Goal: Task Accomplishment & Management: Contribute content

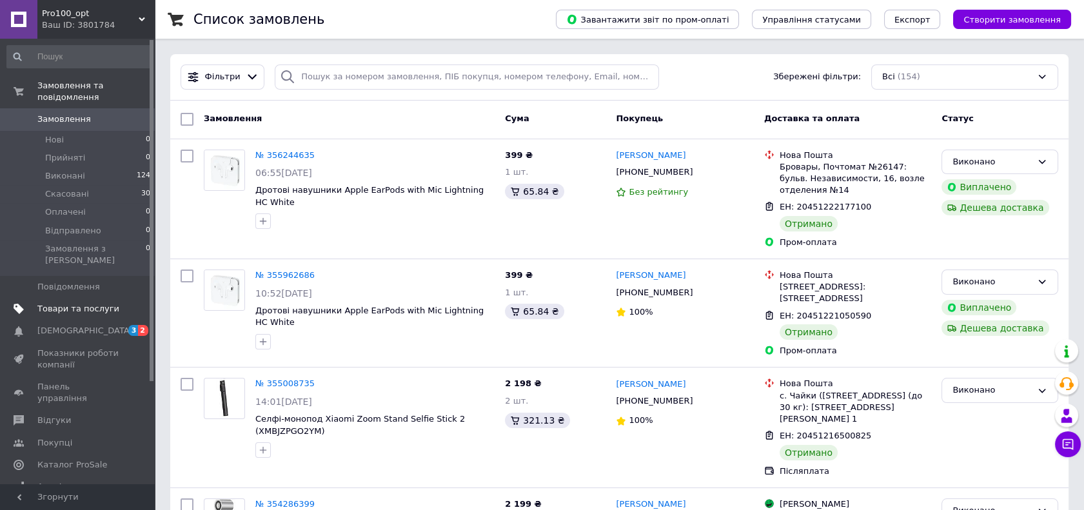
click at [68, 298] on link "Товари та послуги" at bounding box center [79, 309] width 158 height 22
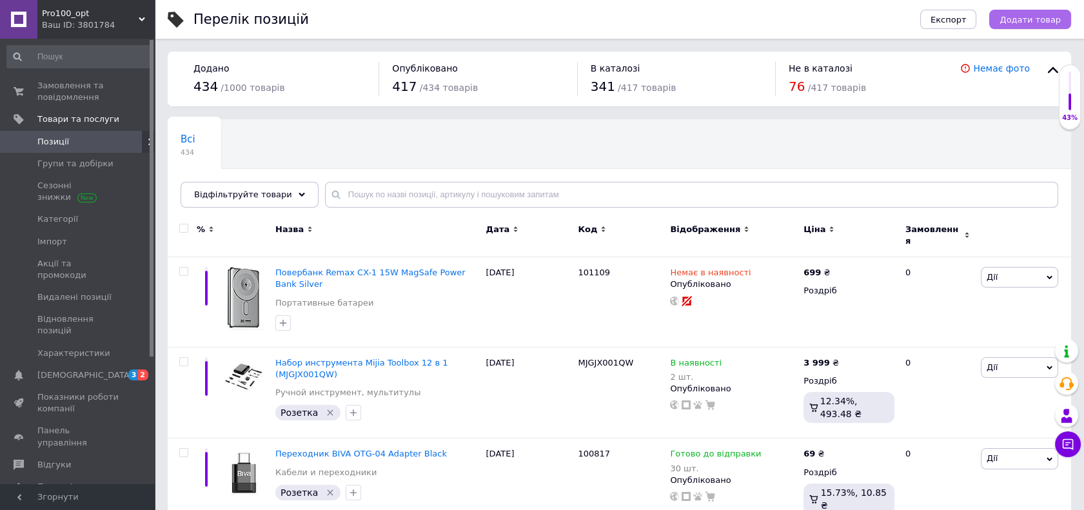
click at [1038, 25] on button "Додати товар" at bounding box center [1030, 19] width 82 height 19
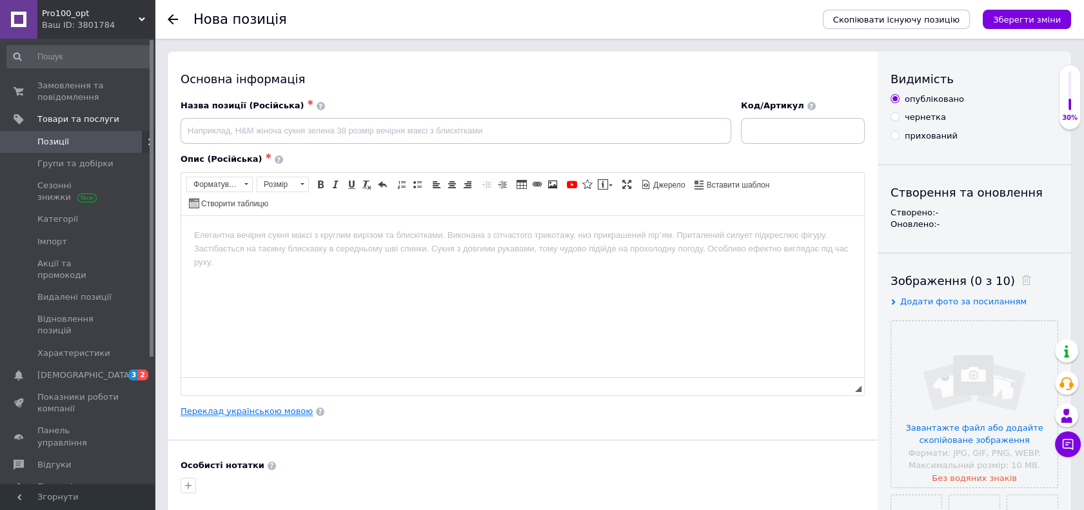
click at [263, 411] on link "Переклад українською мовою" at bounding box center [246, 411] width 132 height 10
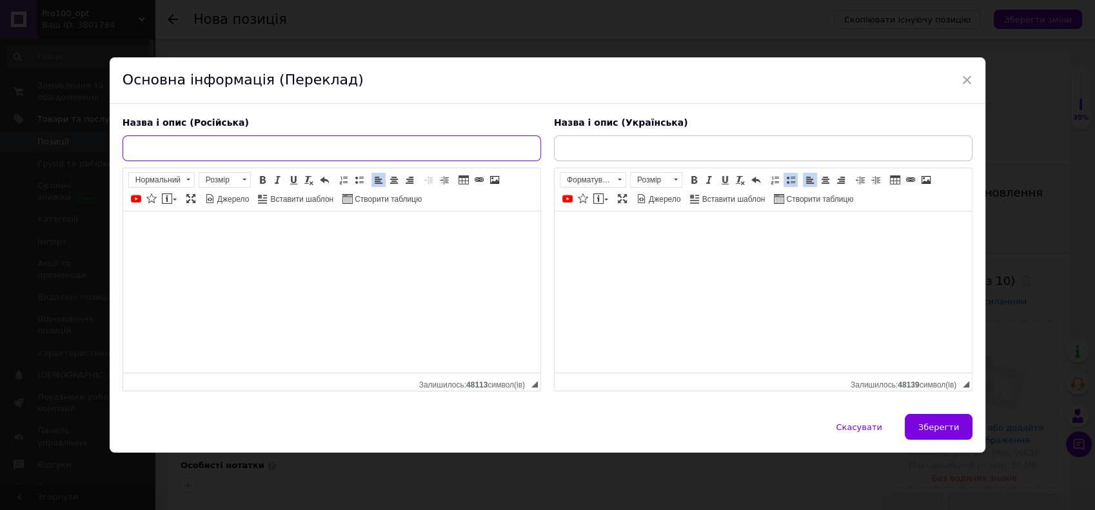
click at [268, 155] on input "text" at bounding box center [331, 148] width 418 height 26
paste input "Отпариватель вертикальный Mijia Vertical Garment Steamer White (ZQGTJ02KL)"
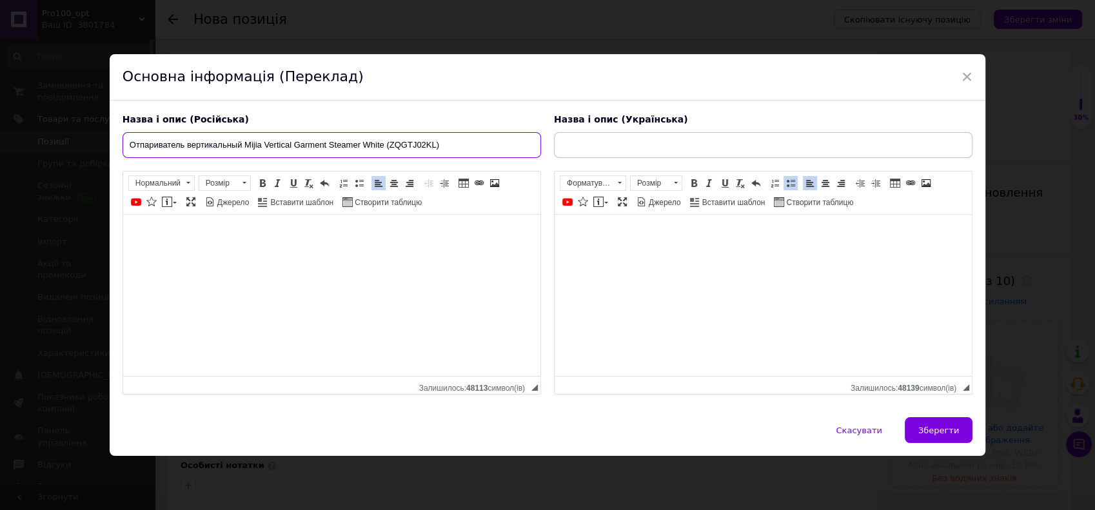
type input "Отпариватель вертикальный Mijia Vertical Garment Steamer White (ZQGTJ02KL)"
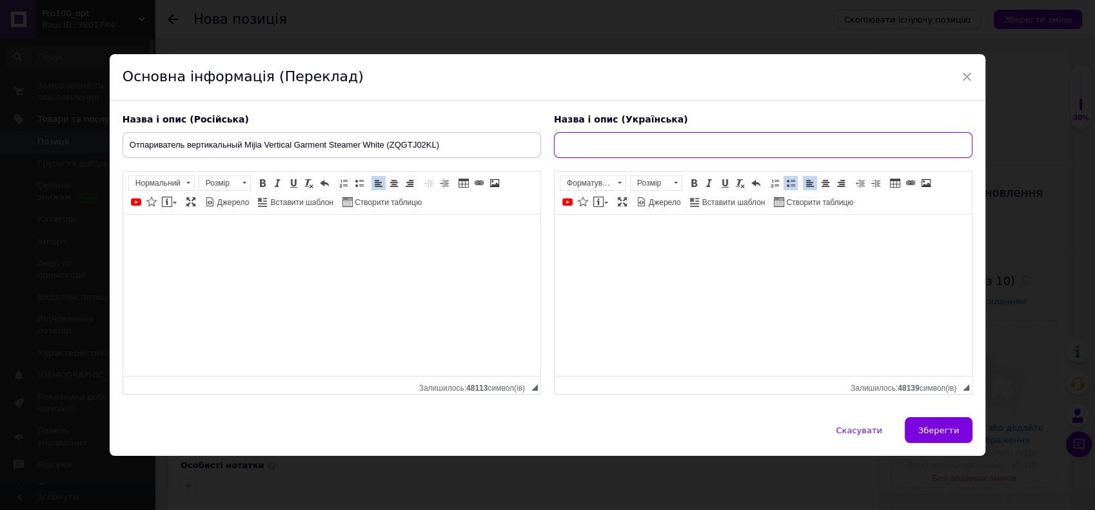
click at [607, 146] on input "text" at bounding box center [763, 145] width 418 height 26
paste input "Відпарювач вертикальний Mijia Vertical Garment Steamer White (ZQGTJ02KL)"
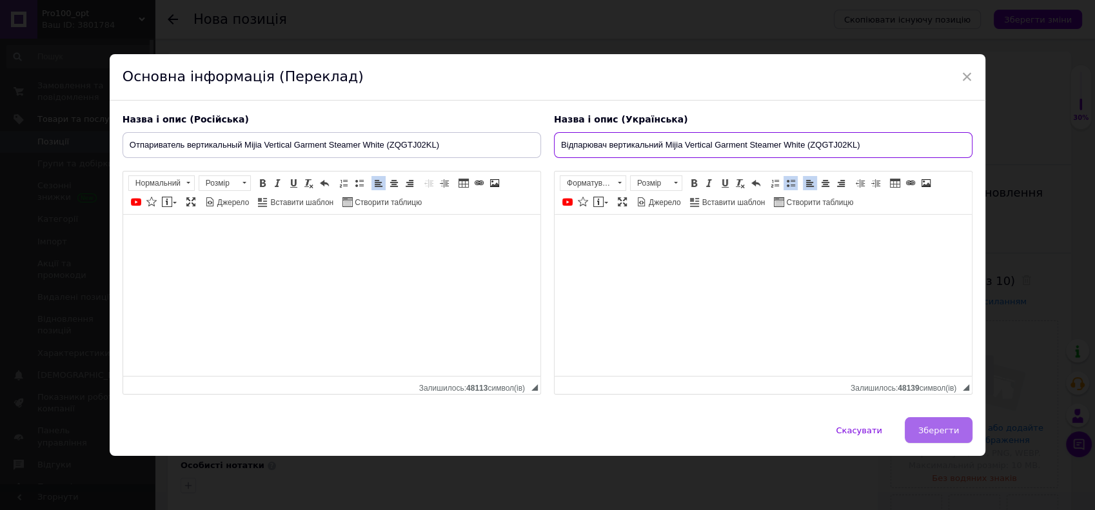
type input "Відпарювач вертикальний Mijia Vertical Garment Steamer White (ZQGTJ02KL)"
click at [941, 428] on span "Зберегти" at bounding box center [938, 430] width 41 height 10
type input "Отпариватель вертикальный Mijia Vertical Garment Steamer White (ZQGTJ02KL)"
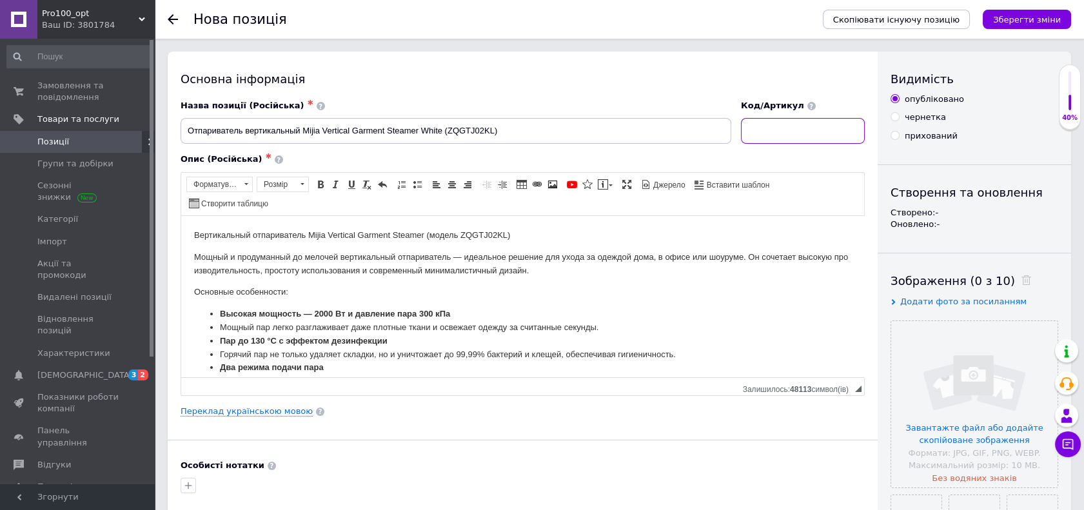
click at [783, 134] on input at bounding box center [803, 131] width 124 height 26
paste input "ZQGTJ02KL"
type input "ZQGTJ02KL"
click at [993, 428] on input "file" at bounding box center [974, 404] width 166 height 166
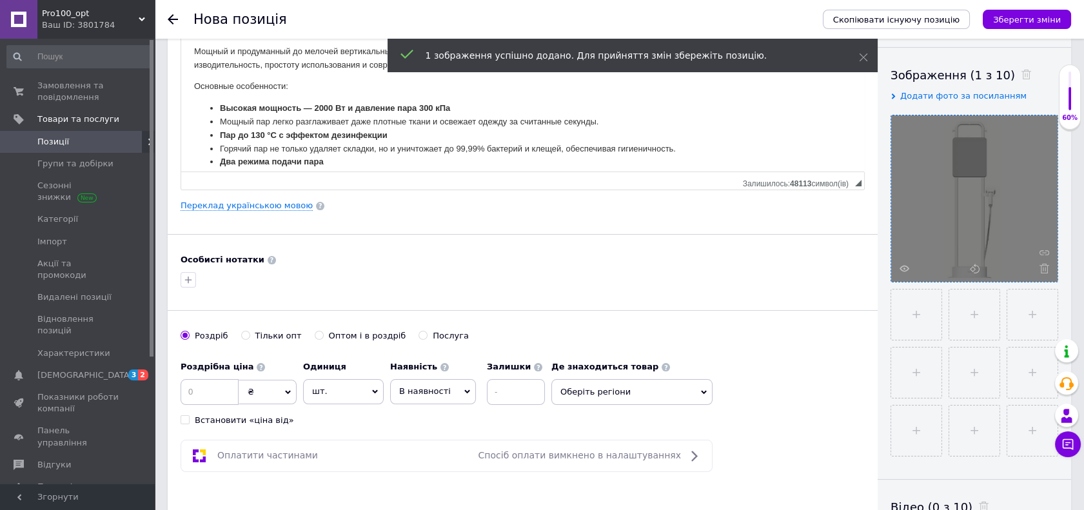
scroll to position [215, 0]
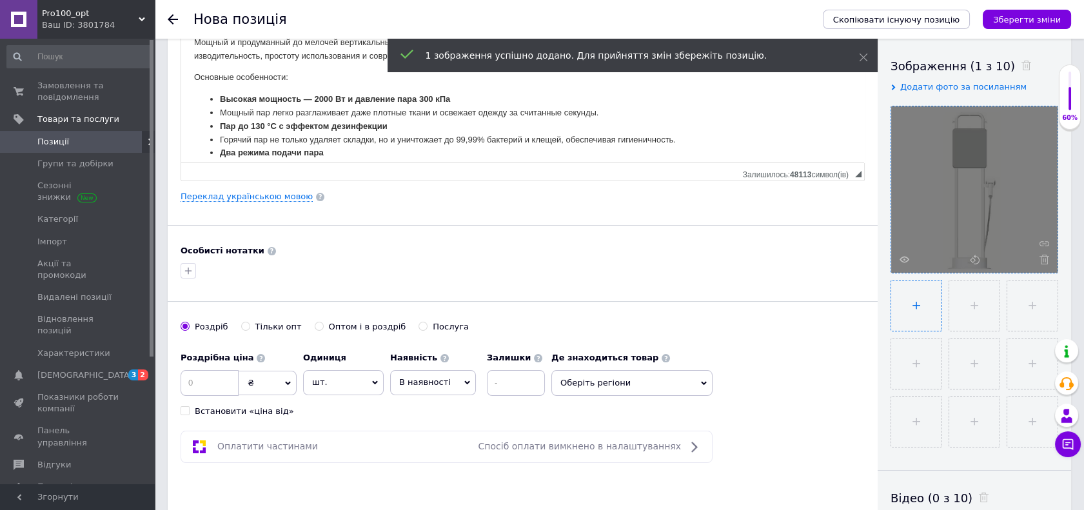
click at [915, 309] on input "file" at bounding box center [916, 305] width 50 height 50
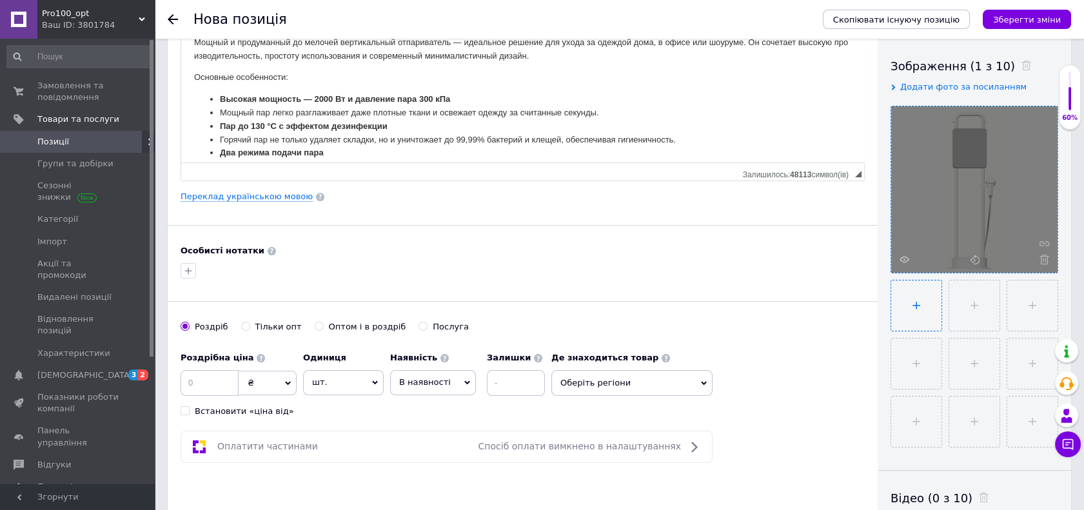
type input "C:\fakepath\Знімок екрана [DATE] 161930.jpg"
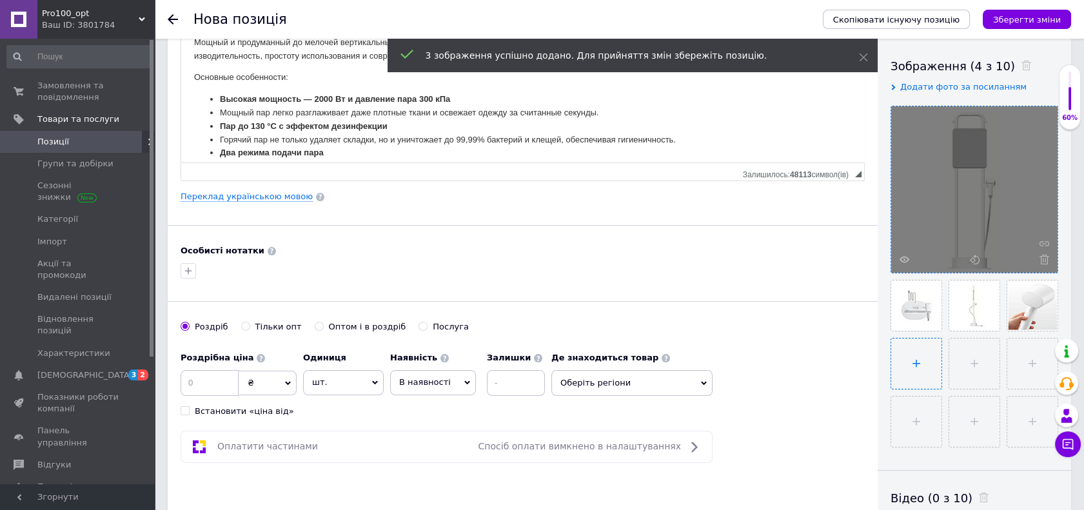
click at [929, 360] on input "file" at bounding box center [916, 363] width 50 height 50
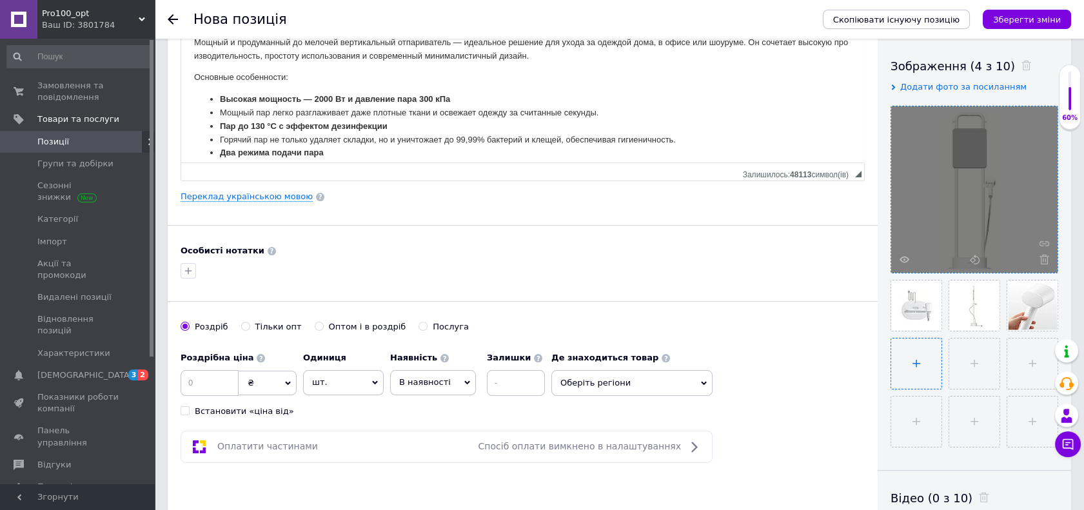
type input "C:\fakepath\Знімок екрана [DATE] 162041.jpg"
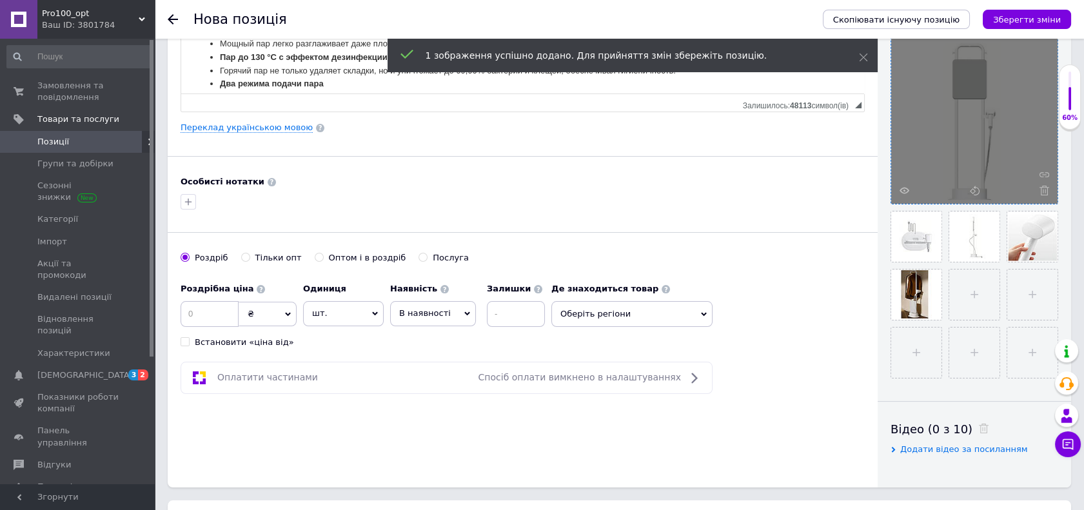
scroll to position [358, 0]
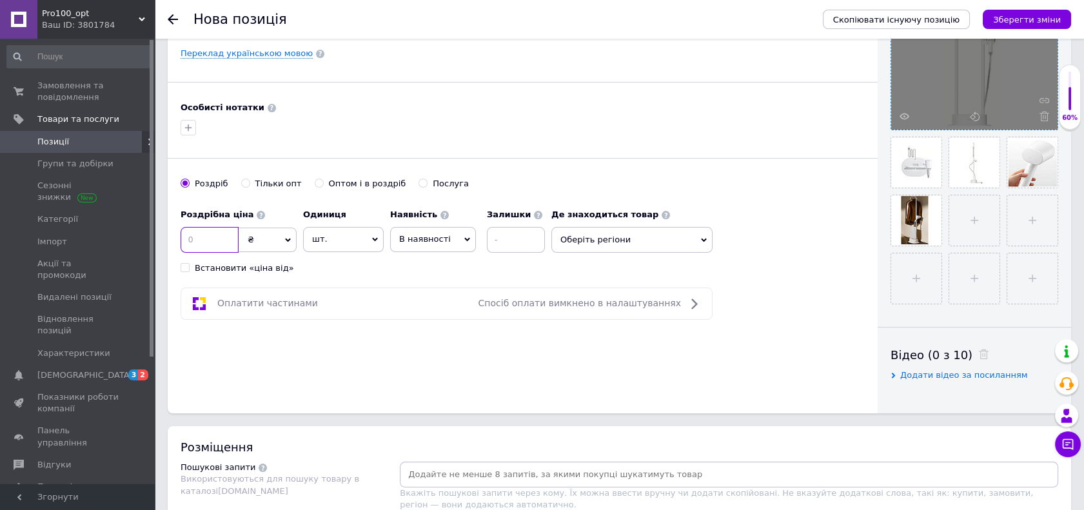
click at [193, 251] on input at bounding box center [209, 240] width 58 height 26
type input "3299"
click at [451, 240] on span "В наявності" at bounding box center [433, 239] width 86 height 24
click at [442, 272] on li "Немає в наявності" at bounding box center [433, 272] width 84 height 30
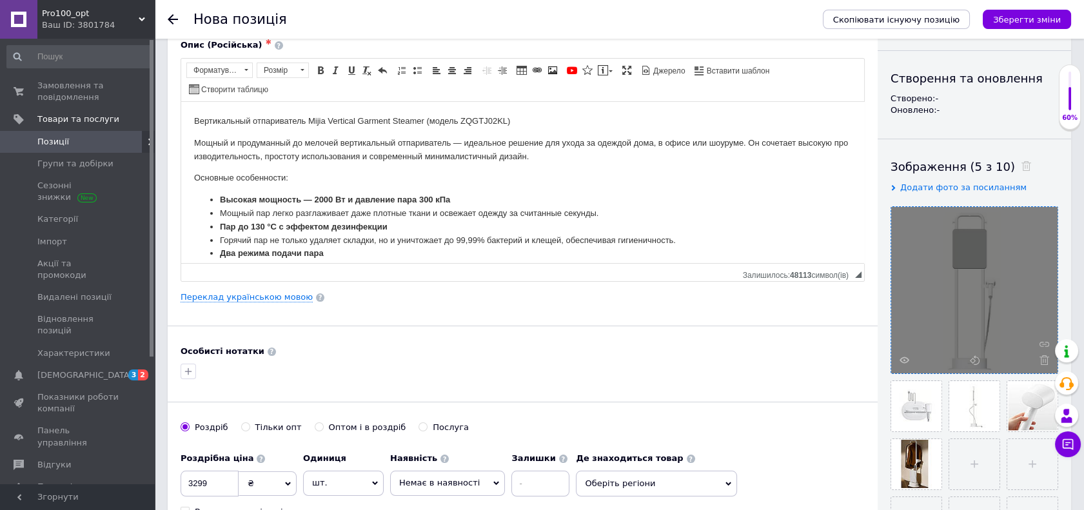
scroll to position [0, 0]
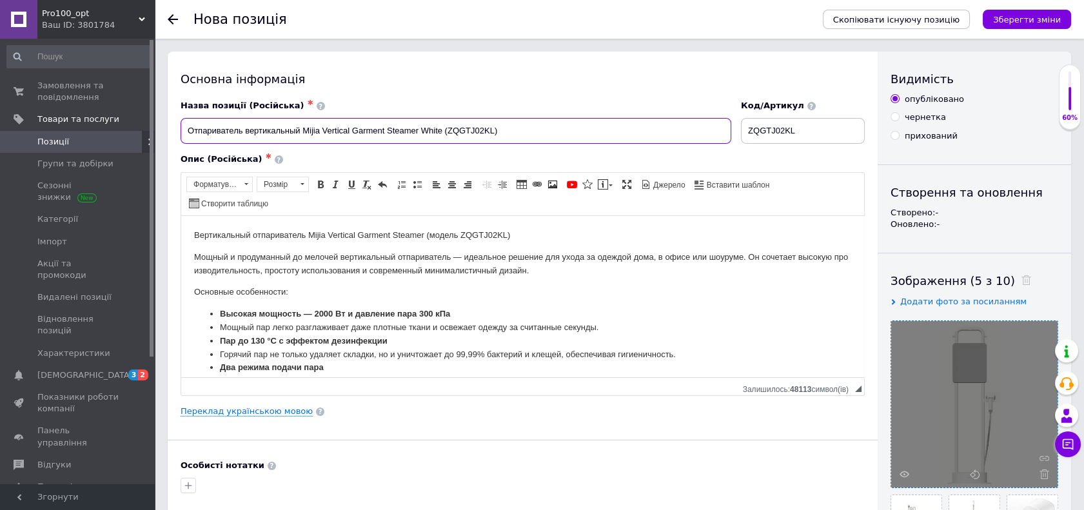
click at [185, 130] on input "Отпариватель вертикальный Mijia Vertical Garment Steamer White (ZQGTJ02KL)" at bounding box center [455, 131] width 550 height 26
drag, startPoint x: 185, startPoint y: 130, endPoint x: 511, endPoint y: 124, distance: 326.2
click at [511, 124] on input "Отпариватель вертикальный Mijia Vertical Garment Steamer White (ZQGTJ02KL)" at bounding box center [455, 131] width 550 height 26
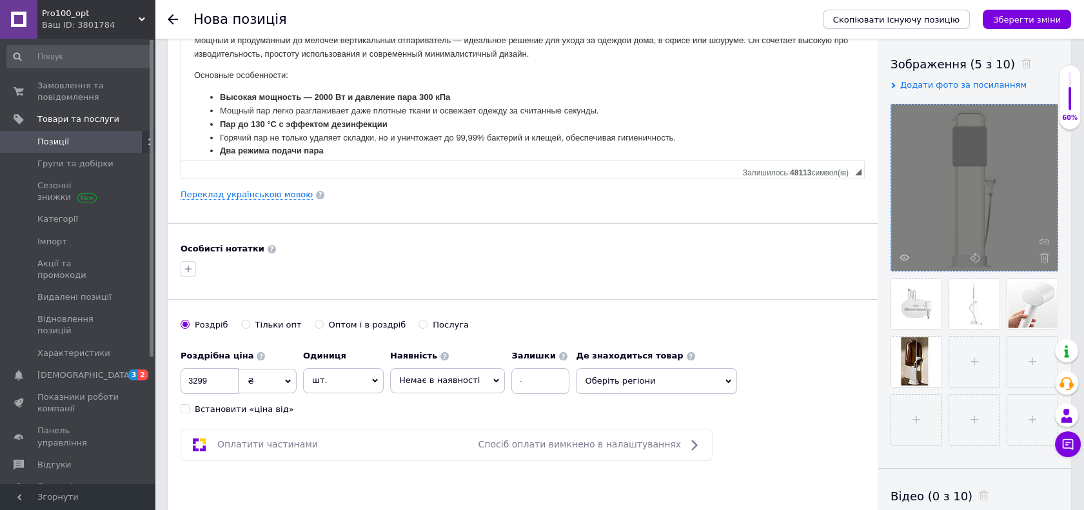
scroll to position [429, 0]
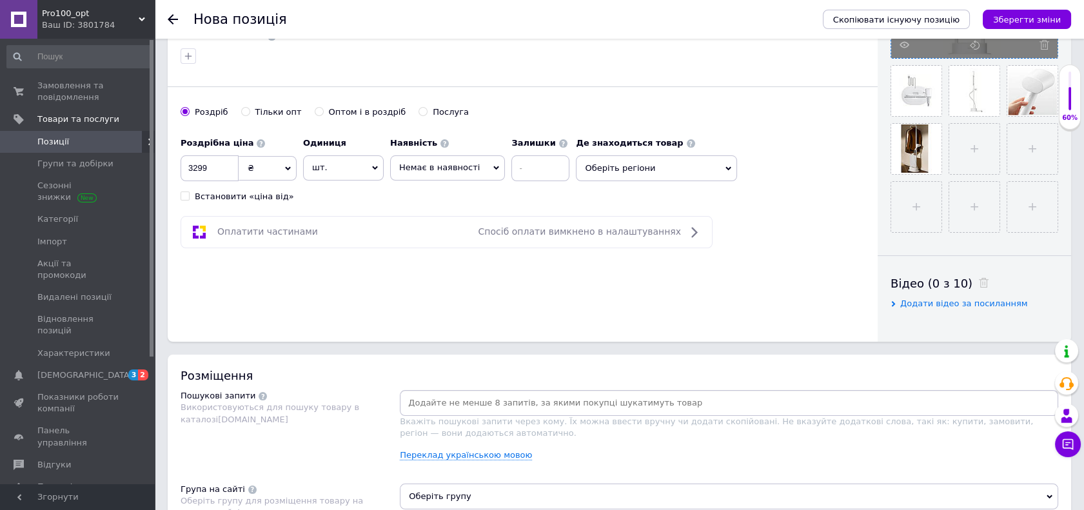
click at [567, 405] on input at bounding box center [728, 402] width 653 height 19
paste input "Отпариватель вертикальный Mijia Vertical Garment Steamer White (ZQGTJ02KL)"
type input "Отпариватель вертикальный Mijia Vertical Garment Steamer White (ZQGTJ02KL)"
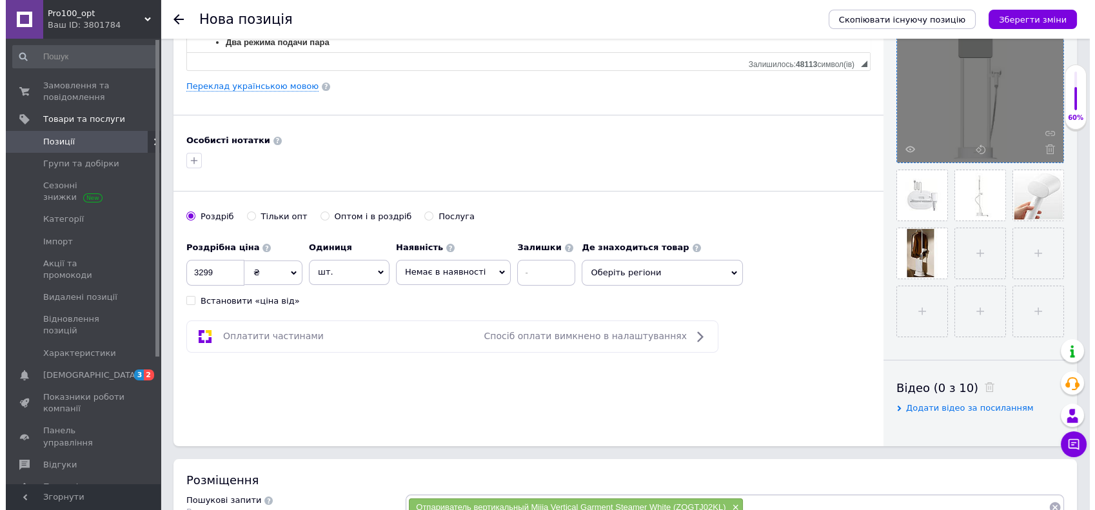
scroll to position [215, 0]
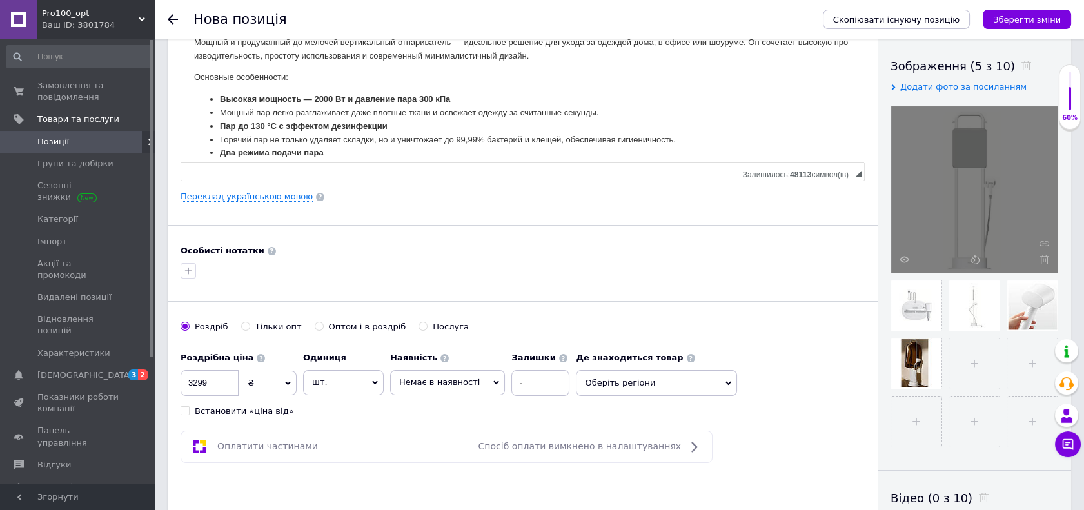
click at [239, 203] on div "Основна інформація Назва позиції (Російська) ✱ Отпариватель вертикальный Mijia …" at bounding box center [523, 196] width 710 height 719
click at [237, 193] on link "Переклад українською мовою" at bounding box center [246, 196] width 132 height 10
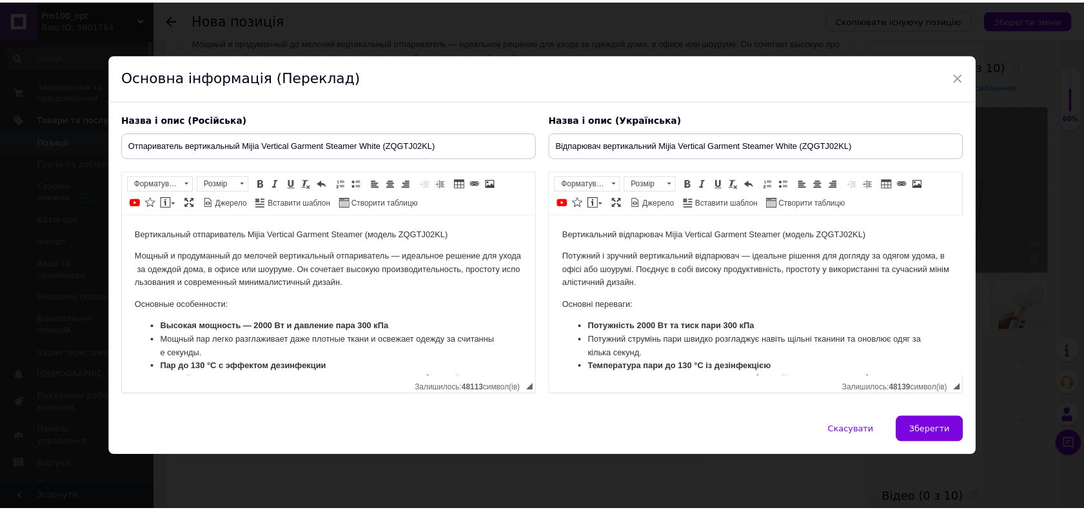
scroll to position [0, 0]
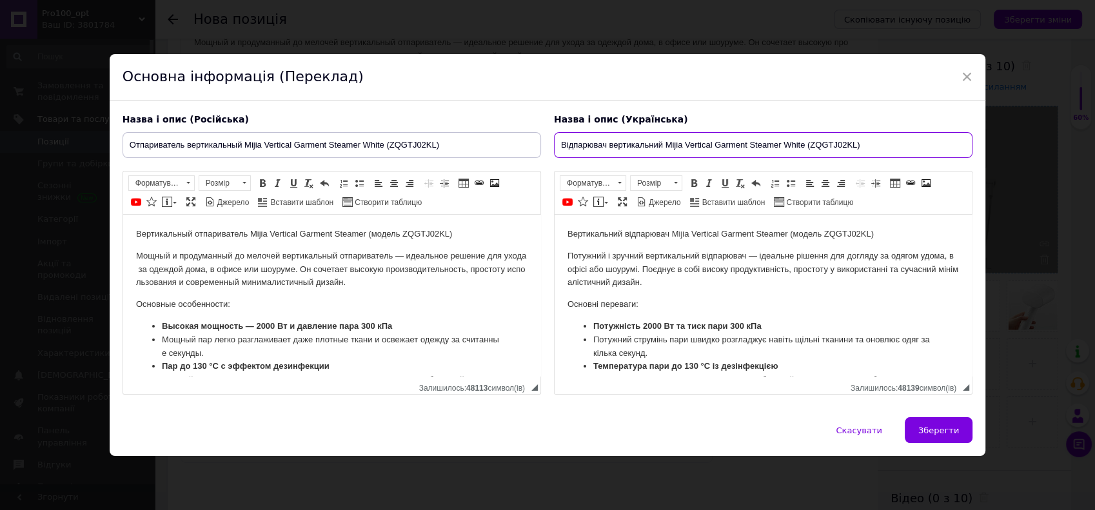
drag, startPoint x: 558, startPoint y: 142, endPoint x: 882, endPoint y: 151, distance: 324.4
click at [882, 151] on input "Відпарювач вертикальний Mijia Vertical Garment Steamer White (ZQGTJ02KL)" at bounding box center [763, 145] width 418 height 26
click at [965, 79] on span "×" at bounding box center [967, 77] width 12 height 22
click at [965, 79] on div "Зображення (5 з 10) Додати фото за посиланням" at bounding box center [974, 252] width 168 height 389
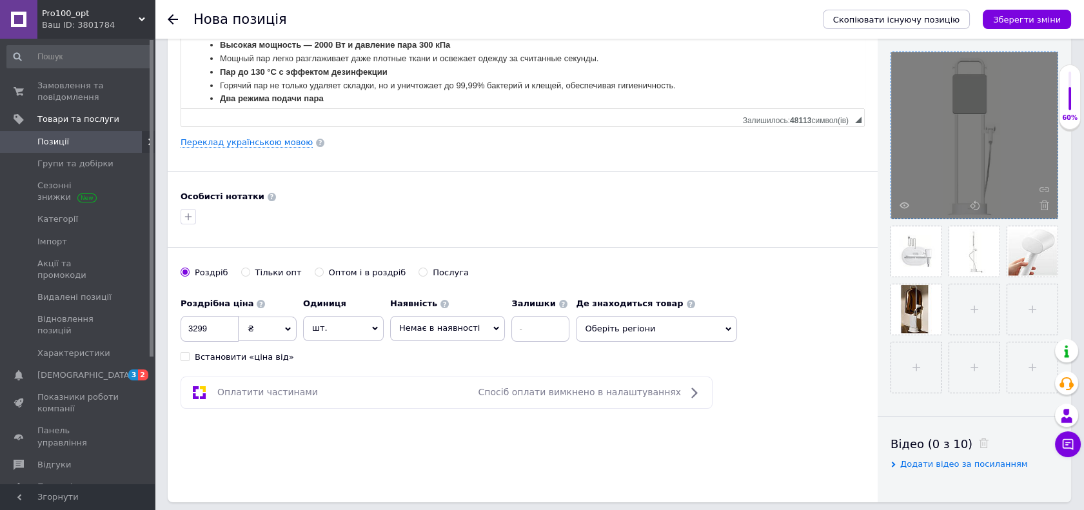
scroll to position [501, 0]
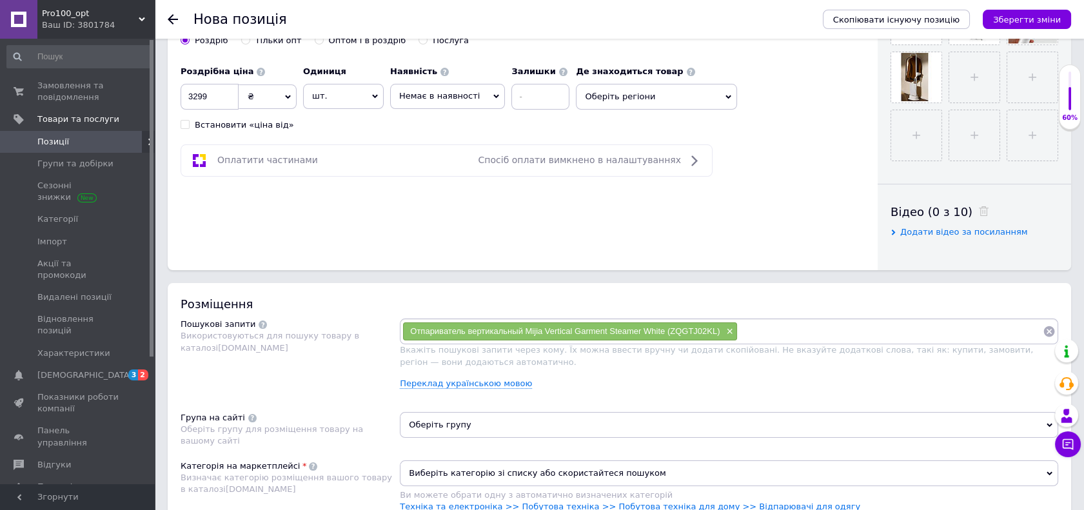
click at [774, 322] on input at bounding box center [889, 331] width 305 height 19
paste input "Відпарювач вертикальний Mijia Vertical Garment Steamer White (ZQGTJ02KL)"
type input "Відпарювач вертикальний Mijia Vertical Garment Steamer White (ZQGTJ02KL)"
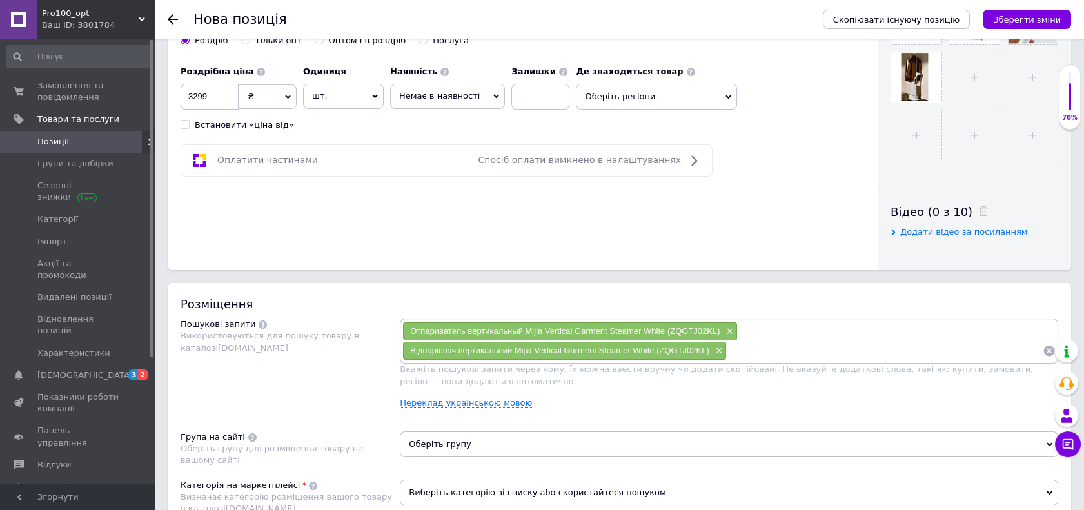
paste input "Відпарювач вертикальний Mijia Vertical Garment Steamer White (ZQGTJ02KL)"
type input "Відпарювач вертикальний Mijia Vertical Garment Steamer White (ZQGTJ02KL)"
drag, startPoint x: 975, startPoint y: 348, endPoint x: 1027, endPoint y: 352, distance: 51.7
click at [1027, 352] on input "Відпарювач вертикальний Mijia Vertical Garment Steamer White (ZQGTJ02KL)" at bounding box center [884, 350] width 316 height 19
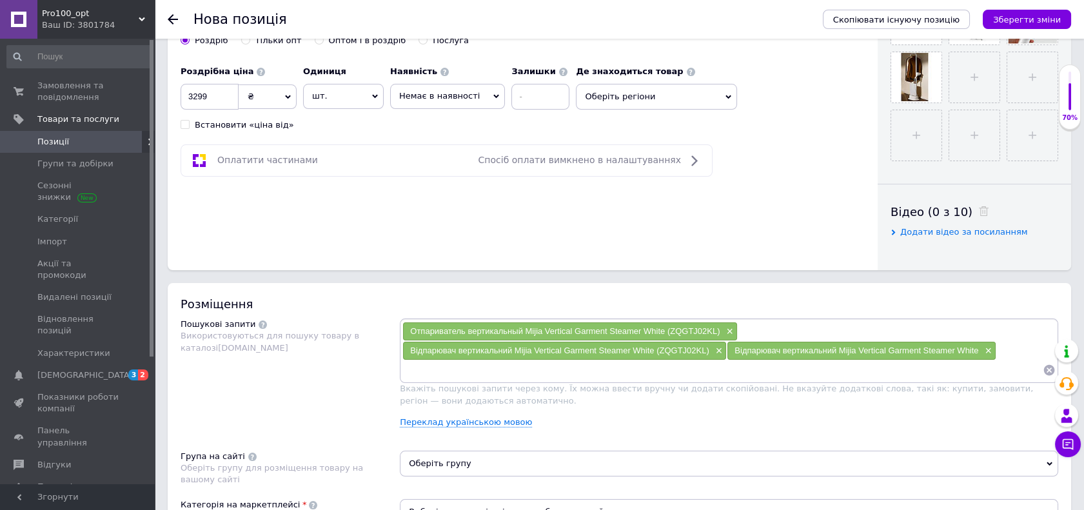
paste input "Відпарювач вертикальний Mijia Vertical Garment Steamer White (ZQGTJ02KL)"
drag, startPoint x: 510, startPoint y: 367, endPoint x: 413, endPoint y: 359, distance: 97.1
click at [433, 360] on input "Відпарювач вертикальний Mijia Vertical Garment Steamer White (ZQGTJ02KL)" at bounding box center [722, 369] width 640 height 19
drag, startPoint x: 413, startPoint y: 359, endPoint x: 399, endPoint y: 362, distance: 14.4
click at [400, 362] on div "Отпариватель вертикальный Mijia Vertical Garment Steamer White (ZQGTJ02KL) × Ві…" at bounding box center [729, 350] width 658 height 64
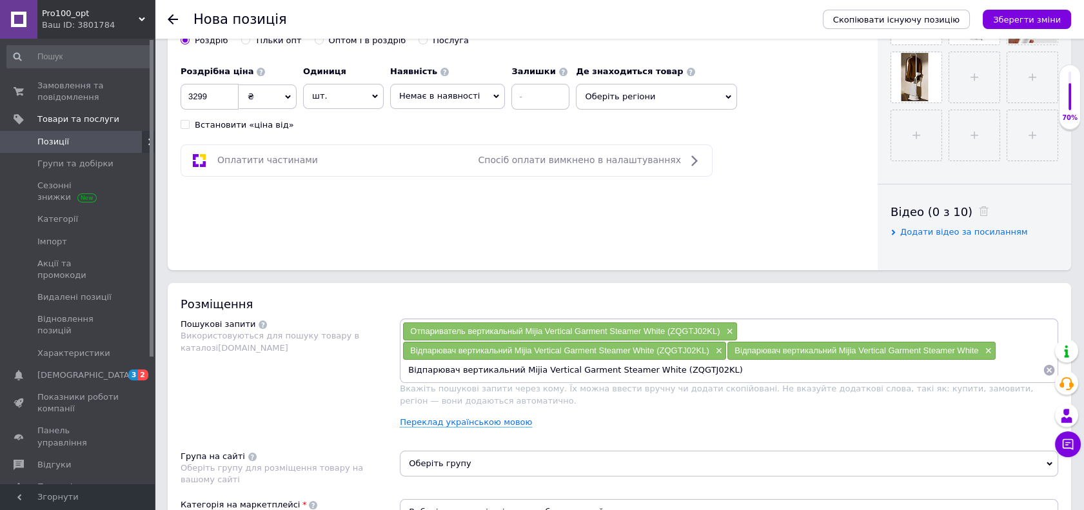
drag, startPoint x: 454, startPoint y: 367, endPoint x: 488, endPoint y: 381, distance: 36.7
click at [509, 368] on input "Відпарювач вертикальний Mijia Vertical Garment Steamer White (ZQGTJ02KL)" at bounding box center [722, 369] width 640 height 19
type input "Mijia Vertical Garment Steamer White (ZQGTJ02KL)"
drag, startPoint x: 597, startPoint y: 370, endPoint x: 547, endPoint y: 370, distance: 50.3
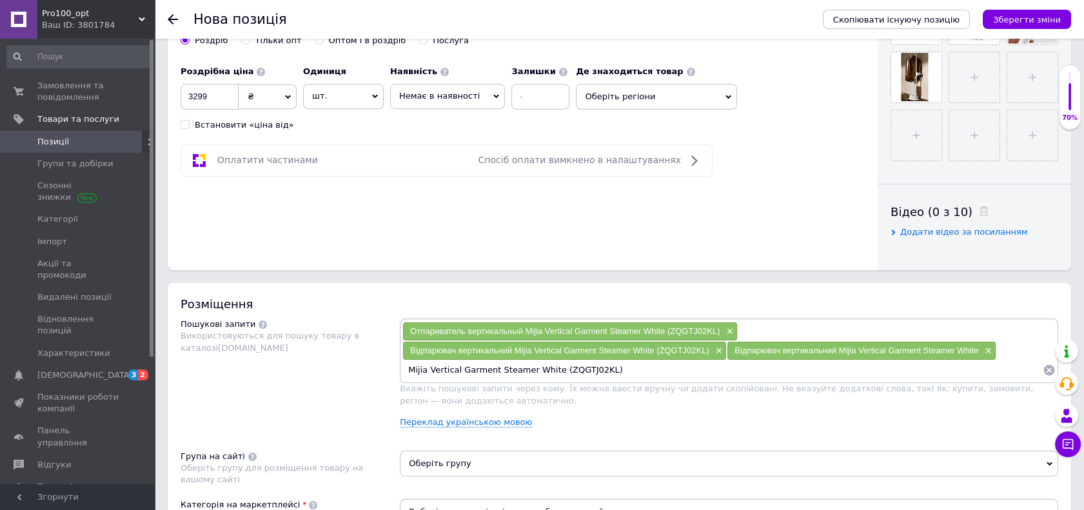
click at [547, 370] on input "Mijia Vertical Garment Steamer White (ZQGTJ02KL)" at bounding box center [722, 369] width 640 height 19
paste input "Відпарювач вертикальний Mijia Vertical Garment Steamer White (ZQGTJ02KL)"
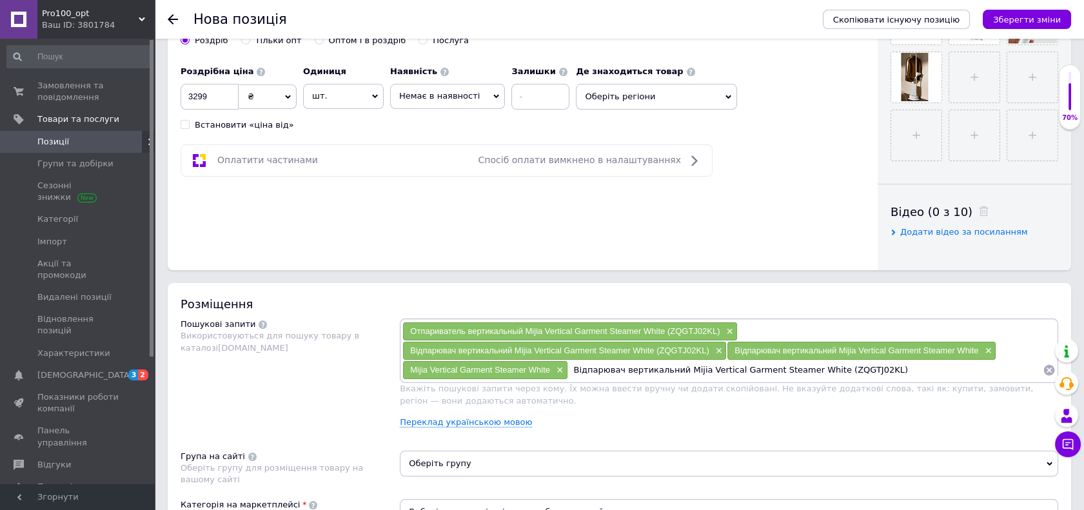
drag, startPoint x: 572, startPoint y: 369, endPoint x: 676, endPoint y: 365, distance: 103.9
click at [676, 365] on input "Відпарювач вертикальний Mijia Vertical Garment Steamer White (ZQGTJ02KL)" at bounding box center [805, 369] width 475 height 19
click at [594, 366] on input "Mijia Vertical Garment Steamer White (ZQGTJ02KL)" at bounding box center [805, 369] width 475 height 19
drag, startPoint x: 594, startPoint y: 366, endPoint x: 713, endPoint y: 366, distance: 119.3
click at [712, 366] on input "Mijia Vertical Garment Steamer White (ZQGTJ02KL)" at bounding box center [805, 369] width 475 height 19
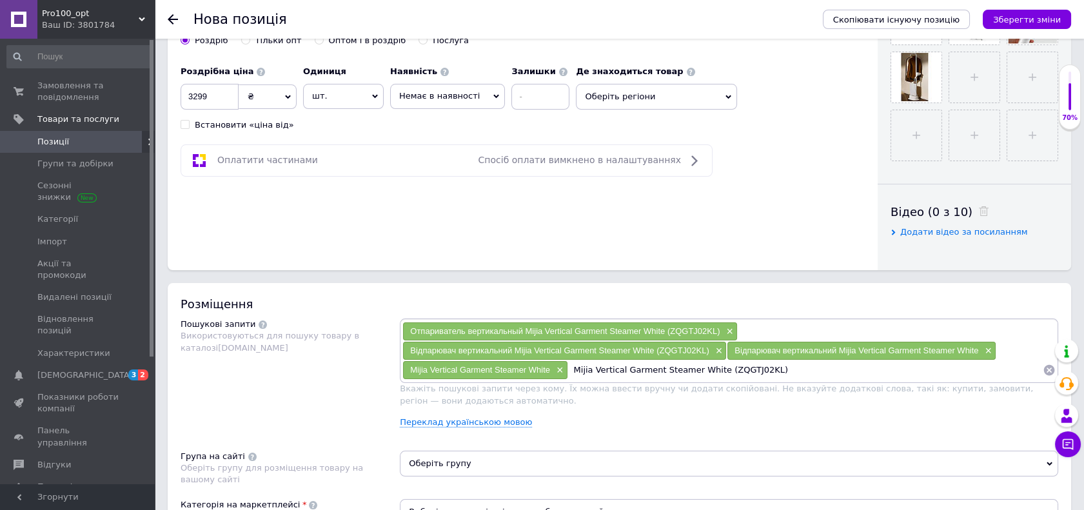
click at [712, 366] on input "Mijia Vertical Garment Steamer White (ZQGTJ02KL)" at bounding box center [805, 369] width 475 height 19
drag, startPoint x: 594, startPoint y: 369, endPoint x: 705, endPoint y: 372, distance: 110.3
click at [705, 372] on input "Mijia Vertical Garment Steamer WhitZQGTJ02KL)" at bounding box center [805, 369] width 475 height 19
click at [642, 373] on input "Mijia ZQGTJ02KL)" at bounding box center [805, 369] width 475 height 19
type input "Mijia ZQGTJ02KL"
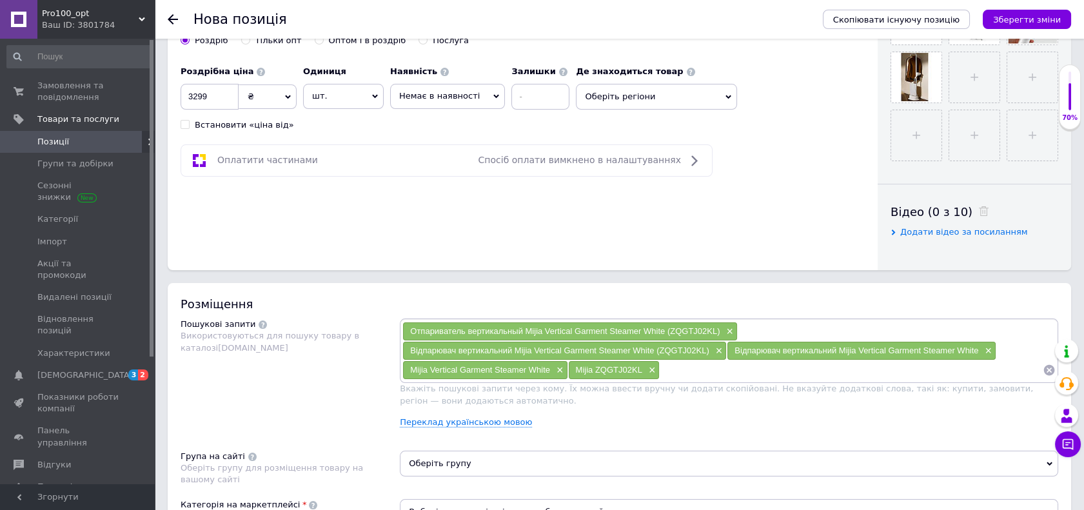
scroll to position [716, 0]
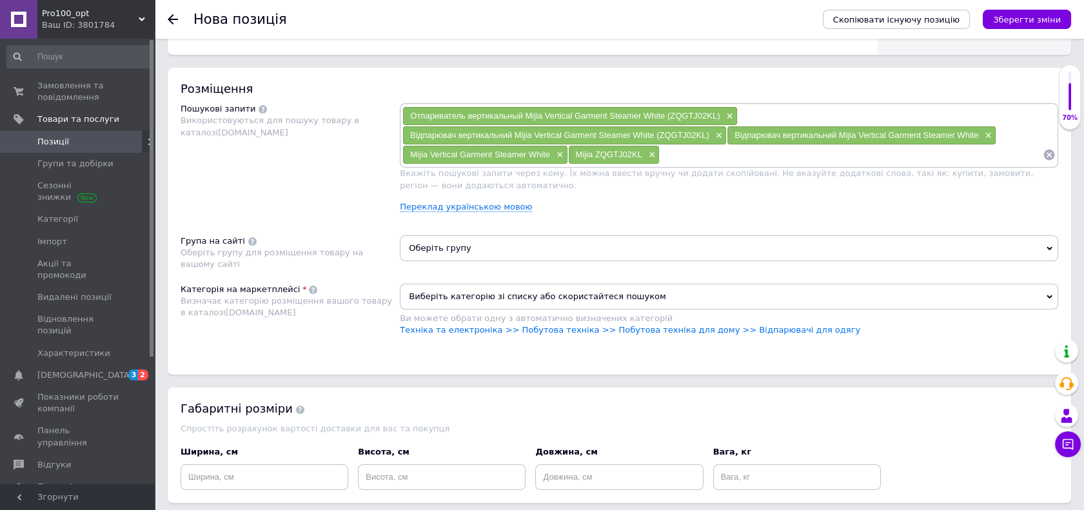
click at [288, 188] on div "Пошукові запити Використовуються для пошуку товару в каталозі [DOMAIN_NAME]" at bounding box center [289, 162] width 219 height 119
click at [456, 244] on span "Оберіть групу" at bounding box center [729, 248] width 658 height 26
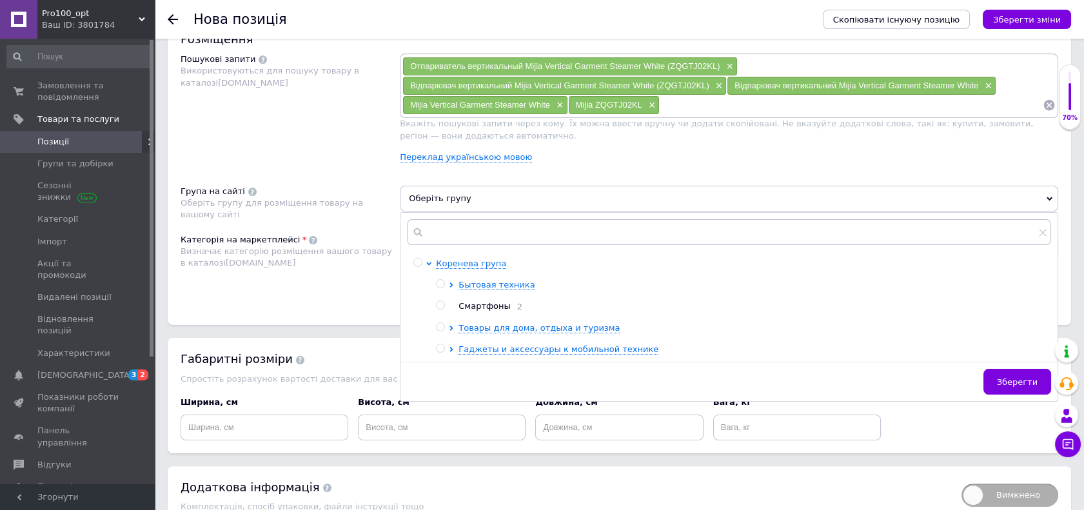
scroll to position [788, 0]
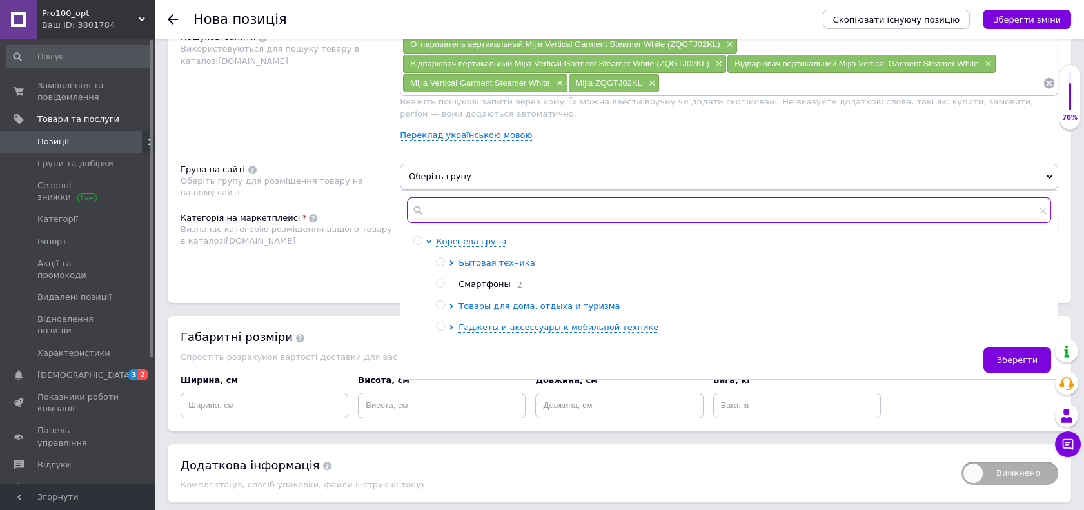
click at [500, 212] on input "text" at bounding box center [729, 210] width 644 height 26
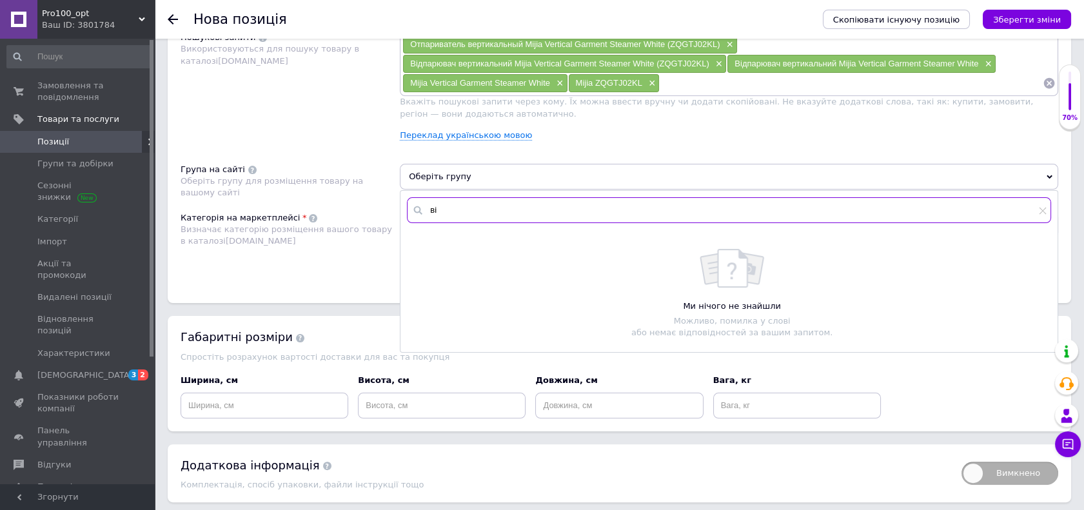
type input "в"
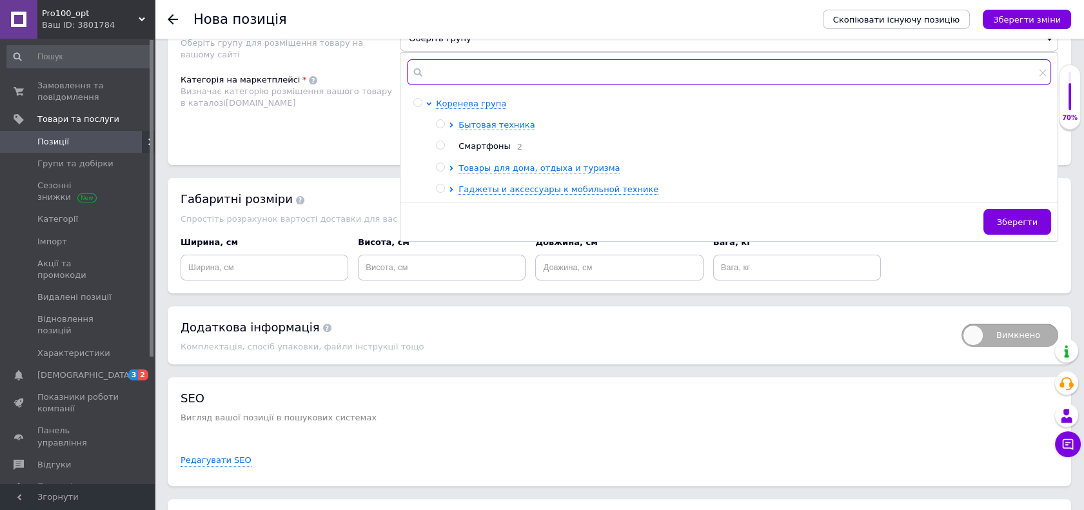
scroll to position [931, 0]
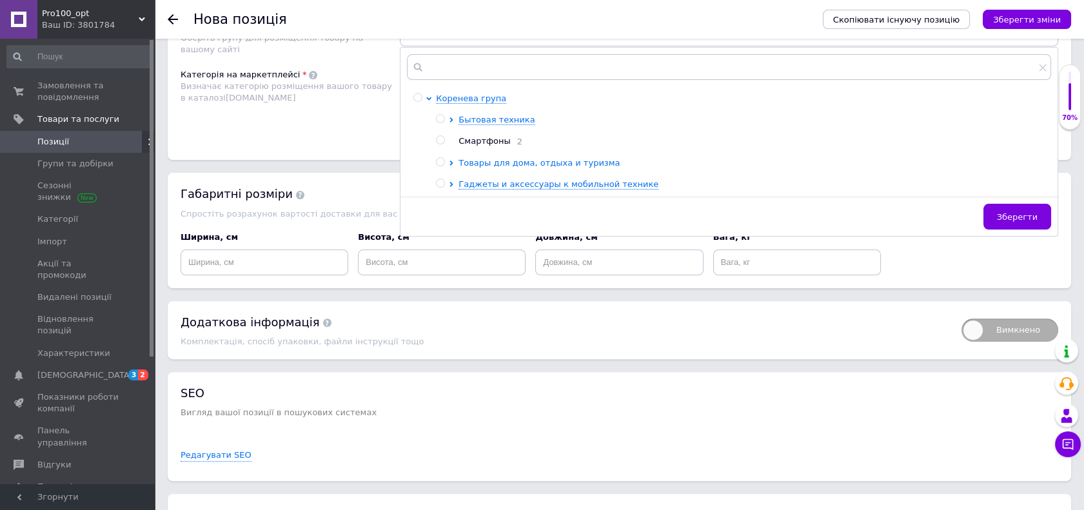
click at [578, 161] on span "Товары для дома, отдыха и туризма" at bounding box center [538, 163] width 161 height 10
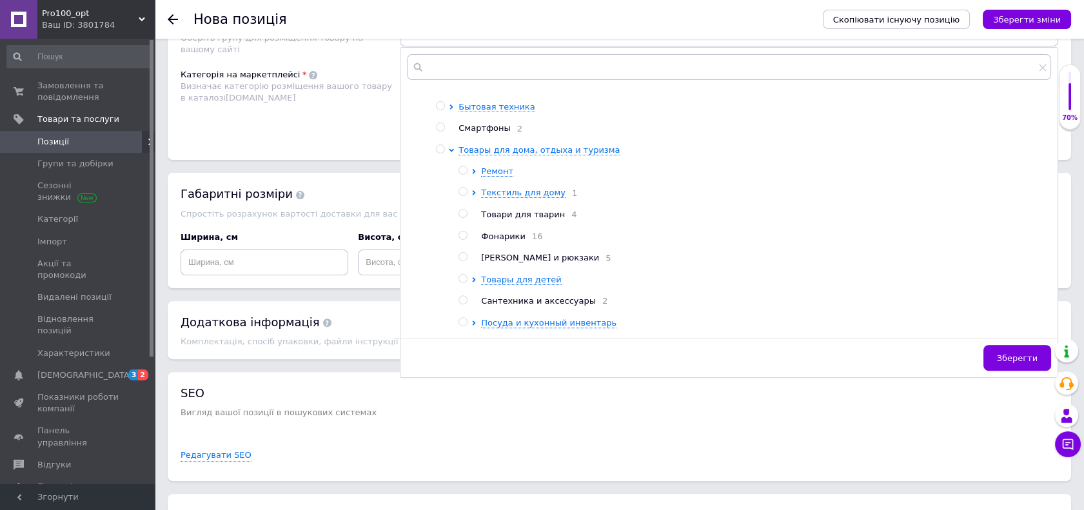
scroll to position [0, 0]
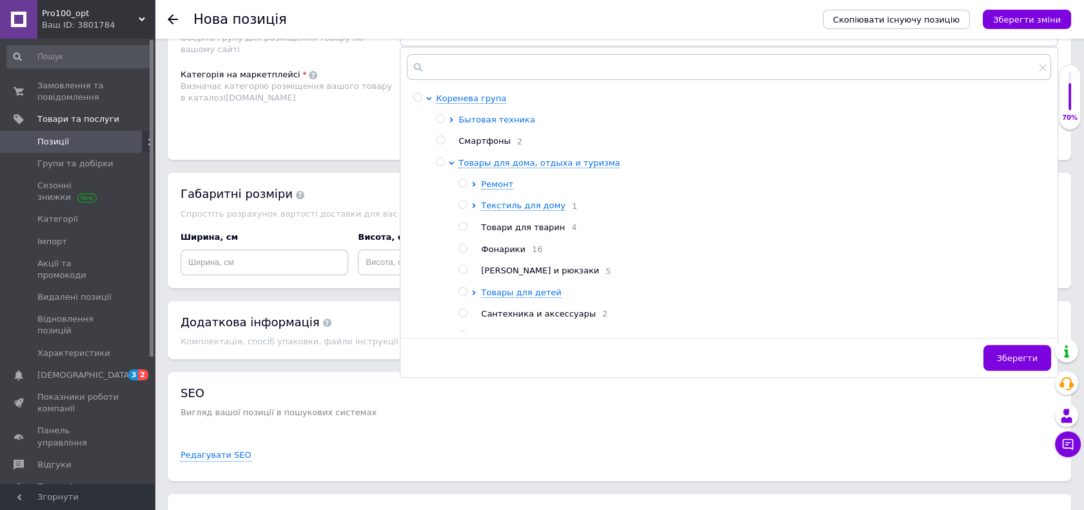
click at [493, 115] on span "Бытовая техника" at bounding box center [496, 120] width 76 height 10
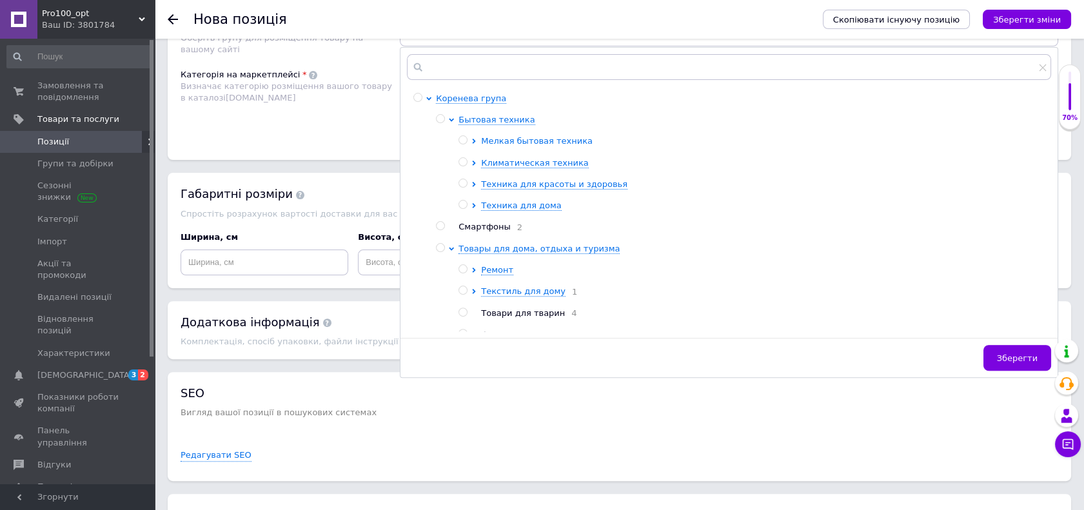
click at [511, 139] on span "Мелкая бытовая техника" at bounding box center [537, 141] width 112 height 10
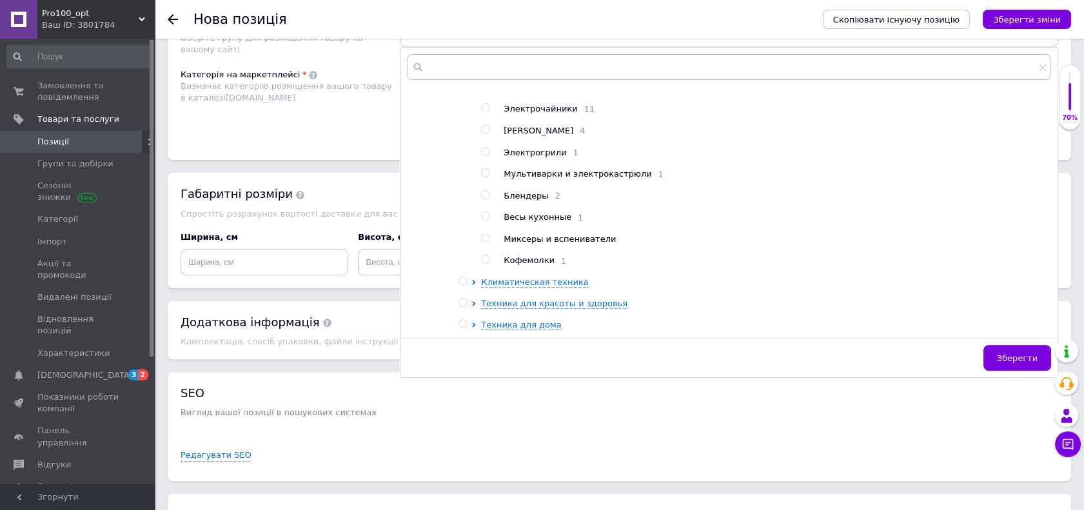
scroll to position [143, 0]
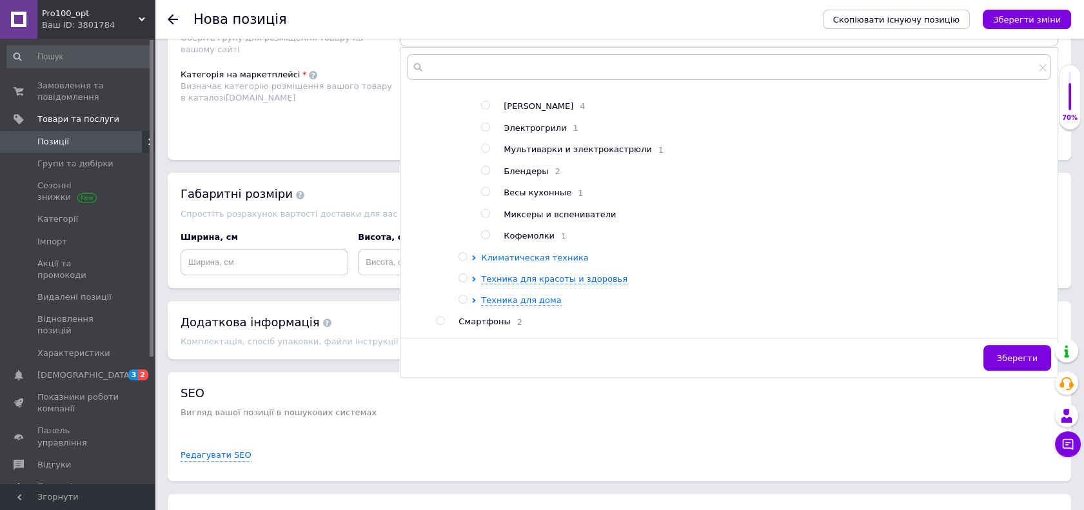
click at [546, 262] on span "Климатическая техника" at bounding box center [534, 258] width 107 height 10
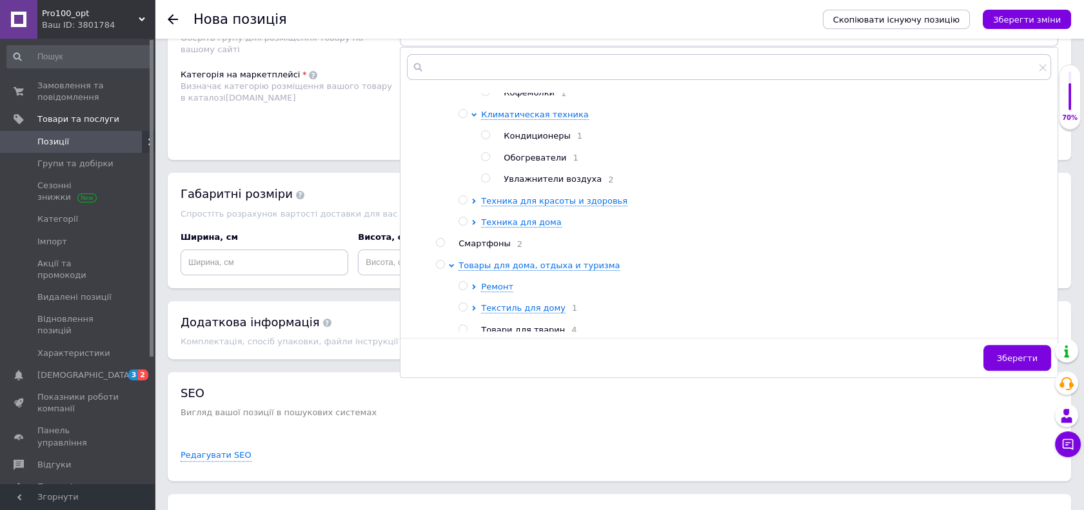
scroll to position [0, 0]
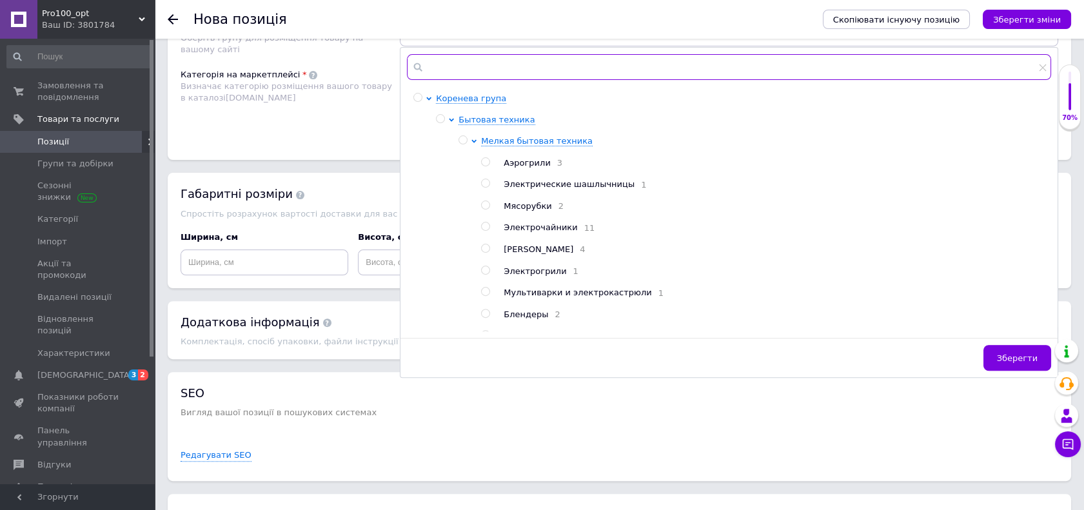
click at [480, 67] on input "text" at bounding box center [729, 67] width 644 height 26
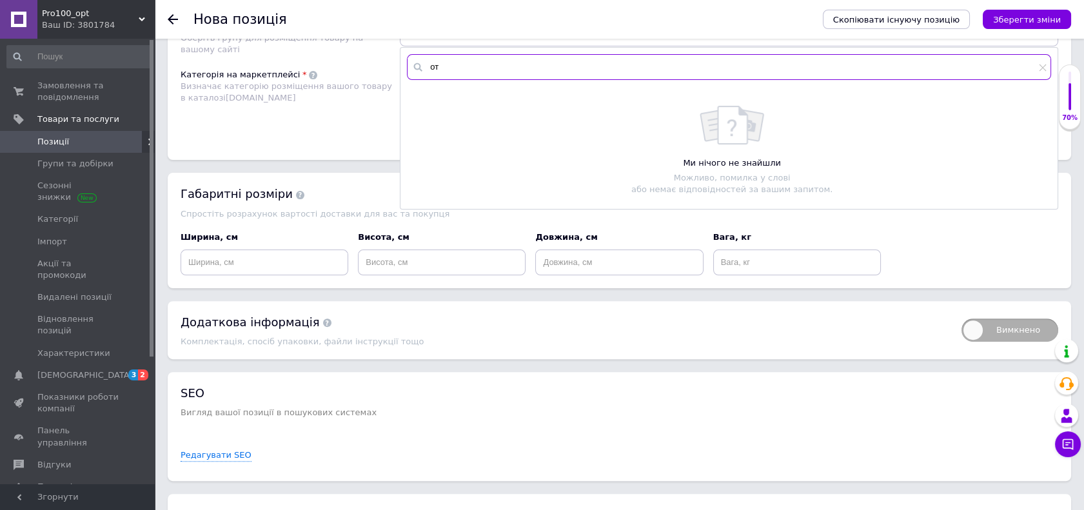
type input "о"
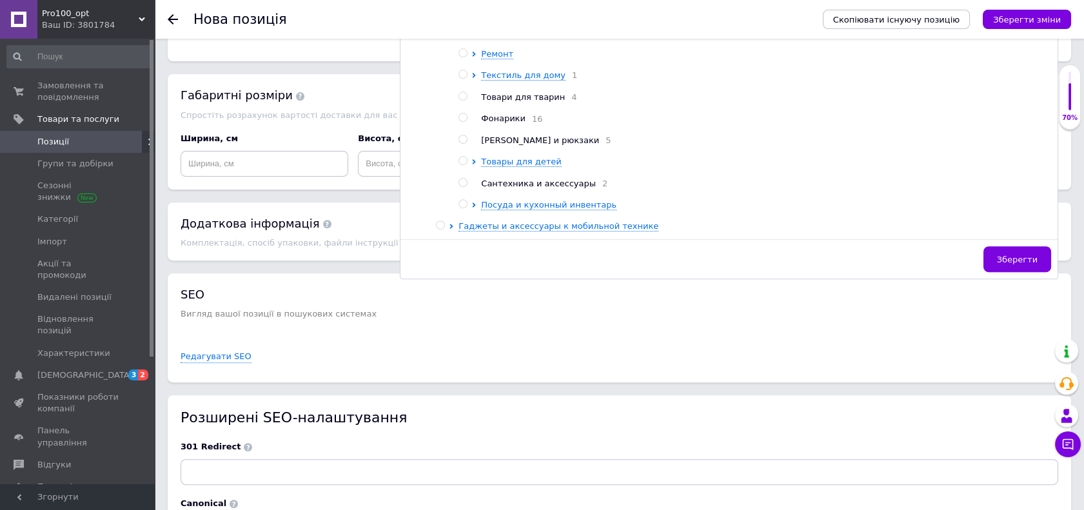
scroll to position [1074, 0]
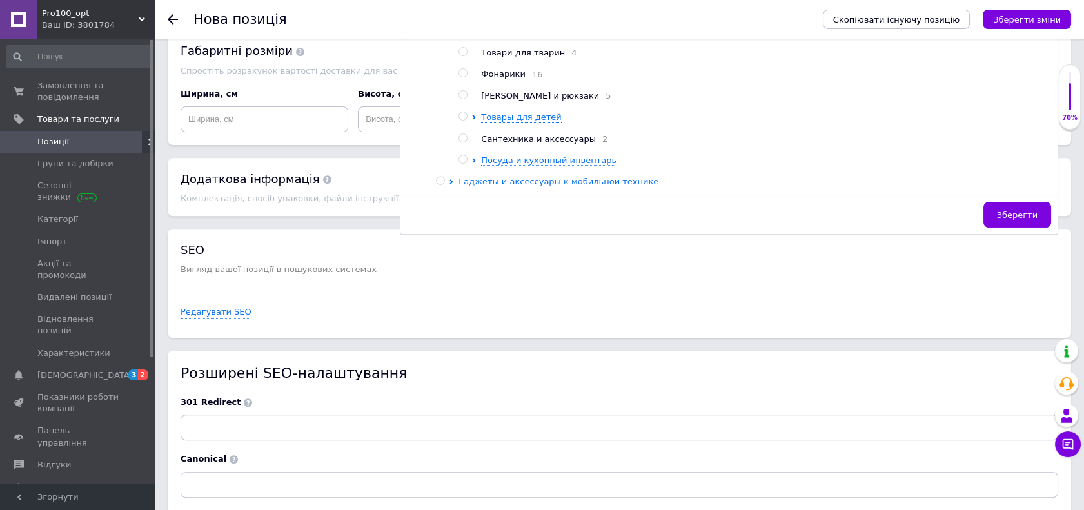
click at [501, 182] on span "Гаджеты и аксессуары к мобильной технике" at bounding box center [558, 182] width 200 height 10
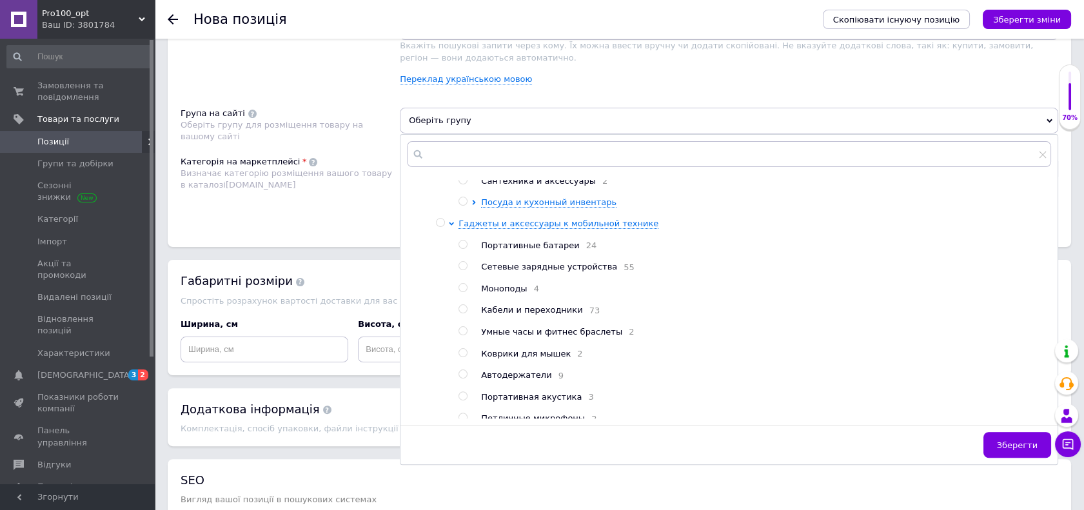
scroll to position [537, 0]
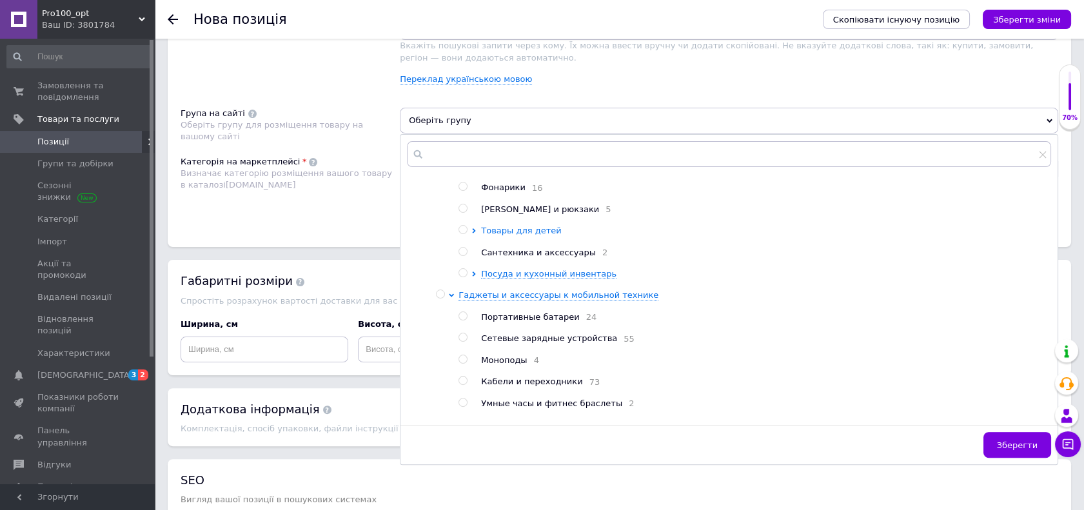
click at [511, 235] on span "Товары для детей" at bounding box center [521, 231] width 80 height 10
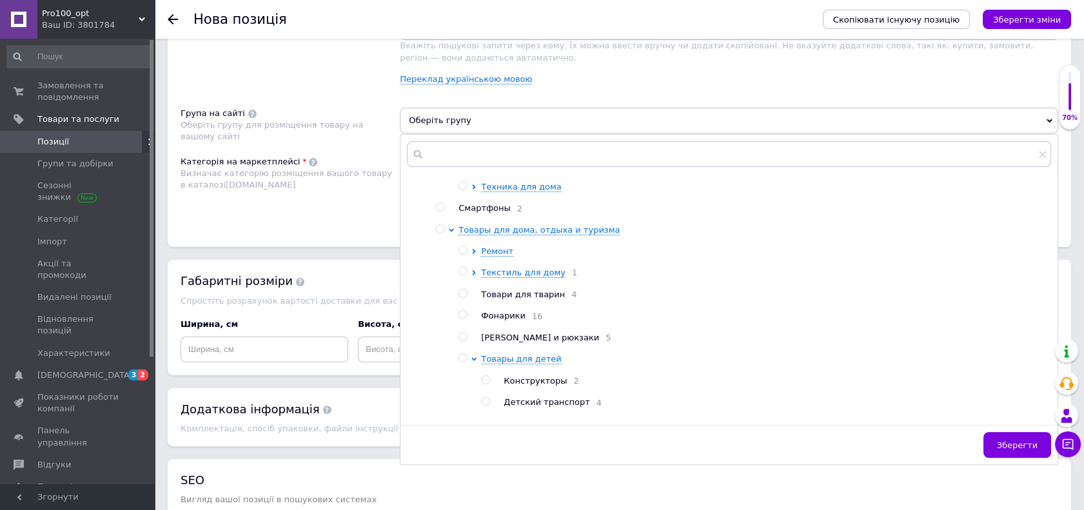
scroll to position [394, 0]
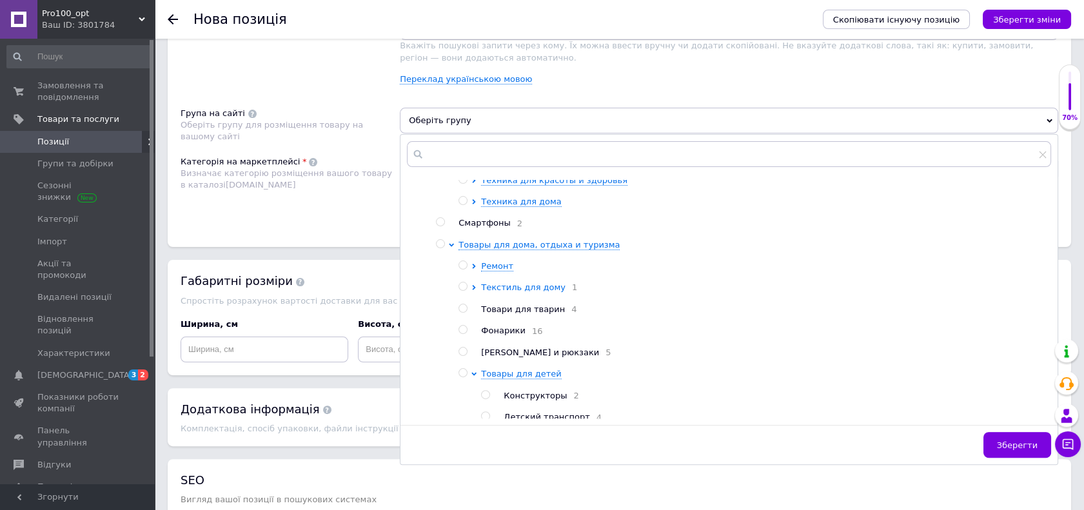
click at [486, 292] on span "Текстиль для дому" at bounding box center [523, 287] width 84 height 10
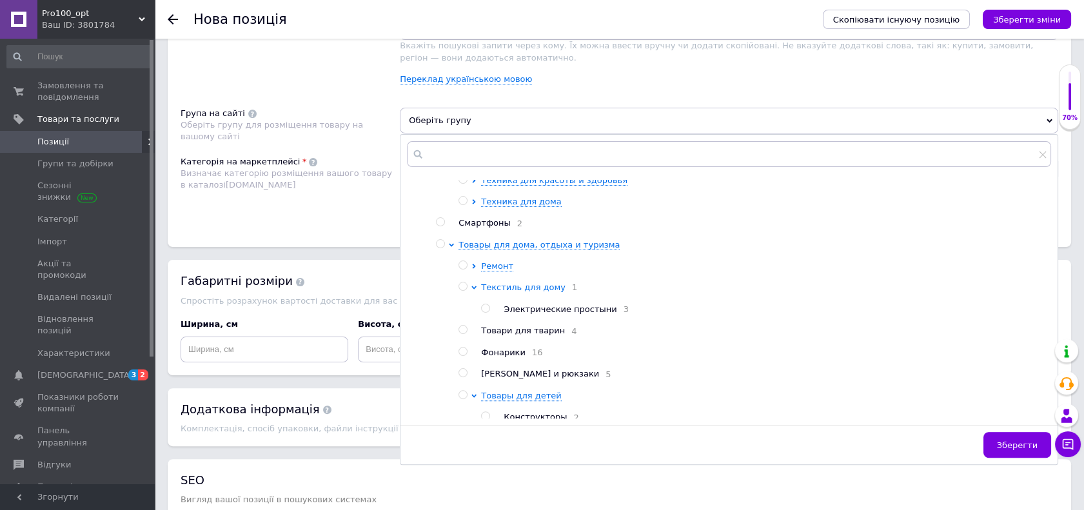
click at [486, 292] on span "Текстиль для дому" at bounding box center [523, 287] width 84 height 10
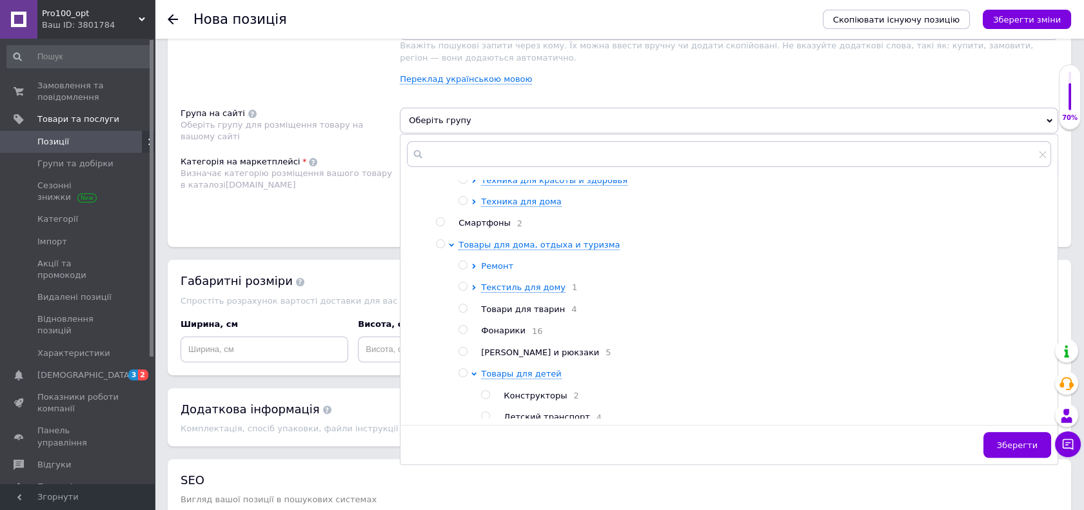
click at [490, 271] on span "Ремонт" at bounding box center [497, 266] width 32 height 10
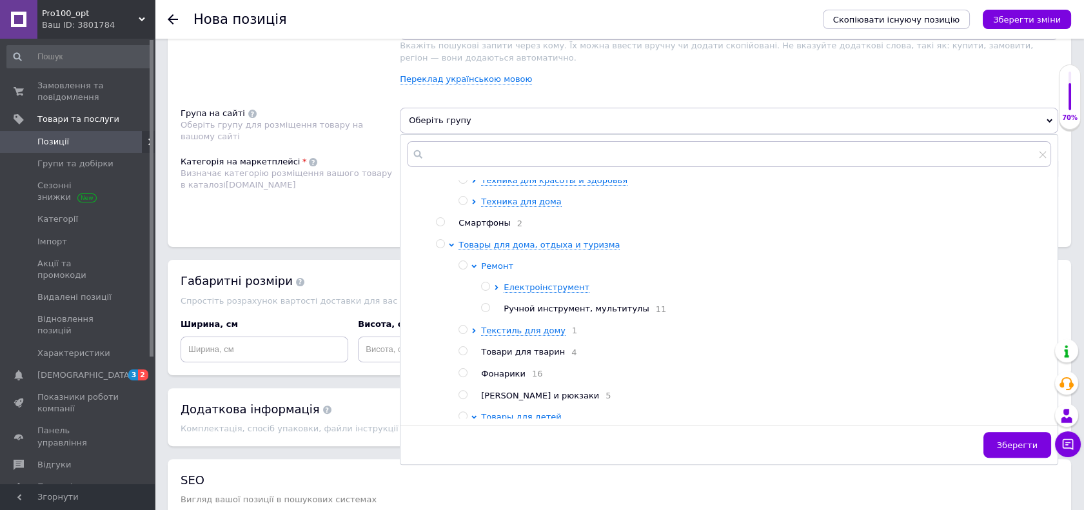
click at [490, 271] on span "Ремонт" at bounding box center [497, 266] width 32 height 10
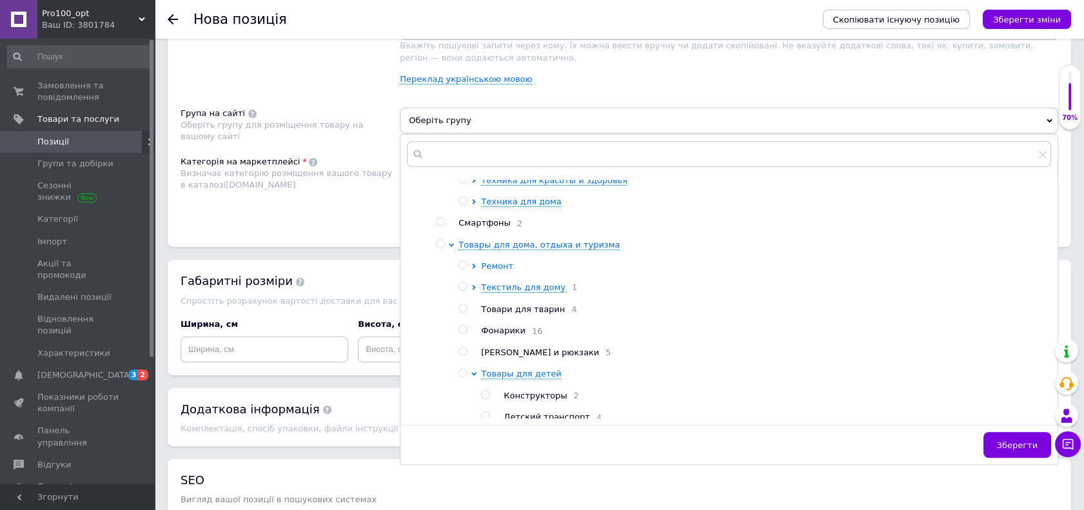
scroll to position [322, 0]
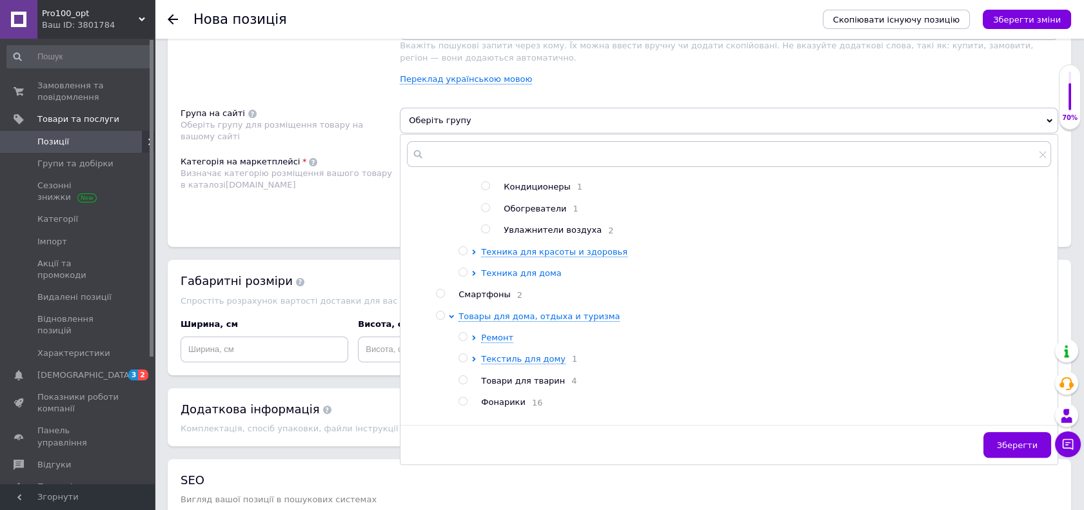
click at [493, 278] on span "Техника для дома" at bounding box center [521, 273] width 81 height 10
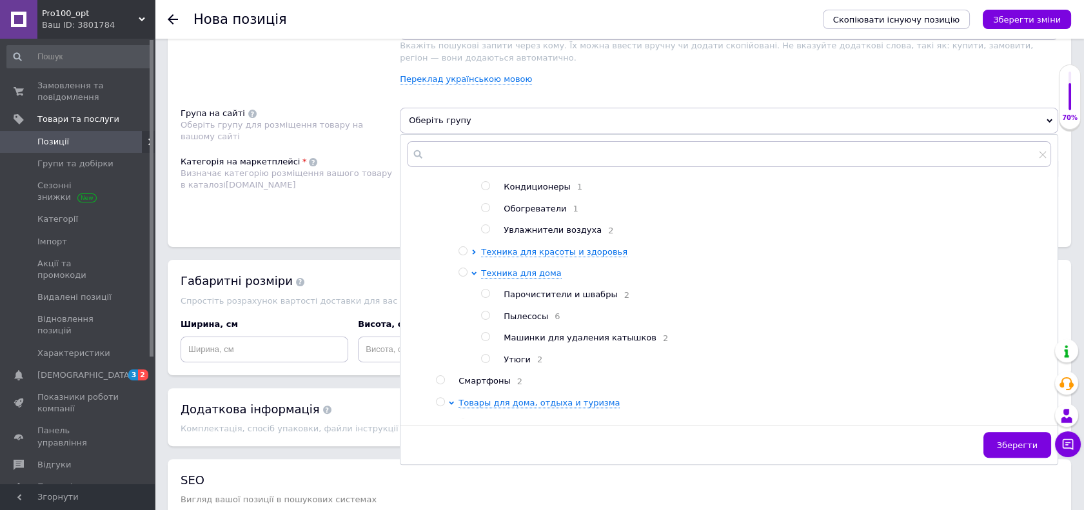
click at [483, 363] on input "radio" at bounding box center [485, 359] width 8 height 8
radio input "true"
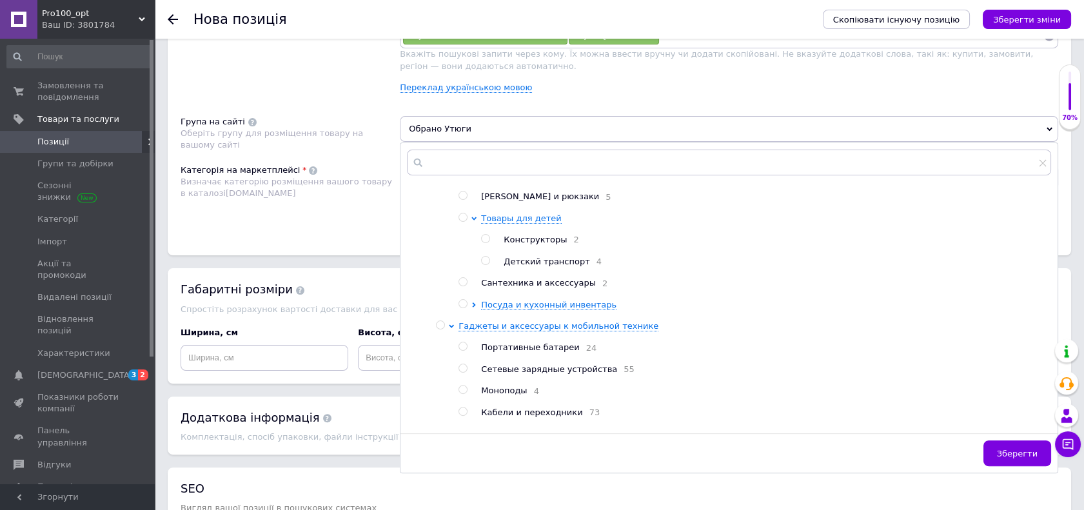
scroll to position [844, 0]
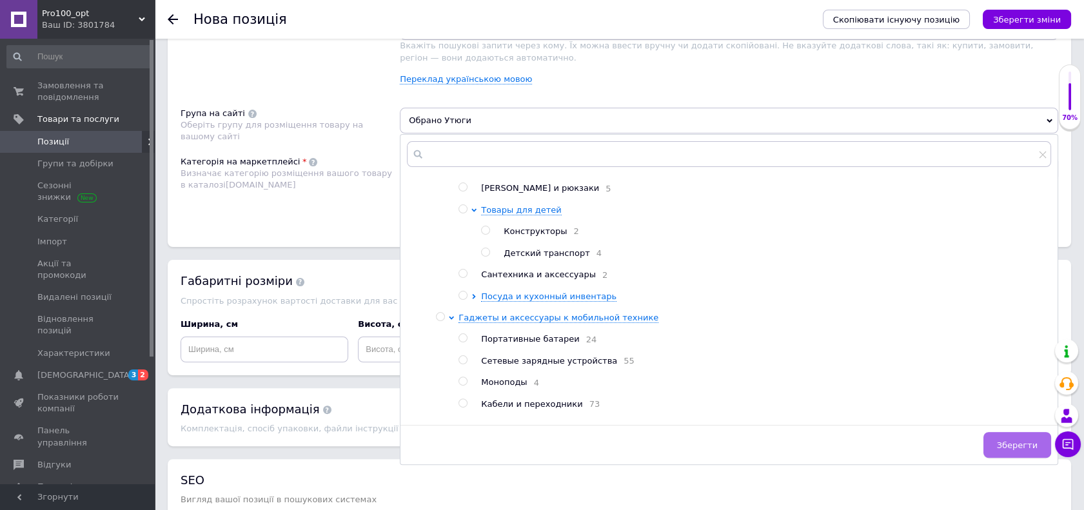
click at [1030, 446] on span "Зберегти" at bounding box center [1017, 445] width 41 height 10
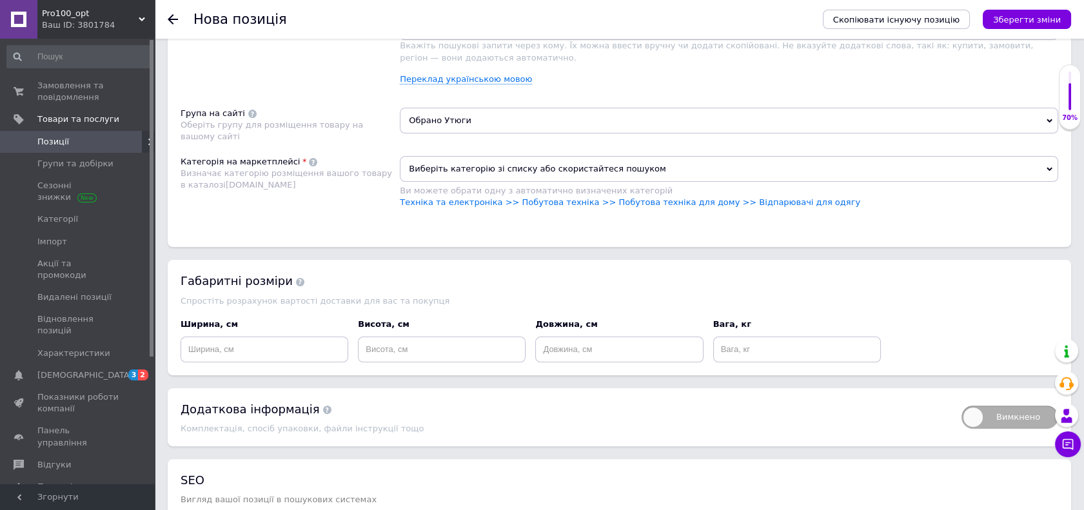
click at [636, 169] on span "Виберіть категорію зі списку або скористайтеся пошуком" at bounding box center [729, 169] width 658 height 26
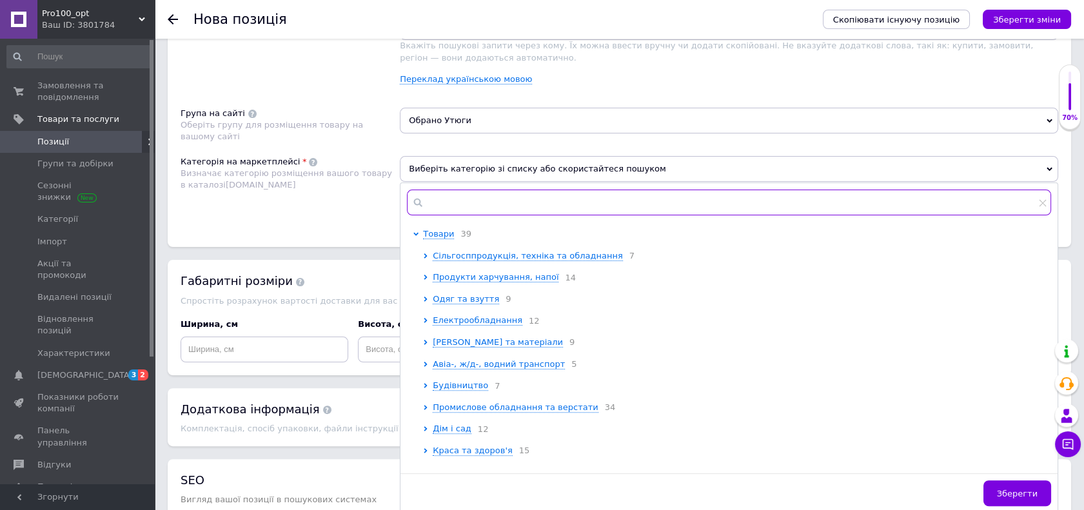
click at [505, 192] on input "text" at bounding box center [729, 203] width 644 height 26
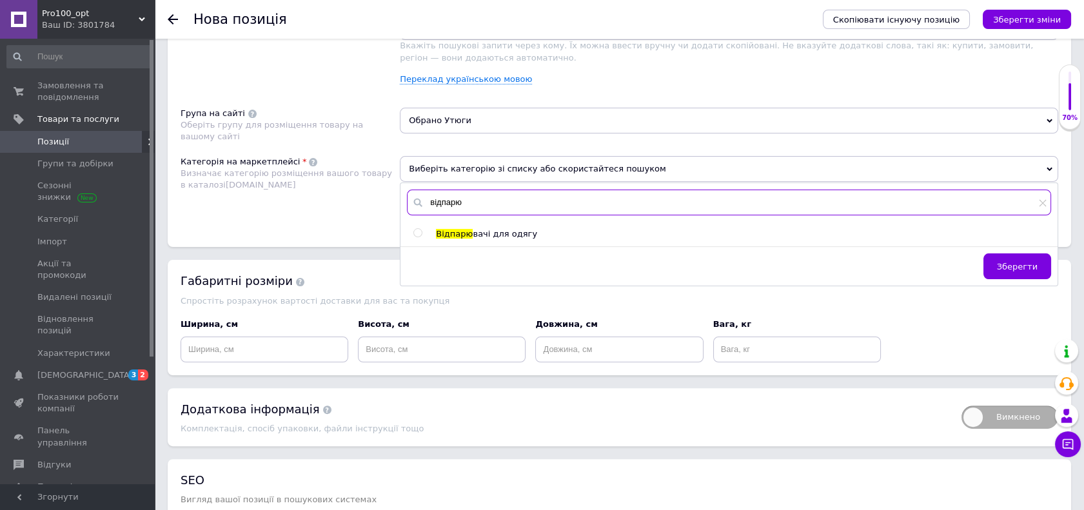
type input "відпарю"
click at [490, 229] on span "вачі для одягу" at bounding box center [504, 234] width 64 height 10
radio input "true"
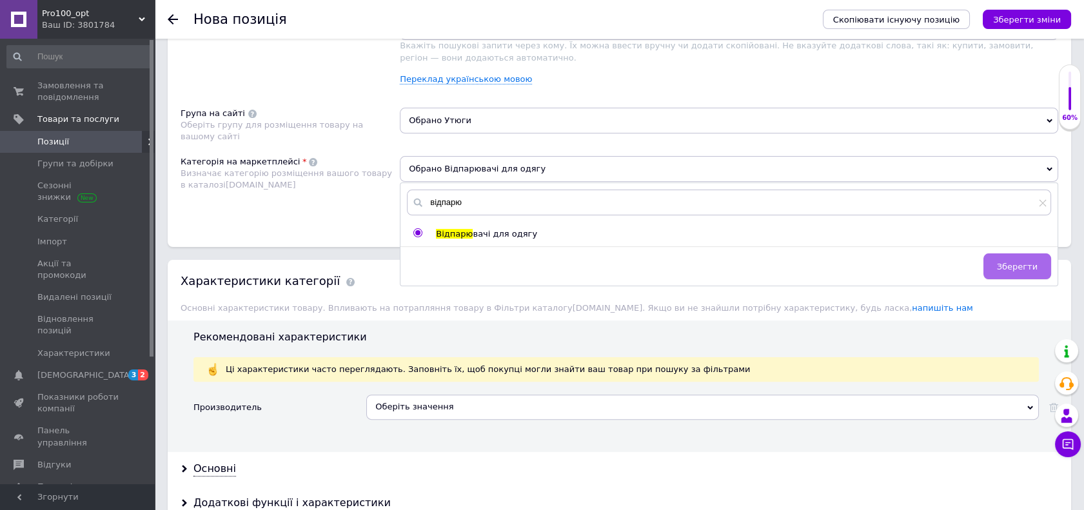
click at [1024, 257] on button "Зберегти" at bounding box center [1017, 266] width 68 height 26
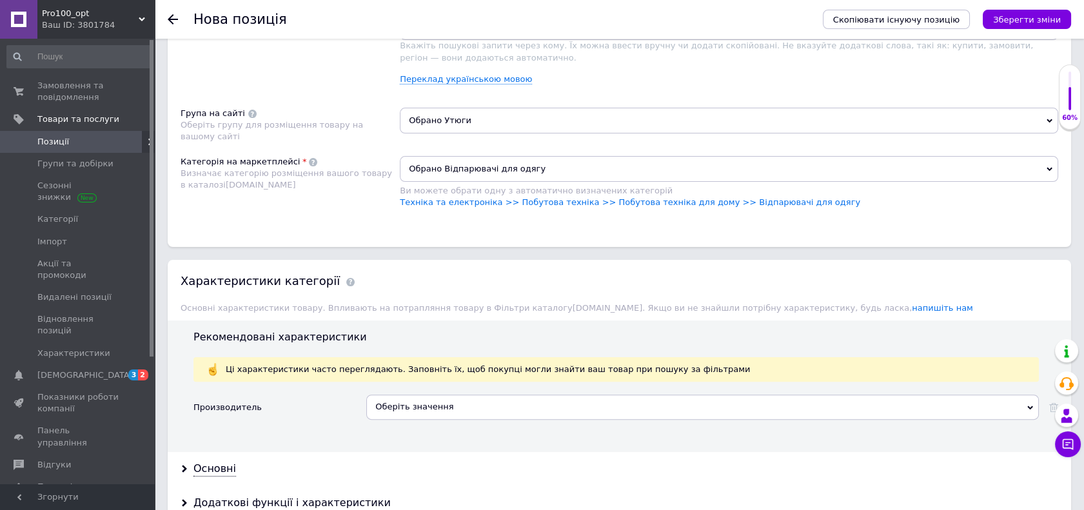
click at [543, 295] on div "Характеристики категорії Основні характеристики товару. Впливають на потраплянн…" at bounding box center [619, 290] width 903 height 60
click at [66, 17] on span "Pro100_opt" at bounding box center [90, 14] width 97 height 12
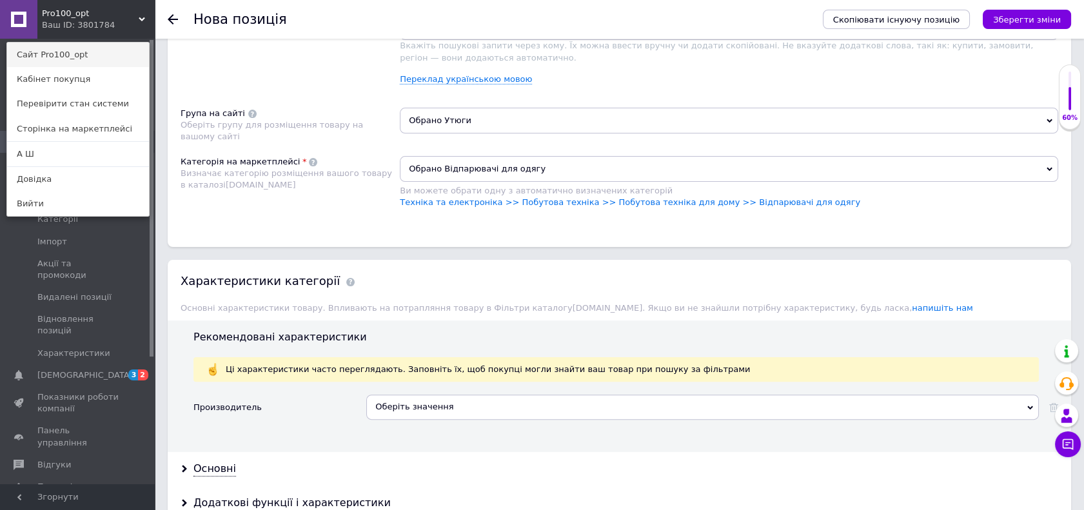
click at [72, 50] on link "Сайт Pro100_opt" at bounding box center [78, 55] width 142 height 24
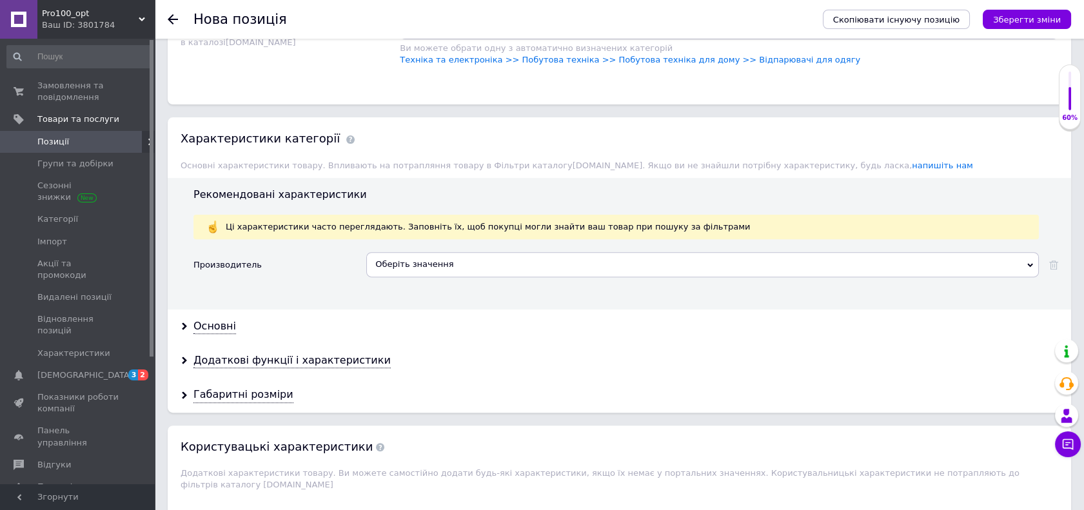
scroll to position [987, 0]
click at [433, 264] on div "Оберіть значення" at bounding box center [702, 263] width 672 height 24
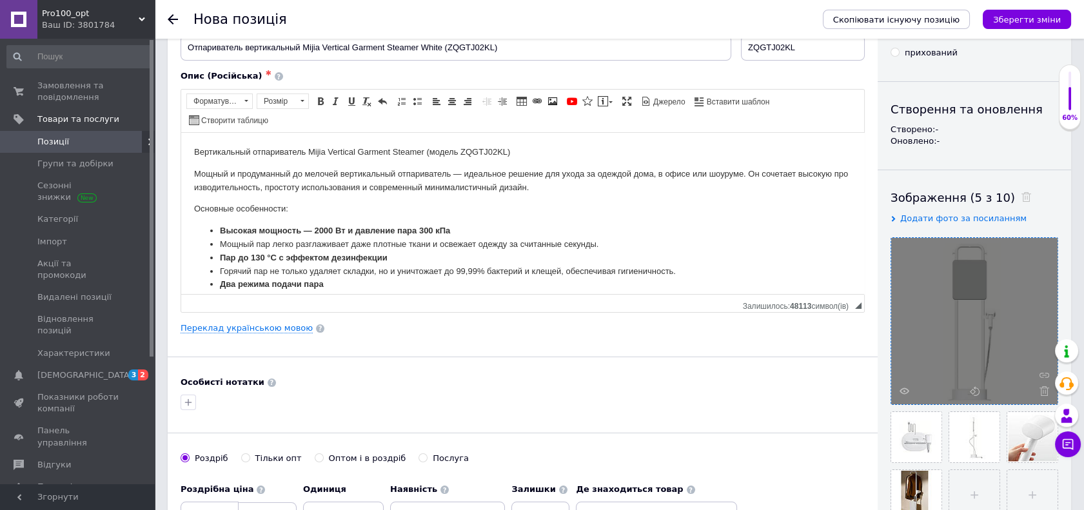
scroll to position [0, 0]
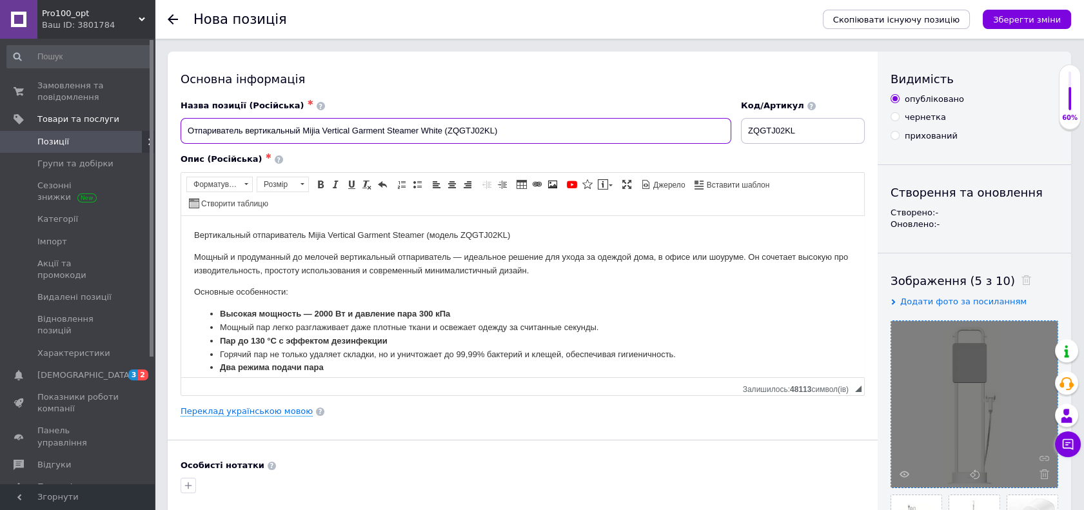
drag, startPoint x: 302, startPoint y: 128, endPoint x: 318, endPoint y: 130, distance: 16.9
click at [318, 130] on input "Отпариватель вертикальный Mijia Vertical Garment Steamer White (ZQGTJ02KL)" at bounding box center [455, 131] width 550 height 26
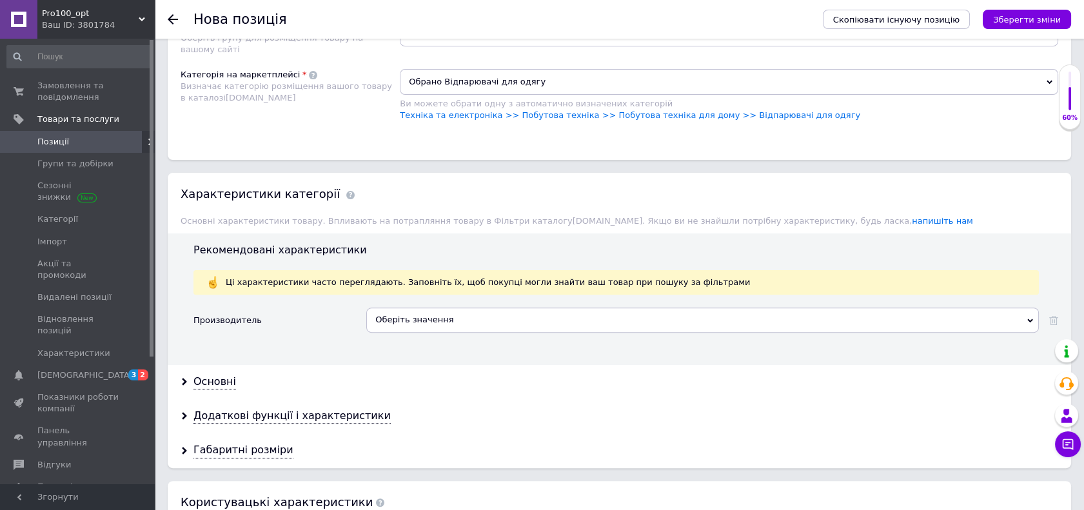
scroll to position [1002, 0]
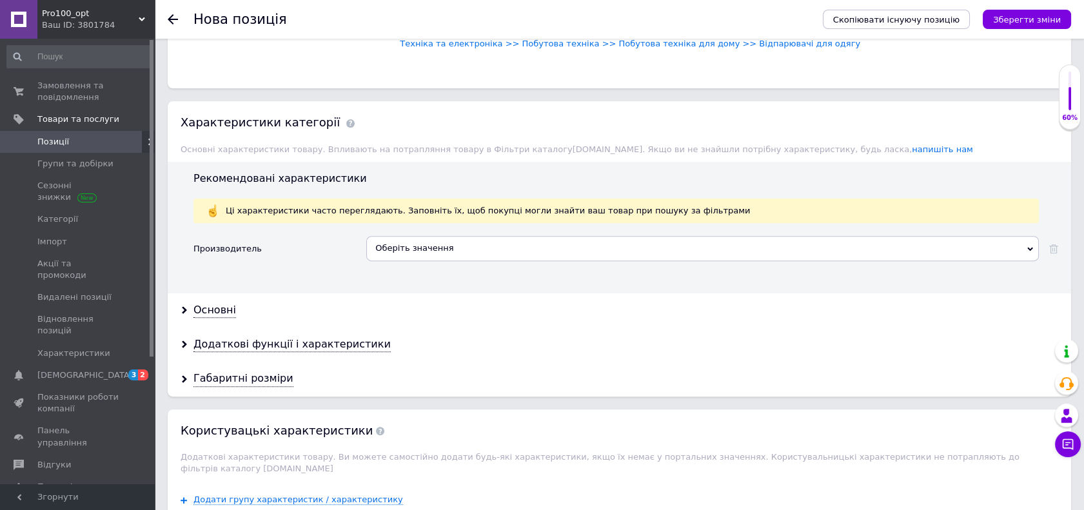
click at [433, 253] on div "Оберіть значення" at bounding box center [702, 248] width 672 height 24
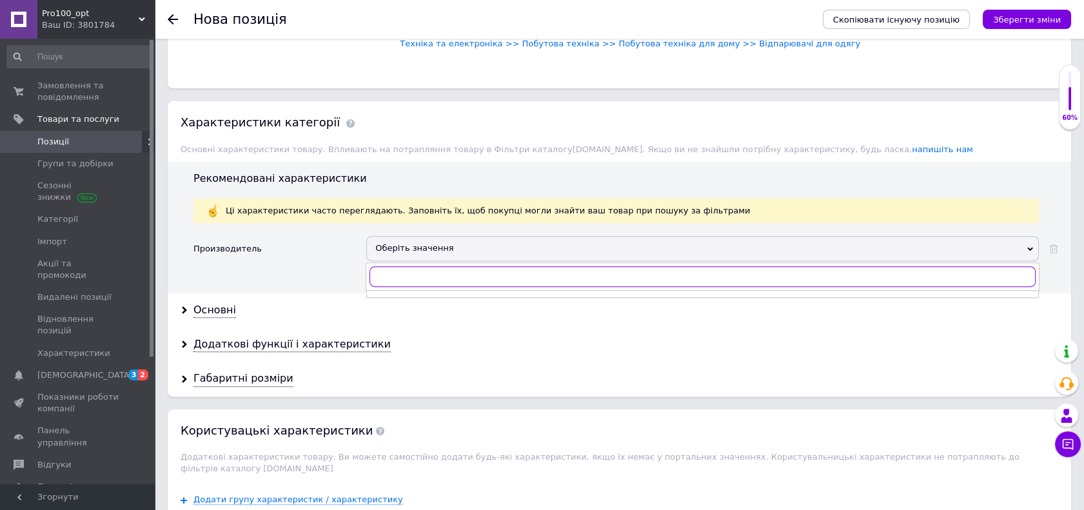
paste input "Mijia"
type input "Mijia"
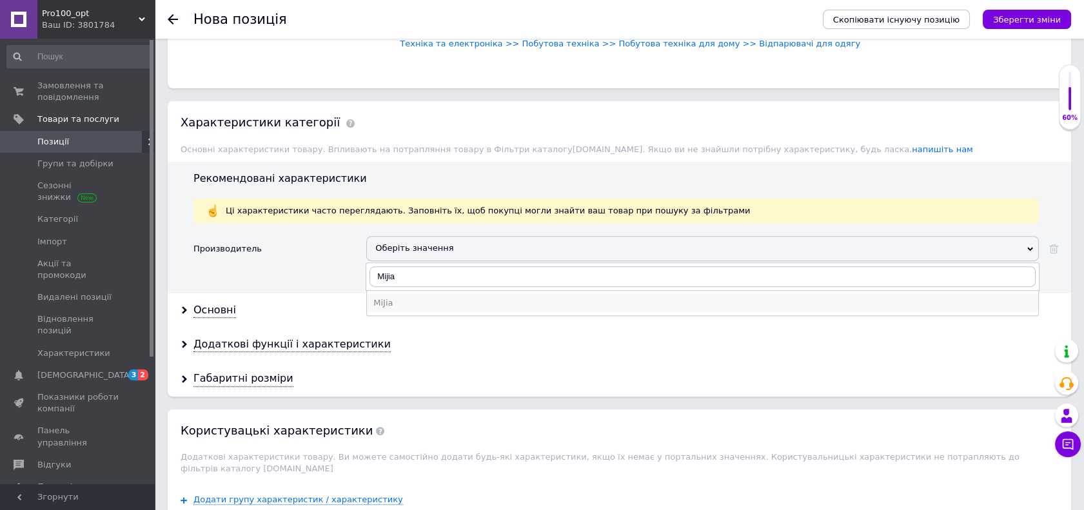
click at [425, 297] on div "MiJia" at bounding box center [702, 303] width 658 height 12
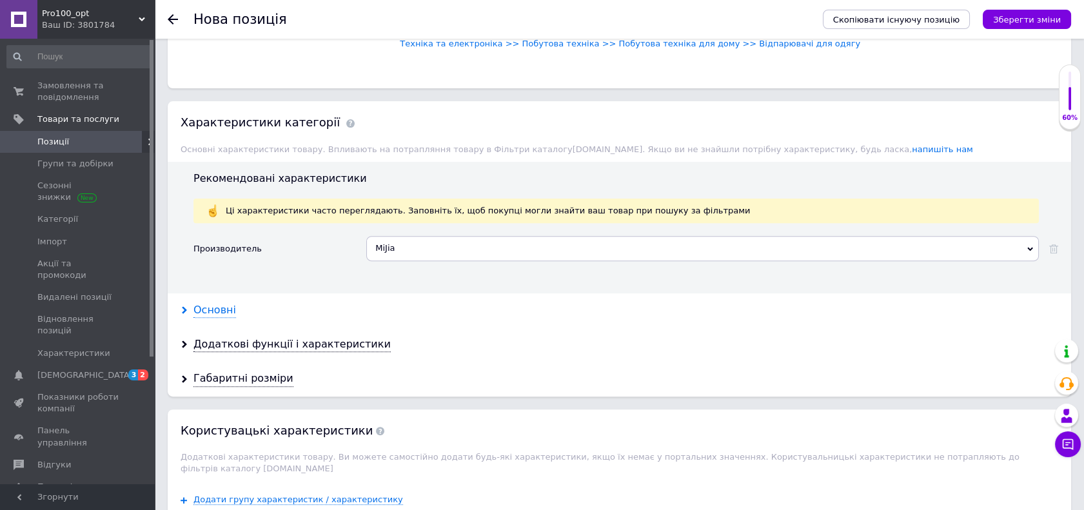
click at [214, 313] on div "Основні" at bounding box center [214, 310] width 43 height 15
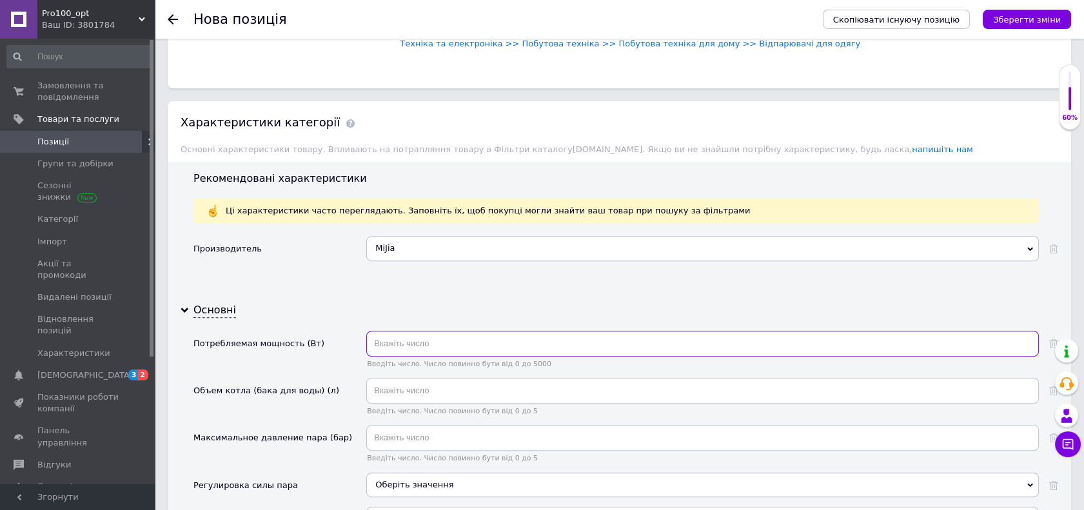
click at [428, 339] on input "text" at bounding box center [702, 344] width 672 height 26
type input "2400"
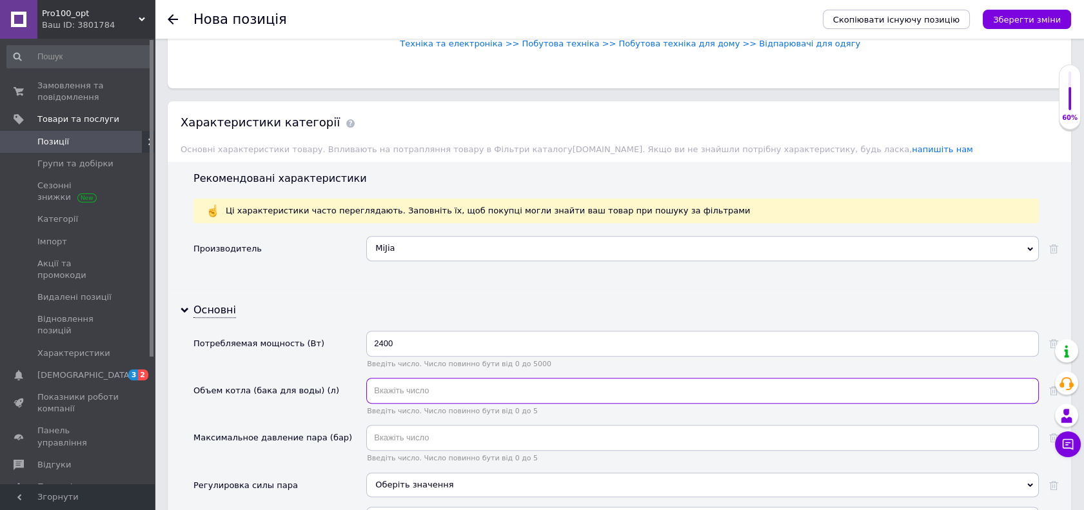
click at [418, 387] on input "text" at bounding box center [702, 391] width 672 height 26
type input "2.3"
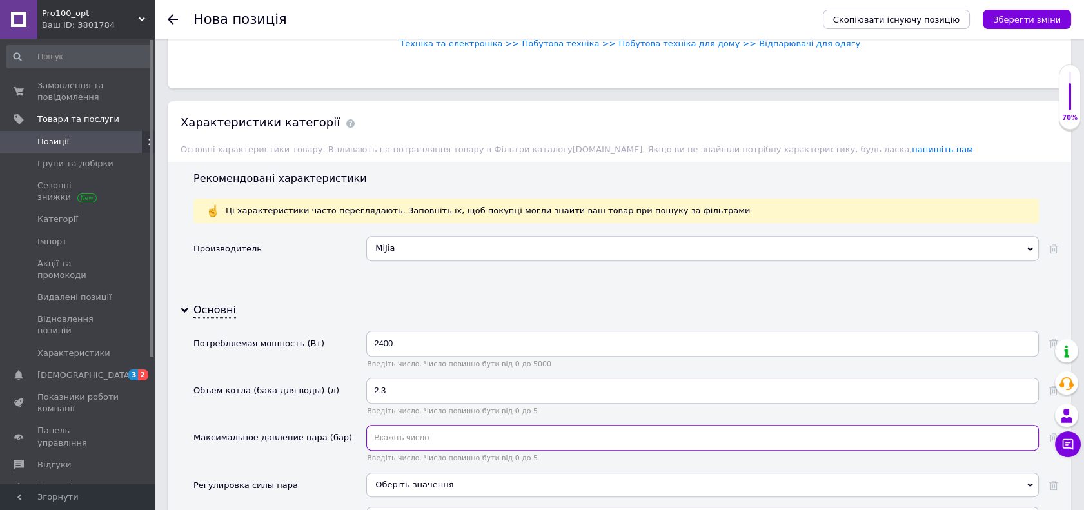
click at [464, 427] on input "text" at bounding box center [702, 438] width 672 height 26
type input "3"
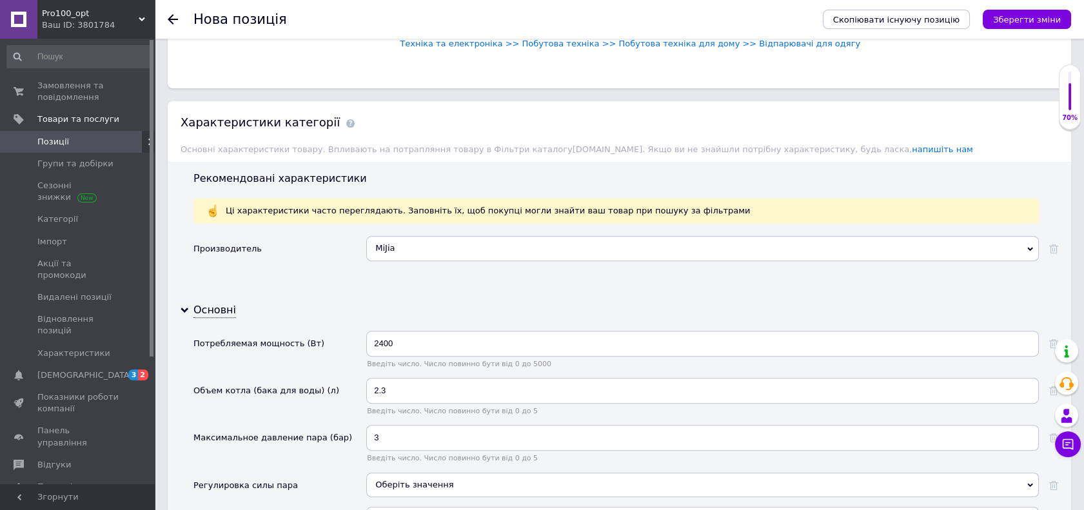
click at [204, 432] on div "Максимальное давление пара (бар)" at bounding box center [272, 438] width 159 height 12
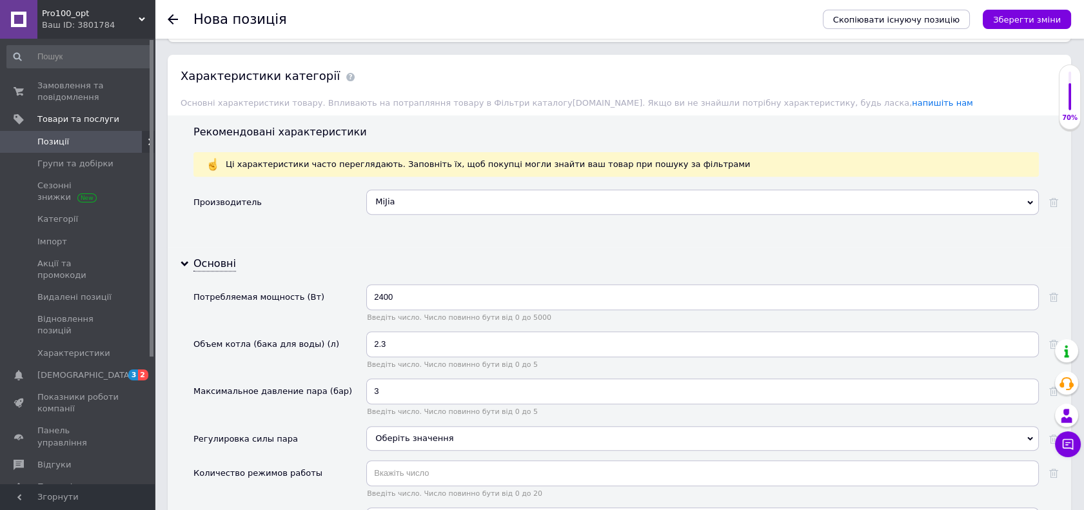
scroll to position [1145, 0]
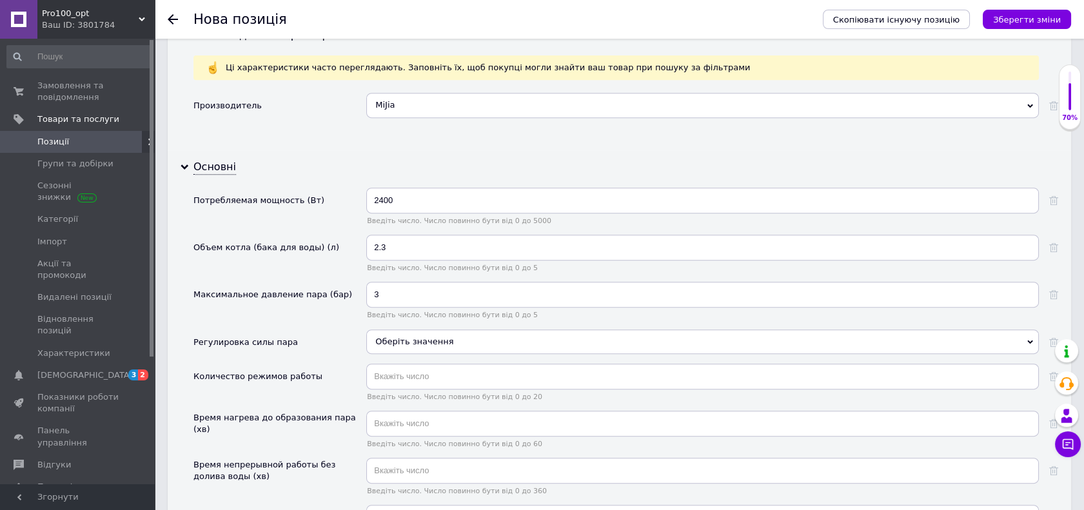
click at [391, 337] on span "Оберіть значення" at bounding box center [414, 341] width 78 height 10
click at [382, 197] on input "2400" at bounding box center [702, 201] width 672 height 26
type input "2000"
click at [382, 264] on span "Введіть число. Число повинно бути від 0 до 5" at bounding box center [702, 268] width 672 height 8
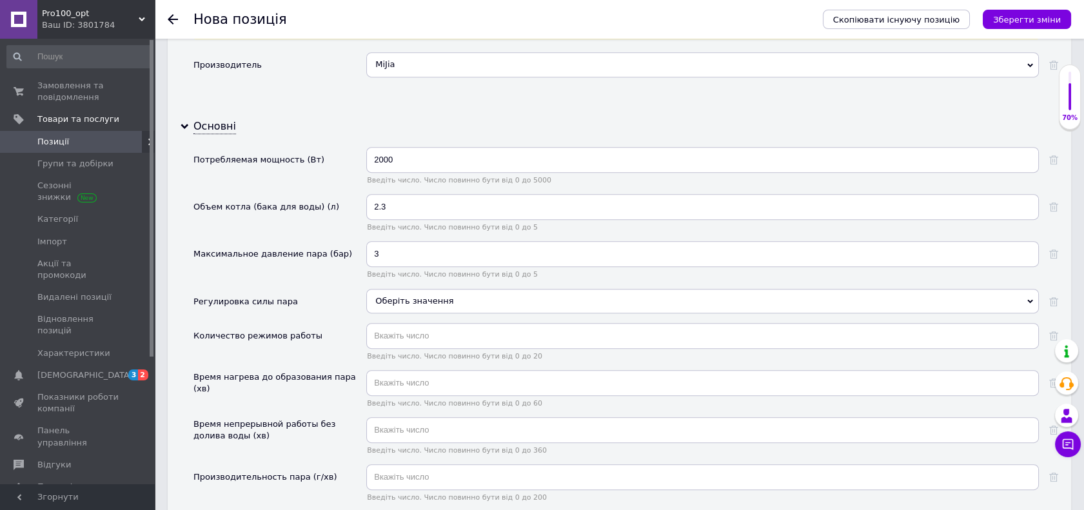
scroll to position [1217, 0]
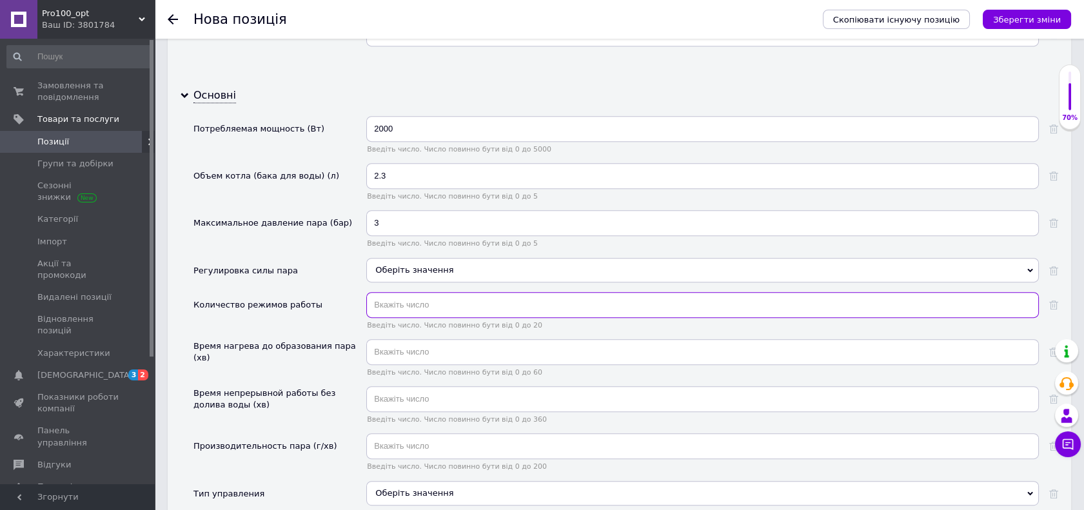
click at [399, 303] on input "text" at bounding box center [702, 305] width 672 height 26
type input "2"
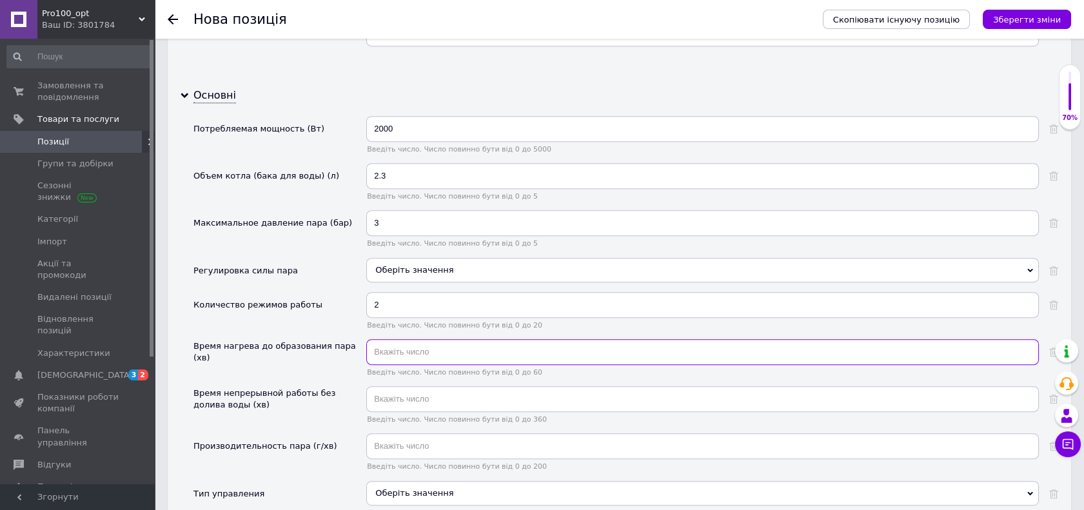
click at [414, 351] on input "text" at bounding box center [702, 352] width 672 height 26
type input "0.3"
click at [415, 394] on input "text" at bounding box center [702, 399] width 672 height 26
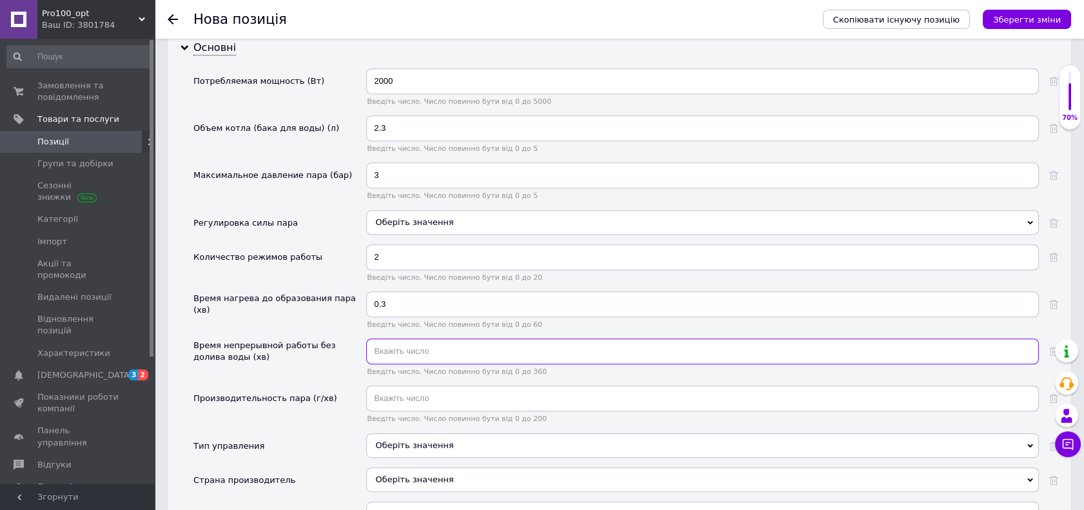
scroll to position [1289, 0]
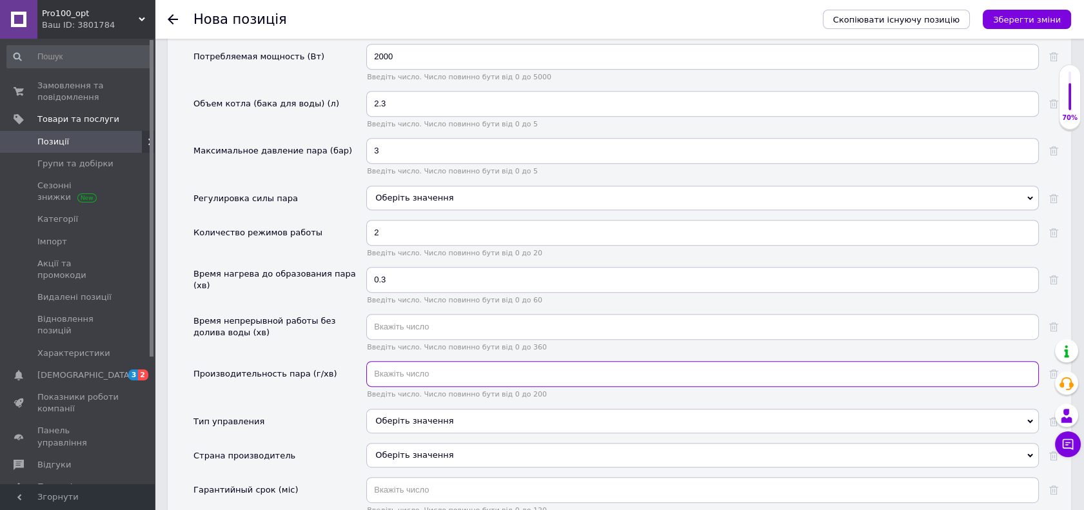
click at [412, 373] on input "text" at bounding box center [702, 374] width 672 height 26
type input "36"
click at [498, 409] on div "Оберіть значення" at bounding box center [702, 421] width 672 height 24
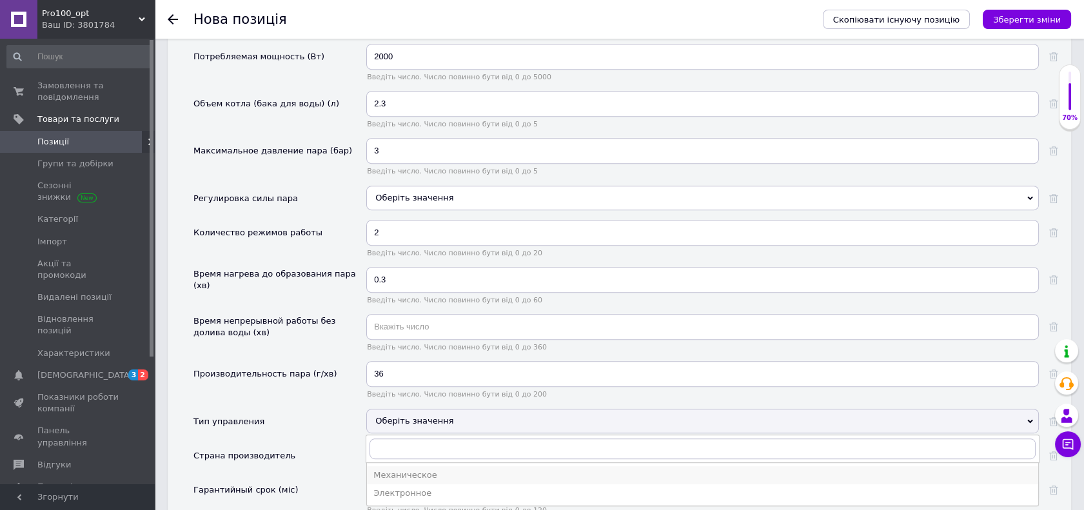
click at [471, 469] on div "Механическое" at bounding box center [702, 475] width 658 height 12
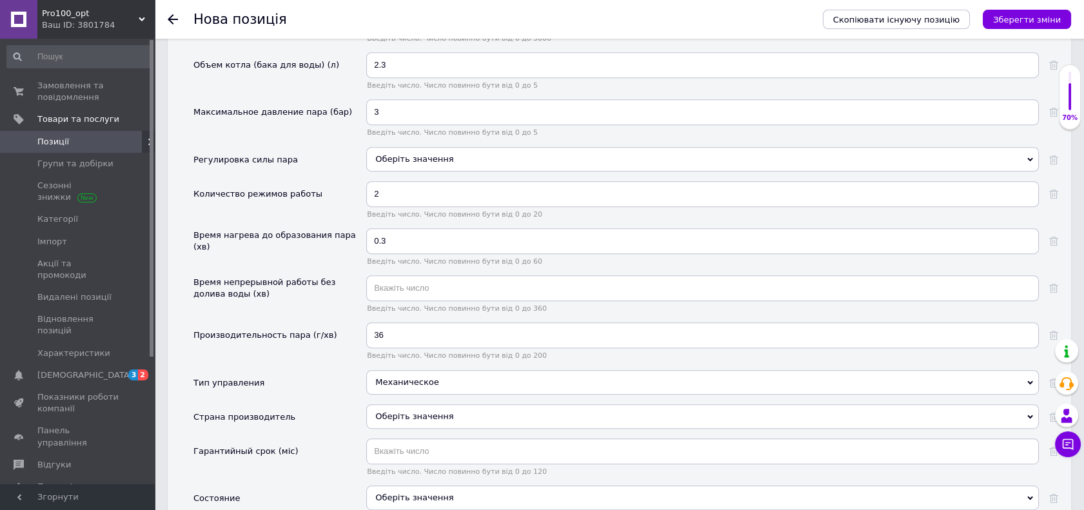
scroll to position [1432, 0]
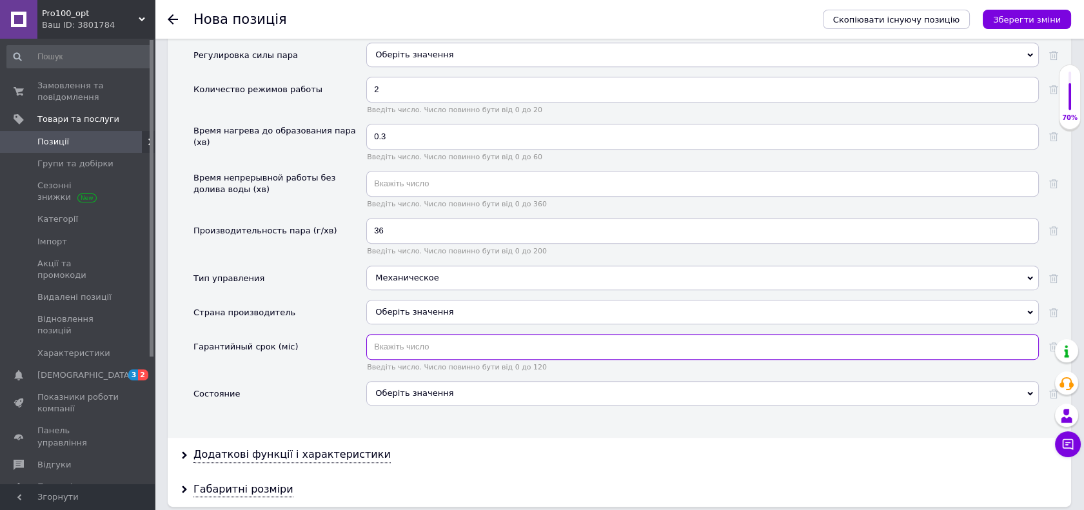
click at [402, 348] on input "text" at bounding box center [702, 347] width 672 height 26
type input "3"
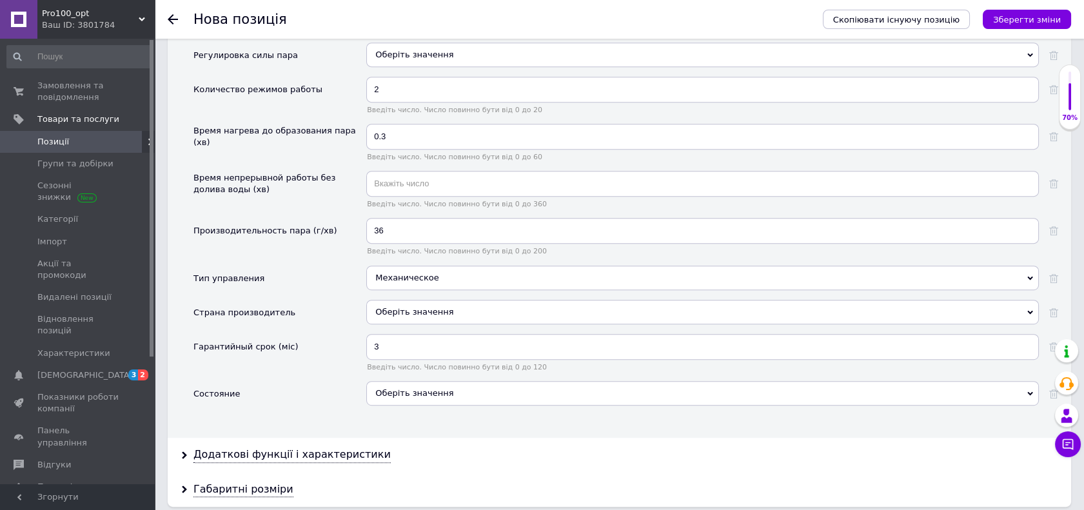
click at [446, 397] on div "Оберіть значення" at bounding box center [702, 393] width 672 height 24
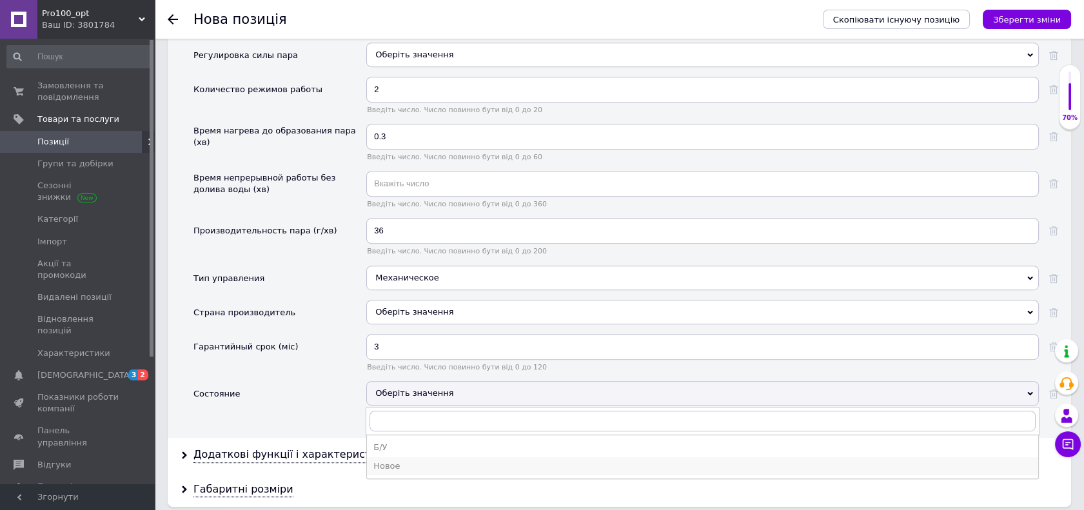
click at [434, 466] on div "Новое" at bounding box center [702, 466] width 658 height 12
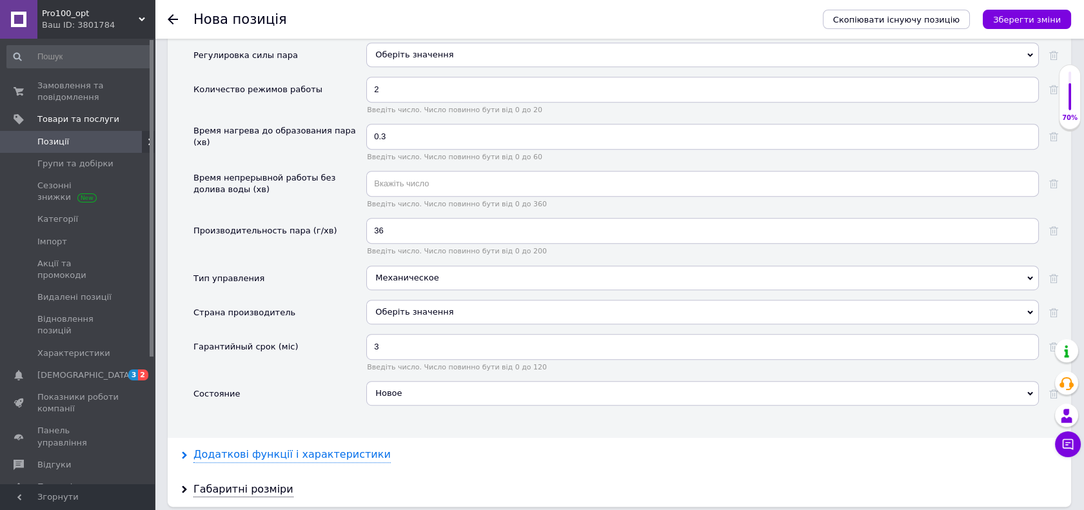
click at [304, 447] on div "Додаткові функції і характеристики" at bounding box center [291, 454] width 197 height 15
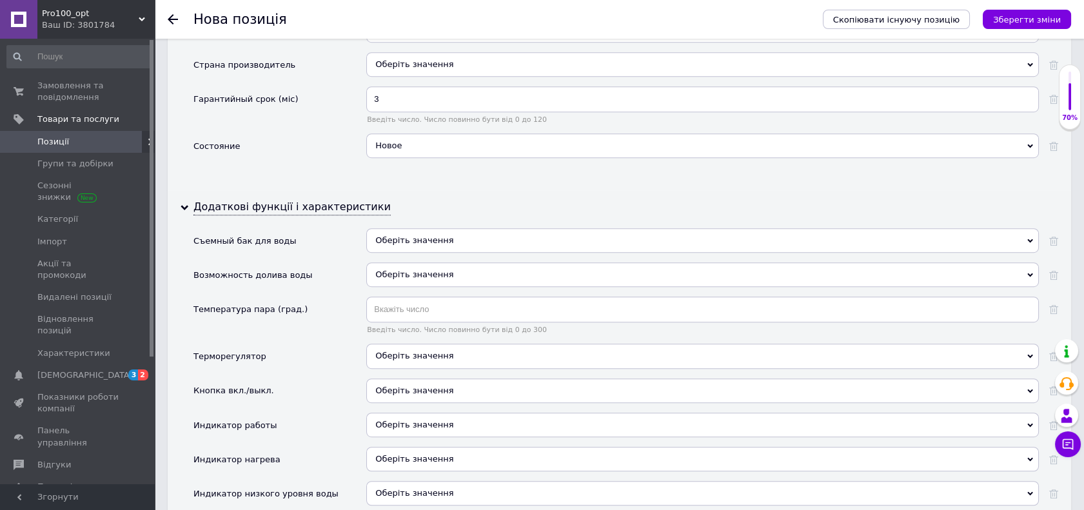
scroll to position [1719, 0]
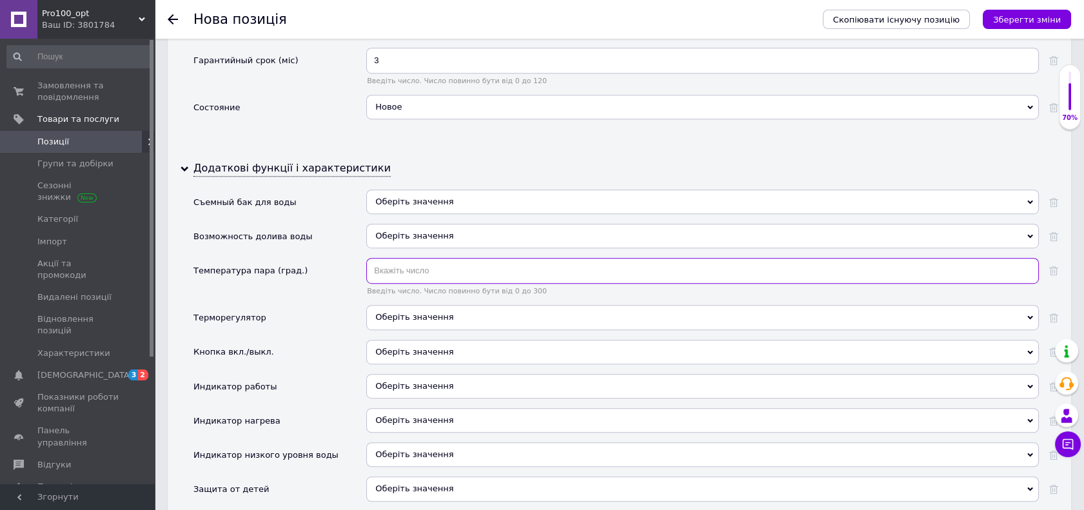
click at [392, 260] on input "text" at bounding box center [702, 271] width 672 height 26
type input "129"
click at [309, 307] on div "Терморегулятор" at bounding box center [279, 322] width 173 height 34
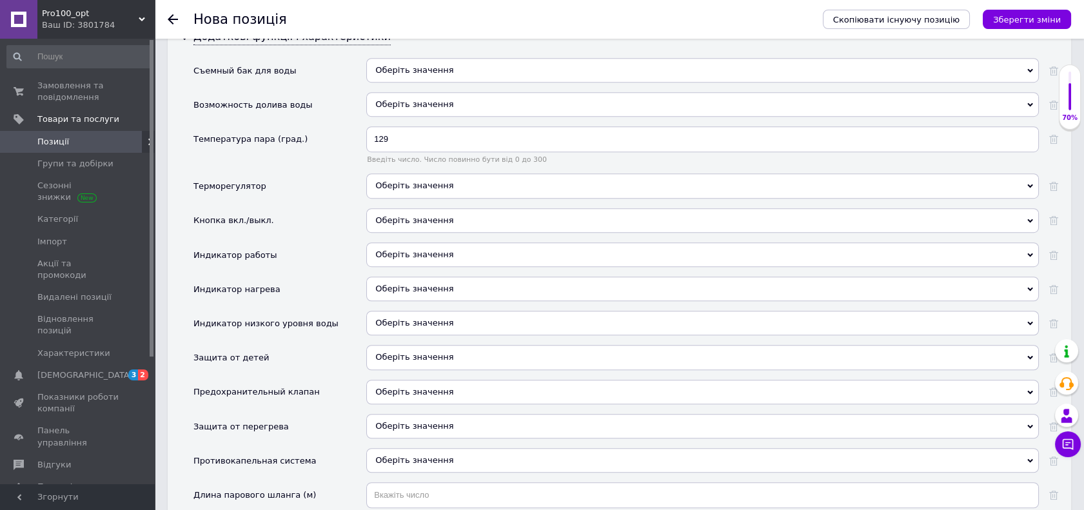
scroll to position [1862, 0]
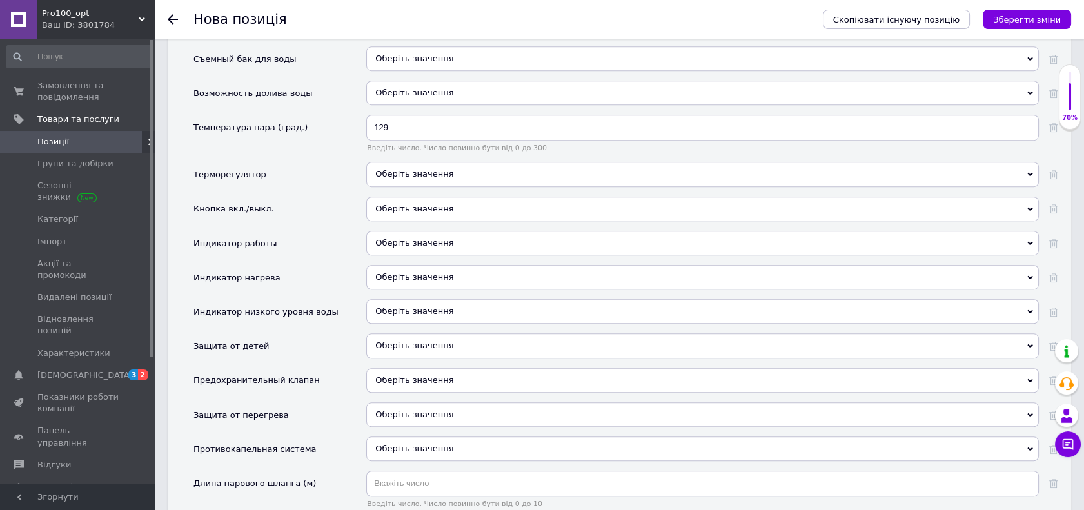
click at [458, 402] on span "Оберіть значення" at bounding box center [702, 414] width 672 height 24
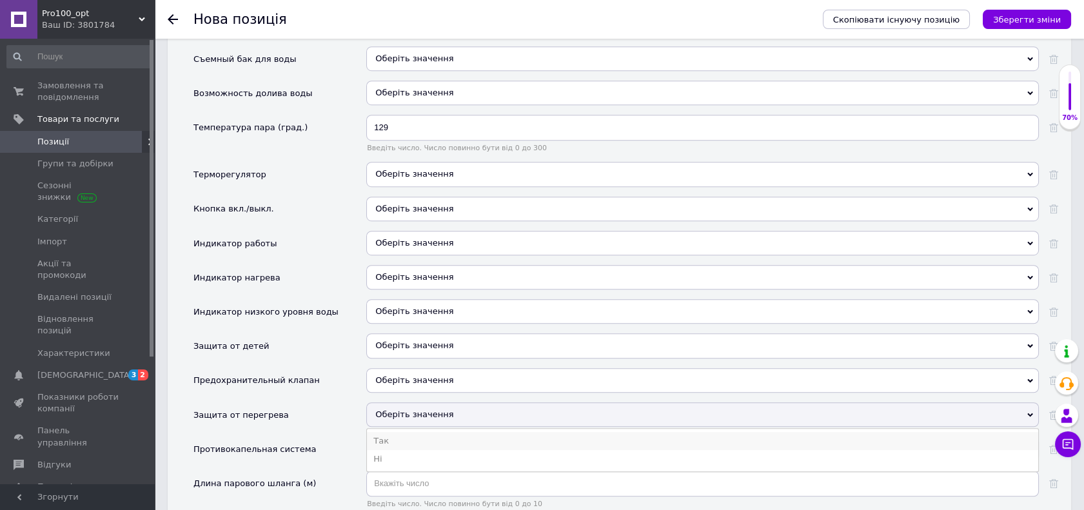
click at [416, 434] on li "Так" at bounding box center [702, 441] width 671 height 18
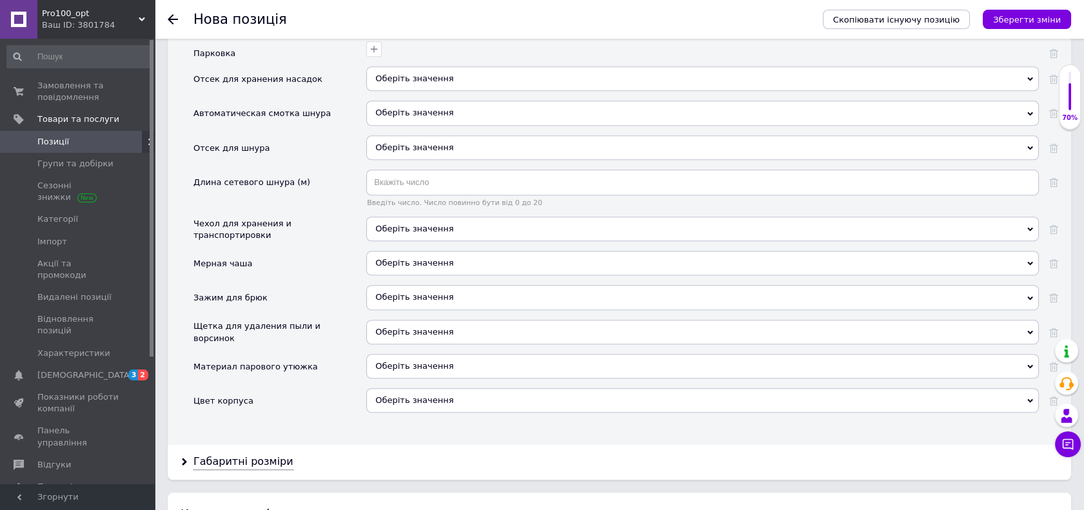
scroll to position [2363, 0]
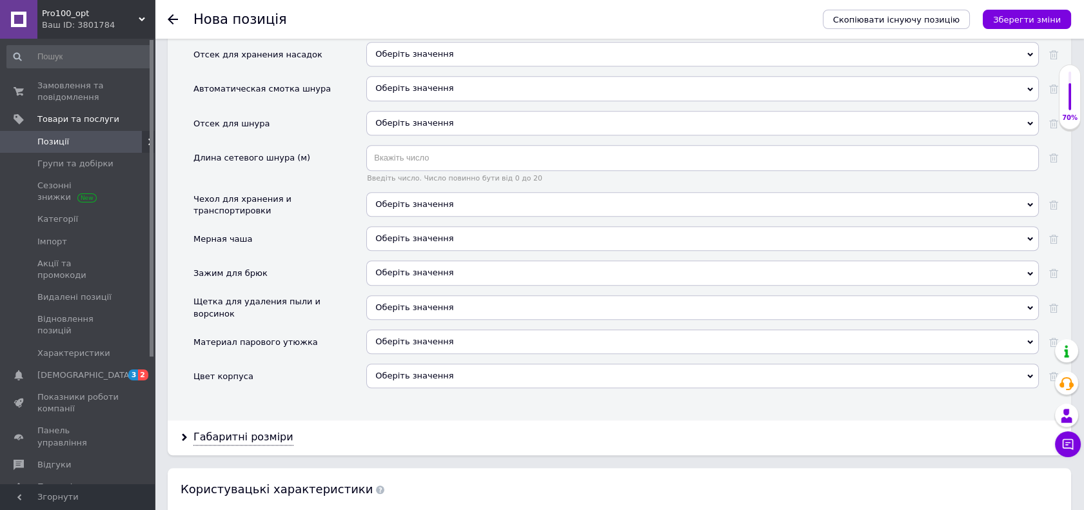
click at [460, 365] on div "Оберіть значення" at bounding box center [702, 376] width 672 height 24
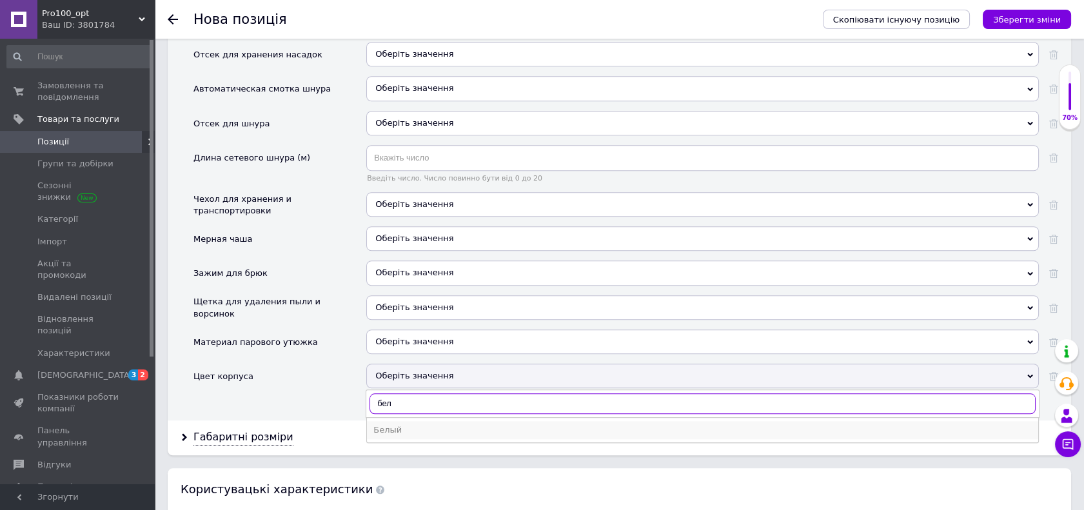
type input "бел"
click at [465, 424] on div "Белый" at bounding box center [702, 430] width 658 height 12
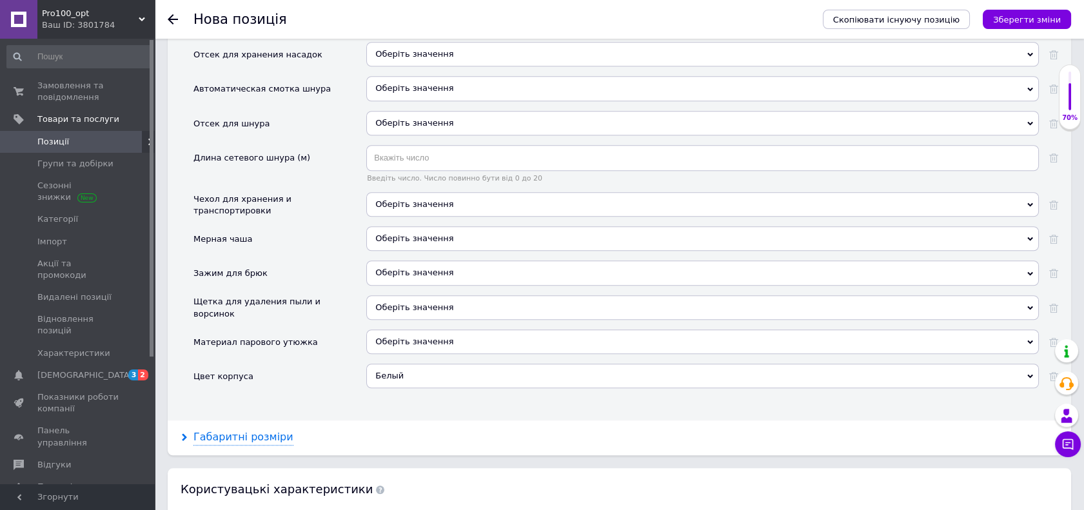
click at [253, 431] on div "Габаритні розміри" at bounding box center [243, 437] width 100 height 15
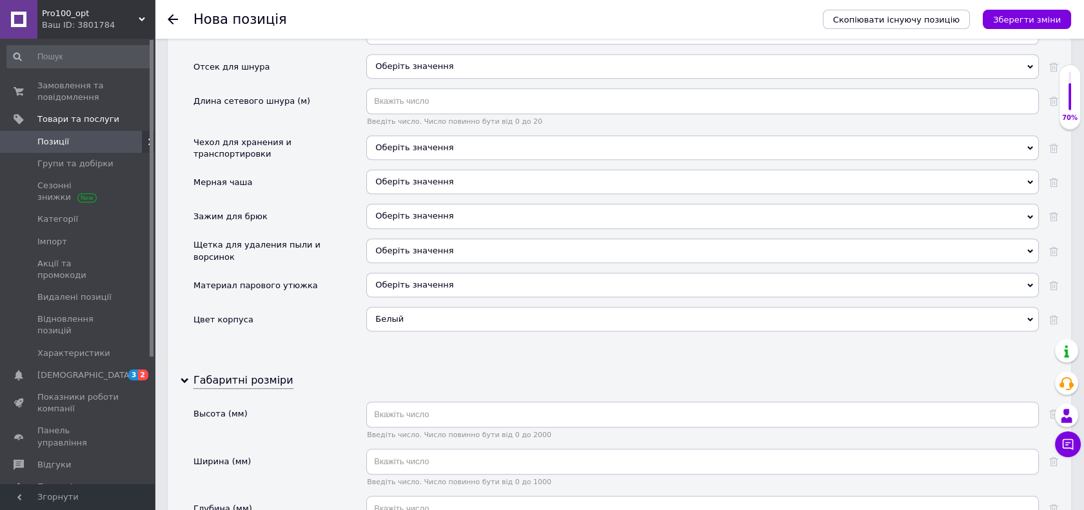
scroll to position [2506, 0]
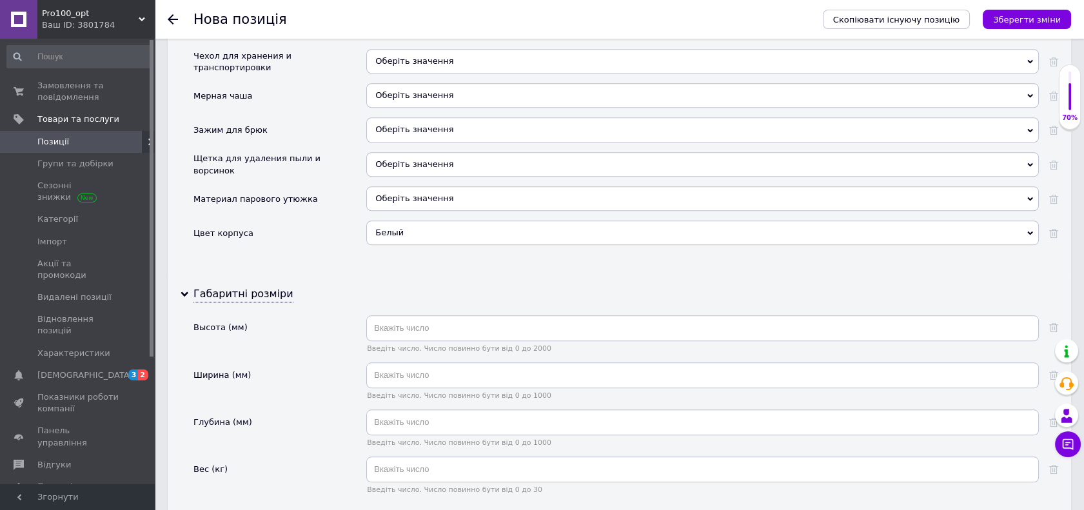
click at [380, 344] on span "Введіть число. Число повинно бути від 0 до 2000" at bounding box center [702, 348] width 672 height 8
click at [382, 320] on input "text" at bounding box center [702, 328] width 672 height 26
type input "158.3"
click at [416, 362] on input "text" at bounding box center [702, 375] width 672 height 26
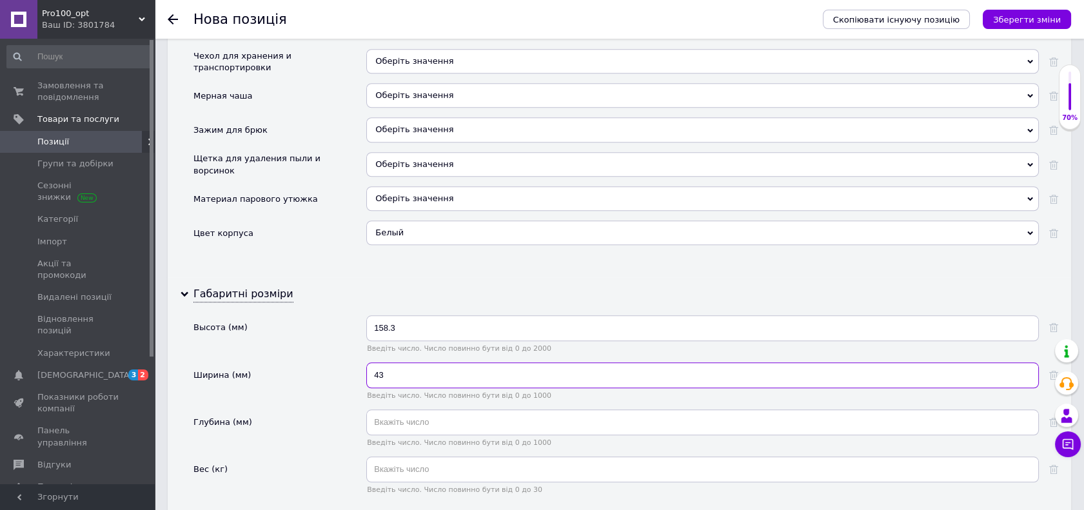
type input "43"
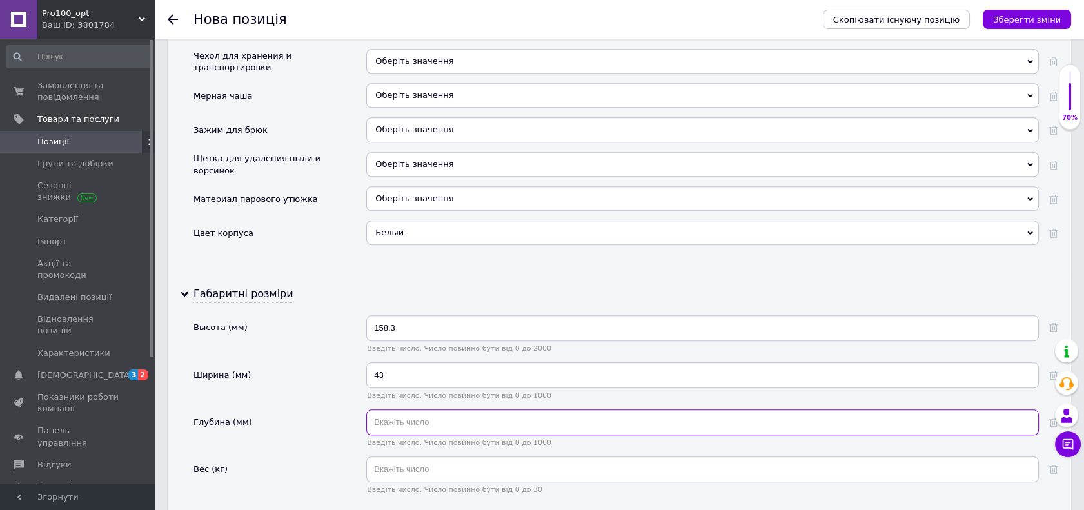
click at [393, 411] on input "text" at bounding box center [702, 422] width 672 height 26
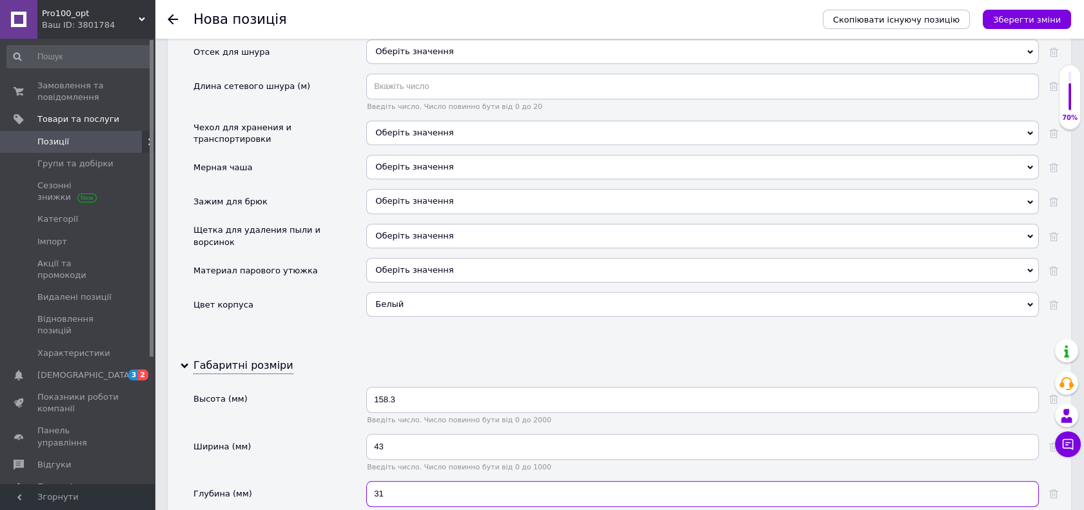
scroll to position [2578, 0]
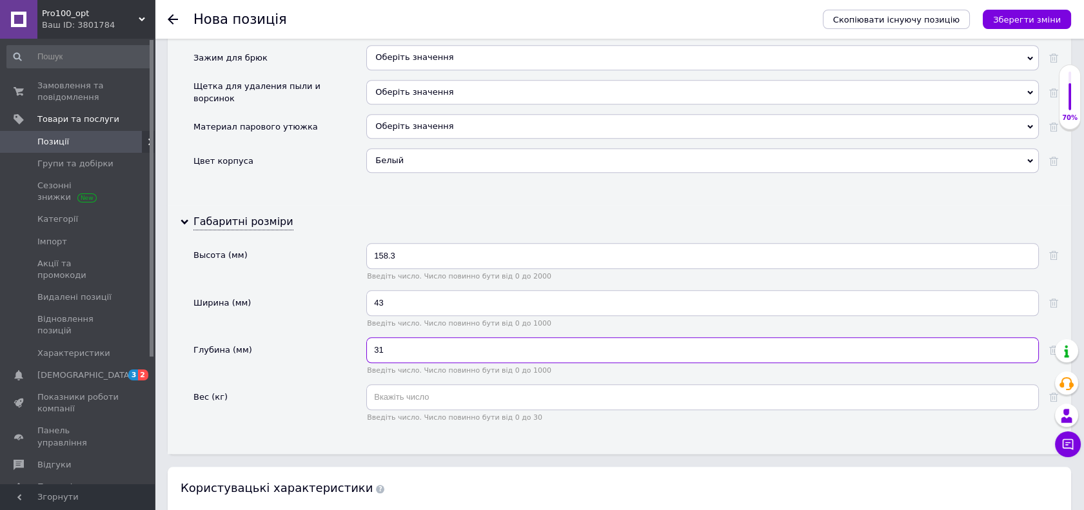
type input "31"
click at [394, 384] on input "text" at bounding box center [702, 397] width 672 height 26
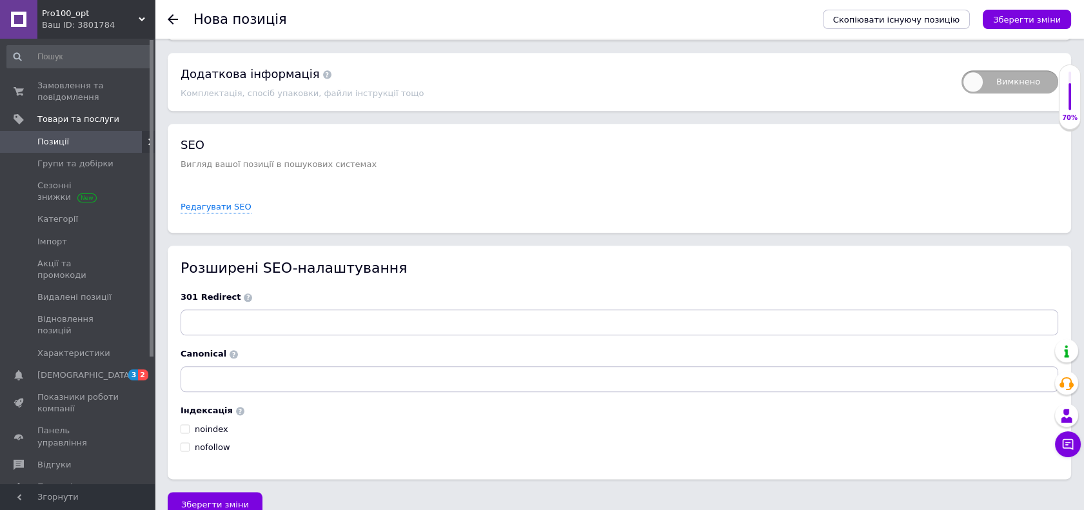
scroll to position [3249, 0]
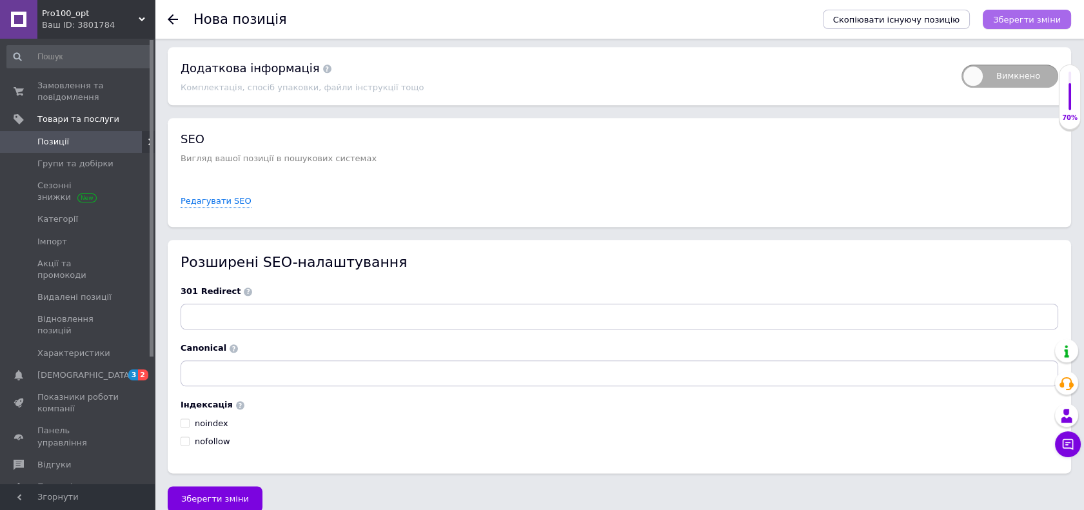
type input "5.6"
click at [1031, 15] on icon "Зберегти зміни" at bounding box center [1027, 20] width 68 height 10
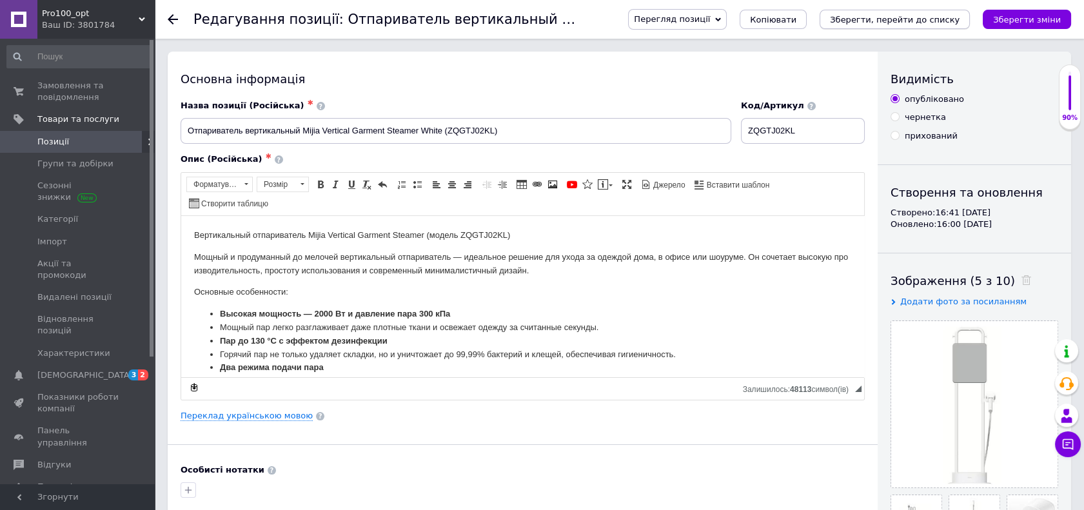
click at [945, 26] on button "Зберегти, перейти до списку" at bounding box center [894, 19] width 150 height 19
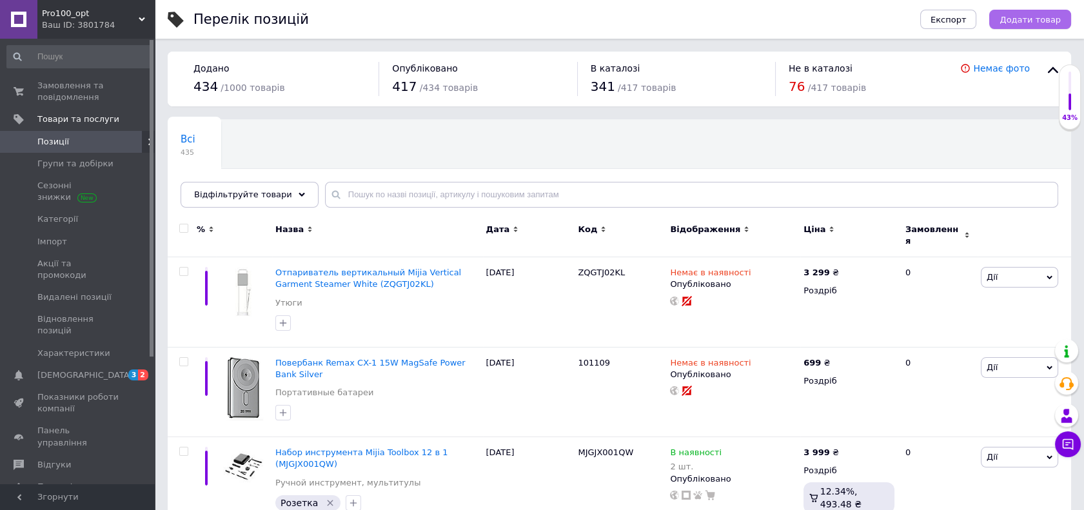
click at [1038, 15] on span "Додати товар" at bounding box center [1029, 20] width 61 height 10
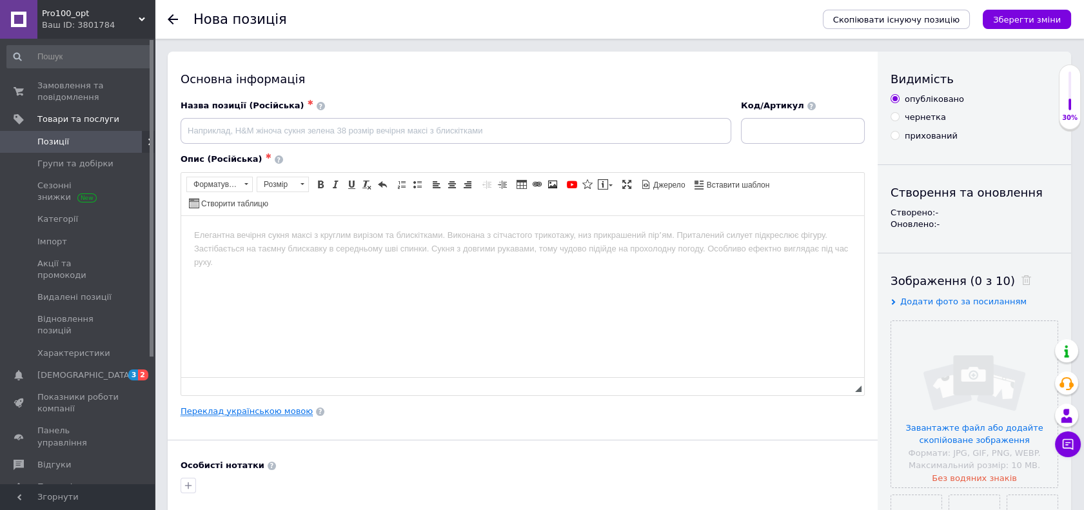
click at [274, 415] on link "Переклад українською мовою" at bounding box center [246, 411] width 132 height 10
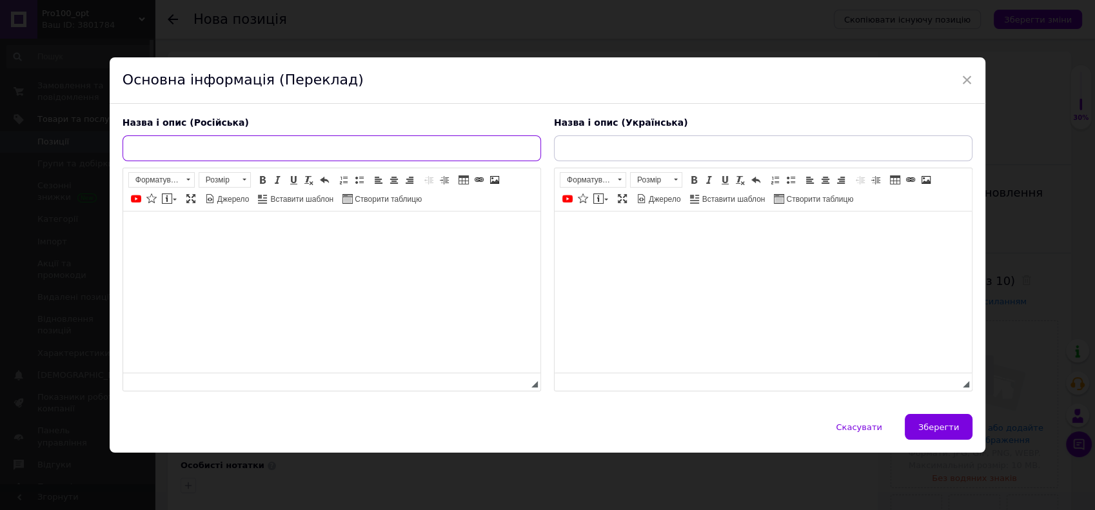
click at [266, 151] on input "text" at bounding box center [331, 148] width 418 height 26
paste input "Рисоварка Mijia Quick Cook Rice Cooker 3L White (MFB07M)"
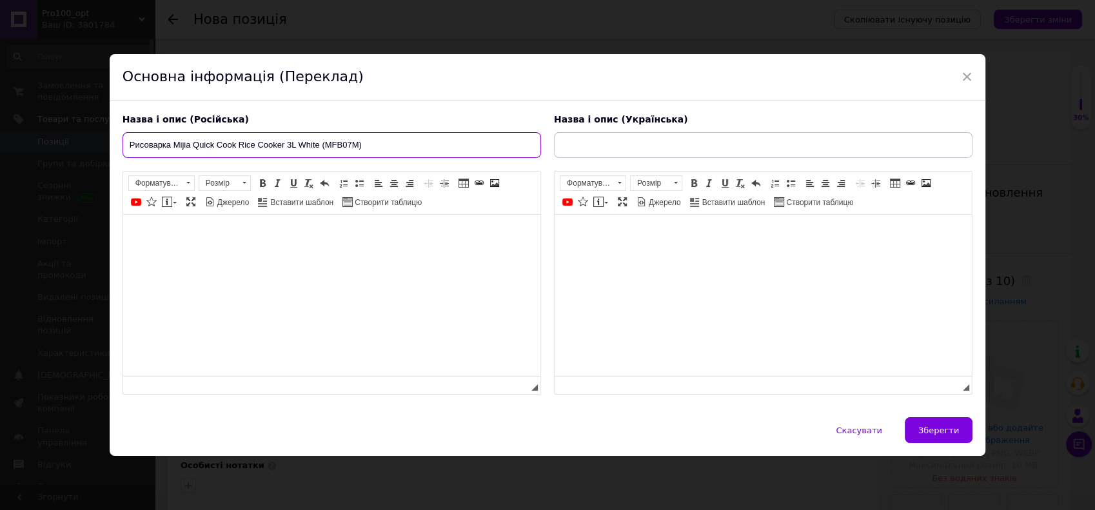
type input "Рисоварка Mijia Quick Cook Rice Cooker 3L White (MFB07M)"
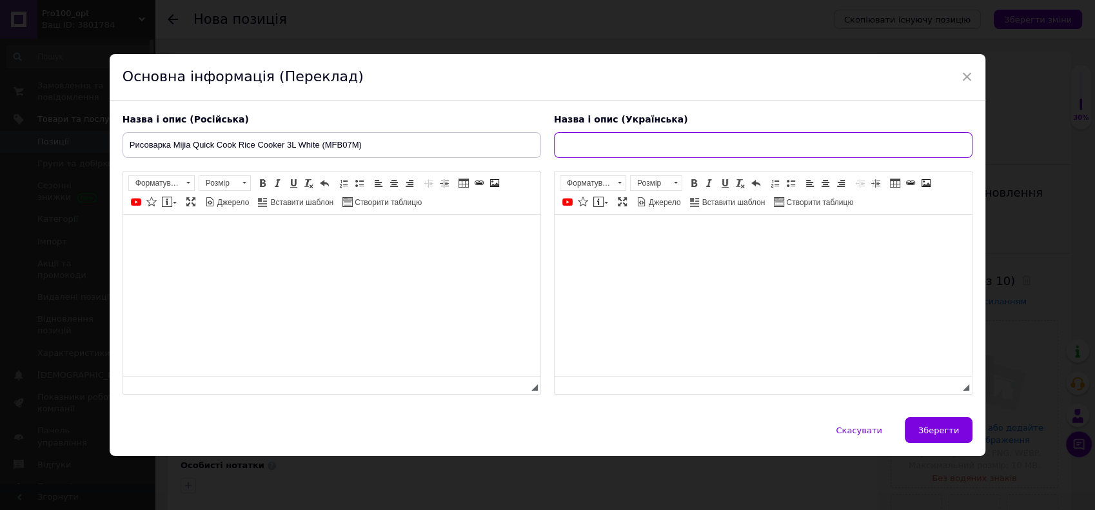
click at [614, 146] on input "text" at bounding box center [763, 145] width 418 height 26
paste input "Рисоварка Mijia Quick Cook Rice Cooker 3L White (MFB07M)"
type input "Рисоварка Mijia Quick Cook Rice Cooker 3L White (MFB07M)"
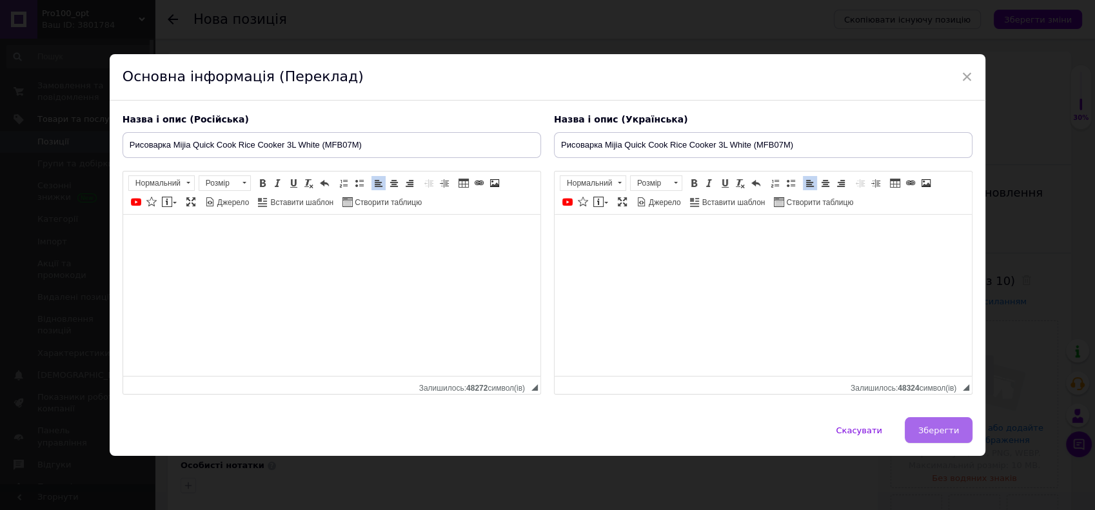
click at [944, 428] on span "Зберегти" at bounding box center [938, 430] width 41 height 10
type input "Рисоварка Mijia Quick Cook Rice Cooker 3L White (MFB07M)"
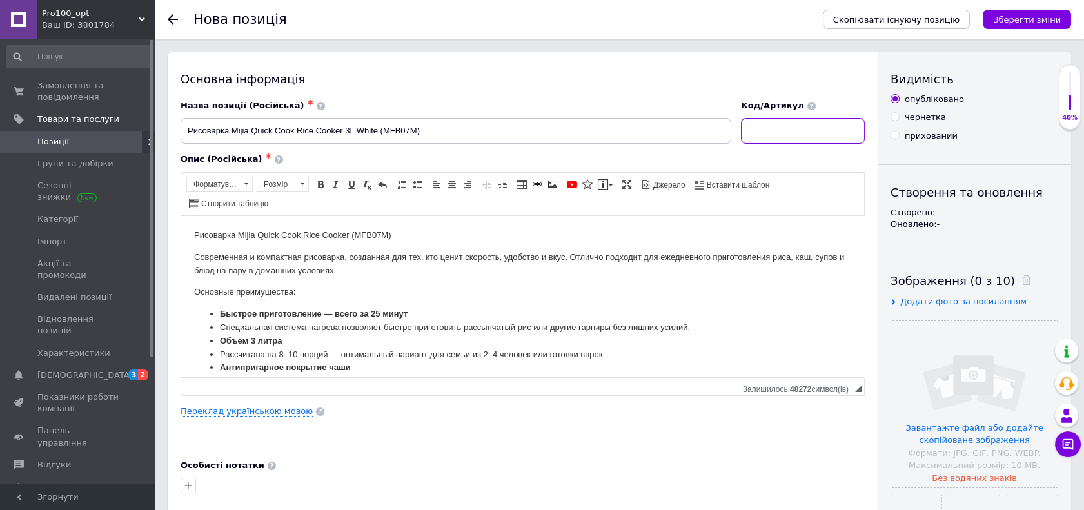
click at [803, 132] on input at bounding box center [803, 131] width 124 height 26
paste input "MFB07M"
type input "MFB07M"
click at [980, 426] on input "file" at bounding box center [974, 404] width 166 height 166
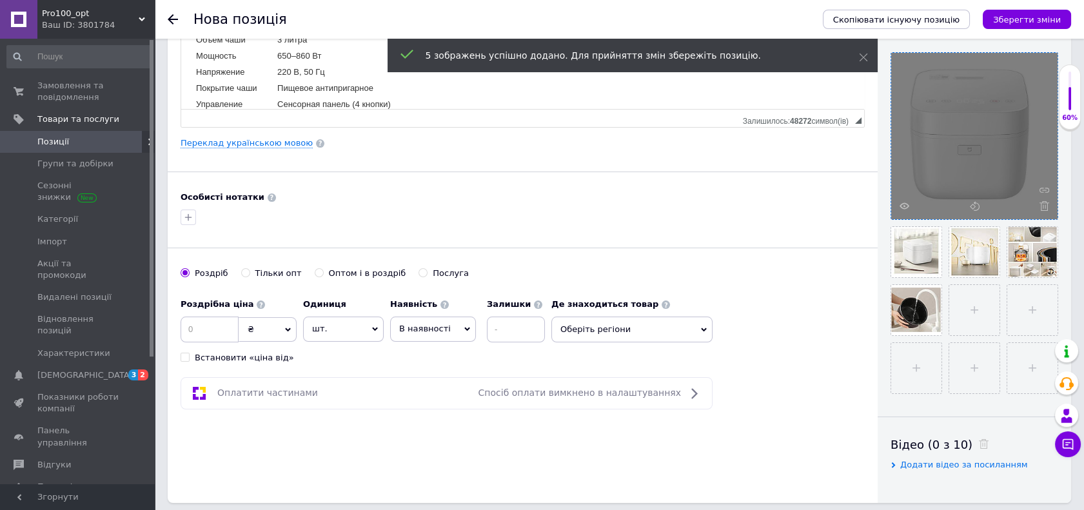
scroll to position [358, 0]
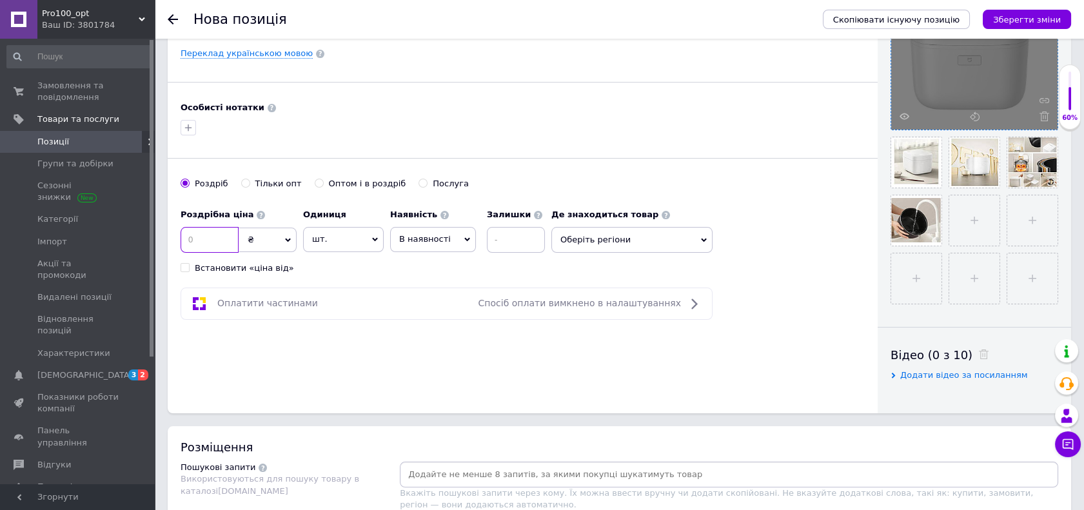
click at [206, 239] on input at bounding box center [209, 240] width 58 height 26
type input "2999"
click at [420, 234] on span "В наявності" at bounding box center [425, 239] width 52 height 10
click at [428, 274] on li "Немає в наявності" at bounding box center [433, 272] width 84 height 30
click at [454, 364] on div "Основна інформація Назва позиції (Російська) ✱ Рисоварка Mijia Quick Cook Rice …" at bounding box center [523, 53] width 710 height 719
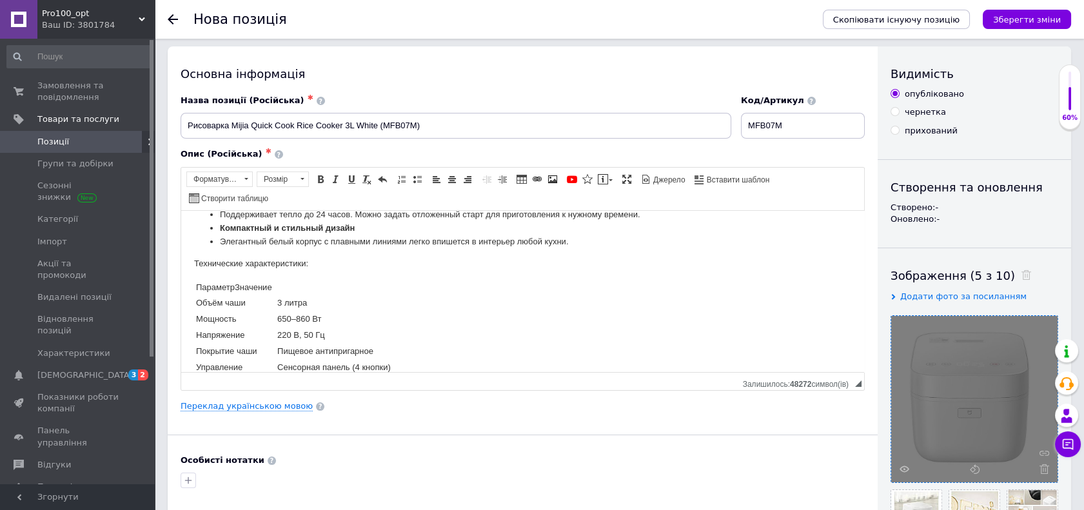
scroll to position [0, 0]
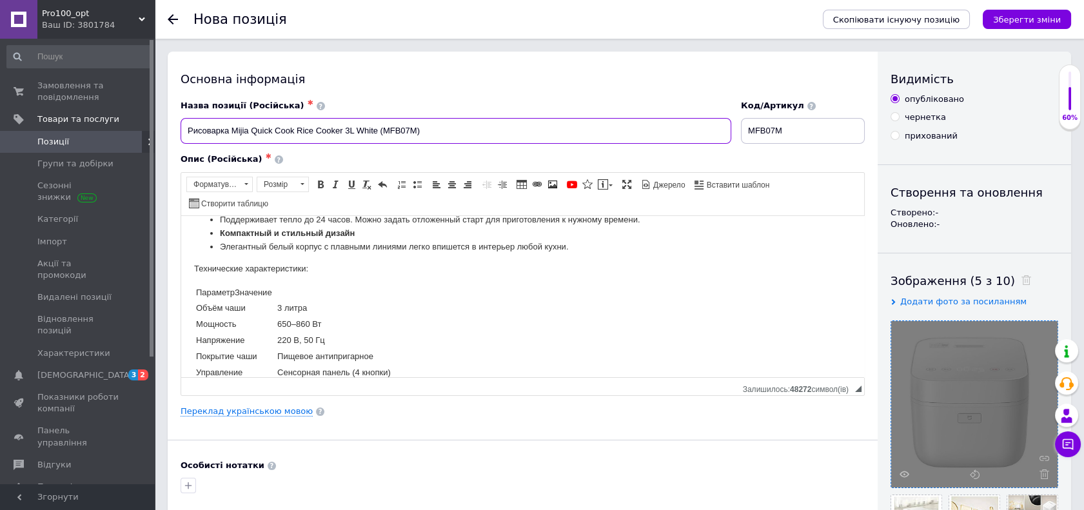
drag, startPoint x: 184, startPoint y: 130, endPoint x: 443, endPoint y: 167, distance: 261.1
click at [443, 167] on div "Назва позиції (Російська) ✱ Рисоварка Mijia Quick Cook Rice Cooker 3L White (MF…" at bounding box center [522, 247] width 684 height 295
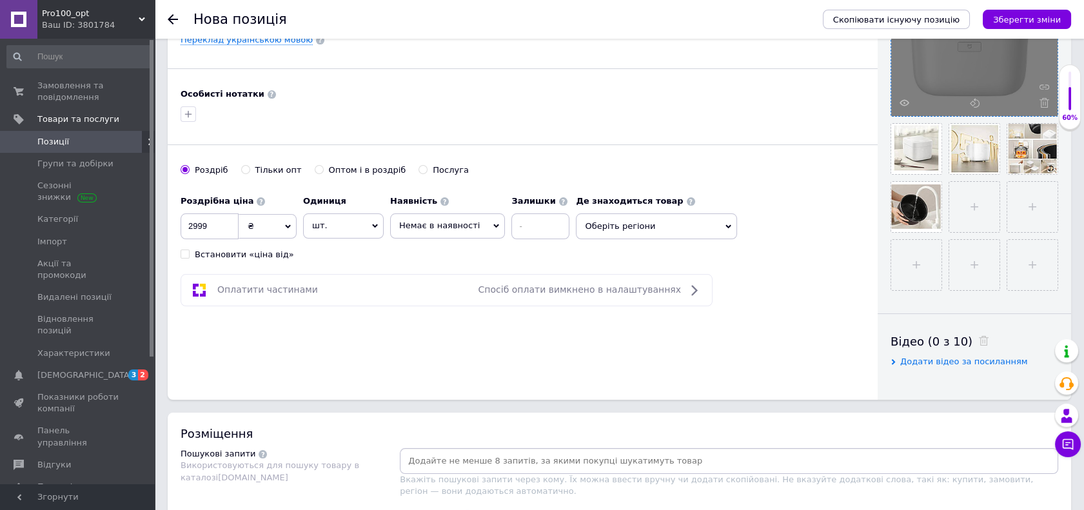
scroll to position [501, 0]
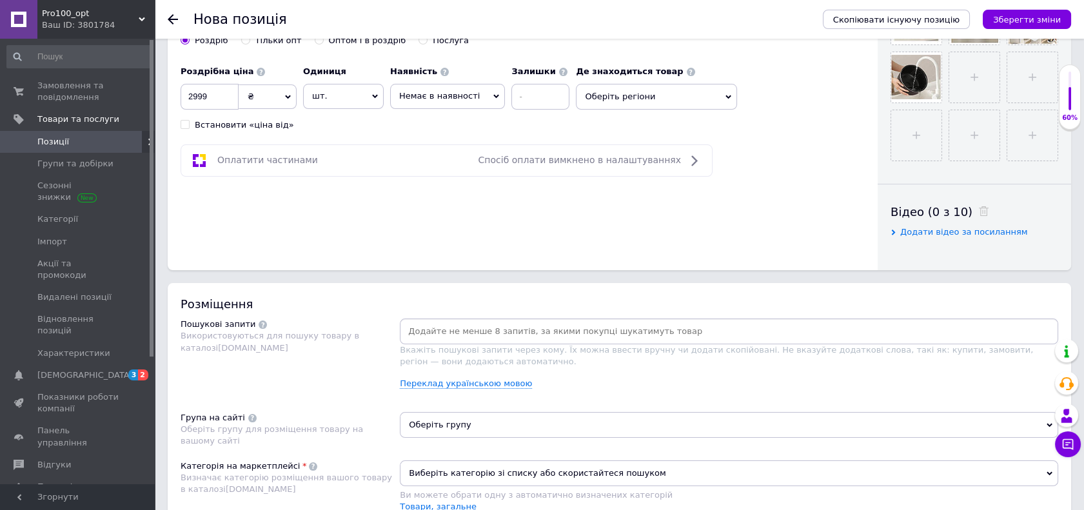
click at [553, 332] on input at bounding box center [728, 331] width 653 height 19
paste input "Рисоварка Mijia Quick Cook Rice Cooker 3L White (MFB07M)"
type input "Рисоварка Mijia Quick Cook Rice Cooker 3L White (MFB07M)"
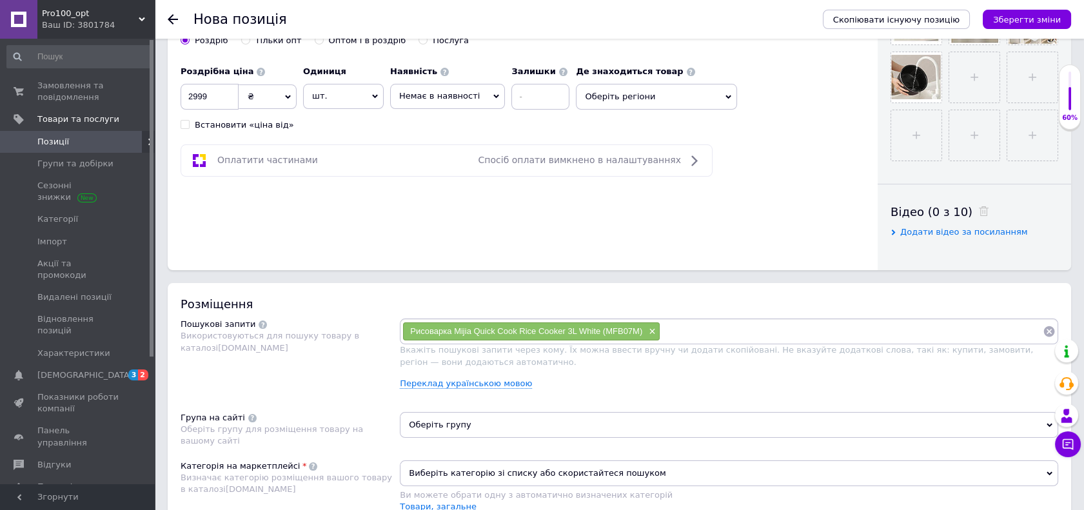
paste input "Рисоварка Mijia Quick Cook Rice Cooker 3L White (MFB07M)"
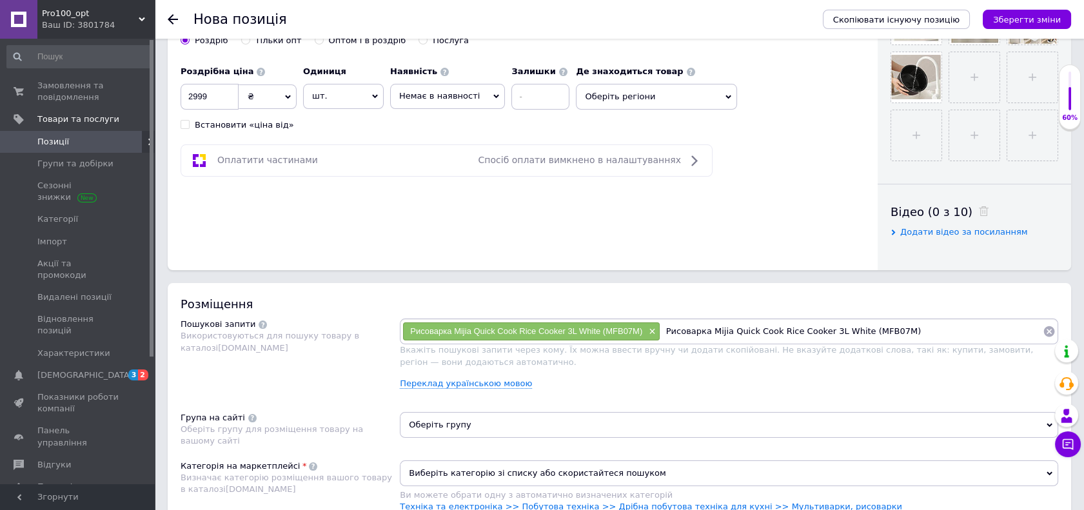
scroll to position [0, 0]
click at [727, 336] on input "Рисоварка Mijia Quick Cook Rice Cooker 3L White (MFB07M)" at bounding box center [851, 331] width 382 height 19
click at [893, 315] on div "Розміщення Пошукові запити Використовуються для пошуку товару в каталозі [DOMAI…" at bounding box center [619, 417] width 903 height 268
drag, startPoint x: 894, startPoint y: 326, endPoint x: 728, endPoint y: 331, distance: 165.8
click at [728, 331] on input "Рисоварка Mijia Quick Cook Rice Cooker 3L White (MFB07M)" at bounding box center [851, 331] width 382 height 19
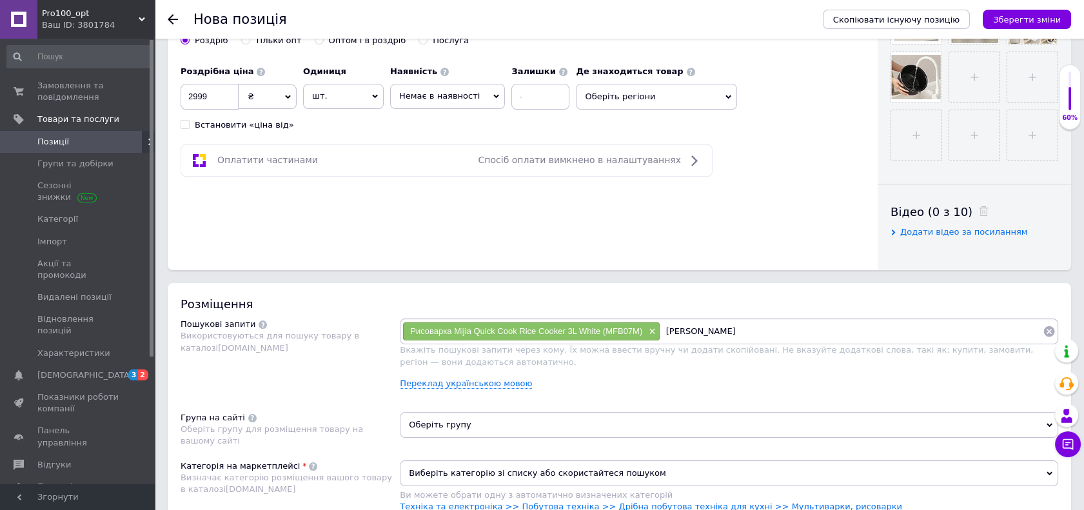
type input "[PERSON_NAME]"
paste input "Рисоварка Mijia Quick Cook Rice Cooker 3L White (MFB07M)"
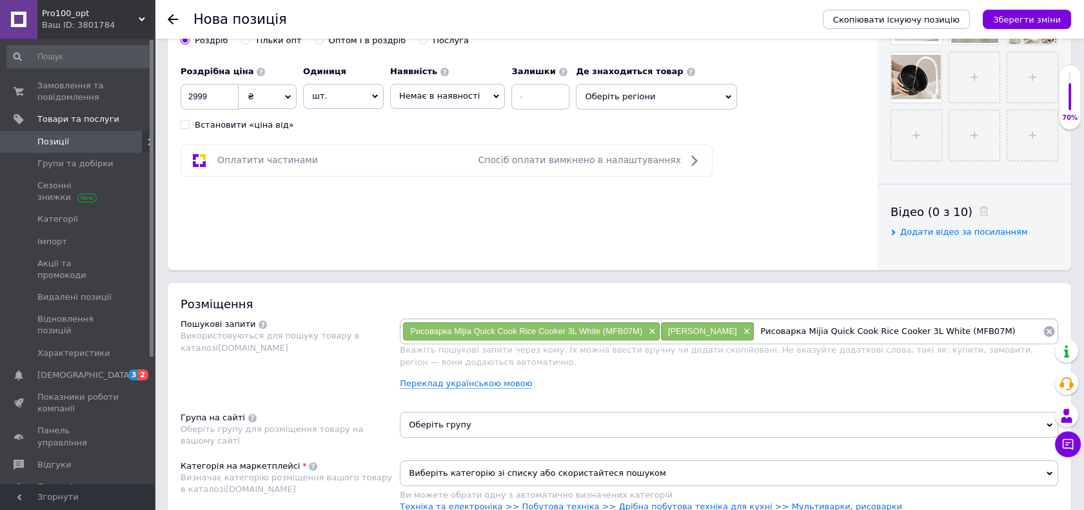
drag, startPoint x: 750, startPoint y: 331, endPoint x: 794, endPoint y: 333, distance: 43.2
click at [794, 333] on input "Рисоварка Mijia Quick Cook Rice Cooker 3L White (MFB07M)" at bounding box center [898, 331] width 288 height 19
drag, startPoint x: 772, startPoint y: 329, endPoint x: 901, endPoint y: 334, distance: 129.0
click at [901, 334] on input "Mijia Quick Cook Rice Cooker 3L White (MFB07M)" at bounding box center [898, 331] width 288 height 19
click at [861, 326] on input "Mijia MFB07M)" at bounding box center [898, 331] width 288 height 19
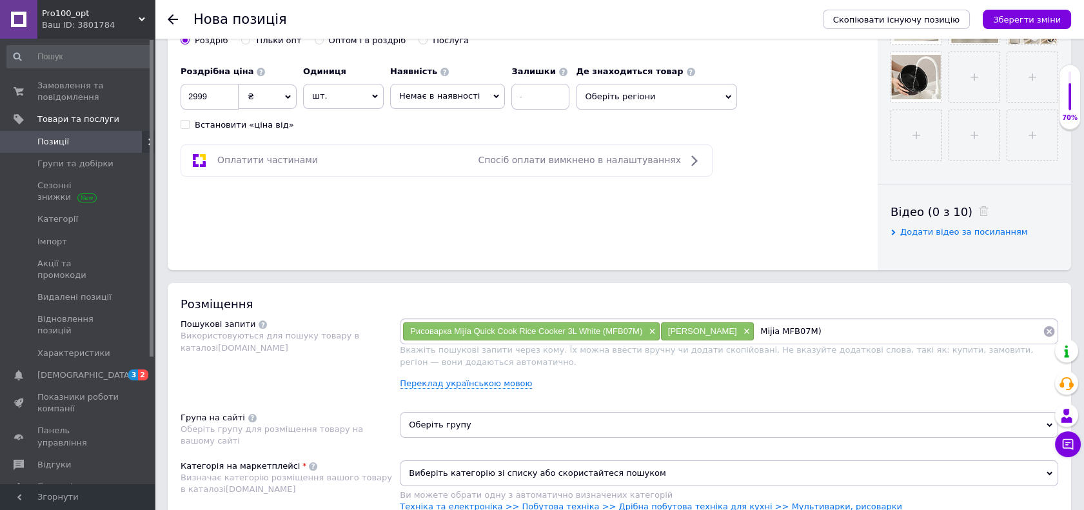
type input "Mijia MFB07M"
paste input "Рисоварка Mijia Quick Cook Rice Cooker 3L White (MFB07M)"
drag, startPoint x: 871, startPoint y: 331, endPoint x: 995, endPoint y: 329, distance: 124.4
click at [995, 329] on input "Рисоварка Mijia Quick Cook Rice Cooker 3L White (MFB07M)" at bounding box center [937, 331] width 209 height 19
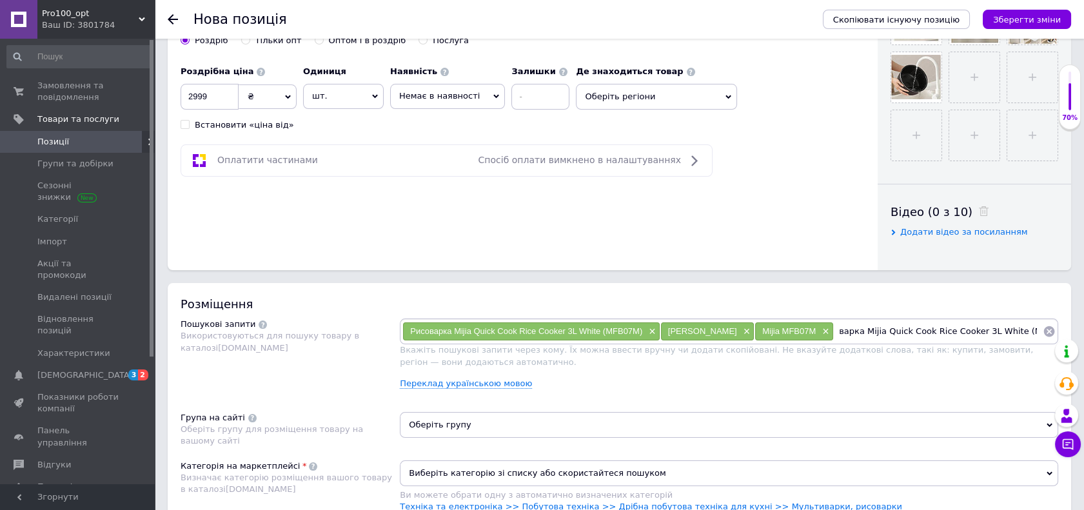
type input "[PERSON_NAME] (MFB07M)"
click at [995, 329] on input "[PERSON_NAME] (MFB07M)" at bounding box center [937, 331] width 209 height 19
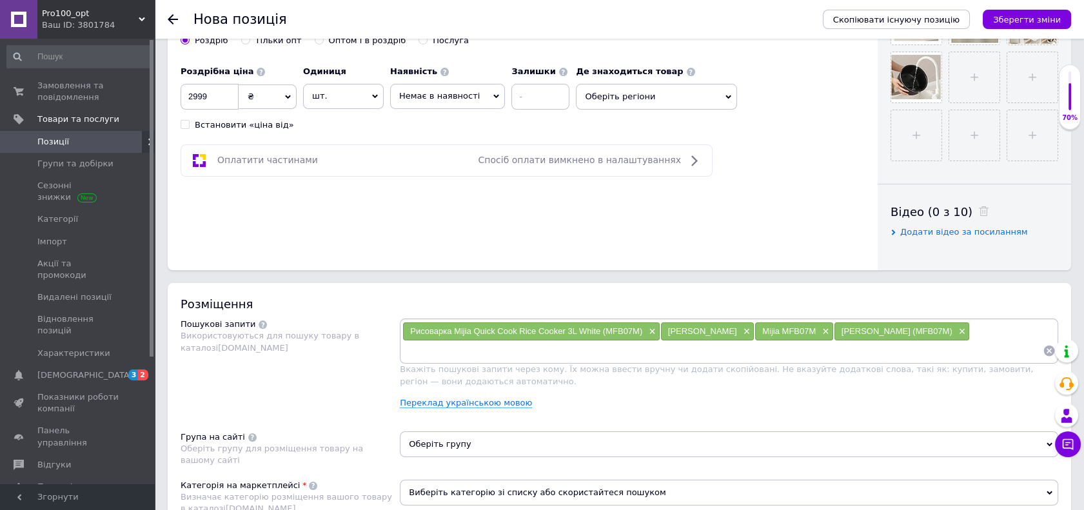
paste input "Рисоварка Mijia Quick Cook Rice Cooker 3L White (MFB07M)"
drag, startPoint x: 451, startPoint y: 347, endPoint x: 598, endPoint y: 346, distance: 146.3
click at [598, 346] on input "Рисоварка Mijia Quick Cook Rice Cooker 3L White (MFB07M)" at bounding box center [722, 350] width 640 height 19
click at [495, 349] on input "Рисоварка MFB07M)" at bounding box center [722, 350] width 640 height 19
type input "Рисоварка MFB07M"
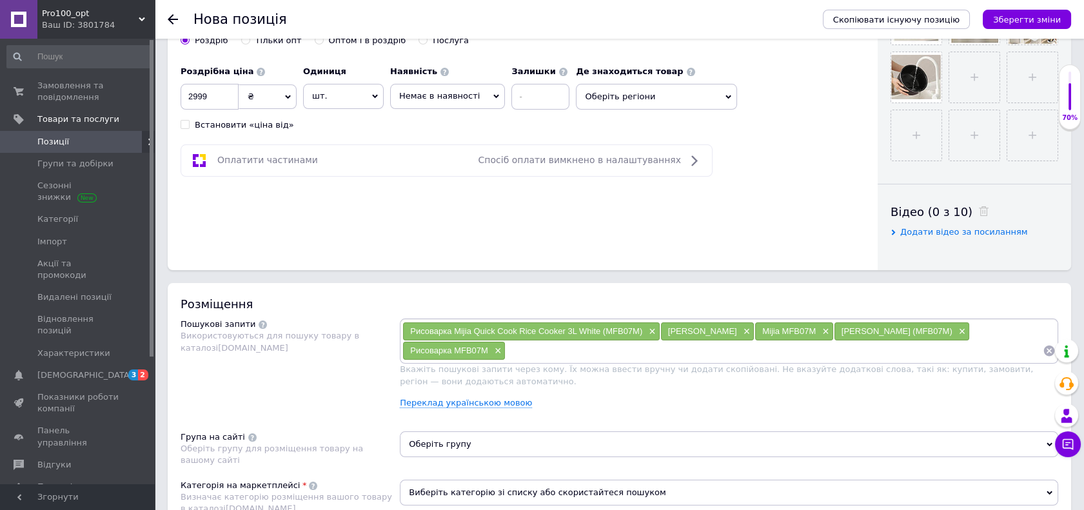
scroll to position [645, 0]
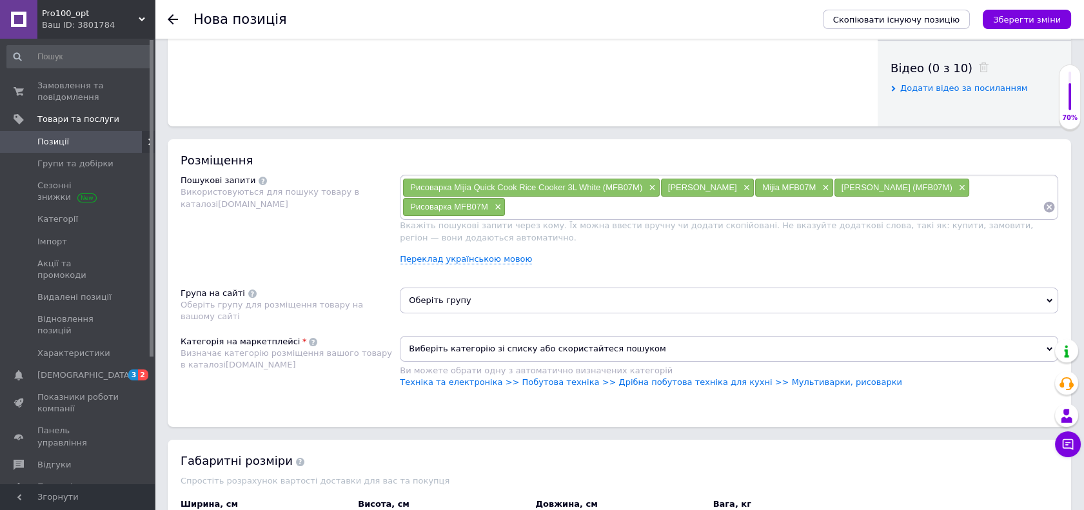
click at [492, 292] on span "Оберіть групу" at bounding box center [729, 300] width 658 height 26
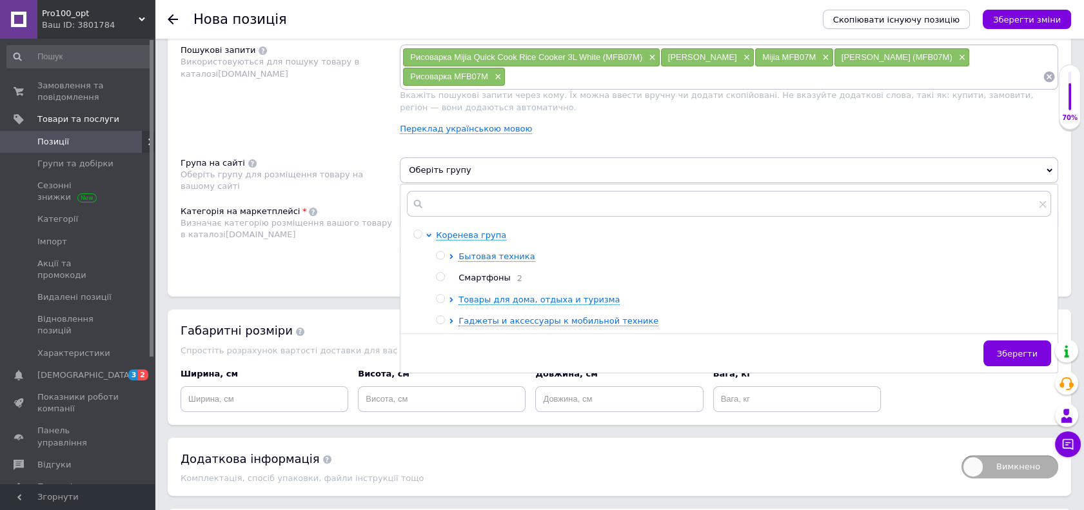
scroll to position [788, 0]
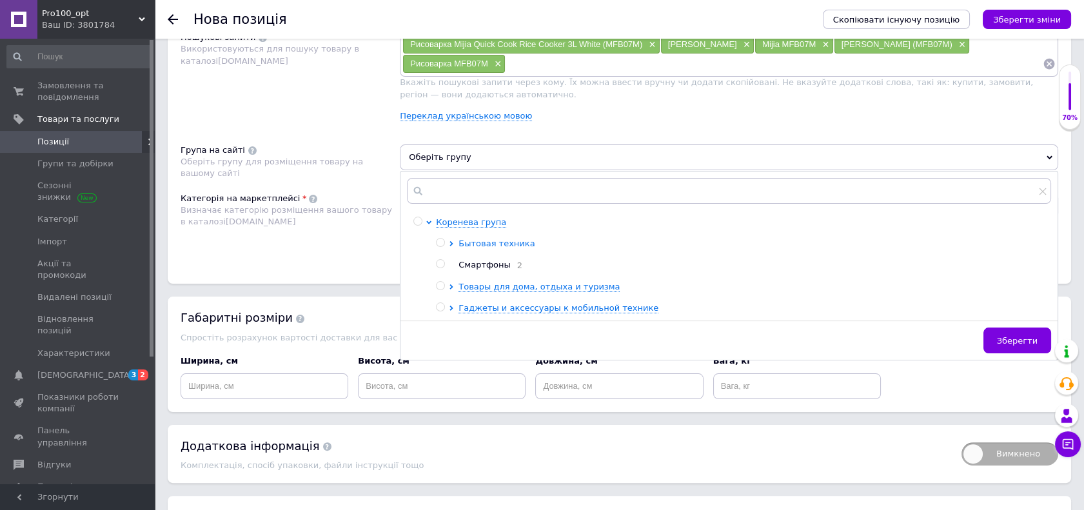
click at [490, 244] on span "Бытовая техника" at bounding box center [496, 244] width 76 height 10
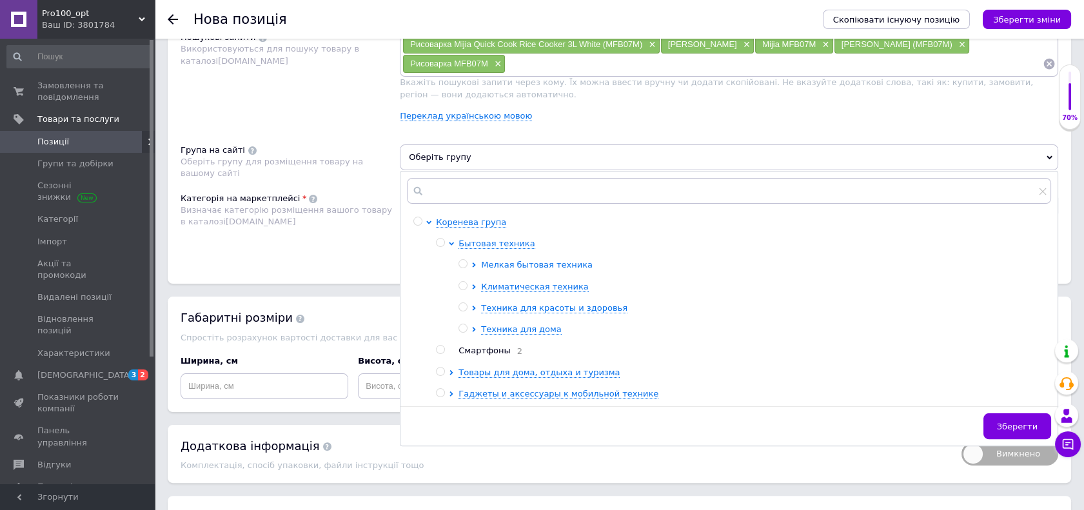
click at [516, 266] on span "Мелкая бытовая техника" at bounding box center [537, 265] width 112 height 10
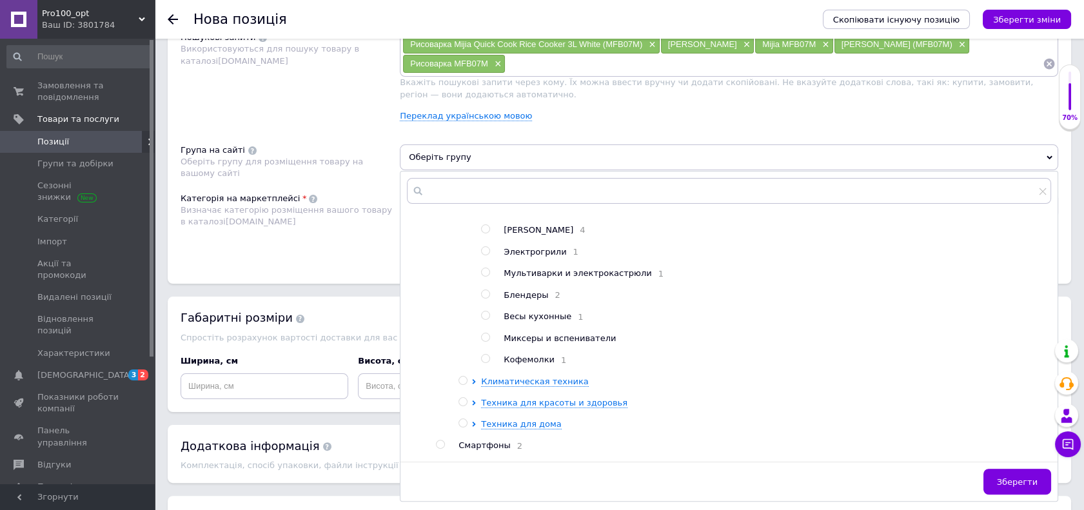
scroll to position [0, 0]
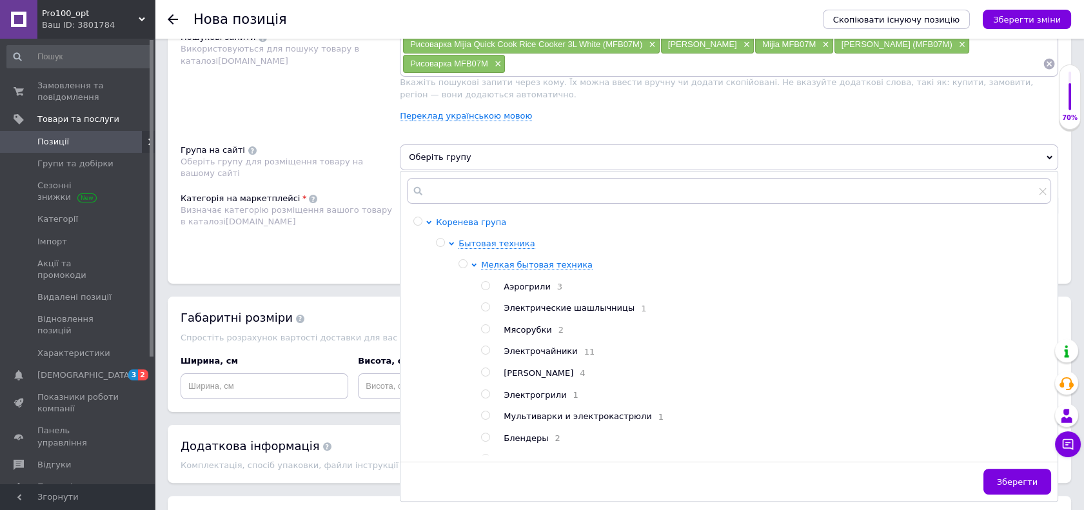
click at [470, 222] on span "Коренева група" at bounding box center [471, 222] width 70 height 10
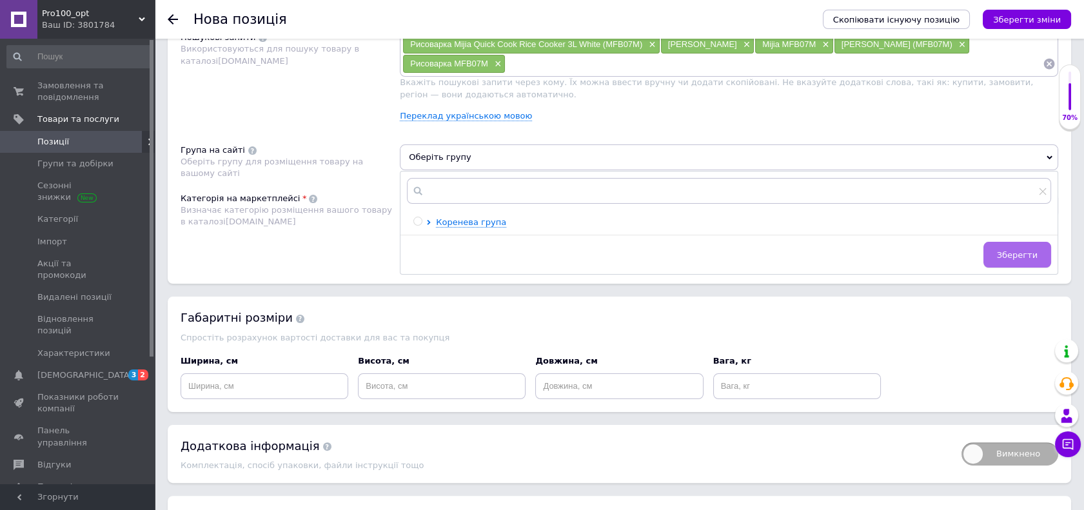
click at [1021, 245] on button "Зберегти" at bounding box center [1017, 255] width 68 height 26
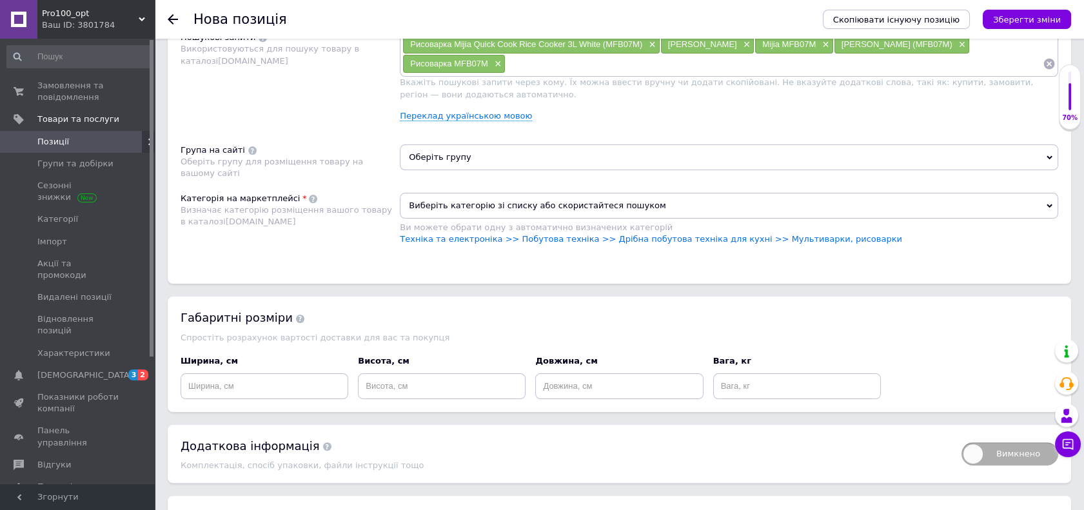
click at [476, 208] on span "Виберіть категорію зі списку або скористайтеся пошуком" at bounding box center [729, 206] width 658 height 26
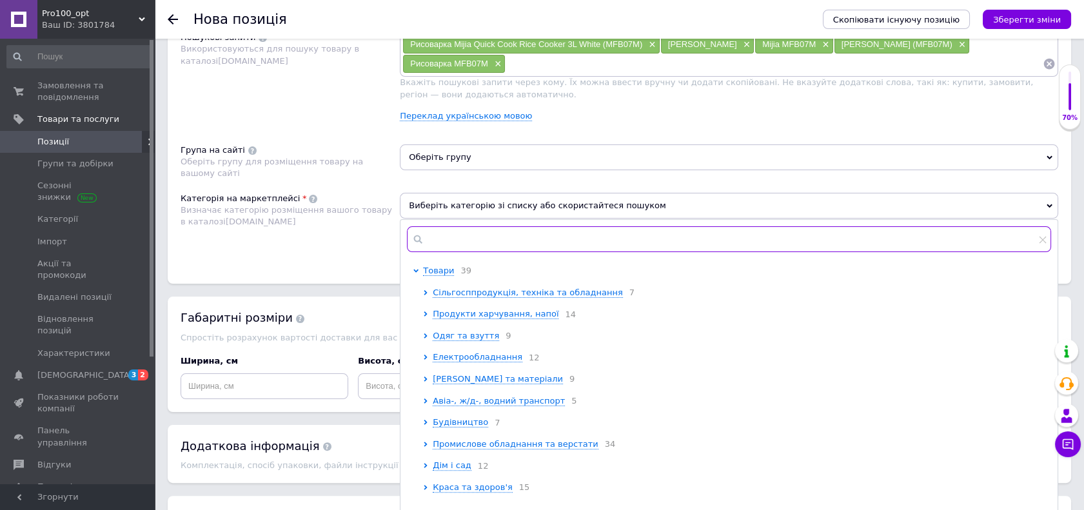
click at [496, 241] on input "text" at bounding box center [729, 239] width 644 height 26
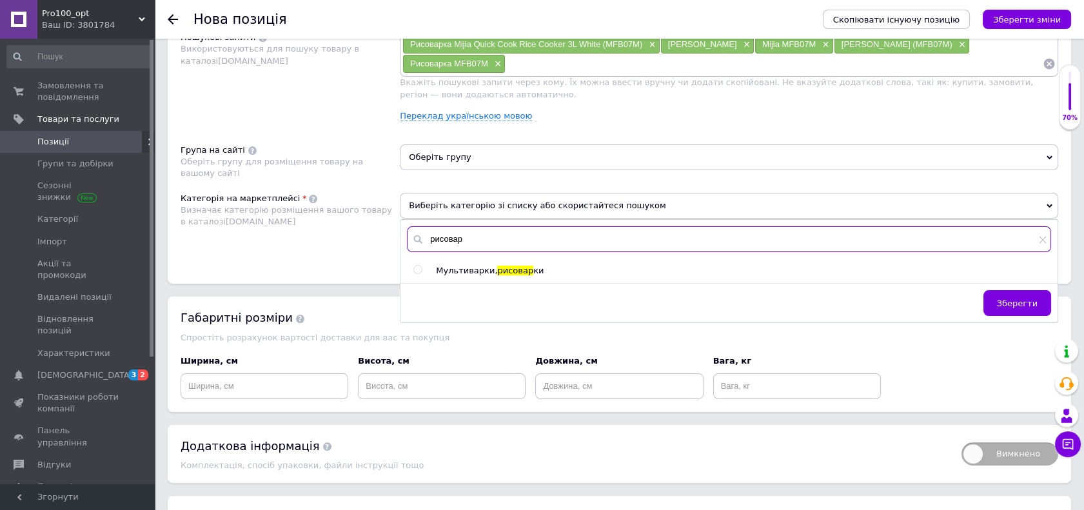
type input "рисовар"
click at [517, 268] on span "рисовар" at bounding box center [515, 271] width 36 height 10
radio input "true"
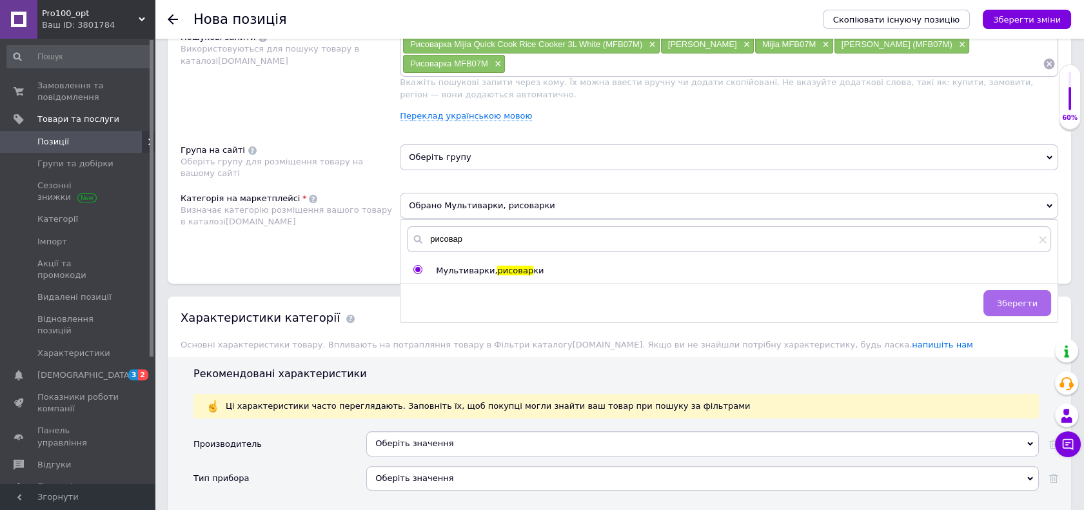
click at [1022, 298] on span "Зберегти" at bounding box center [1017, 303] width 41 height 10
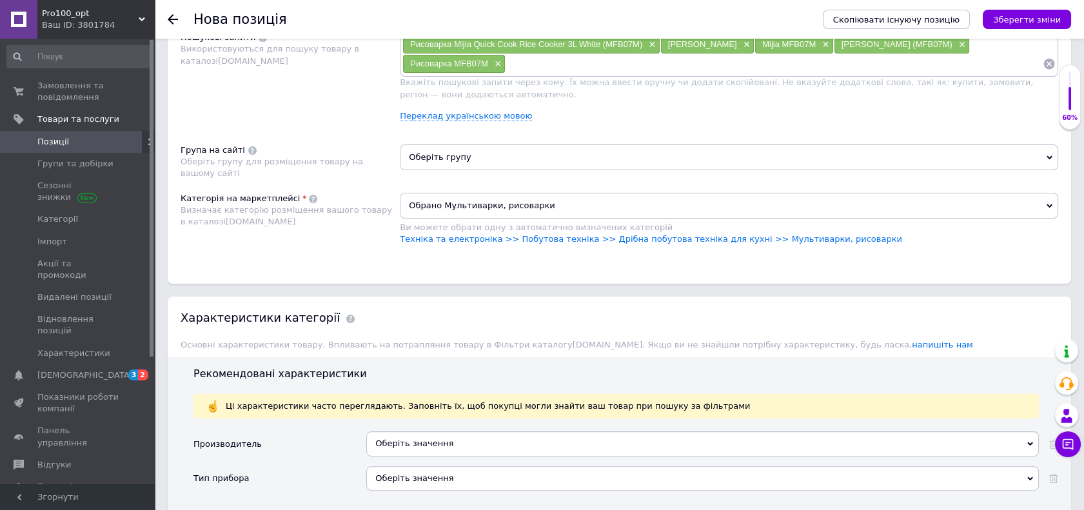
click at [469, 166] on span "Оберіть групу" at bounding box center [729, 157] width 658 height 26
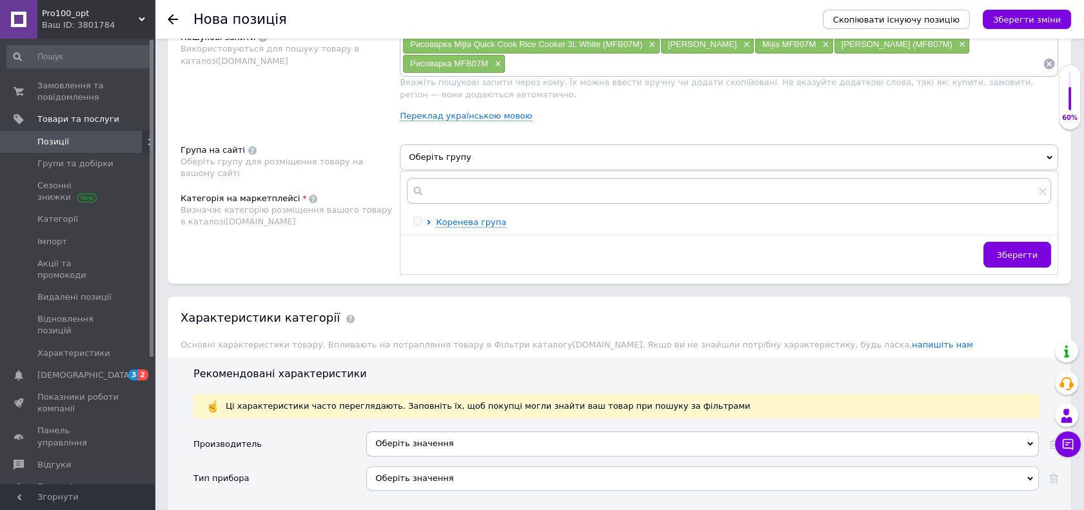
click at [418, 217] on input "radio" at bounding box center [417, 221] width 8 height 8
radio input "true"
click at [1011, 263] on button "Зберегти" at bounding box center [1017, 255] width 68 height 26
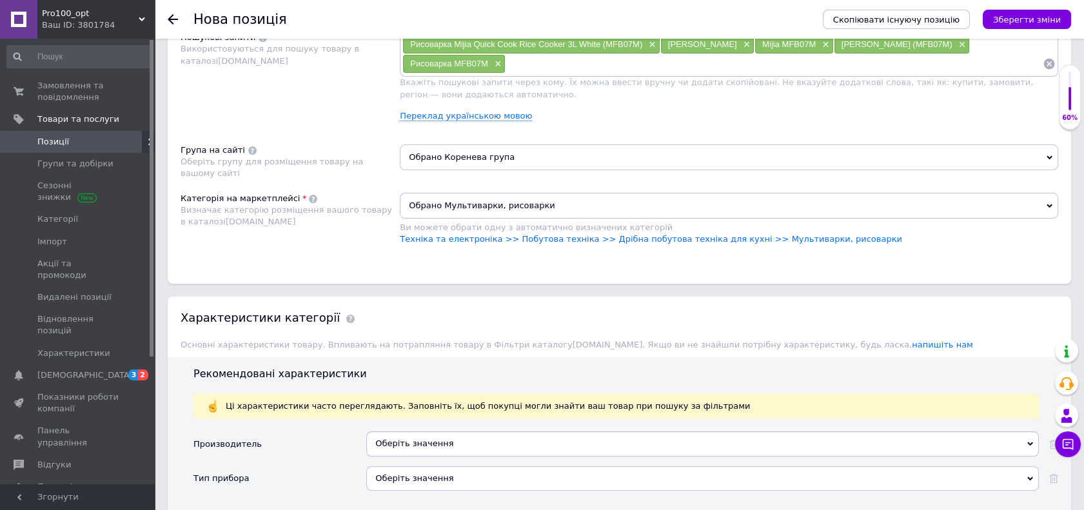
click at [566, 273] on div "Розміщення Пошукові запити Використовуються для пошуку товару в каталозі [DOMAI…" at bounding box center [619, 139] width 903 height 287
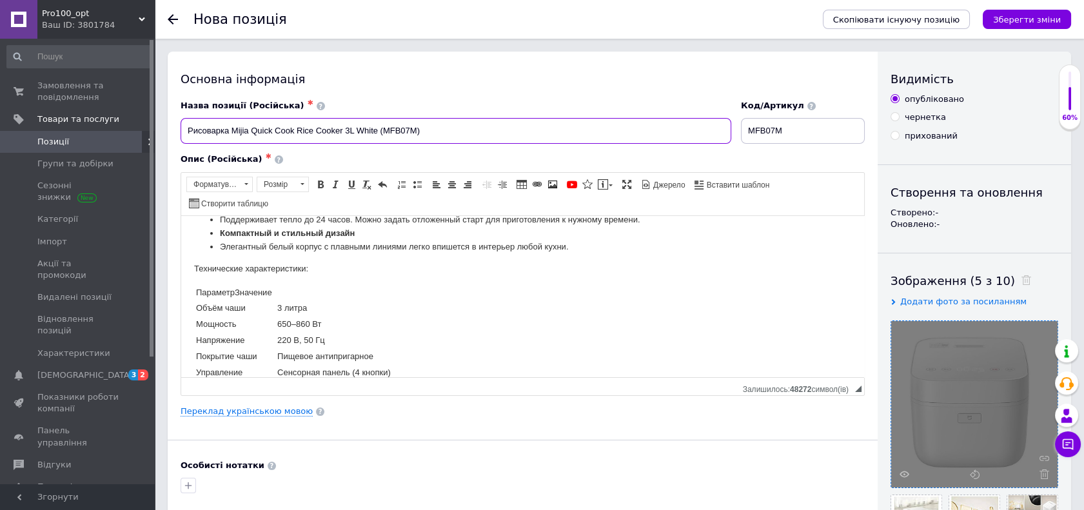
drag, startPoint x: 229, startPoint y: 129, endPoint x: 249, endPoint y: 132, distance: 19.6
click at [249, 132] on input "Рисоварка Mijia Quick Cook Rice Cooker 3L White (MFB07M)" at bounding box center [455, 131] width 550 height 26
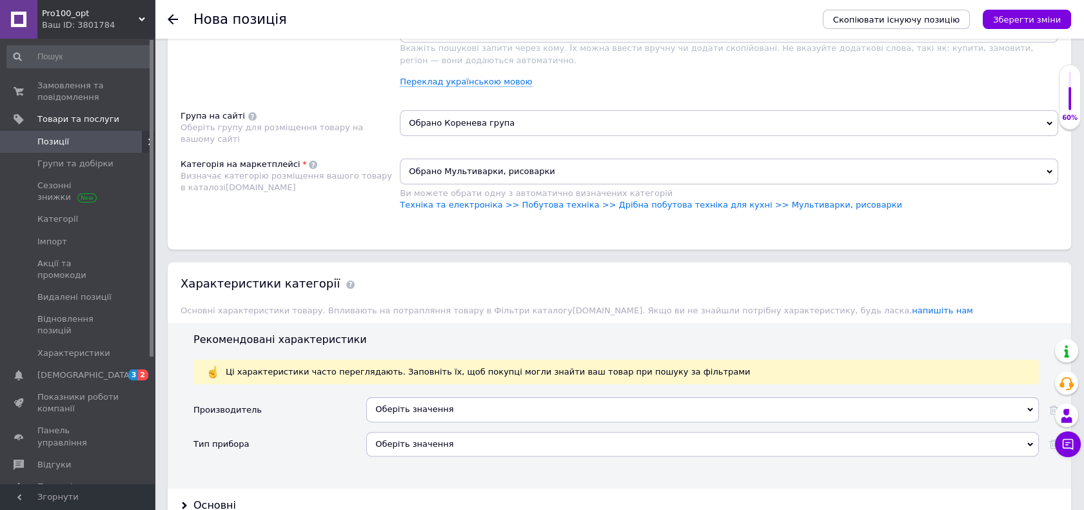
scroll to position [1002, 0]
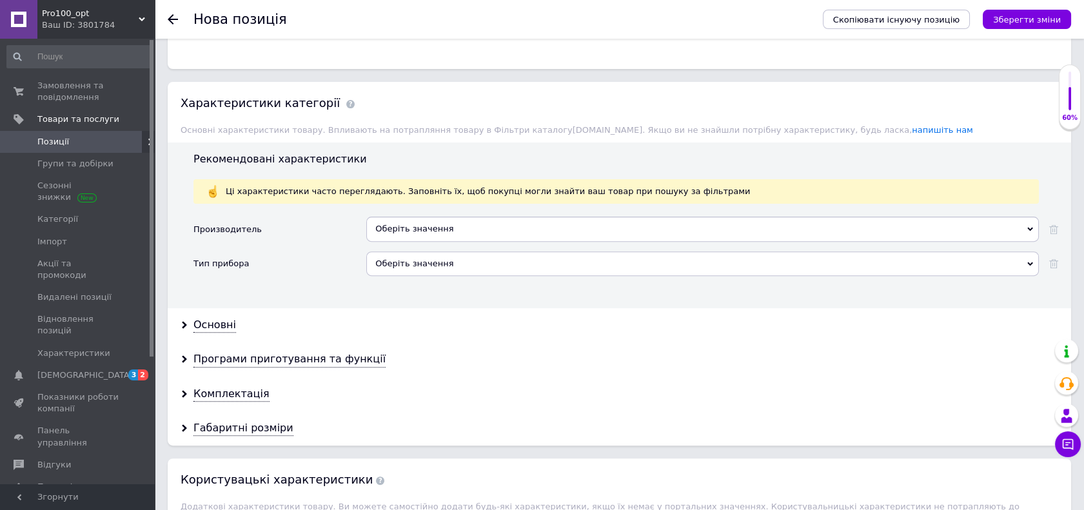
click at [393, 232] on div "Оберіть значення" at bounding box center [702, 229] width 672 height 24
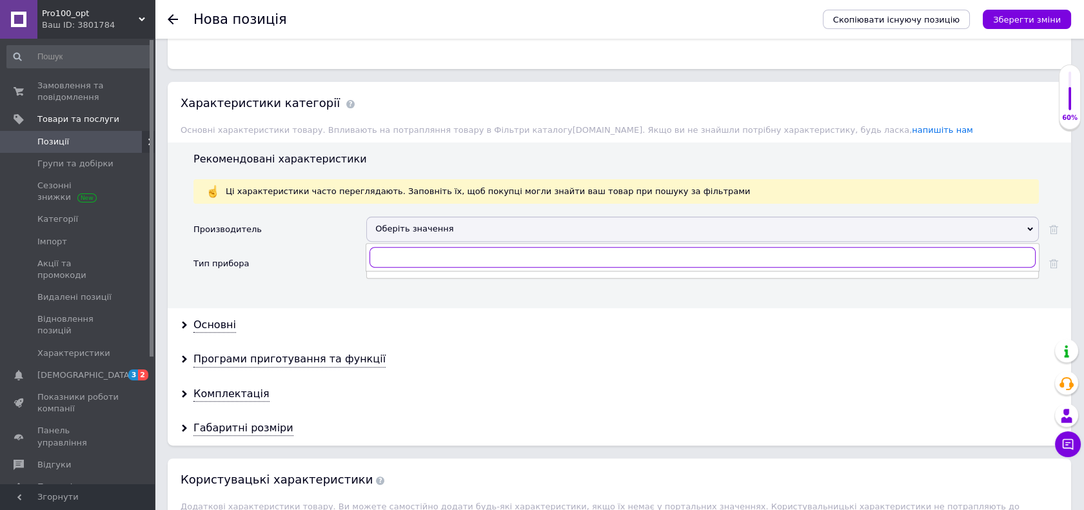
paste input "Mijia"
click at [377, 257] on input "Mijia" at bounding box center [702, 257] width 666 height 21
click at [408, 260] on input "Mijia" at bounding box center [702, 257] width 666 height 21
type input "Mijia"
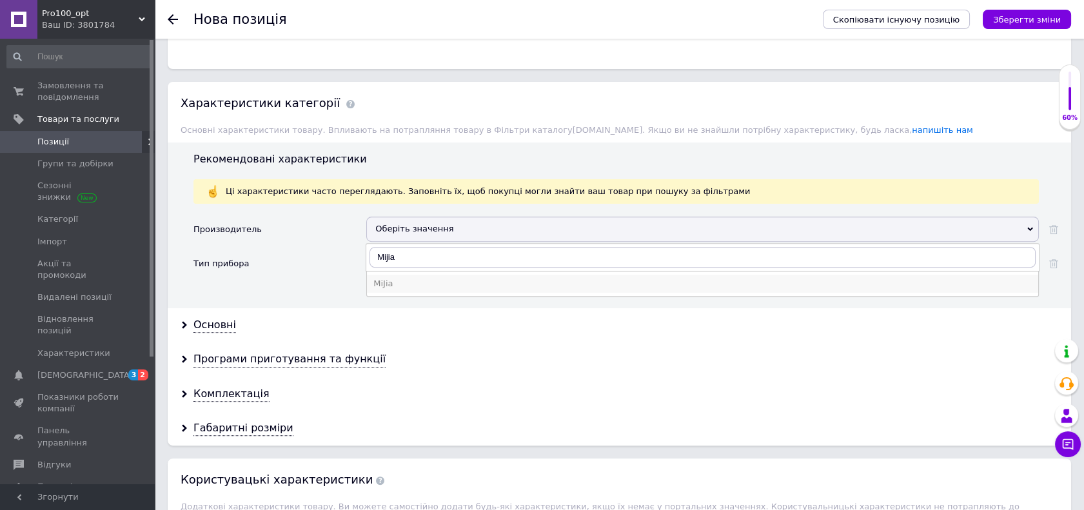
click at [391, 278] on div "MiJia" at bounding box center [702, 284] width 658 height 12
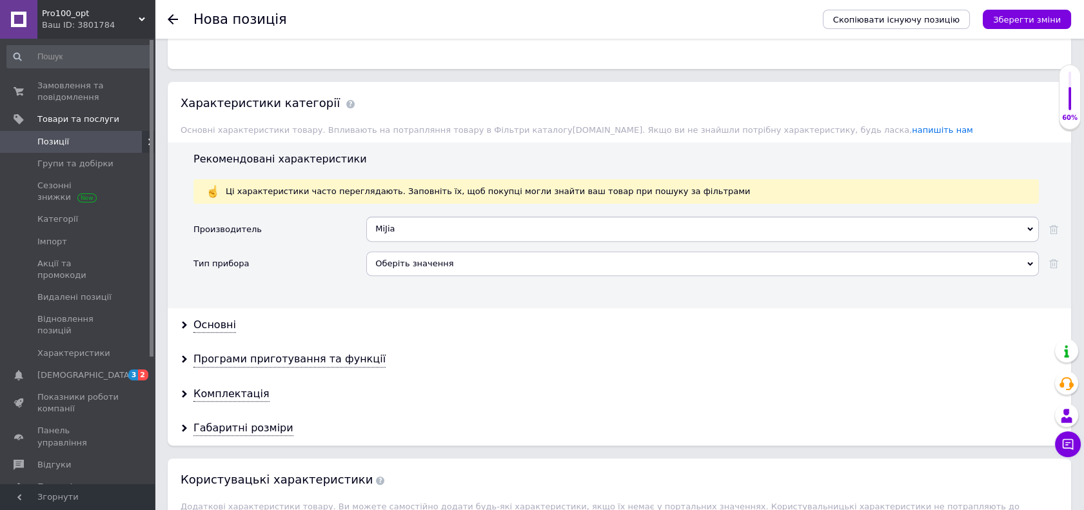
click at [395, 268] on div "Оберіть значення" at bounding box center [702, 263] width 672 height 24
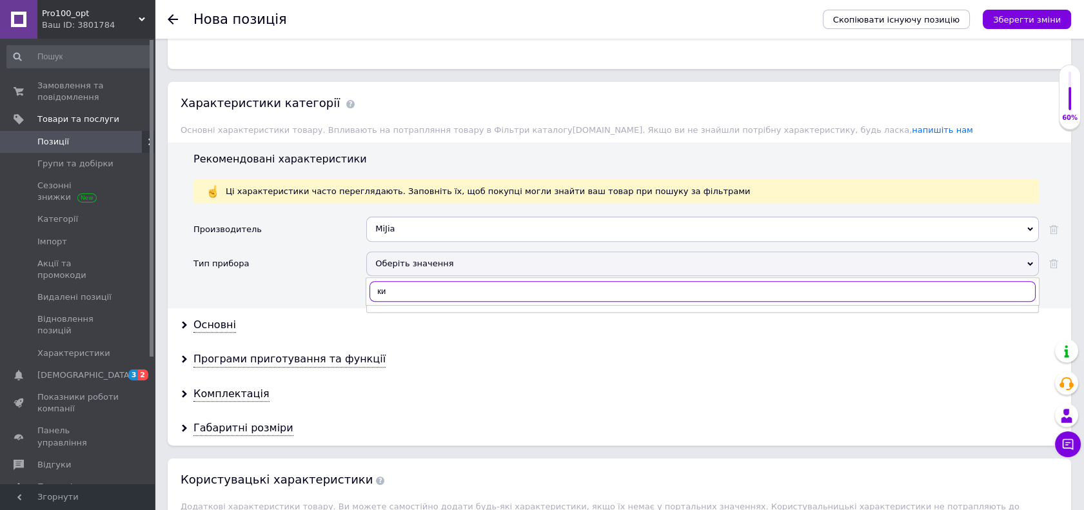
type input "к"
type input "рис"
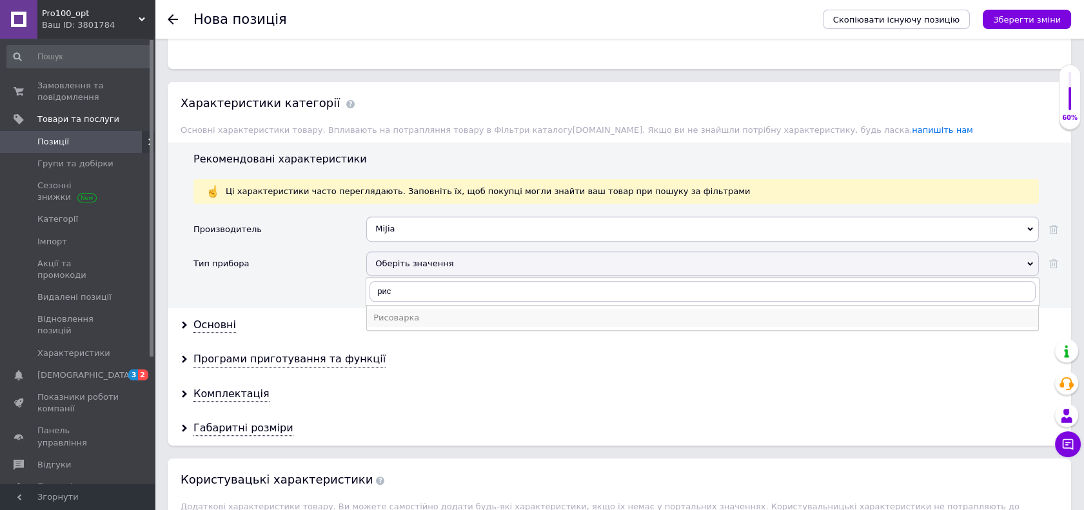
click at [437, 312] on div "Рисоварка" at bounding box center [702, 318] width 658 height 12
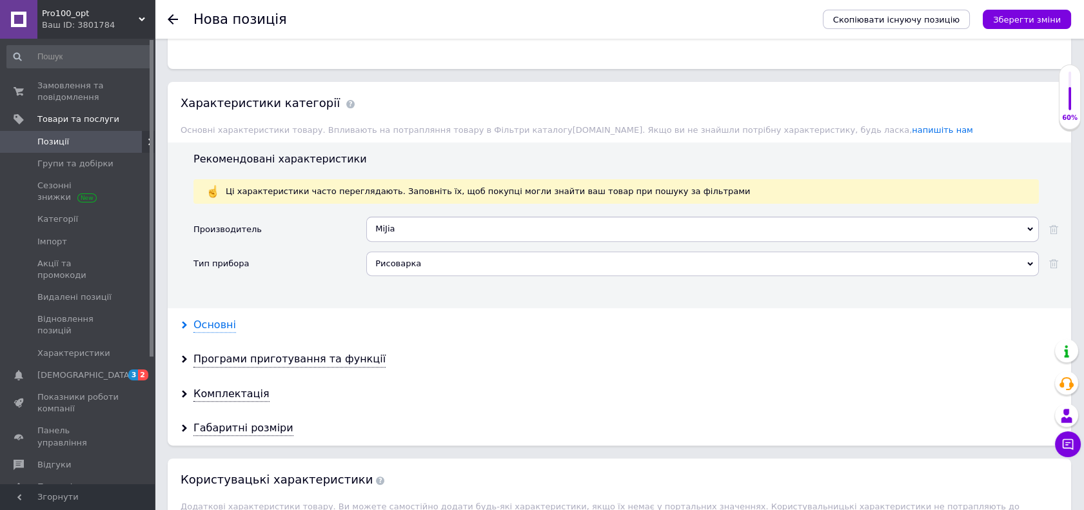
click at [209, 324] on div "Основні" at bounding box center [214, 325] width 43 height 15
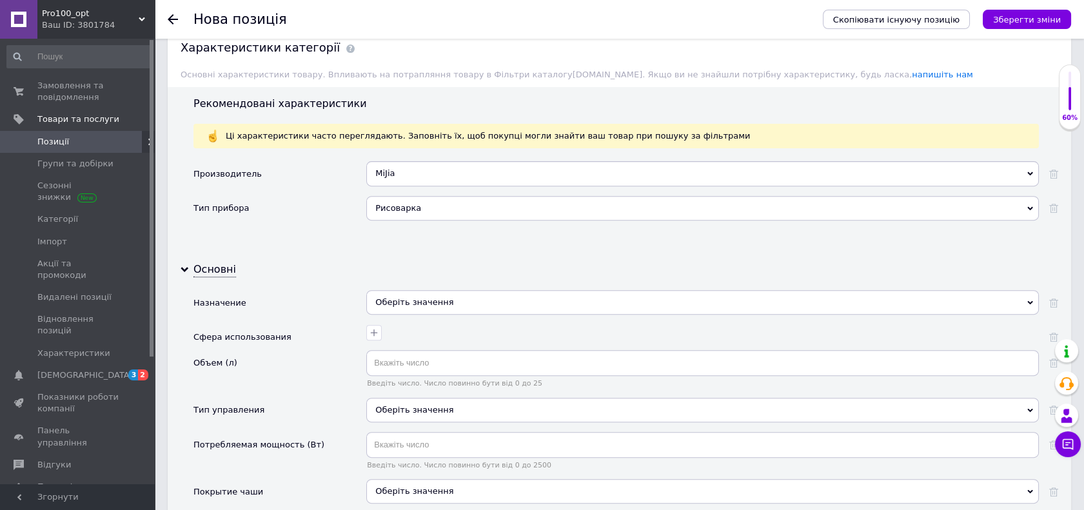
scroll to position [1145, 0]
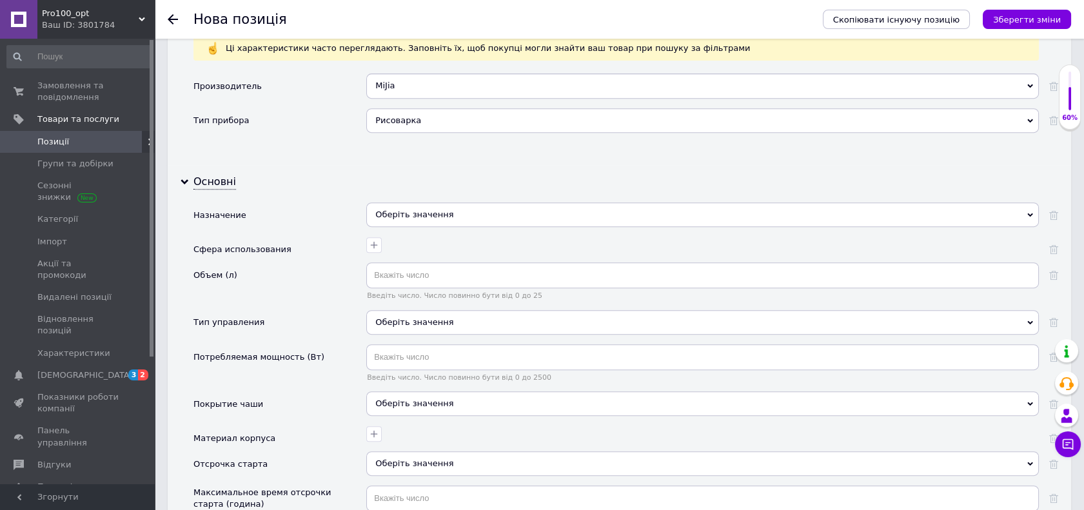
click at [505, 219] on div "Оберіть значення" at bounding box center [702, 214] width 672 height 24
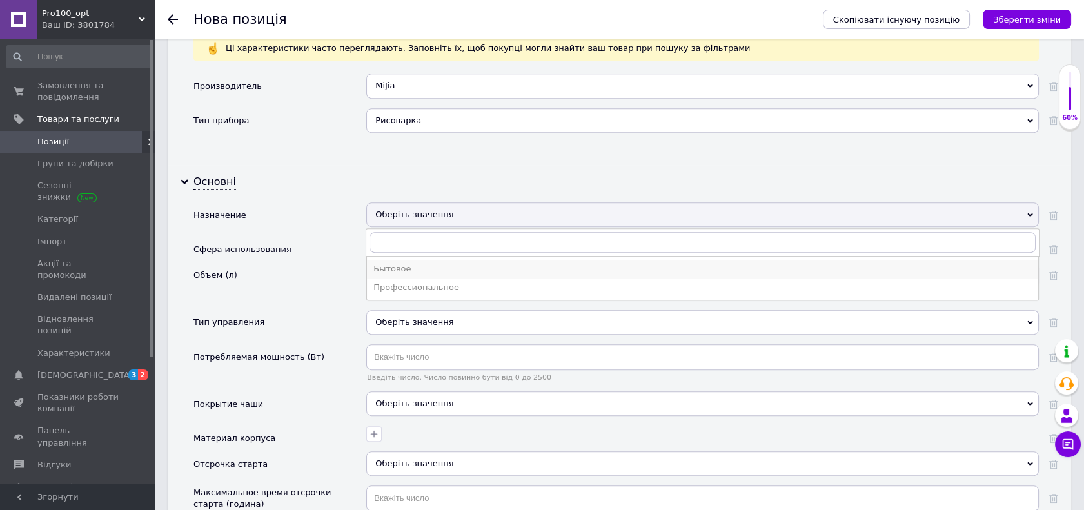
click at [431, 268] on div "Бытовое" at bounding box center [702, 269] width 658 height 12
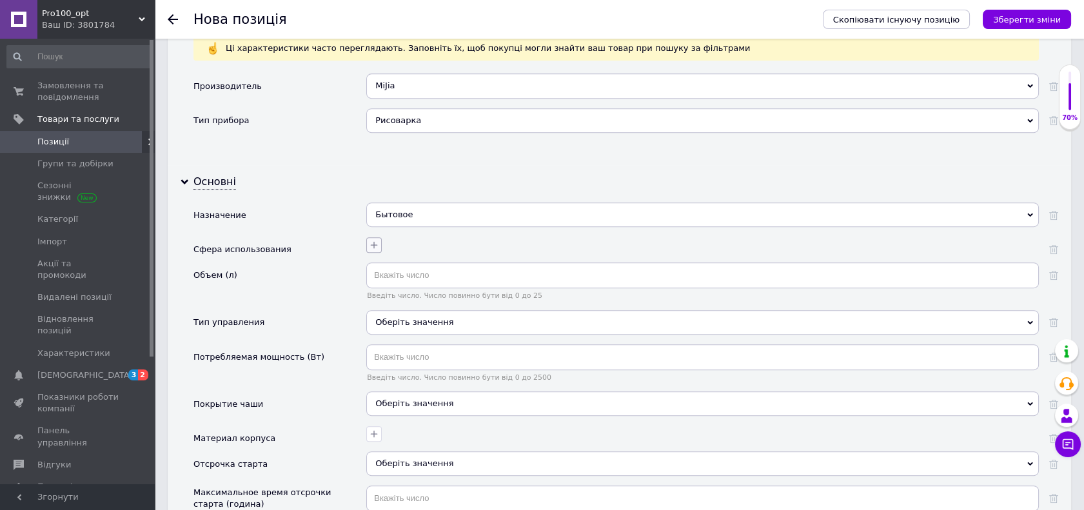
click at [371, 246] on icon "button" at bounding box center [374, 245] width 10 height 10
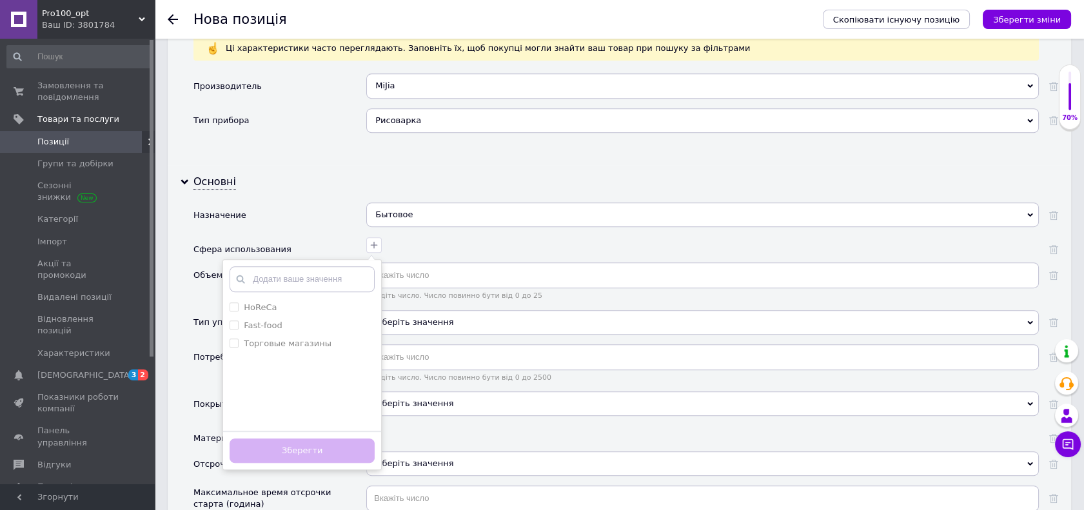
click at [295, 229] on div "Назначение" at bounding box center [279, 219] width 173 height 34
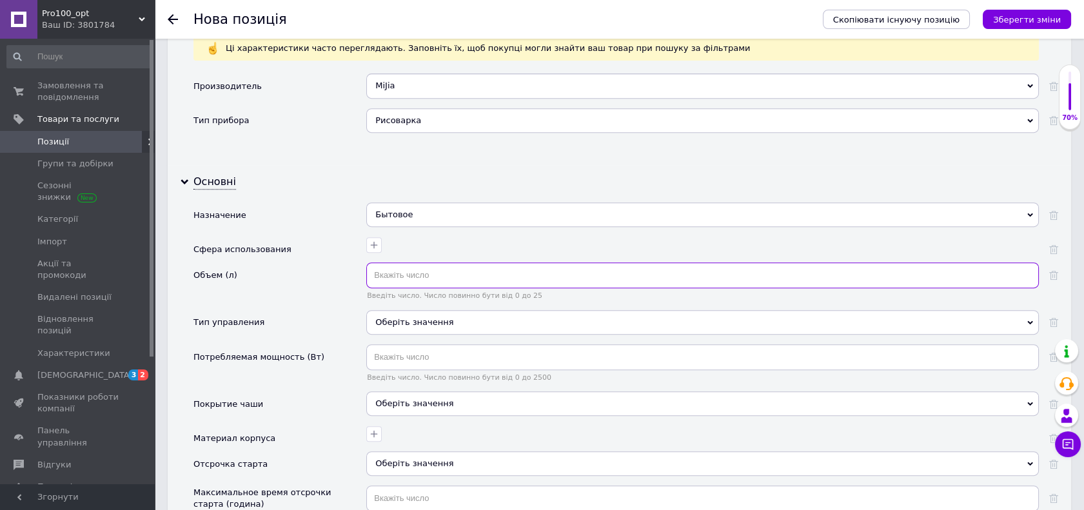
click at [422, 268] on input "text" at bounding box center [702, 275] width 672 height 26
type input "3"
click at [443, 318] on div "Оберіть значення" at bounding box center [702, 322] width 672 height 24
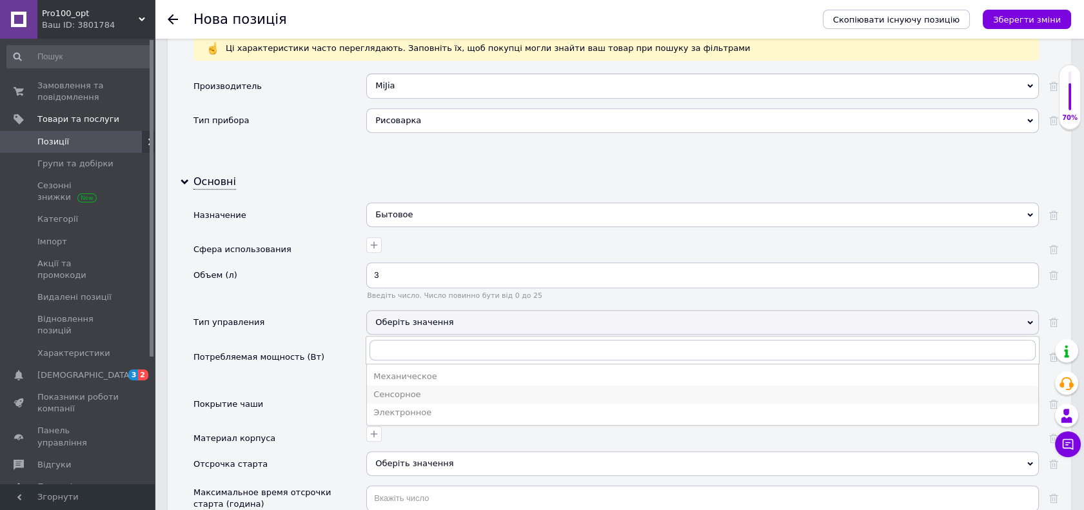
click at [427, 393] on div "Сенсорное" at bounding box center [702, 395] width 658 height 12
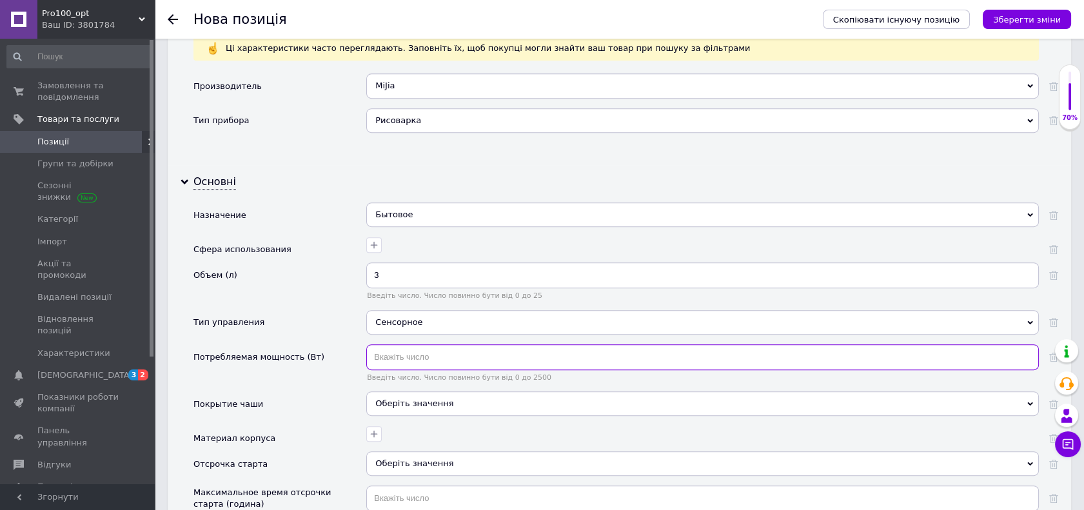
click at [420, 361] on input "text" at bounding box center [702, 357] width 672 height 26
type input "860"
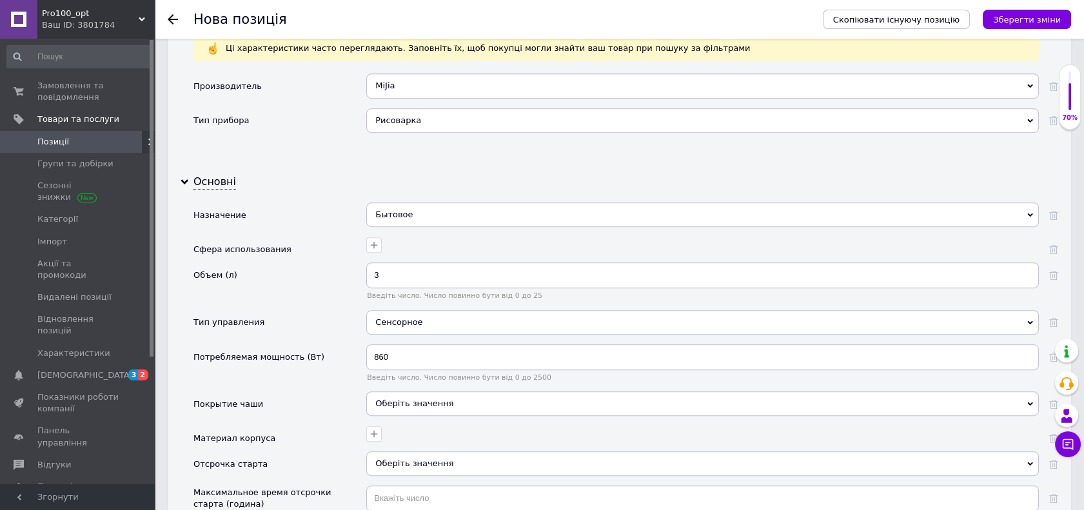
click at [413, 391] on div "Оберіть значення" at bounding box center [702, 403] width 672 height 24
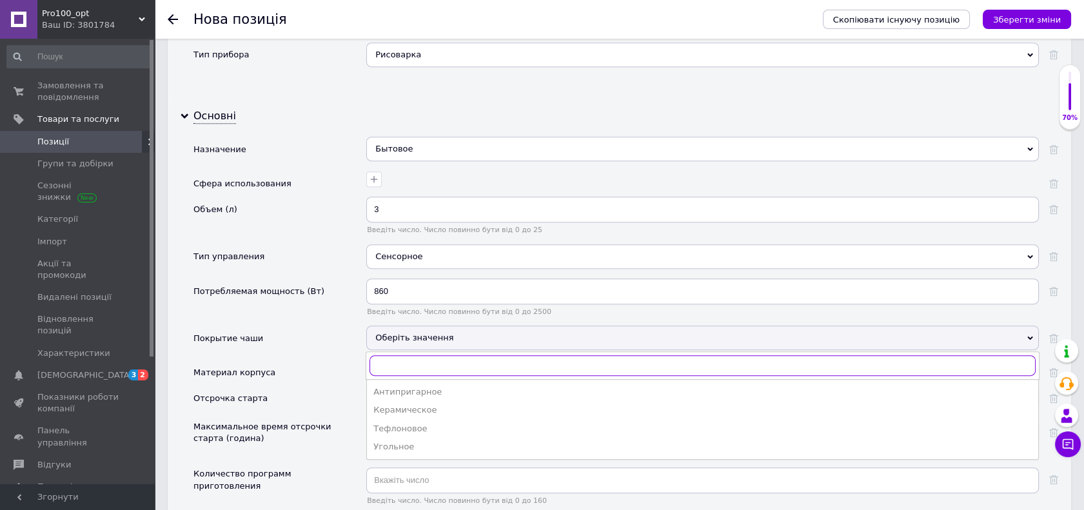
scroll to position [1289, 0]
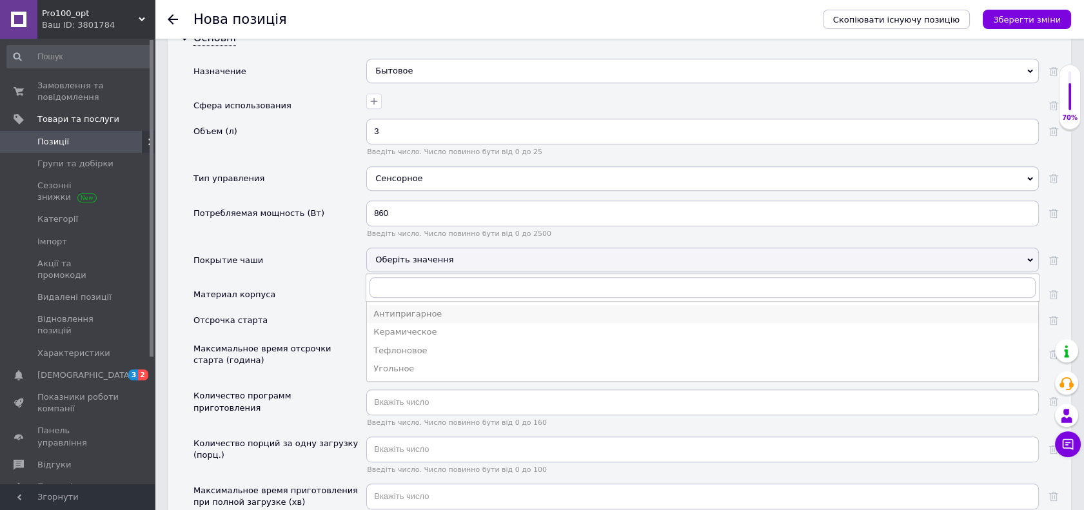
click at [405, 315] on div "Антипригарное" at bounding box center [702, 314] width 658 height 12
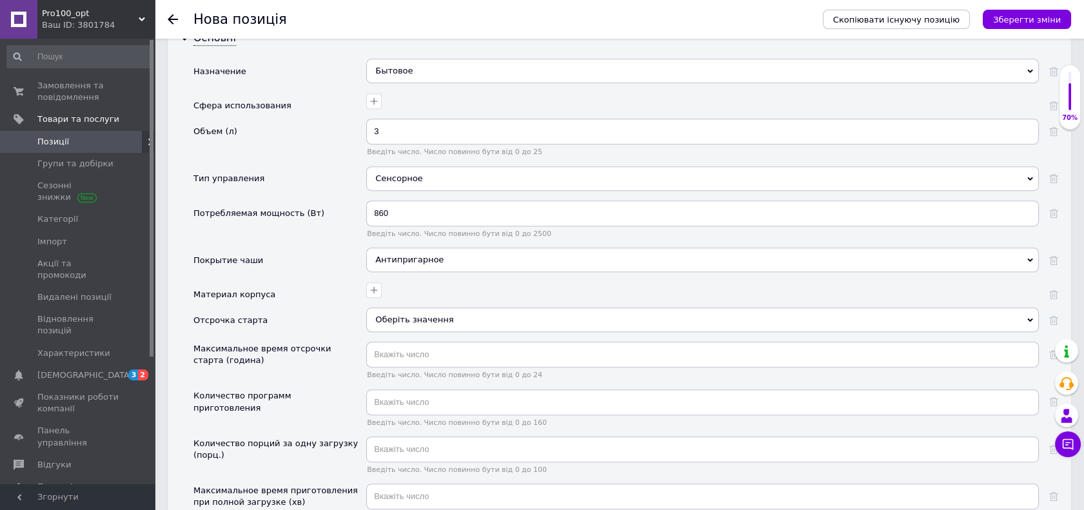
click at [405, 315] on span "Оберіть значення" at bounding box center [414, 320] width 78 height 10
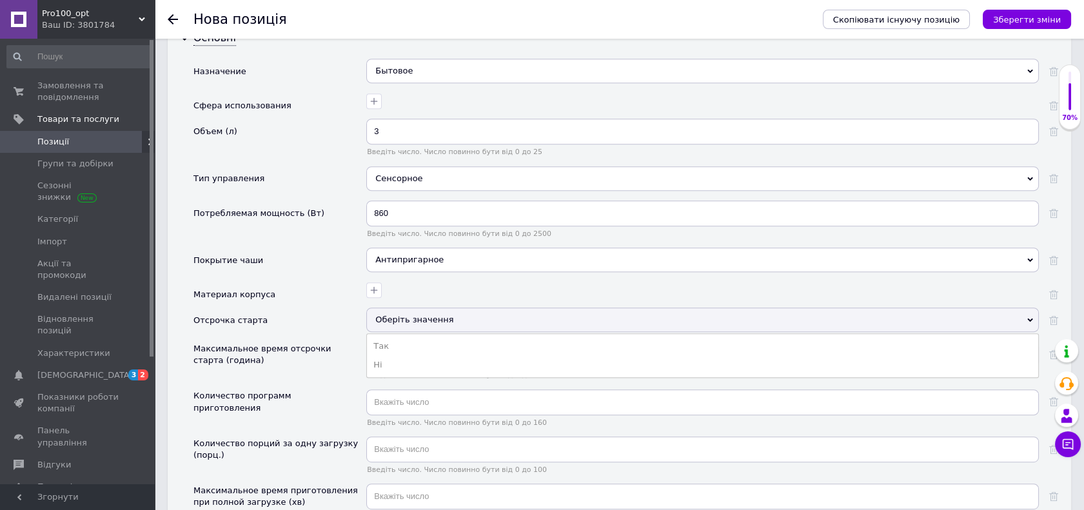
click at [398, 279] on div at bounding box center [701, 288] width 676 height 19
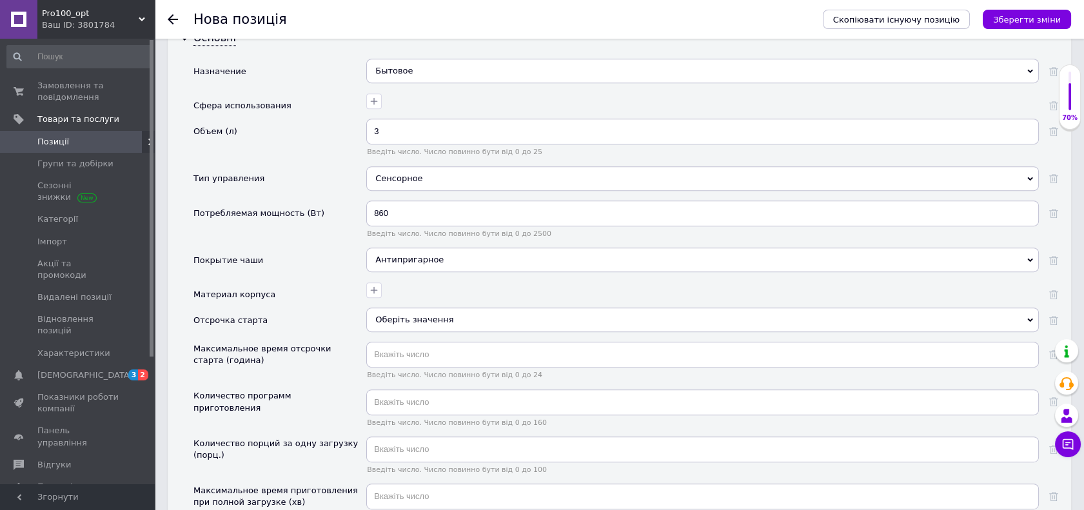
click at [405, 316] on span "Оберіть значення" at bounding box center [414, 320] width 78 height 10
click at [458, 268] on div "Антипригарное" at bounding box center [702, 260] width 672 height 24
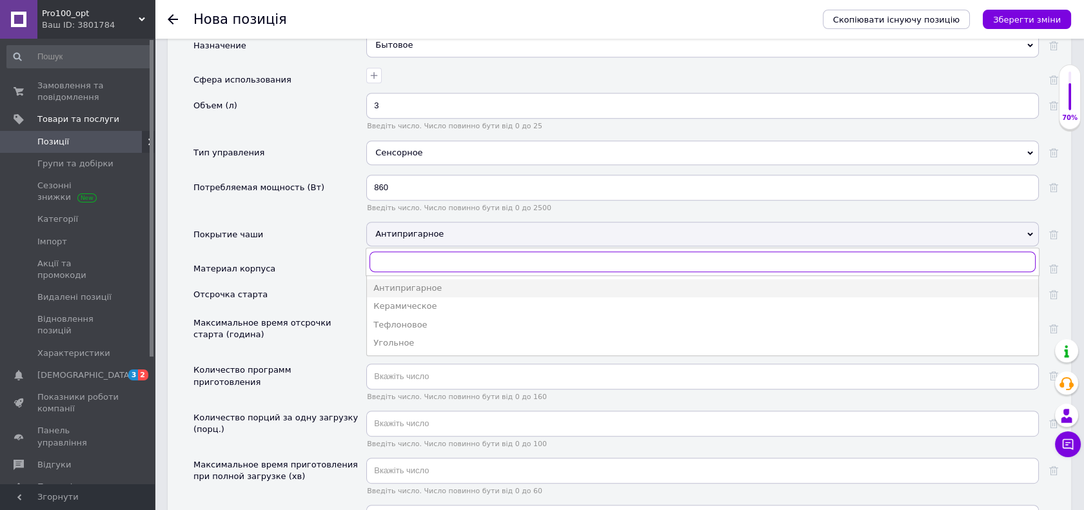
scroll to position [1361, 0]
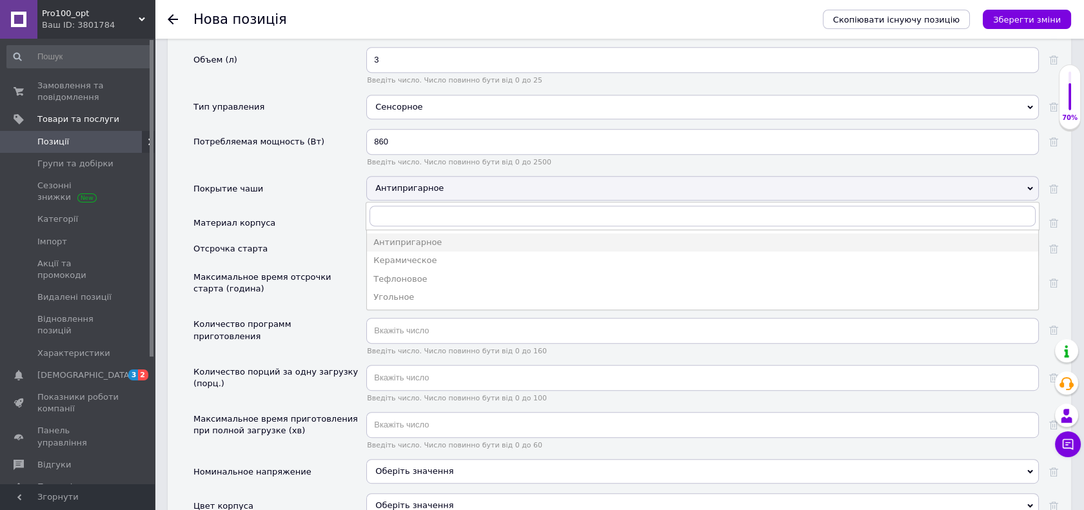
click at [294, 302] on div "Максимальное время отсрочки старта (година)" at bounding box center [279, 293] width 173 height 47
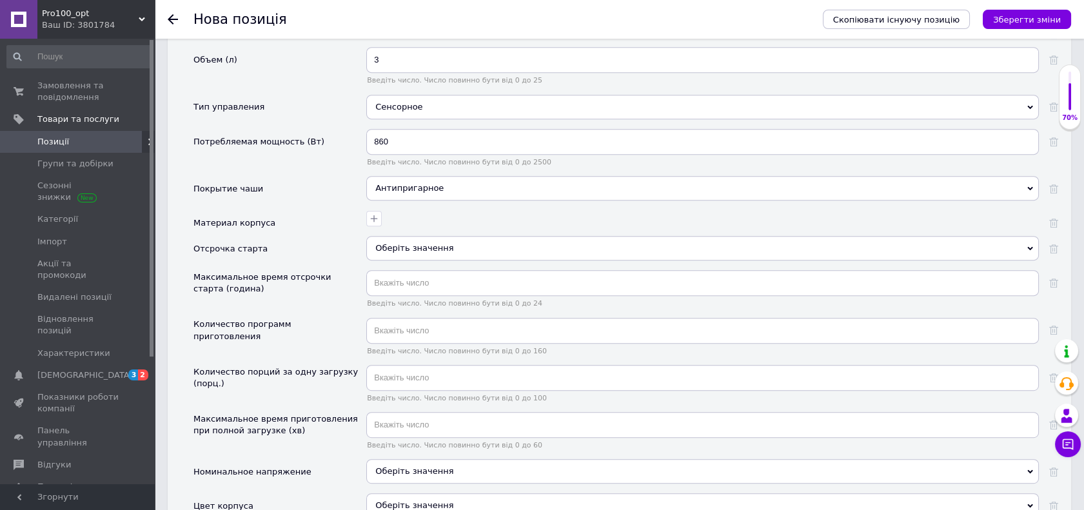
scroll to position [1504, 0]
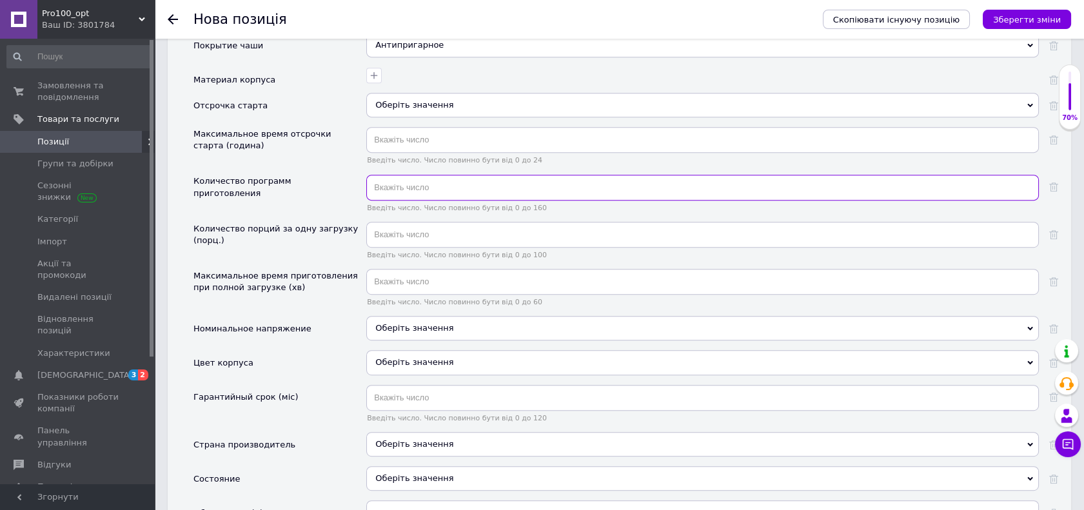
click at [405, 186] on input "text" at bounding box center [702, 188] width 672 height 26
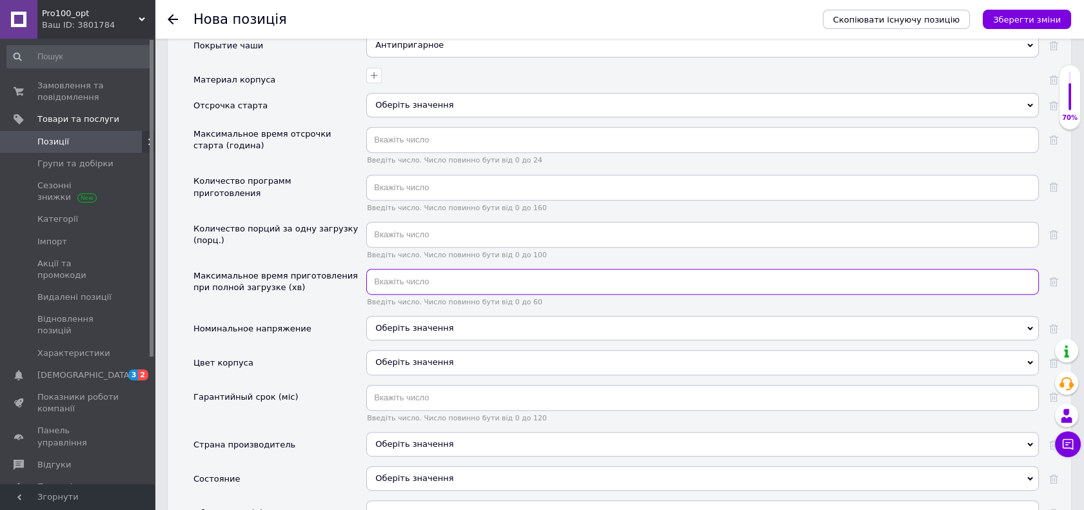
click at [430, 271] on input "text" at bounding box center [702, 282] width 672 height 26
click at [435, 233] on input "text" at bounding box center [702, 235] width 672 height 26
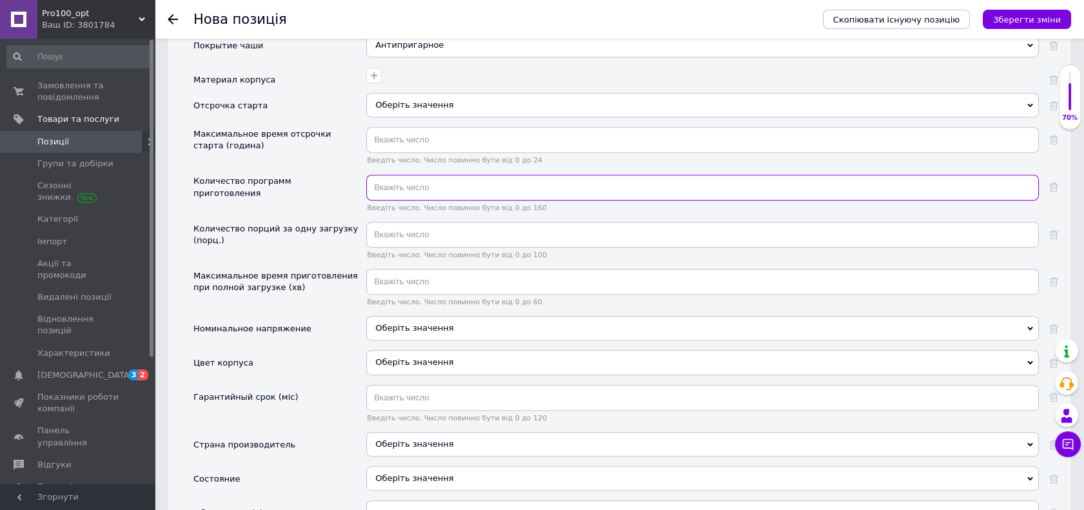
click at [418, 191] on input "text" at bounding box center [702, 188] width 672 height 26
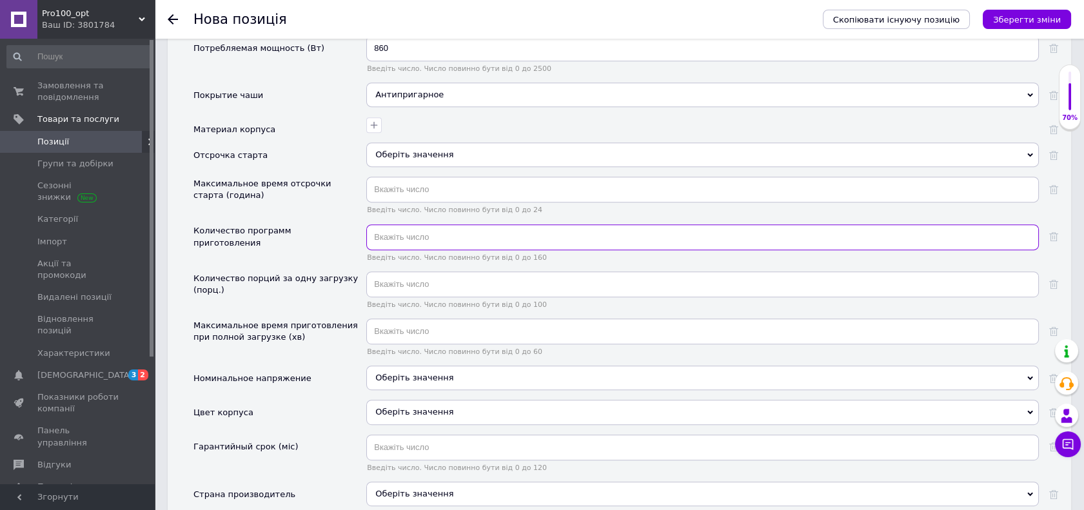
scroll to position [1432, 0]
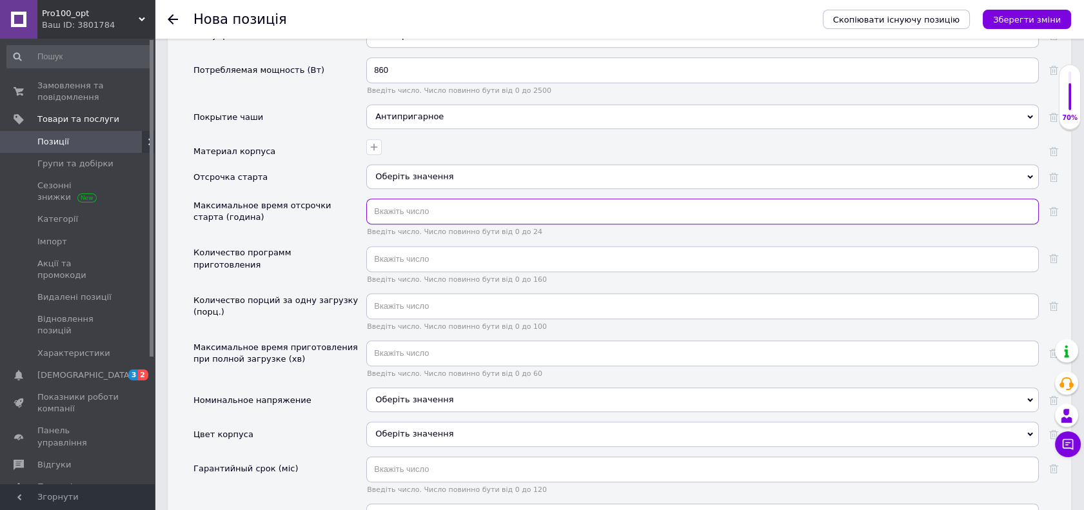
click at [423, 211] on input "text" at bounding box center [702, 212] width 672 height 26
type input "24"
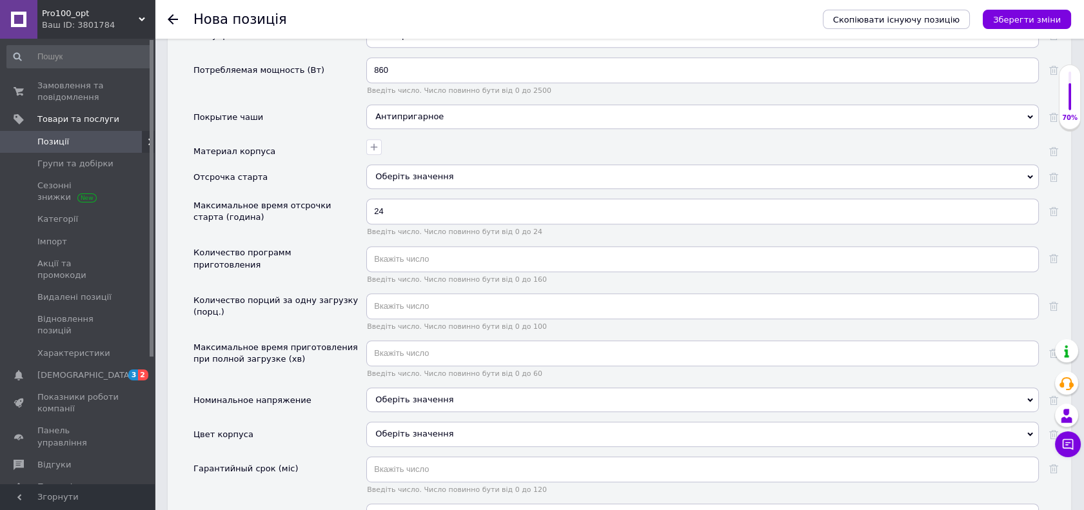
click at [318, 233] on div "Максимальное время отсрочки старта (година)" at bounding box center [279, 222] width 173 height 47
click at [406, 259] on input "text" at bounding box center [702, 259] width 672 height 26
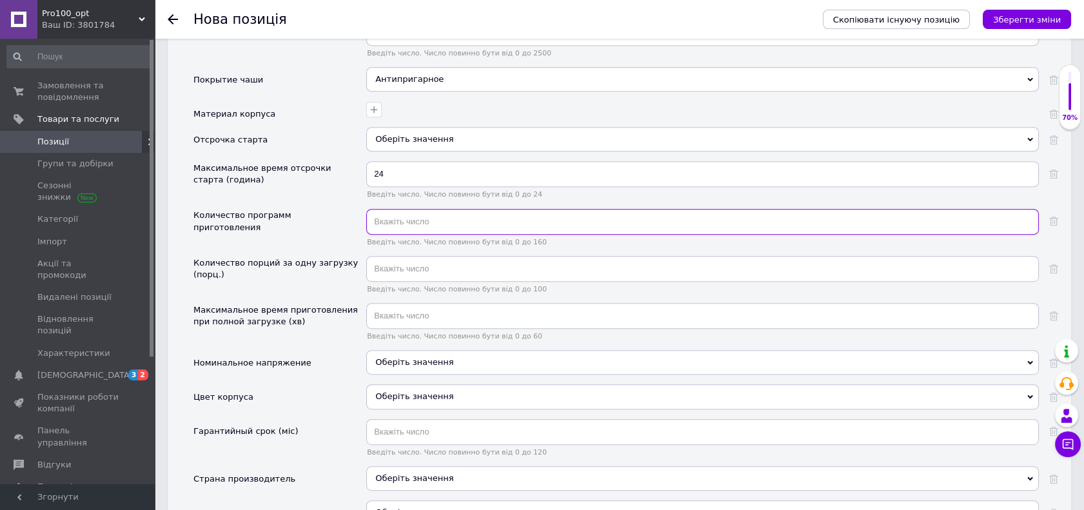
scroll to position [1504, 0]
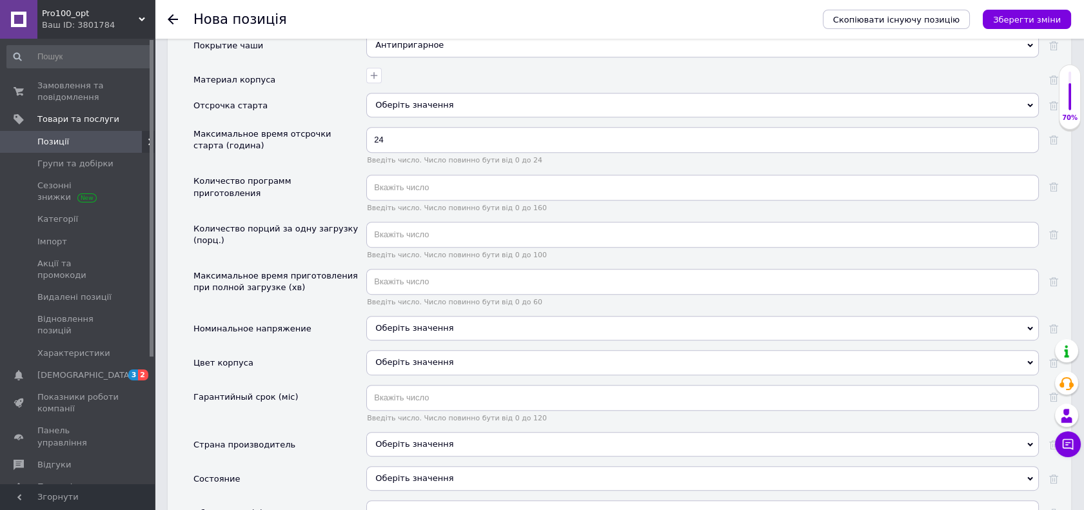
click at [448, 328] on div "Оберіть значення" at bounding box center [702, 328] width 672 height 24
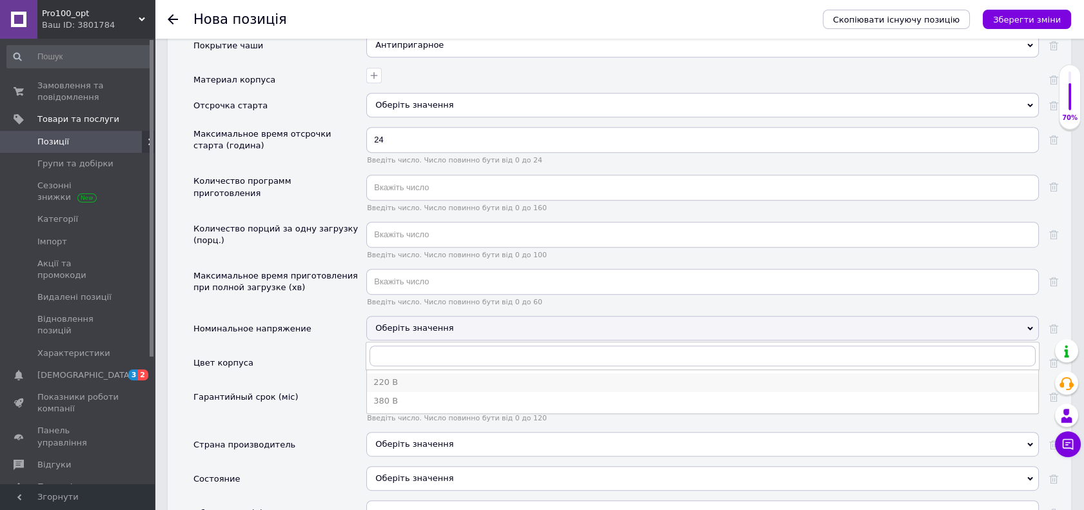
click at [428, 378] on div "220 В" at bounding box center [702, 382] width 658 height 12
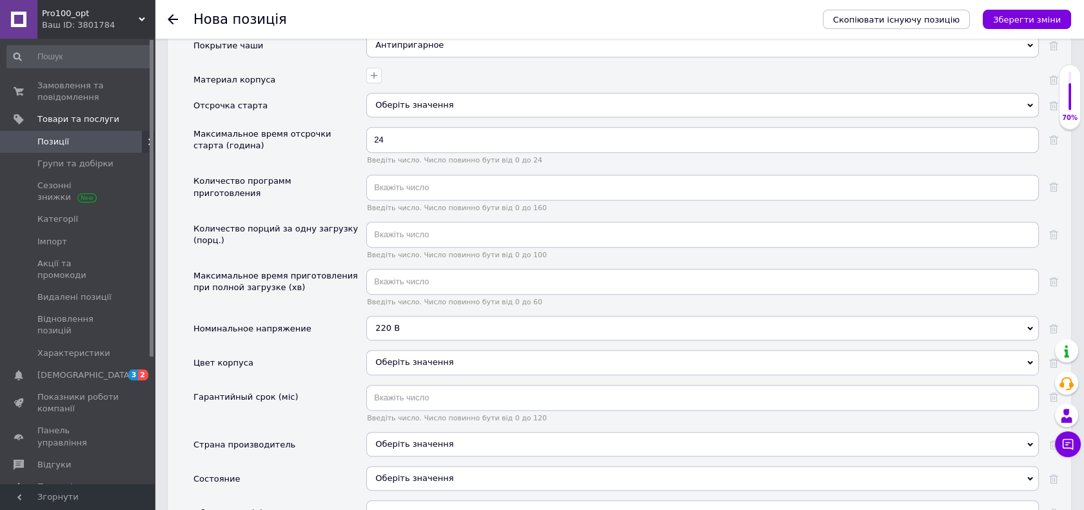
click at [425, 361] on div "Оберіть значення" at bounding box center [702, 362] width 672 height 24
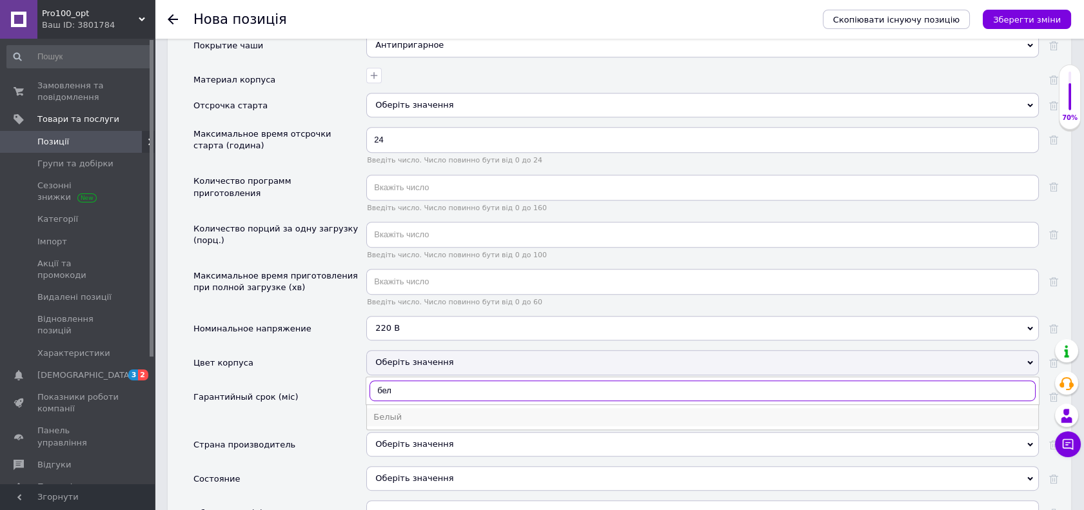
type input "бел"
click at [435, 419] on li "Белый" at bounding box center [702, 417] width 671 height 18
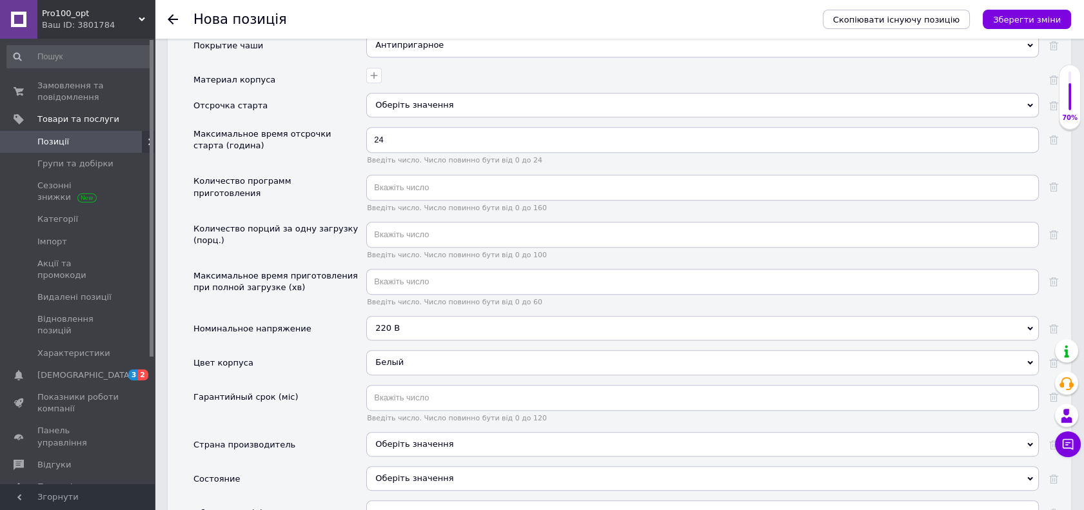
click at [447, 443] on div "Оберіть значення" at bounding box center [702, 444] width 672 height 24
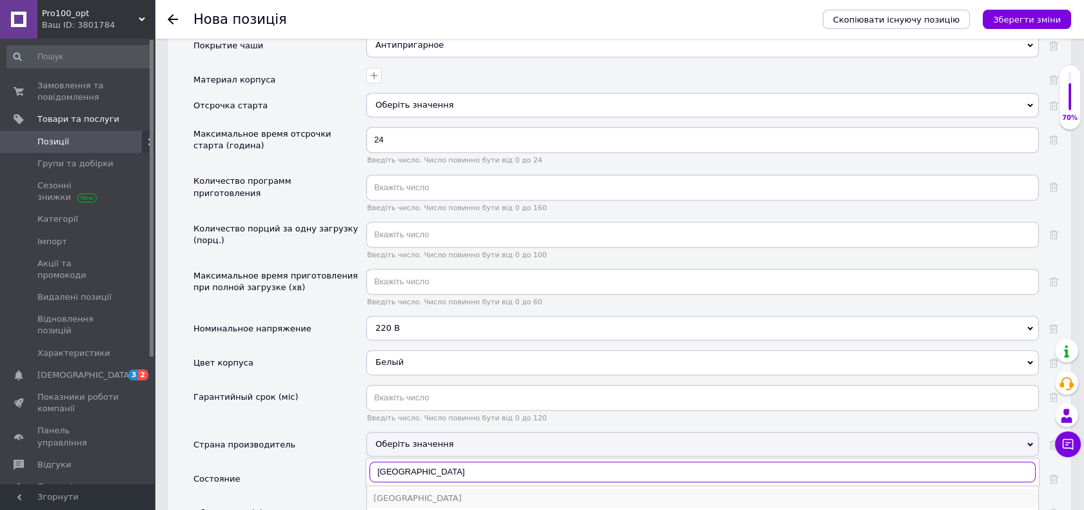
type input "[GEOGRAPHIC_DATA]"
click at [450, 495] on div "[GEOGRAPHIC_DATA]" at bounding box center [702, 498] width 658 height 12
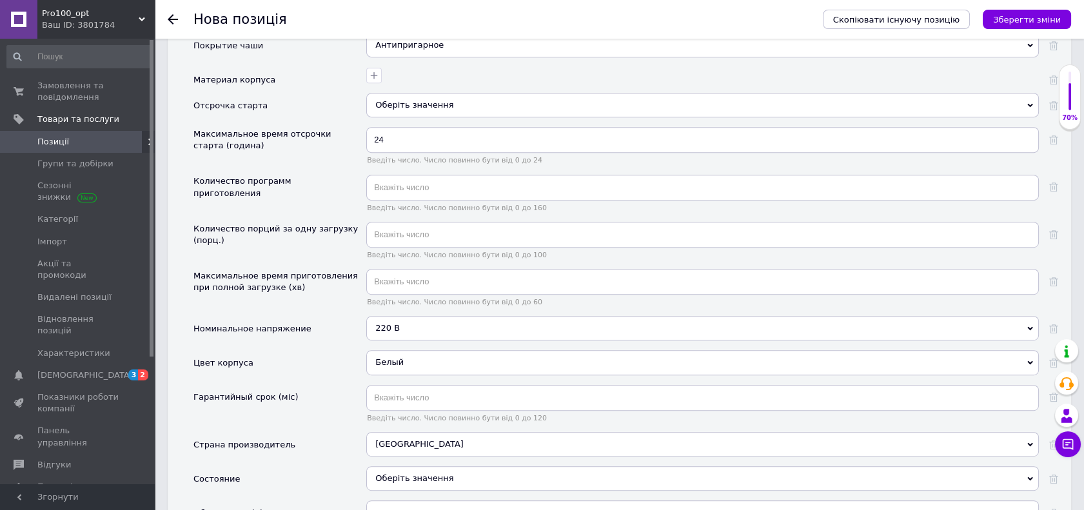
scroll to position [1647, 0]
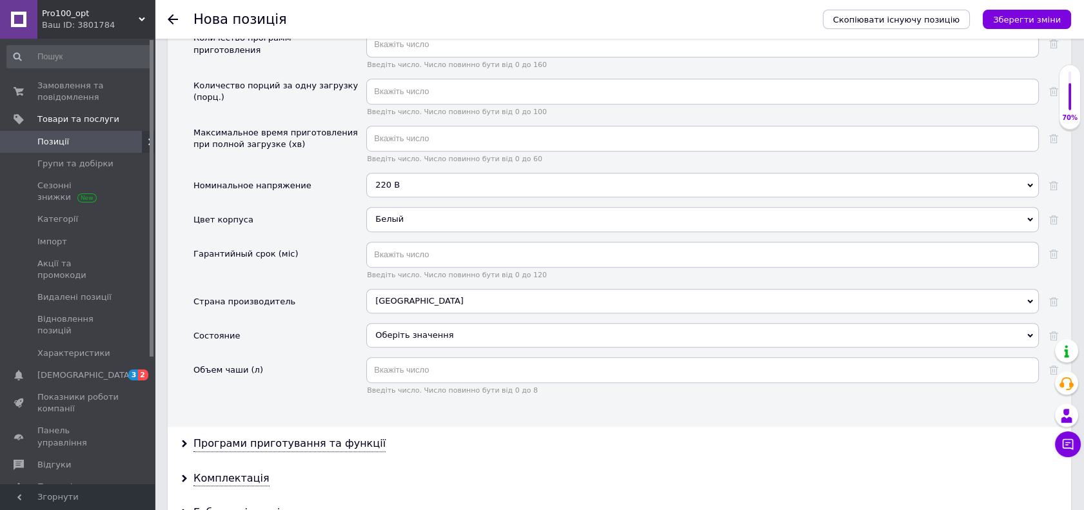
click at [445, 336] on div "Оберіть значення" at bounding box center [702, 335] width 672 height 24
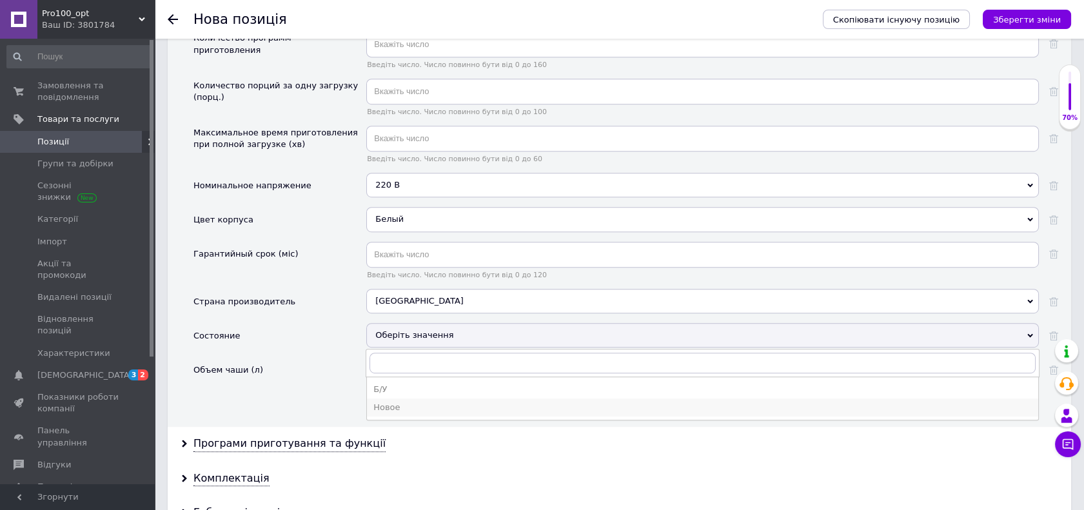
click at [413, 406] on div "Новое" at bounding box center [702, 408] width 658 height 12
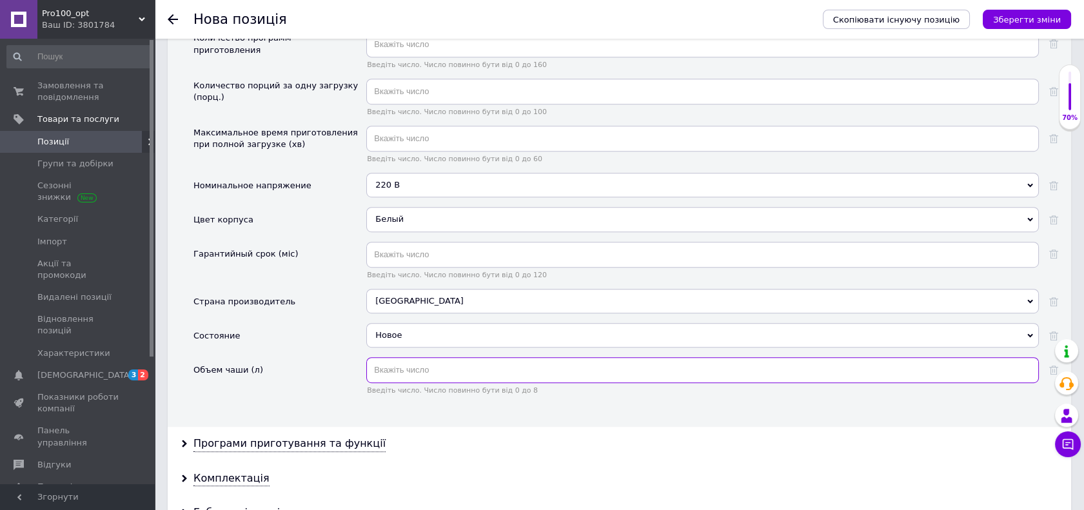
click at [418, 366] on input "text" at bounding box center [702, 370] width 672 height 26
type input "3"
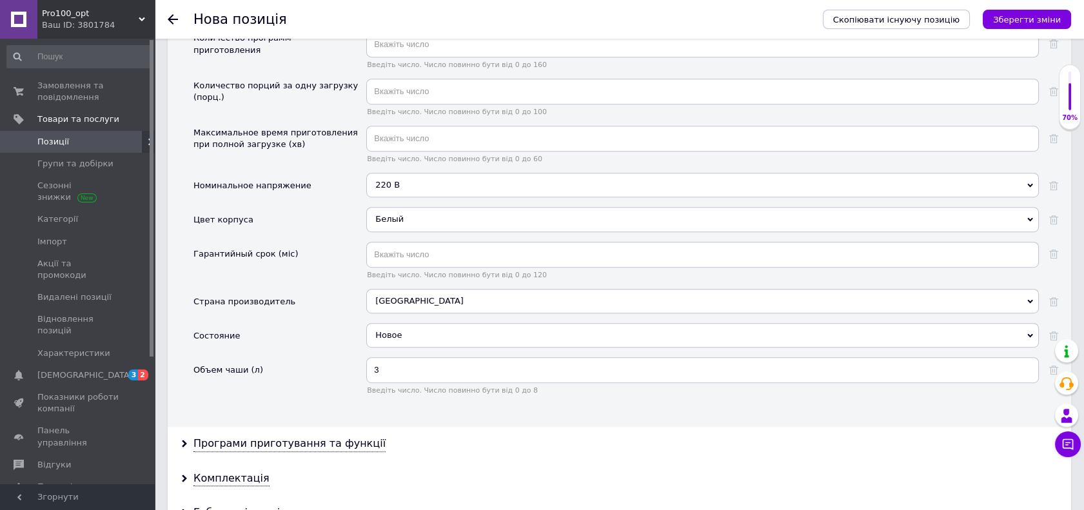
click at [262, 329] on div "Состояние" at bounding box center [279, 340] width 173 height 34
click at [447, 251] on input "text" at bounding box center [702, 255] width 672 height 26
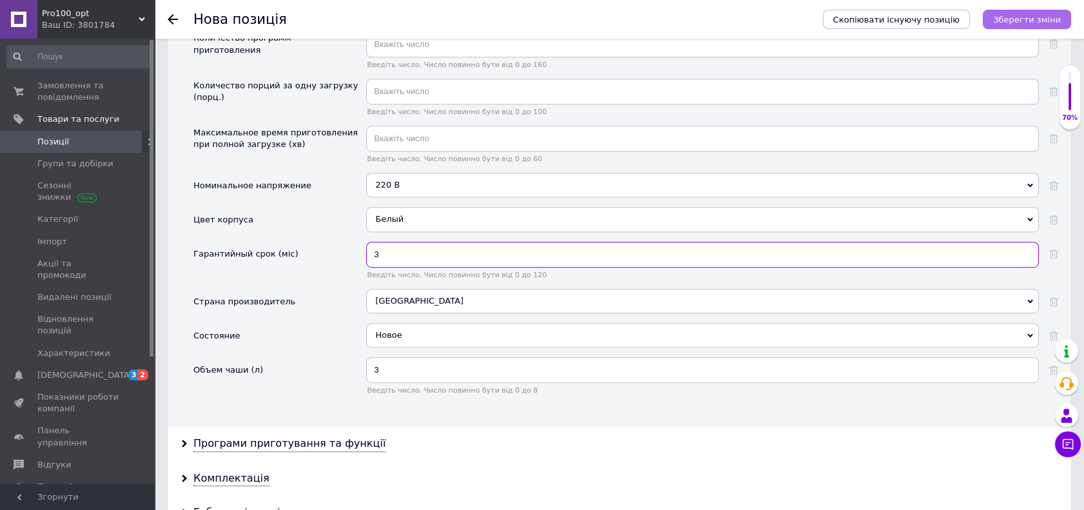
type input "3"
click at [1033, 21] on icon "Зберегти зміни" at bounding box center [1027, 20] width 68 height 10
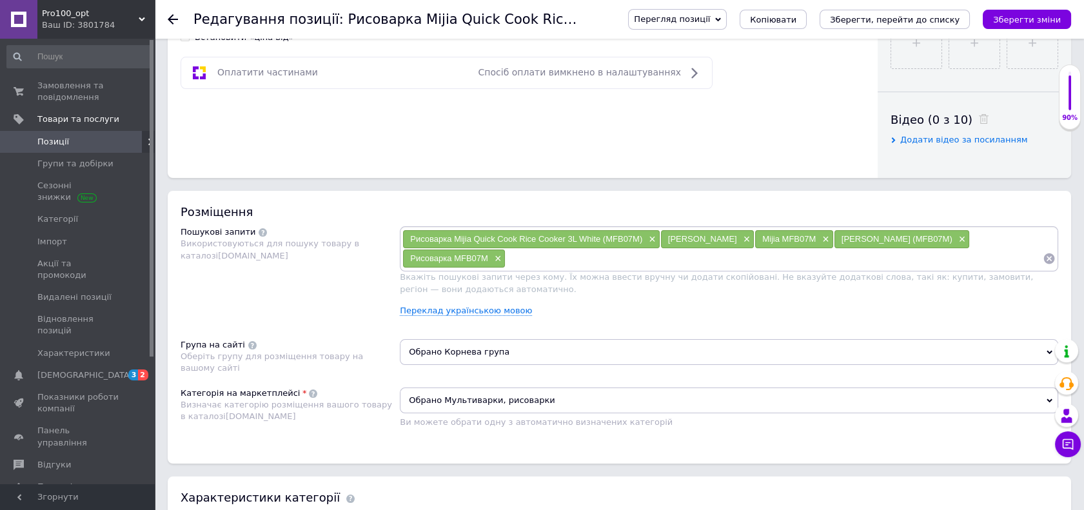
scroll to position [358, 0]
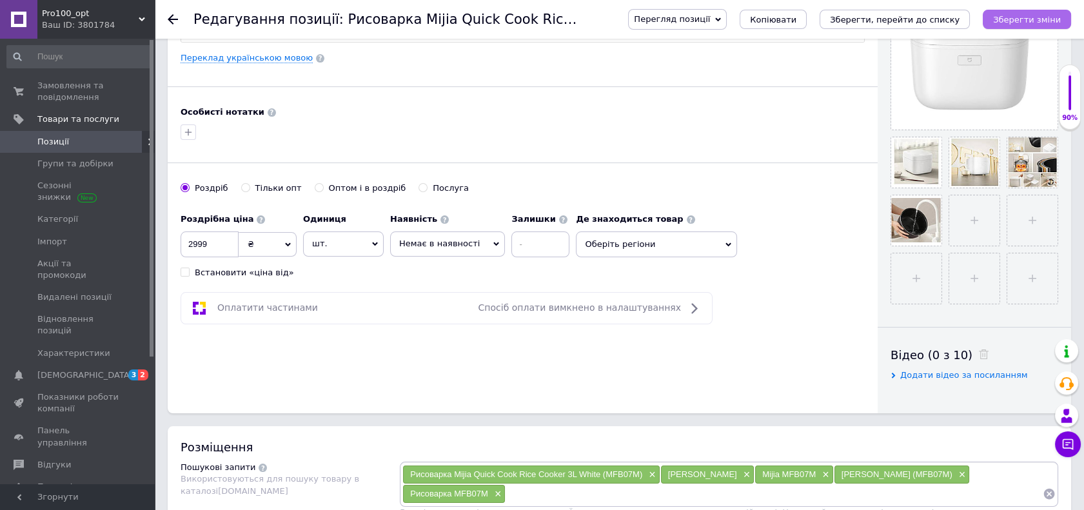
click at [1027, 26] on button "Зберегти зміни" at bounding box center [1026, 19] width 88 height 19
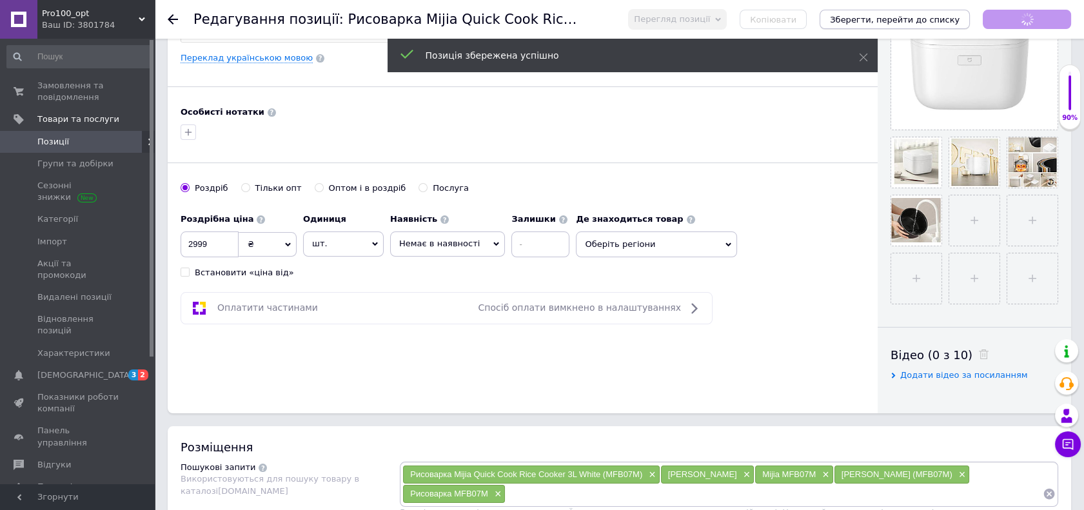
click at [915, 24] on icon "Зберегти, перейти до списку" at bounding box center [895, 20] width 130 height 10
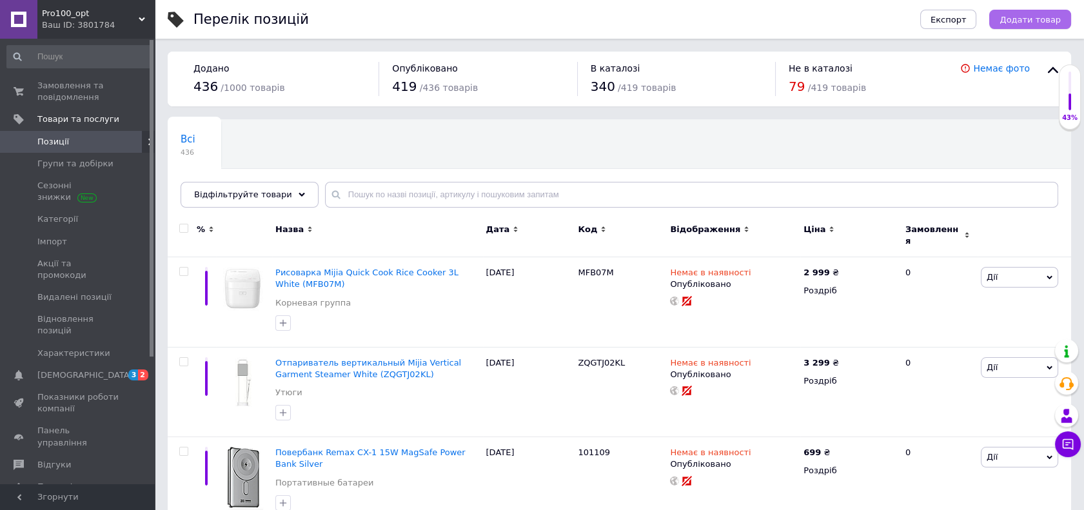
click at [1026, 20] on span "Додати товар" at bounding box center [1029, 20] width 61 height 10
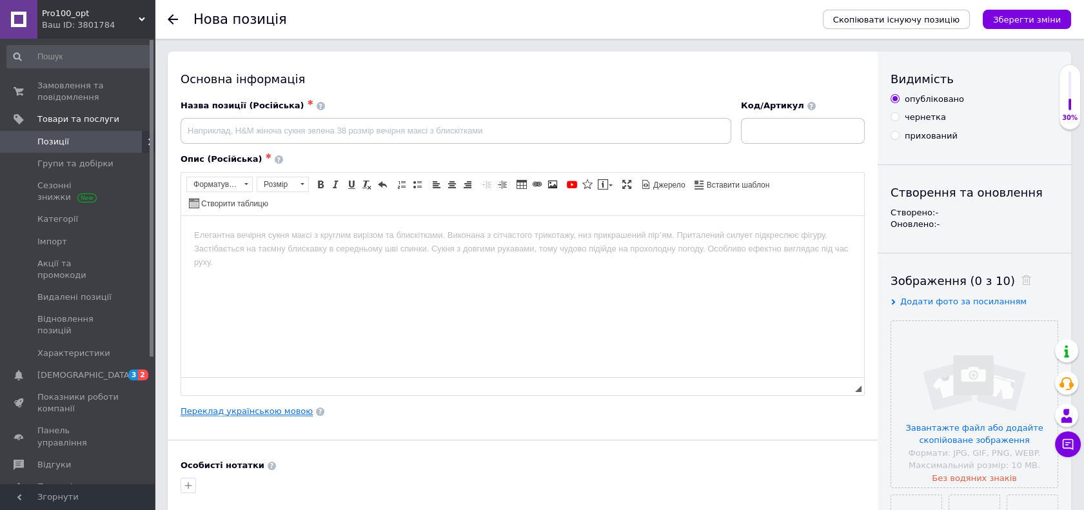
click at [255, 408] on link "Переклад українською мовою" at bounding box center [246, 411] width 132 height 10
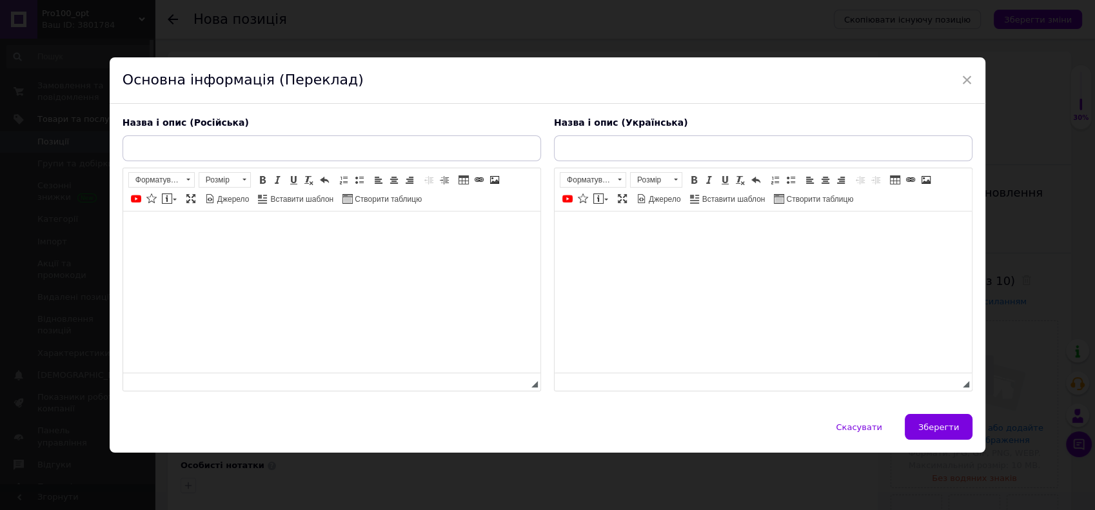
click at [600, 224] on body "Редактор, D9CD5A1A-F5D5-420B-857C-5D3D2CE21BB0" at bounding box center [762, 231] width 391 height 14
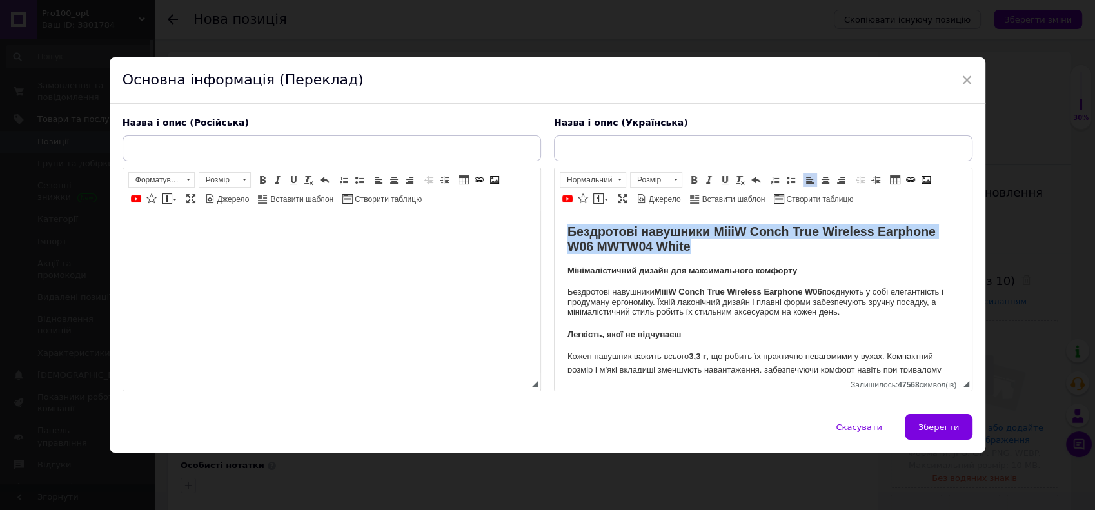
drag, startPoint x: 569, startPoint y: 230, endPoint x: 798, endPoint y: 247, distance: 230.1
click at [798, 247] on h2 "Бездротові навушники MiiiW Conch True Wireless Earphone W06 MWTW04 White" at bounding box center [762, 239] width 391 height 30
drag, startPoint x: 566, startPoint y: 229, endPoint x: 696, endPoint y: 242, distance: 130.1
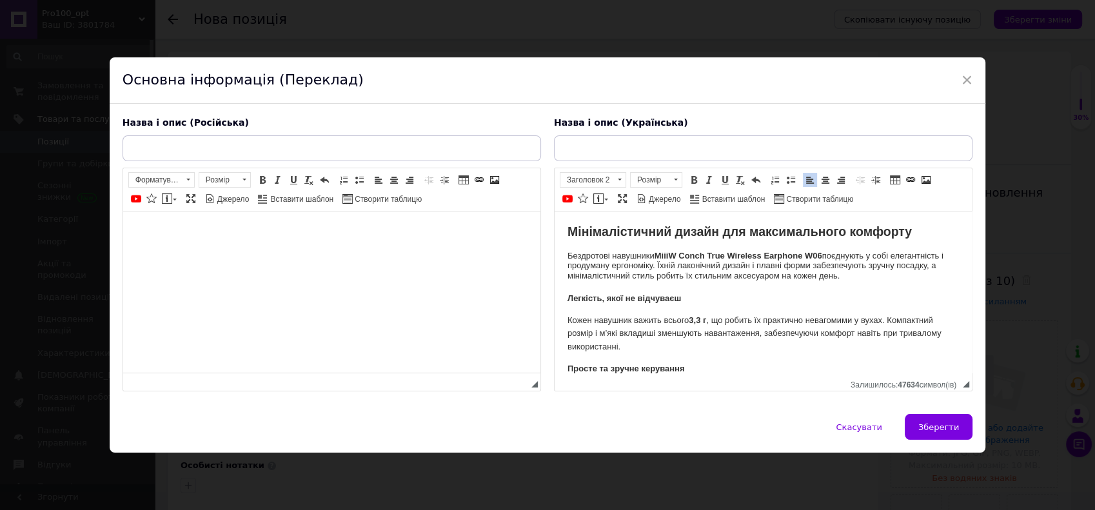
click at [750, 298] on p "Легкість, якої не відчуваєш" at bounding box center [762, 299] width 391 height 14
click at [231, 248] on html at bounding box center [330, 230] width 417 height 39
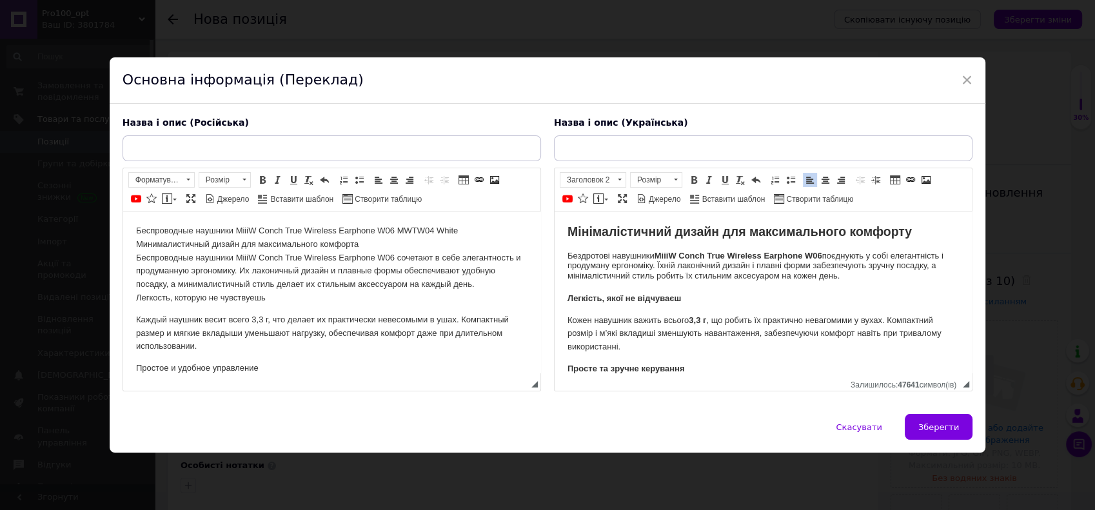
scroll to position [505, 0]
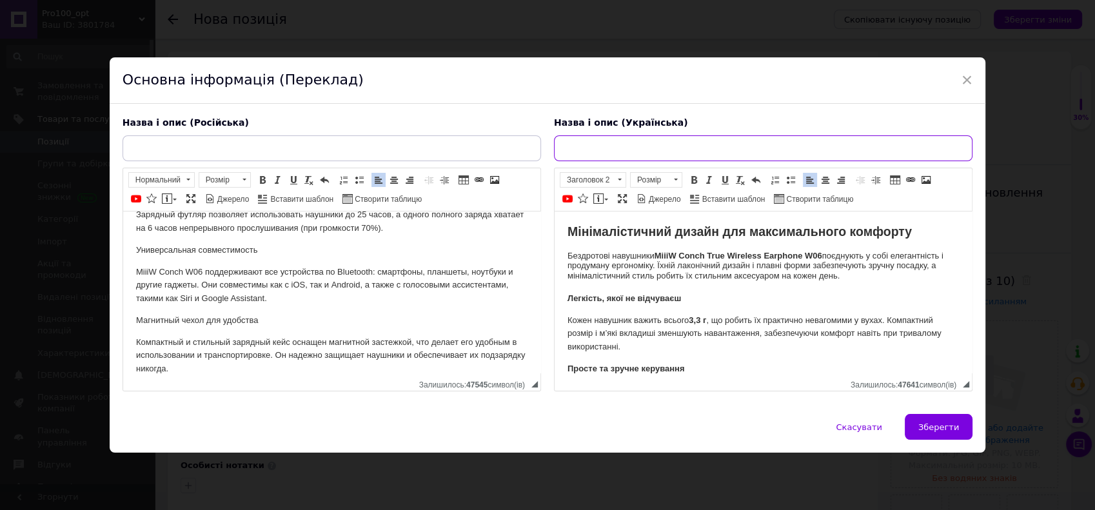
click at [622, 156] on input "text" at bounding box center [763, 148] width 418 height 26
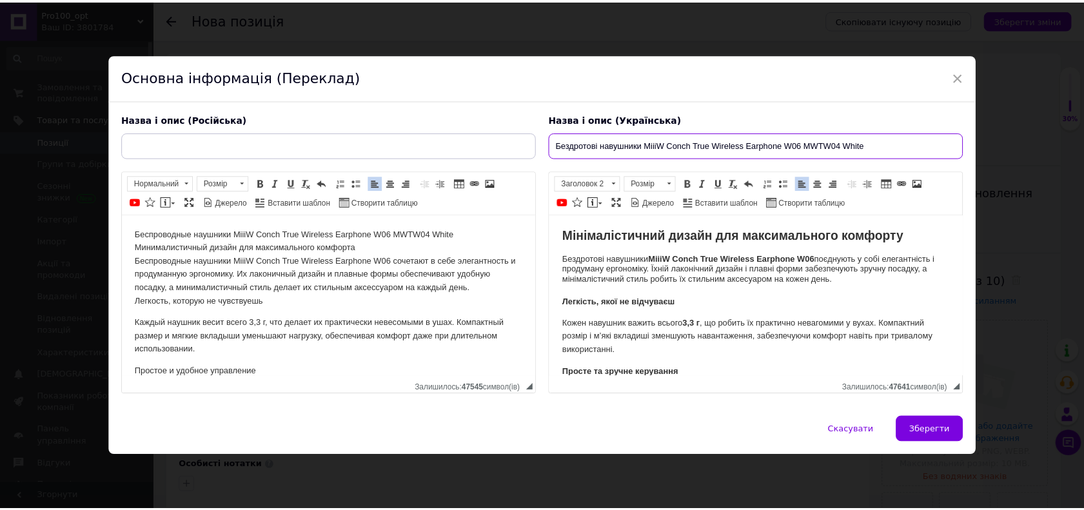
scroll to position [0, 0]
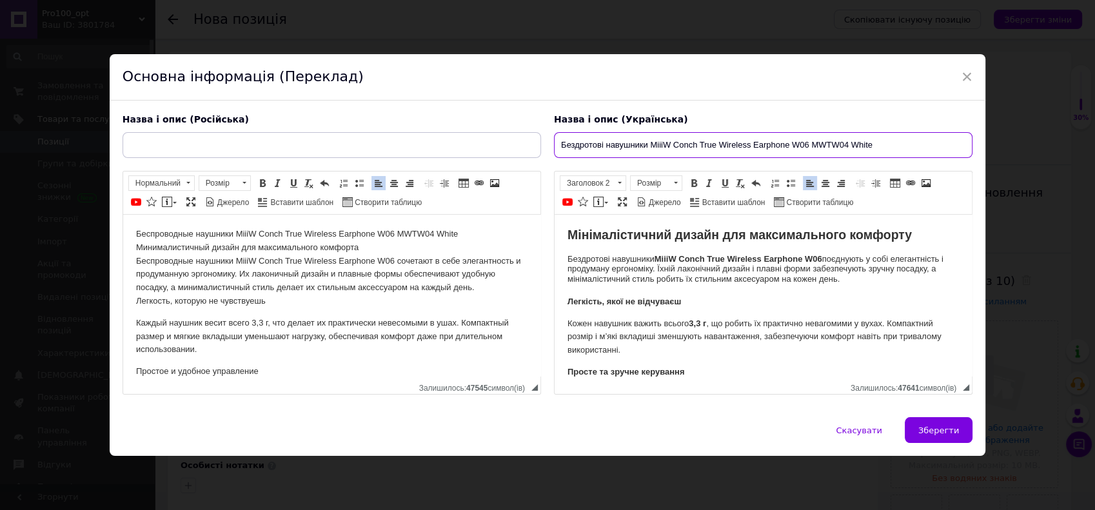
type input "Бездротові навушники MiiiW Conch True Wireless Earphone W06 MWTW04 White"
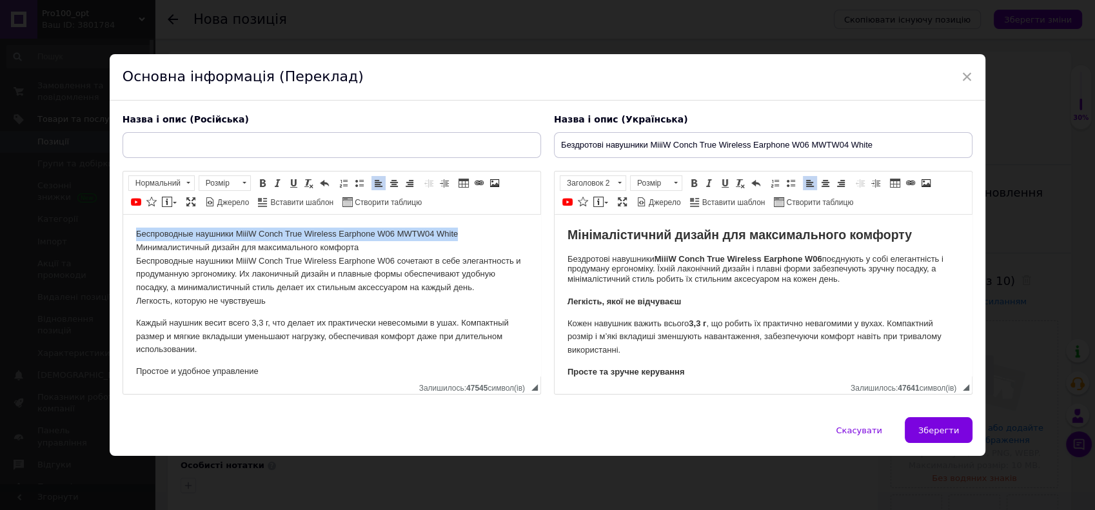
drag, startPoint x: 136, startPoint y: 231, endPoint x: 463, endPoint y: 240, distance: 327.6
click at [463, 240] on p "Беспроводные наушники MiiiW Conch True Wireless Earphone W06 MWTW04 White Миним…" at bounding box center [330, 268] width 391 height 81
click at [331, 141] on input "text" at bounding box center [331, 145] width 418 height 26
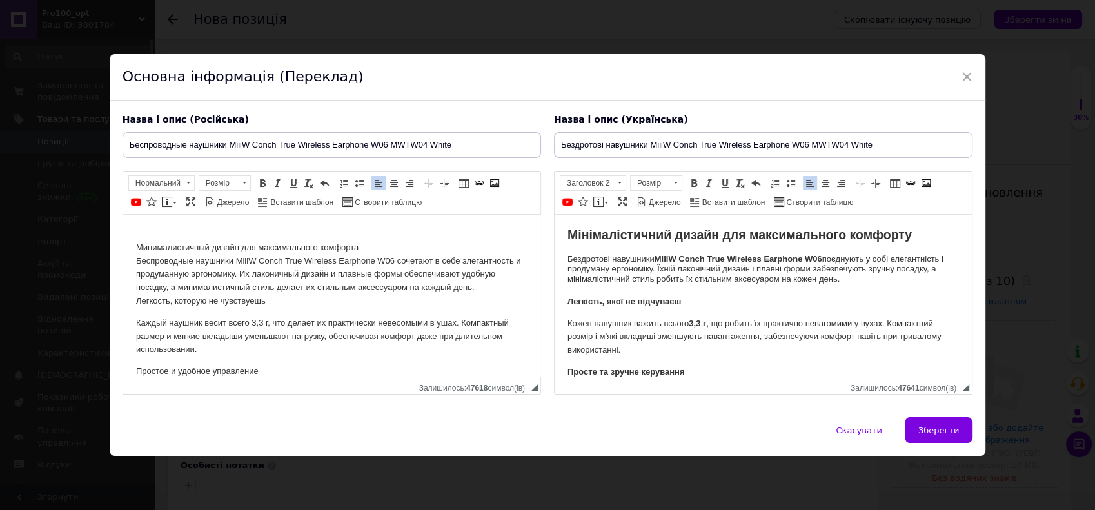
type input "Беспроводные наушники MiiiW Conch True Wireless Earphone W06 MWTW04 White"
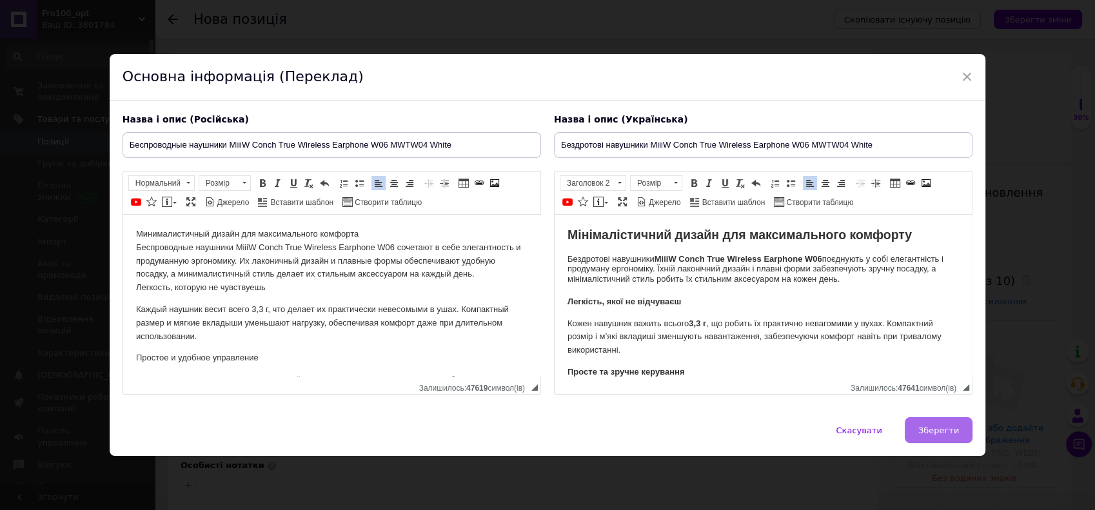
click at [940, 437] on button "Зберегти" at bounding box center [938, 430] width 68 height 26
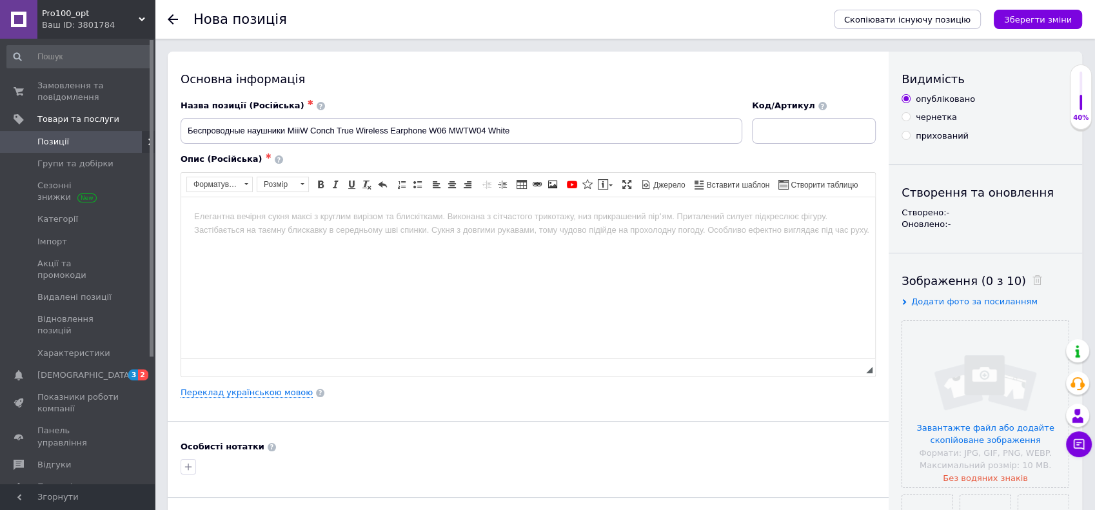
type input "Беспроводные наушники MiiiW Conch True Wireless Earphone W06 MWTW04 White"
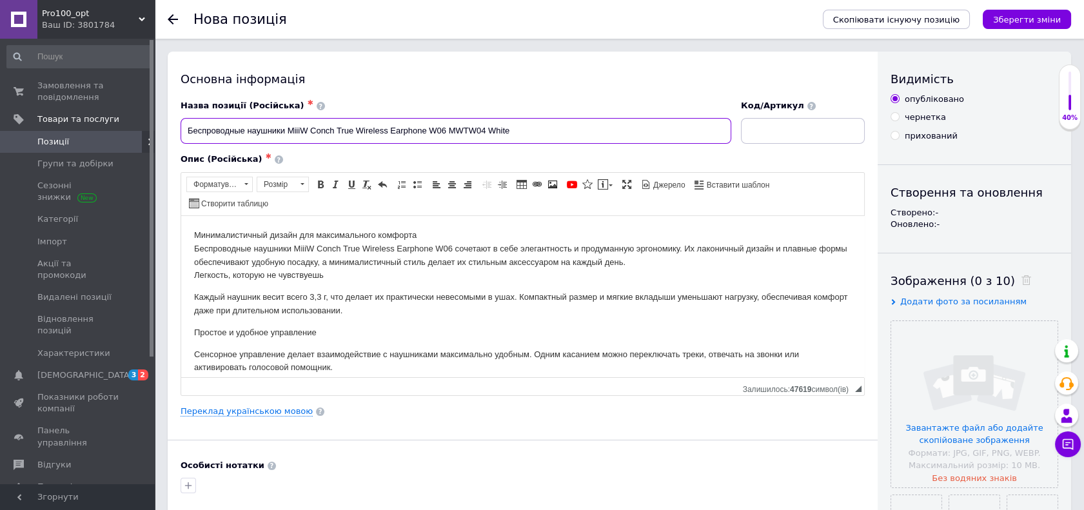
drag, startPoint x: 449, startPoint y: 130, endPoint x: 488, endPoint y: 139, distance: 40.5
click at [488, 139] on input "Беспроводные наушники MiiiW Conch True Wireless Earphone W06 MWTW04 White" at bounding box center [455, 131] width 550 height 26
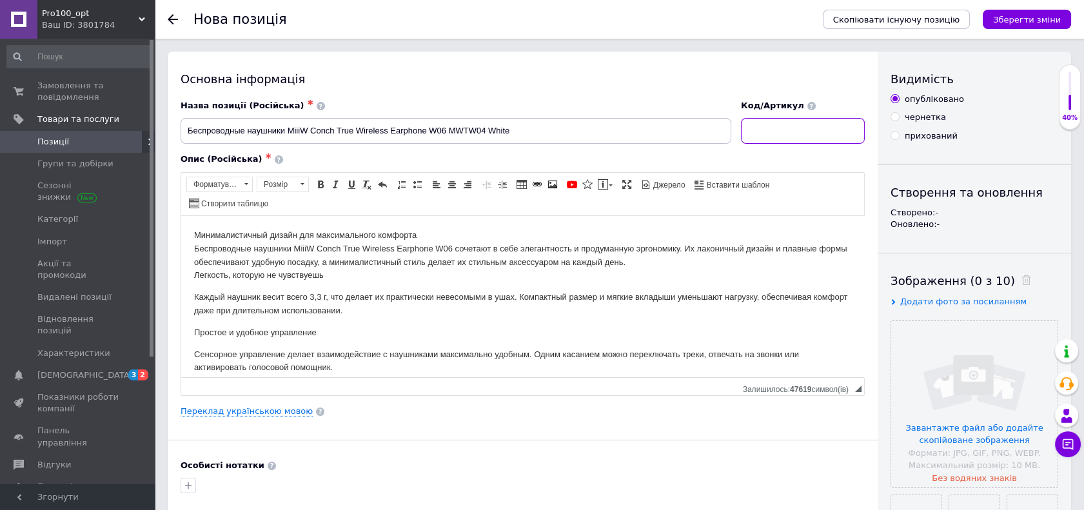
click at [772, 129] on input at bounding box center [803, 131] width 124 height 26
paste input "MWTW04"
type input "MWTW04"
click at [945, 378] on input "file" at bounding box center [974, 404] width 166 height 166
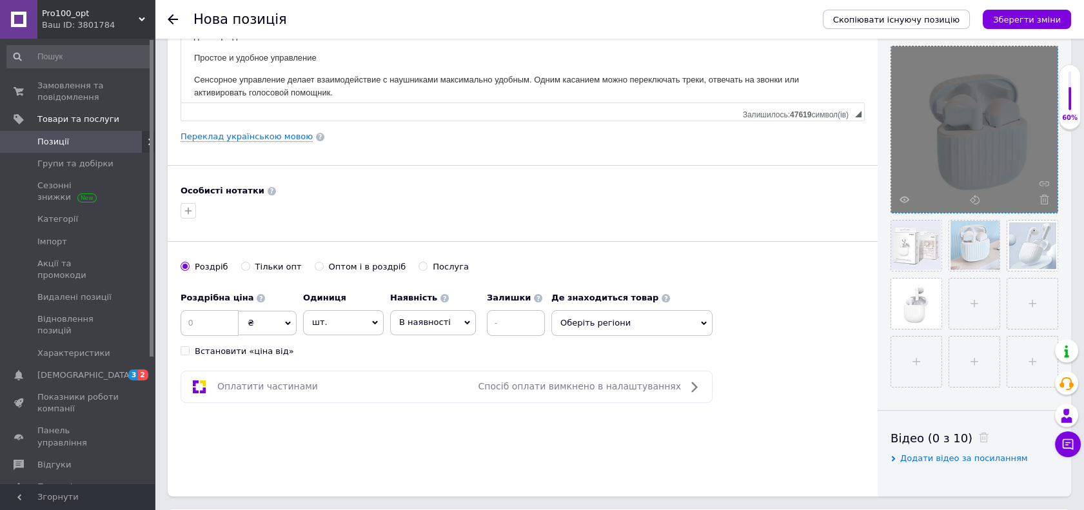
scroll to position [358, 0]
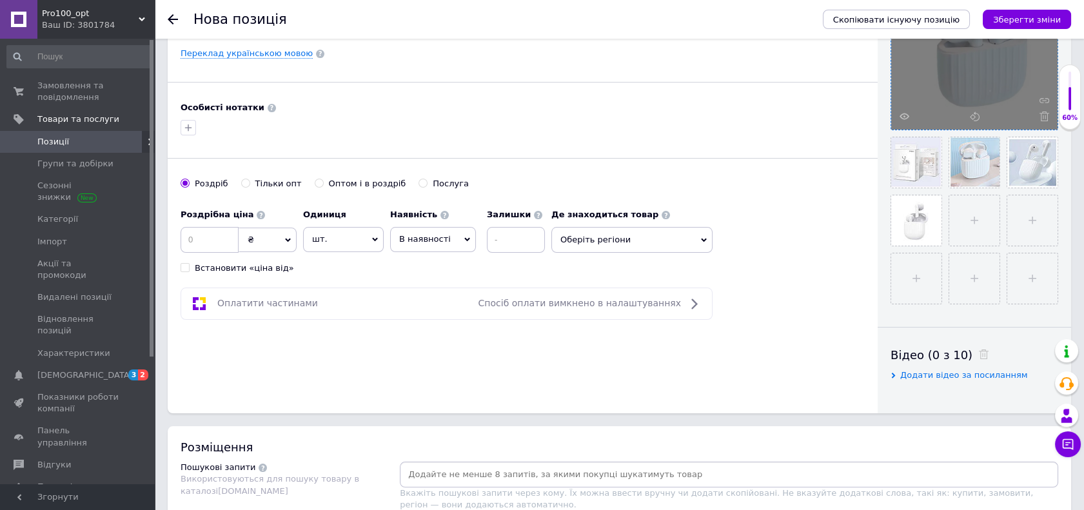
click at [464, 237] on icon at bounding box center [467, 240] width 6 height 6
click at [444, 263] on li "Немає в наявності" at bounding box center [433, 272] width 84 height 30
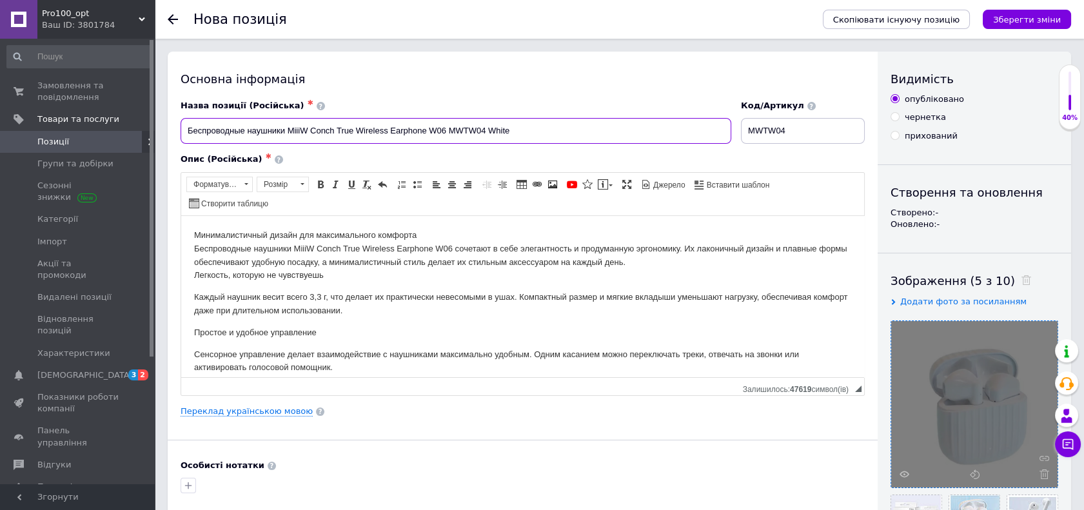
drag, startPoint x: 187, startPoint y: 132, endPoint x: 529, endPoint y: 131, distance: 341.6
click at [529, 131] on input "Беспроводные наушники MiiiW Conch True Wireless Earphone W06 MWTW04 White" at bounding box center [455, 131] width 550 height 26
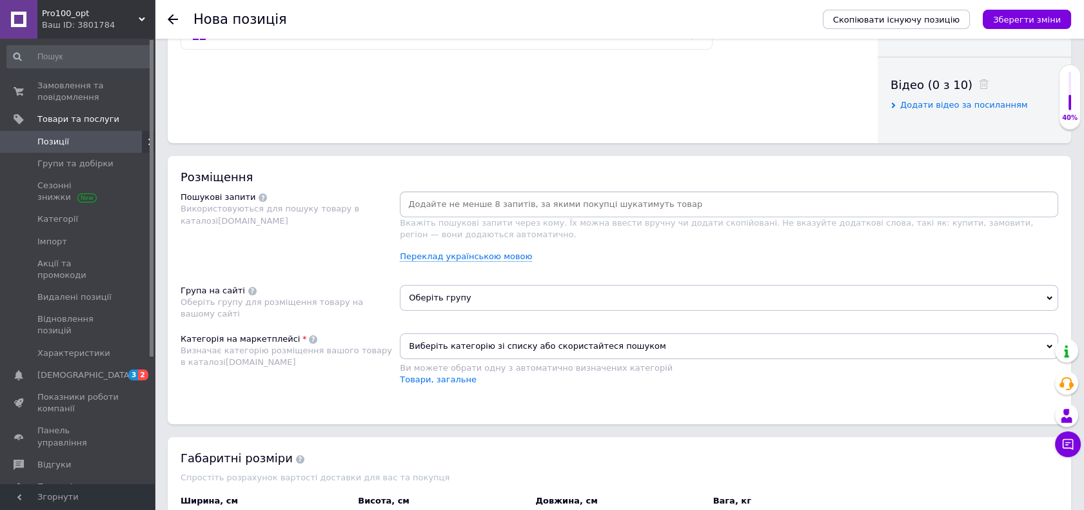
scroll to position [716, 0]
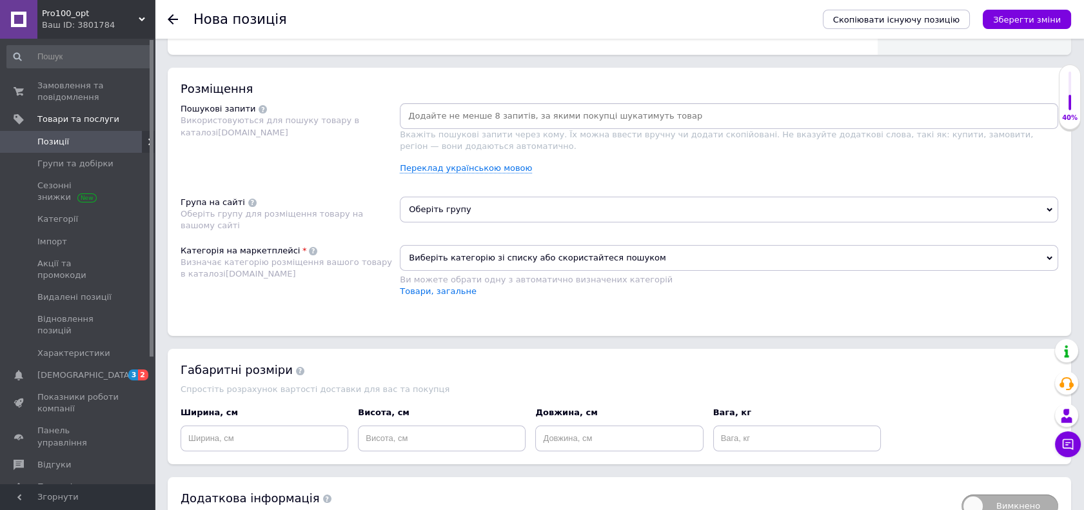
click at [429, 119] on input at bounding box center [728, 115] width 653 height 19
paste input "Беспроводные наушники MiiiW Conch True Wireless Earphone W06 MWTW04 White"
type input "Беспроводные наушники MiiiW Conch True Wireless Earphone W06 MWTW04 White"
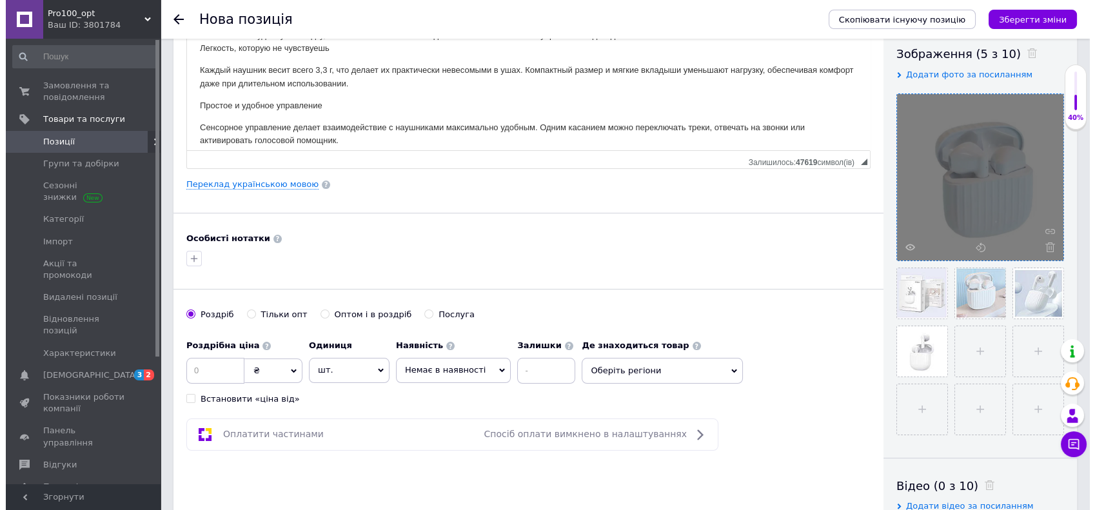
scroll to position [0, 0]
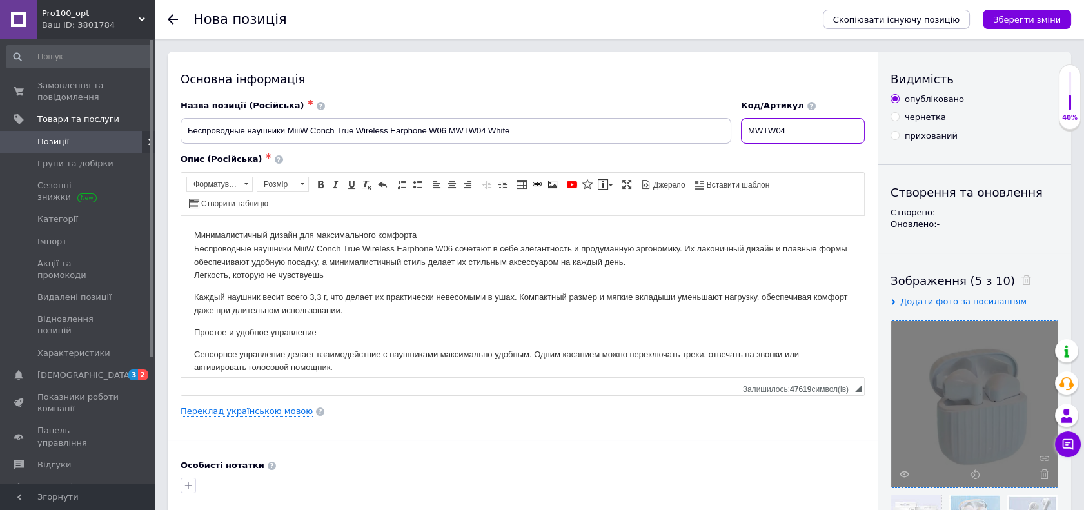
drag, startPoint x: 783, startPoint y: 128, endPoint x: 791, endPoint y: 128, distance: 7.7
click at [791, 128] on input "MWTW04" at bounding box center [803, 131] width 124 height 26
type input "MWTW10"
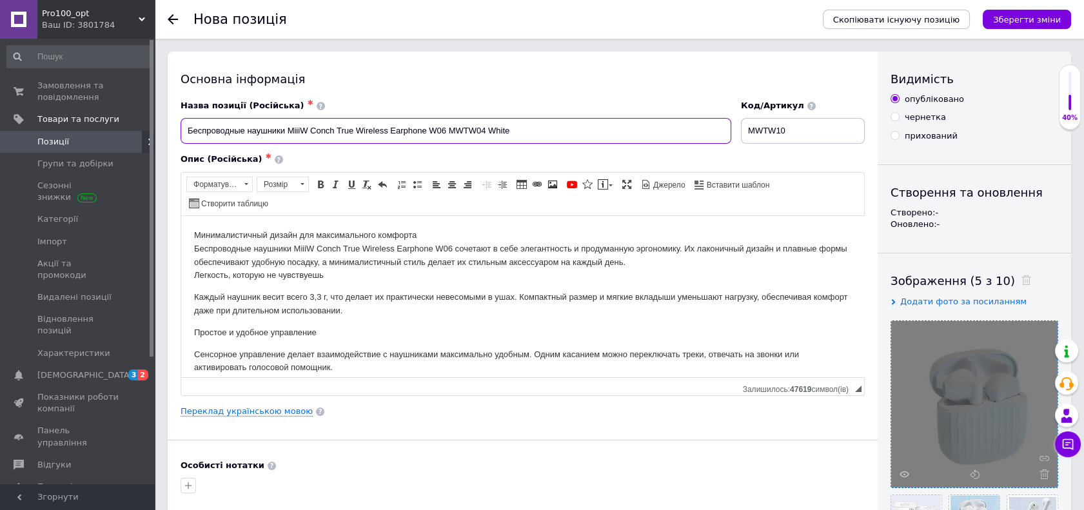
click at [437, 130] on input "Беспроводные наушники MiiiW Conch True Wireless Earphone W06 MWTW04 White" at bounding box center [455, 131] width 550 height 26
click at [422, 315] on p "Каждый наушник весит всего 3,3 г, что делает их практически невесомыми в ушах. …" at bounding box center [522, 303] width 657 height 27
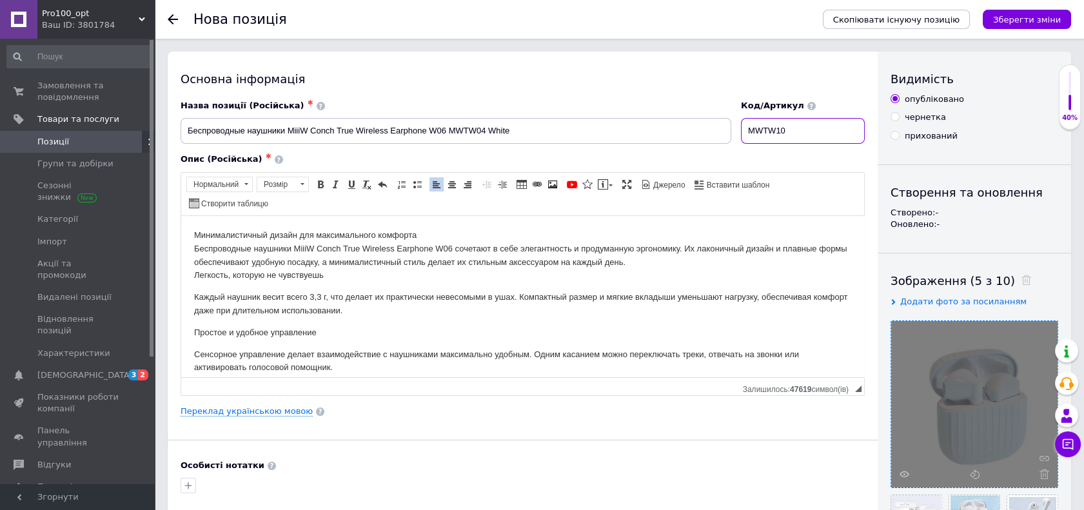
drag, startPoint x: 790, startPoint y: 130, endPoint x: 735, endPoint y: 113, distance: 57.1
click at [735, 113] on div "Назва позиції (Російська) ✱ Беспроводные наушники MiiiW Conch True Wireless Ear…" at bounding box center [523, 122] width 694 height 54
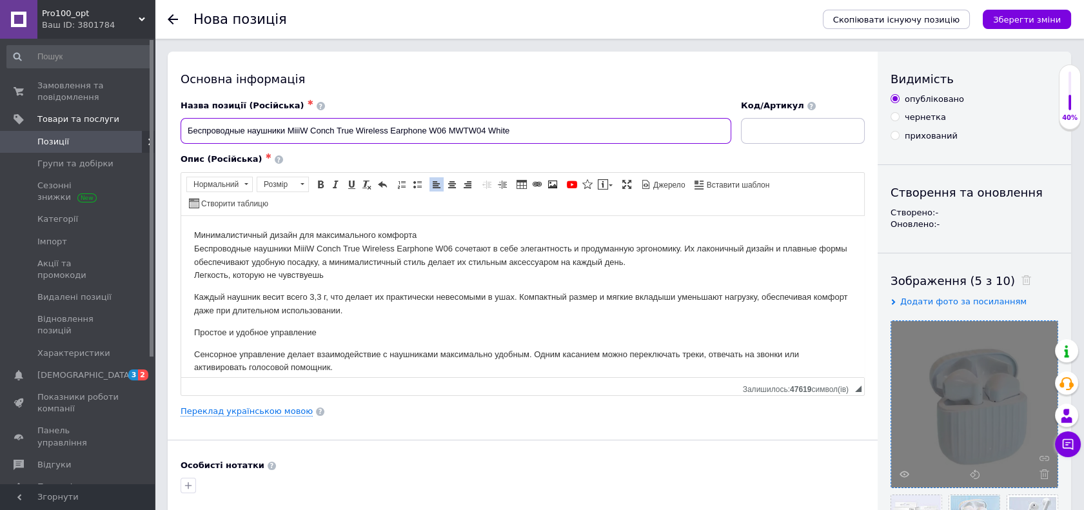
drag, startPoint x: 286, startPoint y: 129, endPoint x: 539, endPoint y: 110, distance: 254.1
click at [539, 110] on div "Назва позиції (Російська) ✱ Беспроводные наушники MiiiW Conch True Wireless Ear…" at bounding box center [455, 122] width 550 height 44
paste input "MIIIW MWTW10 Conch True Plus TWS"
click at [286, 130] on input "Беспроводные наушникиMIIIW MWTW10 Conch True Plus TWS White" at bounding box center [455, 131] width 550 height 26
type input "Беспроводные наушники MIIIW MWTW10 Conch True Plus TWS White"
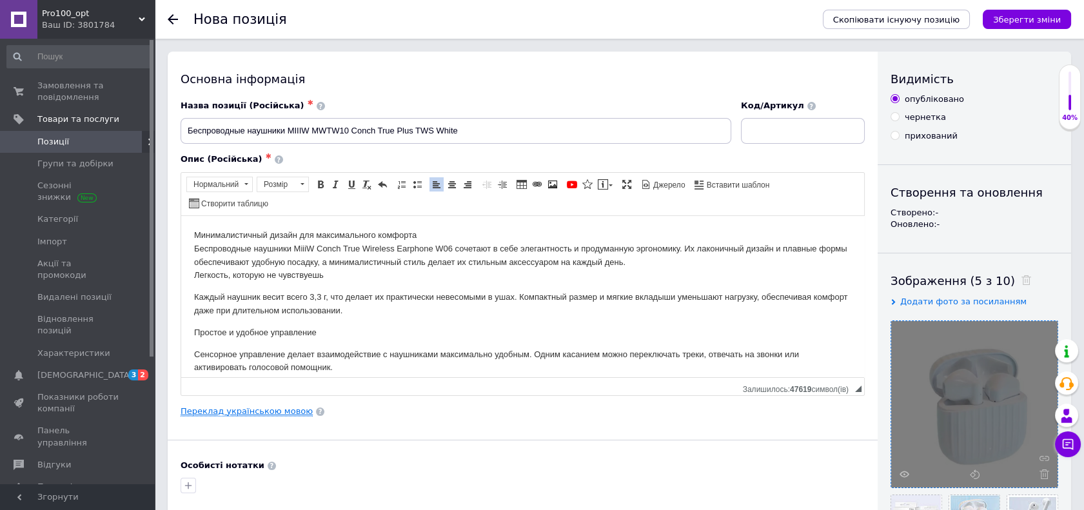
click at [255, 406] on link "Переклад українською мовою" at bounding box center [246, 411] width 132 height 10
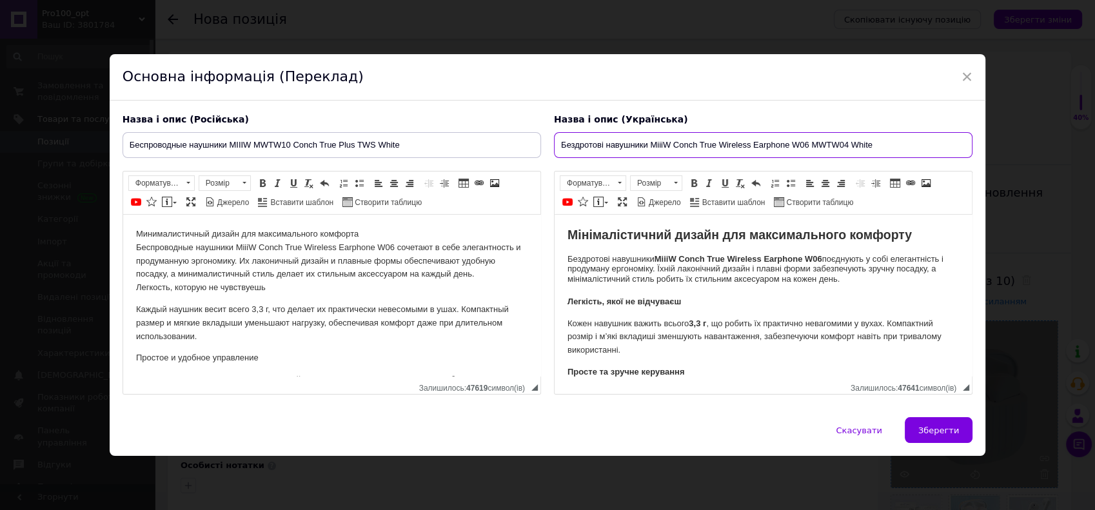
drag, startPoint x: 649, startPoint y: 142, endPoint x: 902, endPoint y: 191, distance: 257.3
click at [902, 191] on div "Назва і опис (Українська) Бездротові навушники MiiiW Conch True Wireless Earpho…" at bounding box center [762, 254] width 431 height 295
paste input "IIIW MWTW10 Conch True Plus TWS"
type input "Бездротові навушники MIIIW MWTW10 Conch True Plus TWS White"
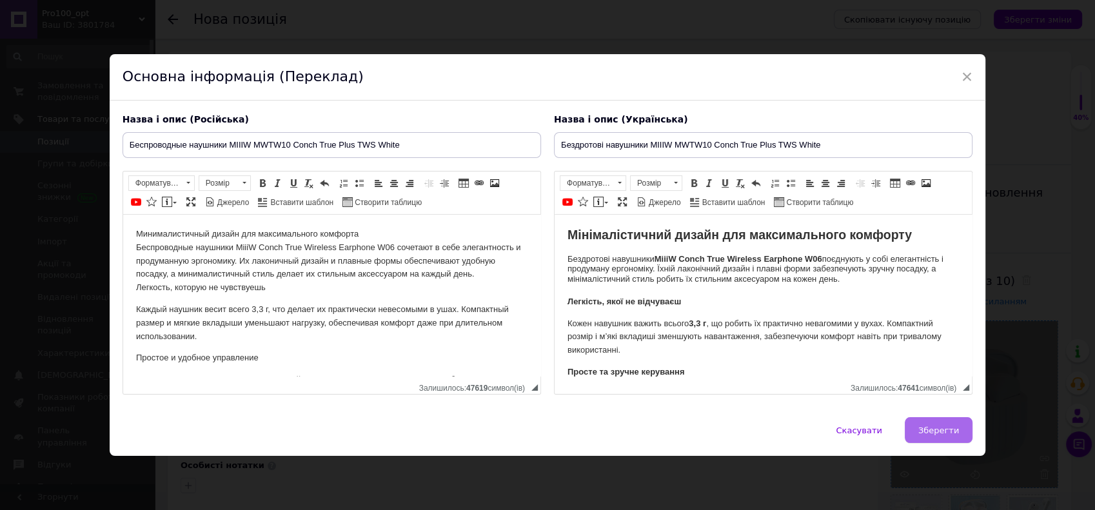
click at [953, 433] on span "Зберегти" at bounding box center [938, 430] width 41 height 10
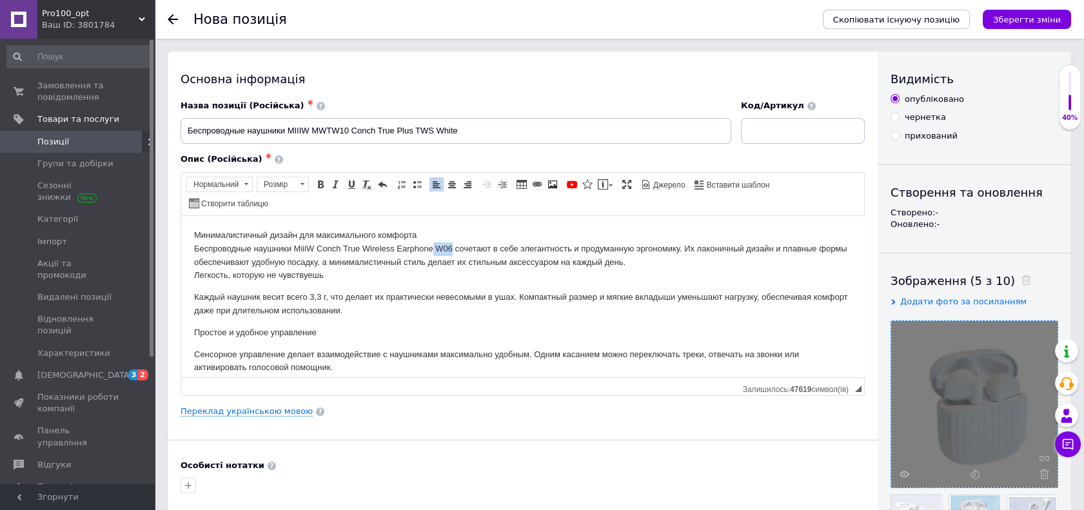
drag, startPoint x: 434, startPoint y: 246, endPoint x: 452, endPoint y: 248, distance: 18.2
click at [452, 248] on p "Минималистичный дизайн для максимального комфорта Беспроводные наушники MiiiW C…" at bounding box center [522, 255] width 657 height 54
click at [256, 408] on link "Переклад українською мовою" at bounding box center [246, 411] width 132 height 10
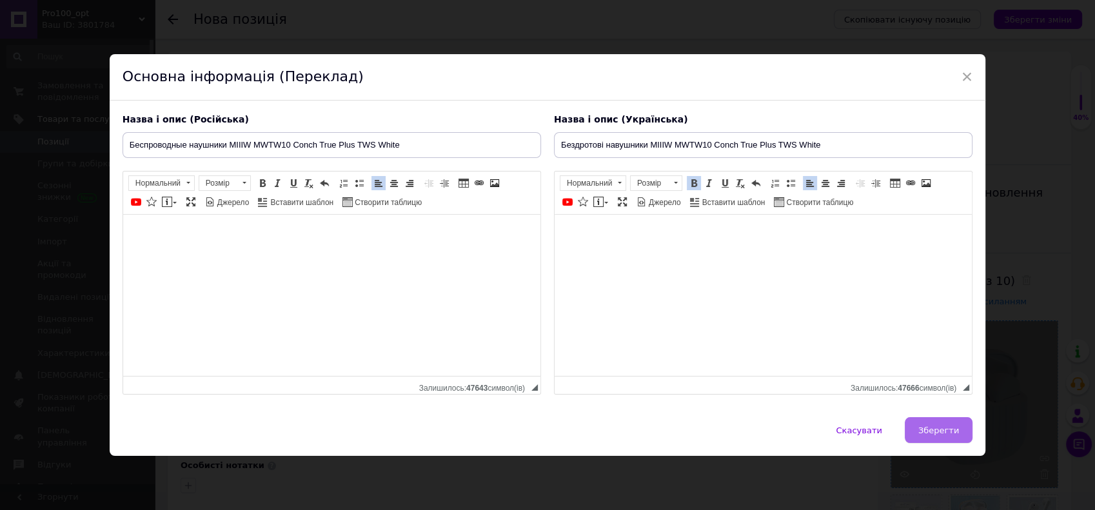
click at [946, 433] on span "Зберегти" at bounding box center [938, 430] width 41 height 10
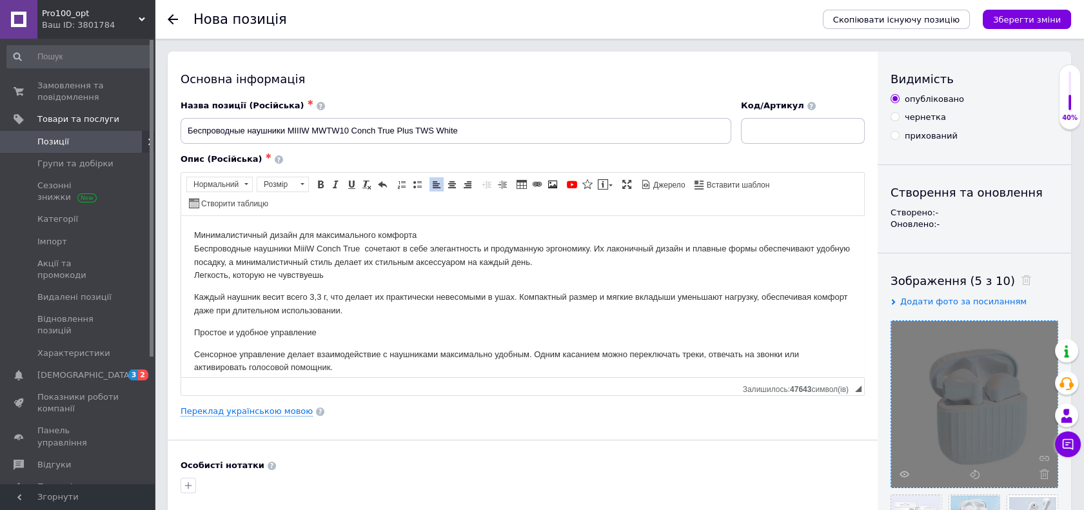
scroll to position [143, 0]
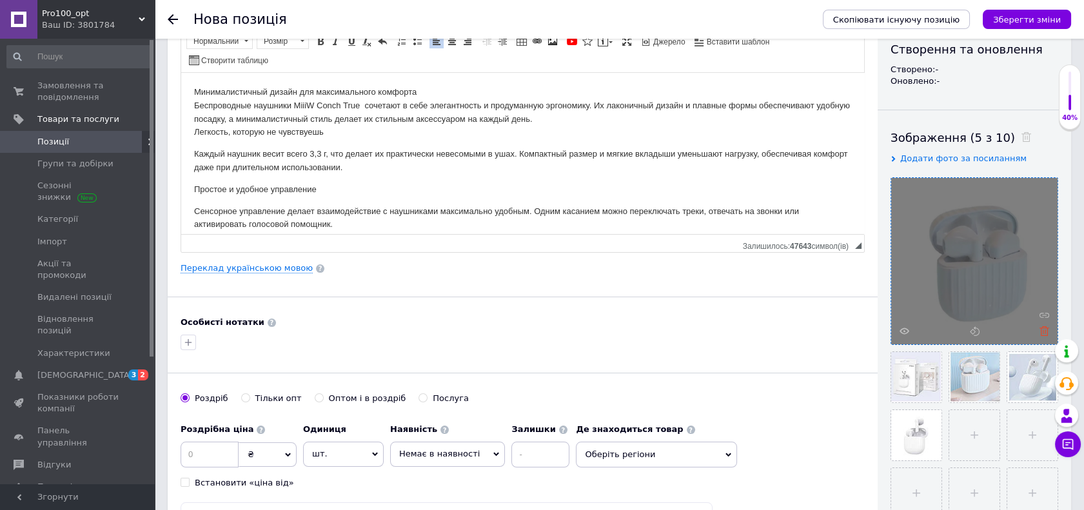
click at [1044, 331] on icon at bounding box center [1044, 331] width 10 height 10
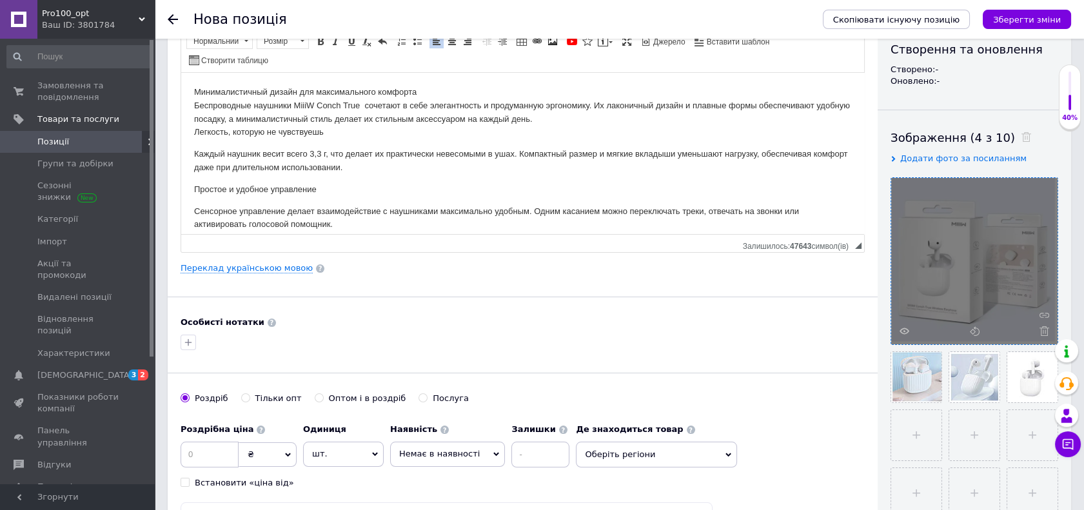
click at [1044, 331] on icon at bounding box center [1044, 331] width 10 height 10
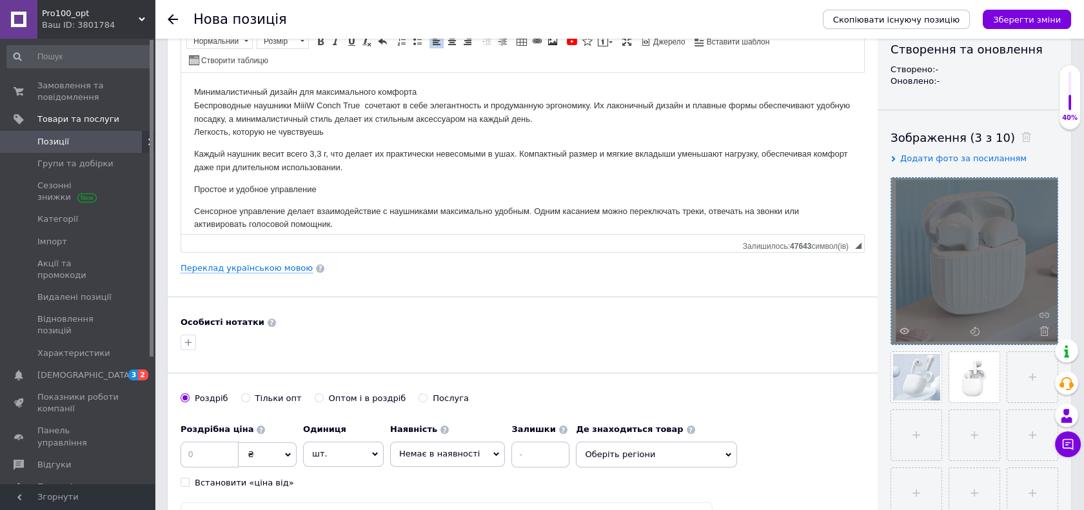
click at [1044, 331] on icon at bounding box center [1044, 331] width 10 height 10
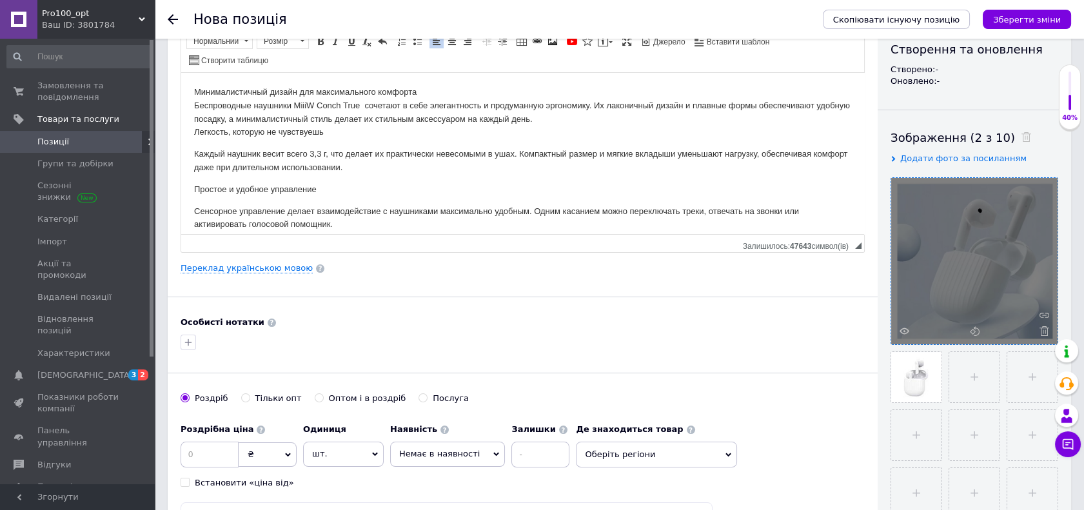
click at [1044, 331] on icon at bounding box center [1044, 331] width 10 height 10
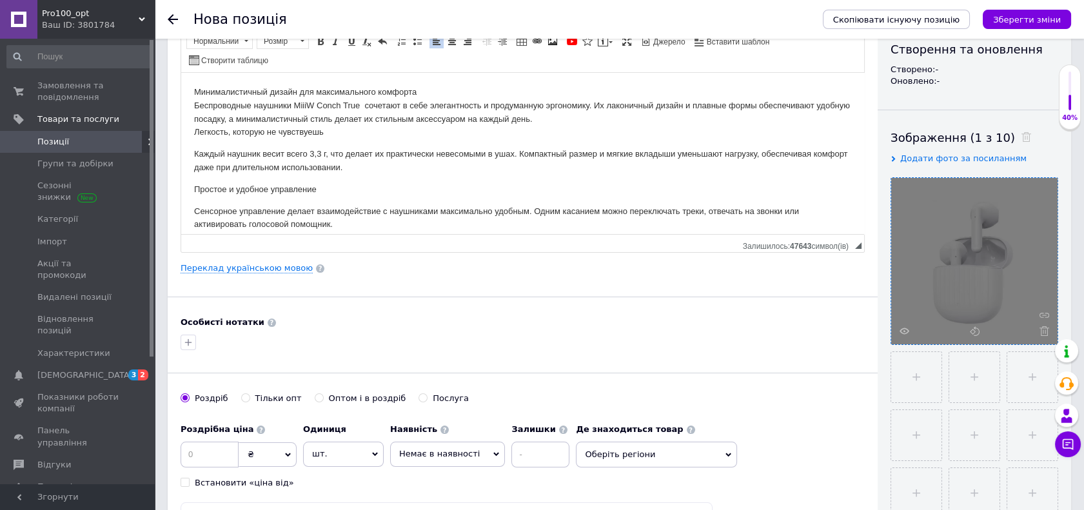
click at [1044, 331] on icon at bounding box center [1044, 331] width 10 height 10
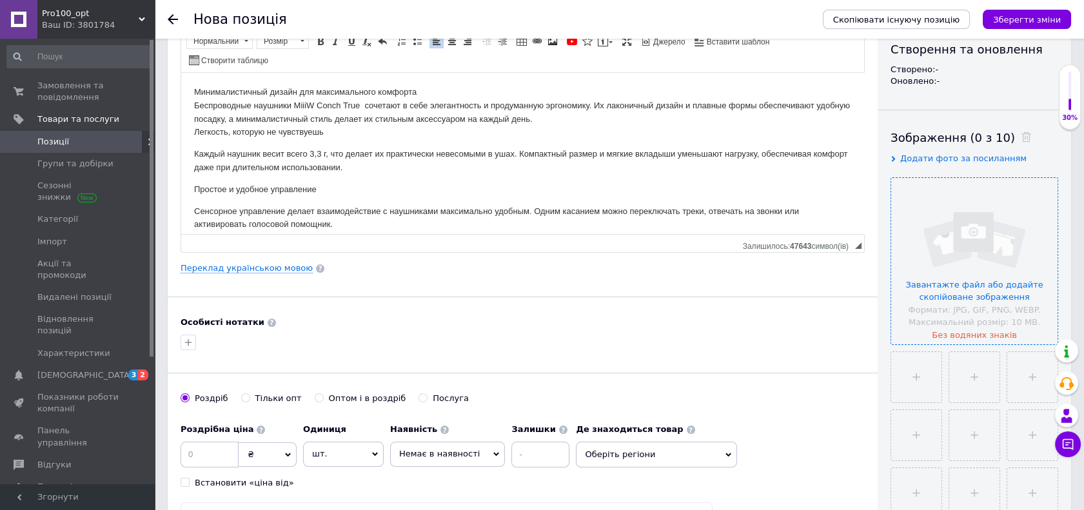
click at [815, 326] on div "Особисті нотатки" at bounding box center [522, 322] width 684 height 12
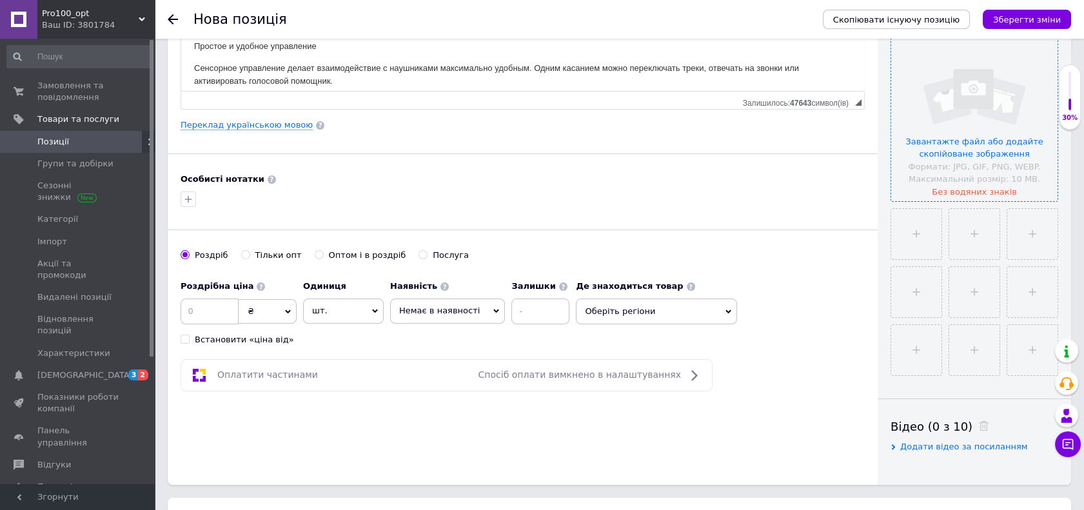
scroll to position [0, 0]
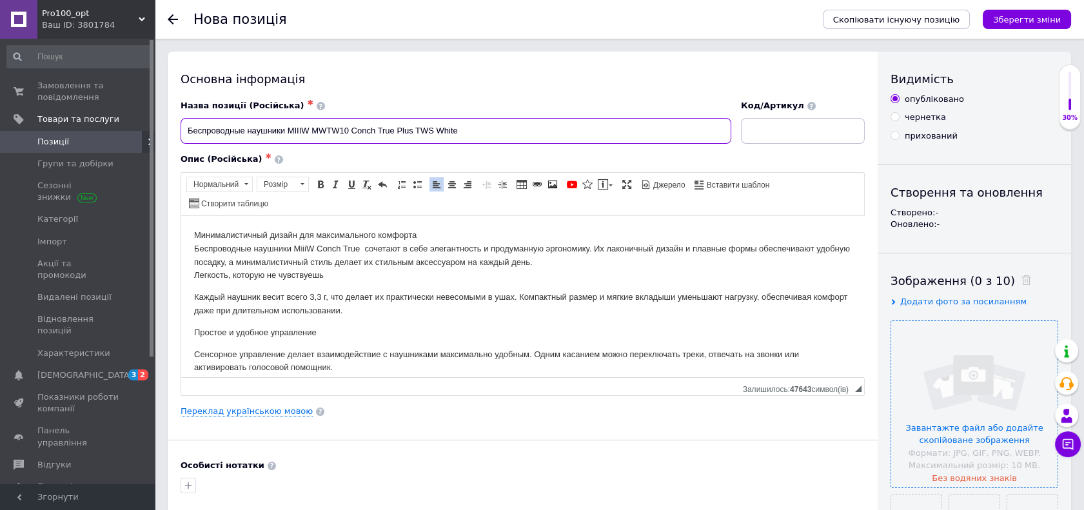
drag, startPoint x: 289, startPoint y: 132, endPoint x: 474, endPoint y: 113, distance: 186.6
click at [474, 113] on div "Назва позиції (Російська) ✱ Беспроводные наушники MIIIW MWTW10 Conch True Plus …" at bounding box center [455, 122] width 550 height 44
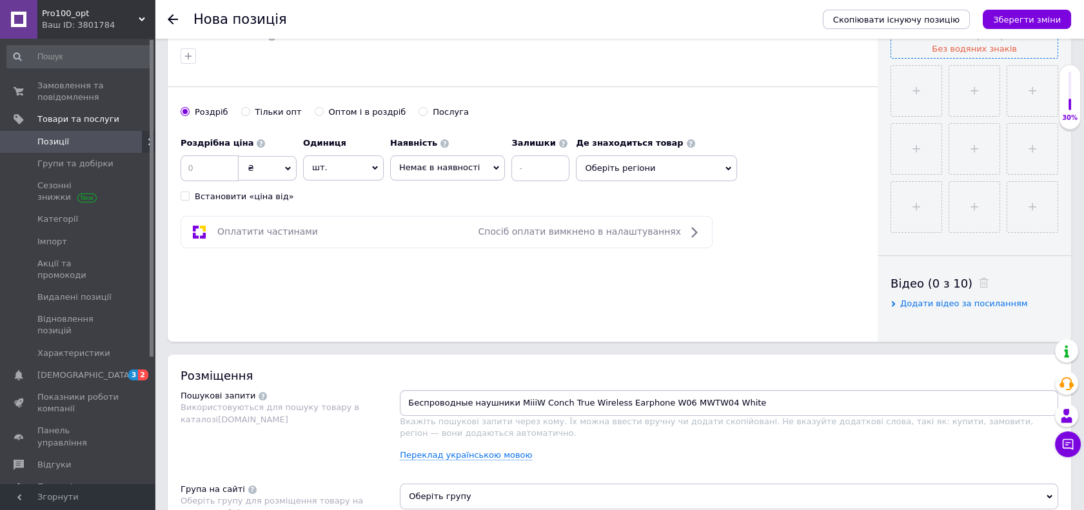
drag, startPoint x: 743, startPoint y: 404, endPoint x: 384, endPoint y: 427, distance: 359.1
click at [384, 427] on div "Пошукові запити Використовуються для пошуку товару в каталозі [DOMAIN_NAME] Бес…" at bounding box center [618, 430] width 877 height 81
paste input "MIIIW MWTW10 Conch True Plus TWS"
type input "MIIIW MWTW10 Conch True Plus TWS White"
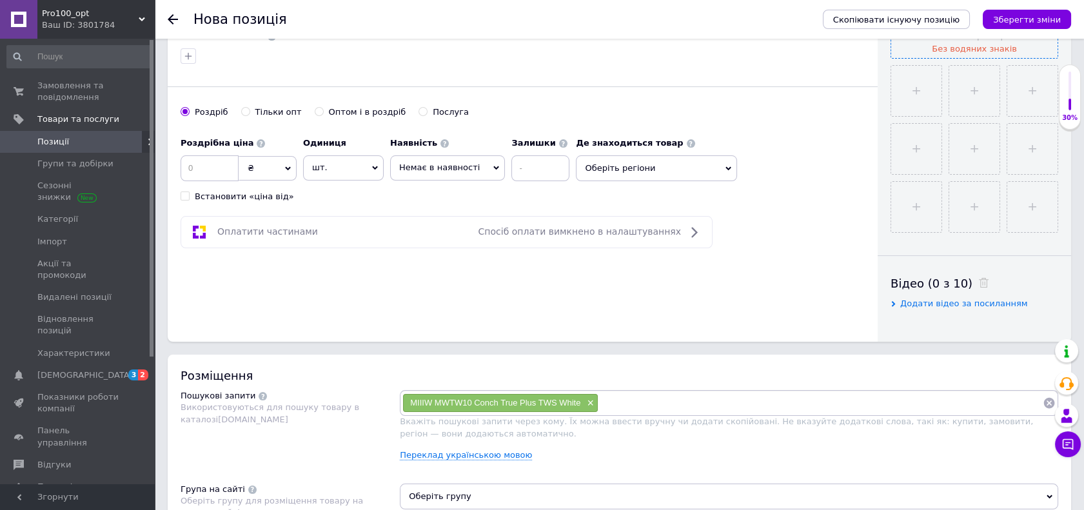
scroll to position [215, 0]
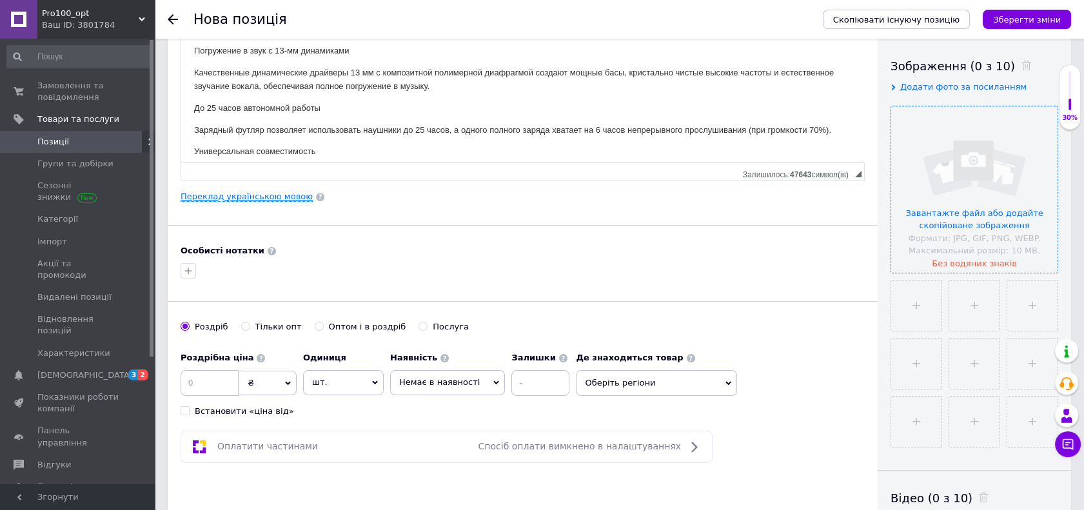
click at [237, 197] on link "Переклад українською мовою" at bounding box center [246, 196] width 132 height 10
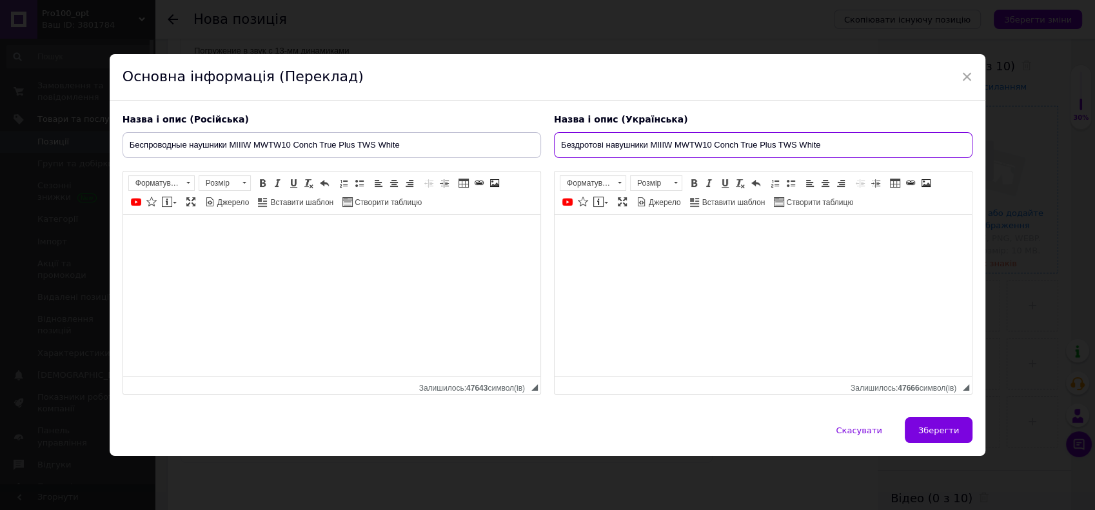
drag, startPoint x: 556, startPoint y: 147, endPoint x: 873, endPoint y: 162, distance: 317.5
click at [873, 162] on div "Назва і опис (Українська) Бездротові навушники MIIIW MWTW10 Conch True Plus TWS…" at bounding box center [762, 254] width 431 height 295
click at [961, 77] on span "×" at bounding box center [967, 77] width 12 height 22
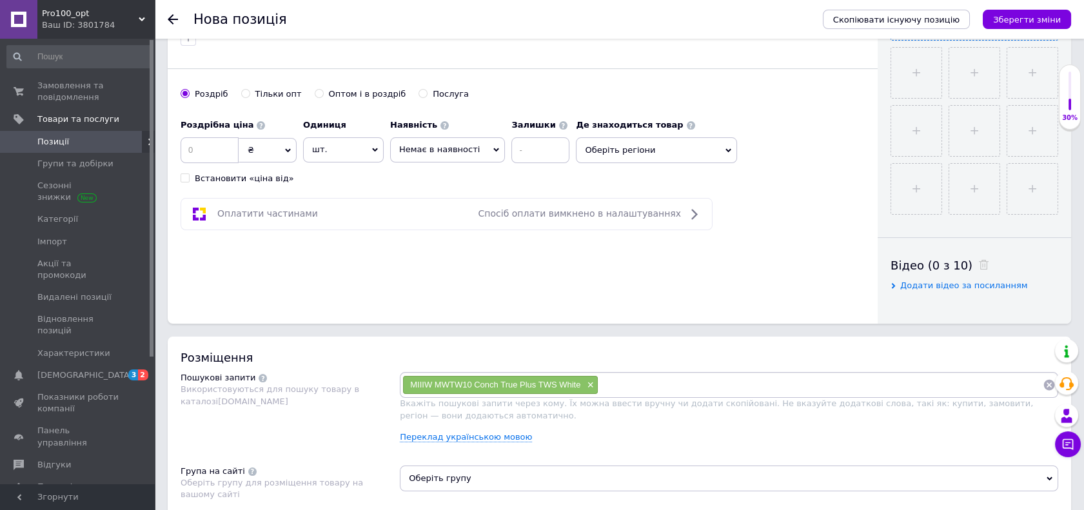
scroll to position [572, 0]
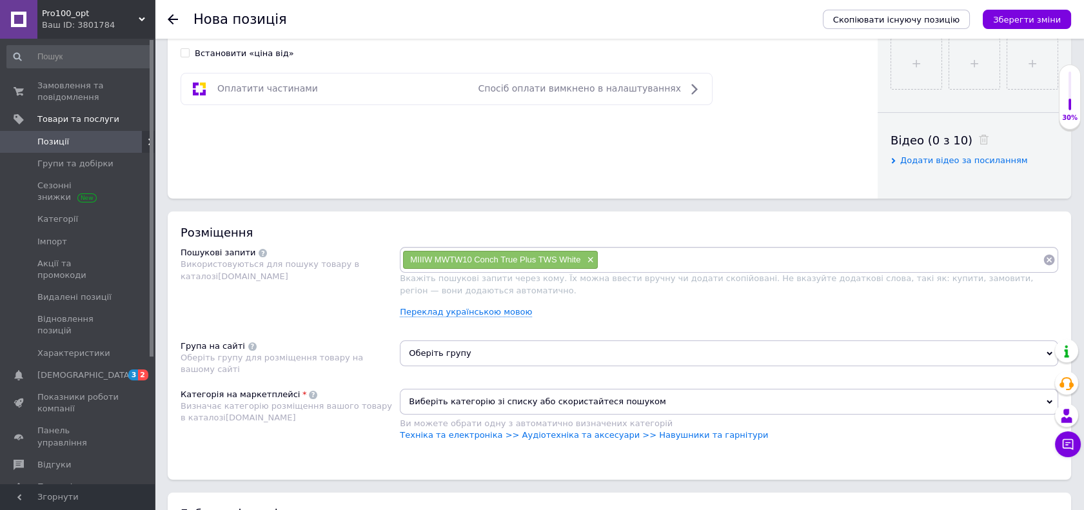
click at [663, 263] on input at bounding box center [820, 259] width 444 height 19
paste input "Бездротові навушники MIIIW MWTW10 Conch True Plus TWS White"
type input "Бездротові навушники MIIIW MWTW10 Conch True Plus TWS White"
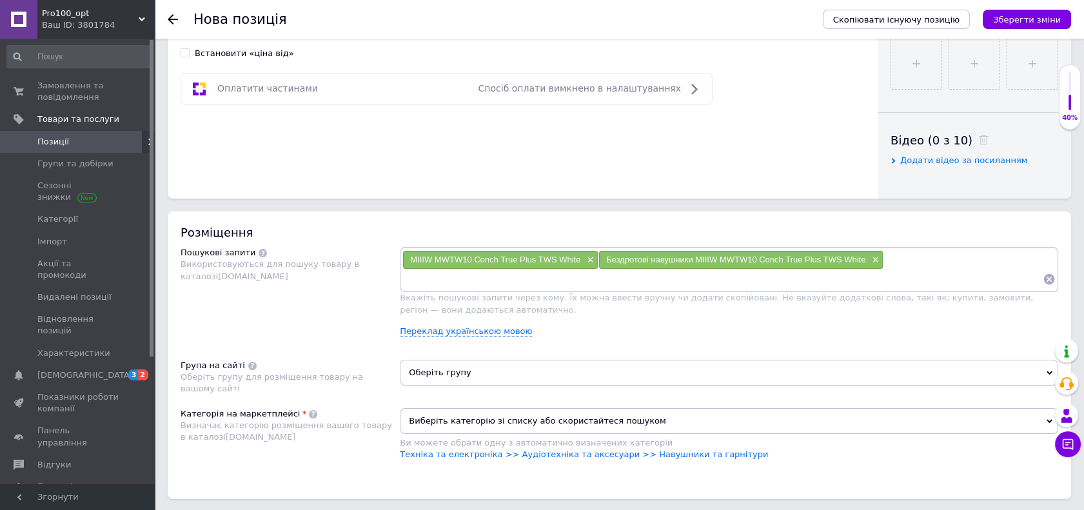
paste input "Бездротові навушники MIIIW MWTW10 Conch True Plus TWS White"
type input "Бездротові навушники MIIIW MWTW10 Conch True Plus TWS White"
drag, startPoint x: 522, startPoint y: 276, endPoint x: 668, endPoint y: 288, distance: 146.2
click at [668, 288] on div "MIIIW MWTW10 Conch True Plus TWS White × Бездротові навушники MIIIW MWTW10 Conc…" at bounding box center [729, 269] width 658 height 45
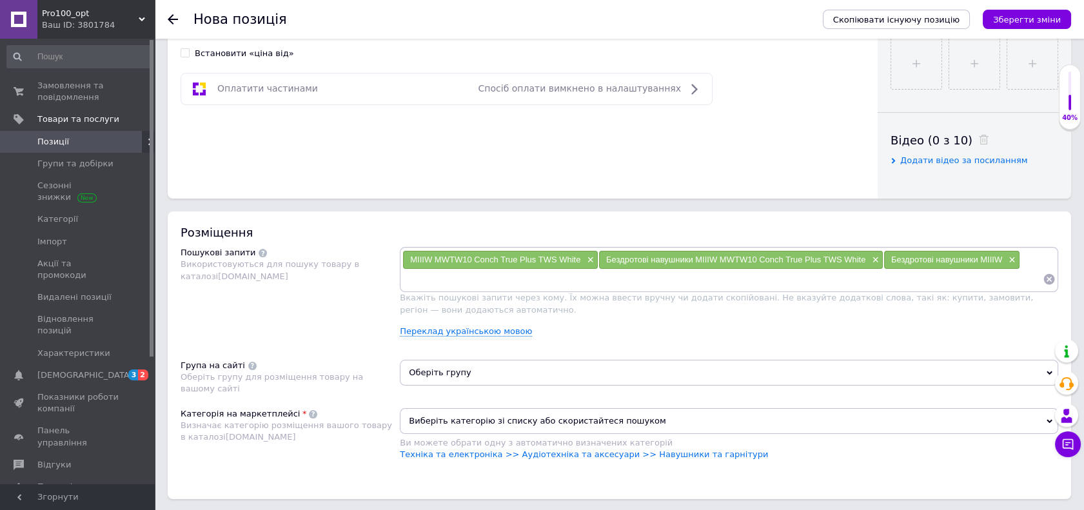
paste input "Бездротові навушники MIIIW MWTW10 Conch True Plus TWS White"
type input "Бездротові навушники MIIIW MWTW10 Conch True Plus TWS White"
drag, startPoint x: 561, startPoint y: 277, endPoint x: 666, endPoint y: 282, distance: 105.2
click at [666, 282] on input "Бездротові навушники MIIIW MWTW10 Conch True Plus TWS White" at bounding box center [722, 278] width 640 height 19
click at [665, 336] on div "MIIIW MWTW10 Conch True Plus TWS White × Бездротові навушники MIIIW MWTW10 Conc…" at bounding box center [729, 297] width 658 height 100
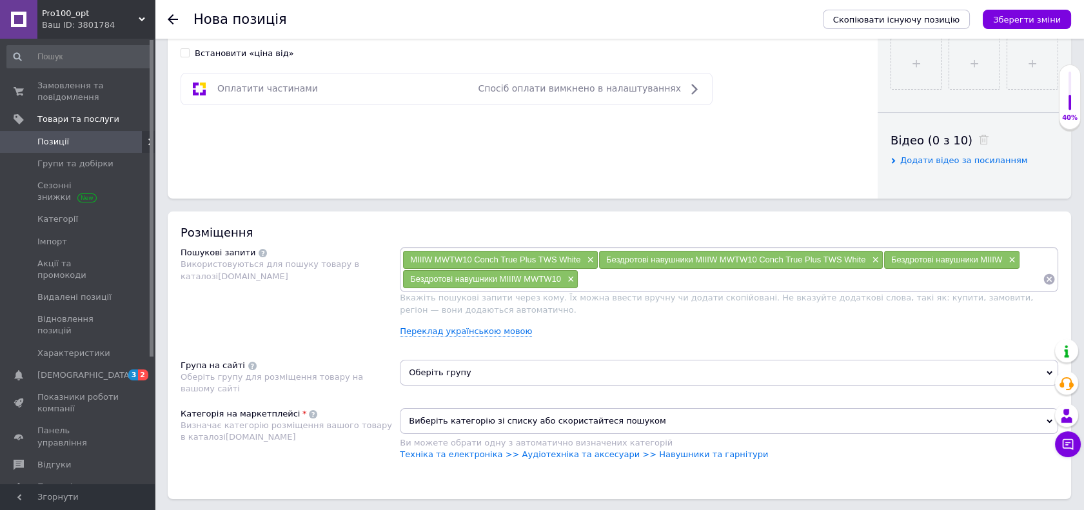
click at [558, 374] on span "Оберіть групу" at bounding box center [729, 373] width 658 height 26
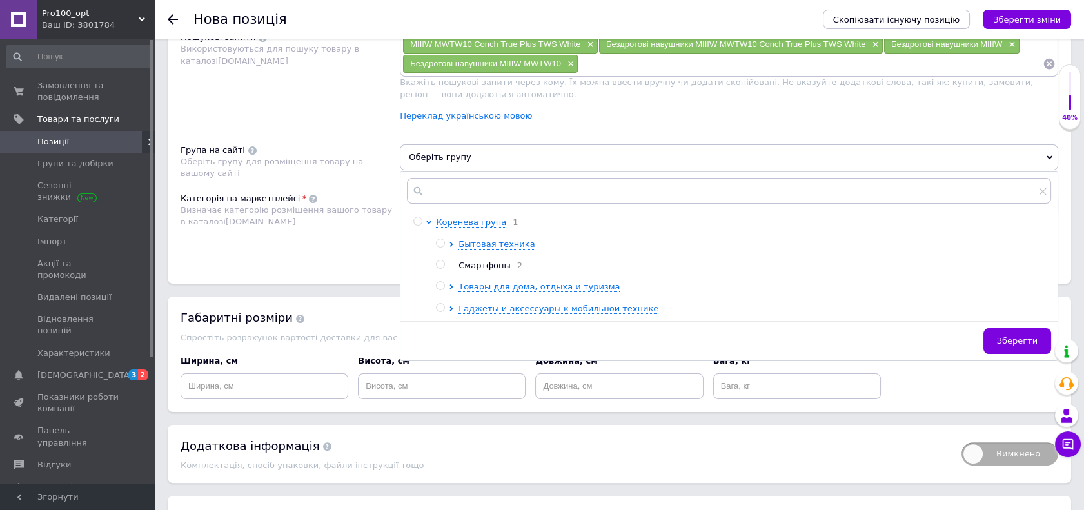
scroll to position [859, 0]
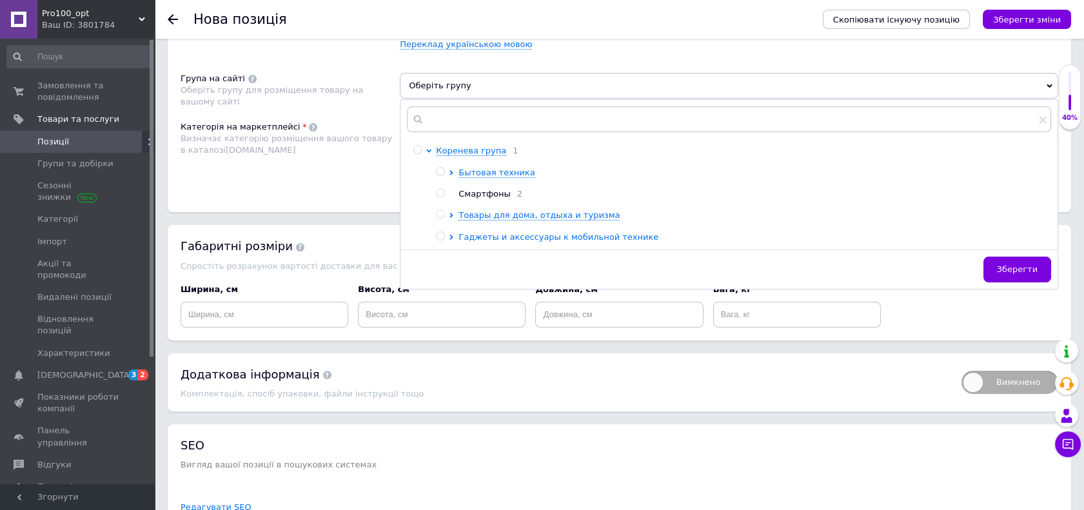
click at [449, 237] on icon at bounding box center [451, 237] width 5 height 5
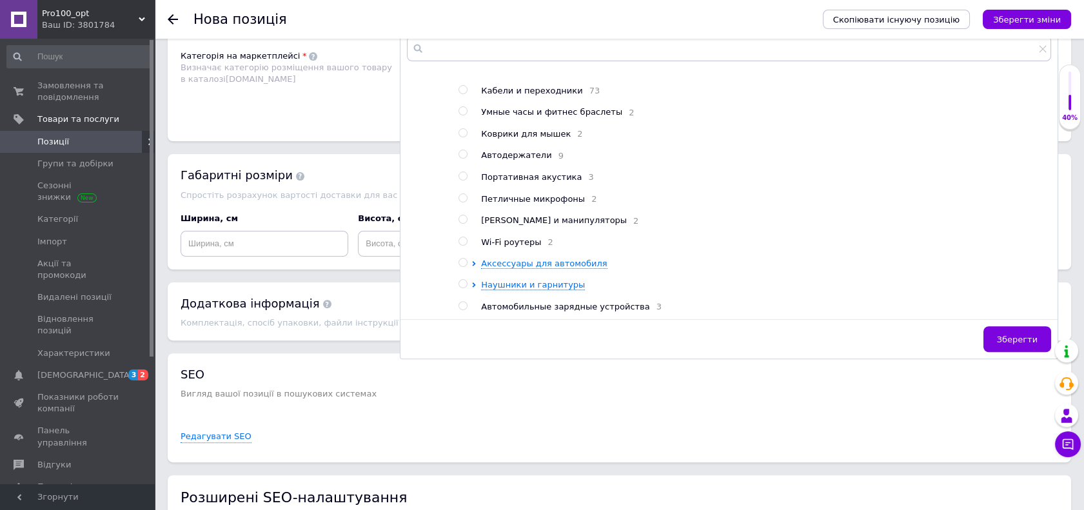
scroll to position [931, 0]
click at [473, 282] on icon at bounding box center [473, 284] width 3 height 5
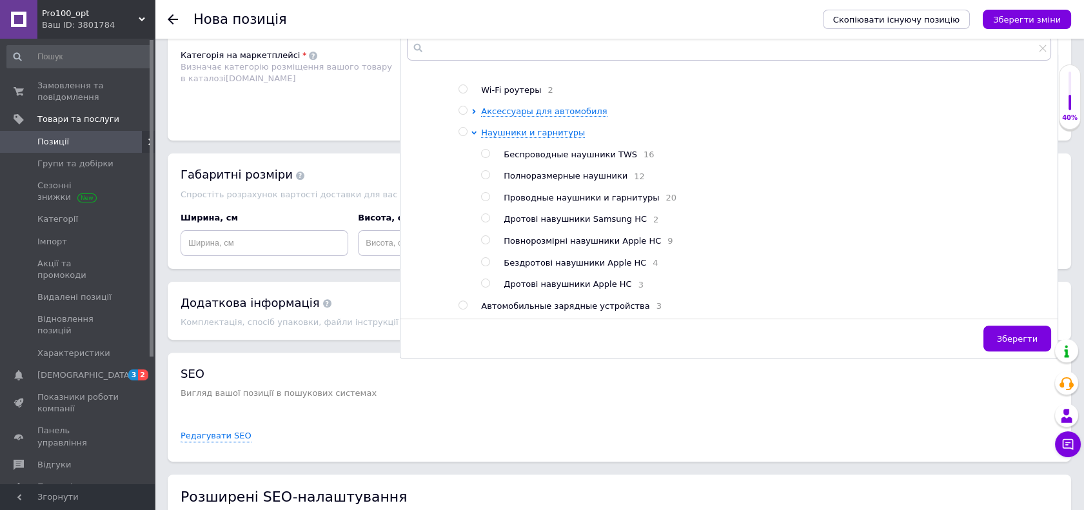
scroll to position [333, 0]
click at [487, 150] on input "radio" at bounding box center [485, 154] width 8 height 8
radio input "true"
click at [1022, 335] on span "Зберегти" at bounding box center [1017, 339] width 41 height 10
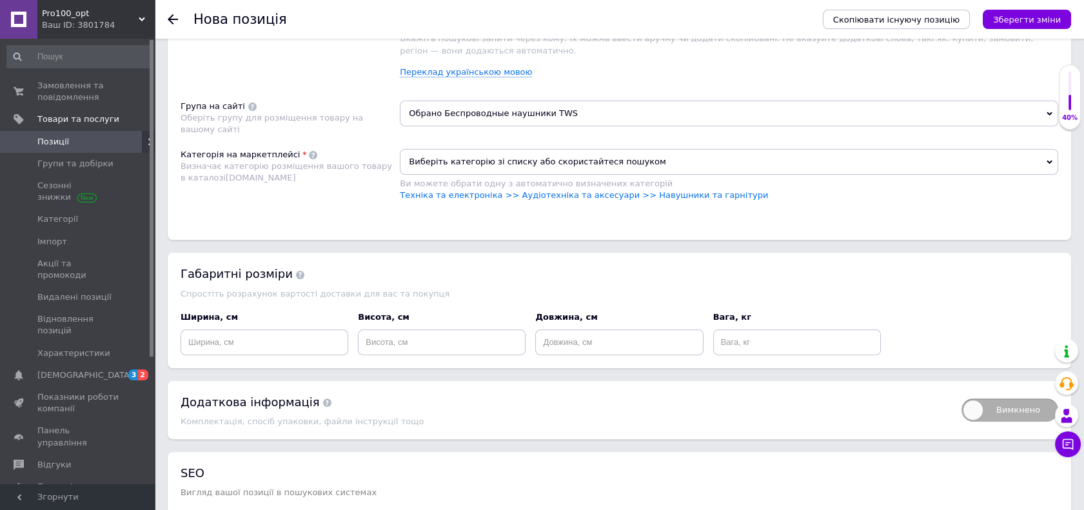
scroll to position [716, 0]
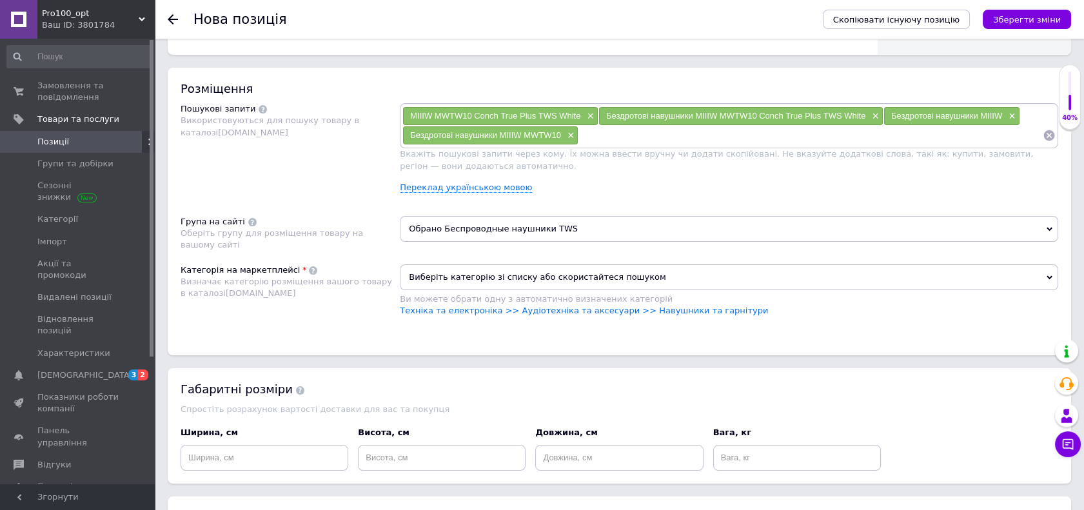
click at [547, 343] on div "Розміщення Пошукові запити Використовуються для пошуку товару в каталозі [DOMAI…" at bounding box center [619, 211] width 903 height 287
click at [560, 273] on span "Виберіть категорію зі списку або скористайтеся пошуком" at bounding box center [729, 277] width 658 height 26
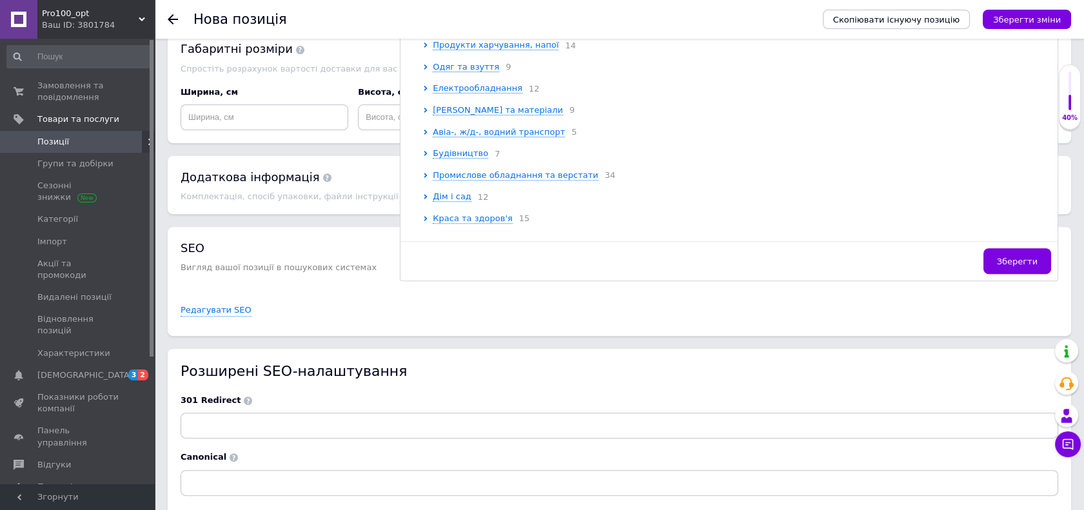
scroll to position [875, 0]
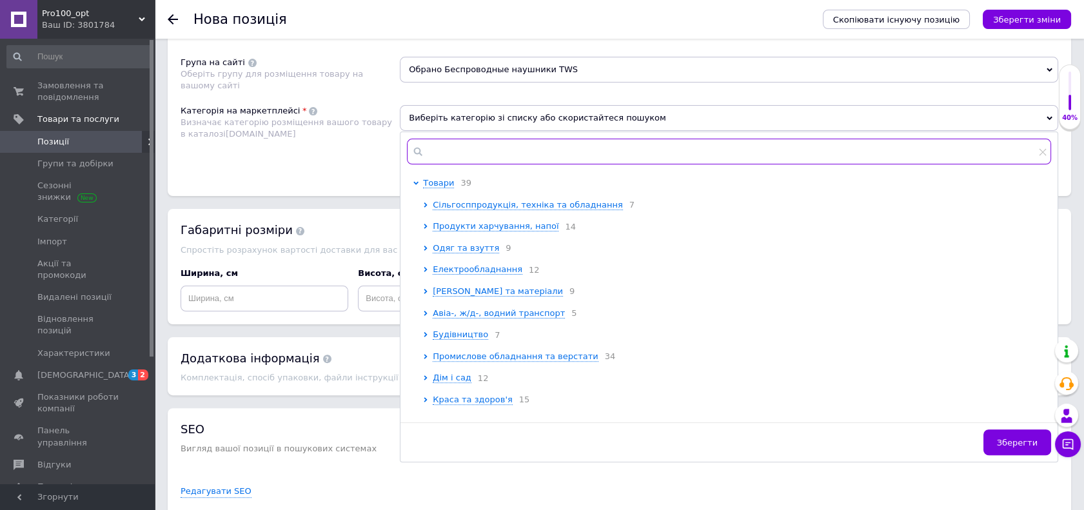
click at [446, 151] on input "text" at bounding box center [729, 152] width 644 height 26
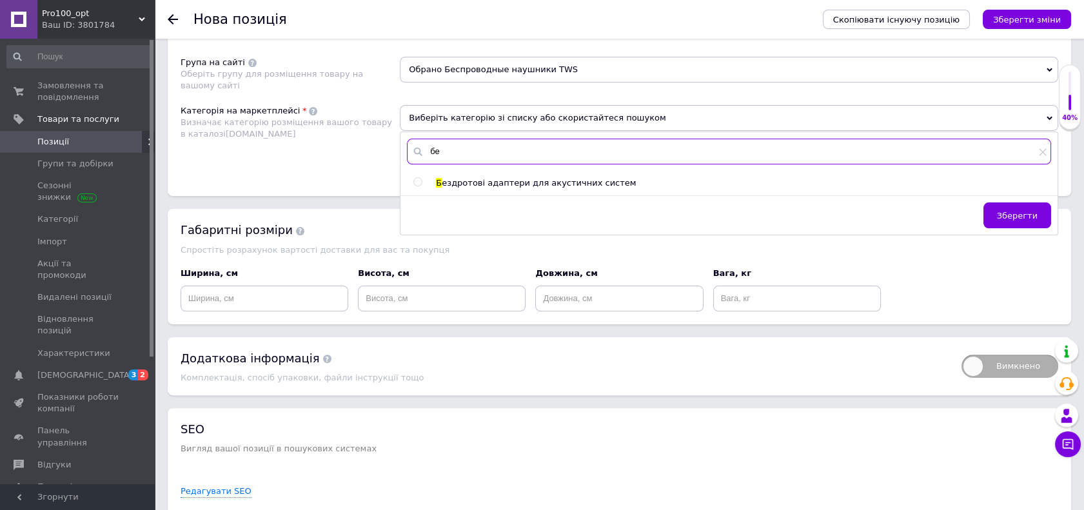
type input "б"
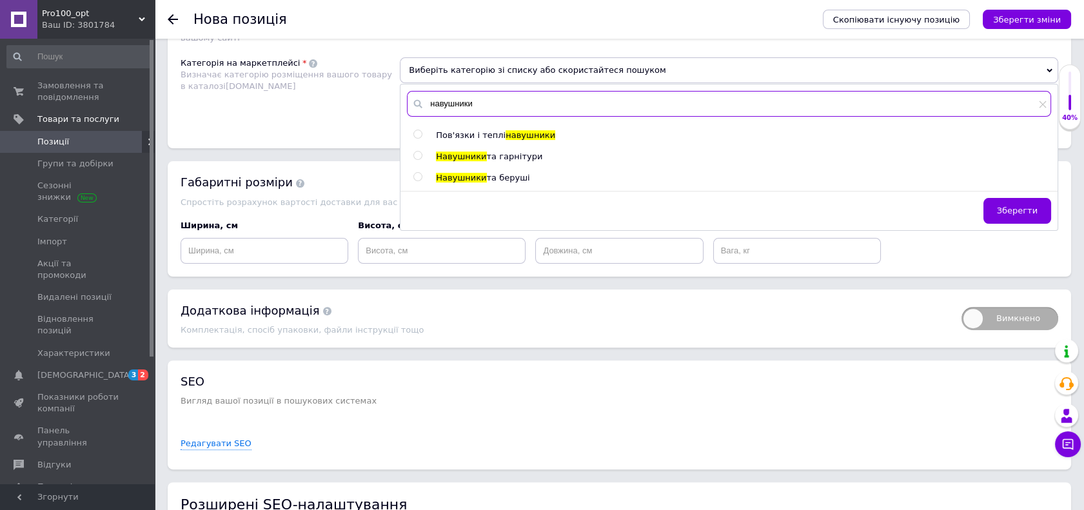
scroll to position [947, 0]
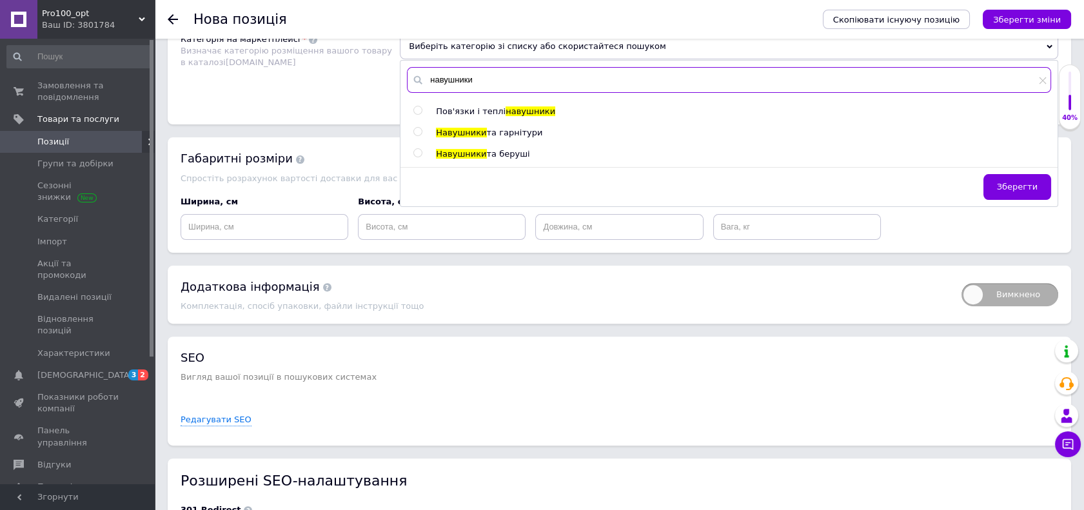
type input "навушники"
click at [501, 130] on span "та гарнітури" at bounding box center [515, 133] width 56 height 10
radio input "true"
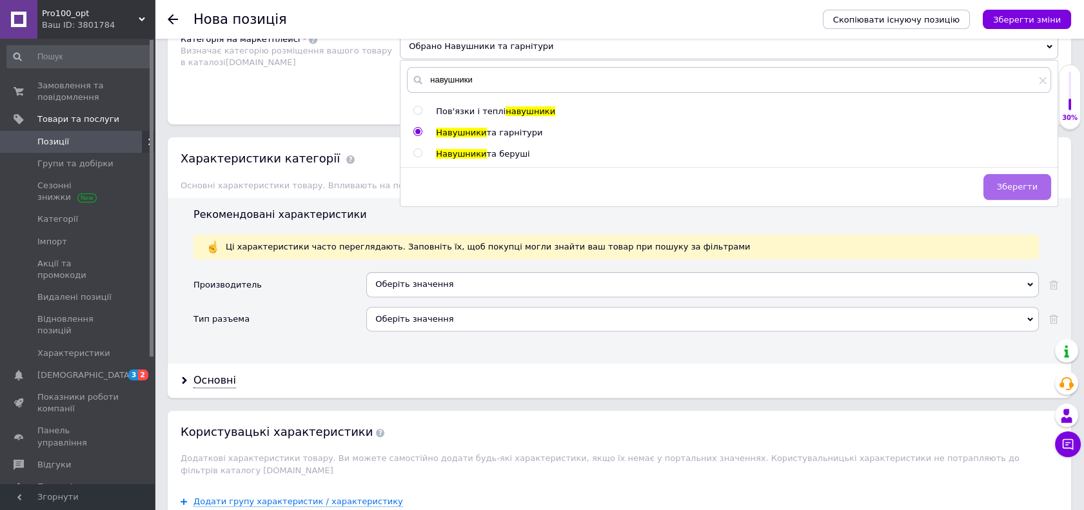
click at [1027, 183] on span "Зберегти" at bounding box center [1017, 187] width 41 height 10
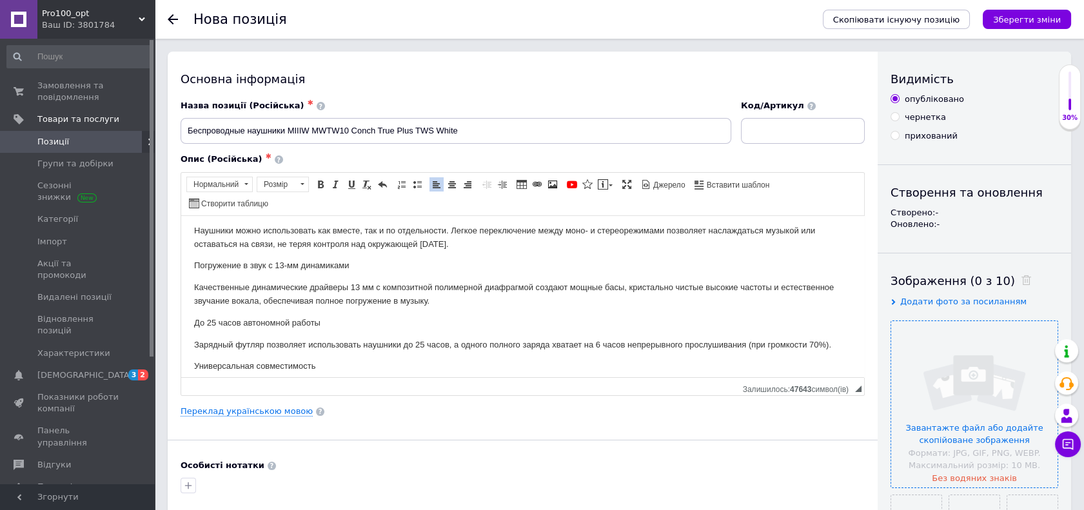
scroll to position [215, 0]
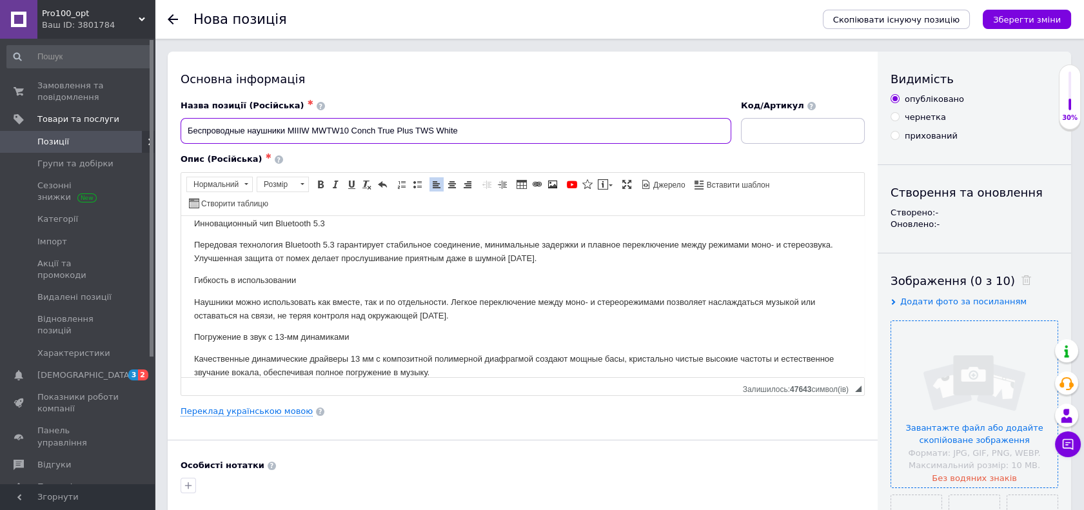
drag, startPoint x: 287, startPoint y: 129, endPoint x: 308, endPoint y: 131, distance: 20.7
click at [308, 131] on input "Беспроводные наушники MIIIW MWTW10 Conch True Plus TWS White" at bounding box center [455, 131] width 550 height 26
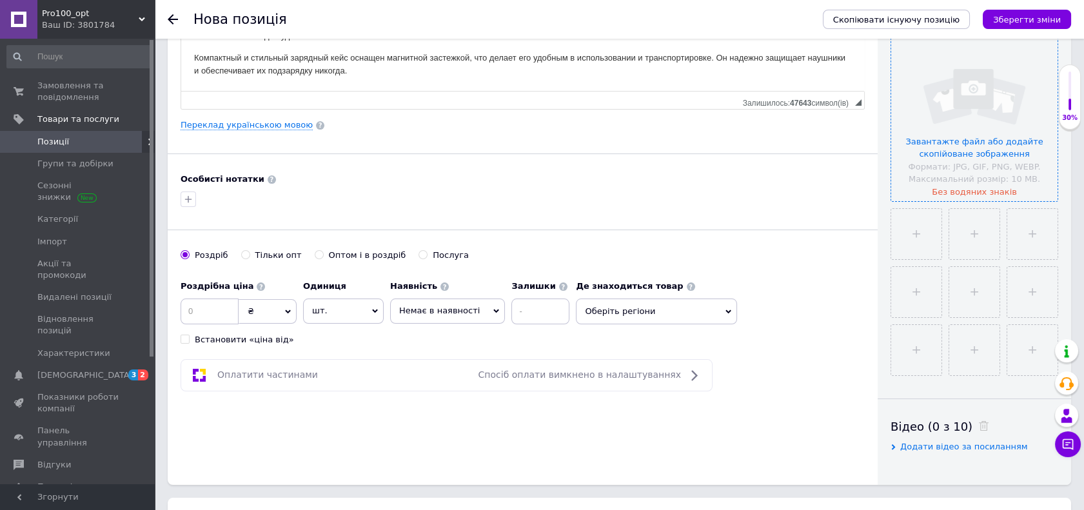
scroll to position [572, 0]
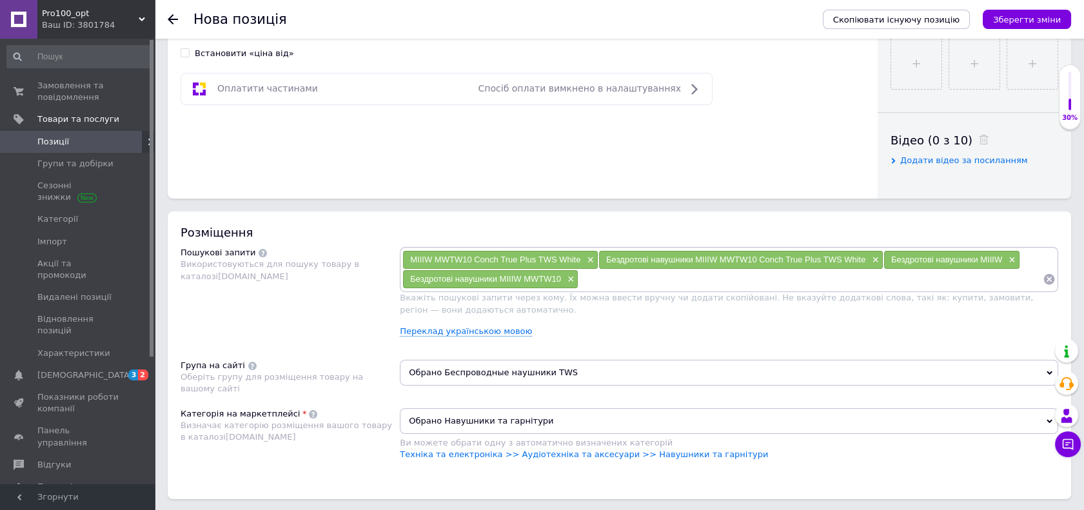
click at [455, 377] on span "Обрано Беспроводные наушники TWS" at bounding box center [729, 373] width 658 height 26
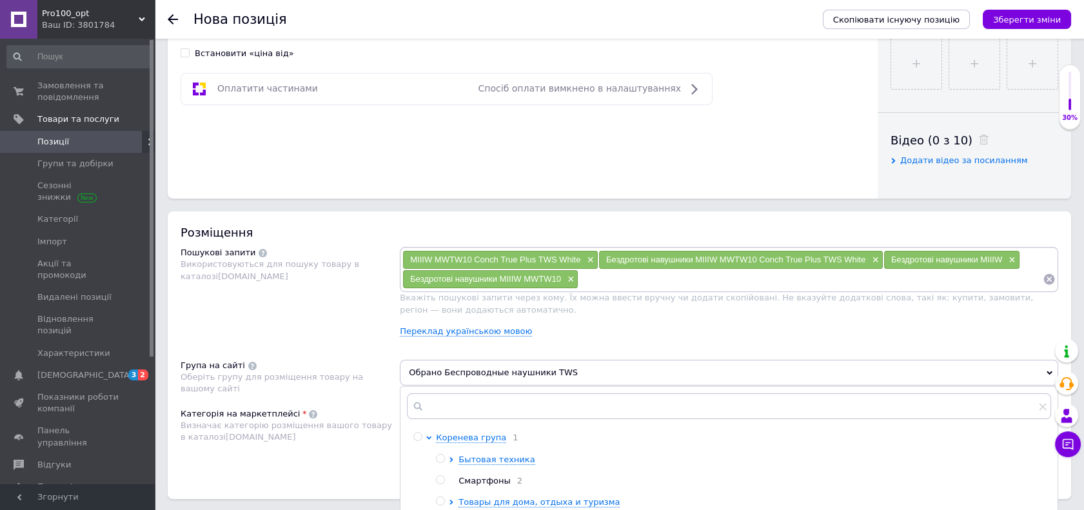
click at [347, 320] on div "Пошукові запити Використовуються для пошуку товару в каталозі [DOMAIN_NAME]" at bounding box center [289, 297] width 219 height 100
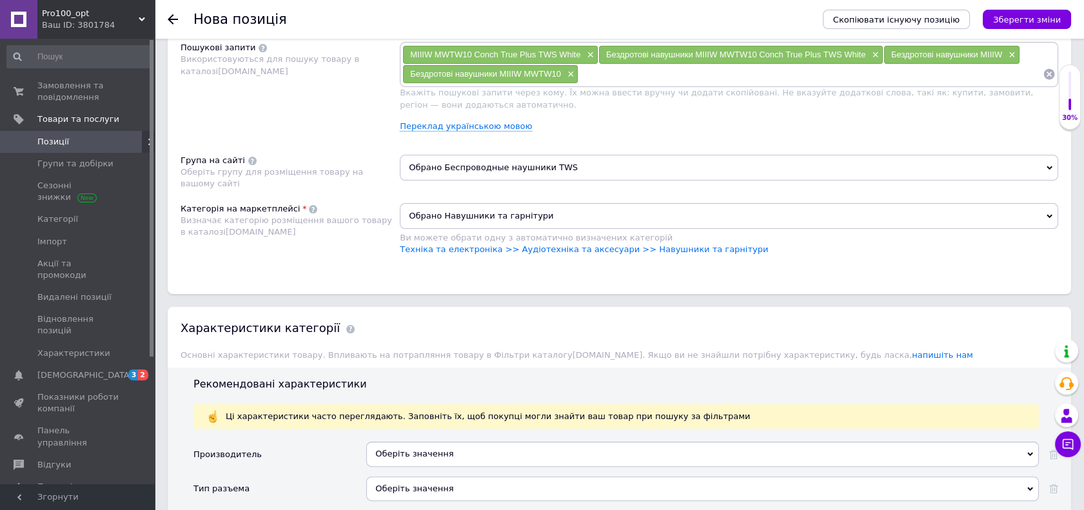
scroll to position [859, 0]
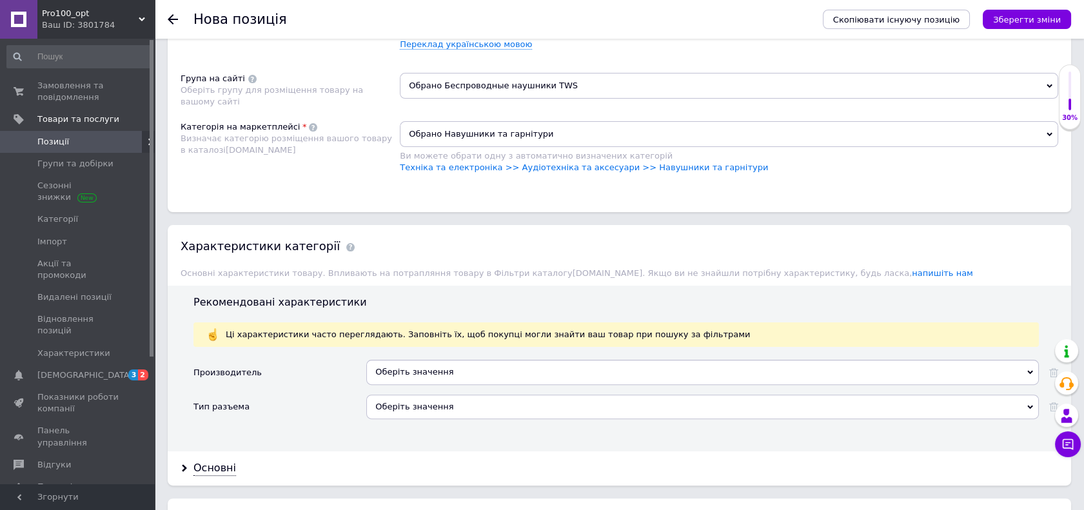
click at [425, 373] on div "Оберіть значення" at bounding box center [702, 372] width 672 height 24
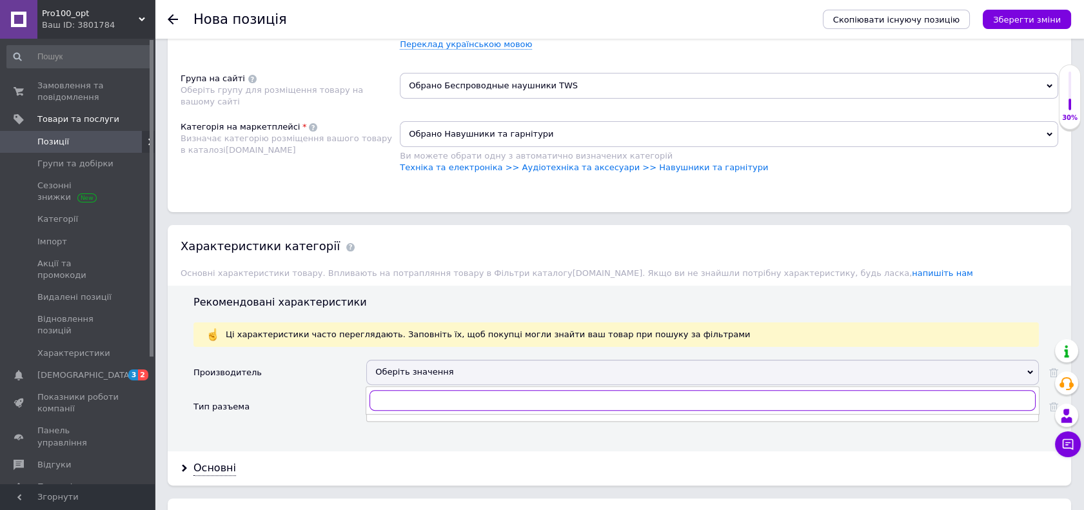
paste input "MIIIW"
type input "MIIIW"
click at [394, 427] on div "MiiiW" at bounding box center [702, 427] width 658 height 12
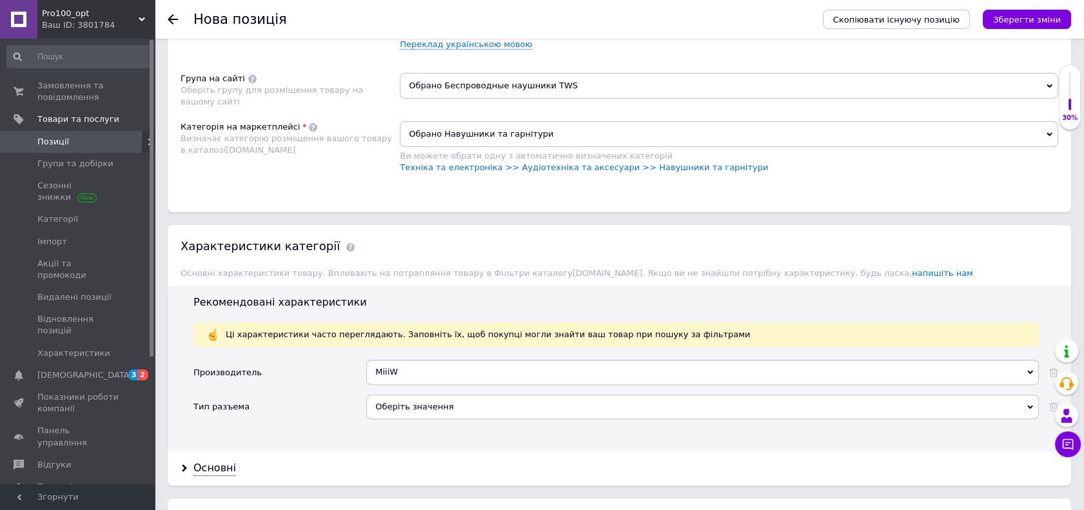
click at [386, 411] on div "Оберіть значення" at bounding box center [702, 406] width 672 height 24
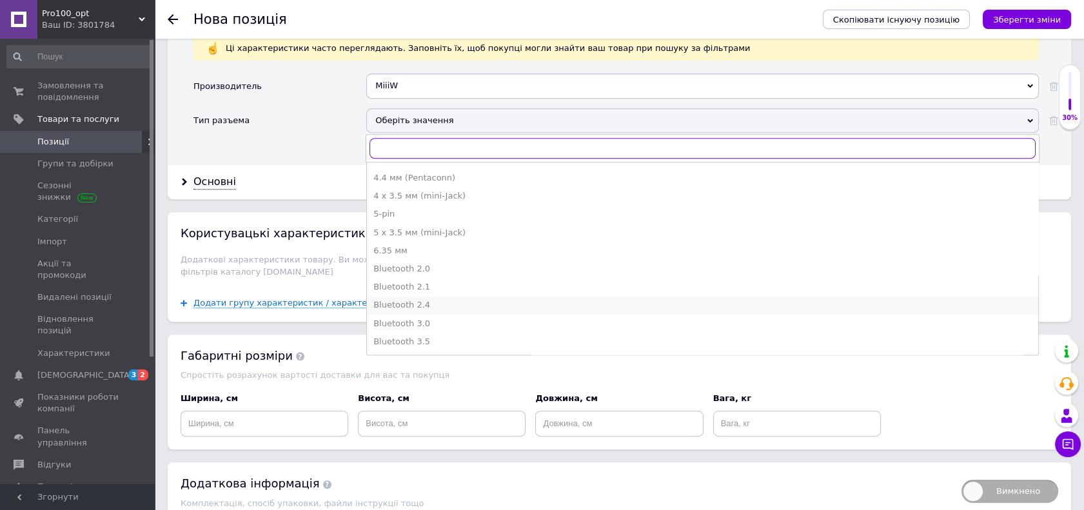
scroll to position [358, 0]
click at [440, 268] on div "Bluetooth 5.0" at bounding box center [702, 271] width 658 height 12
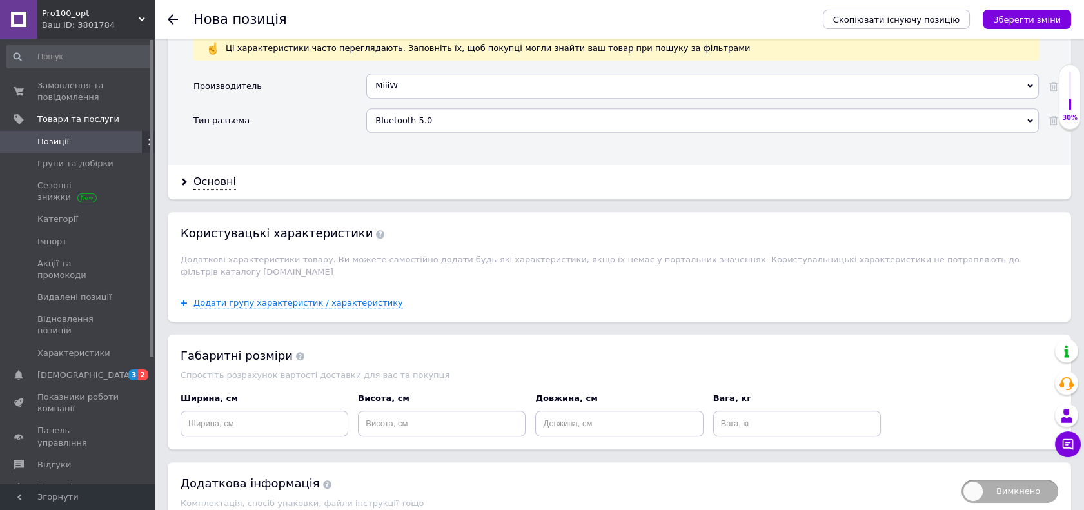
click at [413, 139] on div "Bluetooth 5.0 2.5 мм 2.5 мм (micro-Jack) 2 Pin 0.75 мм (B pin) 2 Pin 0.75 мм (C…" at bounding box center [702, 125] width 672 height 34
click at [217, 177] on div "Основні" at bounding box center [214, 182] width 43 height 15
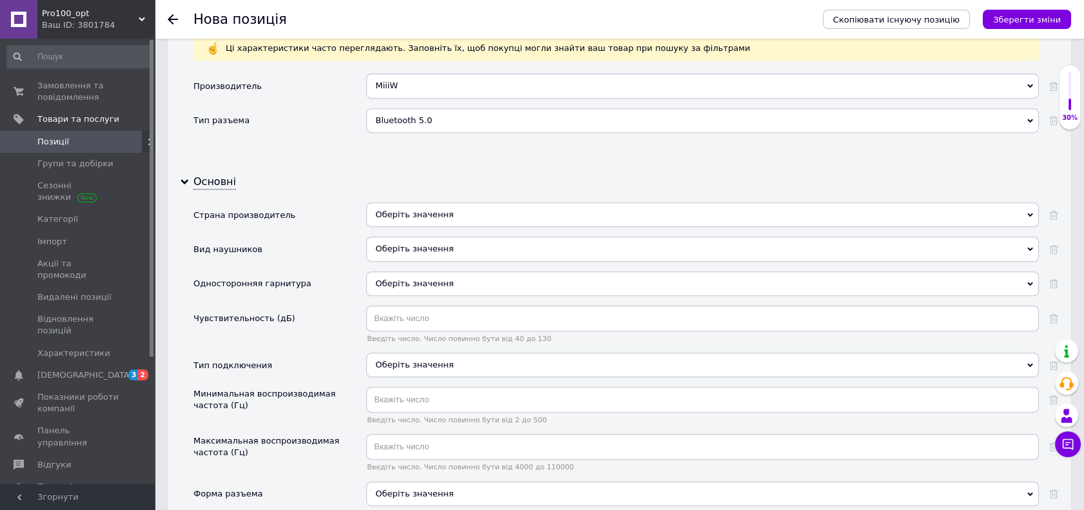
click at [420, 206] on div "Оберіть значення" at bounding box center [702, 214] width 672 height 24
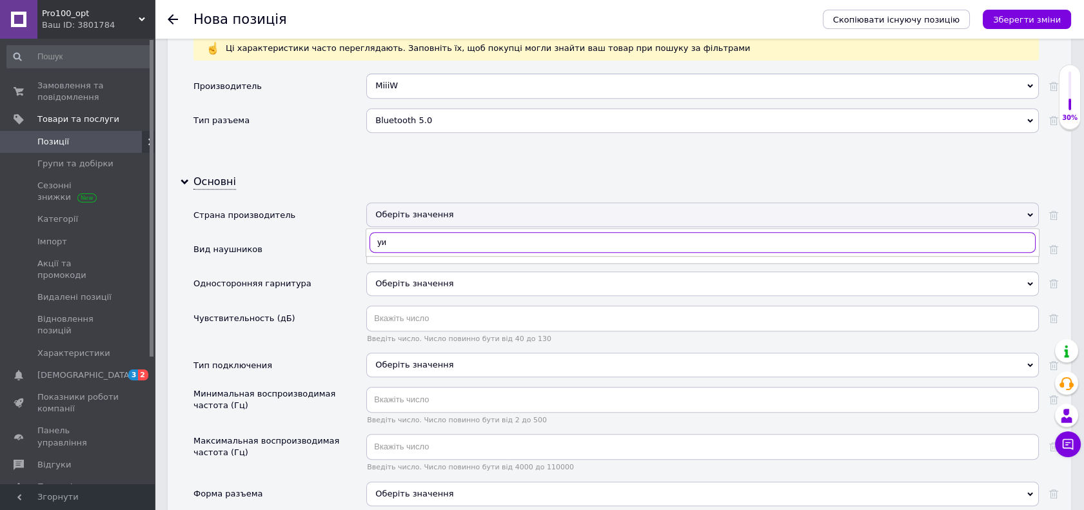
type input "у"
type input "[GEOGRAPHIC_DATA]"
click at [413, 268] on div "[GEOGRAPHIC_DATA]" at bounding box center [702, 269] width 658 height 12
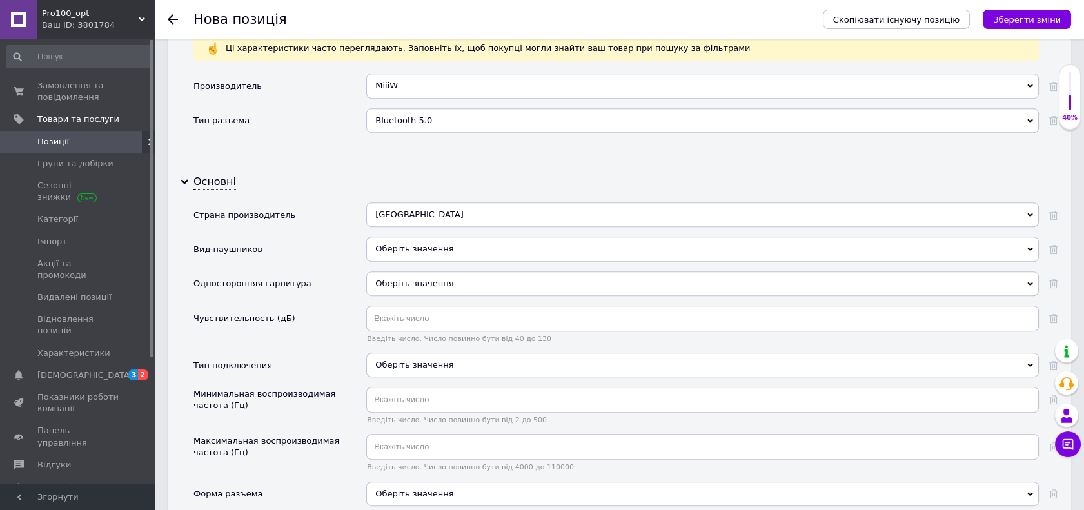
click at [412, 237] on div "Оберіть значення" at bounding box center [702, 249] width 672 height 24
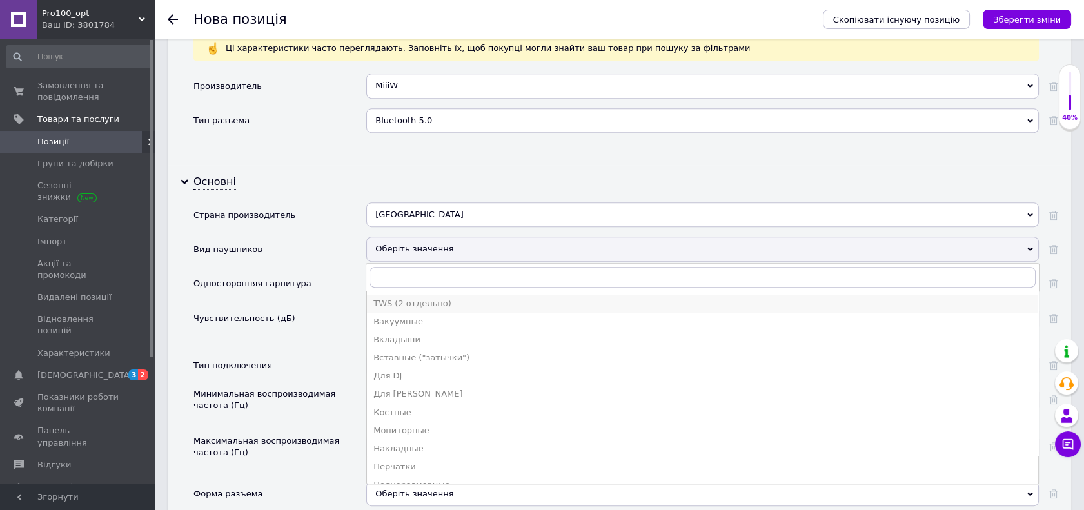
click at [429, 300] on div "TWS (2 отдельно)" at bounding box center [702, 304] width 658 height 12
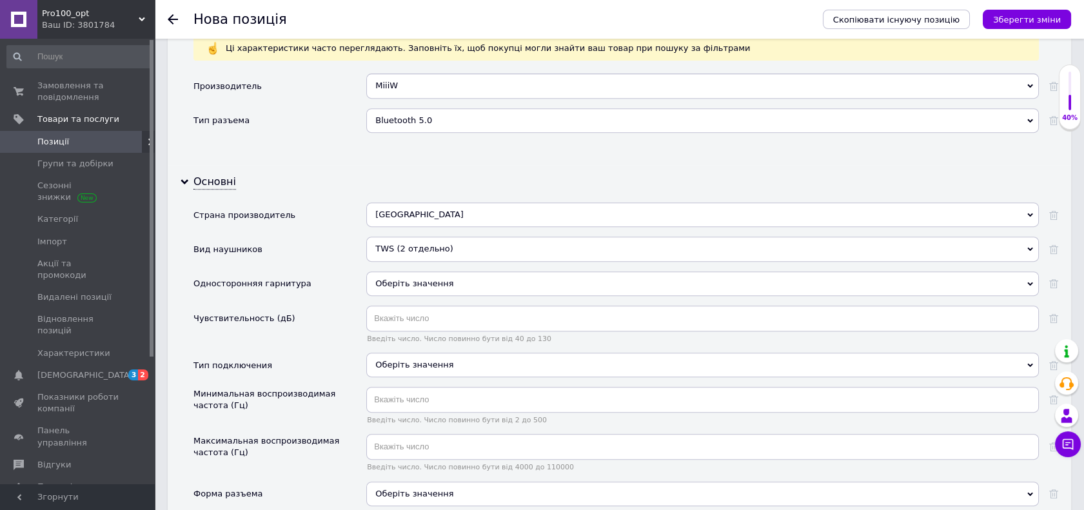
click at [432, 278] on span "Оберіть значення" at bounding box center [414, 283] width 78 height 10
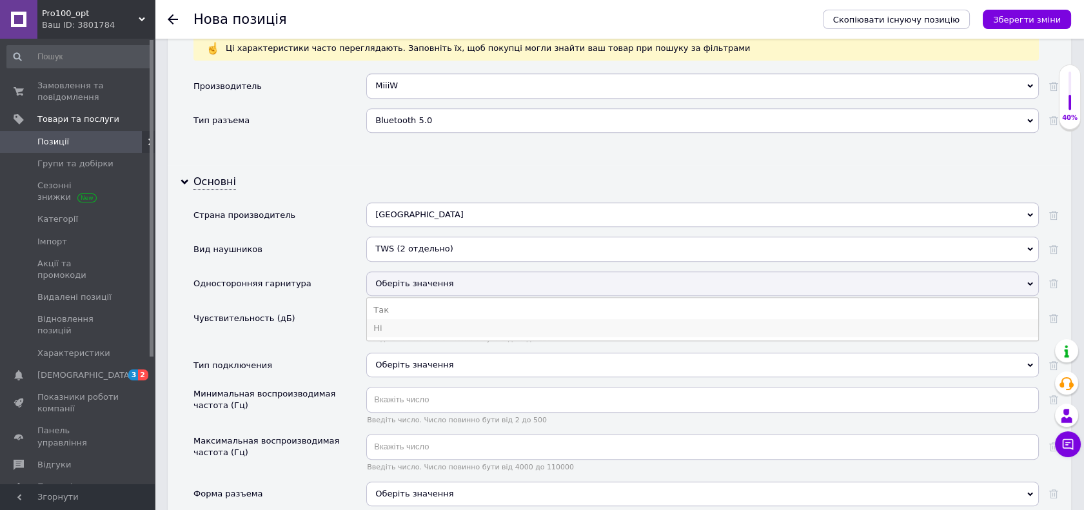
click at [436, 325] on li "Ні" at bounding box center [702, 328] width 671 height 18
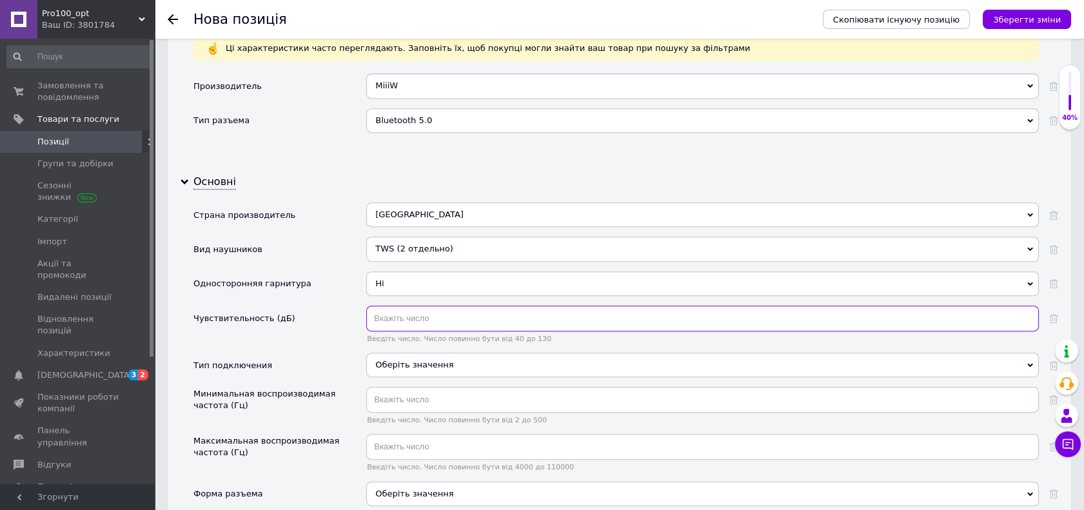
click at [427, 315] on input "text" at bounding box center [702, 319] width 672 height 26
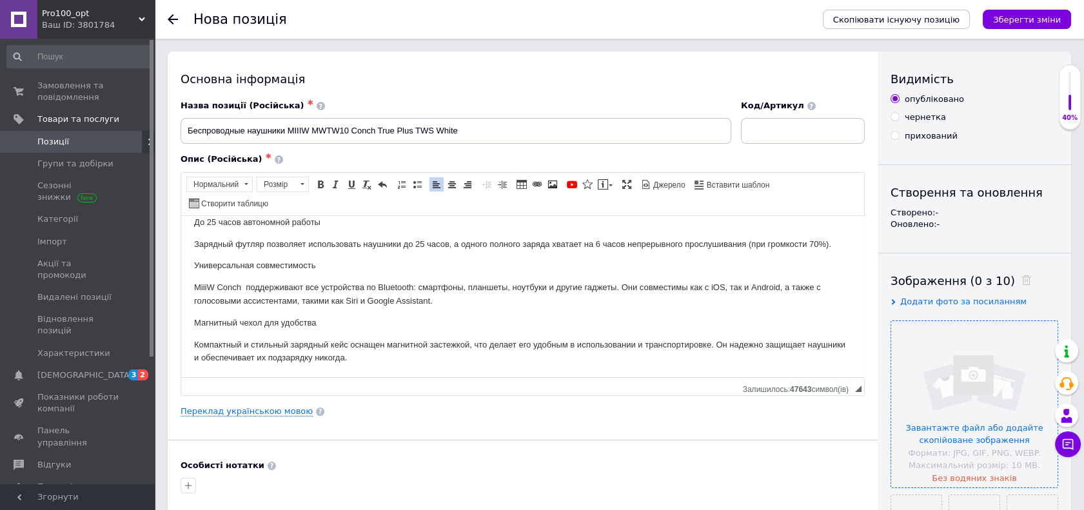
scroll to position [387, 0]
click at [501, 70] on div "Основна інформація Назва позиції (Російська) ✱ Беспроводные наушники MIIIW MWTW…" at bounding box center [523, 411] width 710 height 719
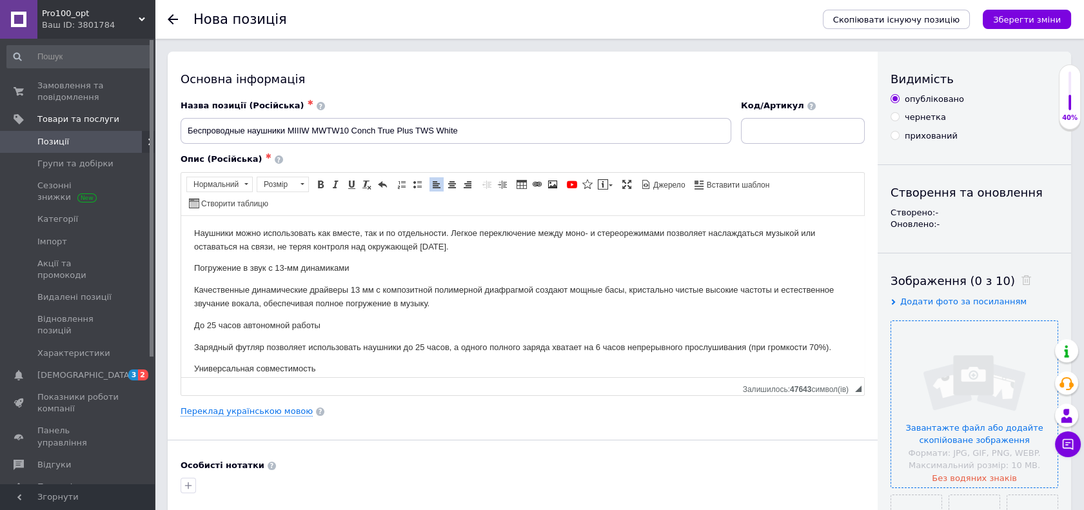
scroll to position [101, 0]
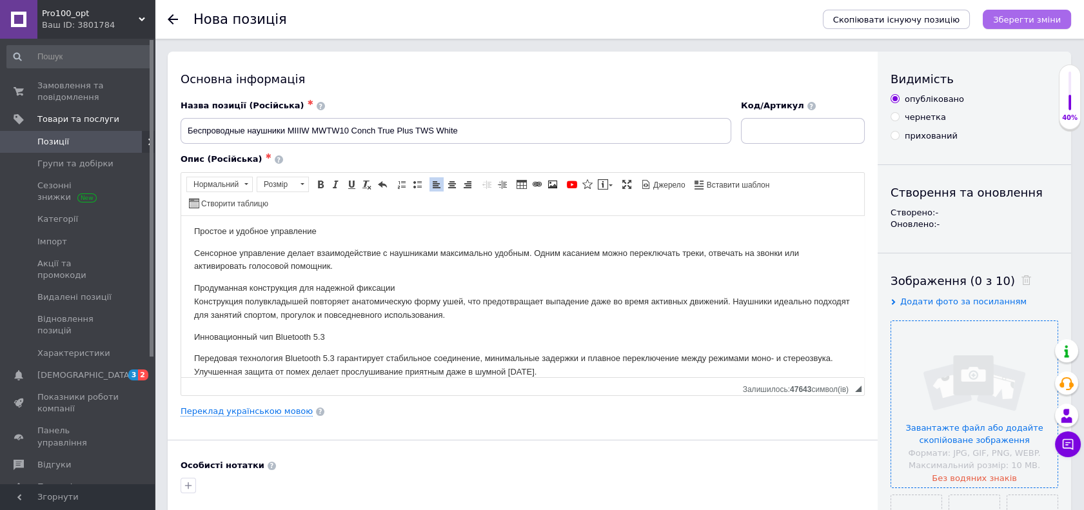
click at [1029, 21] on icon "Зберегти зміни" at bounding box center [1027, 20] width 68 height 10
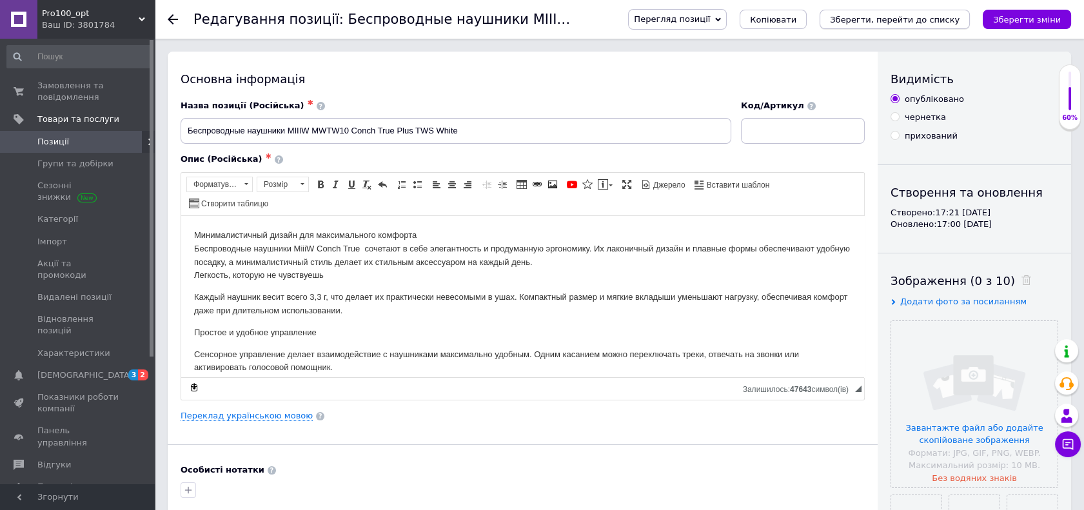
click at [902, 26] on button "Зберегти, перейти до списку" at bounding box center [894, 19] width 150 height 19
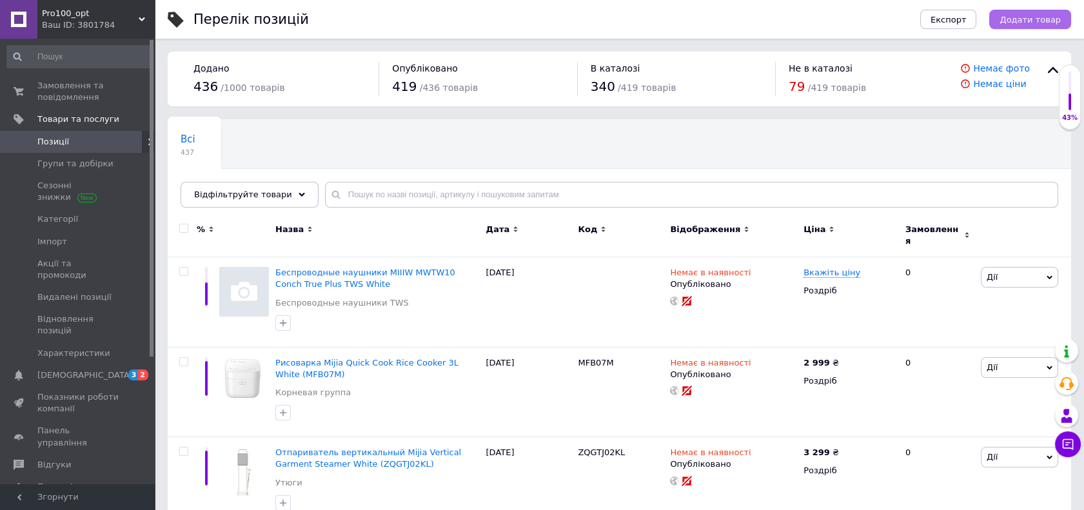
click at [1034, 21] on span "Додати товар" at bounding box center [1029, 20] width 61 height 10
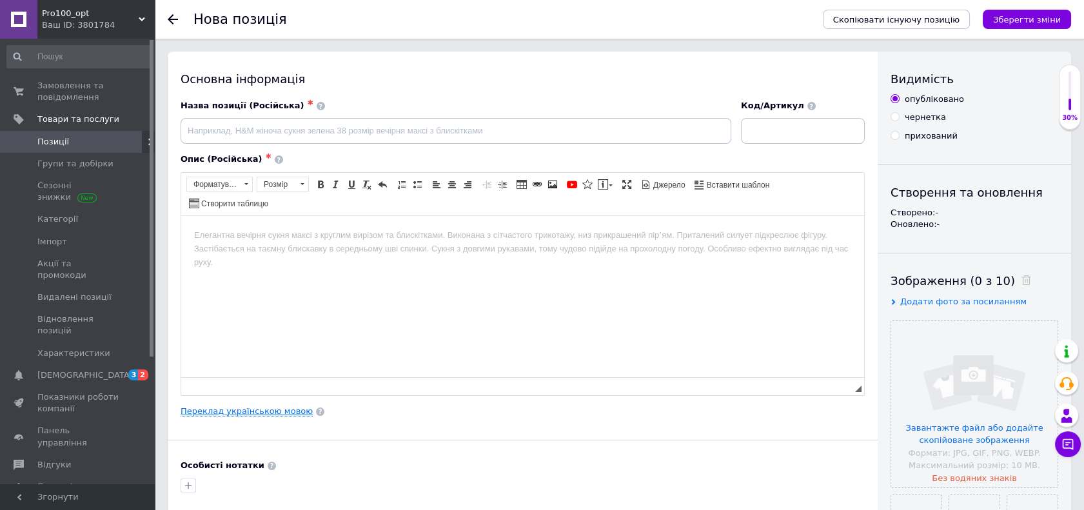
click at [260, 411] on link "Переклад українською мовою" at bounding box center [246, 411] width 132 height 10
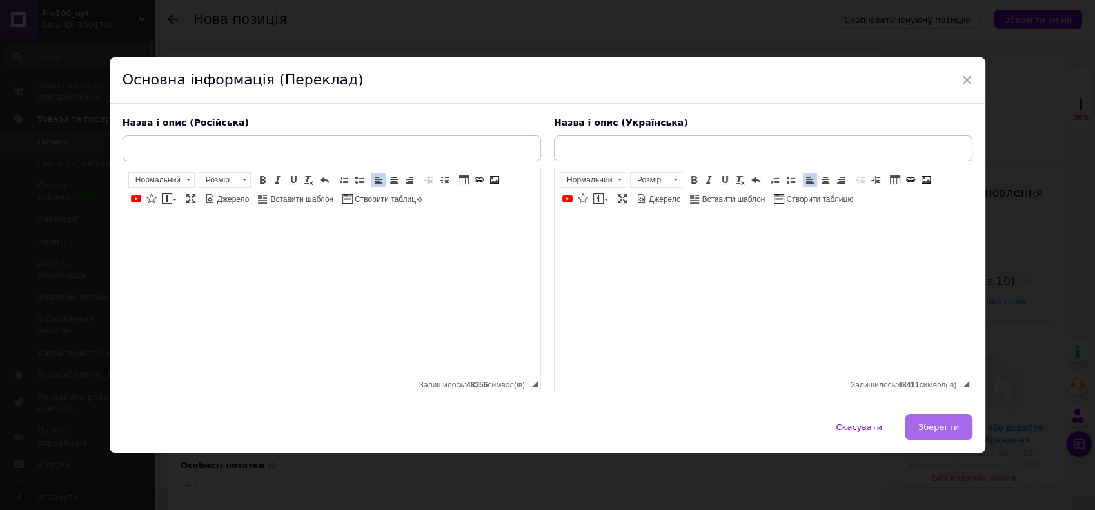
click at [937, 428] on span "Зберегти" at bounding box center [938, 427] width 41 height 10
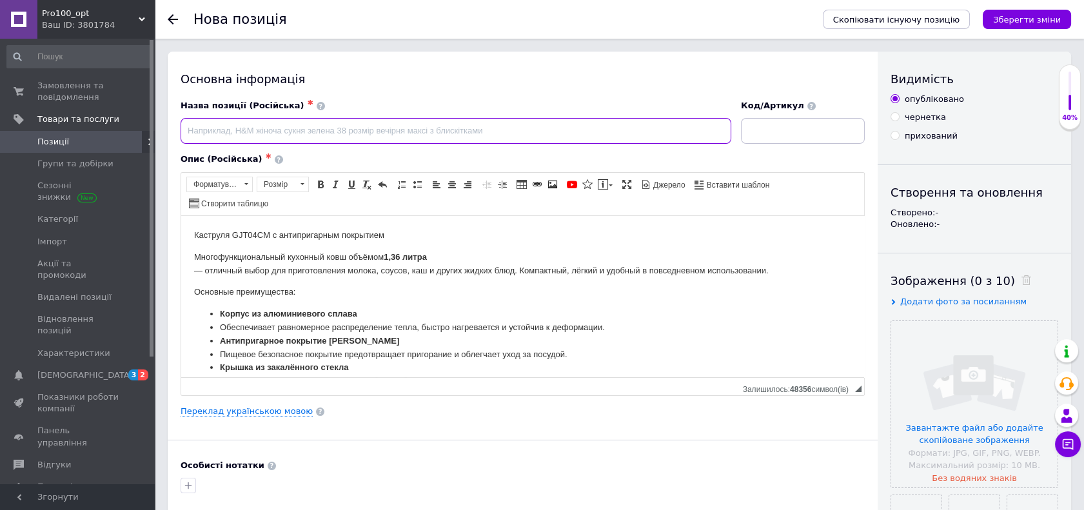
click at [326, 129] on input at bounding box center [455, 131] width 550 height 26
paste input "MiJia Zhiwu Boiled Milk Pot White (GJT04CM)"
drag, startPoint x: 356, startPoint y: 130, endPoint x: 393, endPoint y: 132, distance: 37.4
click at [393, 132] on input "Каструля MiJia Zhiwu Boiled Milk Pot White (GJT04CM)" at bounding box center [455, 131] width 550 height 26
type input "Каструля MiJia Zhiwu Boiled Milk Pot White (GJT04CM)"
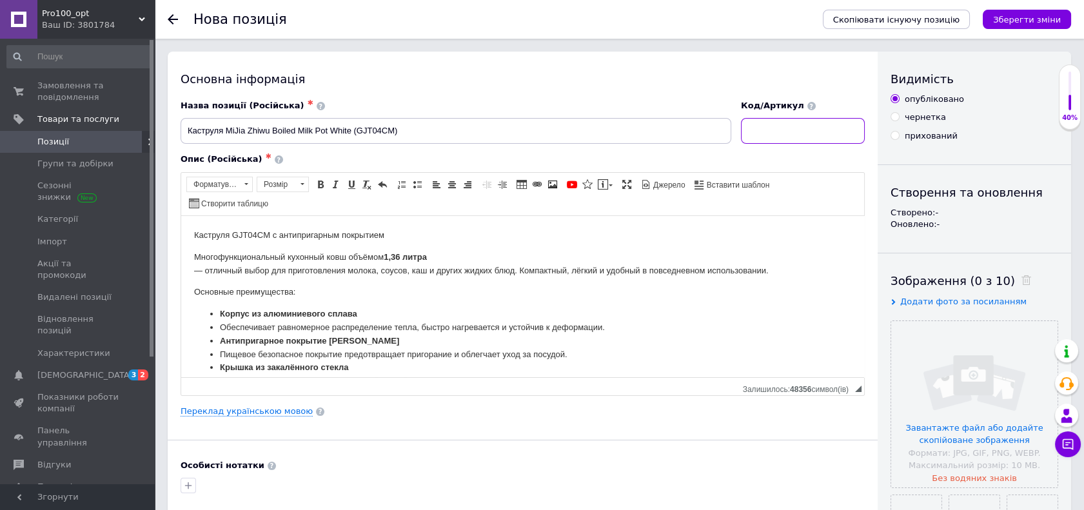
click at [805, 131] on input at bounding box center [803, 131] width 124 height 26
paste input "GJT04CM"
type input "GJT04CM"
click at [778, 324] on li "Обеспечивает равномерное распределение тепла, быстро нагревается и устойчив к д…" at bounding box center [522, 327] width 605 height 14
click at [265, 409] on link "Переклад українською мовою" at bounding box center [246, 411] width 132 height 10
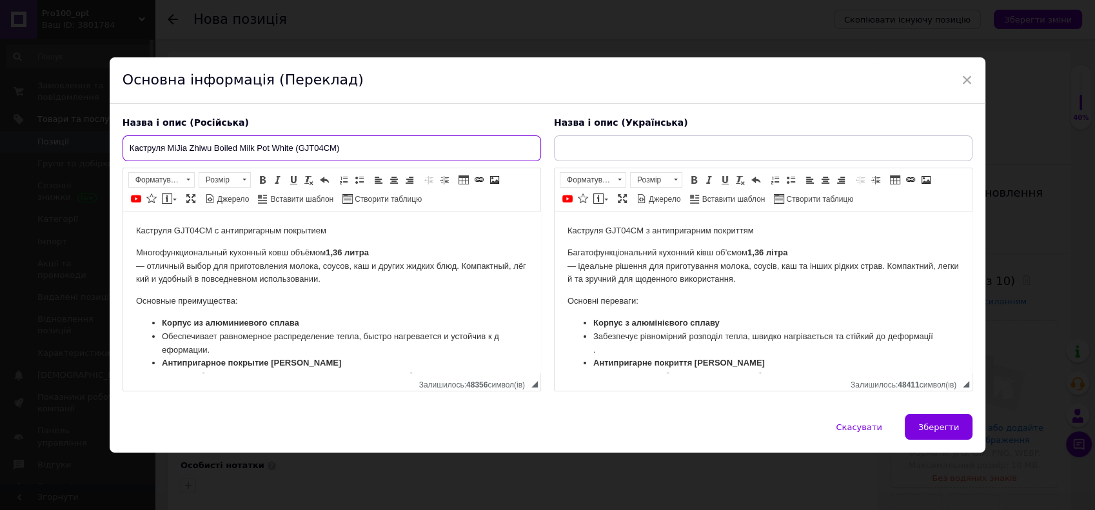
drag, startPoint x: 128, startPoint y: 148, endPoint x: 346, endPoint y: 144, distance: 217.3
click at [346, 144] on input "Каструля MiJia Zhiwu Boiled Milk Pot White (GJT04CM)" at bounding box center [331, 148] width 418 height 26
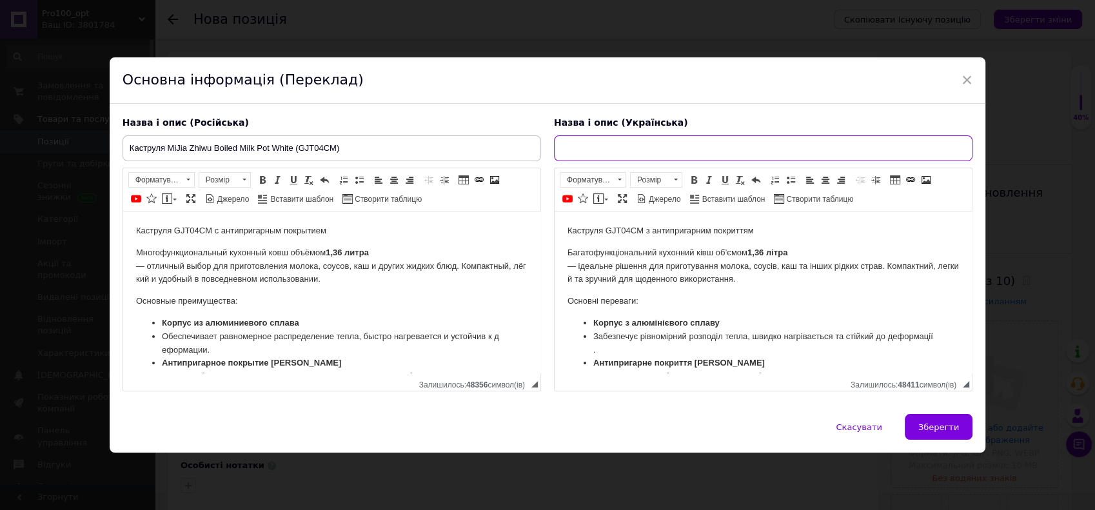
click at [651, 143] on input "text" at bounding box center [763, 148] width 418 height 26
paste input "Каструля MiJia Zhiwu Boiled Milk Pot White (GJT04CM)"
type input "Каструля MiJia Zhiwu Boiled Milk Pot White (GJT04CM)"
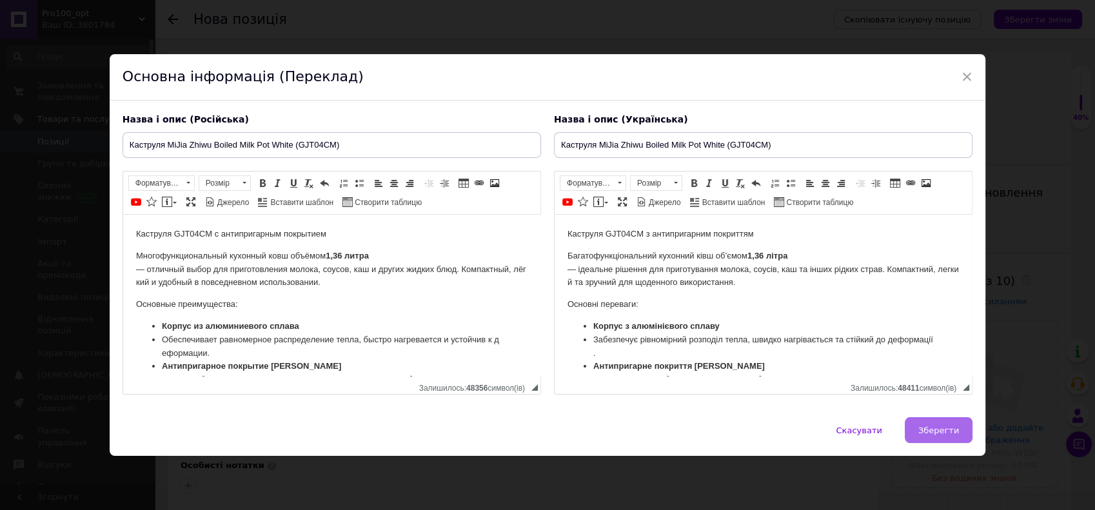
click at [951, 431] on span "Зберегти" at bounding box center [938, 430] width 41 height 10
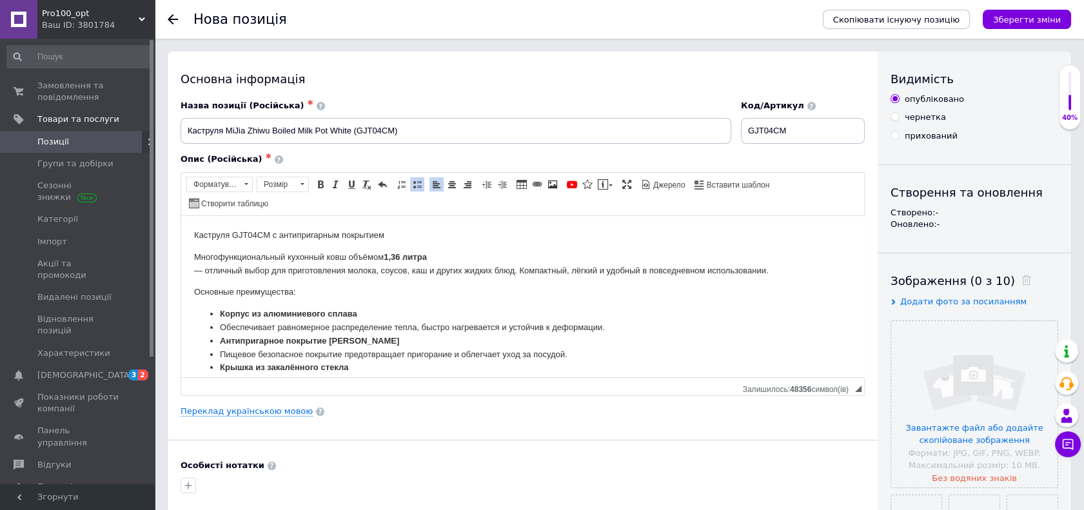
click at [951, 431] on input "file" at bounding box center [974, 404] width 166 height 166
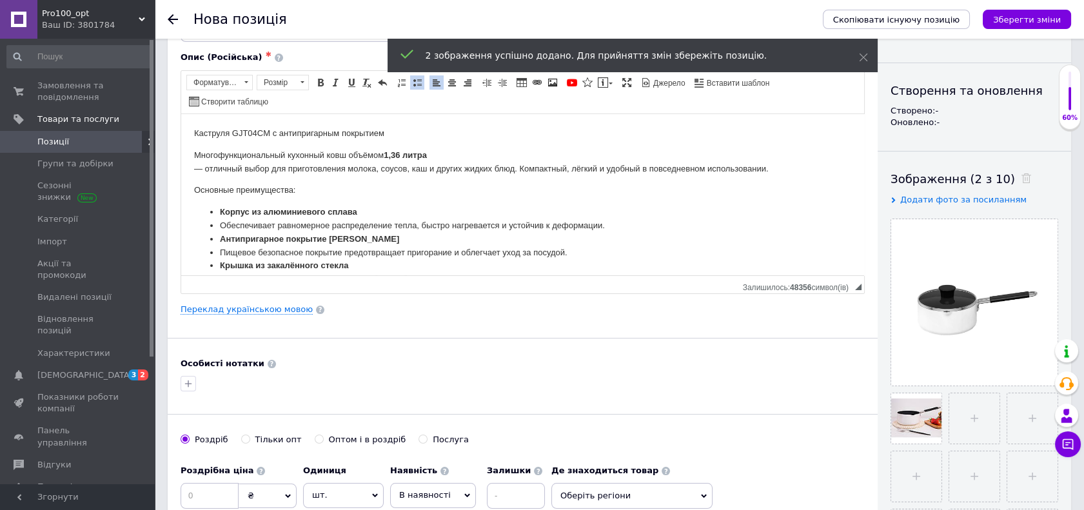
scroll to position [215, 0]
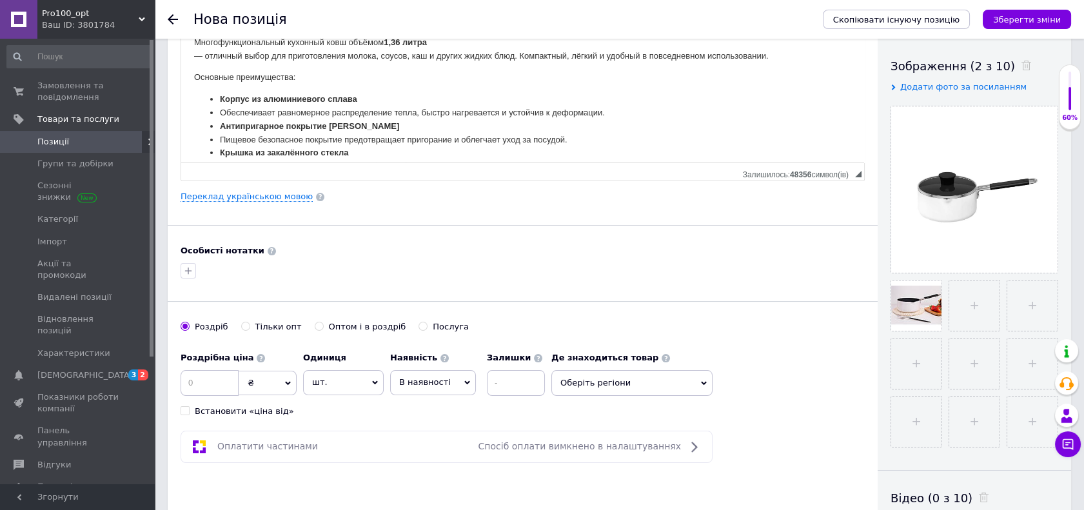
click at [325, 256] on div "Особисті нотатки" at bounding box center [522, 263] width 684 height 36
click at [213, 376] on input at bounding box center [209, 383] width 58 height 26
type input "1099"
click at [446, 371] on span "В наявності" at bounding box center [433, 382] width 86 height 24
click at [442, 404] on li "Немає в наявності" at bounding box center [433, 415] width 84 height 30
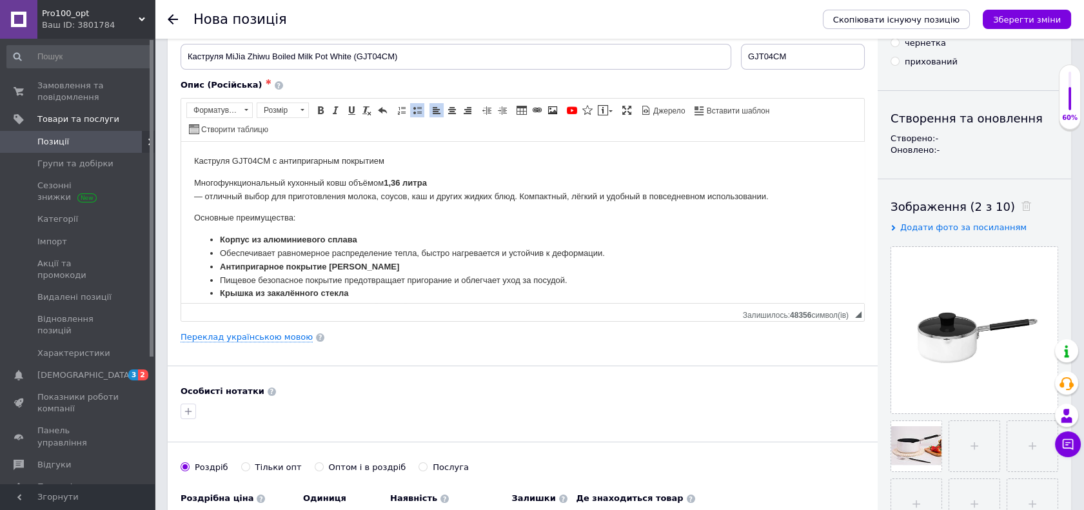
scroll to position [0, 0]
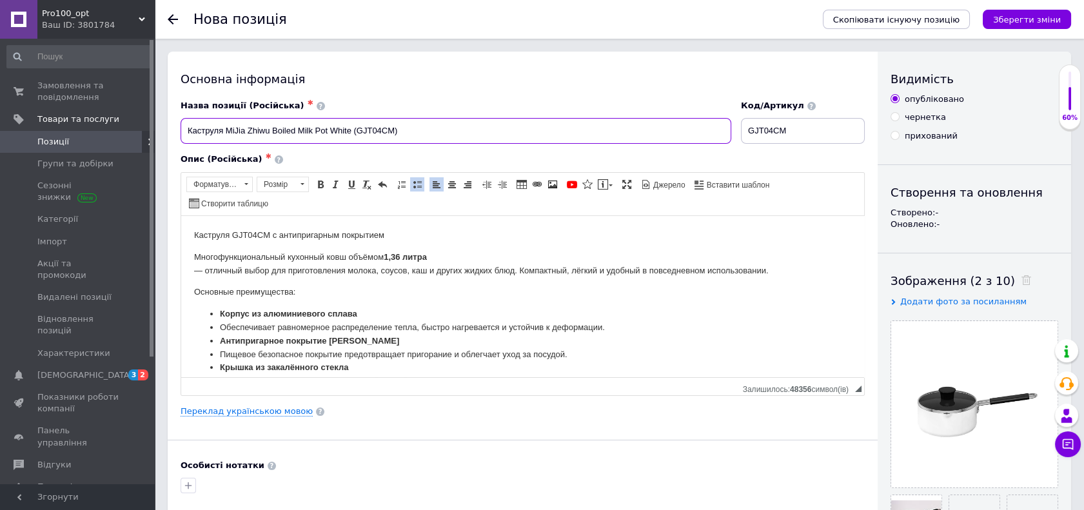
drag, startPoint x: 186, startPoint y: 124, endPoint x: 445, endPoint y: 142, distance: 259.8
click at [445, 142] on input "Каструля MiJia Zhiwu Boiled Milk Pot White (GJT04CM)" at bounding box center [455, 131] width 550 height 26
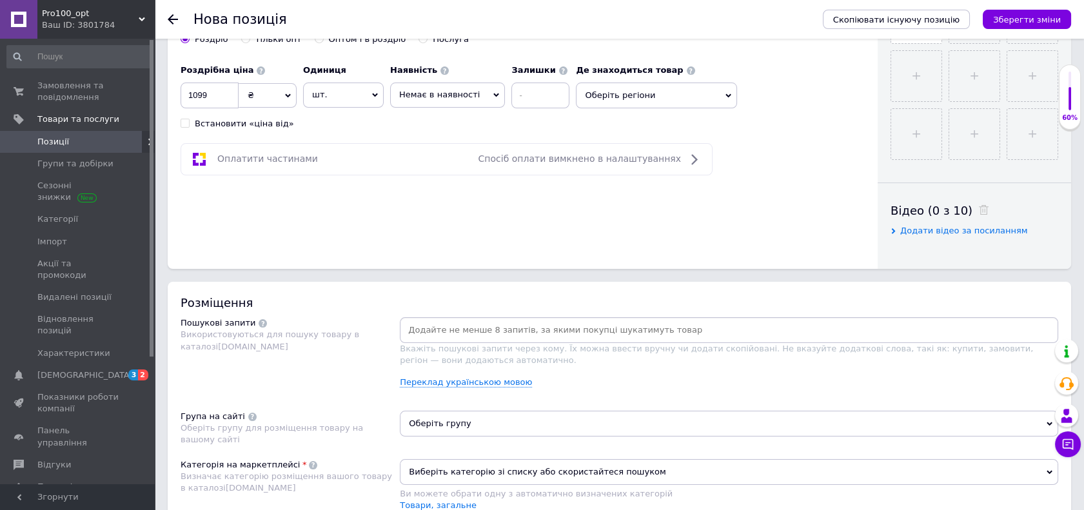
scroll to position [572, 0]
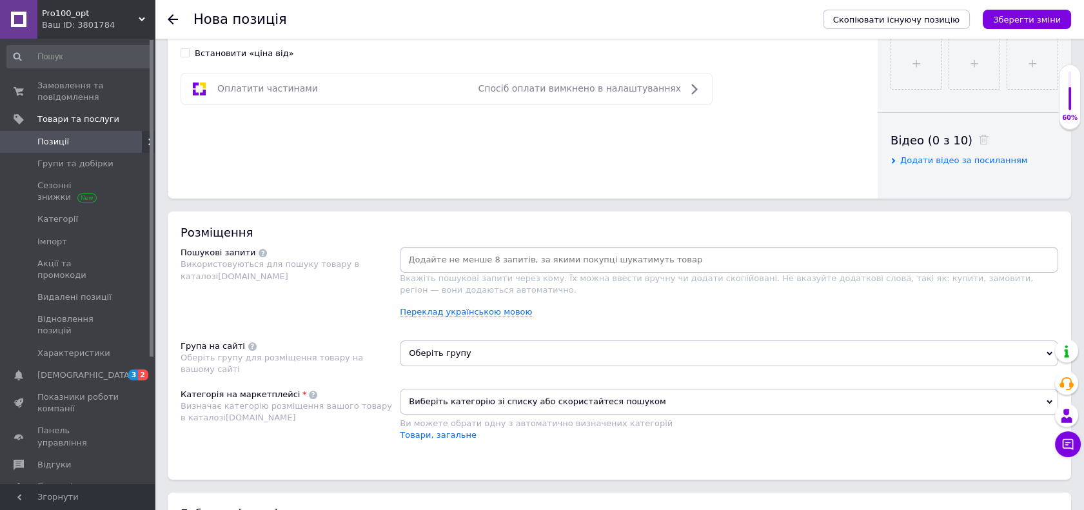
click at [433, 254] on input at bounding box center [728, 259] width 653 height 19
paste input "Каструля MiJia Zhiwu Boiled Milk Pot White (GJT04CM)"
type input "Каструля MiJia Zhiwu Boiled Milk Pot White (GJT04CM)"
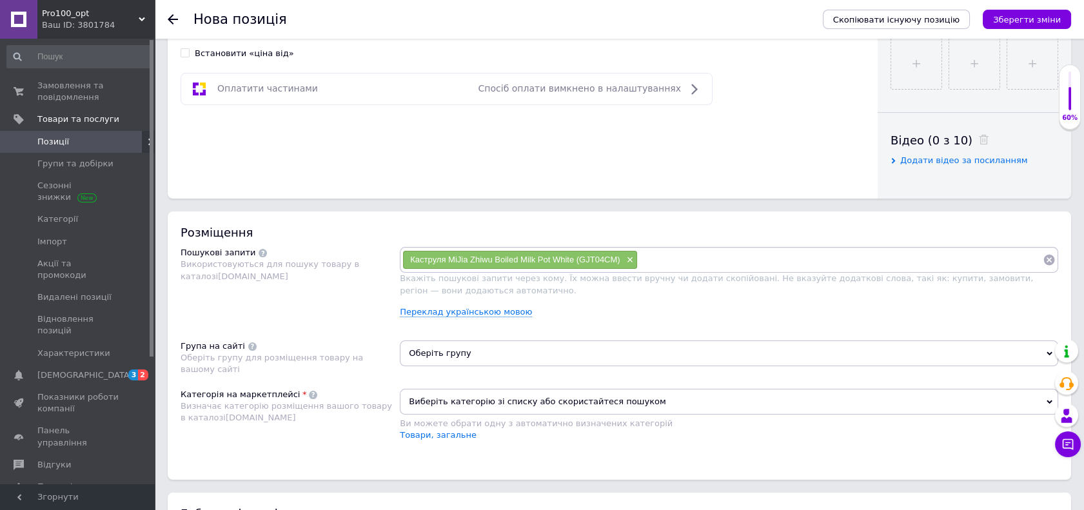
paste input "Каструля MiJia Zhiwu Boiled Milk Pot White (GJT04CM)"
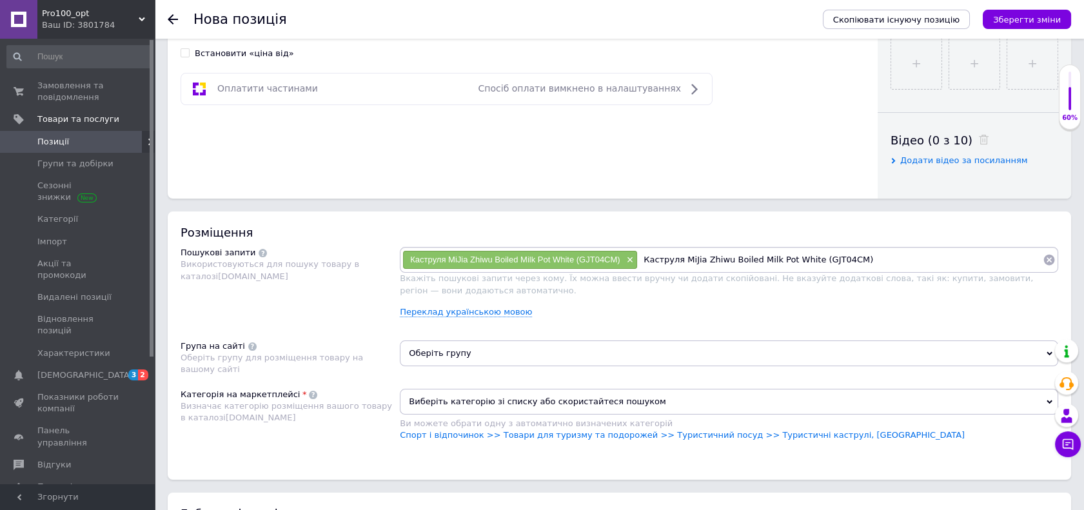
click at [701, 257] on input "Каструля MiJia Zhiwu Boiled Milk Pot White (GJT04CM)" at bounding box center [840, 259] width 405 height 19
drag, startPoint x: 701, startPoint y: 257, endPoint x: 803, endPoint y: 258, distance: 101.9
click at [803, 258] on input "Каструля MiJia Zhiwu Boiled Milk Pot White (GJT04CM)" at bounding box center [840, 259] width 405 height 19
click at [785, 250] on input "Каструля MiJia GJT04CM)" at bounding box center [840, 259] width 405 height 19
type input "Каструля MiJia GJT04CM"
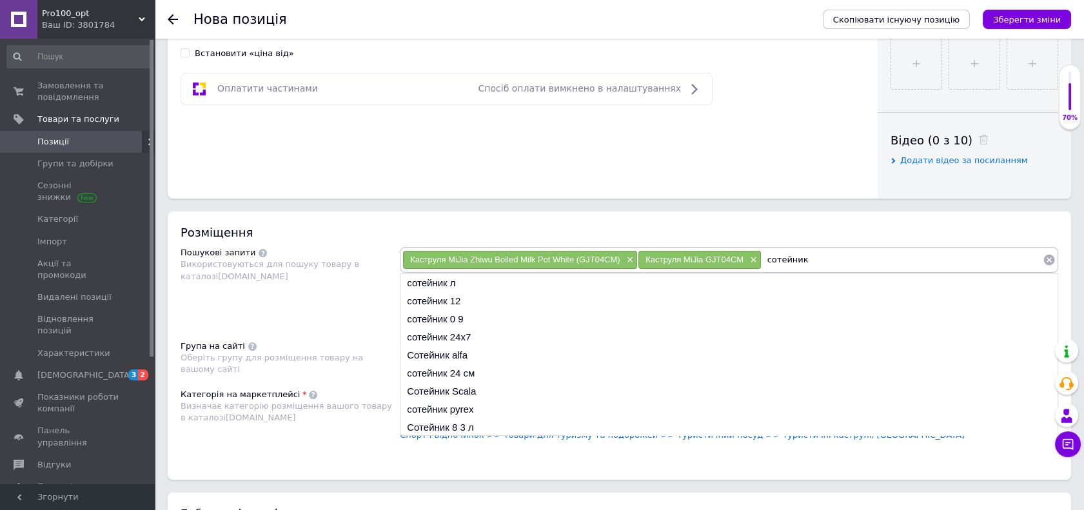
click at [830, 260] on input "сотейник" at bounding box center [901, 259] width 281 height 19
paste input "Каструля MiJia Zhiwu Boiled Milk Pot White (GJT04CM)"
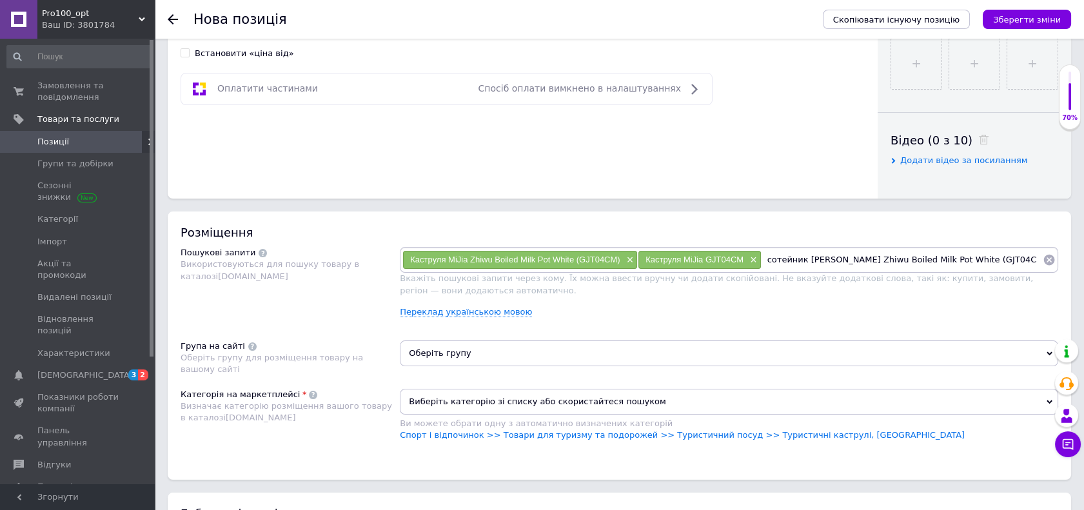
scroll to position [0, 0]
drag, startPoint x: 803, startPoint y: 257, endPoint x: 838, endPoint y: 269, distance: 36.7
click at [838, 269] on div "Каструля MiJia Zhiwu Boiled Milk Pot White (GJT04CM) × Каструля MiJia GJT04CM ×…" at bounding box center [729, 260] width 658 height 26
type input "сотейник [PERSON_NAME] Boiled Milk Pot White (GJT04CM)"
click at [979, 258] on input "сотейник [PERSON_NAME] Boiled Milk Pot White (GJT04CM)" at bounding box center [901, 259] width 281 height 19
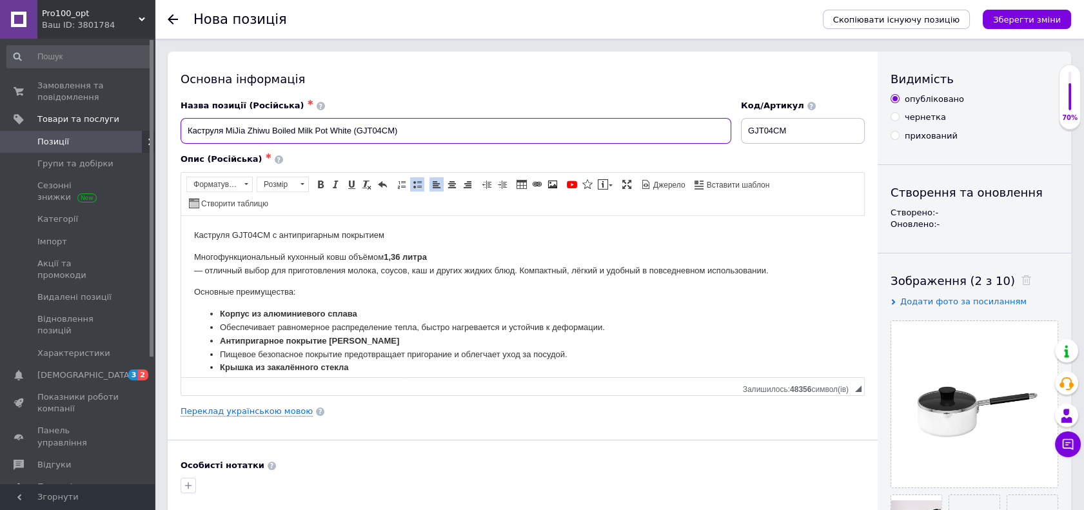
drag, startPoint x: 183, startPoint y: 129, endPoint x: 223, endPoint y: 134, distance: 40.3
click at [223, 134] on input "Каструля MiJia Zhiwu Boiled Milk Pot White (GJT04CM)" at bounding box center [455, 131] width 550 height 26
type input "Сотейник MiJia Zhiwu Boiled Milk Pot White (GJT04CM)"
click at [258, 413] on link "Переклад українською мовою" at bounding box center [246, 411] width 132 height 10
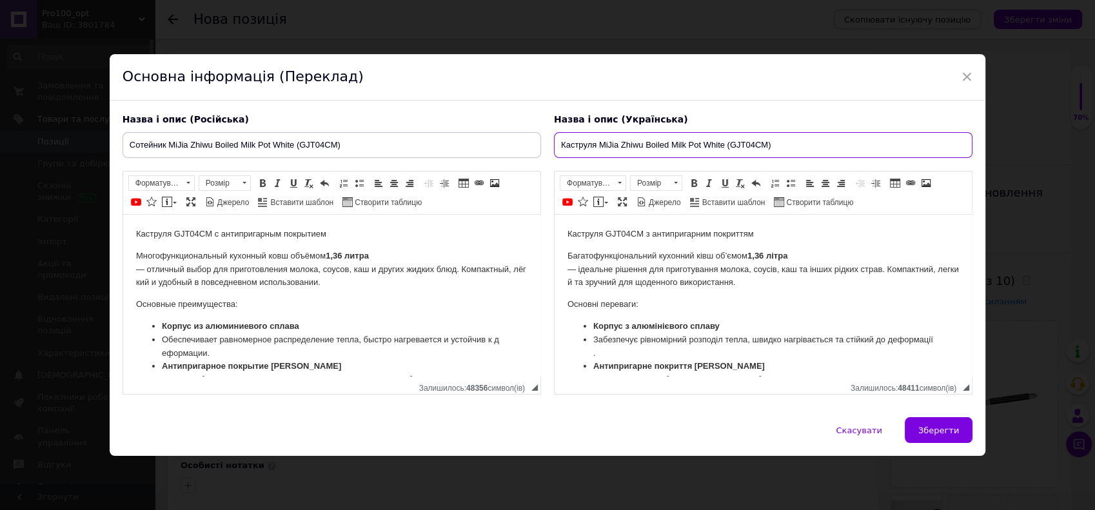
drag, startPoint x: 558, startPoint y: 144, endPoint x: 594, endPoint y: 148, distance: 36.2
click at [594, 148] on input "Каструля MiJia Zhiwu Boiled Milk Pot White (GJT04CM)" at bounding box center [763, 145] width 418 height 26
type input "Сотейник MiJia Zhiwu Boiled Milk Pot White (GJT04CM)"
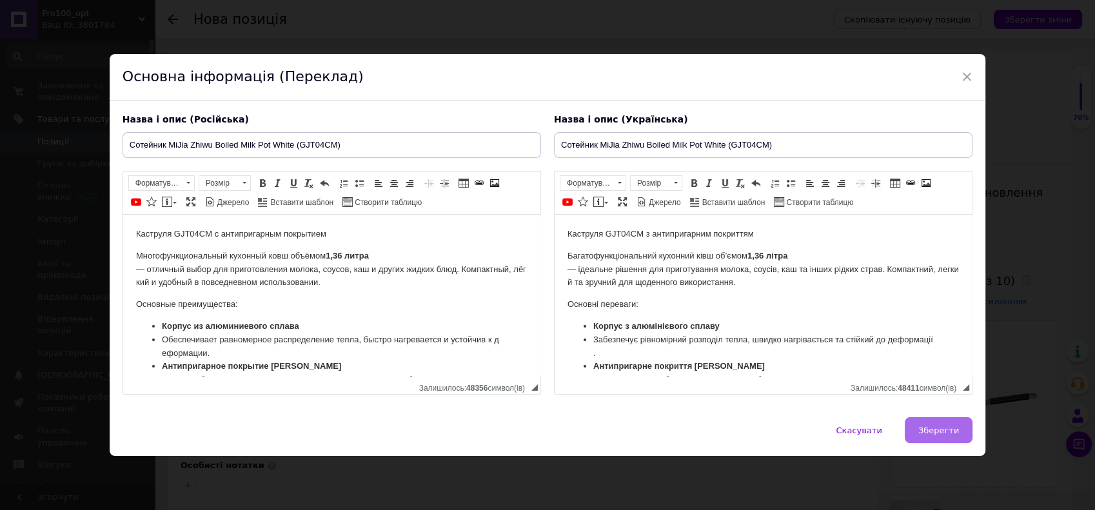
click at [949, 432] on span "Зберегти" at bounding box center [938, 430] width 41 height 10
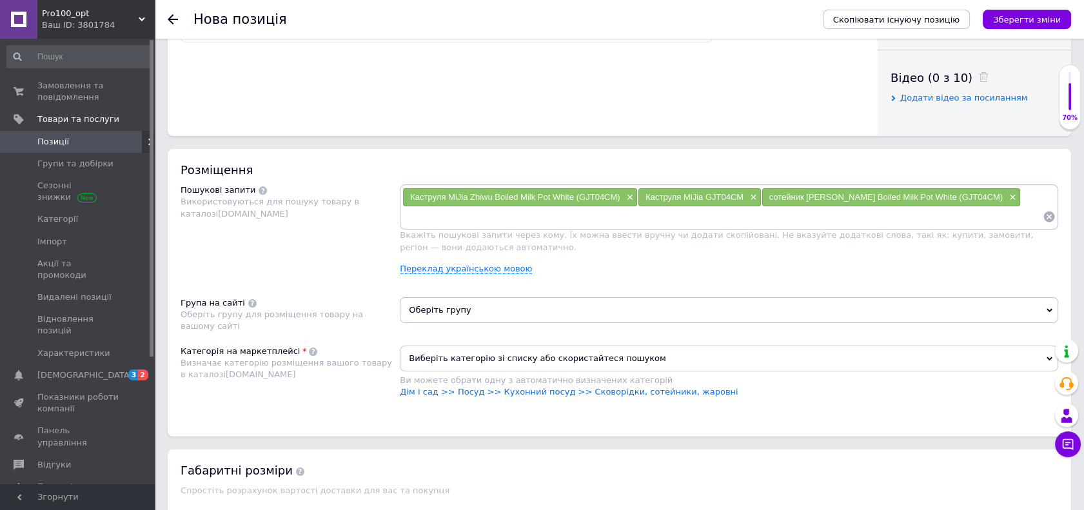
scroll to position [645, 0]
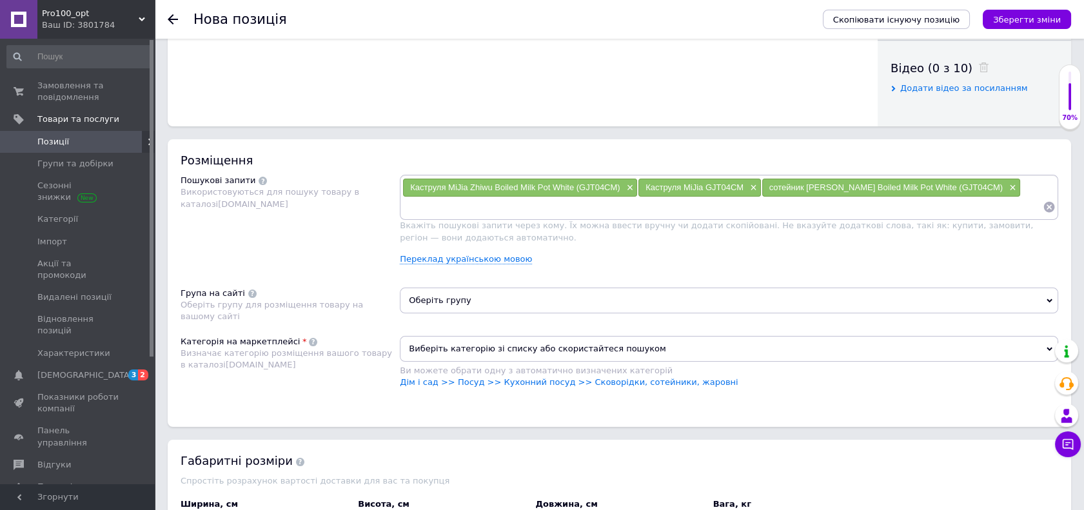
click at [411, 213] on input at bounding box center [722, 206] width 640 height 19
paste input "Каструля MiJia Zhiwu Boiled Milk Pot White (GJT04CM)"
drag, startPoint x: 463, startPoint y: 204, endPoint x: 497, endPoint y: 206, distance: 33.6
click at [497, 206] on input "Молоковарка [PERSON_NAME] Zhiwu Boiled Milk Pot White (GJT04CM)" at bounding box center [722, 206] width 640 height 19
type input "Молоковарка MiJia Zhiwu Boiled Milk Pot White (GJT04CM)"
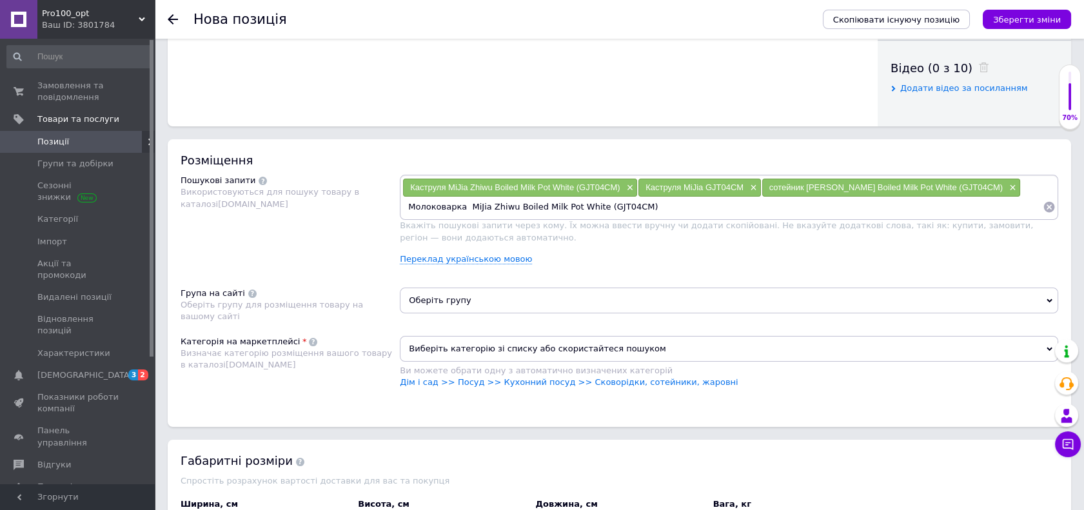
click at [639, 203] on input "Молоковарка MiJia Zhiwu Boiled Milk Pot White (GJT04CM)" at bounding box center [722, 206] width 640 height 19
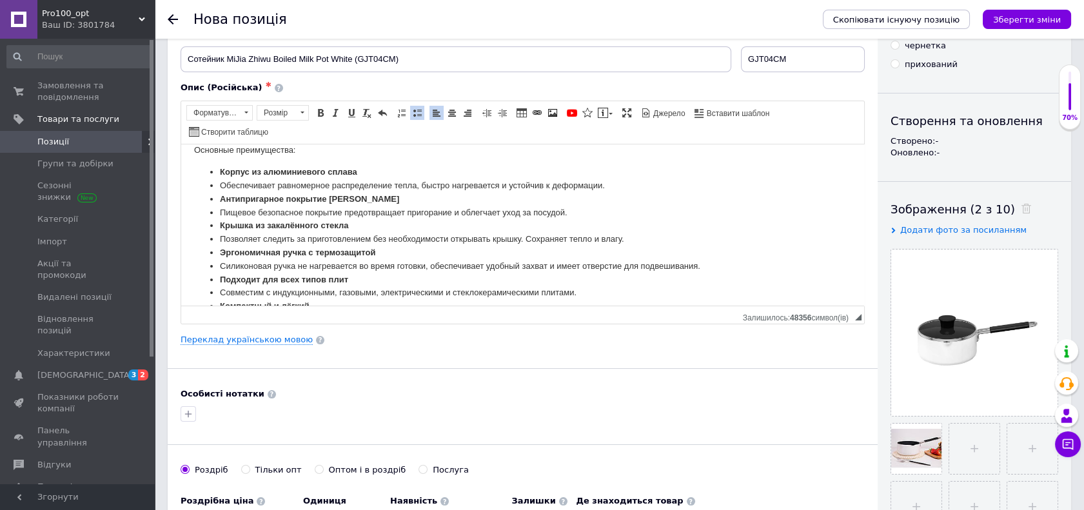
scroll to position [0, 0]
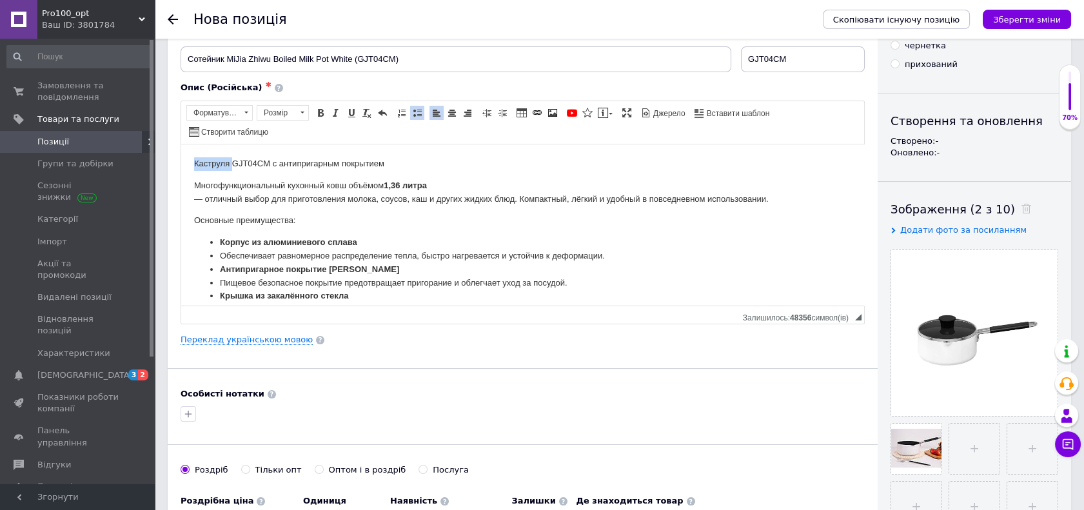
drag, startPoint x: 193, startPoint y: 162, endPoint x: 231, endPoint y: 166, distance: 37.7
click at [231, 166] on p "Каструля GJT04CM с антипригарным покрытием" at bounding box center [522, 164] width 657 height 14
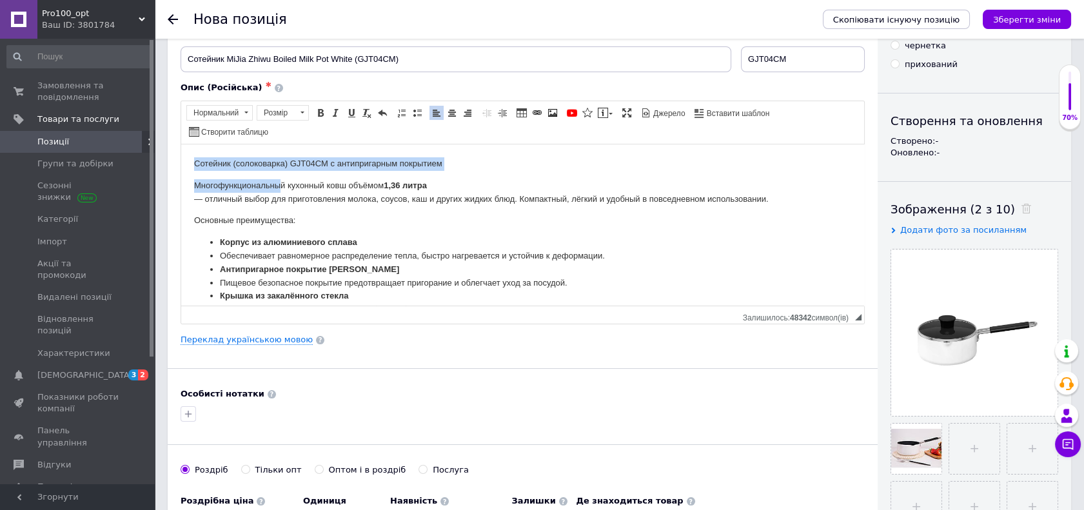
drag, startPoint x: 194, startPoint y: 164, endPoint x: 280, endPoint y: 174, distance: 86.3
click at [280, 174] on body "Сотейник (солоковарка) GJT04CM с антипригарным покрытием Многофункциональный ку…" at bounding box center [522, 418] width 657 height 523
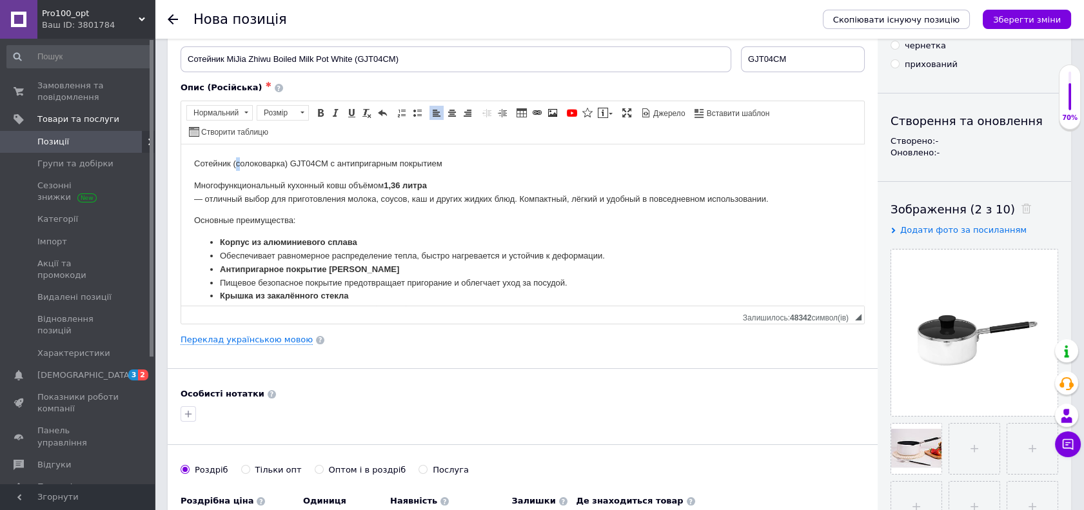
click at [240, 162] on p "Сотейник (солоковарка) GJT04CM с антипригарным покрытием" at bounding box center [522, 164] width 657 height 14
drag, startPoint x: 195, startPoint y: 164, endPoint x: 291, endPoint y: 164, distance: 96.0
click at [291, 164] on p "Сотейник (молоковарка) GJT04CM с антипригарным покрытием" at bounding box center [522, 164] width 657 height 14
copy p "Сотейник (молоковарка)"
click at [242, 340] on link "Переклад українською мовою" at bounding box center [246, 340] width 132 height 10
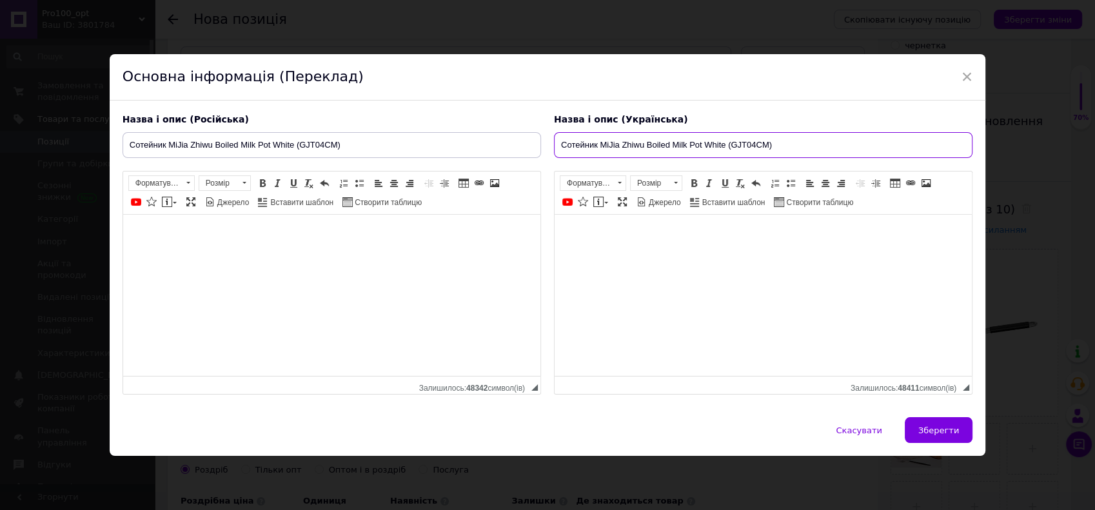
drag, startPoint x: 557, startPoint y: 145, endPoint x: 595, endPoint y: 148, distance: 38.1
click at [595, 148] on input "Сотейник MiJia Zhiwu Boiled Milk Pot White (GJT04CM)" at bounding box center [763, 145] width 418 height 26
paste input "(молоковарка)"
type input "Сотейник (молоковарка) MiJia Zhiwu Boiled Milk Pot White (GJT04CM)"
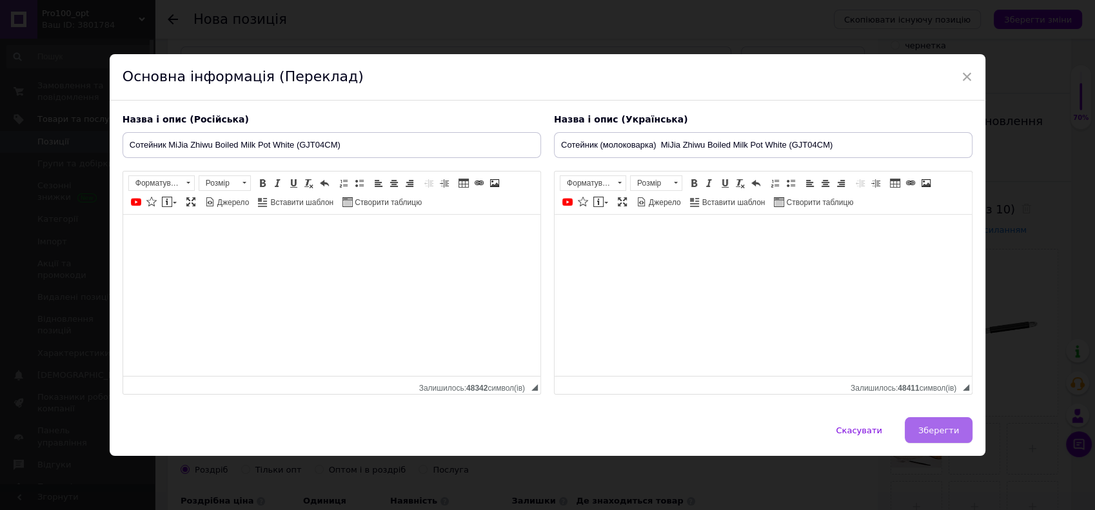
click at [939, 431] on span "Зберегти" at bounding box center [938, 430] width 41 height 10
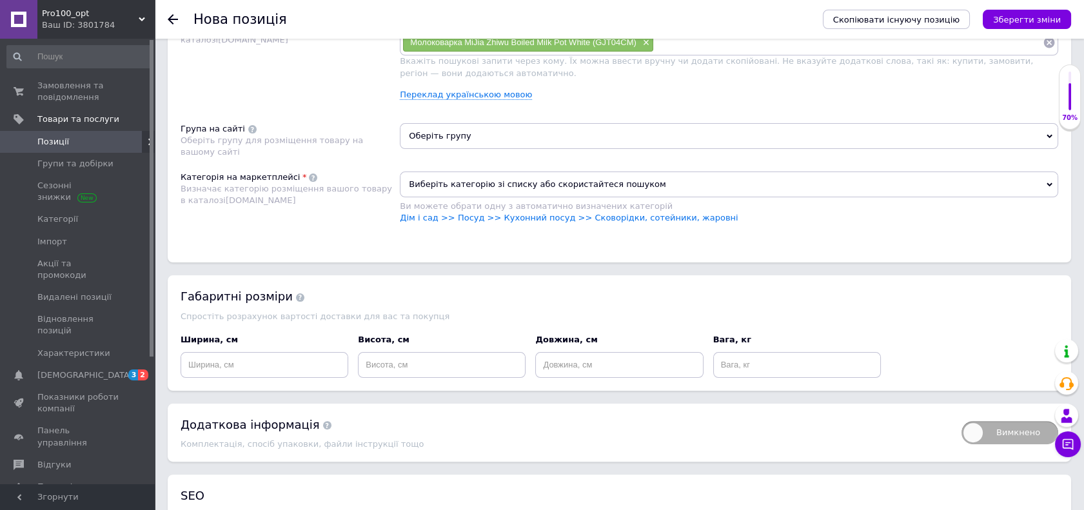
scroll to position [788, 0]
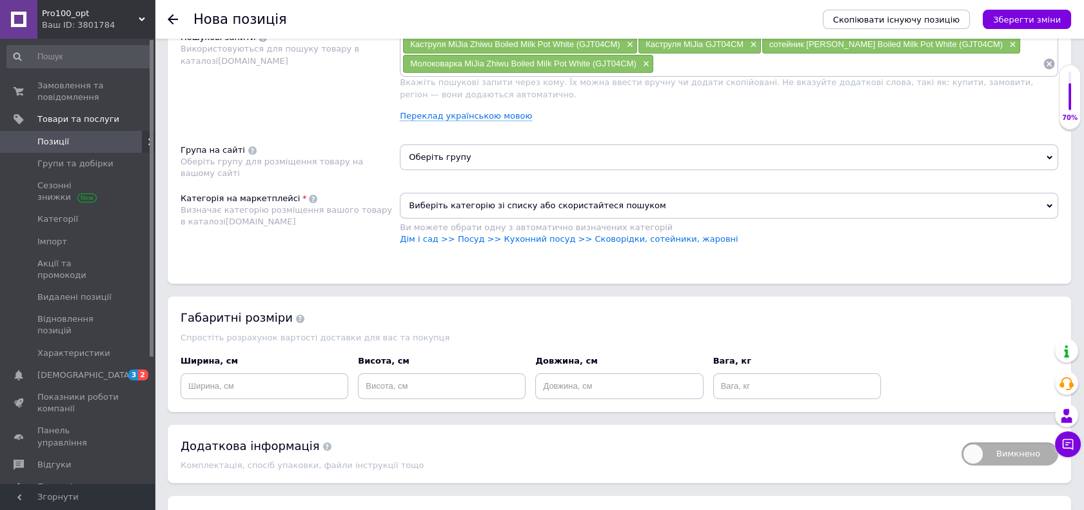
click at [445, 144] on span "Оберіть групу" at bounding box center [729, 157] width 658 height 26
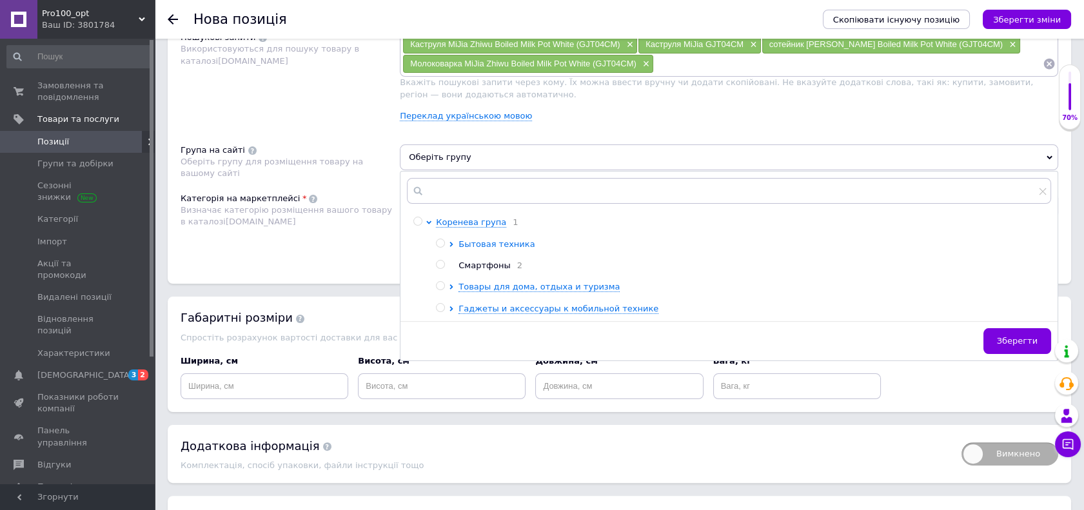
scroll to position [859, 0]
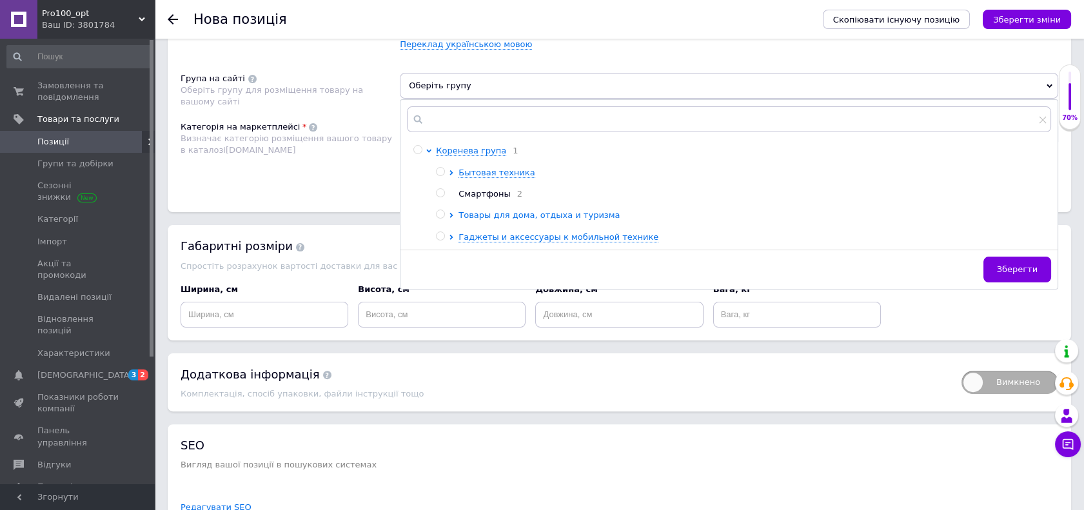
click at [512, 214] on span "Товары для дома, отдыха и туризма" at bounding box center [538, 215] width 161 height 10
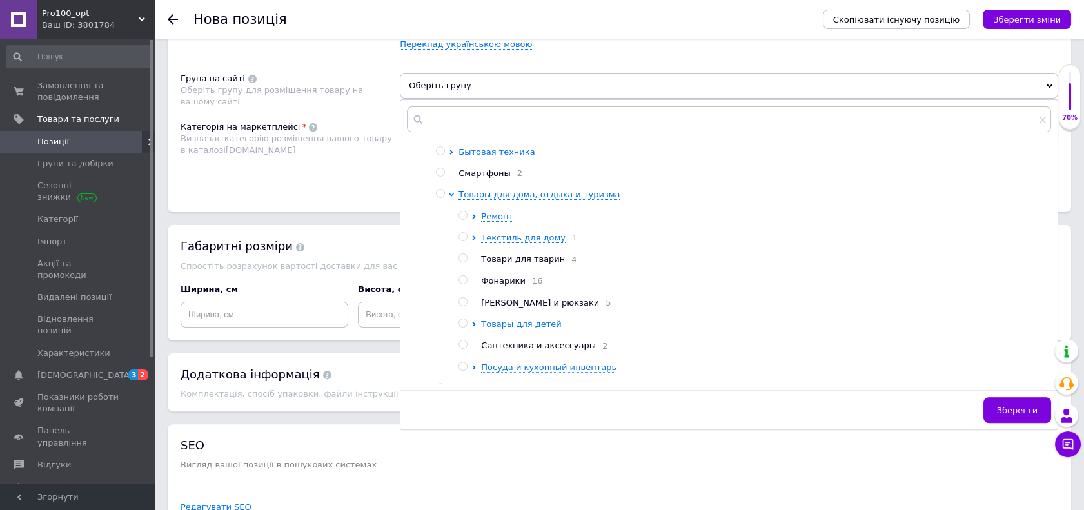
scroll to position [39, 0]
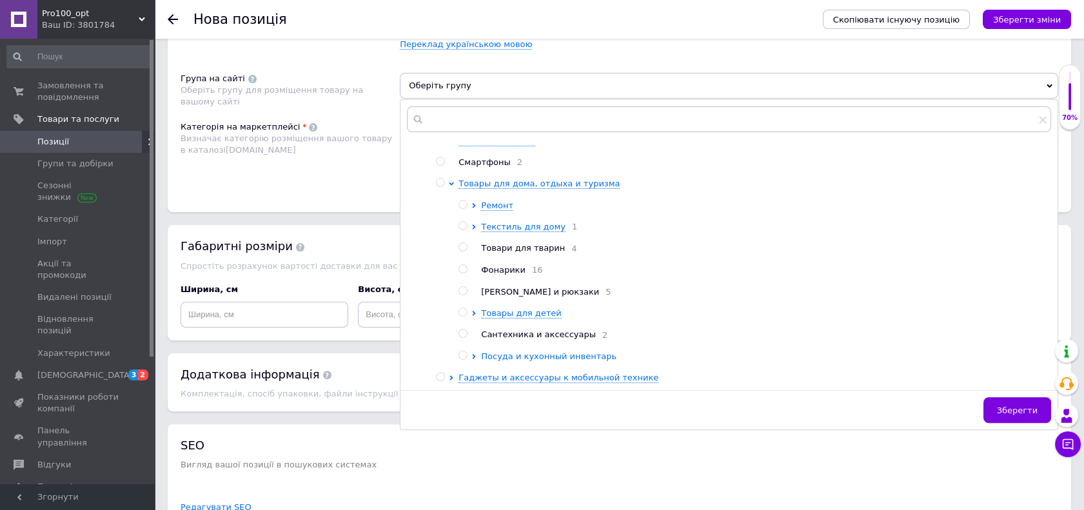
click at [550, 351] on span "Посуда и кухонный инвентарь" at bounding box center [548, 356] width 135 height 10
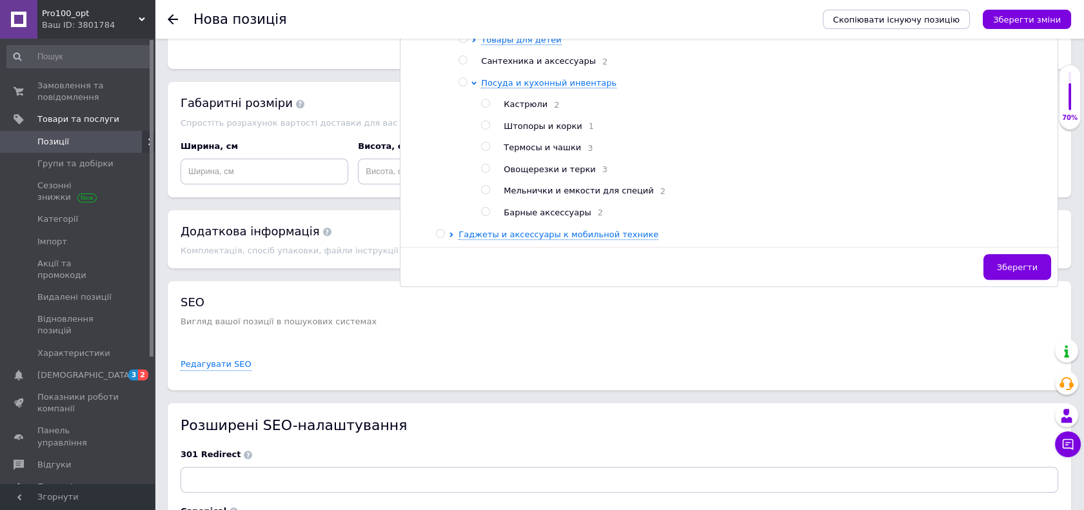
scroll to position [174, 0]
click at [485, 99] on input "radio" at bounding box center [485, 103] width 8 height 8
radio input "true"
click at [1024, 263] on span "Зберегти" at bounding box center [1017, 267] width 41 height 10
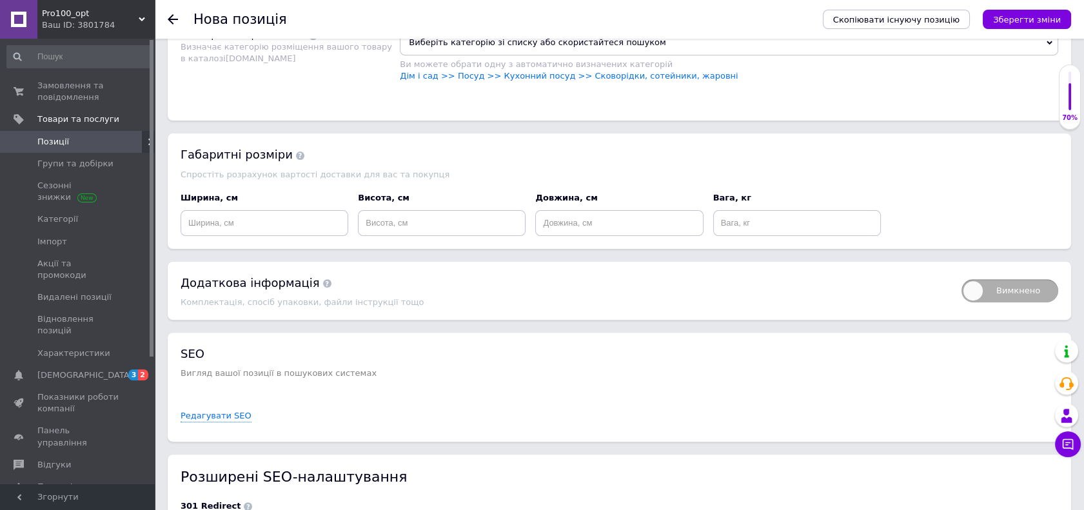
scroll to position [716, 0]
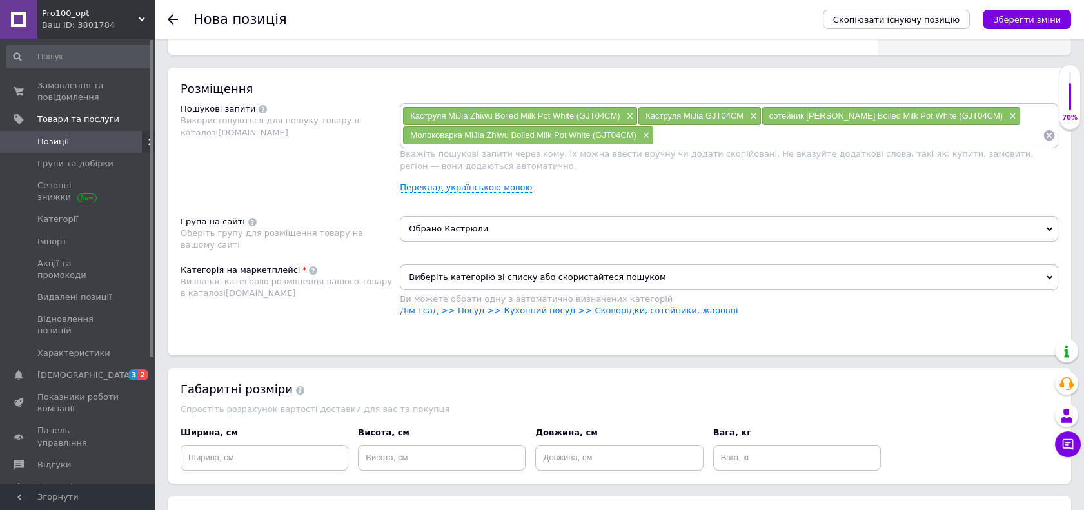
click at [536, 282] on span "Виберіть категорію зі списку або скористайтеся пошуком" at bounding box center [729, 277] width 658 height 26
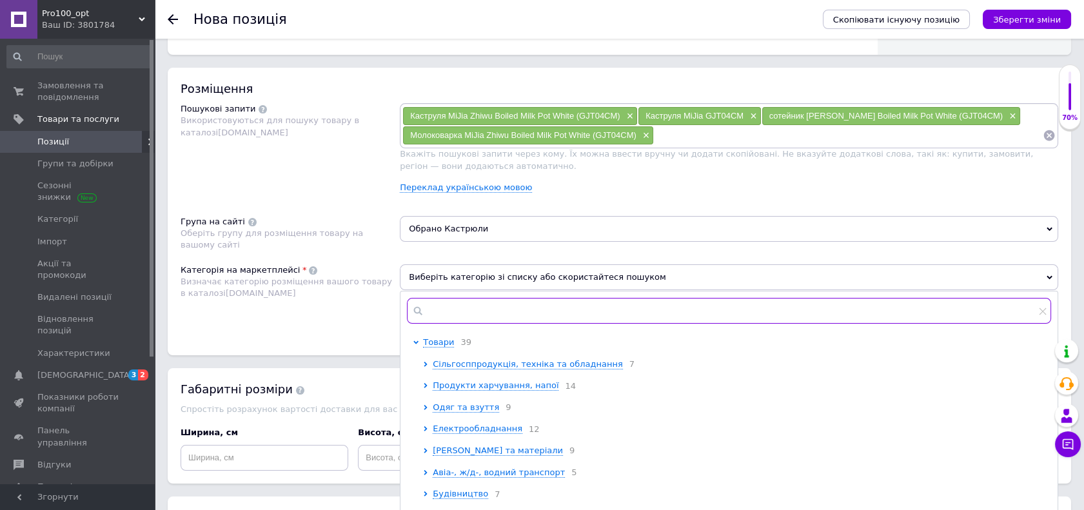
click at [553, 315] on input "text" at bounding box center [729, 311] width 644 height 26
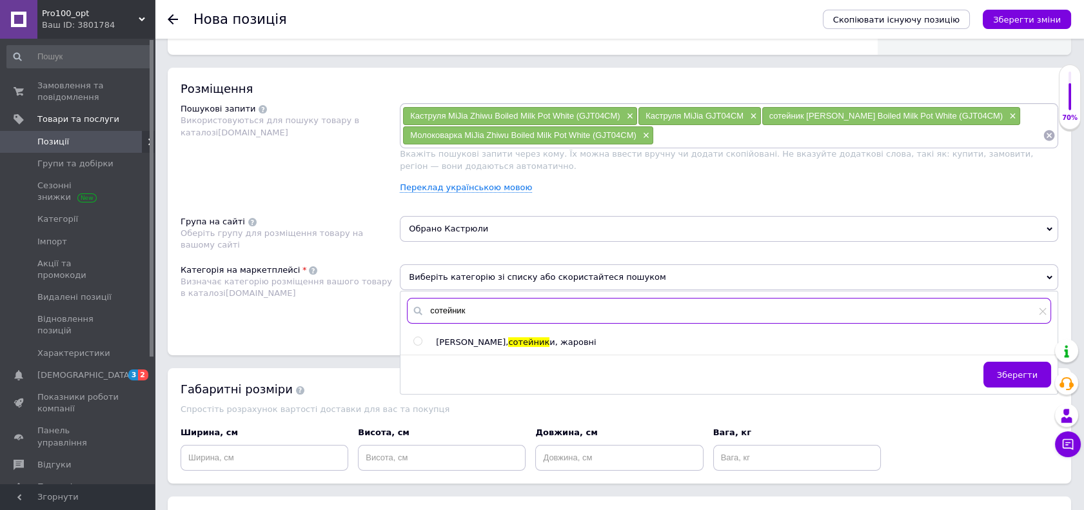
drag, startPoint x: 470, startPoint y: 314, endPoint x: 422, endPoint y: 304, distance: 48.8
click at [422, 304] on div "сотейник" at bounding box center [729, 311] width 644 height 26
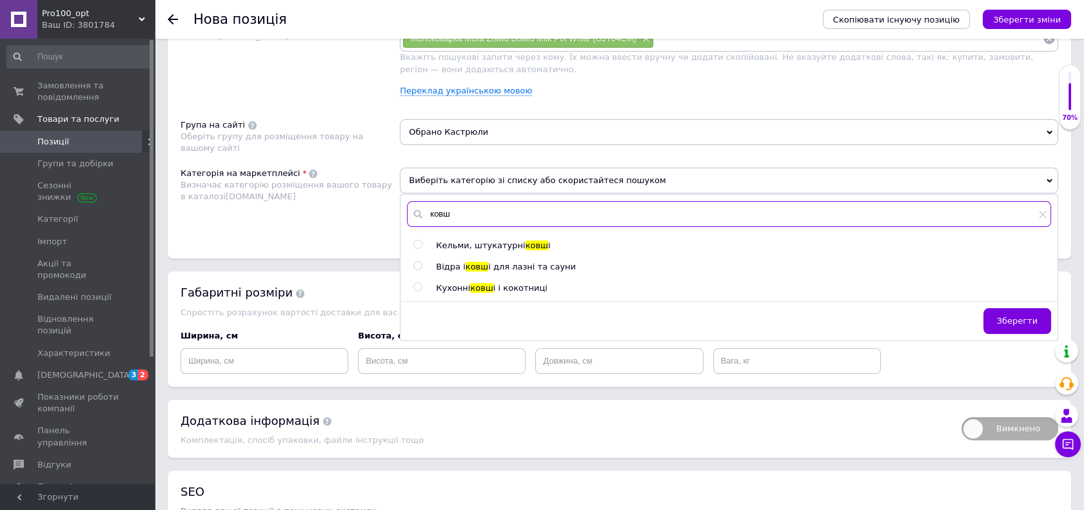
scroll to position [859, 0]
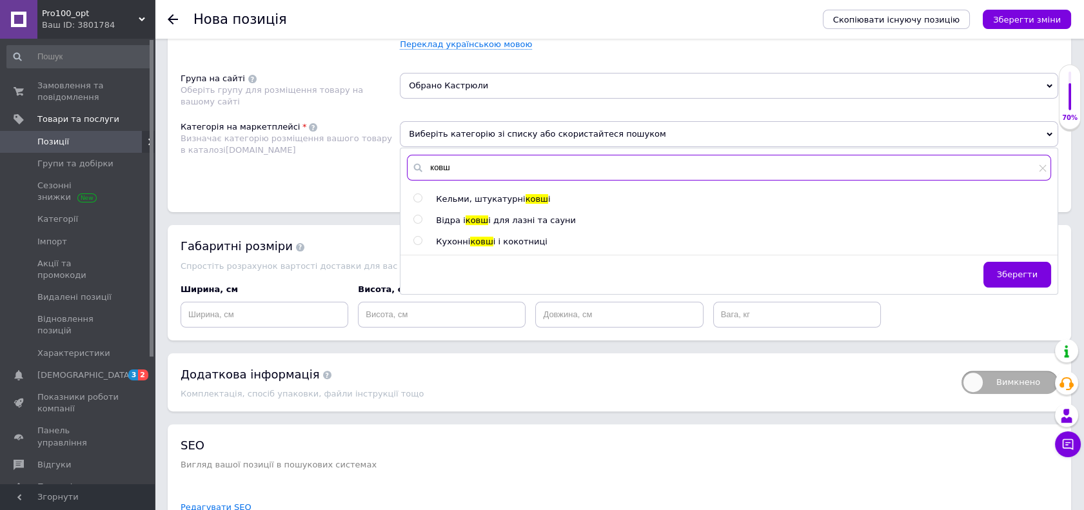
drag, startPoint x: 446, startPoint y: 165, endPoint x: 428, endPoint y: 161, distance: 18.5
click at [428, 161] on input "ковш" at bounding box center [729, 168] width 644 height 26
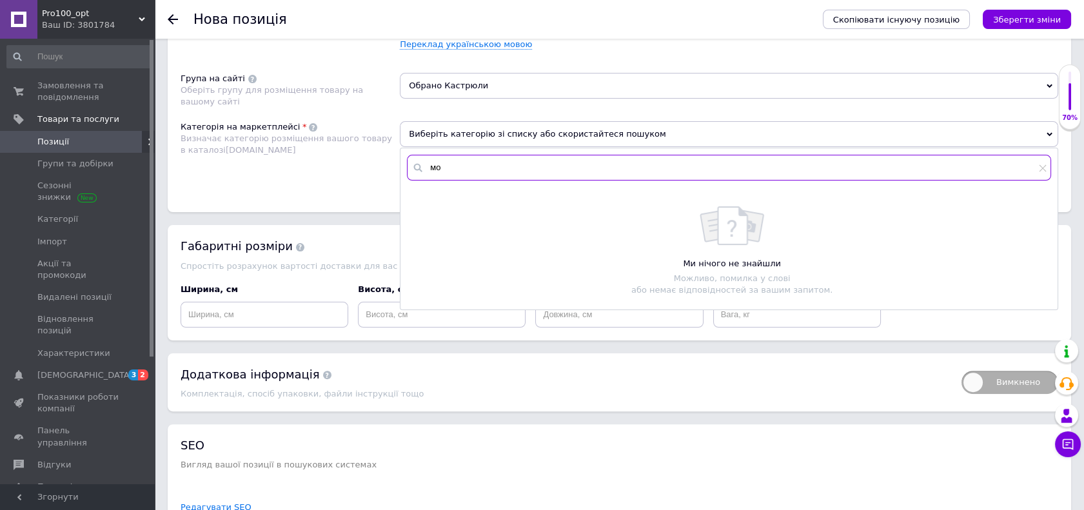
type input "м"
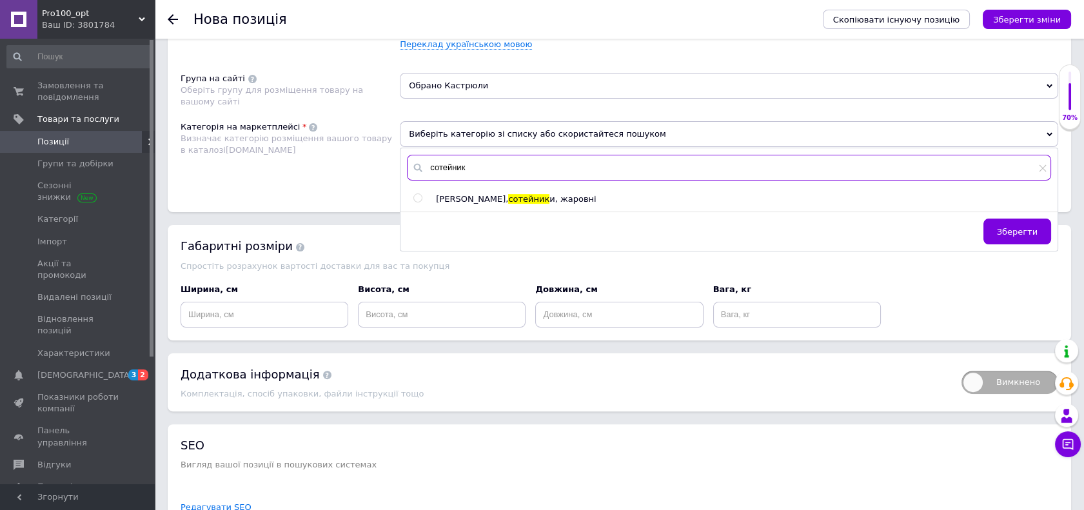
drag, startPoint x: 472, startPoint y: 162, endPoint x: 425, endPoint y: 163, distance: 47.1
click at [425, 163] on input "сотейник" at bounding box center [729, 168] width 644 height 26
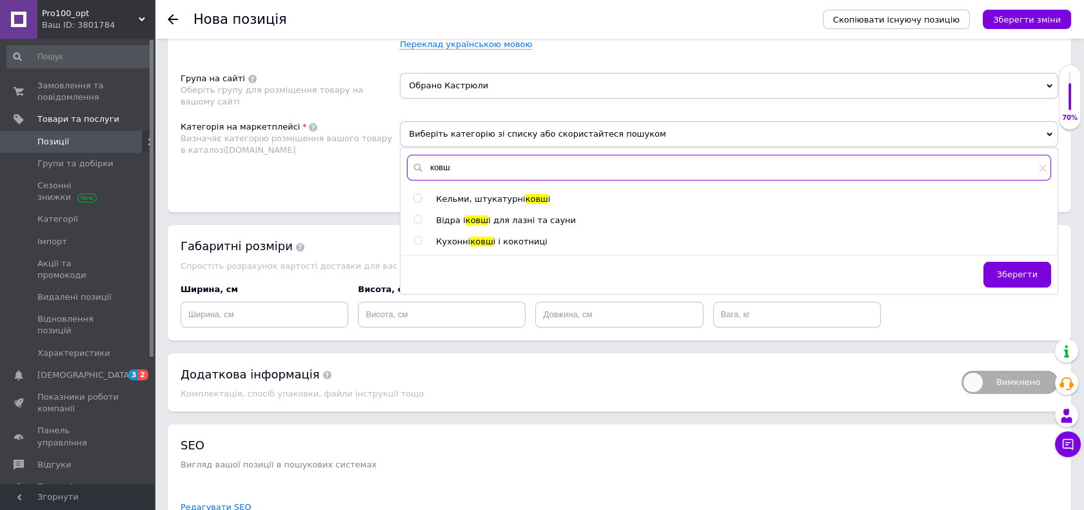
type input "ковш"
click at [416, 237] on input "radio" at bounding box center [417, 241] width 8 height 8
radio input "true"
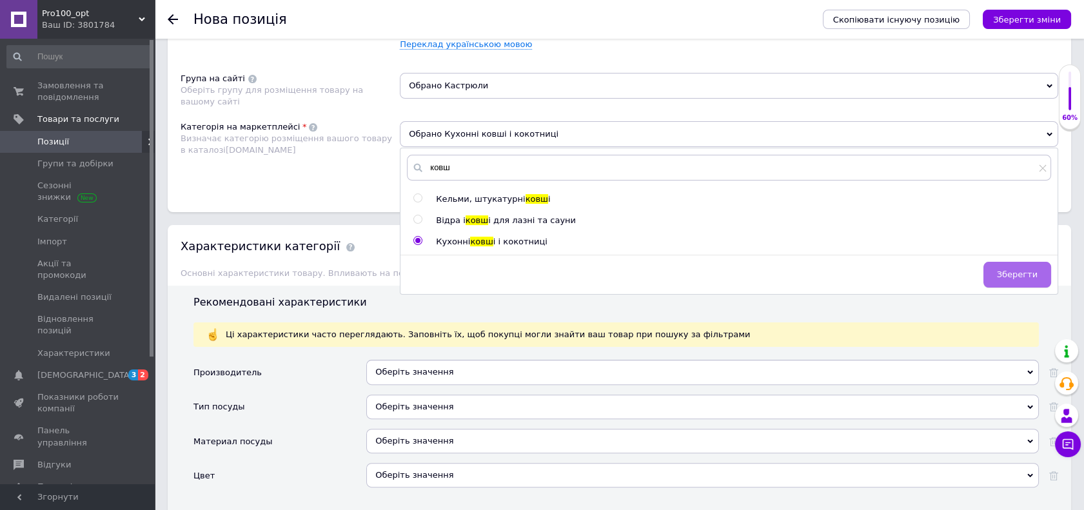
click at [1034, 273] on span "Зберегти" at bounding box center [1017, 274] width 41 height 10
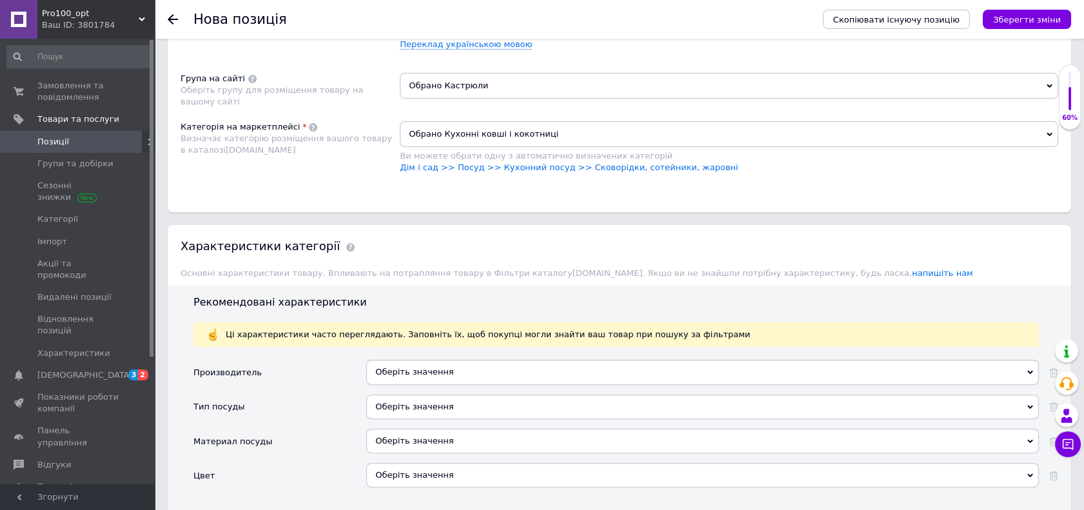
click at [575, 186] on div "Розміщення Пошукові запити Використовуються для пошуку товару в каталозі [DOMAI…" at bounding box center [619, 68] width 903 height 287
click at [597, 180] on div "Обрано Кухонні ковші і кокотниці Ви можете обрати одну з автоматично визначених…" at bounding box center [729, 153] width 658 height 65
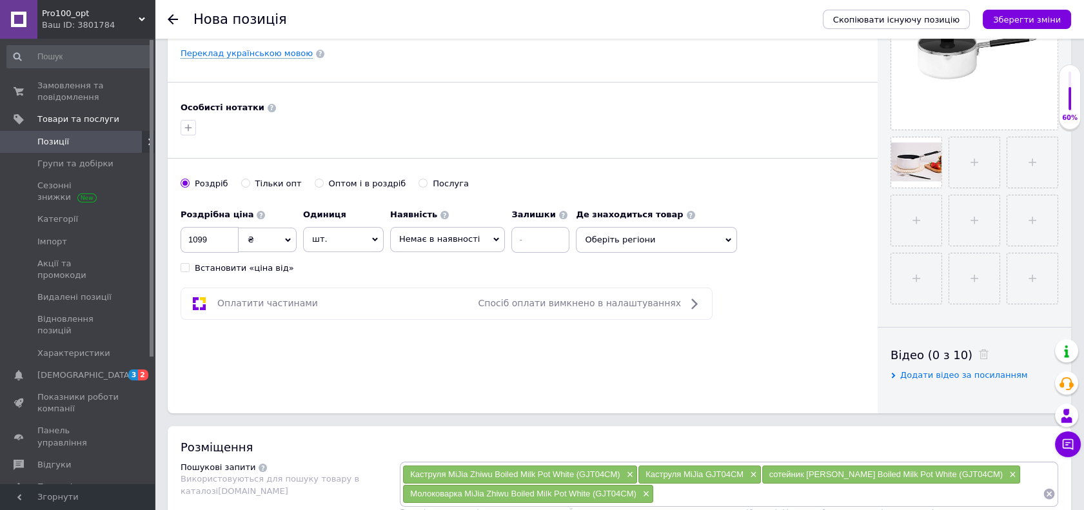
scroll to position [0, 0]
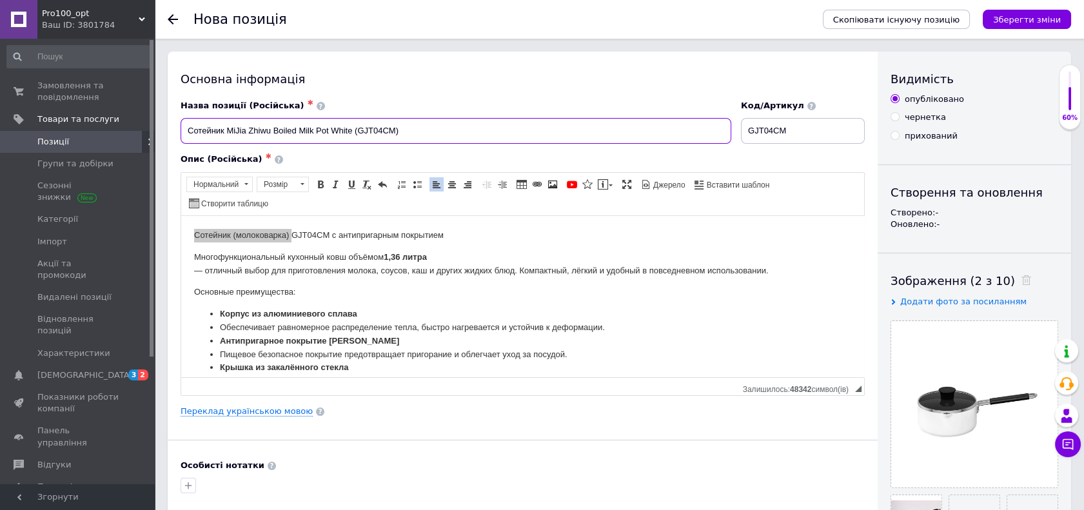
drag, startPoint x: 226, startPoint y: 129, endPoint x: 244, endPoint y: 131, distance: 18.2
click at [244, 131] on input "Сотейник MiJia Zhiwu Boiled Milk Pot White (GJT04CM)" at bounding box center [455, 131] width 550 height 26
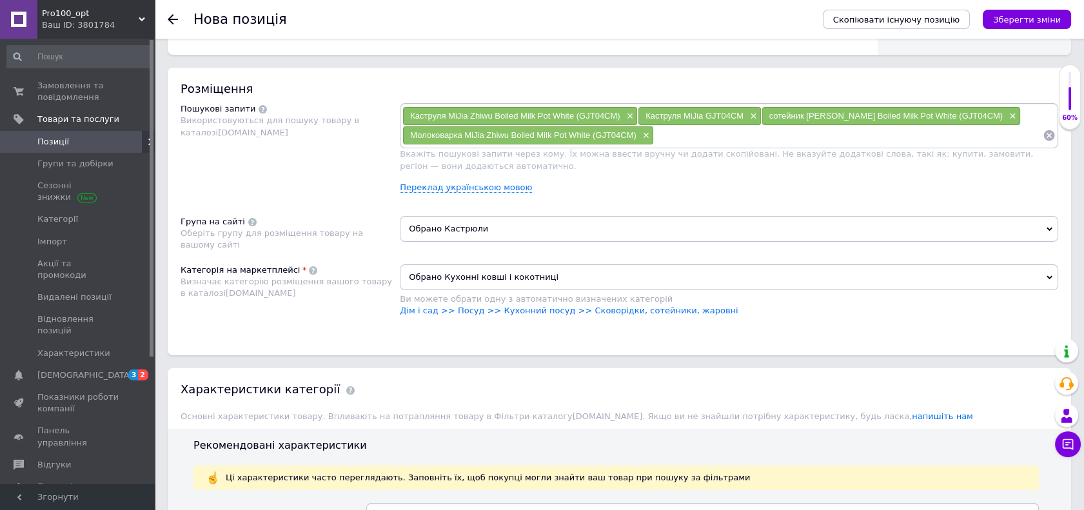
scroll to position [859, 0]
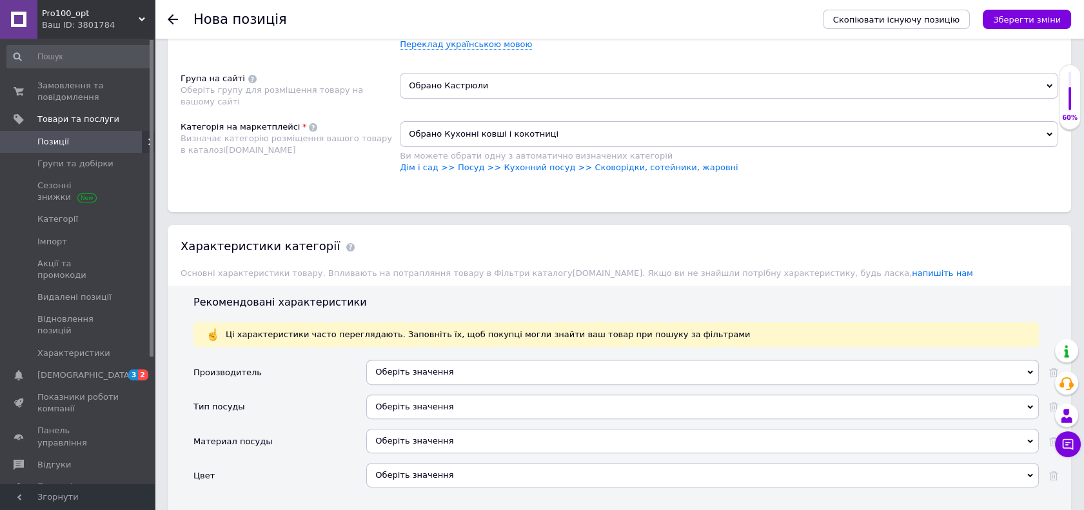
click at [427, 365] on div "Оберіть значення" at bounding box center [702, 372] width 672 height 24
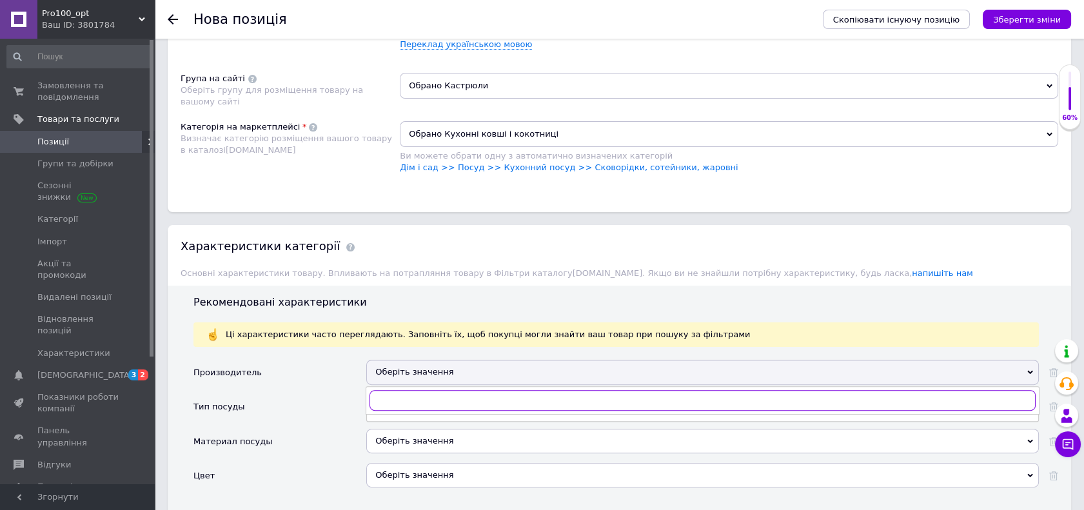
paste input "MiJia"
type input "MiJia"
click at [429, 431] on li "MiJia" at bounding box center [702, 427] width 671 height 18
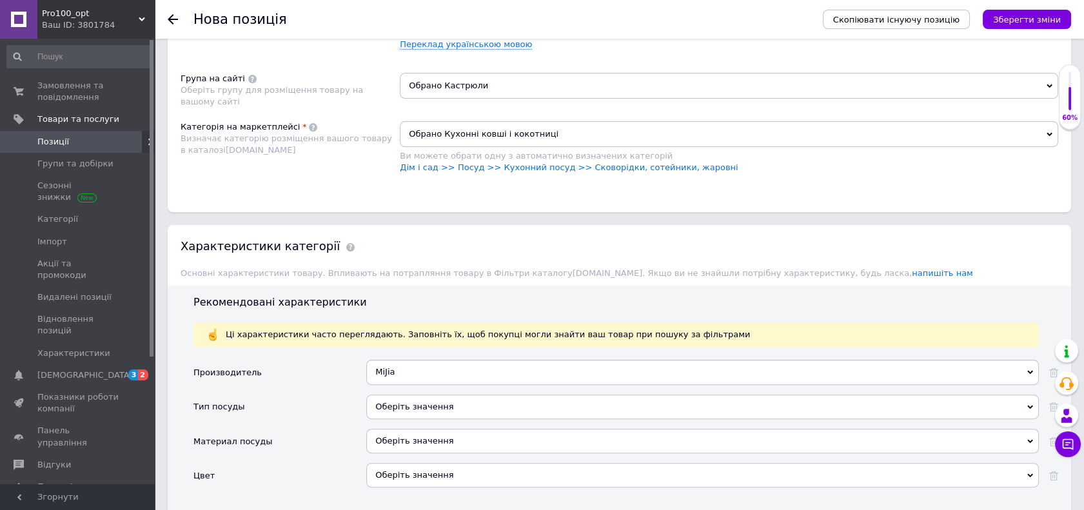
click at [418, 402] on div "Оберіть значення" at bounding box center [702, 406] width 672 height 24
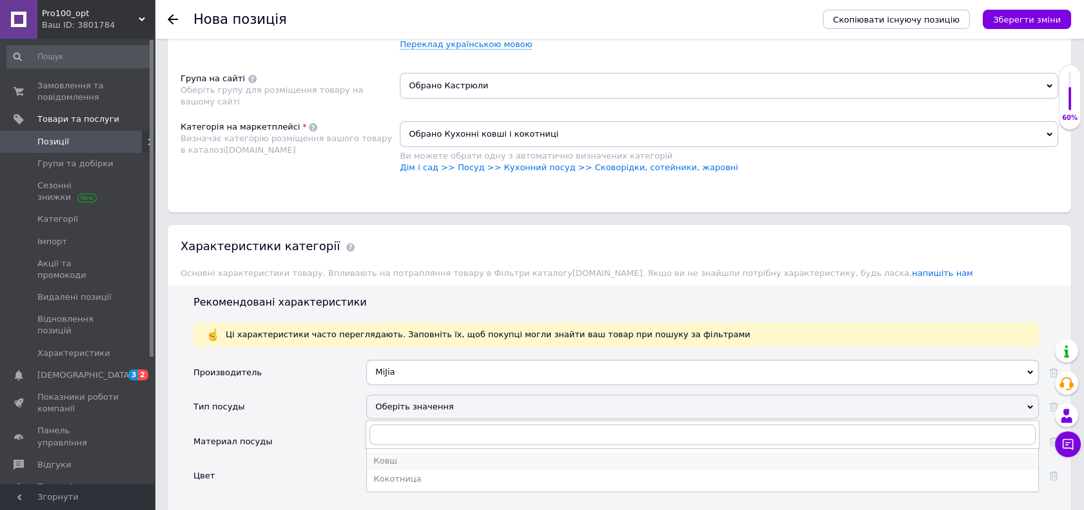
click at [422, 460] on div "Ковш" at bounding box center [702, 461] width 658 height 12
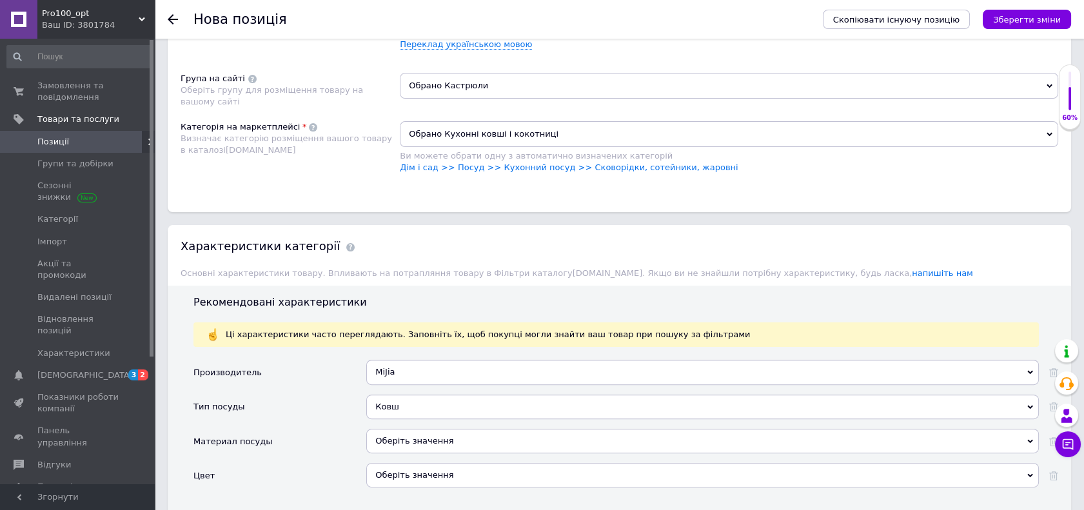
click at [418, 443] on div "Оберіть значення" at bounding box center [702, 441] width 672 height 24
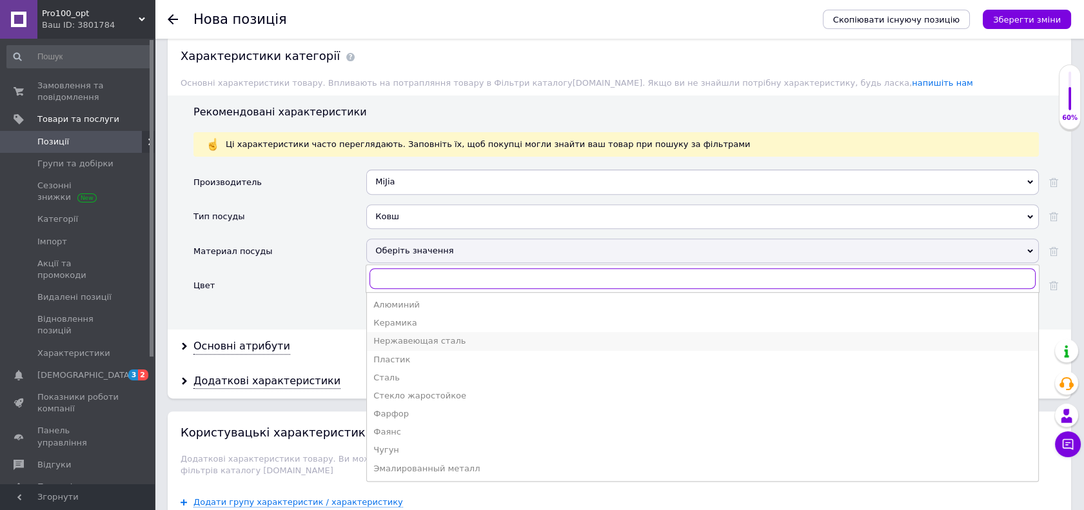
scroll to position [1074, 0]
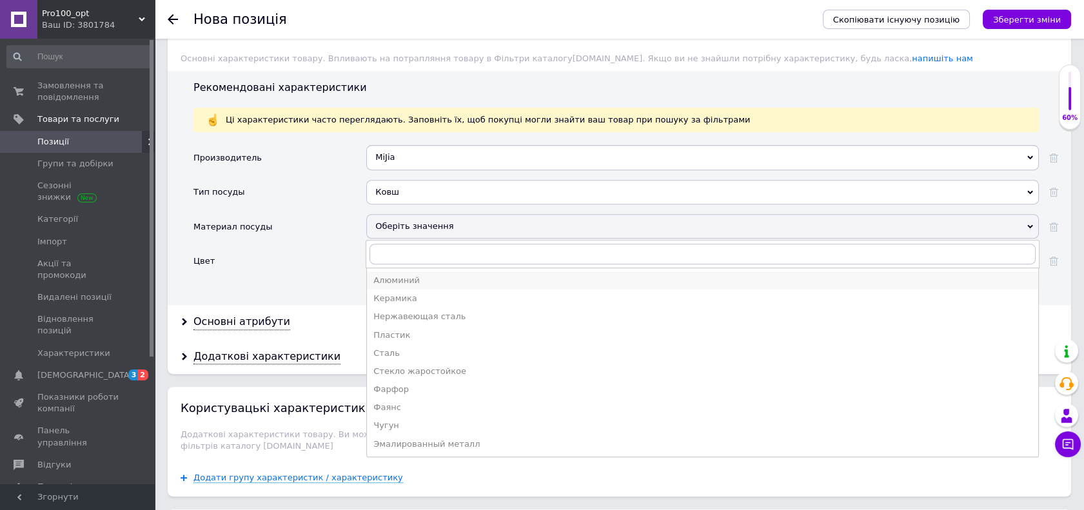
click at [415, 275] on div "Алюминий" at bounding box center [702, 281] width 658 height 12
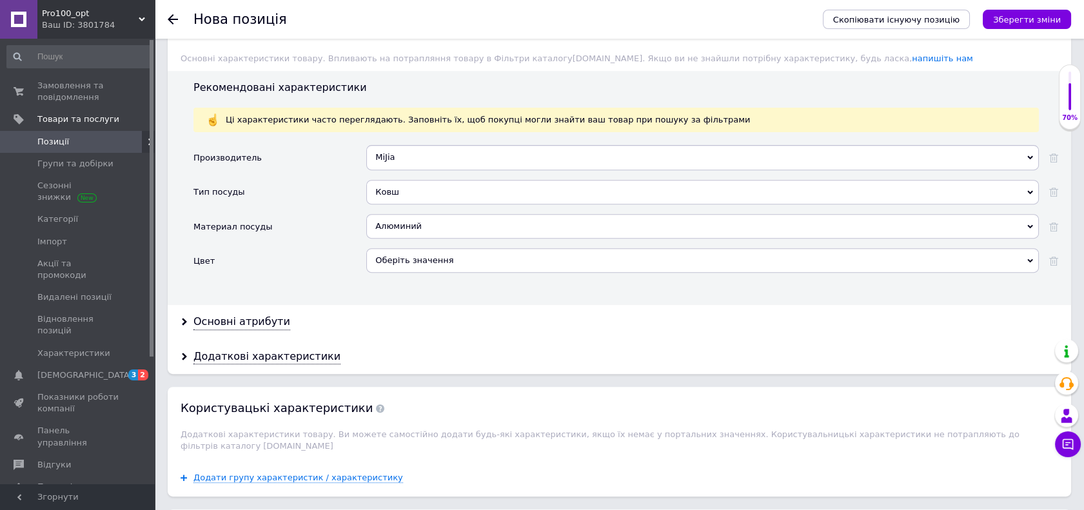
click at [413, 272] on div "Оберіть значення" at bounding box center [702, 265] width 672 height 34
click at [412, 255] on div "Оберіть значення" at bounding box center [702, 260] width 672 height 24
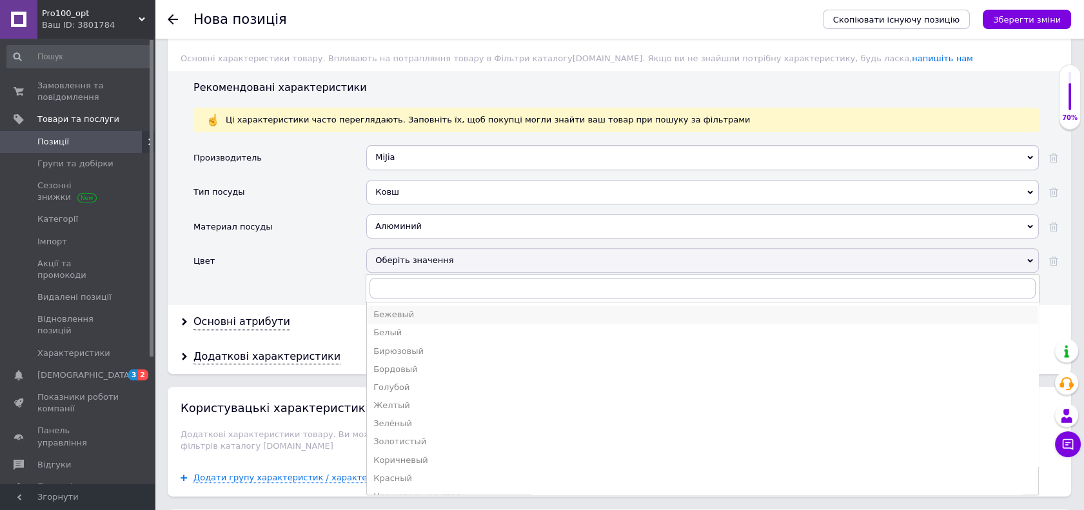
click at [398, 314] on div "Бежевый" at bounding box center [702, 315] width 658 height 12
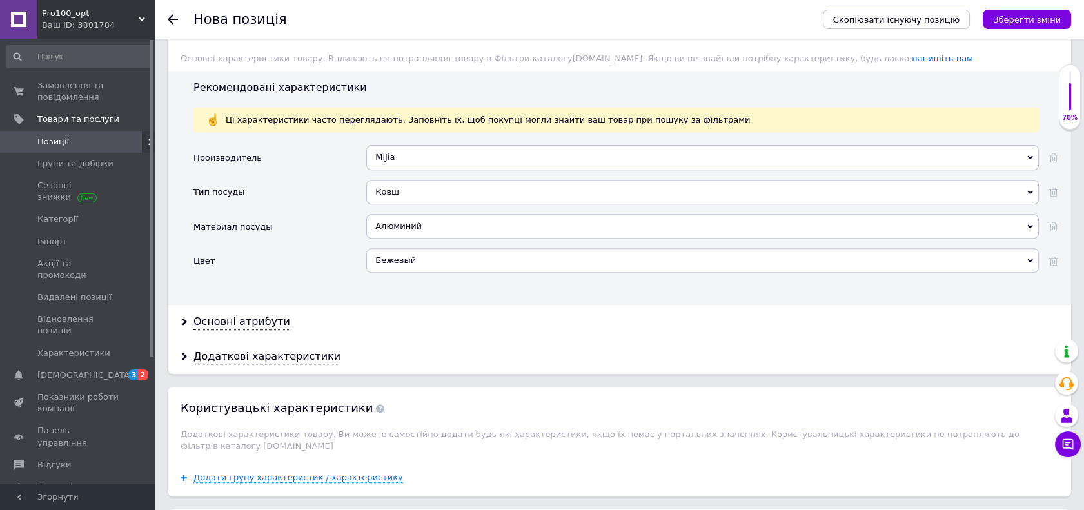
click at [406, 260] on div "Бежевый" at bounding box center [702, 260] width 672 height 24
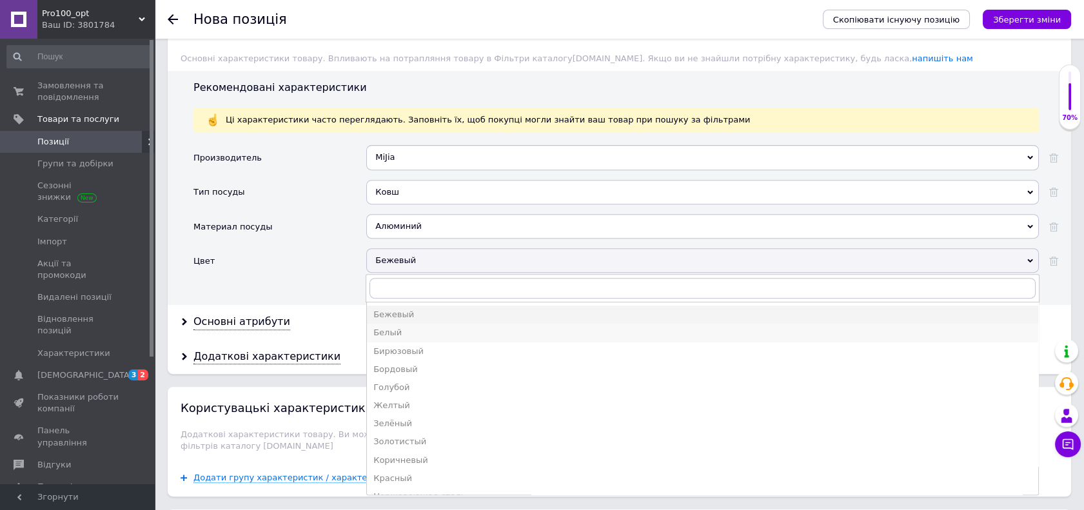
click at [395, 334] on div "Белый" at bounding box center [702, 333] width 658 height 12
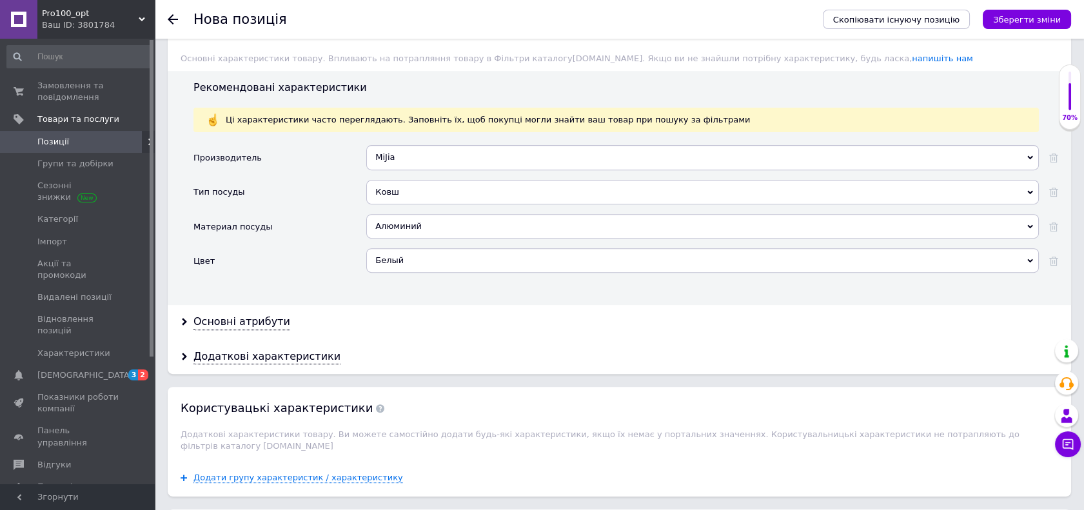
click at [324, 286] on div "Производитель MiJia MiJia Тип посуды Ковш Ковш Кокотница Материал посуды Алюмин…" at bounding box center [625, 220] width 864 height 150
click at [273, 317] on div "Основні атрибути" at bounding box center [241, 322] width 97 height 15
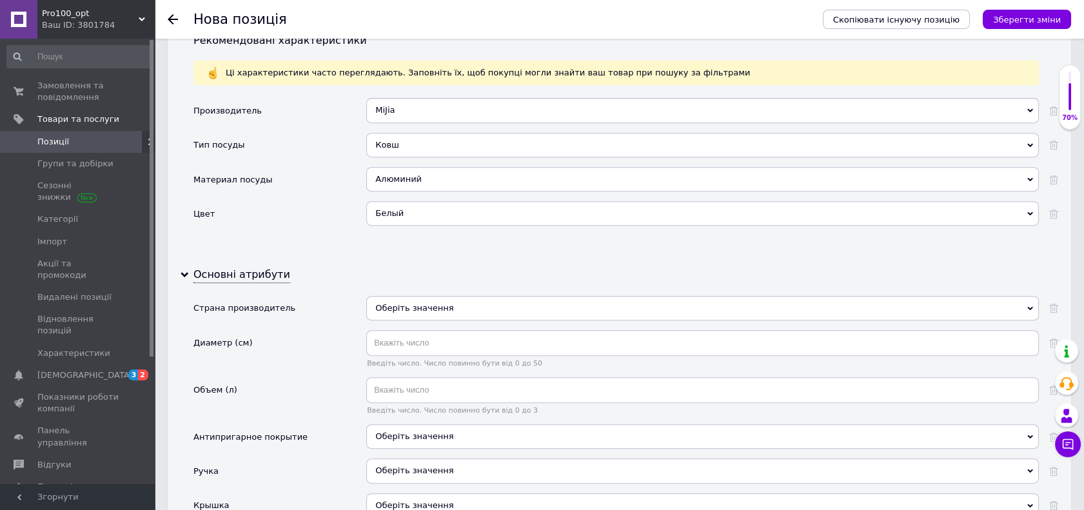
scroll to position [1145, 0]
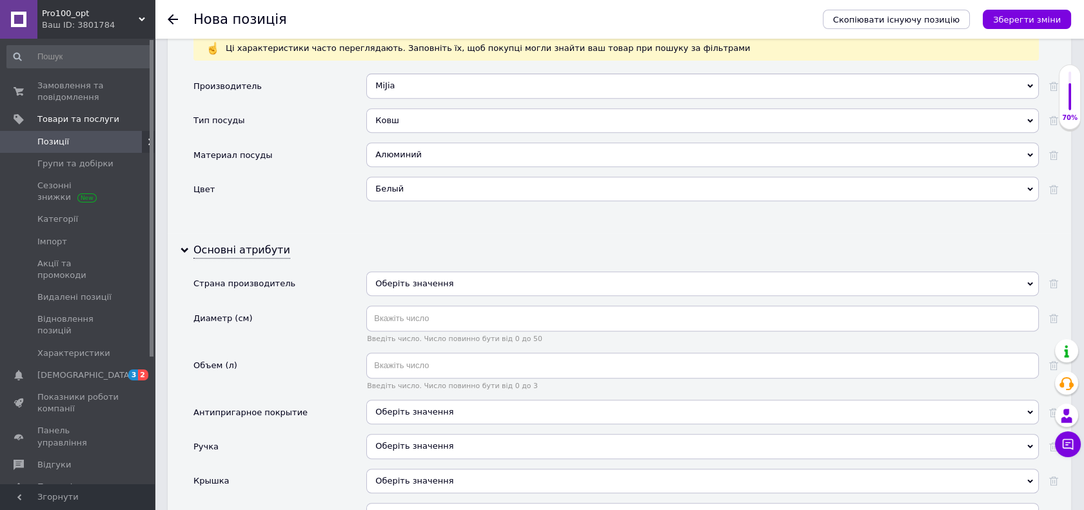
click at [432, 284] on div "Оберіть значення" at bounding box center [702, 283] width 672 height 24
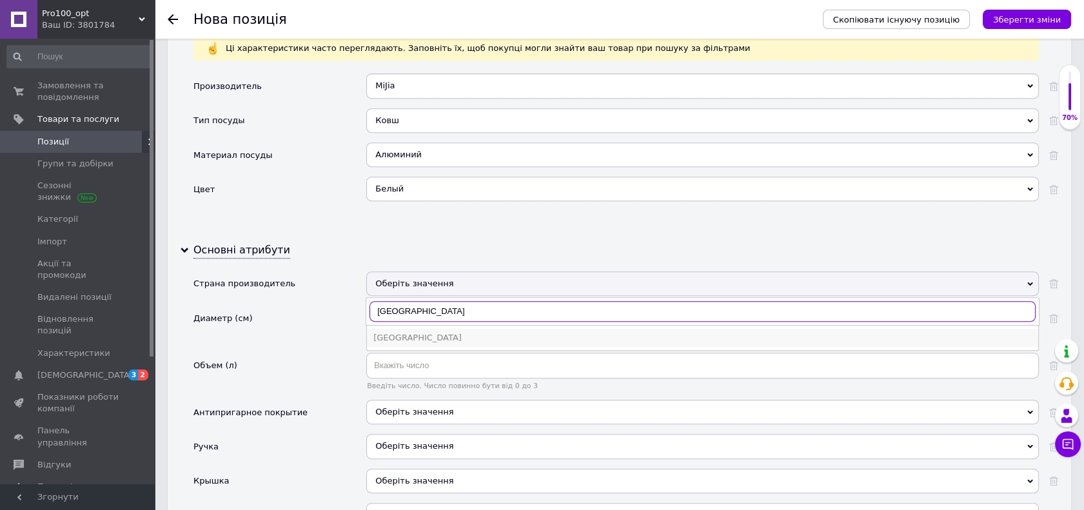
type input "[GEOGRAPHIC_DATA]"
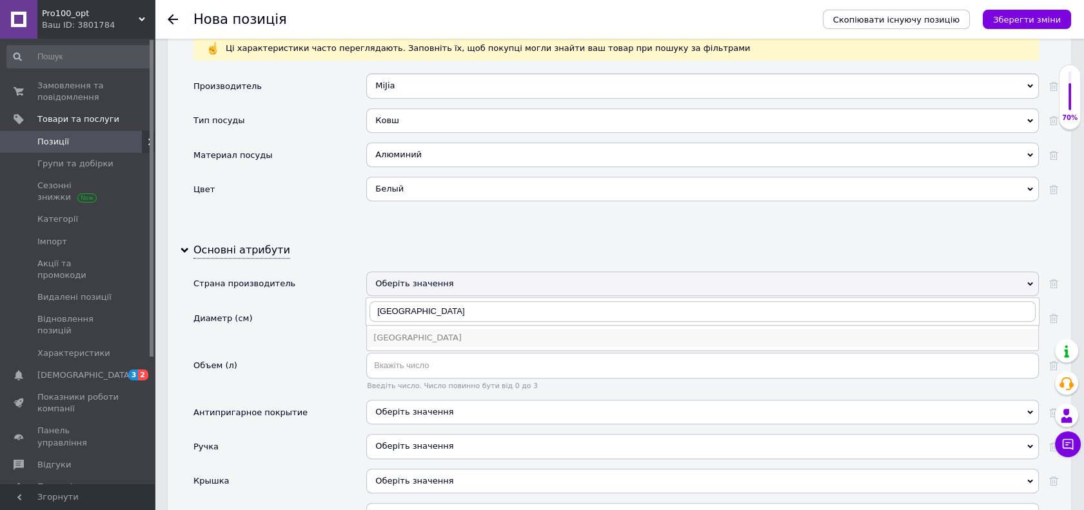
click at [425, 338] on div "[GEOGRAPHIC_DATA]" at bounding box center [702, 338] width 658 height 12
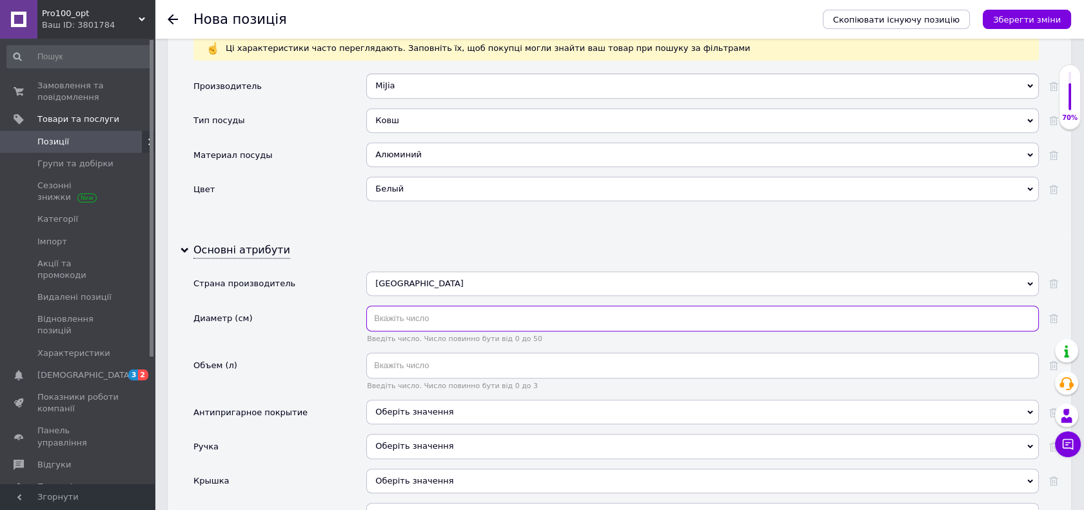
click at [403, 322] on input "text" at bounding box center [702, 319] width 672 height 26
type input "16"
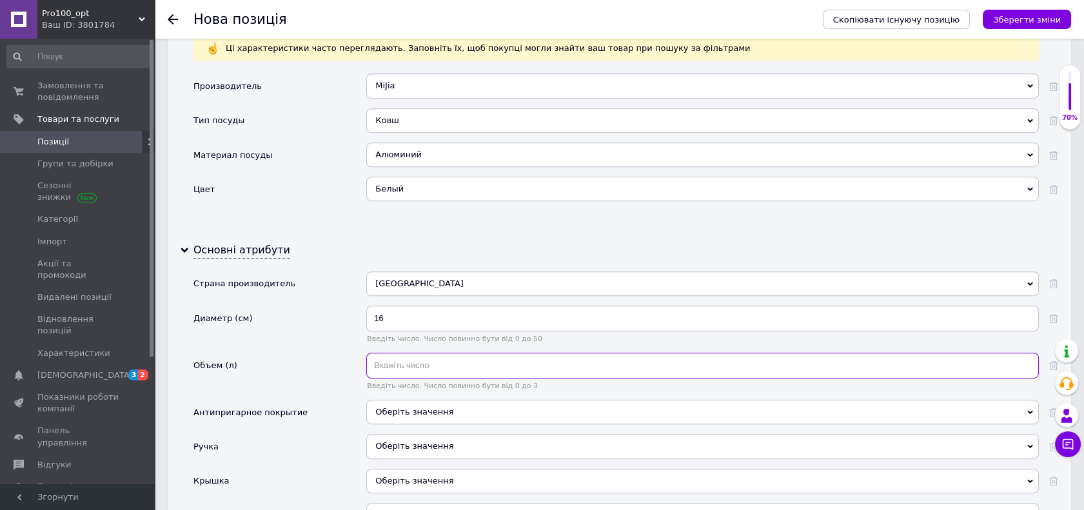
click at [421, 353] on input "text" at bounding box center [702, 366] width 672 height 26
click at [378, 360] on input "136" at bounding box center [702, 366] width 672 height 26
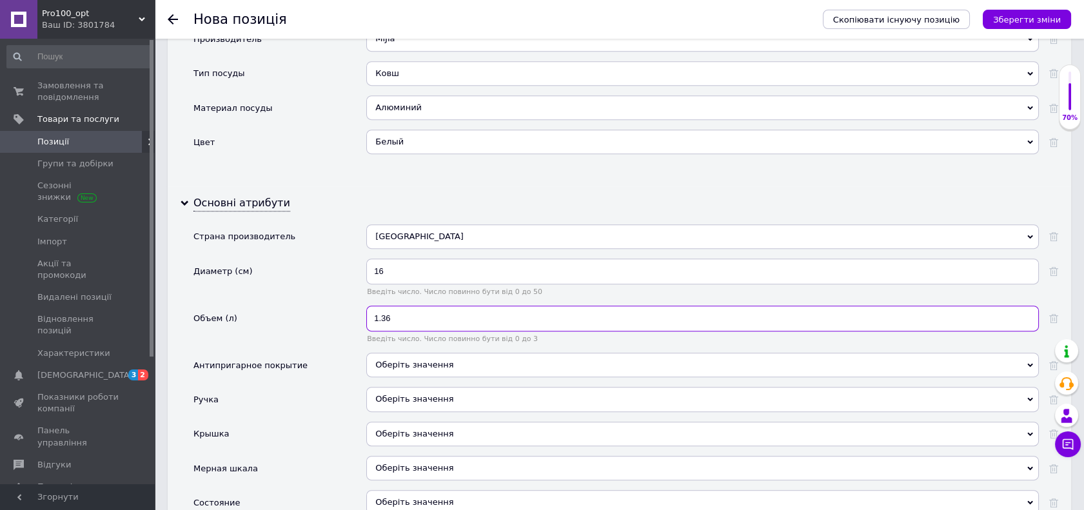
scroll to position [1217, 0]
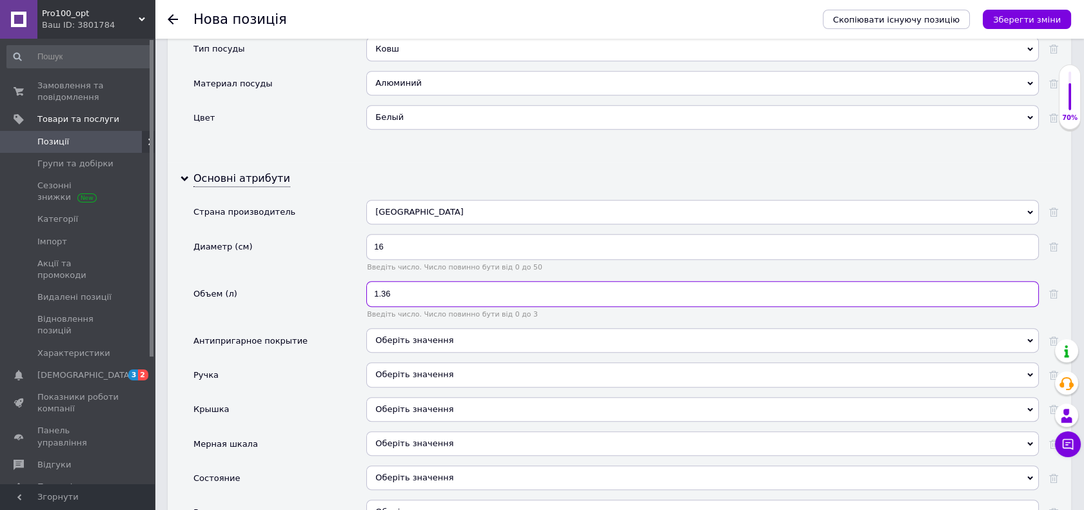
type input "1.36"
click at [414, 344] on div "Оберіть значення" at bounding box center [702, 340] width 672 height 24
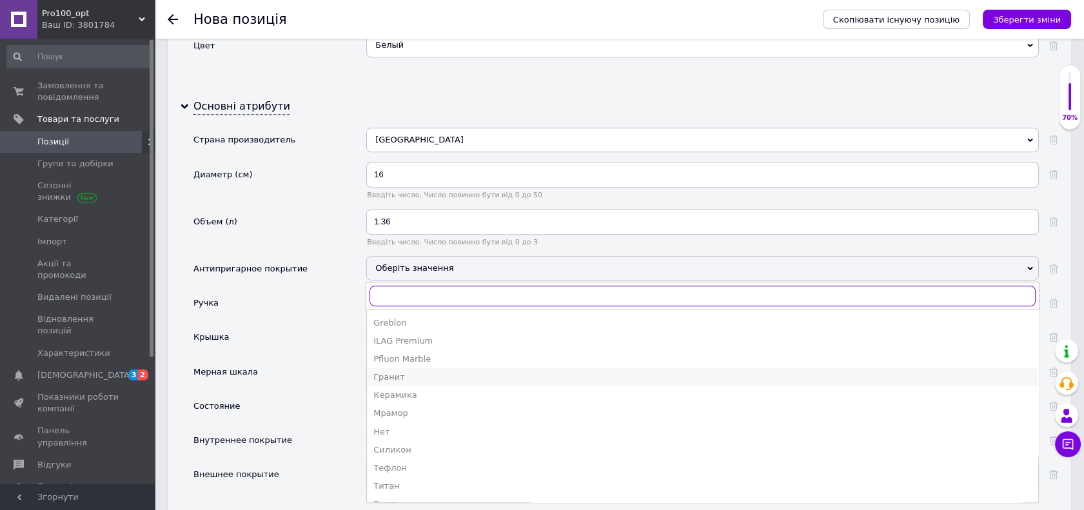
scroll to position [32, 0]
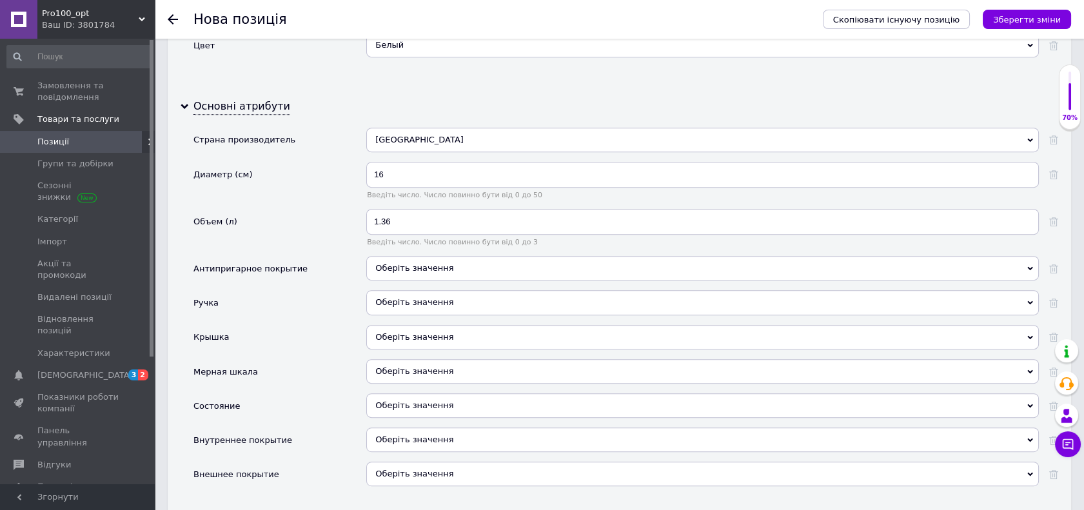
click at [320, 325] on div "Крышка" at bounding box center [279, 342] width 173 height 34
click at [439, 301] on div "Оберіть значення" at bounding box center [702, 302] width 672 height 24
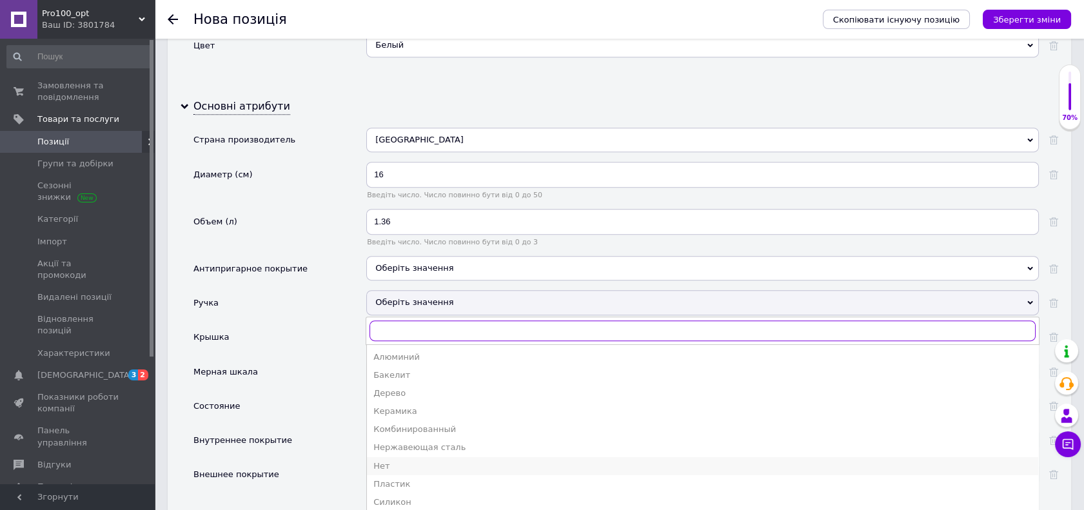
scroll to position [68, 0]
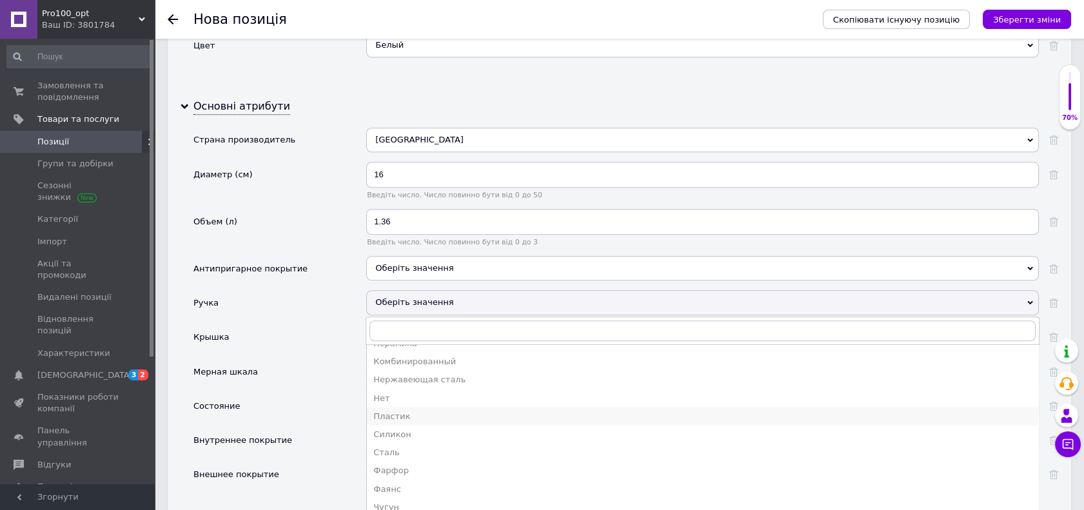
click at [401, 419] on li "Пластик" at bounding box center [702, 416] width 671 height 18
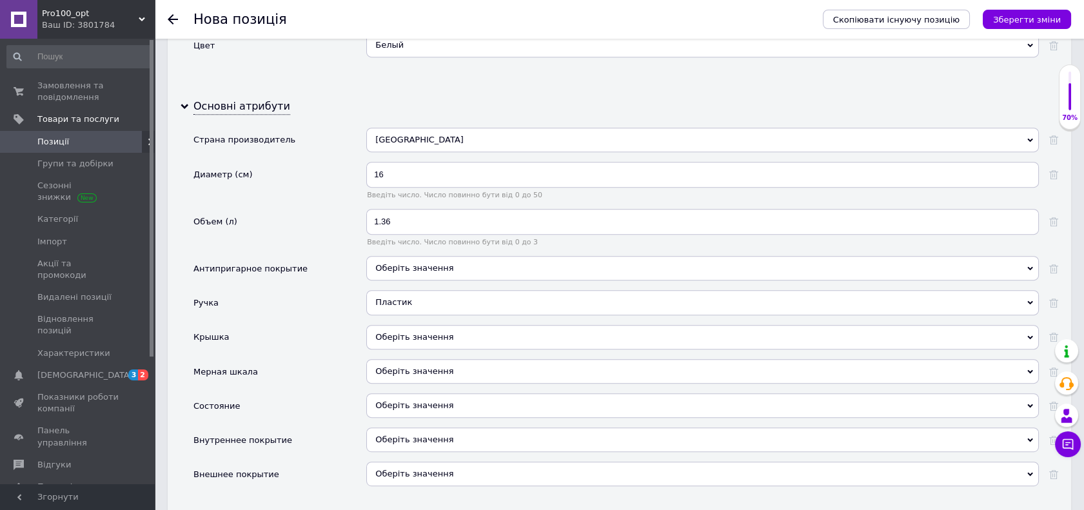
click at [412, 291] on div "Пластик" at bounding box center [702, 302] width 672 height 24
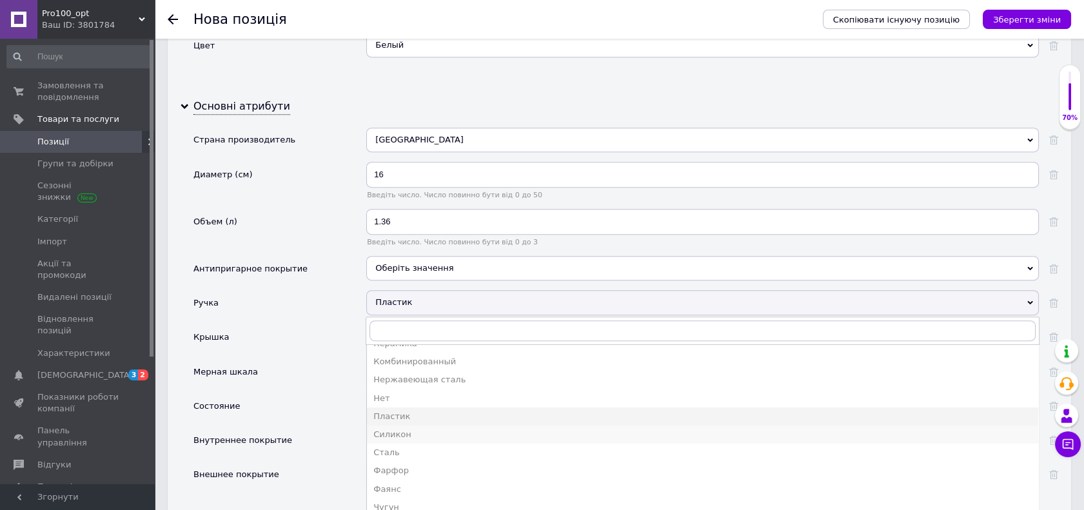
click at [392, 433] on div "Силикон" at bounding box center [702, 435] width 658 height 12
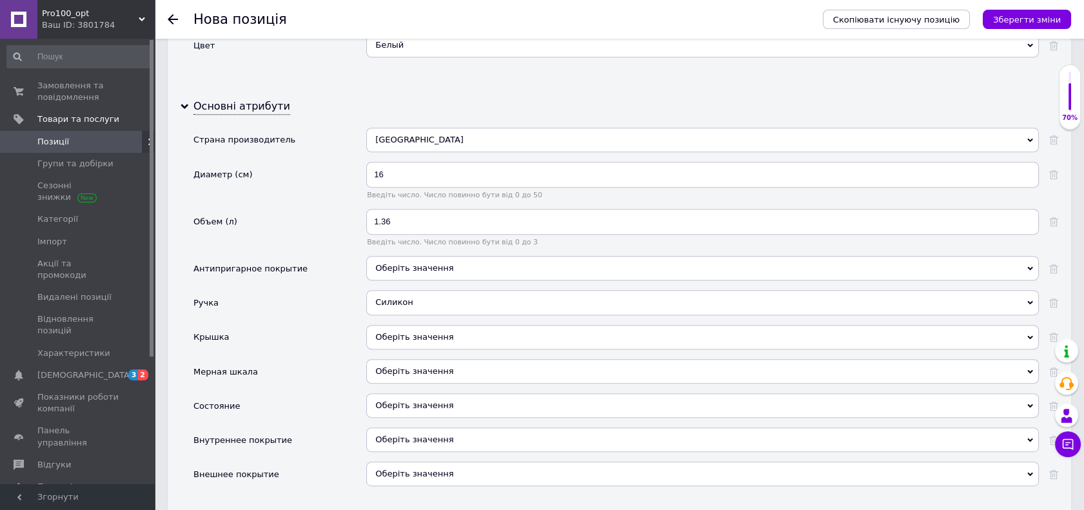
click at [330, 325] on div "Крышка" at bounding box center [279, 342] width 173 height 34
click at [397, 329] on div "Оберіть значення" at bounding box center [702, 337] width 672 height 24
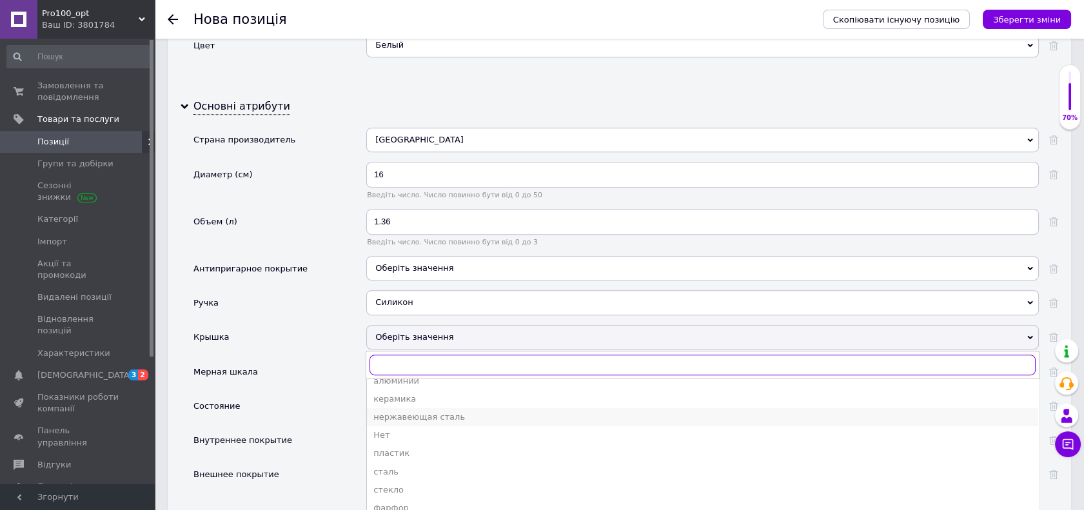
scroll to position [14, 0]
click at [420, 481] on div "стекло" at bounding box center [702, 487] width 658 height 12
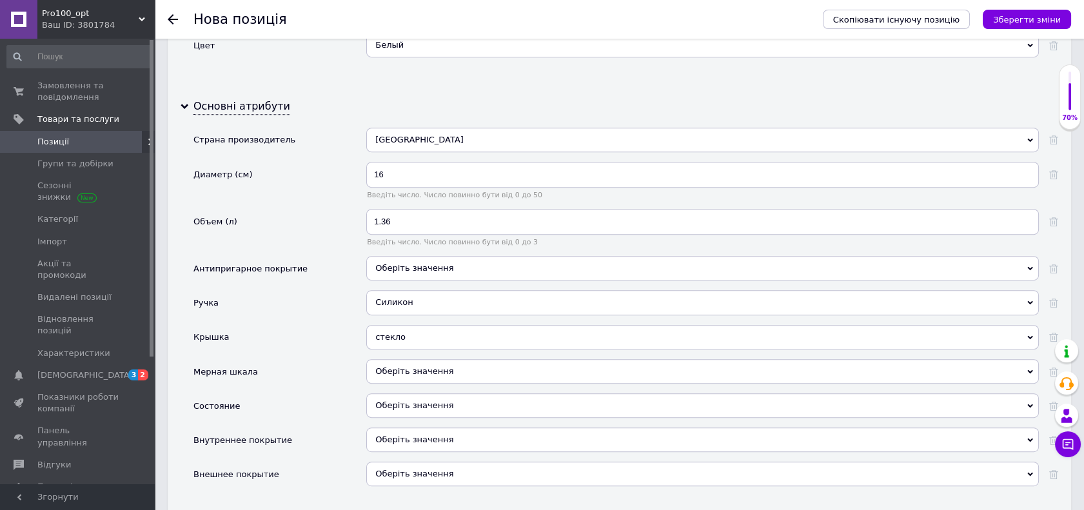
click at [327, 347] on div "Крышка" at bounding box center [279, 342] width 173 height 34
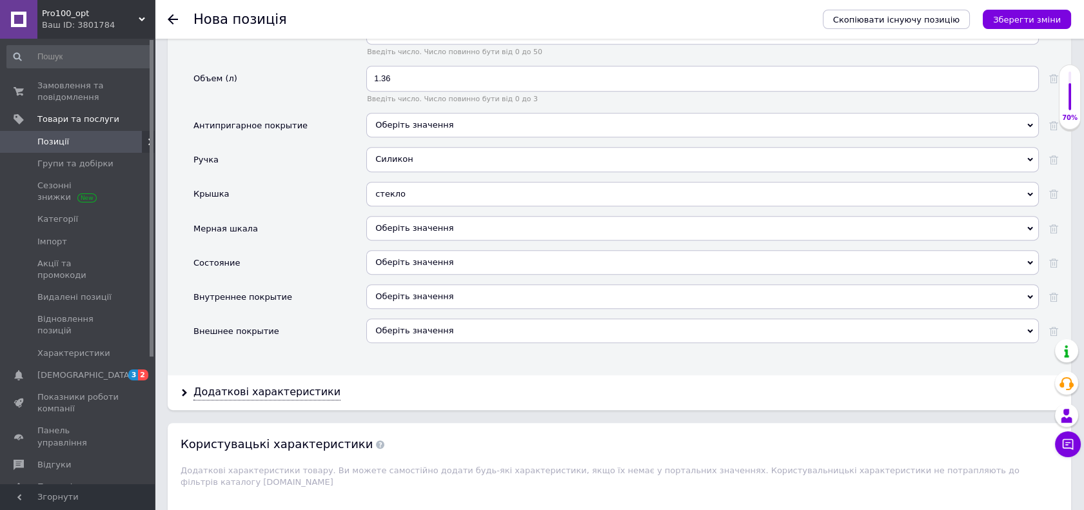
click at [408, 260] on div "Оберіть значення" at bounding box center [702, 262] width 672 height 24
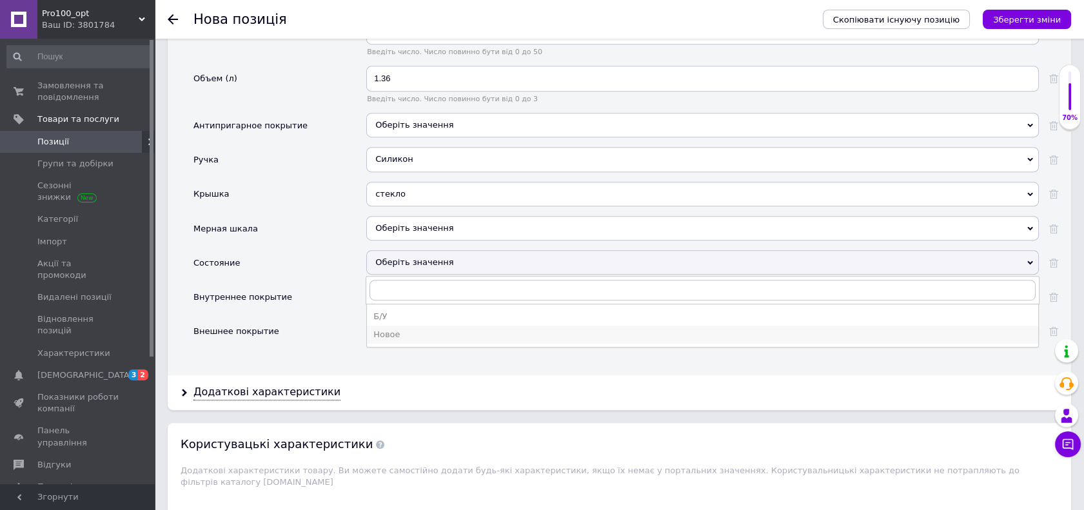
click at [407, 329] on div "Новое" at bounding box center [702, 335] width 658 height 12
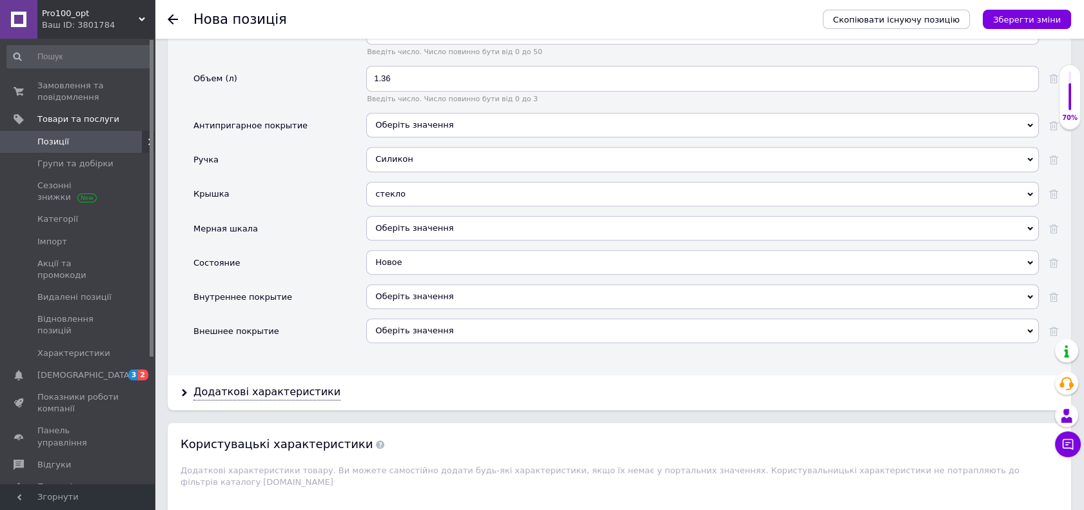
click at [412, 288] on div "Оберіть значення" at bounding box center [702, 296] width 672 height 24
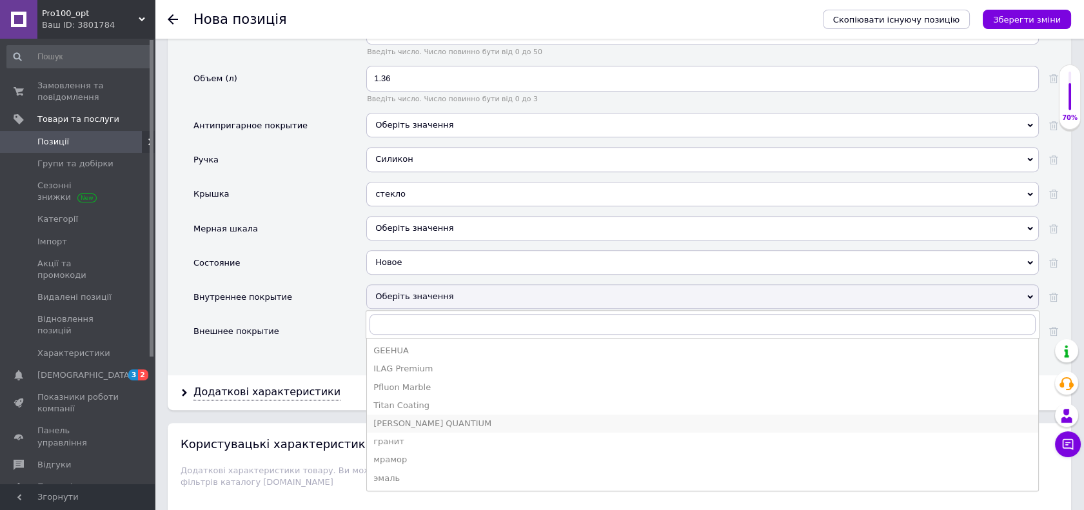
click at [443, 422] on div "[PERSON_NAME] QUANTIUM" at bounding box center [702, 424] width 658 height 12
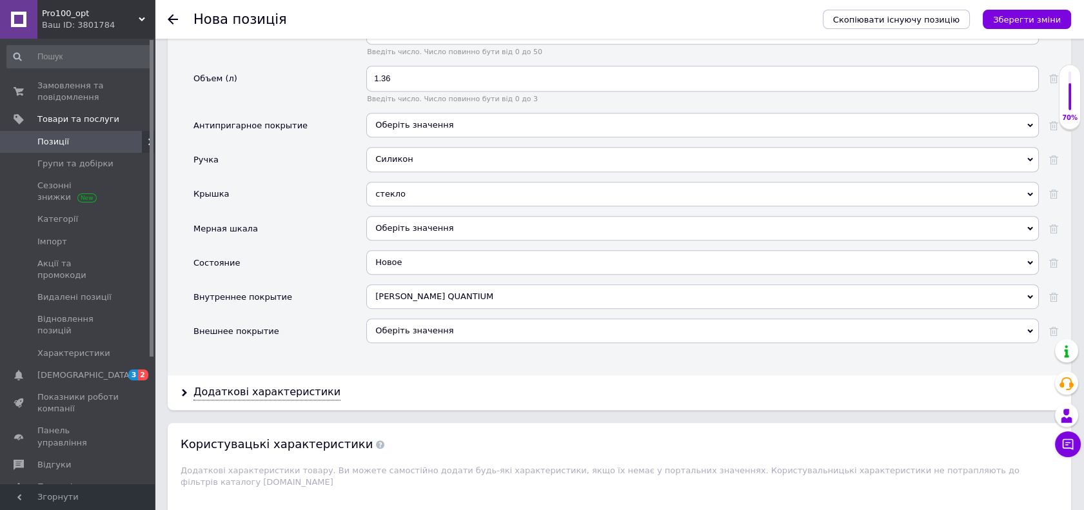
click at [322, 318] on div "Внешнее покрытие" at bounding box center [279, 335] width 173 height 34
click at [396, 325] on div "Оберіть значення" at bounding box center [702, 330] width 672 height 24
click at [327, 342] on div "Внешнее покрытие" at bounding box center [279, 335] width 173 height 34
click at [309, 346] on div "Внешнее покрытие" at bounding box center [279, 335] width 173 height 34
click at [1022, 25] on button "Зберегти зміни" at bounding box center [1026, 19] width 88 height 19
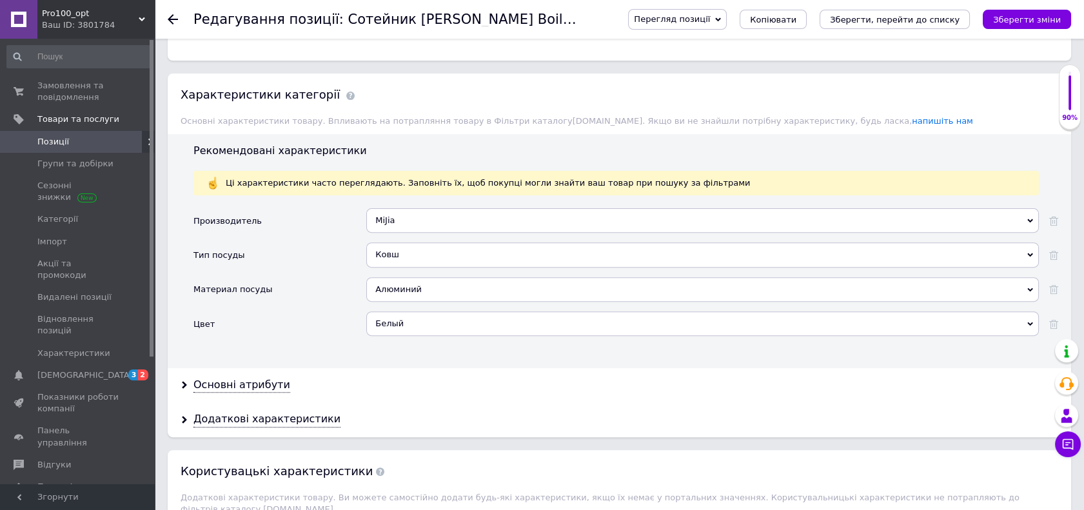
scroll to position [1002, 0]
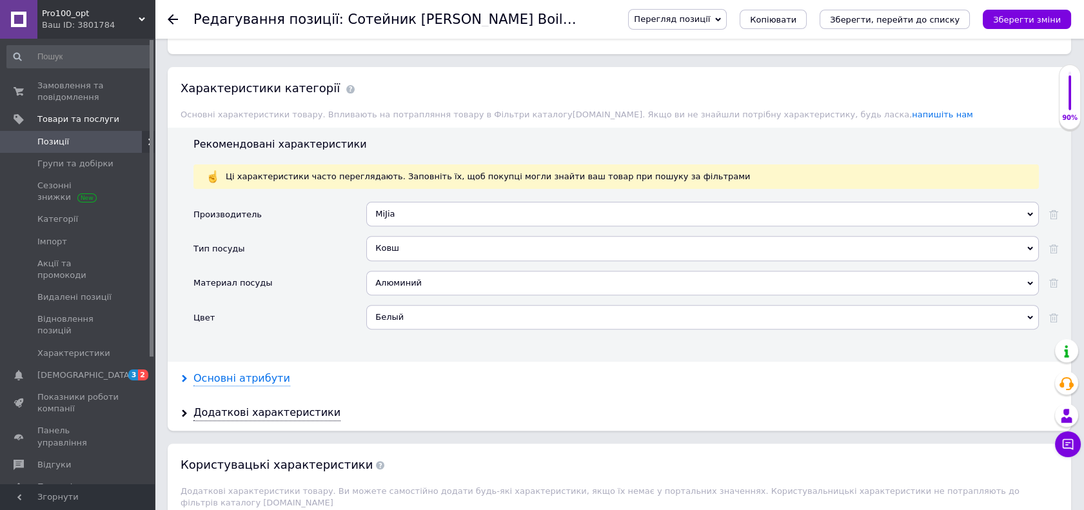
click at [257, 379] on div "Основні атрибути" at bounding box center [241, 378] width 97 height 15
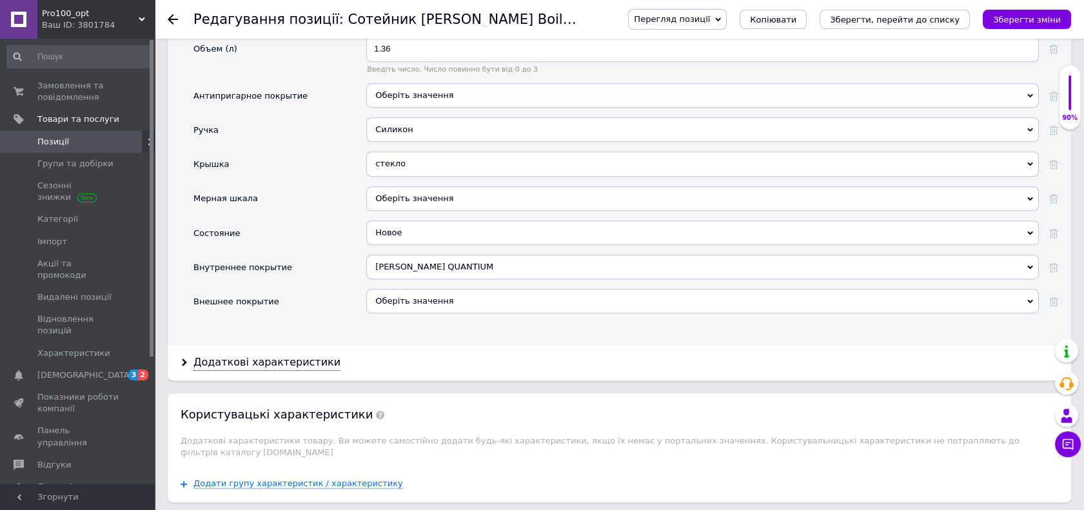
scroll to position [1575, 0]
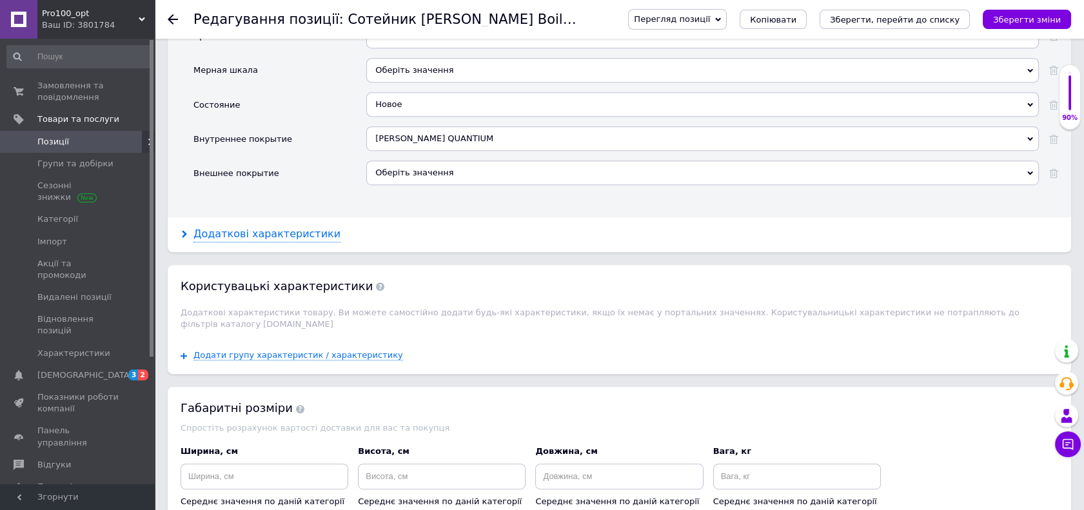
click at [255, 227] on div "Додаткові характеристики" at bounding box center [266, 234] width 147 height 15
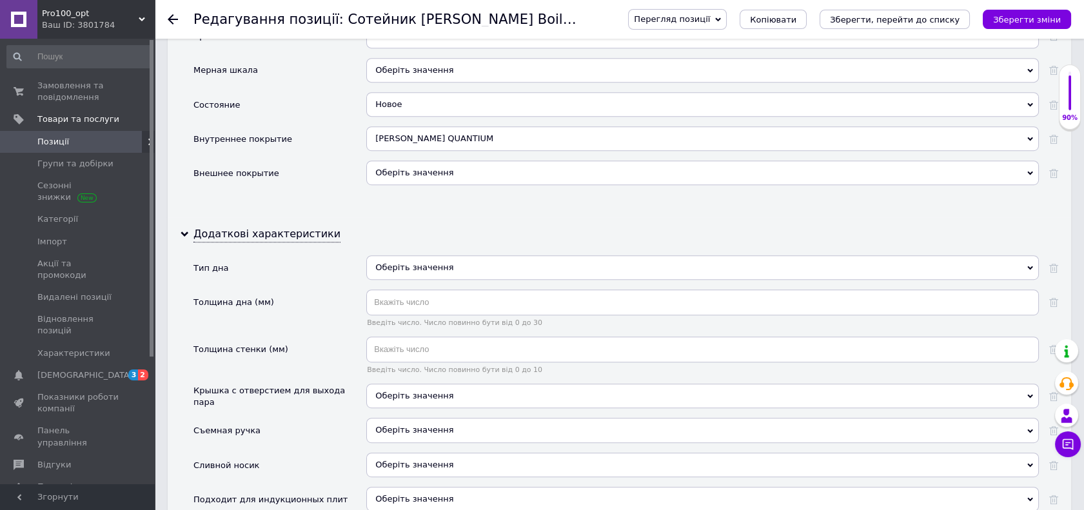
click at [423, 273] on div "Оберіть значення" at bounding box center [702, 267] width 672 height 24
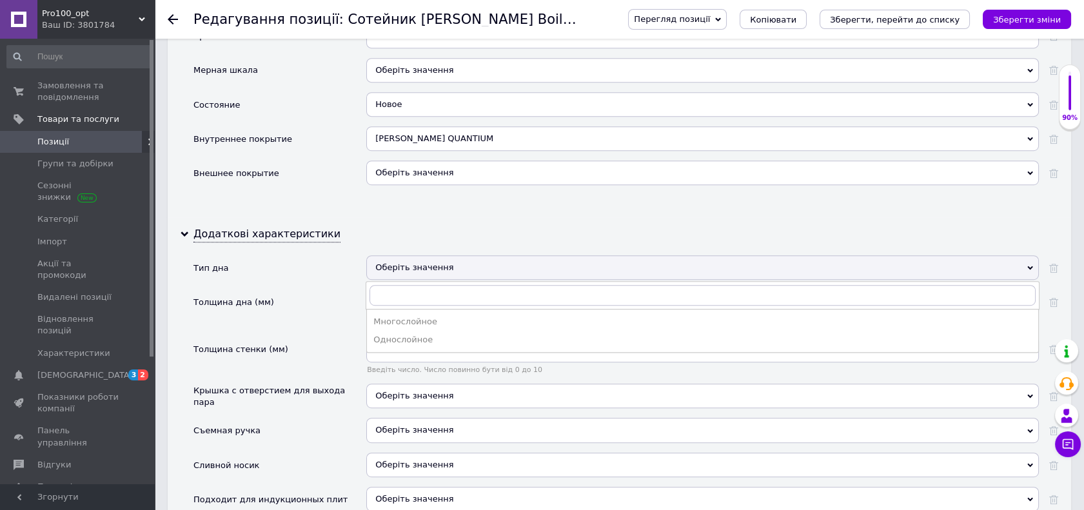
click at [457, 222] on div "Додаткові характеристики Тип дна Оберіть значення Многослойное Однослойное Толщ…" at bounding box center [619, 448] width 903 height 463
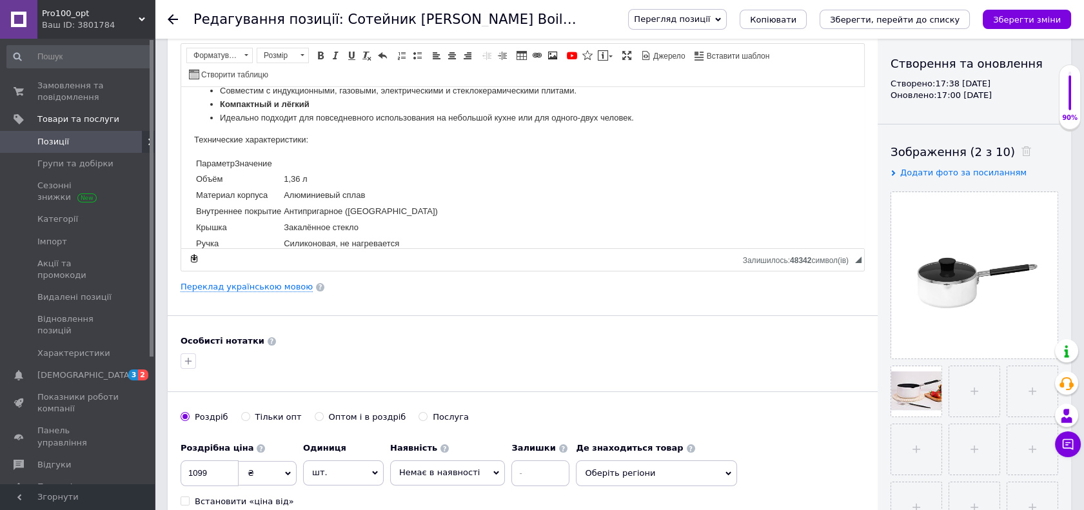
scroll to position [286, 0]
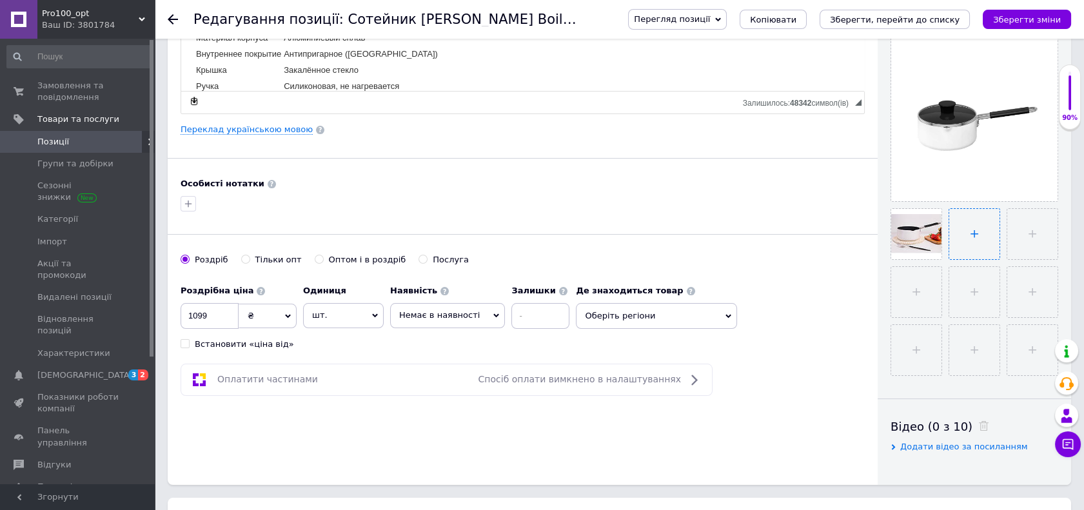
click at [964, 224] on input "file" at bounding box center [974, 234] width 50 height 50
type input "C:\fakepath\Знімок екрана [DATE] 172716.jpg"
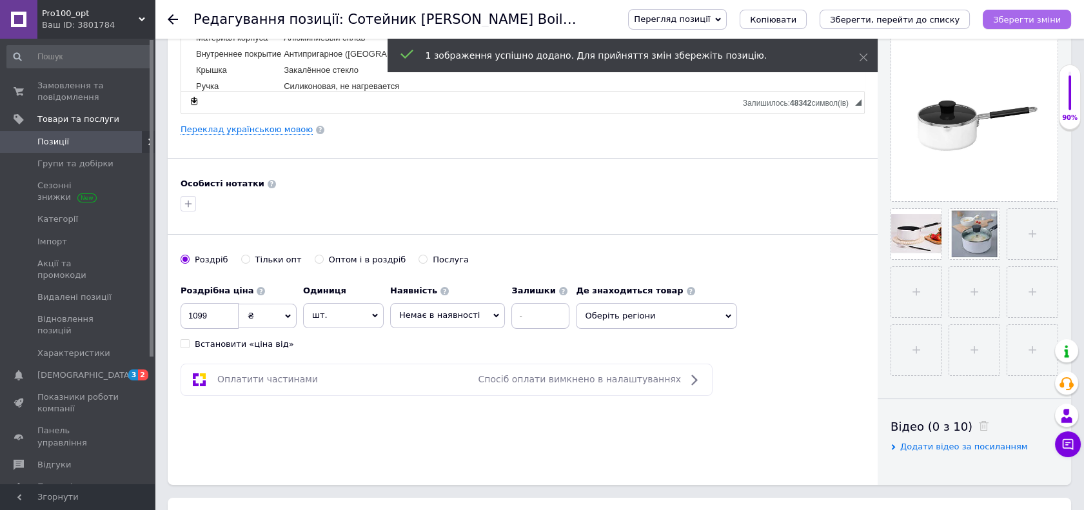
click at [1019, 23] on icon "Зберегти зміни" at bounding box center [1027, 20] width 68 height 10
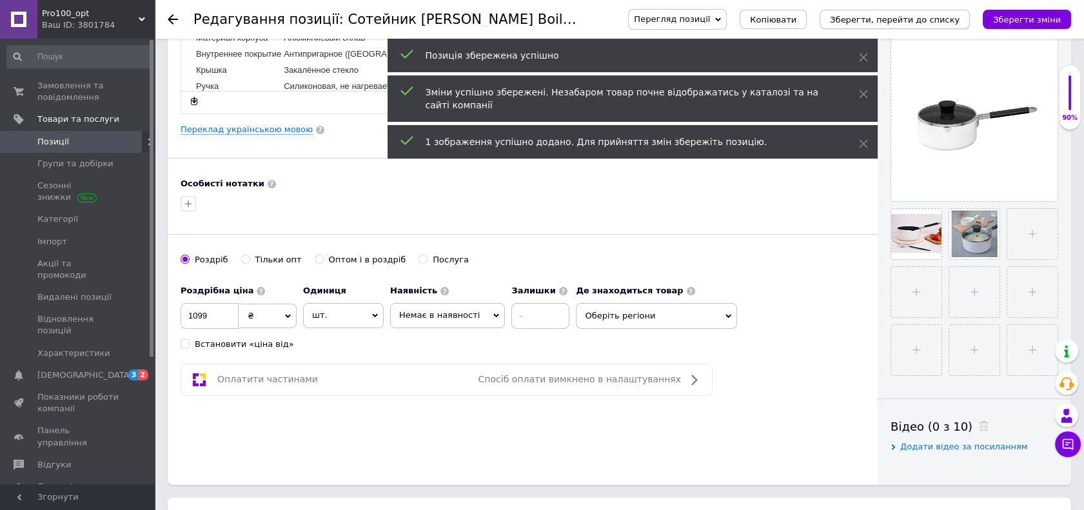
click at [912, 21] on icon "Зберегти, перейти до списку" at bounding box center [895, 20] width 130 height 10
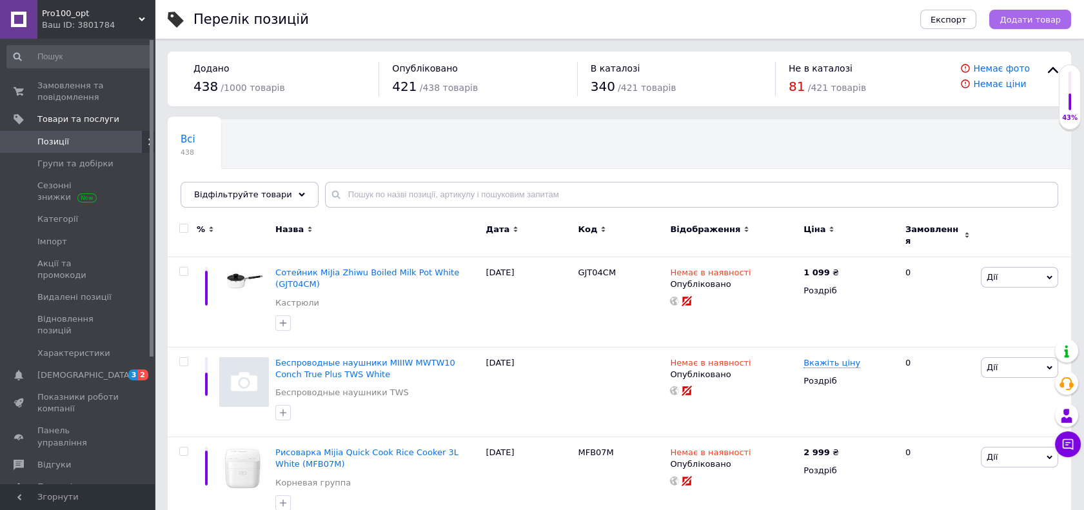
click at [1050, 22] on span "Додати товар" at bounding box center [1029, 20] width 61 height 10
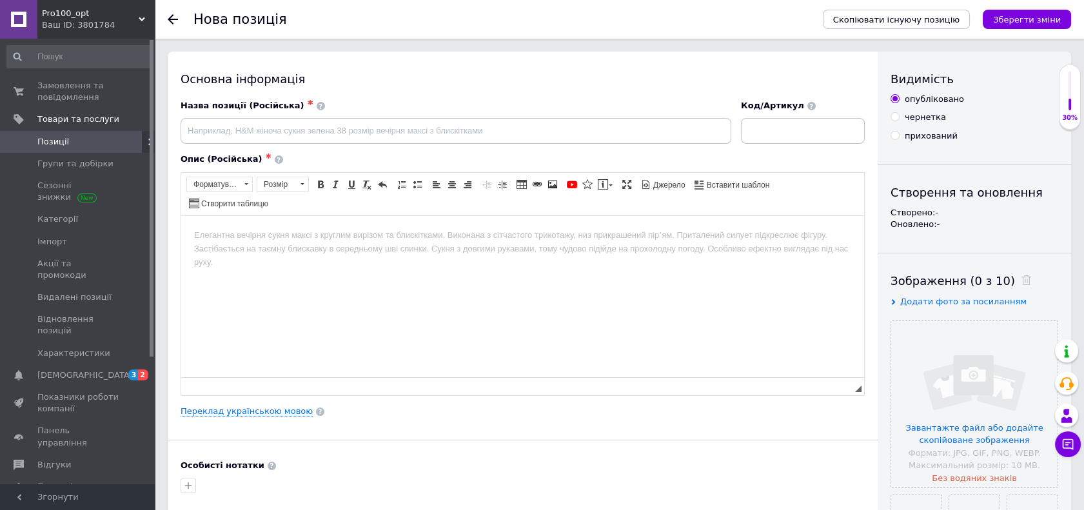
click at [273, 401] on div "Основна інформація Назва позиції (Російська) ✱ Код/Артикул Опис (Російська) ✱ Р…" at bounding box center [523, 411] width 710 height 719
click at [283, 411] on link "Переклад українською мовою" at bounding box center [246, 411] width 132 height 10
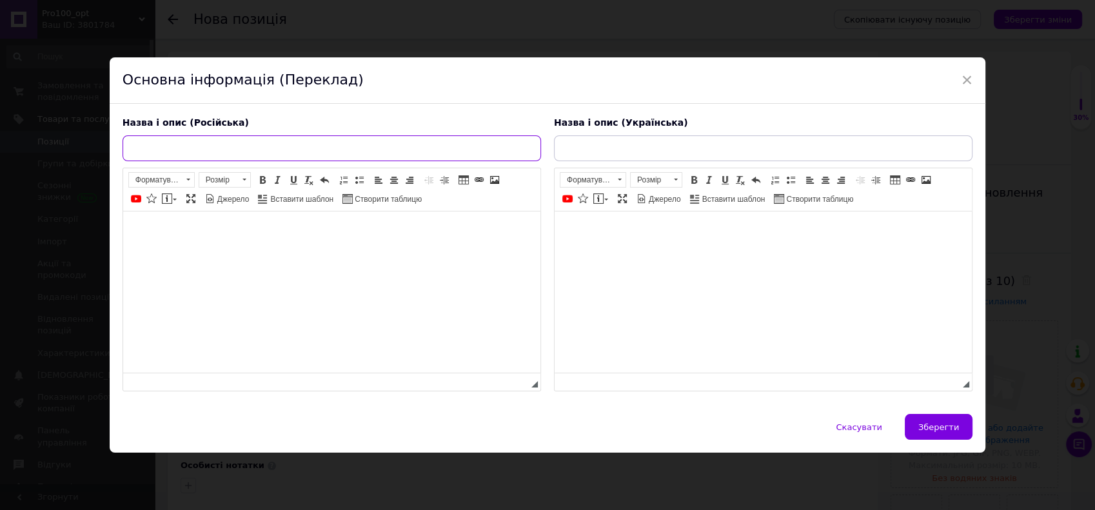
click at [233, 151] on input "text" at bounding box center [331, 148] width 418 height 26
paste input "Косметическое зеркало Jordan&Judy LED White (NV505)"
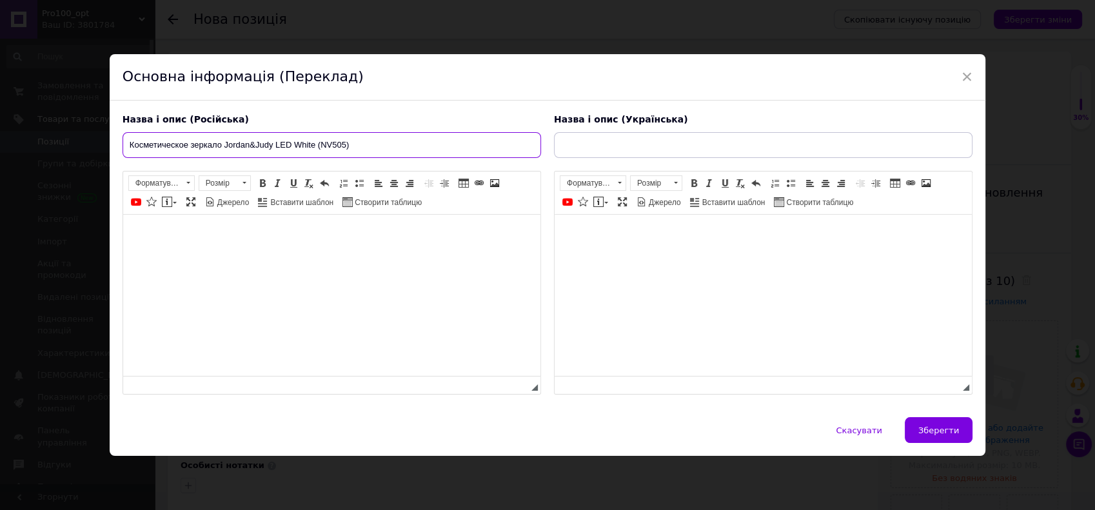
type input "Косметическое зеркало Jordan&Judy LED White (NV505)"
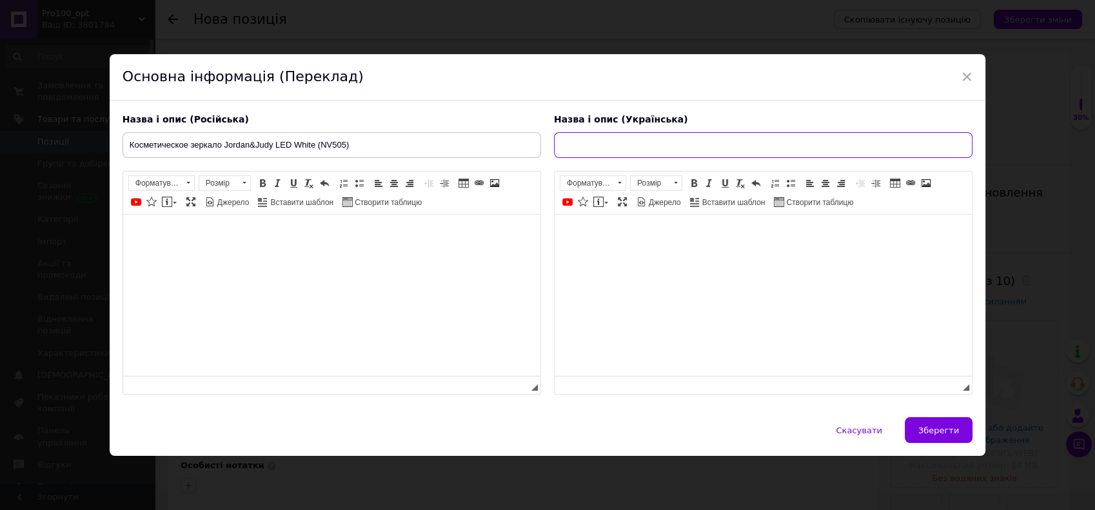
click at [587, 133] on input "text" at bounding box center [763, 145] width 418 height 26
paste input "Косметичне дзеркало [PERSON_NAME] LED White (NV505)"
type input "Косметичне дзеркало [PERSON_NAME] LED White (NV505)"
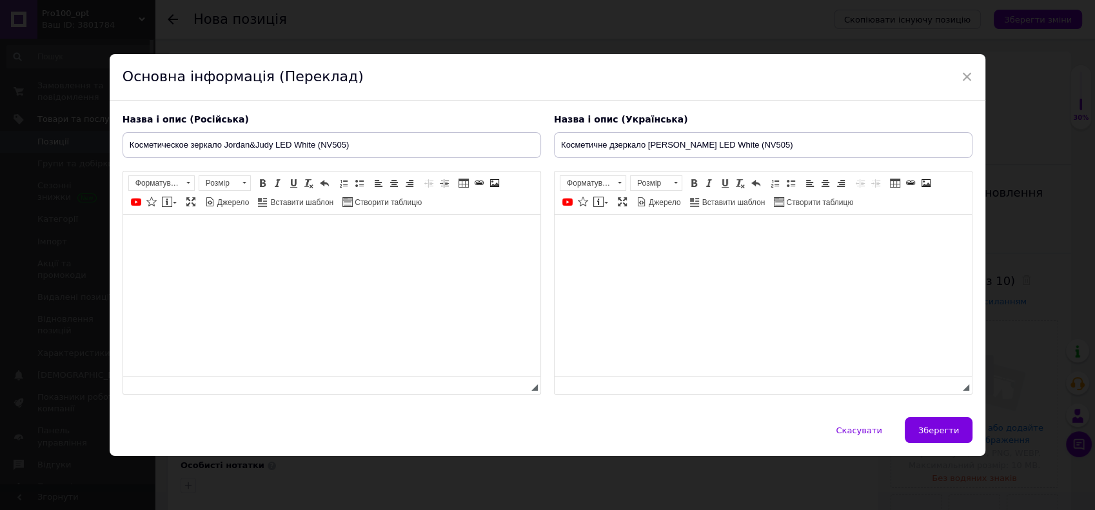
click at [610, 254] on html at bounding box center [762, 234] width 417 height 39
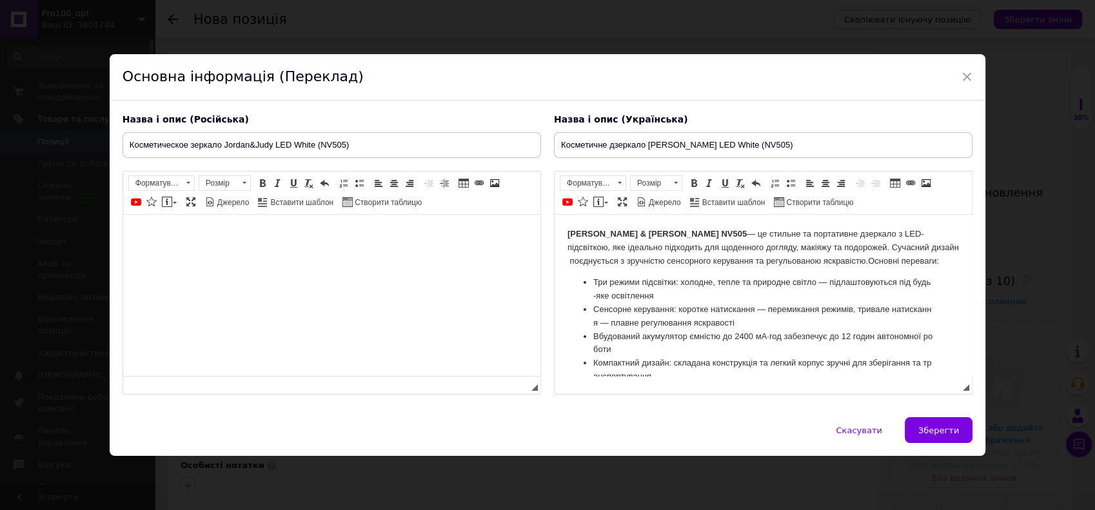
scroll to position [239, 0]
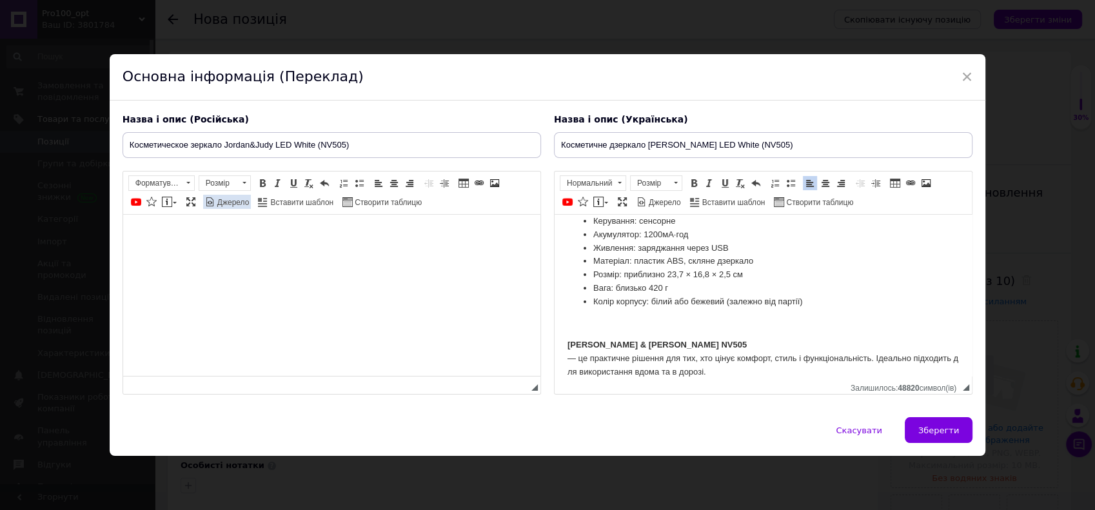
drag, startPoint x: 230, startPoint y: 193, endPoint x: 239, endPoint y: 206, distance: 16.3
click at [506, 175] on span "Форматування Форматування Розмір Розмір Жирний Сполучення клавіш Ctrl+B Курсив …" at bounding box center [506, 175] width 0 height 0
click at [243, 233] on body "Редактор, 4D1F473A-4084-4858-AACB-7BE5B5631D8C" at bounding box center [330, 235] width 391 height 14
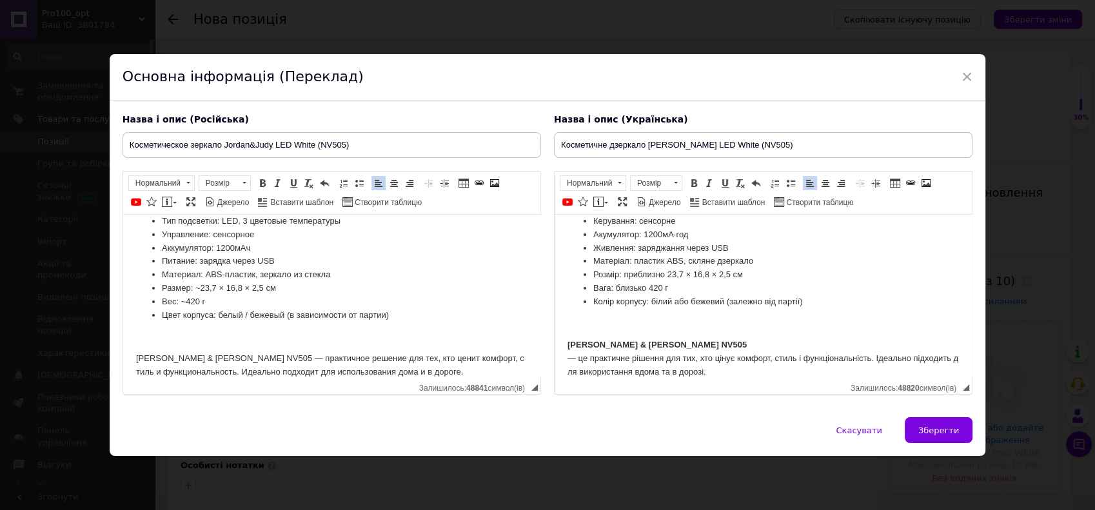
click at [272, 334] on p "Редактор, 4D1F473A-4084-4858-AACB-7BE5B5631D8C" at bounding box center [330, 337] width 391 height 14
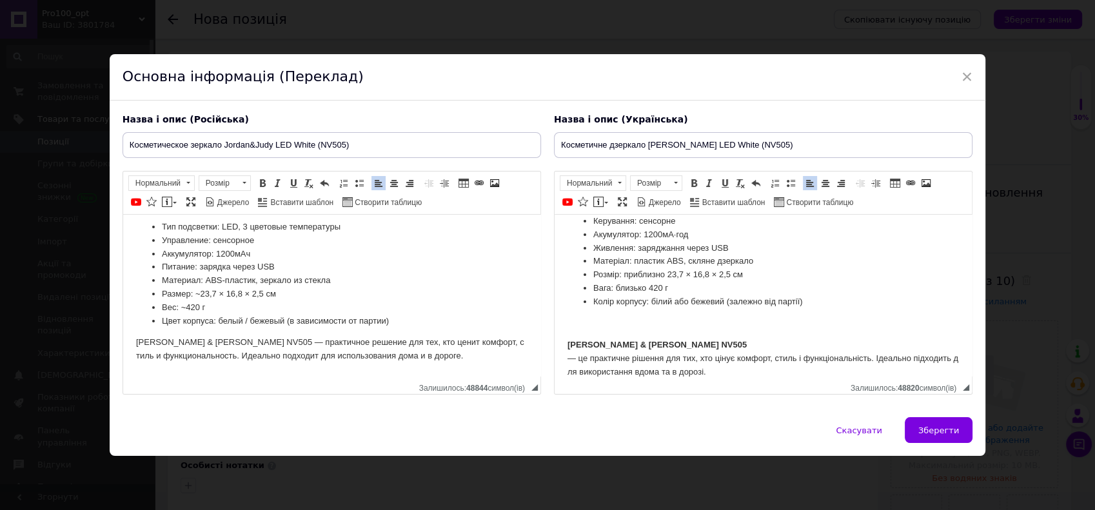
click at [583, 331] on p "Редактор, 8023E25A-6B5E-4006-A7D5-01F37C7D2160" at bounding box center [762, 324] width 391 height 14
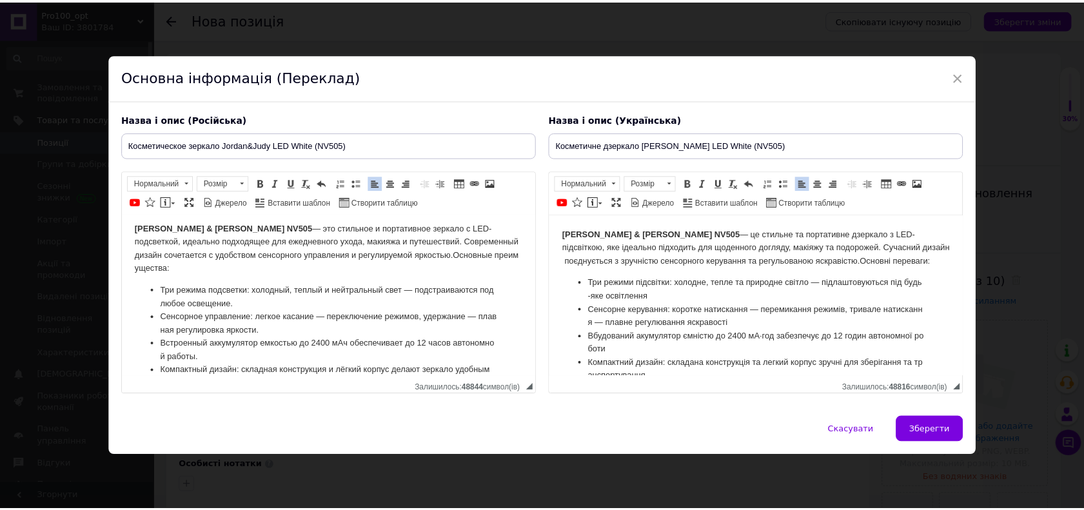
scroll to position [0, 0]
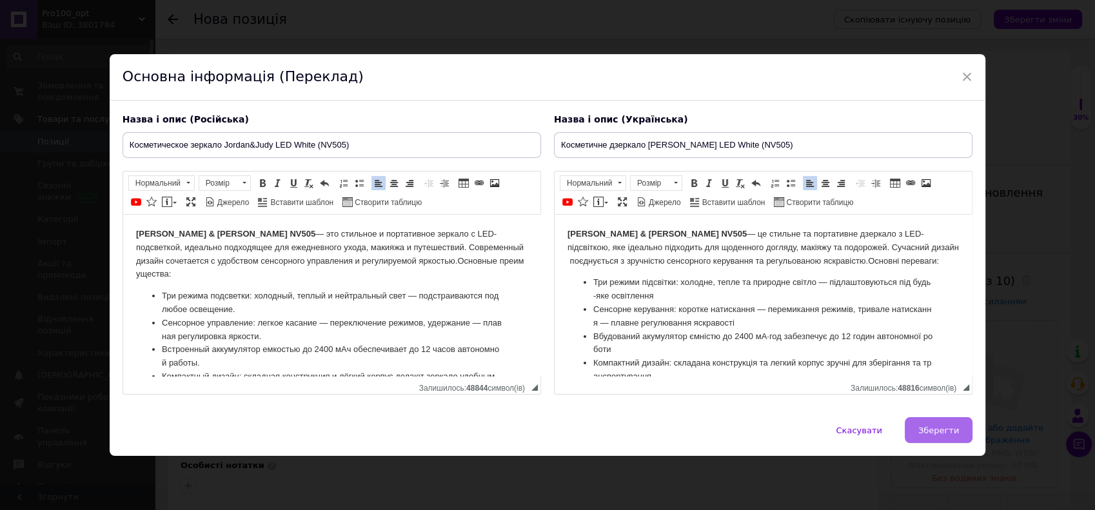
click at [939, 428] on span "Зберегти" at bounding box center [938, 430] width 41 height 10
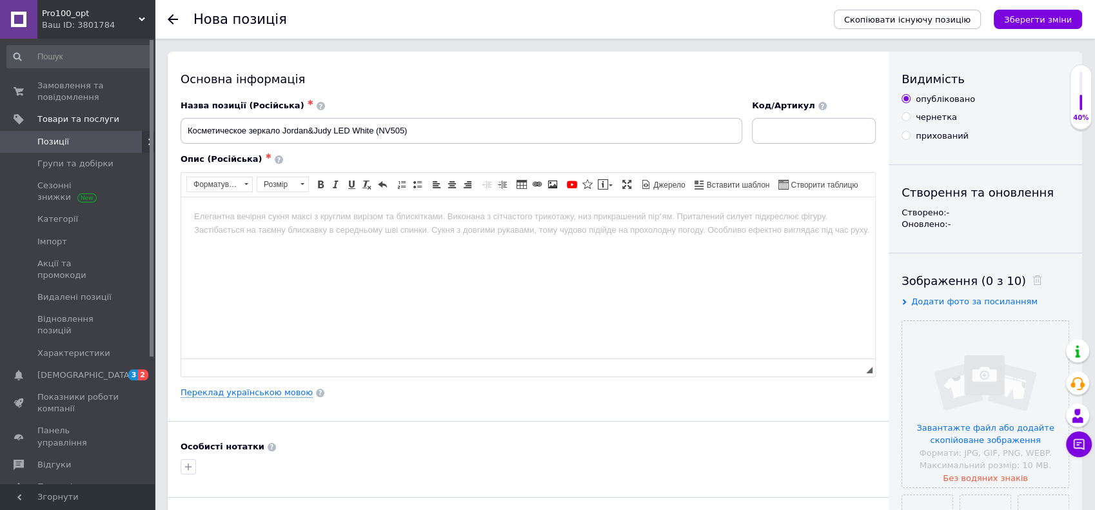
type input "Косметическое зеркало Jordan&Judy LED White (NV505)"
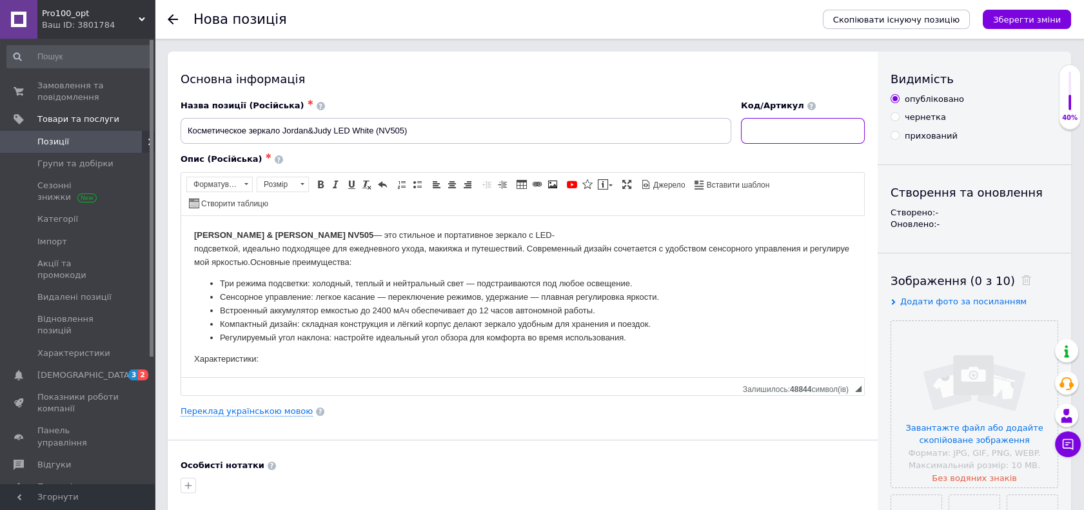
click at [801, 132] on input at bounding box center [803, 131] width 124 height 26
paste input "NV505"
type input "NV505"
click at [985, 425] on input "file" at bounding box center [974, 404] width 166 height 166
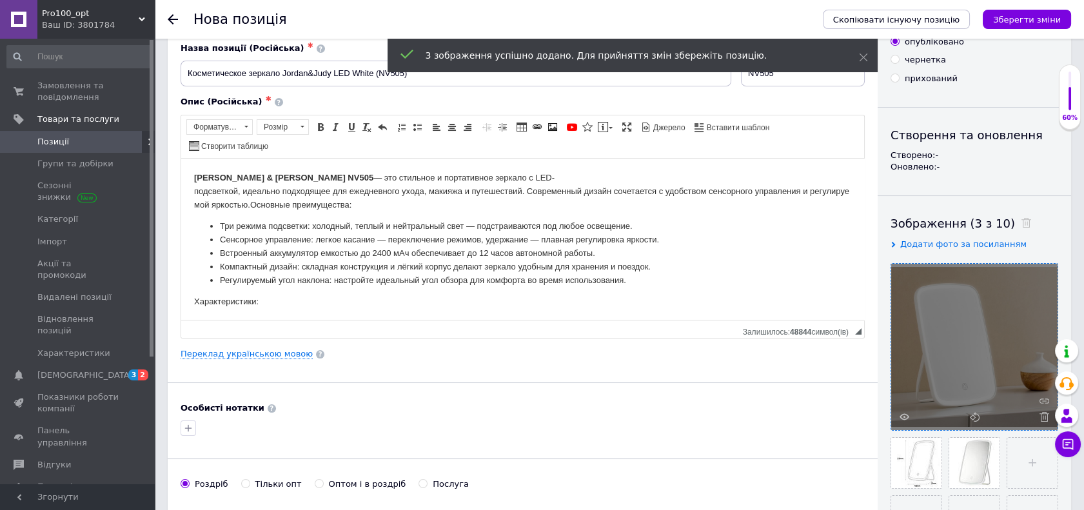
scroll to position [143, 0]
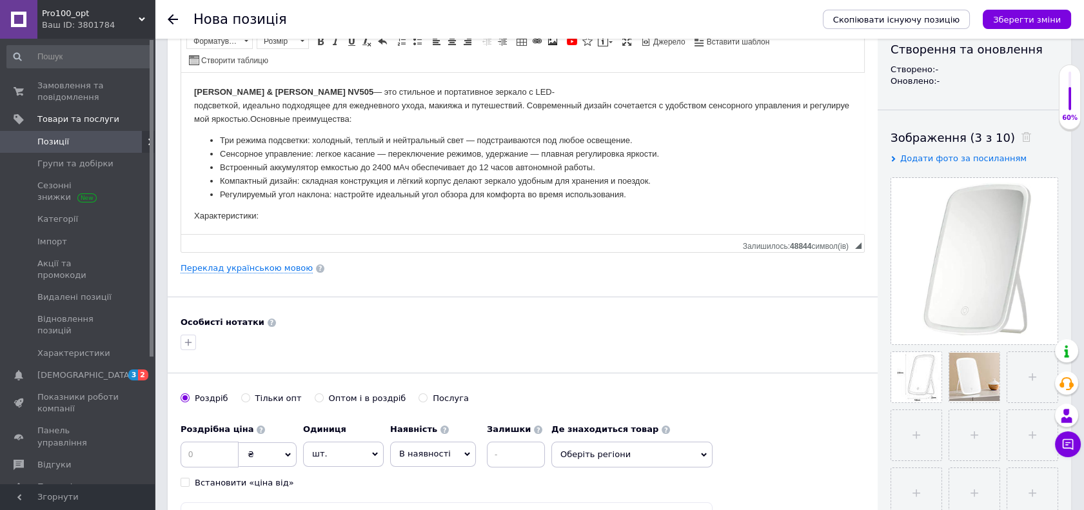
click at [668, 329] on div "Особисті нотатки" at bounding box center [522, 334] width 684 height 36
click at [441, 445] on span "В наявності" at bounding box center [433, 454] width 86 height 24
click at [413, 487] on li "Немає в наявності" at bounding box center [433, 487] width 84 height 30
click at [201, 454] on input at bounding box center [209, 455] width 58 height 26
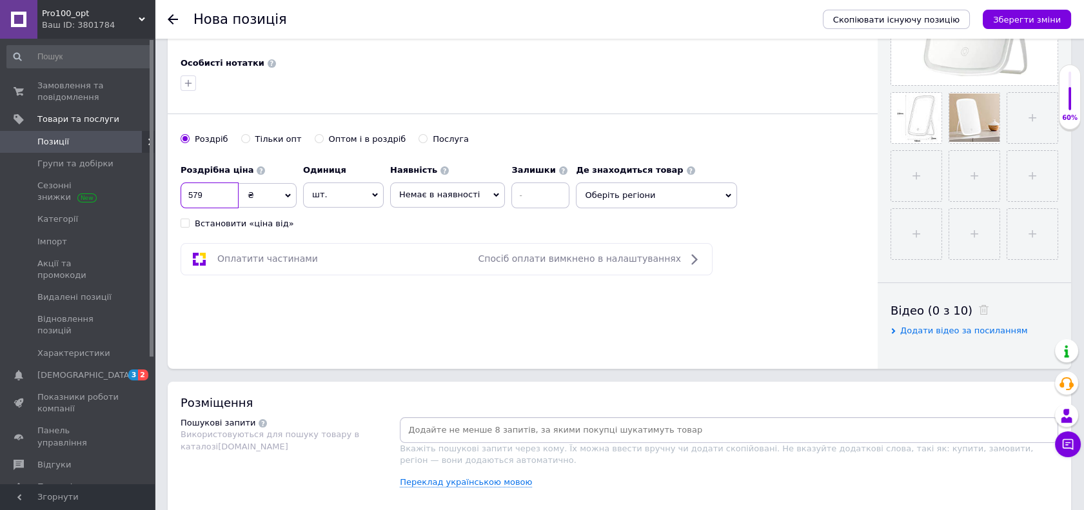
scroll to position [429, 0]
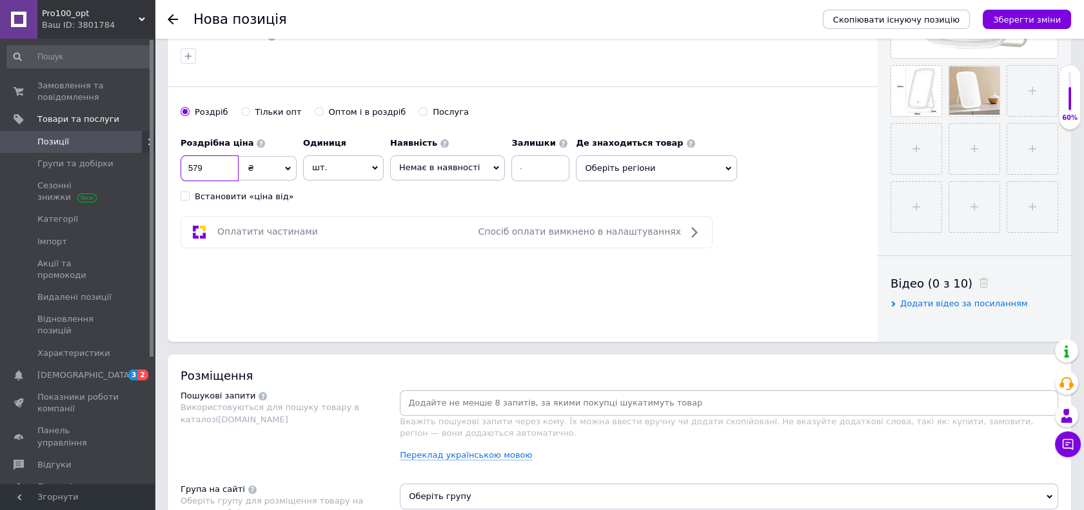
type input "579"
click at [440, 227] on div "Оплатити частинами Спосіб оплати вимкнено в налаштуваннях" at bounding box center [446, 231] width 520 height 15
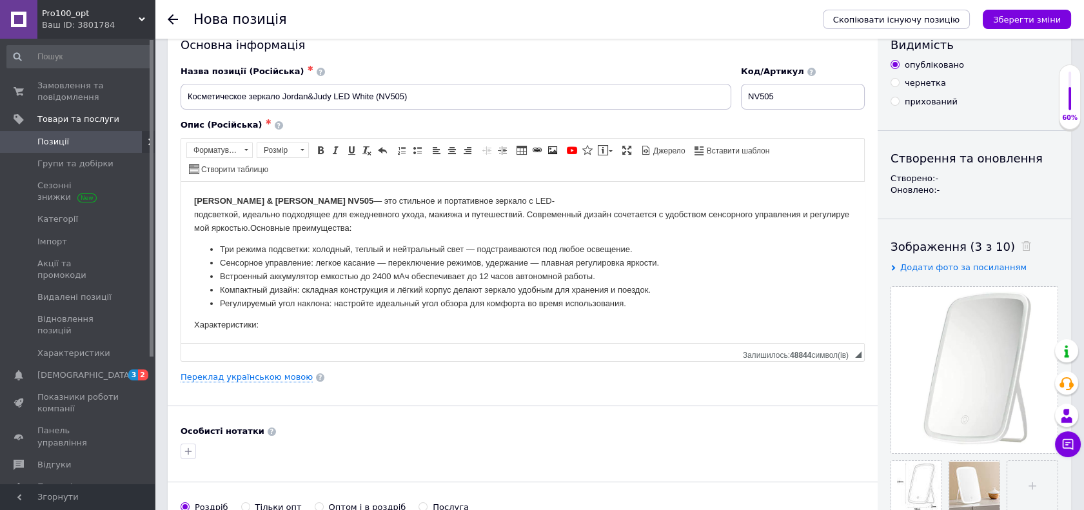
scroll to position [0, 0]
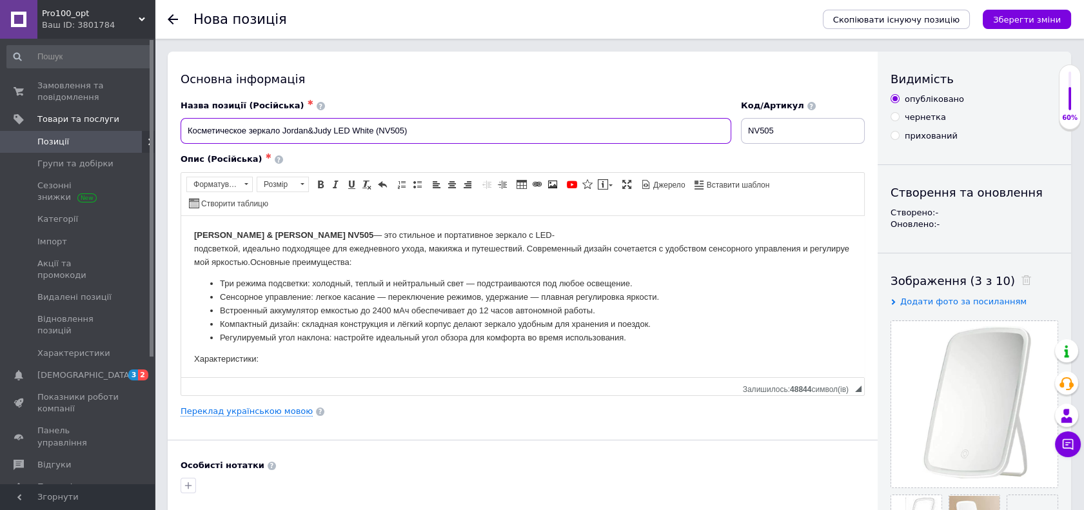
drag, startPoint x: 186, startPoint y: 132, endPoint x: 419, endPoint y: 148, distance: 233.9
click at [407, 160] on div "Назва позиції (Російська) ✱ Косметическое зеркало Jordan&Judy LED White (NV505)…" at bounding box center [522, 247] width 684 height 295
drag, startPoint x: 423, startPoint y: 139, endPoint x: 405, endPoint y: 127, distance: 20.9
click at [412, 129] on div "Назва позиції (Російська) ✱ Косметическое зеркало Jordan&Judy LED White (NV505)" at bounding box center [456, 122] width 560 height 54
drag, startPoint x: 409, startPoint y: 129, endPoint x: 182, endPoint y: 108, distance: 228.5
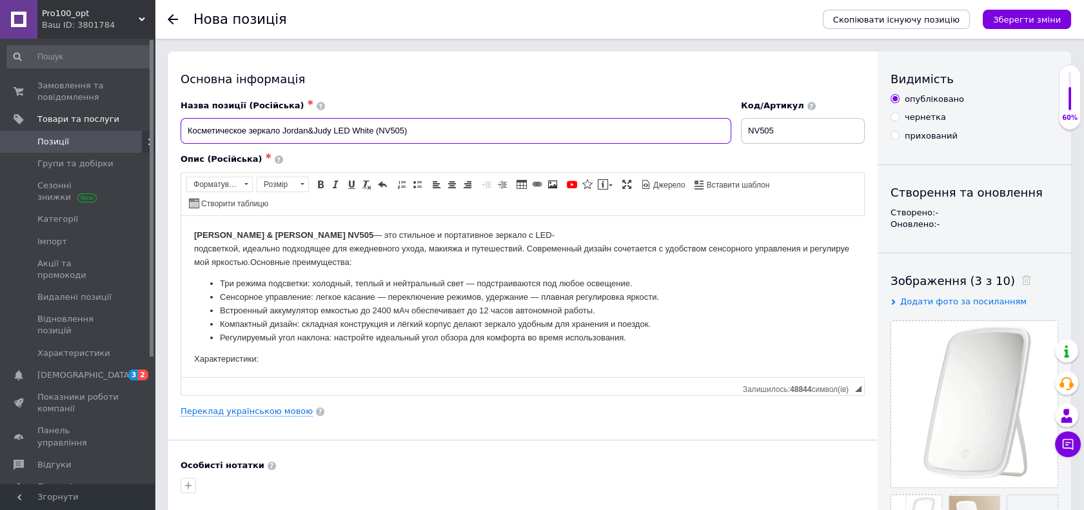
click at [182, 108] on div "Назва позиції (Російська) ✱ Косметическое зеркало Jordan&Judy LED White (NV505)" at bounding box center [455, 122] width 550 height 44
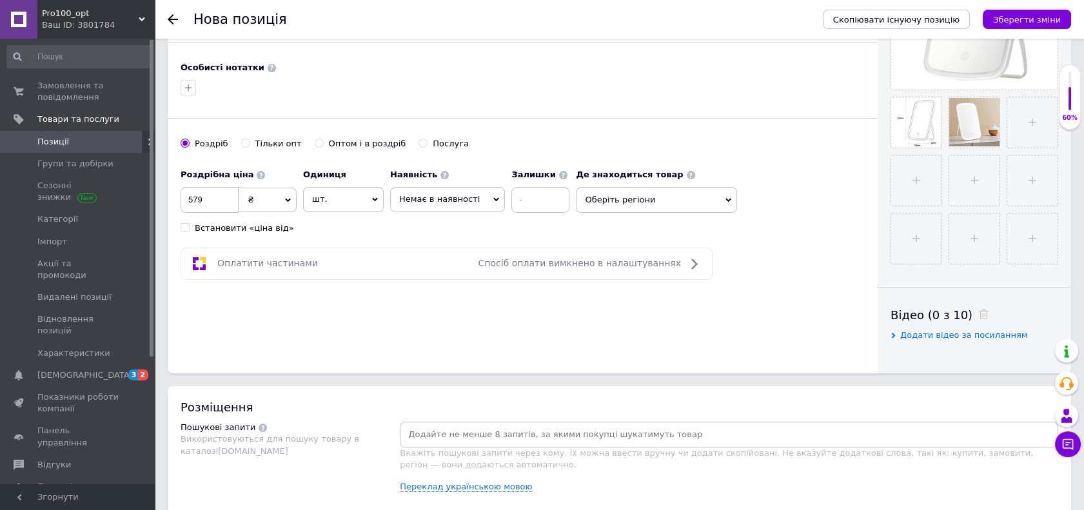
scroll to position [429, 0]
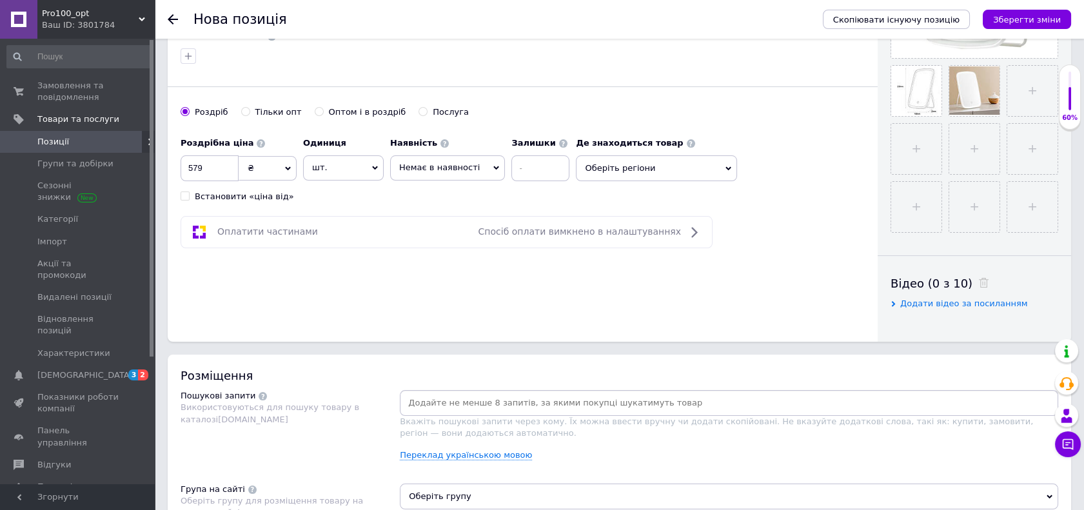
click at [469, 407] on input at bounding box center [728, 402] width 653 height 19
paste input "Косметическое зеркало Jordan&Judy LED White (NV505)"
type input "Косметическое зеркало Jordan&Judy LED White (NV505)"
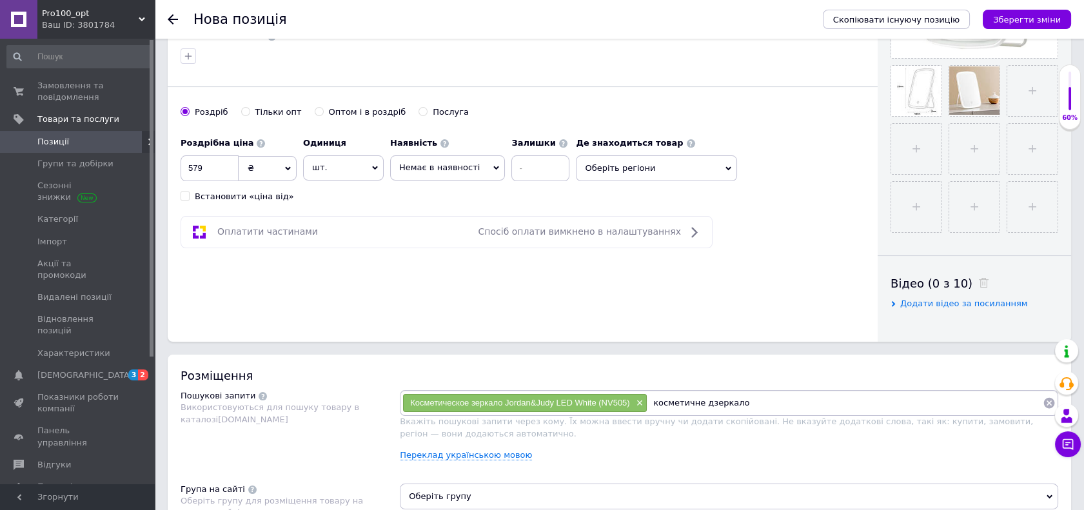
paste input "Косметическое зеркало Jordan&Judy LED White (NV505)"
drag, startPoint x: 743, startPoint y: 402, endPoint x: 835, endPoint y: 408, distance: 93.0
click at [835, 408] on input "косметичне дзеркало Косметическое зеркало Jordan&Judy LED White (NV505)" at bounding box center [844, 402] width 395 height 19
type input "косметичне дзеркало [PERSON_NAME] LED White (NV505)"
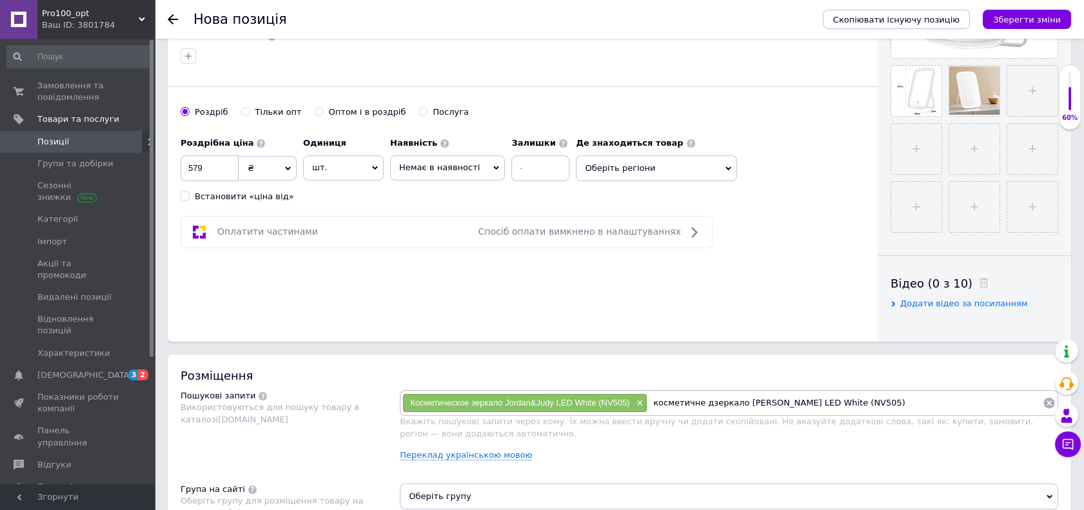
click at [869, 398] on input "косметичне дзеркало [PERSON_NAME] LED White (NV505)" at bounding box center [844, 402] width 395 height 19
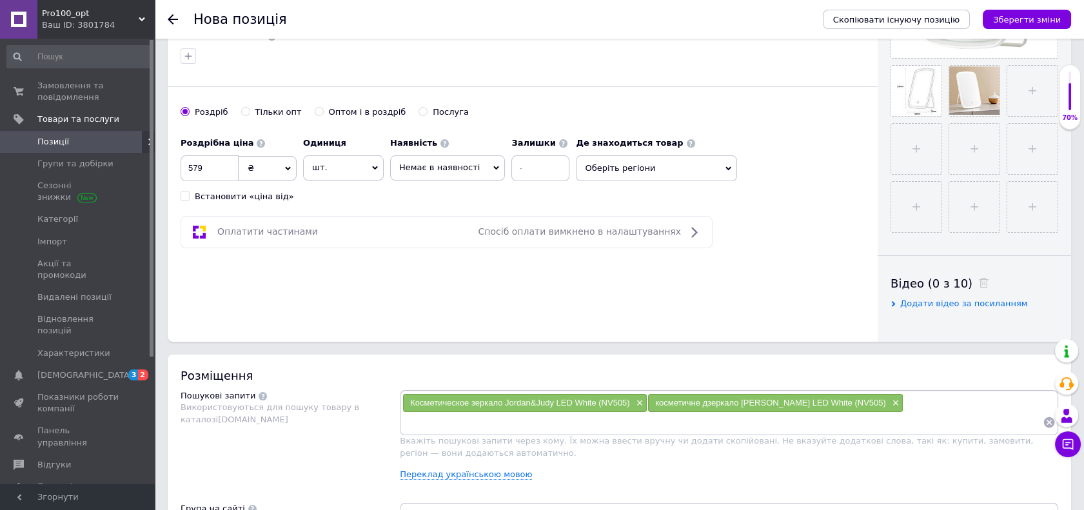
paste input "Косметическое зеркало Jordan&Judy LED White (NV505)"
drag, startPoint x: 405, startPoint y: 420, endPoint x: 466, endPoint y: 425, distance: 60.8
click at [466, 425] on input "Косметическое зеркало Jordan&Judy LED White (NV505)" at bounding box center [722, 422] width 640 height 19
type input "зеркало Jordan&Judy LED White (NV505)"
click at [566, 423] on input "зеркало Jordan&Judy LED White (NV505)" at bounding box center [722, 422] width 640 height 19
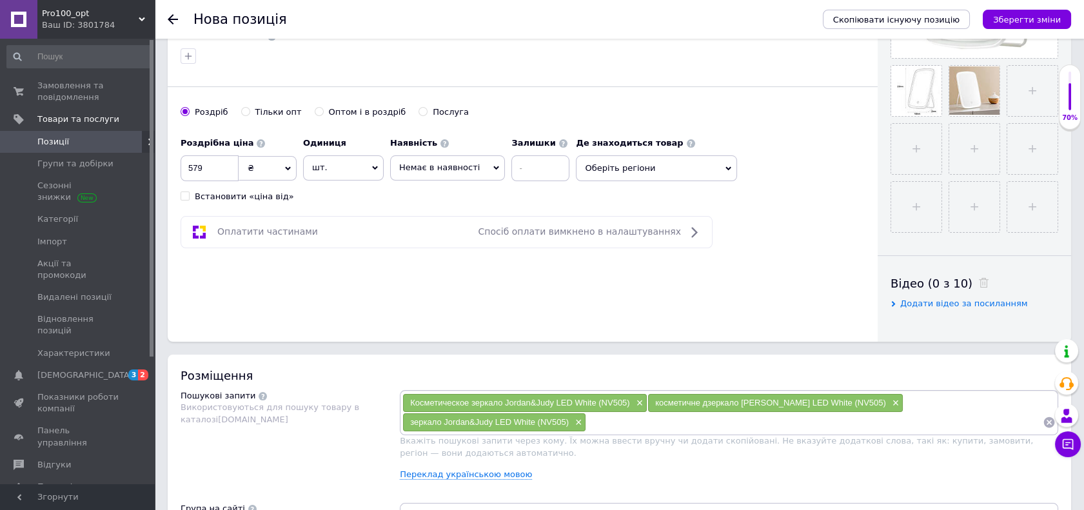
paste input "Косметическое зеркало Jordan&Judy LED White (NV505)"
drag, startPoint x: 590, startPoint y: 422, endPoint x: 686, endPoint y: 433, distance: 96.0
click at [686, 433] on div "Косметическое зеркало Jordan&Judy LED White (NV505) × косметичне дзеркало Jorda…" at bounding box center [729, 440] width 658 height 100
type input "Jordan&Judy LED White (NV505)"
click at [715, 425] on input "Jordan&Judy LED White (NV505)" at bounding box center [814, 422] width 456 height 19
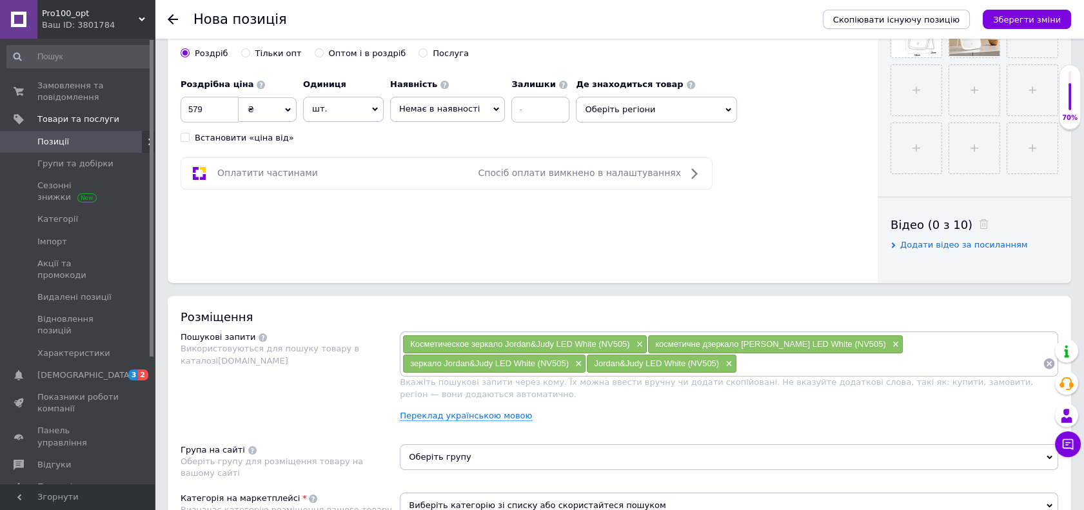
scroll to position [572, 0]
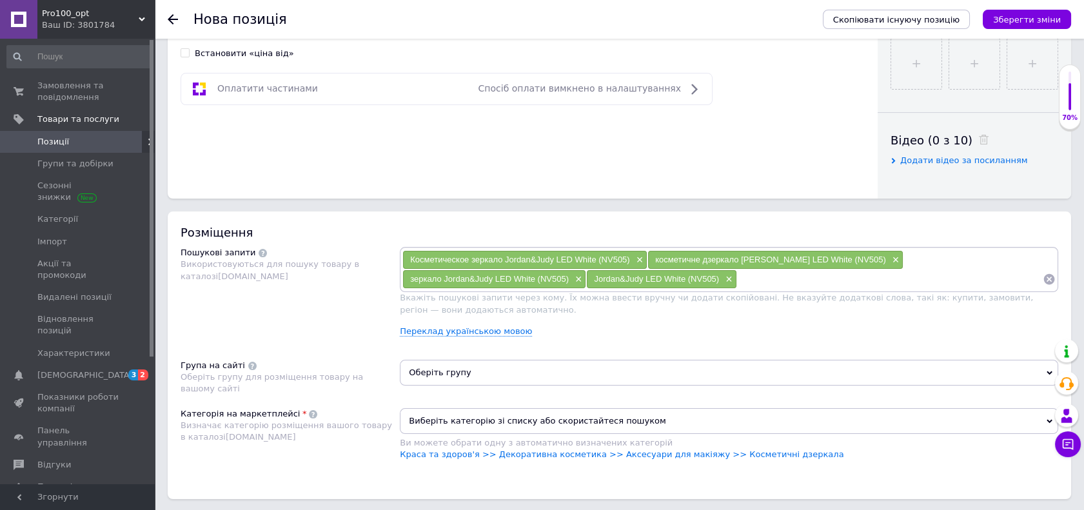
click at [561, 367] on span "Оберіть групу" at bounding box center [729, 373] width 658 height 26
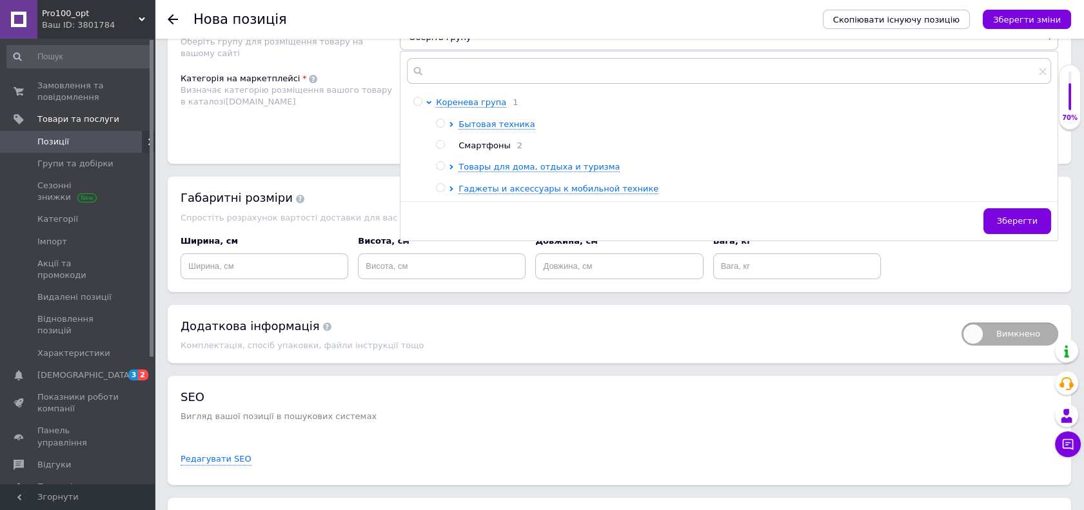
scroll to position [931, 0]
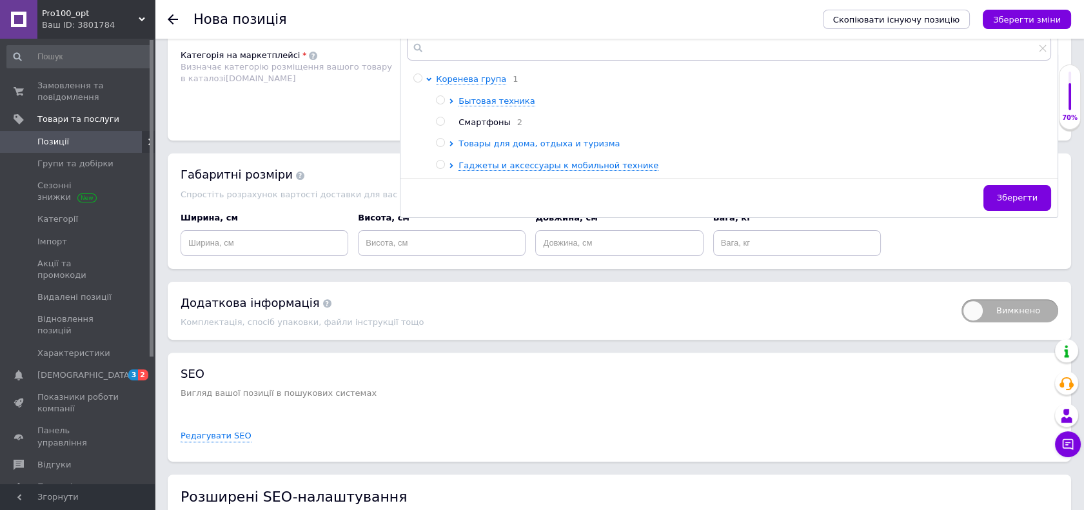
click at [450, 144] on icon at bounding box center [451, 143] width 5 height 5
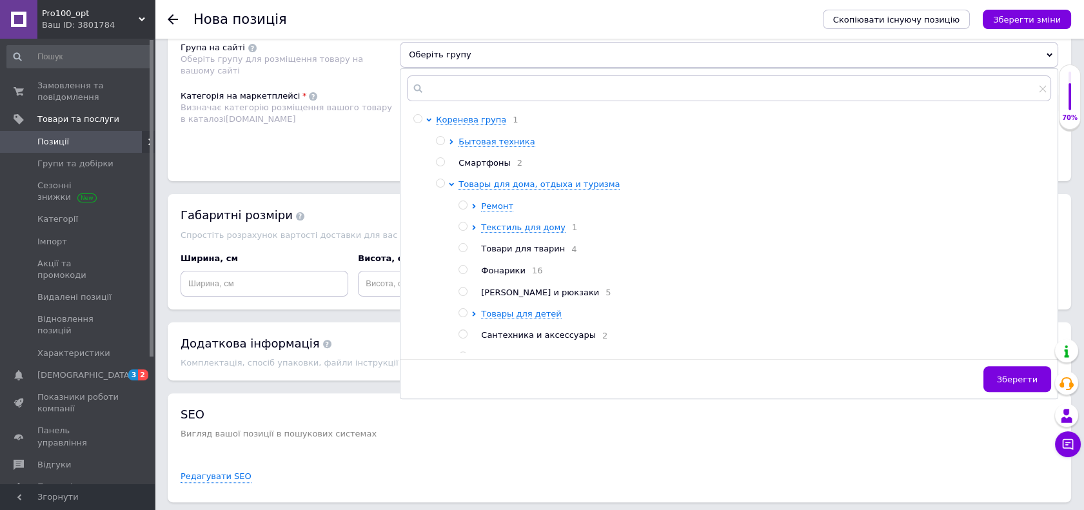
scroll to position [859, 0]
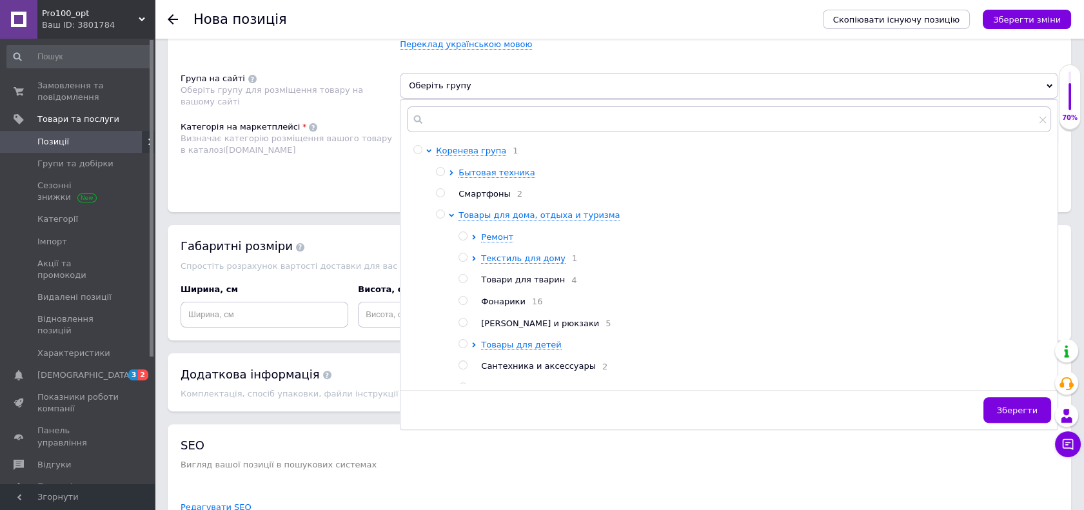
click at [1009, 438] on h2 "SEO" at bounding box center [618, 445] width 877 height 16
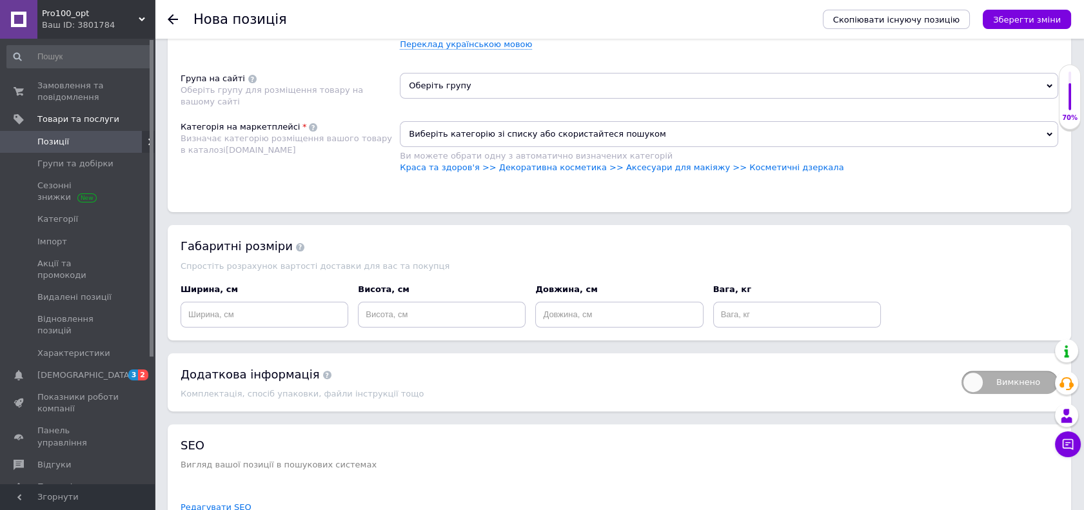
click at [555, 92] on span "Оберіть групу" at bounding box center [729, 86] width 658 height 26
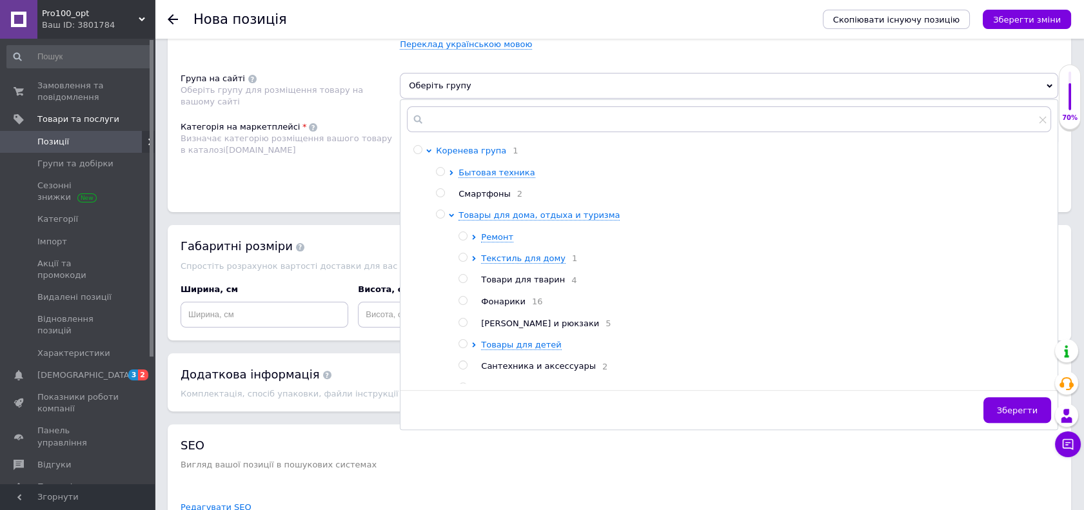
click at [469, 150] on span "Коренева група" at bounding box center [471, 151] width 70 height 10
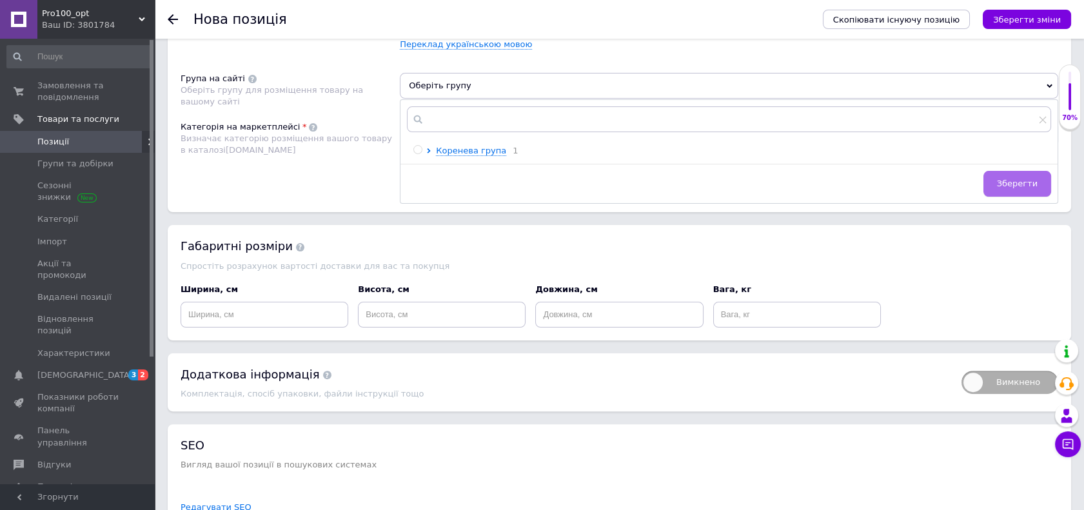
click at [1009, 184] on span "Зберегти" at bounding box center [1017, 184] width 41 height 10
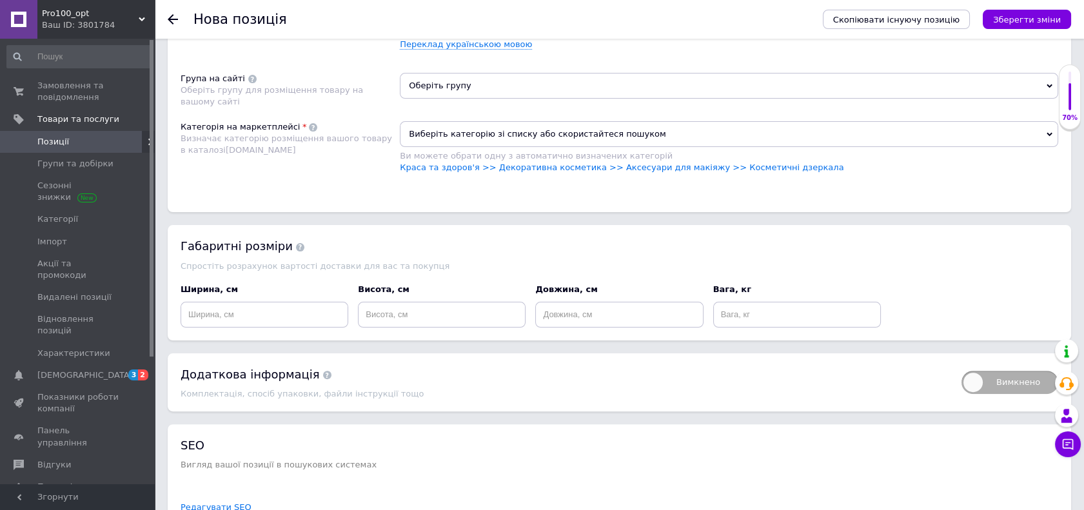
click at [521, 126] on span "Виберіть категорію зі списку або скористайтеся пошуком" at bounding box center [729, 134] width 658 height 26
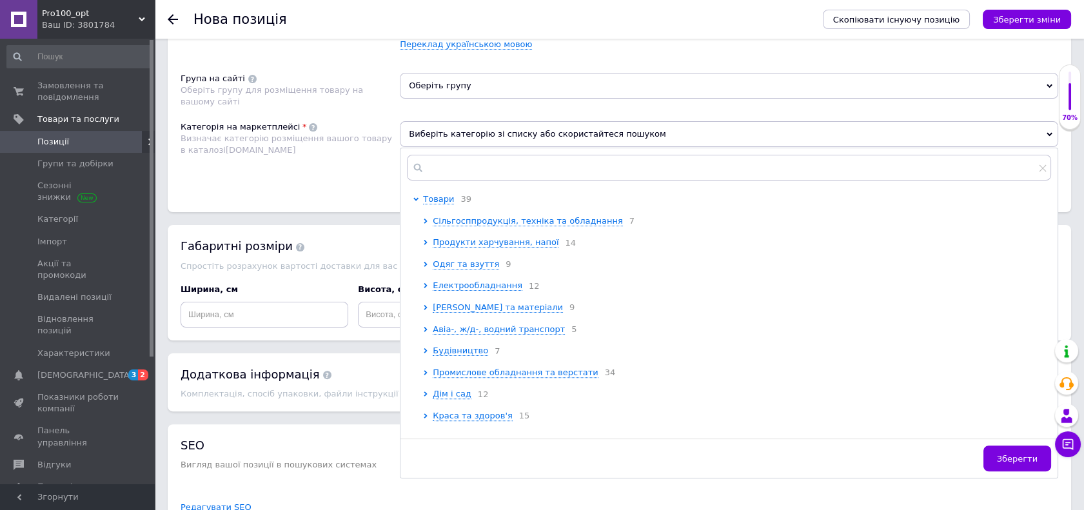
click at [376, 164] on div "Категорія на маркетплейсі Визначає категорію розміщення вашого товару в каталоз…" at bounding box center [289, 153] width 219 height 65
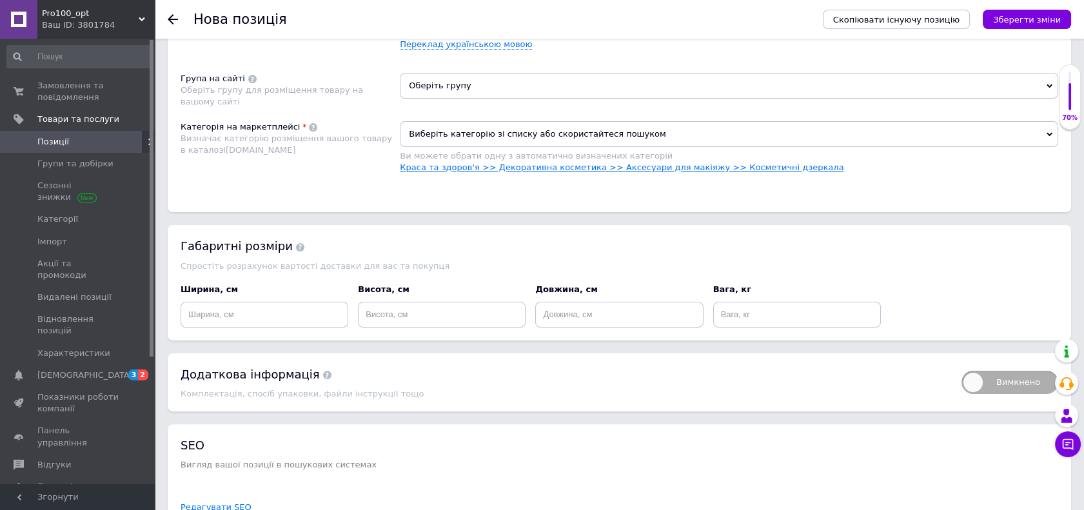
click at [531, 165] on link "Краса та здоров'я >> Декоративна косметика >> Аксесуари для макіяжу >> Косметич…" at bounding box center [621, 167] width 443 height 10
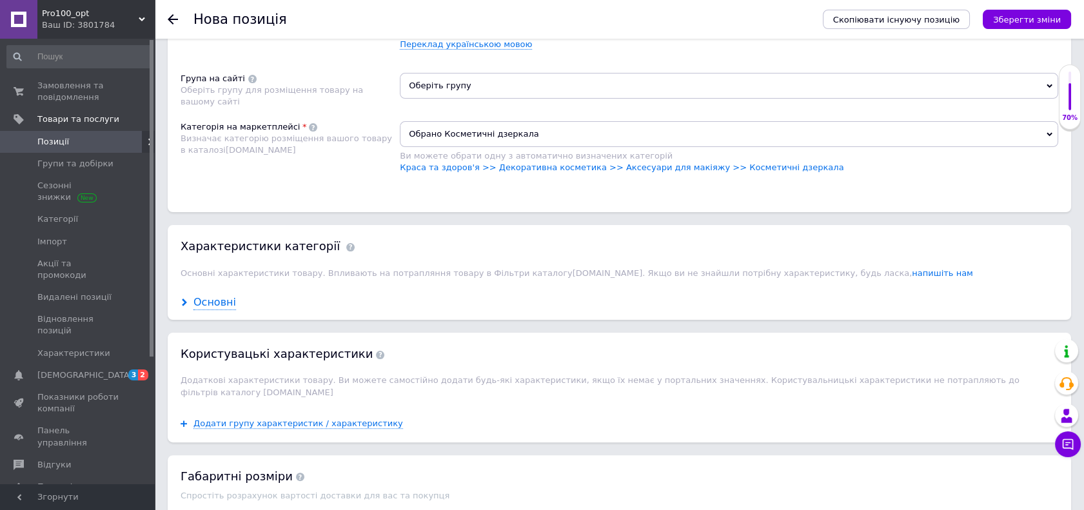
click at [226, 302] on div "Основні" at bounding box center [214, 302] width 43 height 15
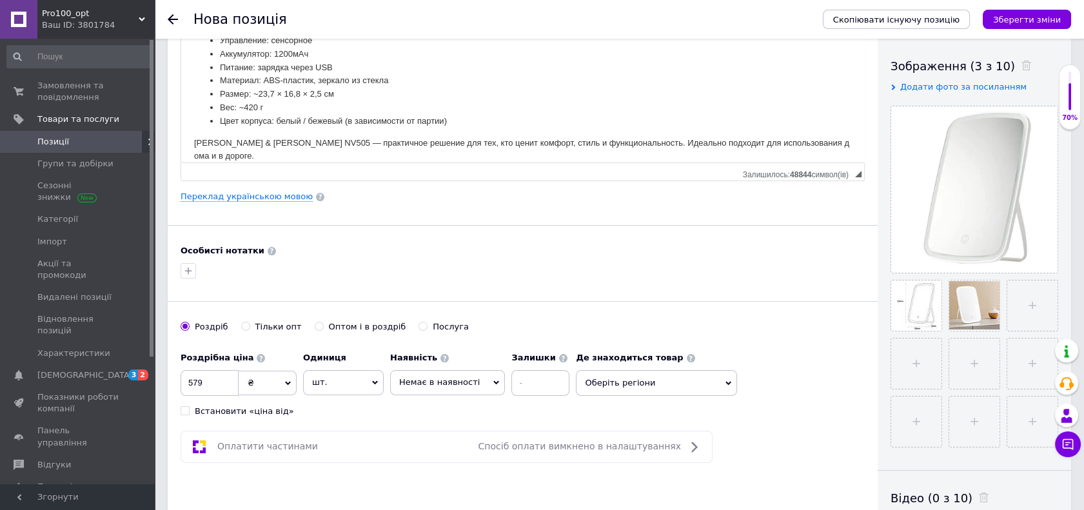
scroll to position [0, 0]
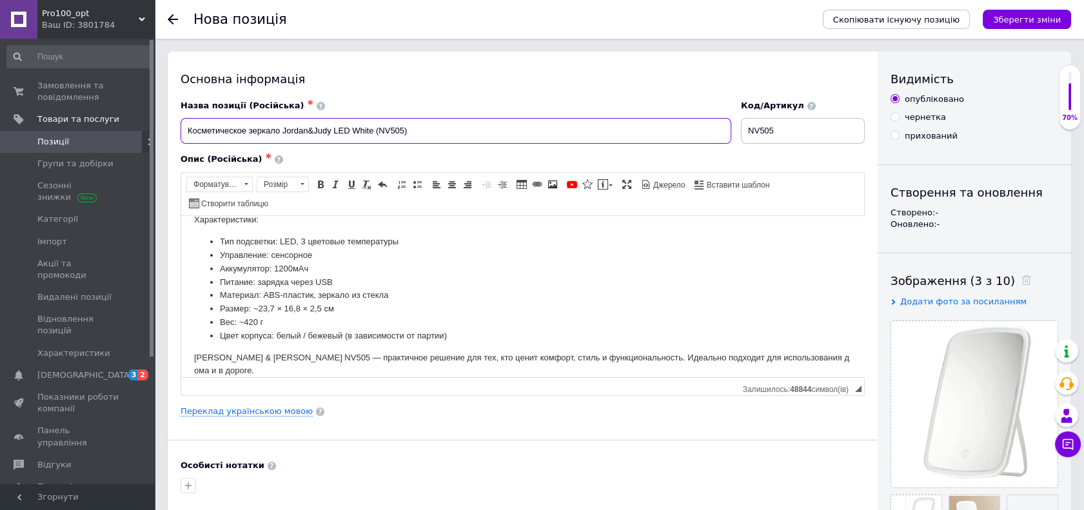
drag, startPoint x: 282, startPoint y: 129, endPoint x: 329, endPoint y: 133, distance: 46.6
click at [329, 133] on input "Косметическое зеркало Jordan&Judy LED White (NV505)" at bounding box center [455, 131] width 550 height 26
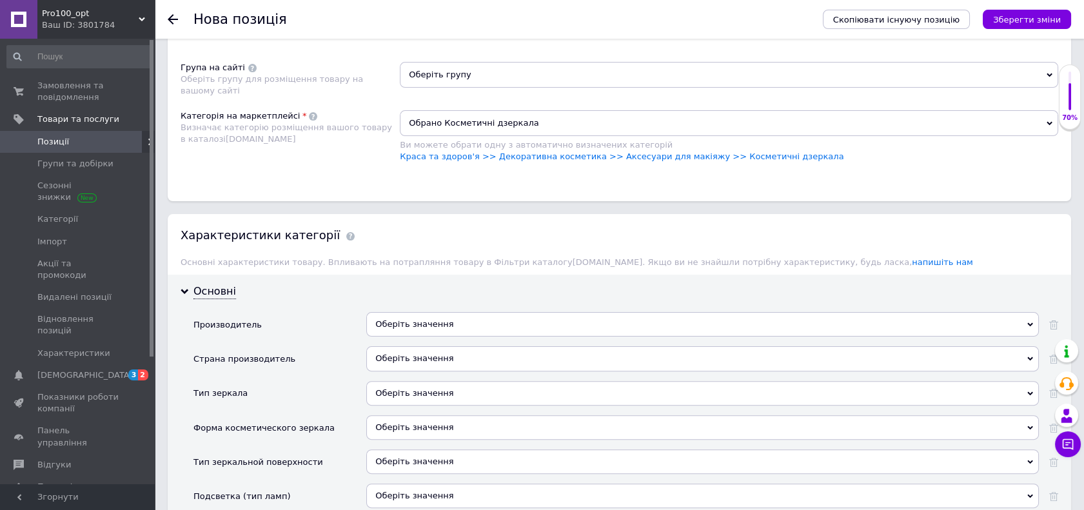
scroll to position [931, 0]
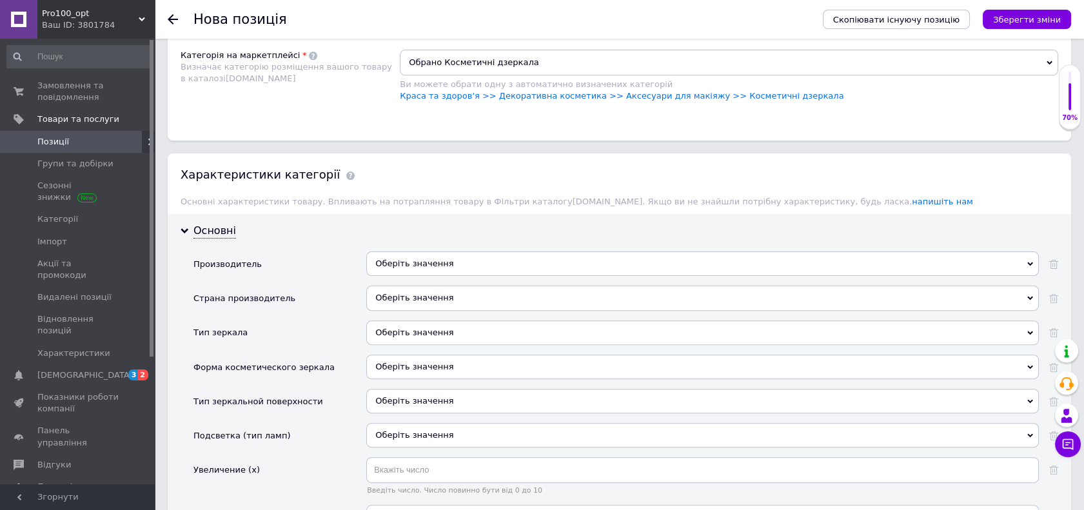
click at [402, 253] on div "Оберіть значення" at bounding box center [702, 263] width 672 height 24
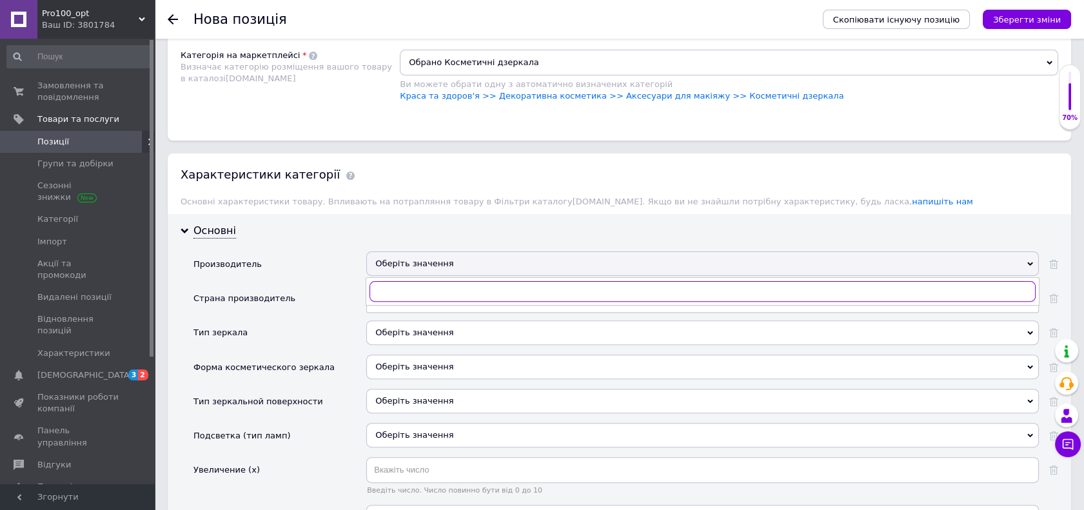
paste input "Jordan&Judy"
type input "Jordan&Judy"
click at [433, 320] on div "Jordan&Judy" at bounding box center [702, 318] width 658 height 12
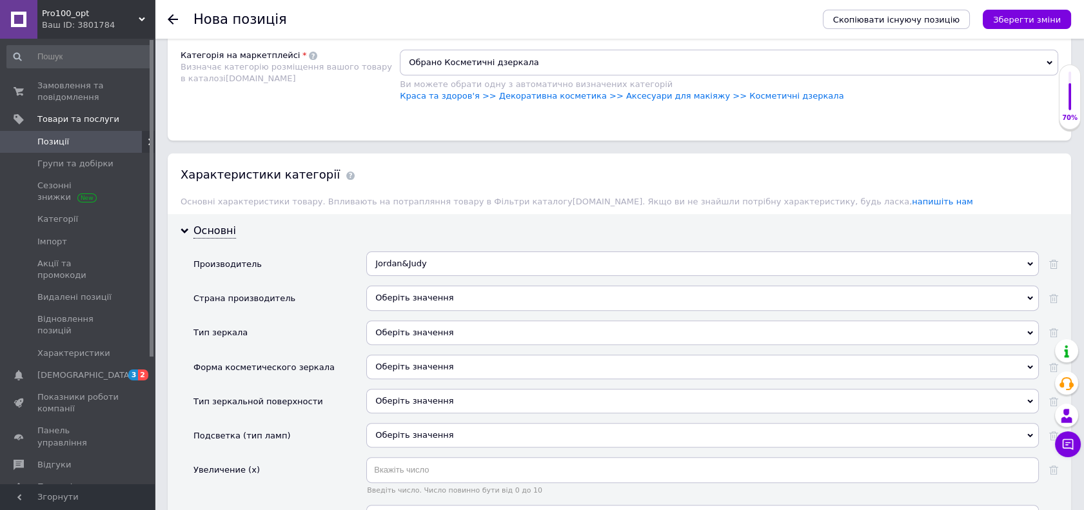
click at [414, 291] on div "Оберіть значення" at bounding box center [702, 298] width 672 height 24
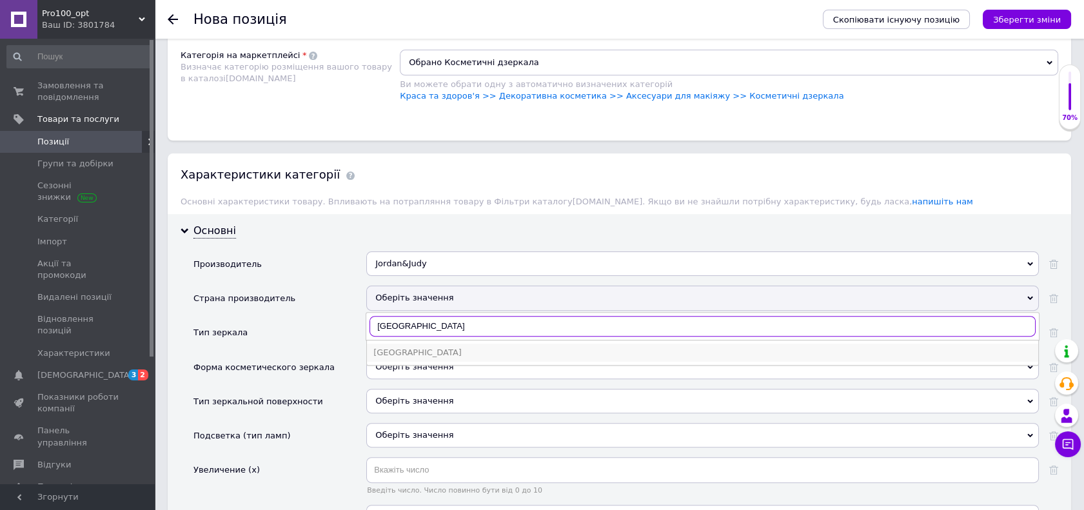
type input "[GEOGRAPHIC_DATA]"
click at [425, 347] on div "[GEOGRAPHIC_DATA]" at bounding box center [702, 353] width 658 height 12
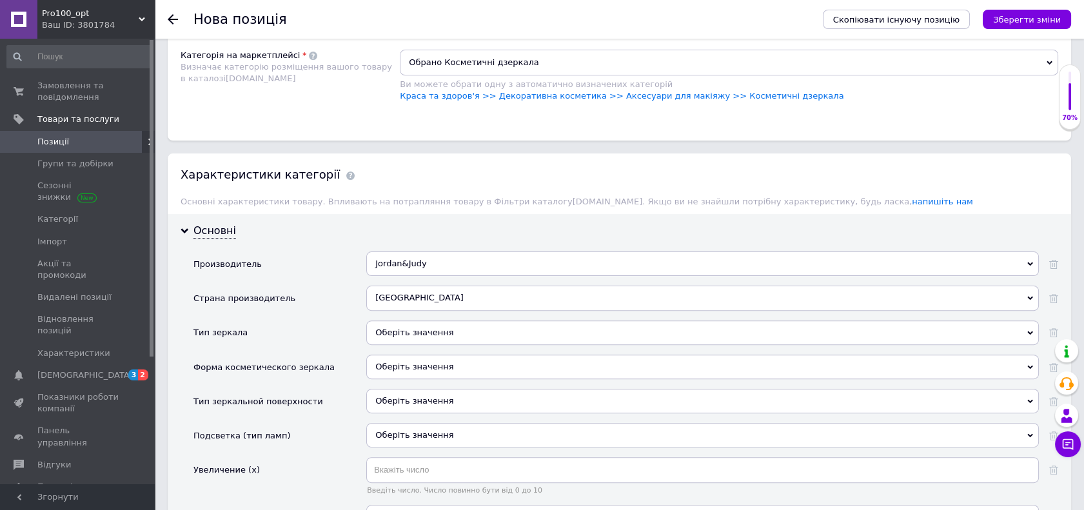
click at [421, 331] on div "Оберіть значення" at bounding box center [702, 332] width 672 height 24
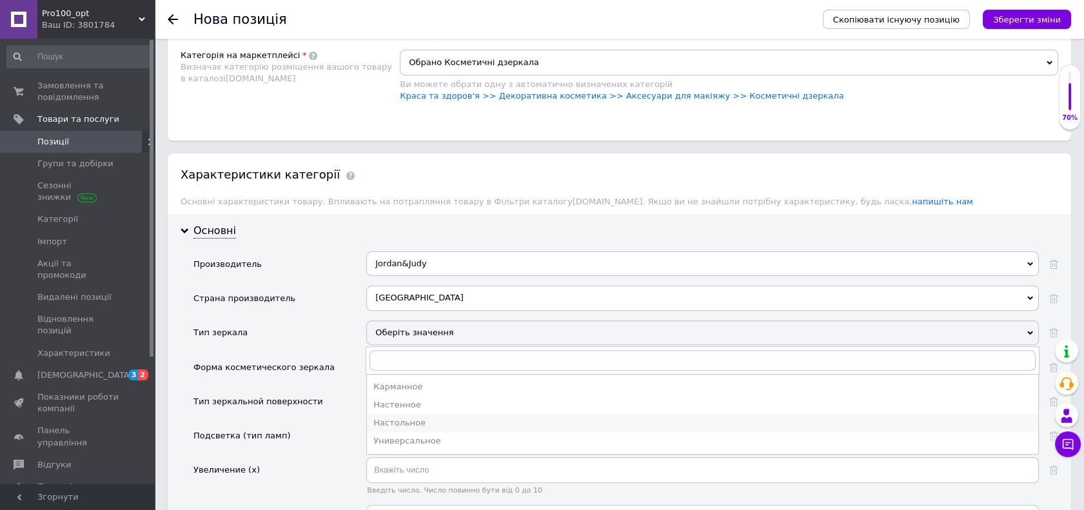
click at [434, 418] on div "Настольное" at bounding box center [702, 423] width 658 height 12
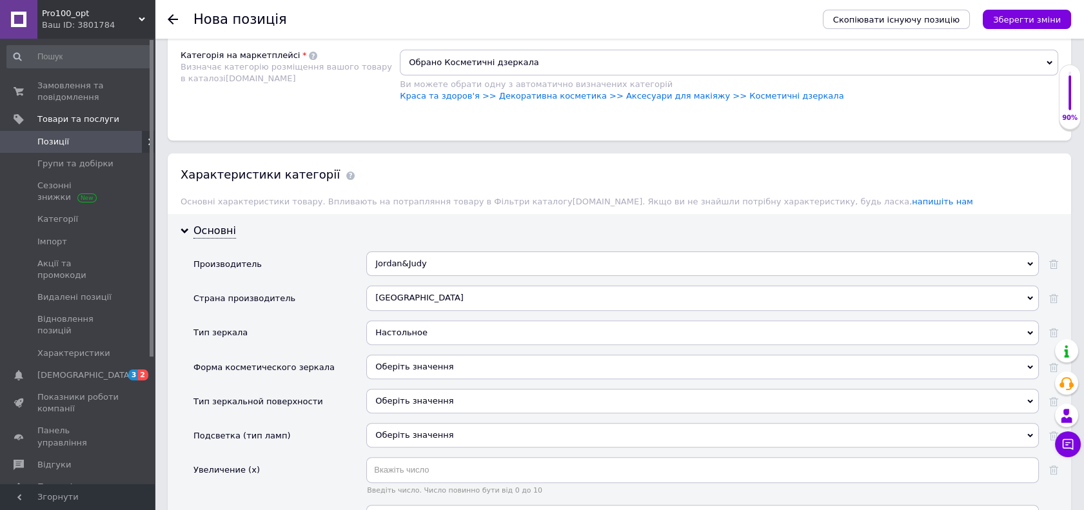
click at [420, 366] on div "Оберіть значення" at bounding box center [702, 367] width 672 height 24
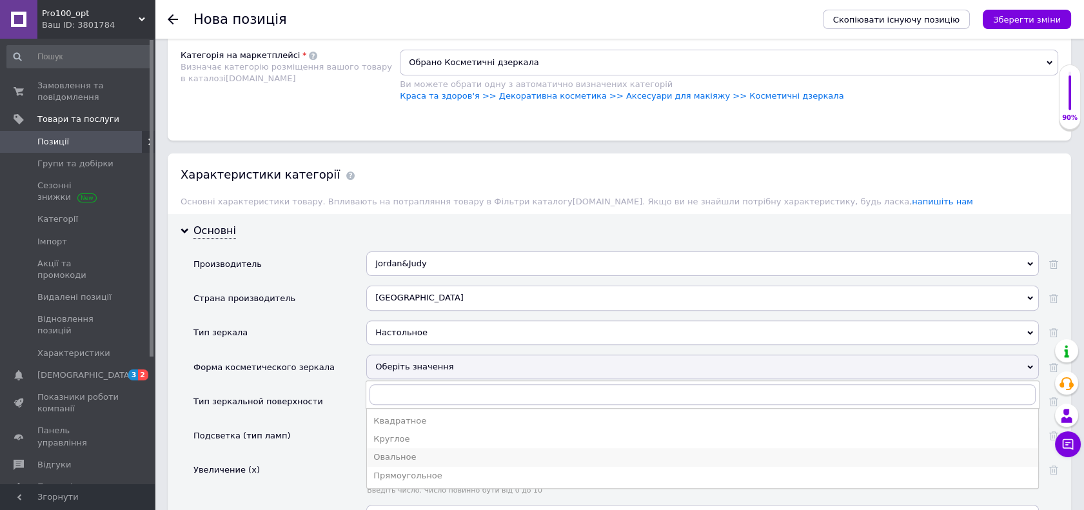
click at [432, 451] on div "Овальное" at bounding box center [702, 457] width 658 height 12
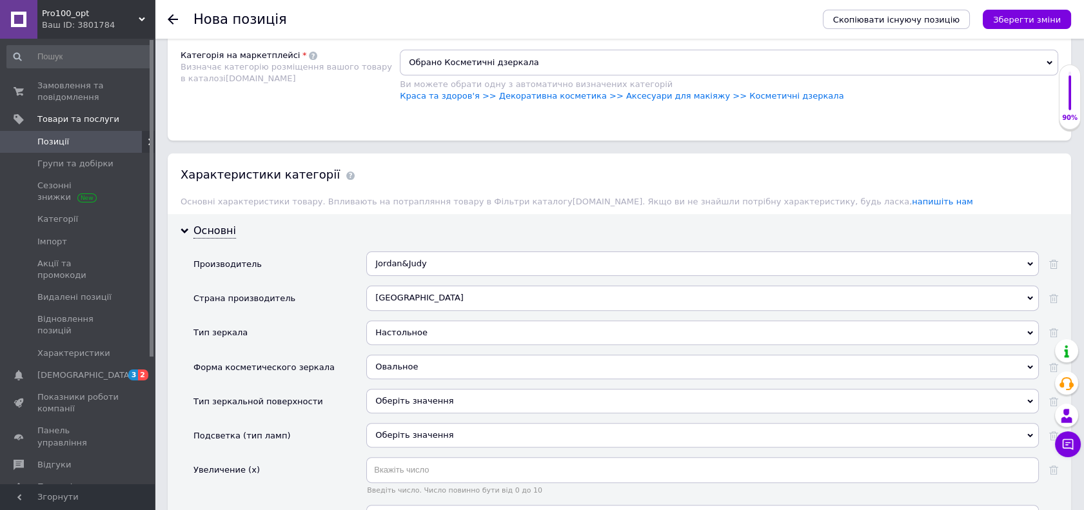
click at [409, 359] on div "Овальное" at bounding box center [702, 367] width 672 height 24
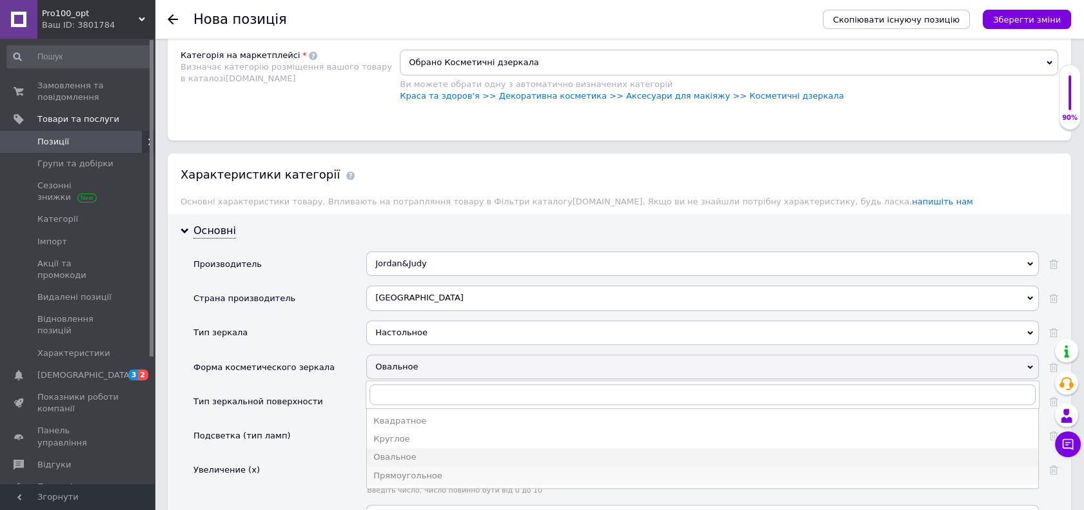
click at [428, 467] on li "Прямоугольное" at bounding box center [702, 476] width 671 height 18
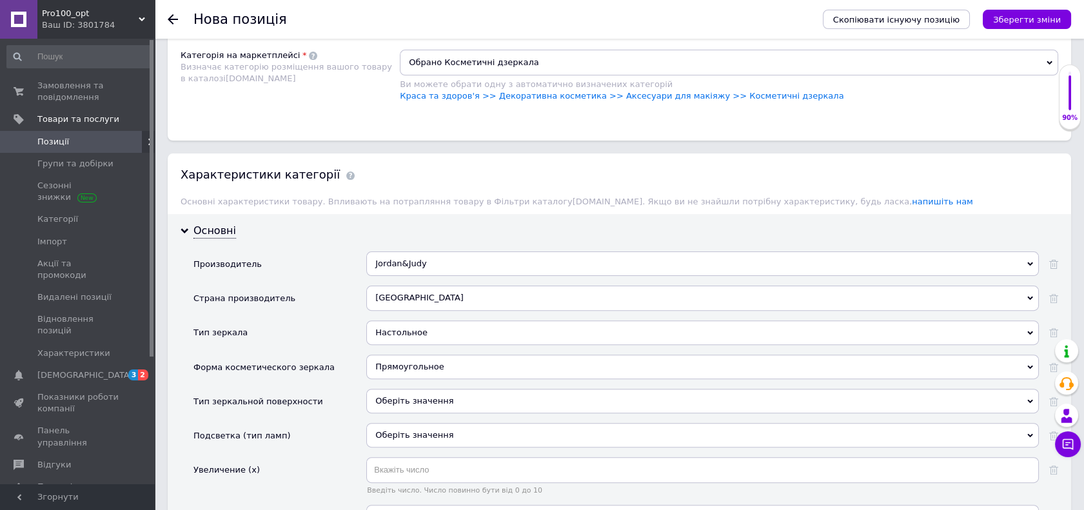
click at [409, 400] on div "Оберіть значення" at bounding box center [702, 401] width 672 height 24
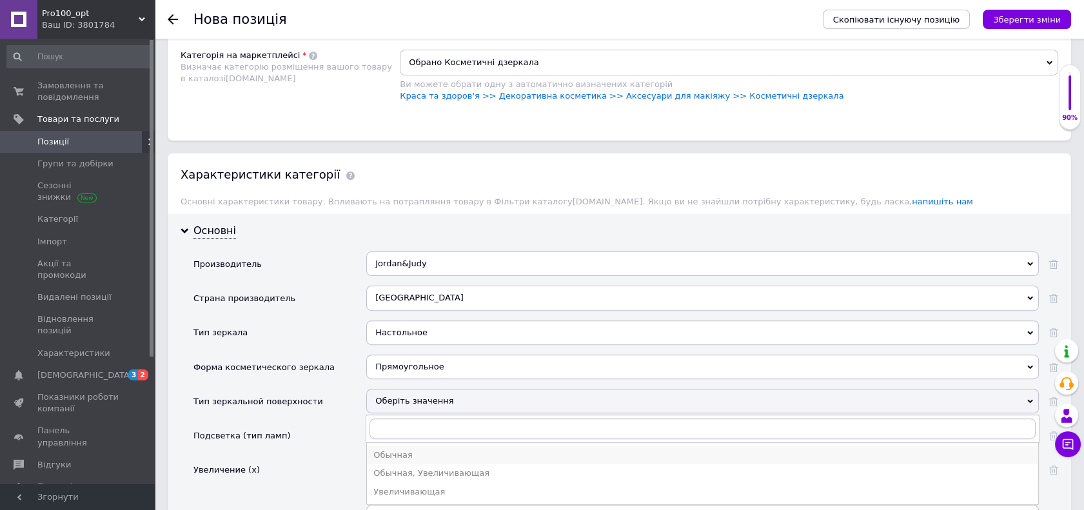
click at [417, 450] on div "Обычная" at bounding box center [702, 455] width 658 height 12
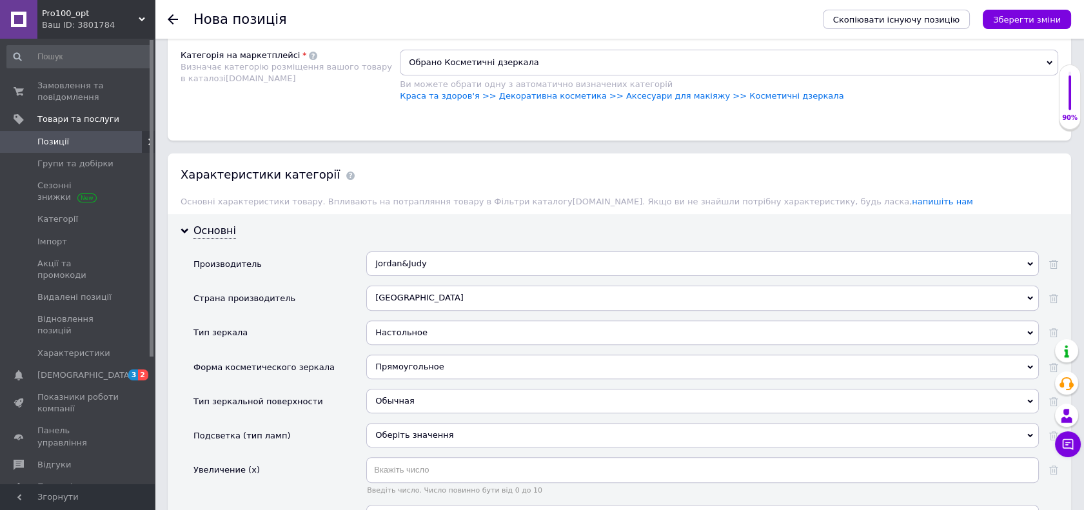
click at [412, 440] on div "Оберіть значення" at bounding box center [702, 435] width 672 height 24
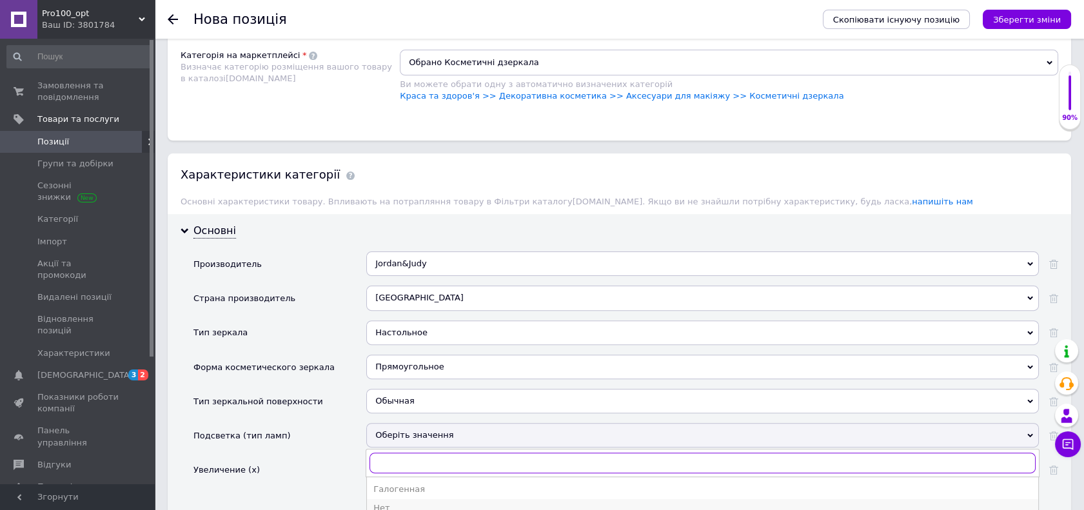
scroll to position [1002, 0]
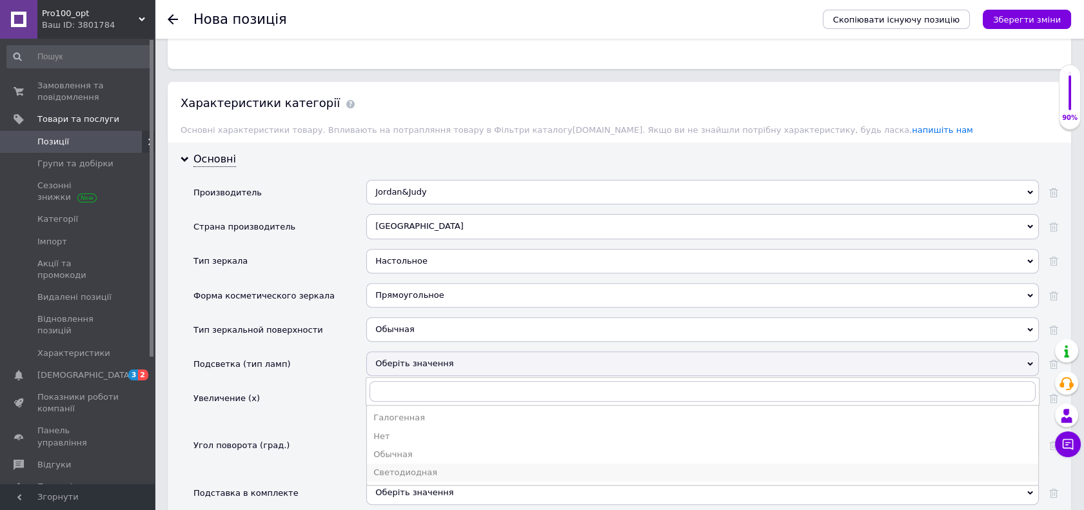
click at [420, 469] on div "Светодиодная" at bounding box center [702, 473] width 658 height 12
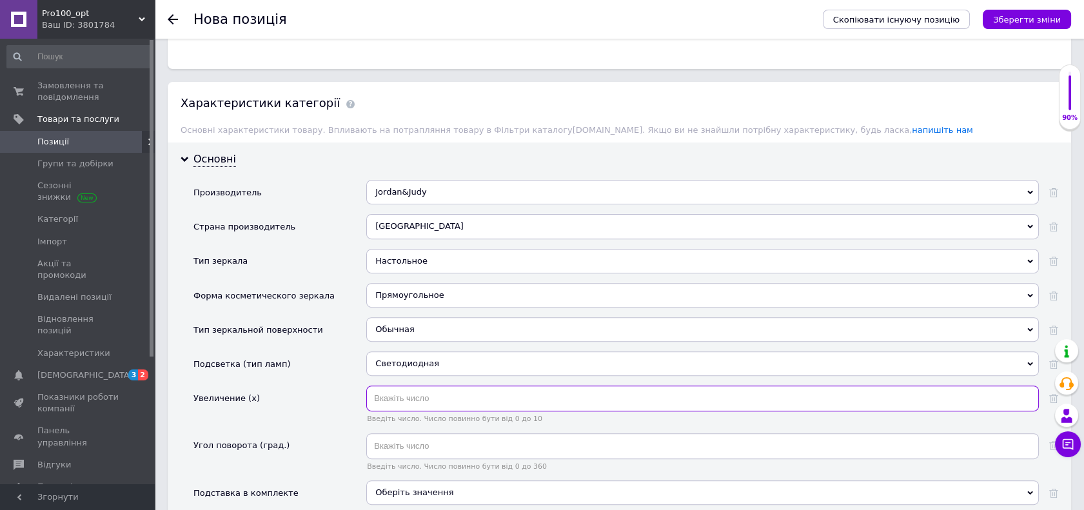
click at [424, 397] on input "text" at bounding box center [702, 398] width 672 height 26
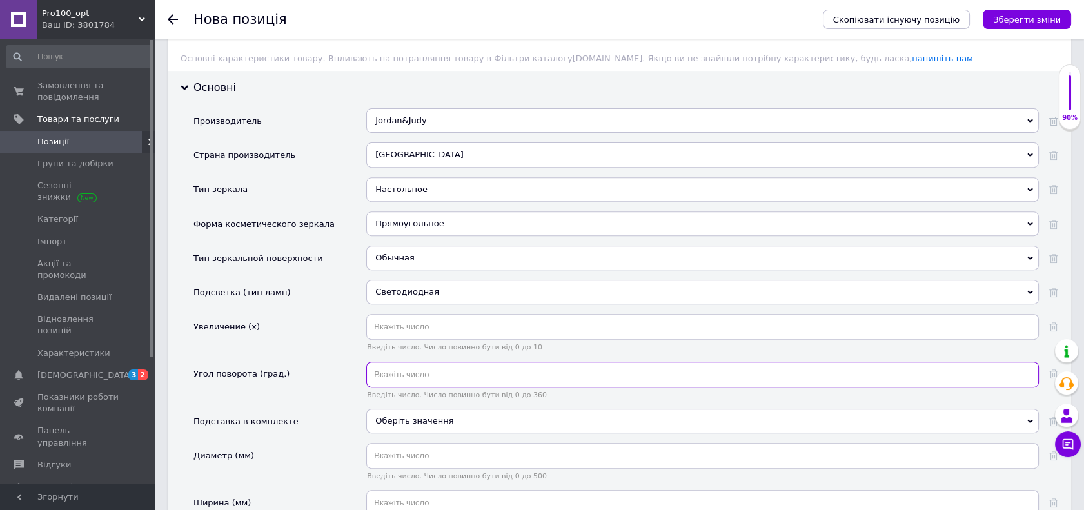
click at [386, 373] on input "text" at bounding box center [702, 375] width 672 height 26
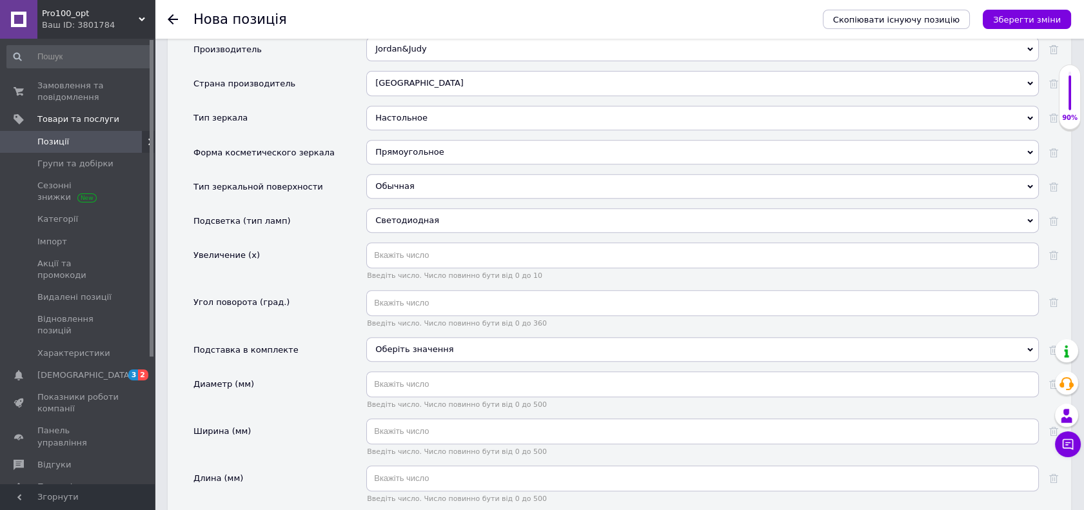
click at [420, 338] on span "Оберіть значення" at bounding box center [702, 349] width 672 height 24
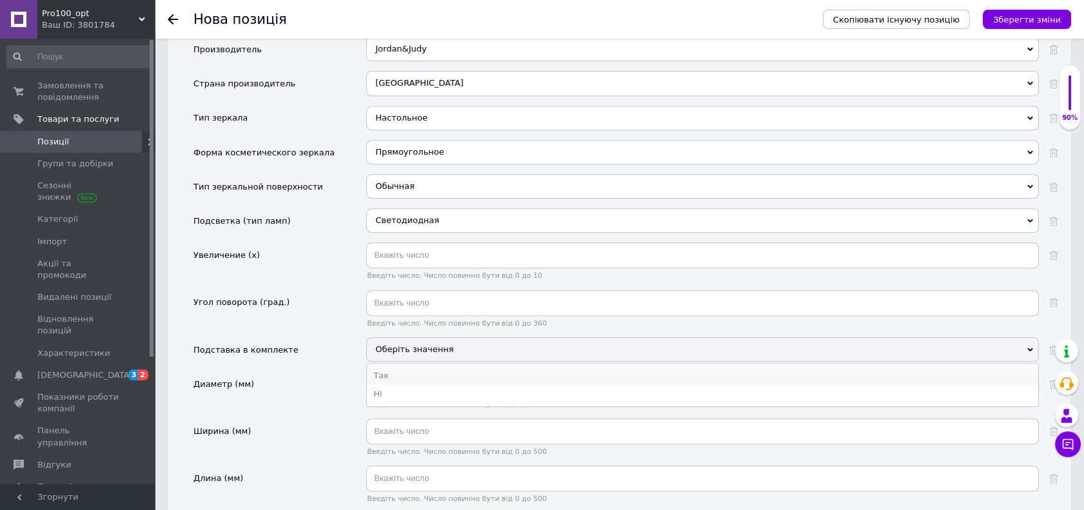
click at [416, 372] on li "Так" at bounding box center [702, 376] width 671 height 18
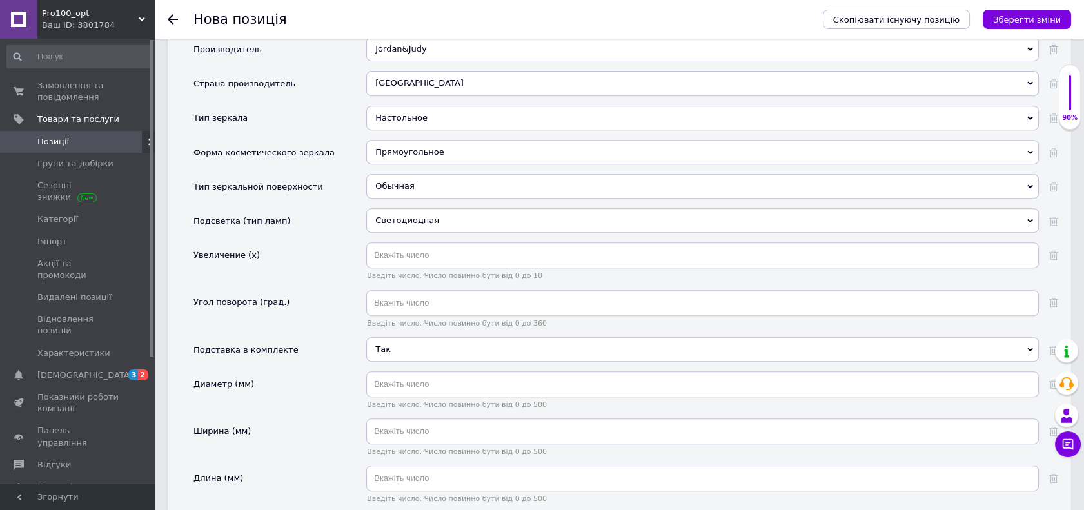
scroll to position [1289, 0]
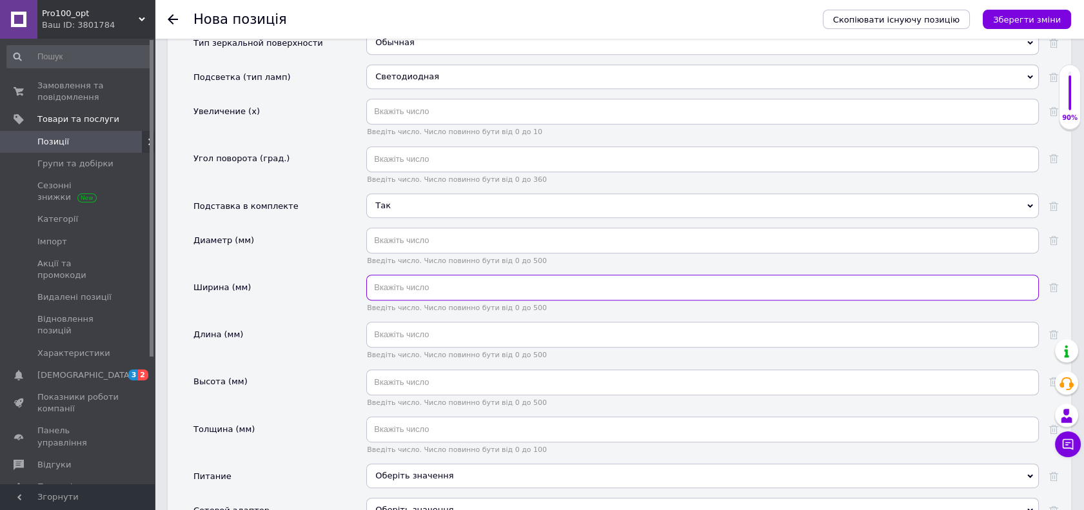
click at [403, 278] on input "text" at bounding box center [702, 288] width 672 height 26
type input "23.7"
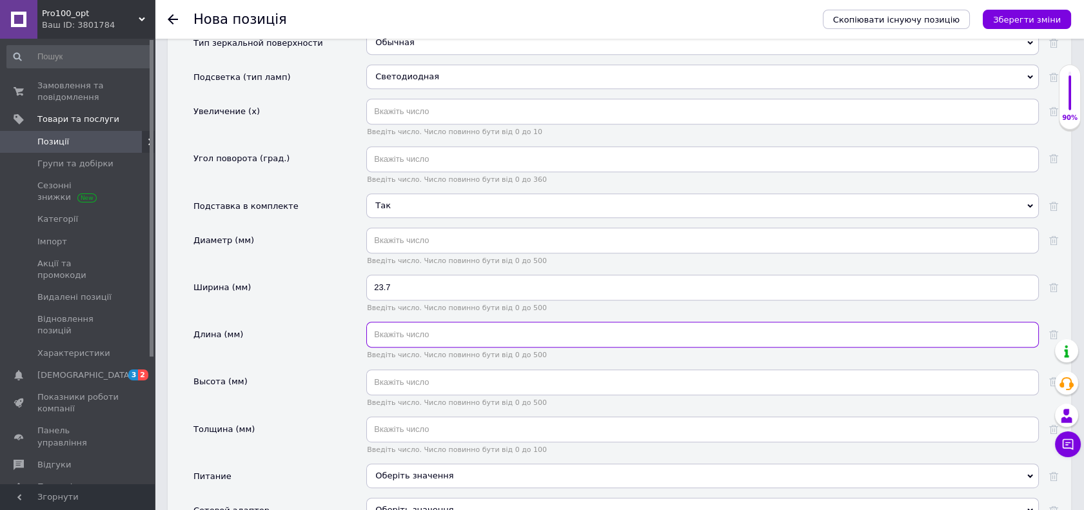
click at [442, 330] on input "text" at bounding box center [702, 335] width 672 height 26
type input "16.8"
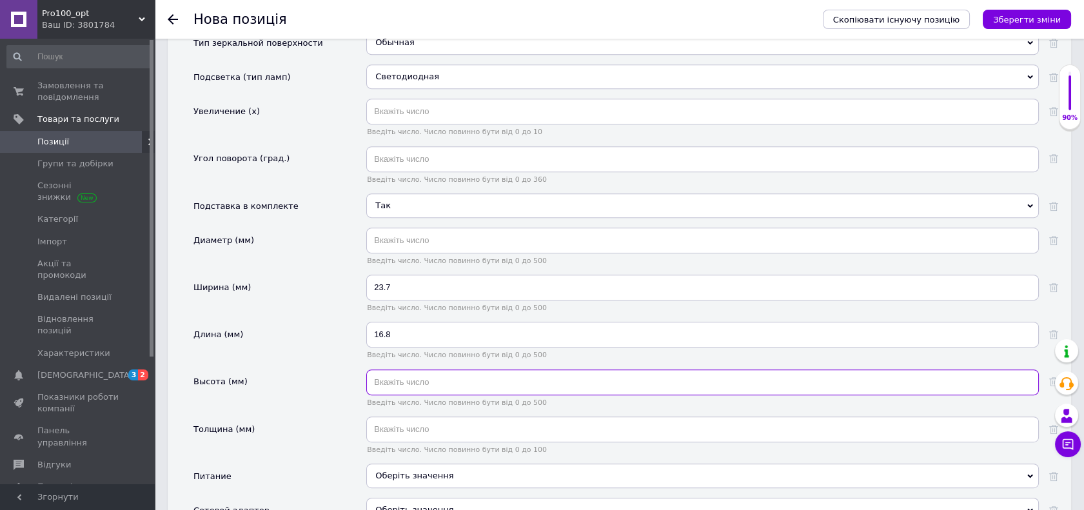
click at [405, 371] on input "text" at bounding box center [702, 382] width 672 height 26
type input "2.5"
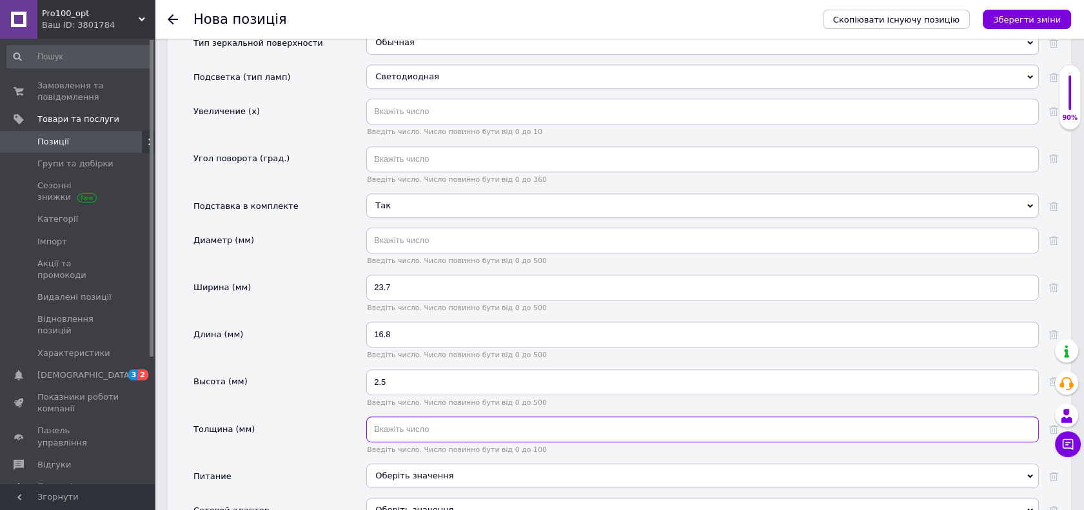
click at [504, 418] on input "text" at bounding box center [702, 429] width 672 height 26
click at [396, 471] on div "Оберіть значення" at bounding box center [702, 475] width 672 height 24
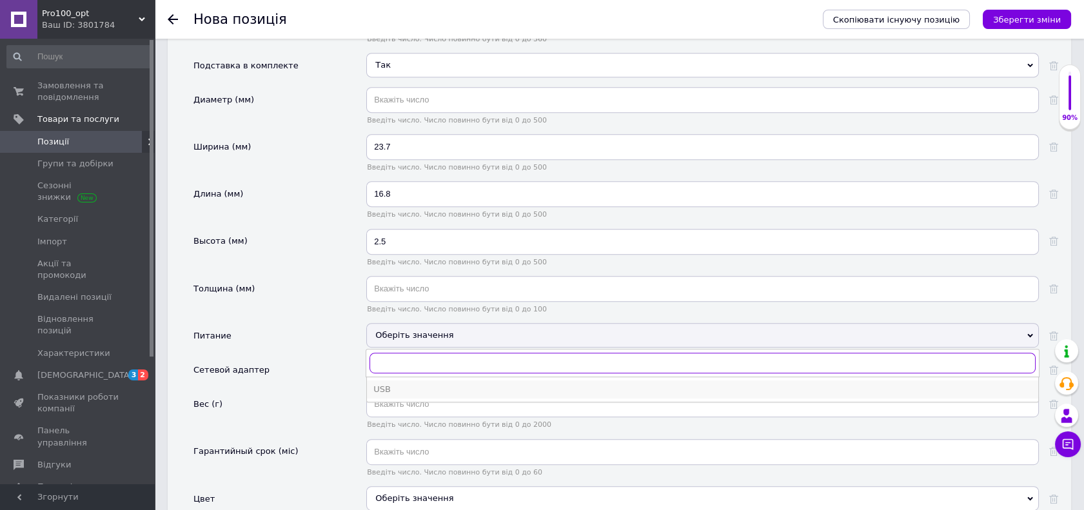
scroll to position [1432, 0]
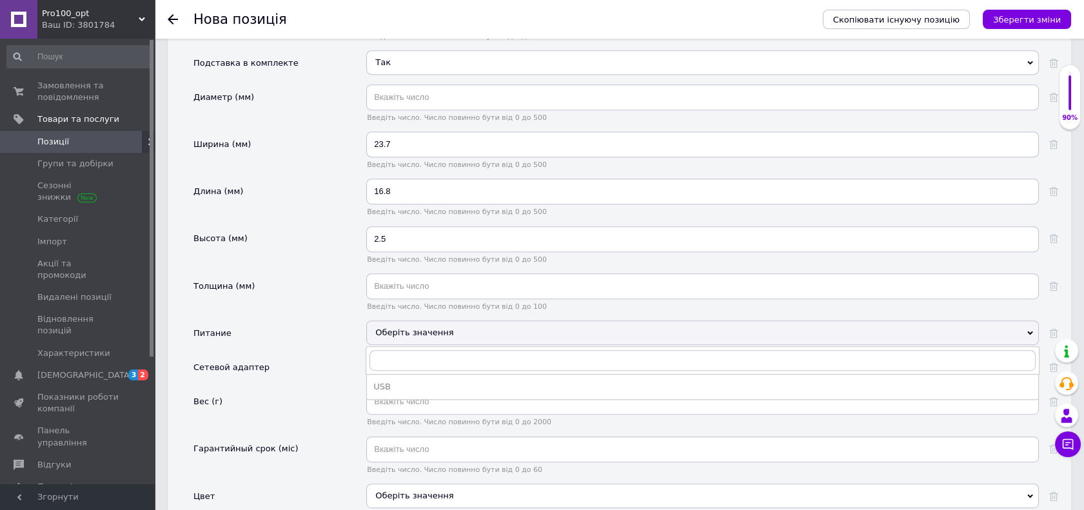
click at [342, 376] on div "Сетевой адаптер" at bounding box center [279, 372] width 173 height 34
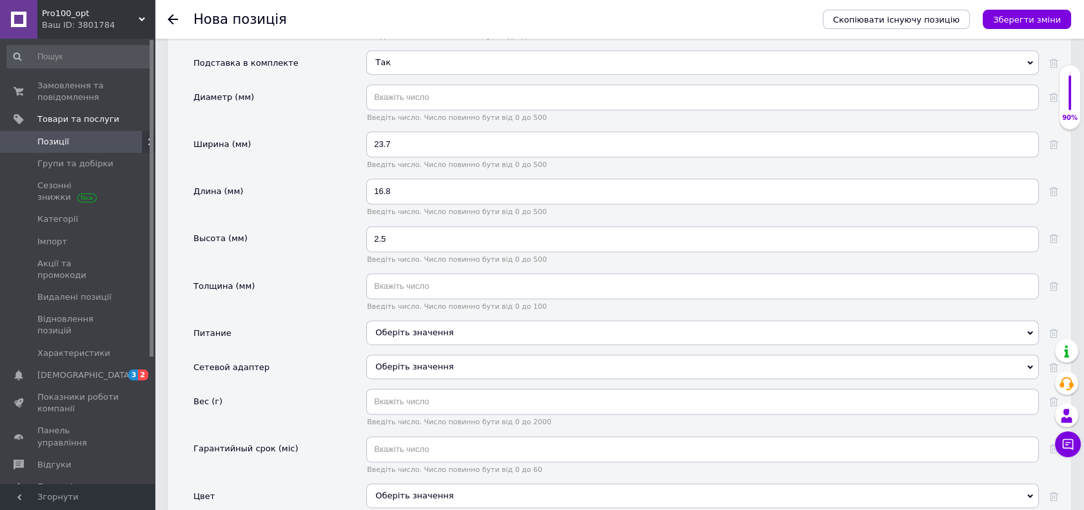
click at [402, 362] on span "Оберіть значення" at bounding box center [414, 367] width 78 height 10
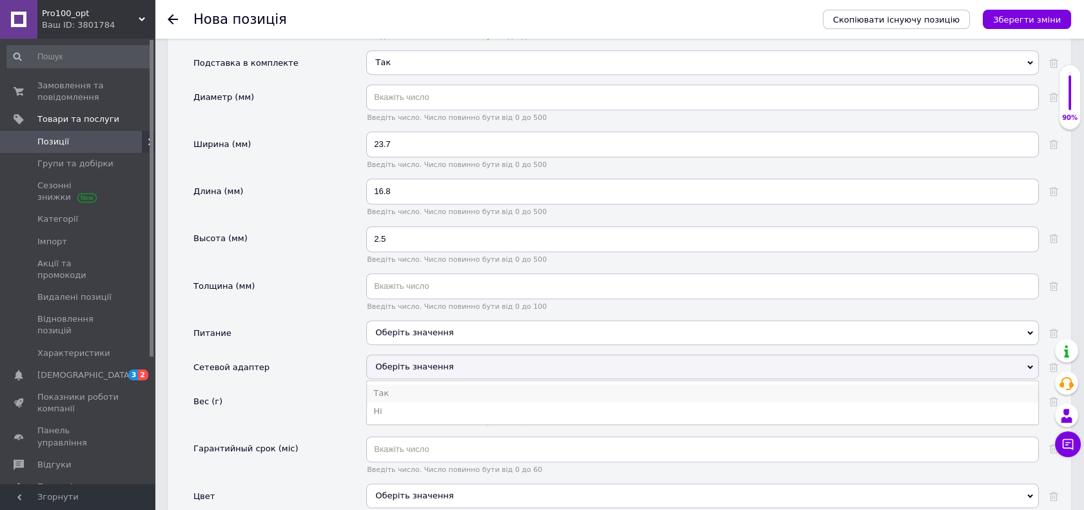
click at [400, 389] on li "Так" at bounding box center [702, 393] width 671 height 18
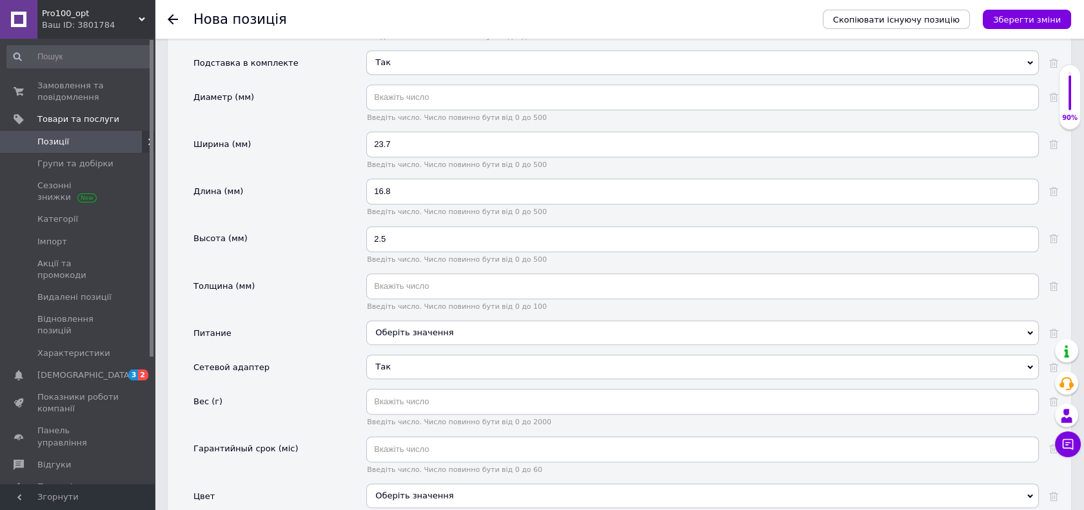
click at [402, 335] on div "Оберіть значення" at bounding box center [702, 332] width 672 height 24
click at [403, 385] on div "USB" at bounding box center [702, 387] width 658 height 12
click at [397, 369] on span "Так" at bounding box center [702, 367] width 672 height 24
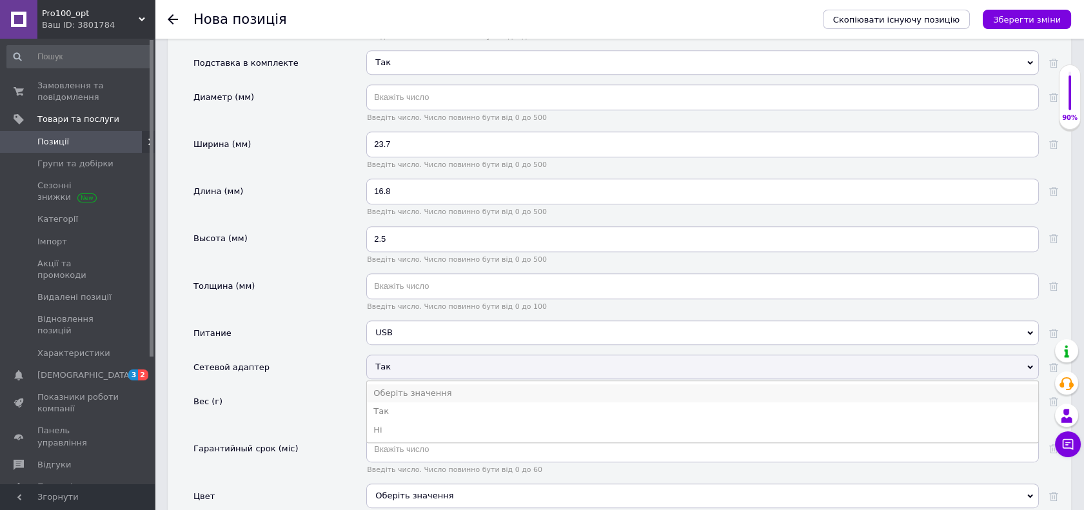
click at [396, 390] on li "Оберіть значення" at bounding box center [702, 393] width 671 height 18
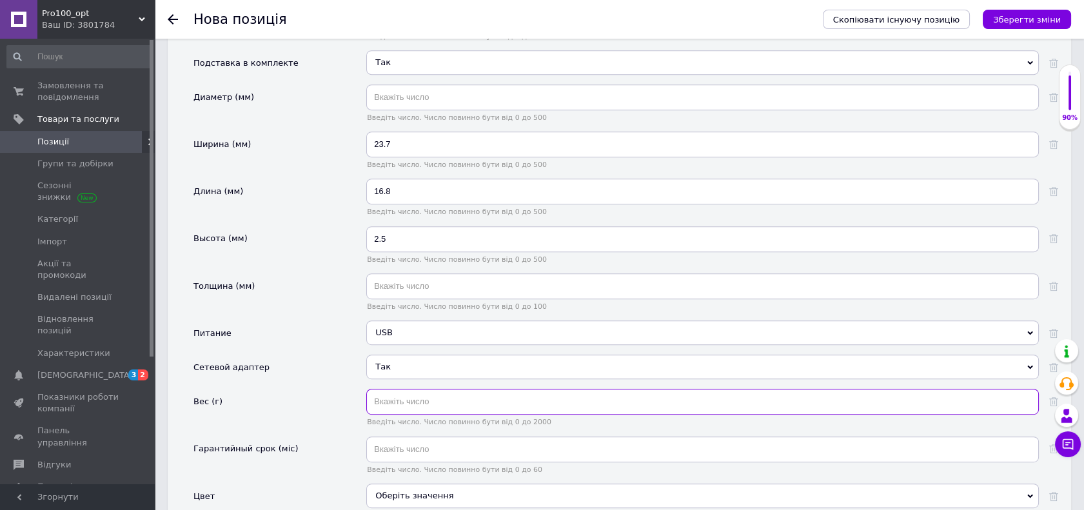
click at [389, 400] on input "text" at bounding box center [702, 402] width 672 height 26
type input "420"
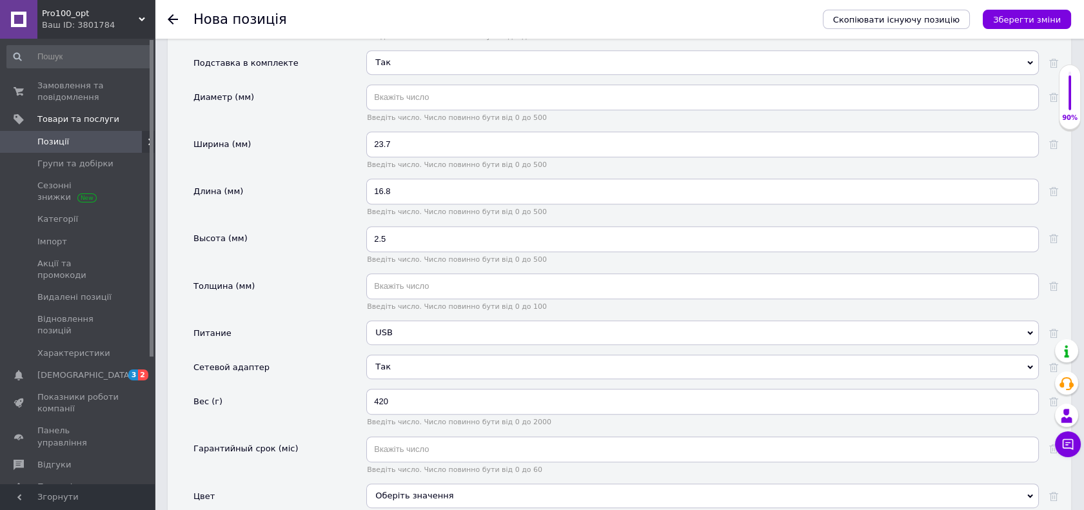
click at [298, 366] on div "Сетевой адаптер" at bounding box center [279, 372] width 173 height 34
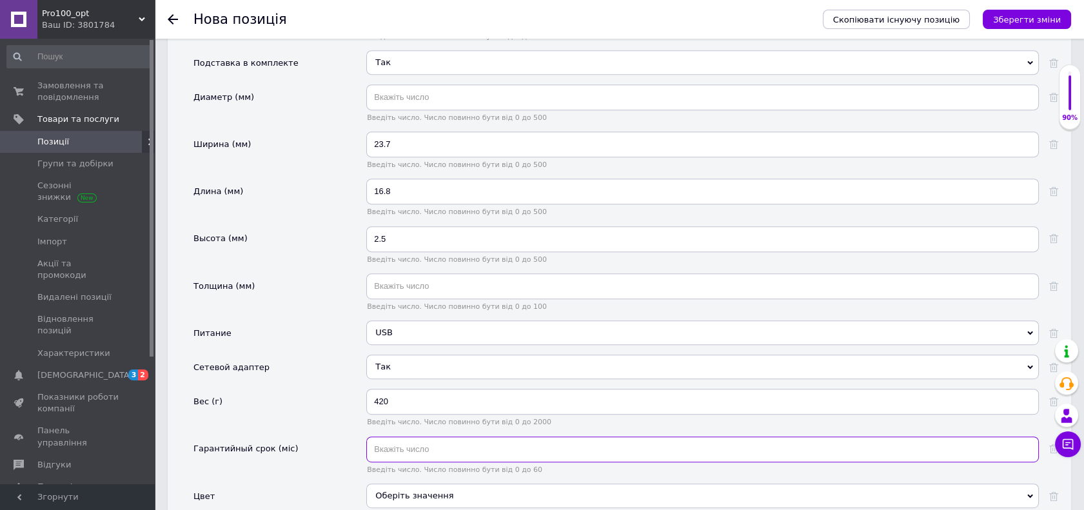
click at [402, 441] on input "text" at bounding box center [702, 449] width 672 height 26
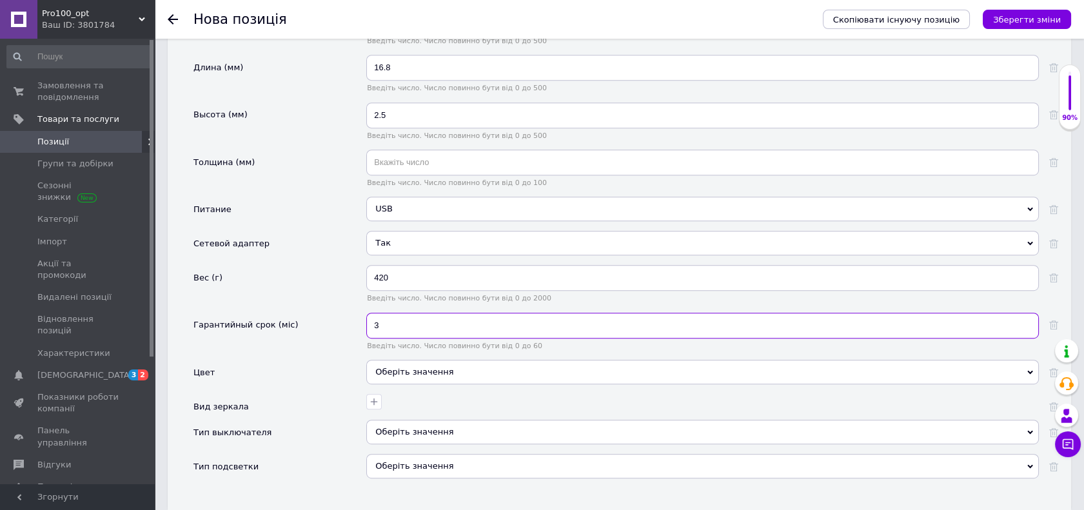
scroll to position [1575, 0]
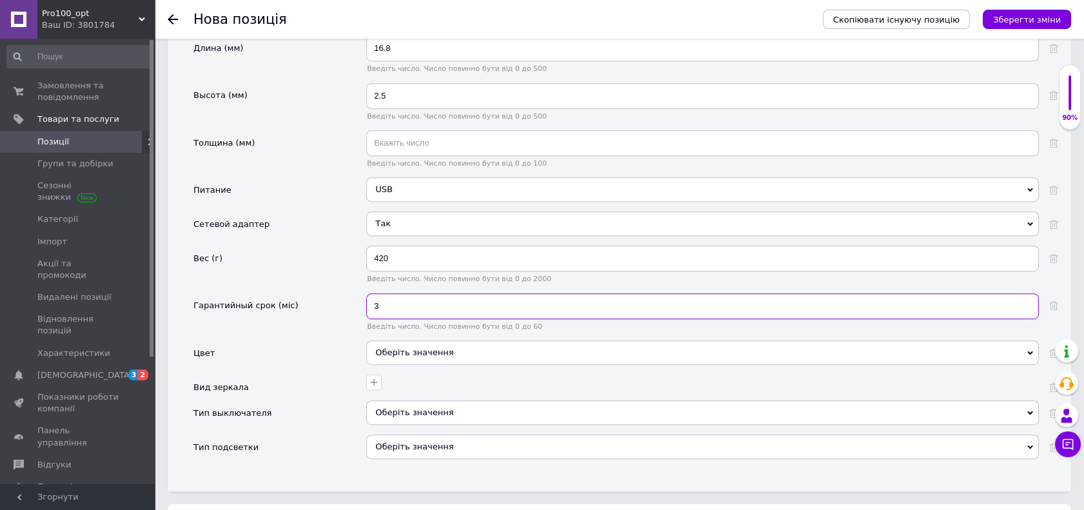
type input "3"
click at [413, 326] on div "3 Введіть число. Число повинно бути від 0 до 60" at bounding box center [702, 316] width 672 height 47
click at [422, 344] on div "Оберіть значення" at bounding box center [702, 352] width 672 height 24
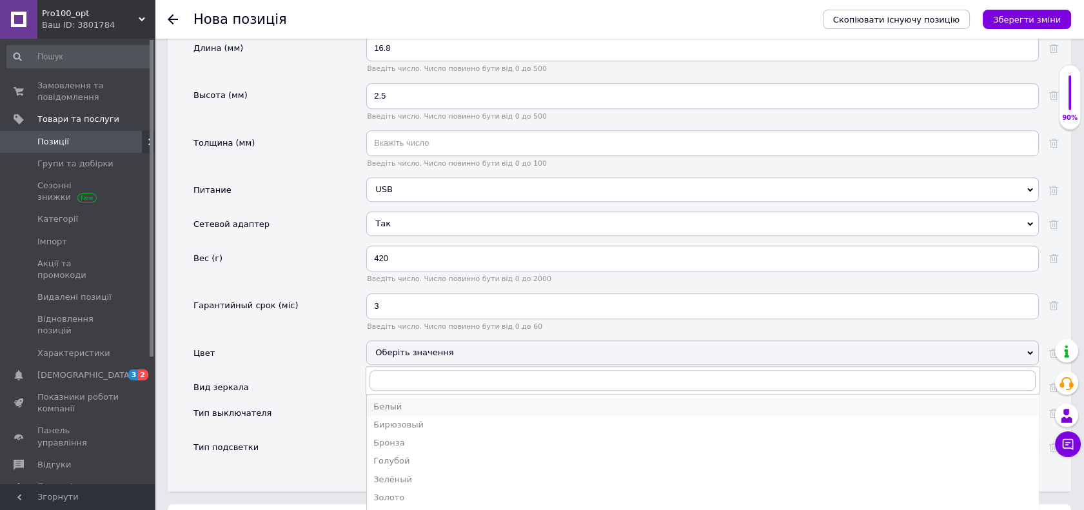
click at [426, 401] on div "Белый" at bounding box center [702, 407] width 658 height 12
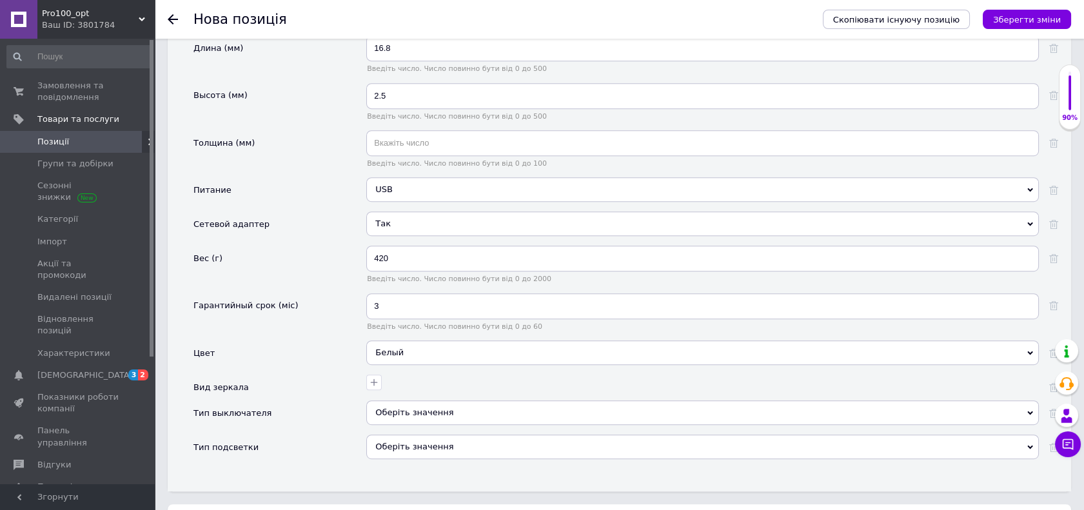
click at [441, 376] on div at bounding box center [701, 380] width 676 height 19
click at [367, 376] on button "button" at bounding box center [373, 382] width 15 height 15
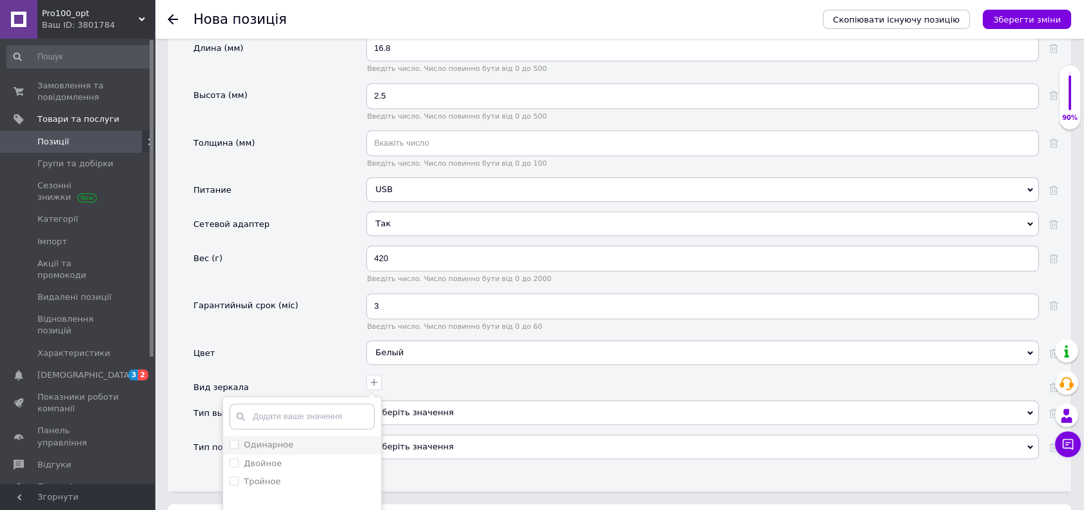
click at [277, 440] on label "Одинарное" at bounding box center [269, 445] width 50 height 10
checkbox input "true"
click at [292, 358] on div "Цвет" at bounding box center [279, 357] width 173 height 34
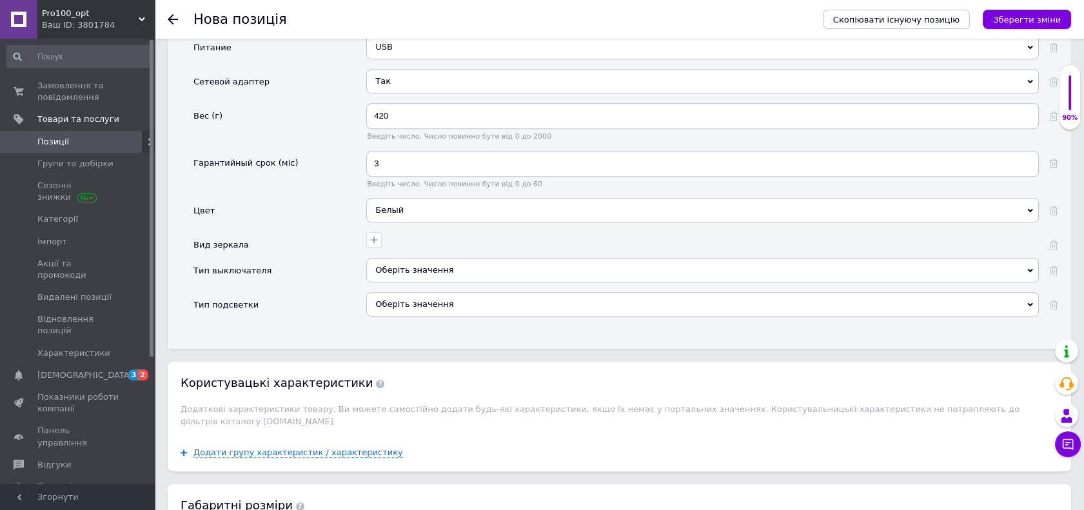
scroll to position [1719, 0]
click at [371, 236] on icon "button" at bounding box center [374, 239] width 10 height 10
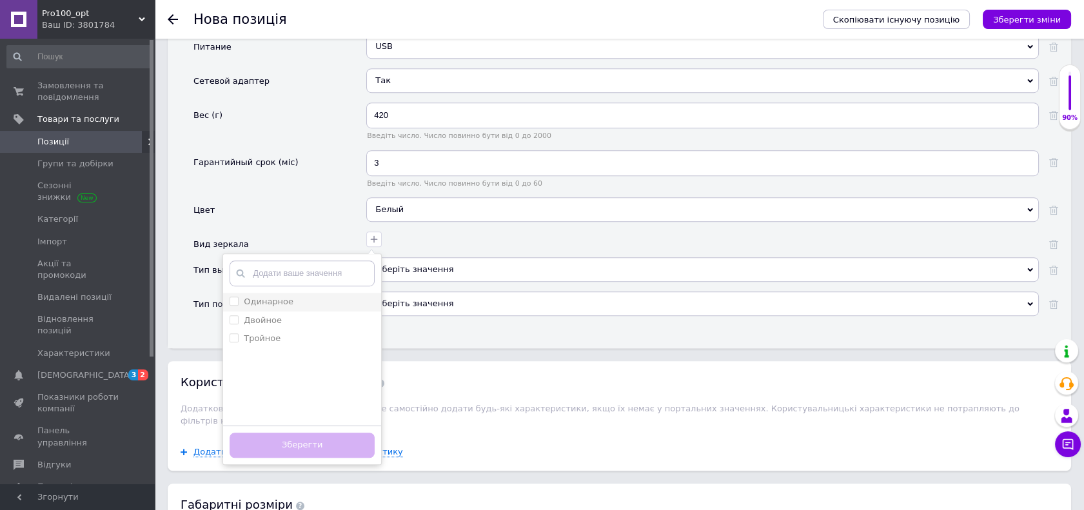
click at [271, 297] on label "Одинарное" at bounding box center [269, 302] width 50 height 10
checkbox input "true"
drag, startPoint x: 307, startPoint y: 436, endPoint x: 307, endPoint y: 420, distance: 16.1
click at [307, 438] on button "Зберегти" at bounding box center [301, 445] width 145 height 25
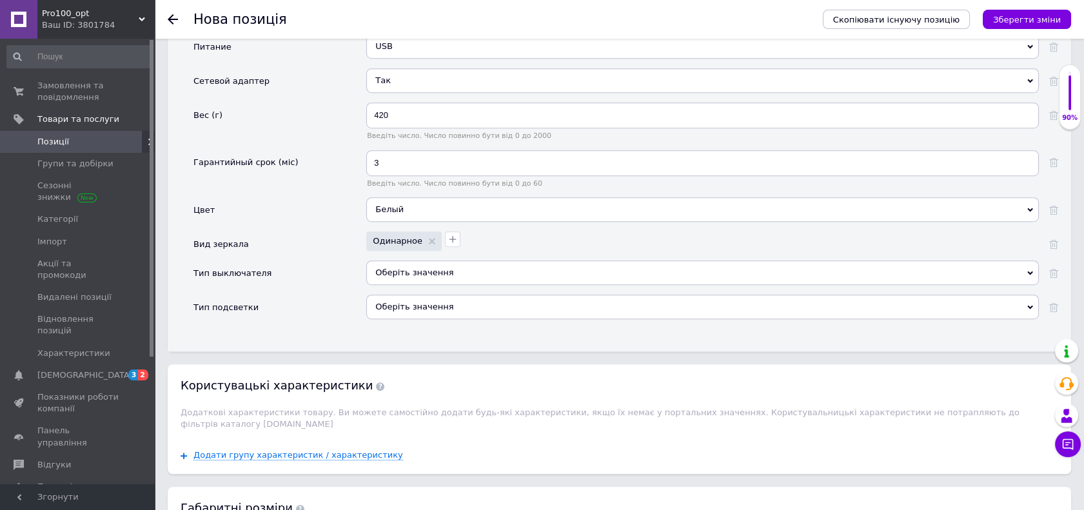
click at [425, 268] on div "Оберіть значення" at bounding box center [702, 272] width 672 height 24
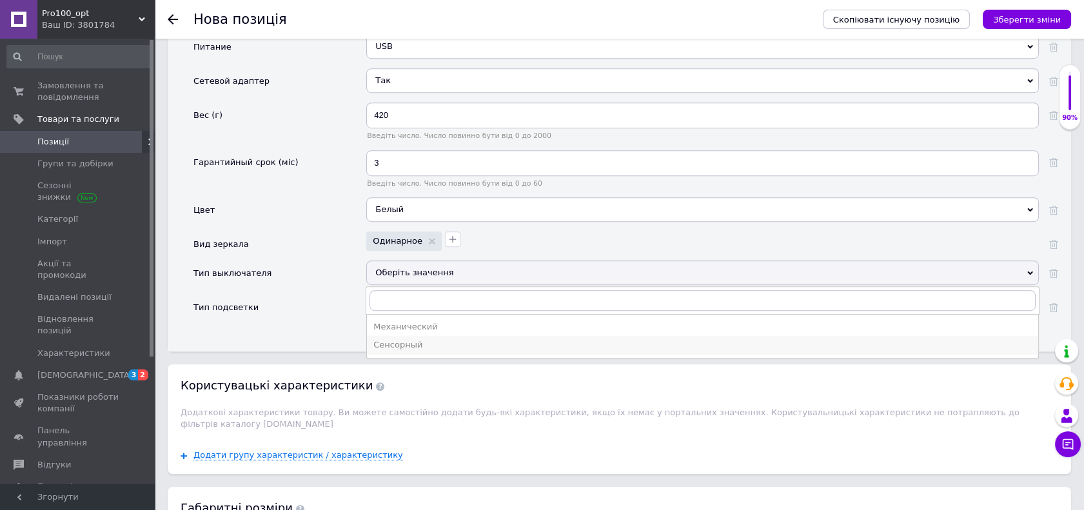
click at [433, 339] on div "Сенсорный" at bounding box center [702, 345] width 658 height 12
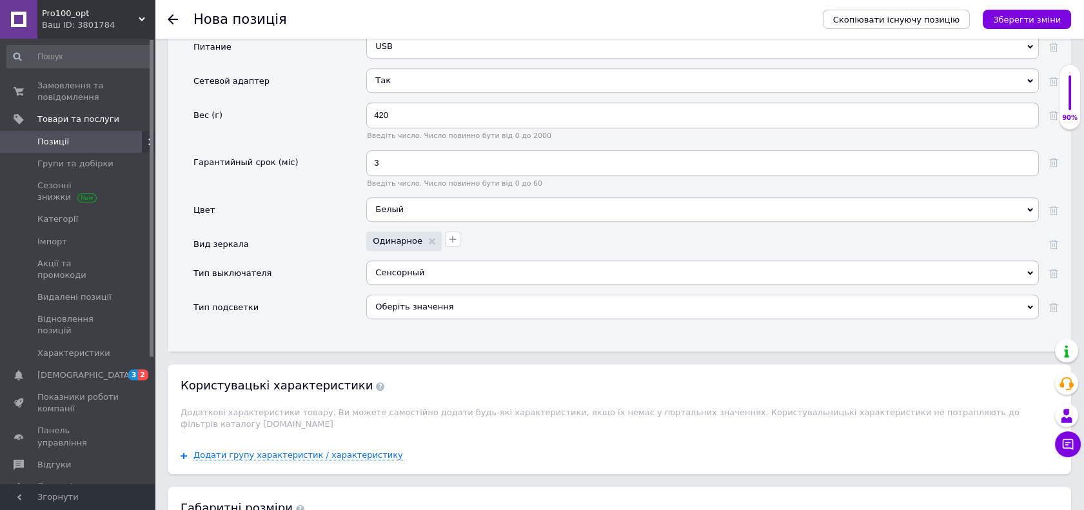
click at [425, 304] on div "Оберіть значення" at bounding box center [702, 307] width 672 height 24
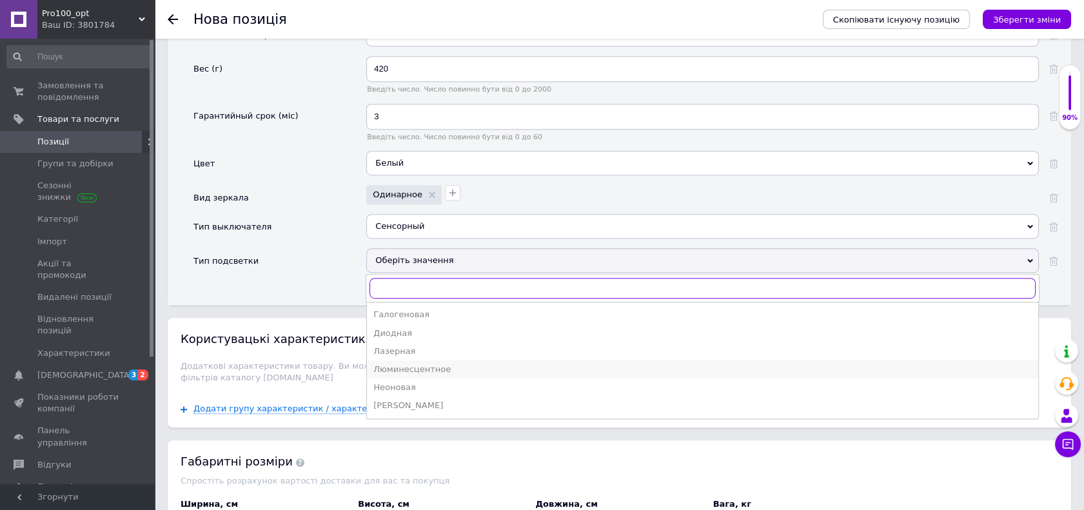
scroll to position [1790, 0]
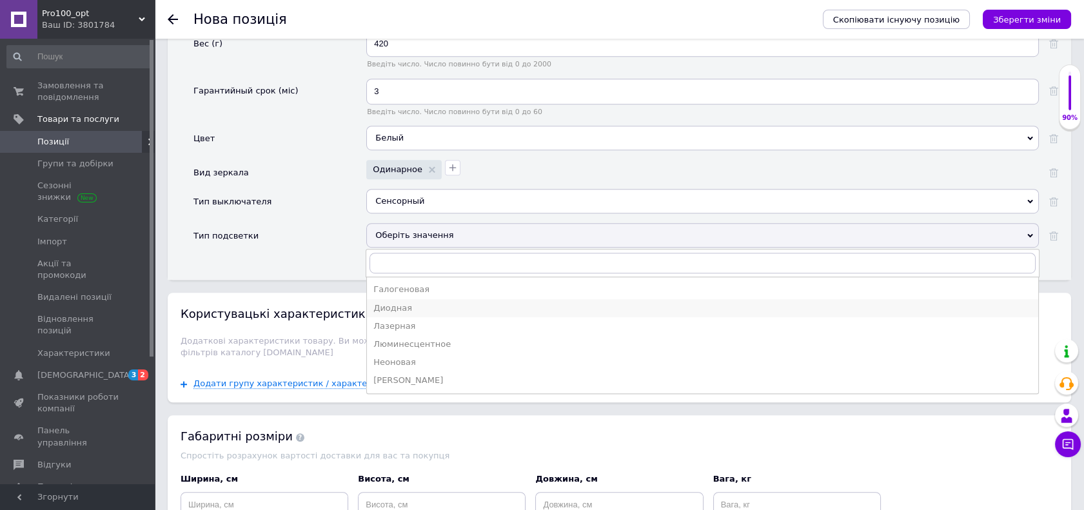
click at [397, 306] on div "Диодная" at bounding box center [702, 308] width 658 height 12
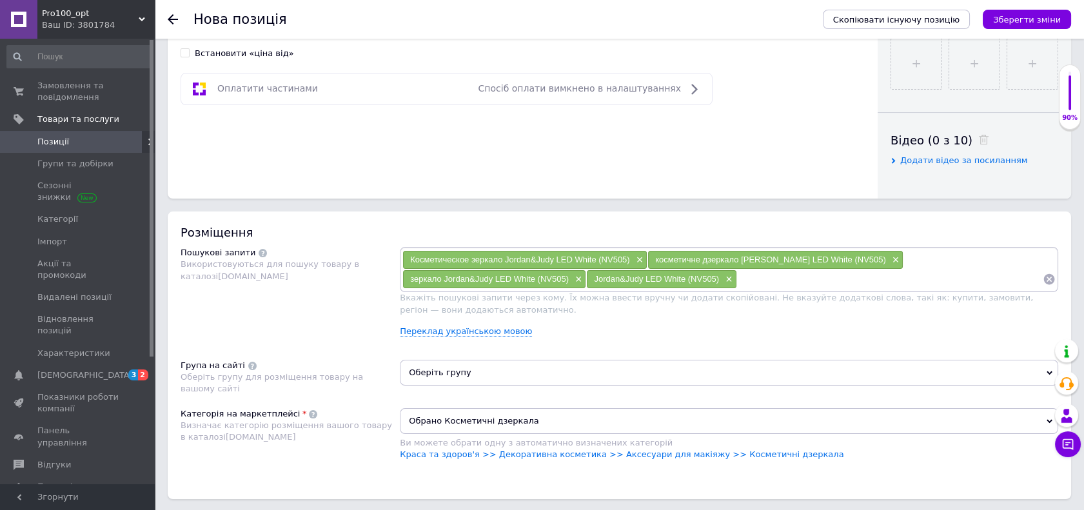
scroll to position [72, 0]
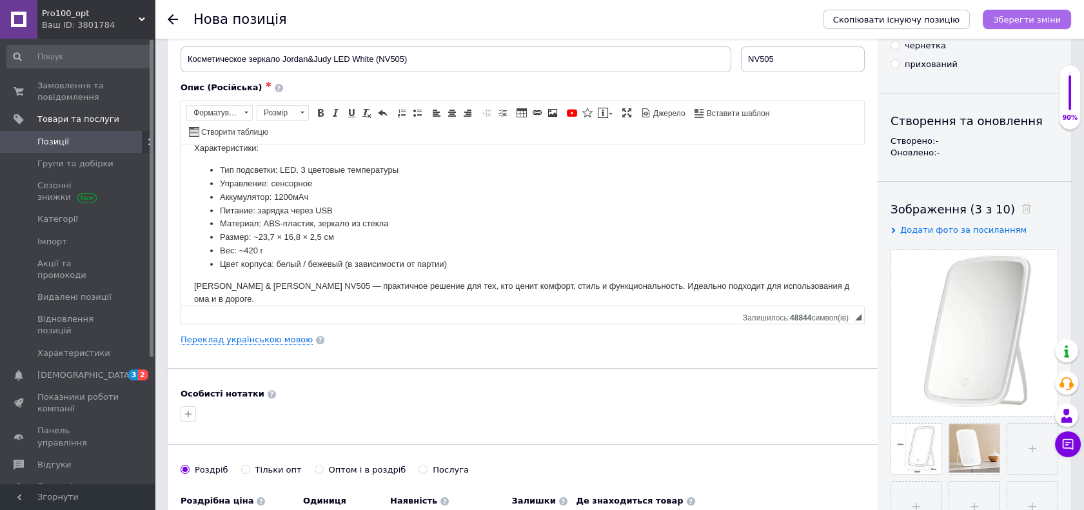
click at [1040, 19] on icon "Зберегти зміни" at bounding box center [1027, 20] width 68 height 10
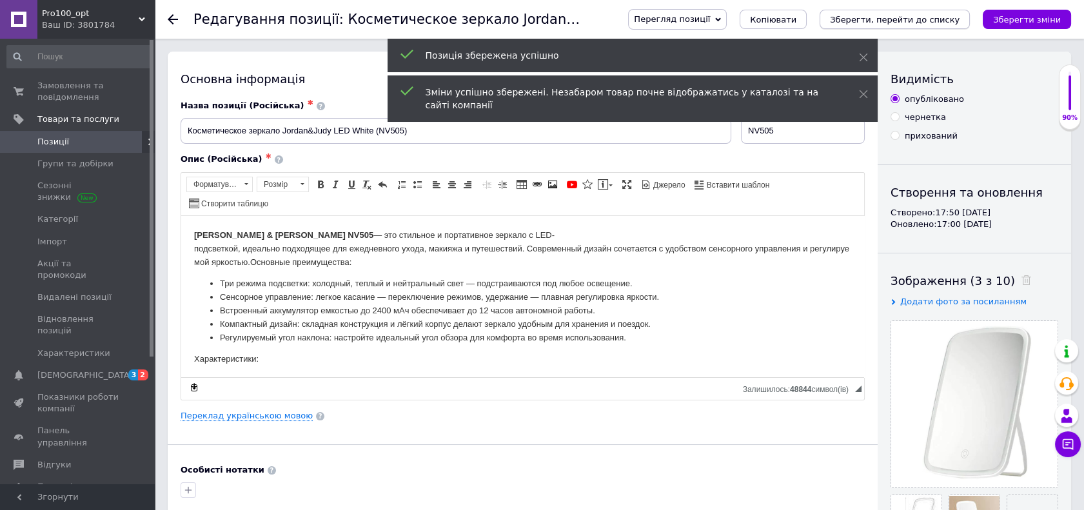
click at [911, 23] on icon "Зберегти, перейти до списку" at bounding box center [895, 20] width 130 height 10
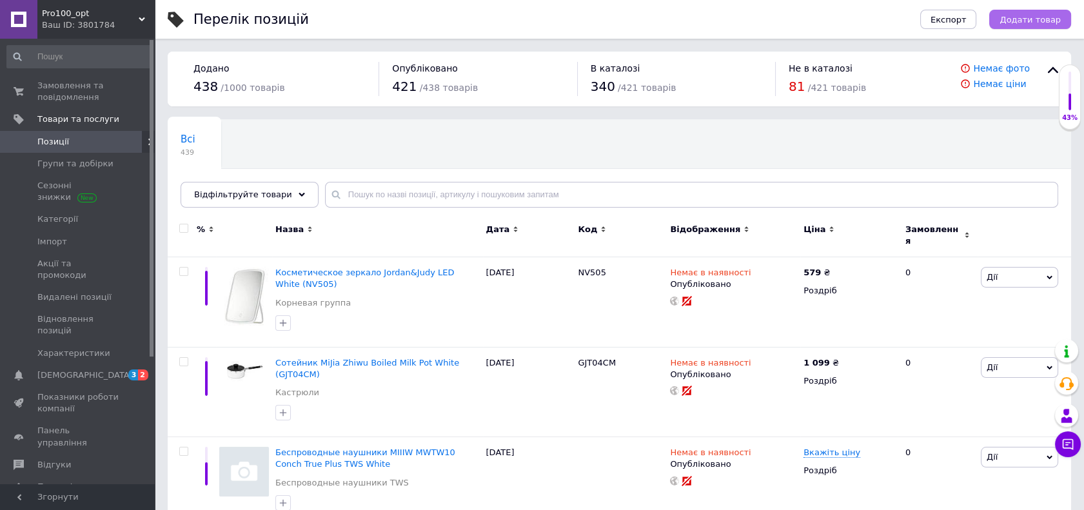
click at [1046, 24] on span "Додати товар" at bounding box center [1029, 20] width 61 height 10
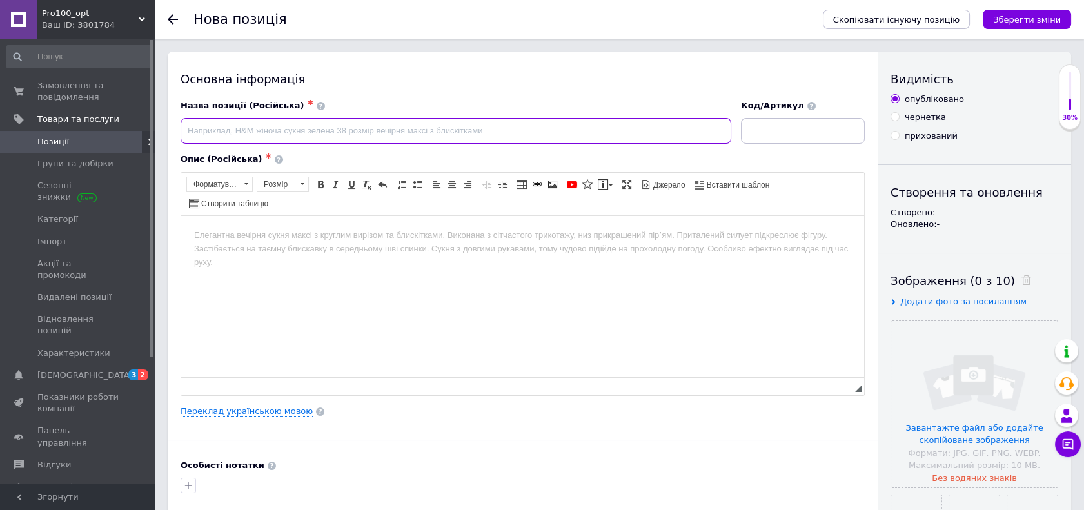
click at [402, 126] on input at bounding box center [455, 131] width 550 height 26
paste input "Косметичне дзеркало [PERSON_NAME] LED White (NV536)"
type input "Косметичне дзеркало [PERSON_NAME] LED White (NV536)"
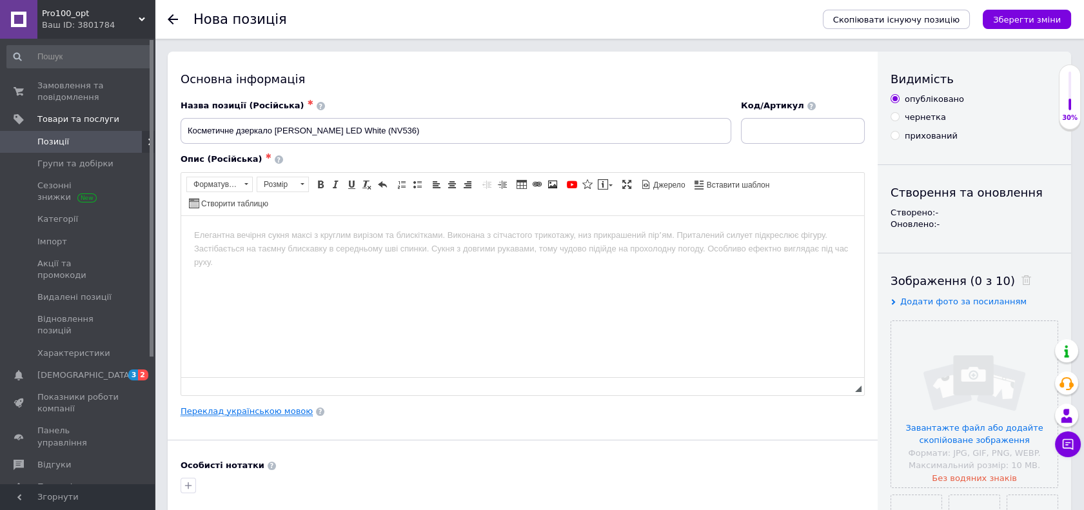
click at [275, 409] on link "Переклад українською мовою" at bounding box center [246, 411] width 132 height 10
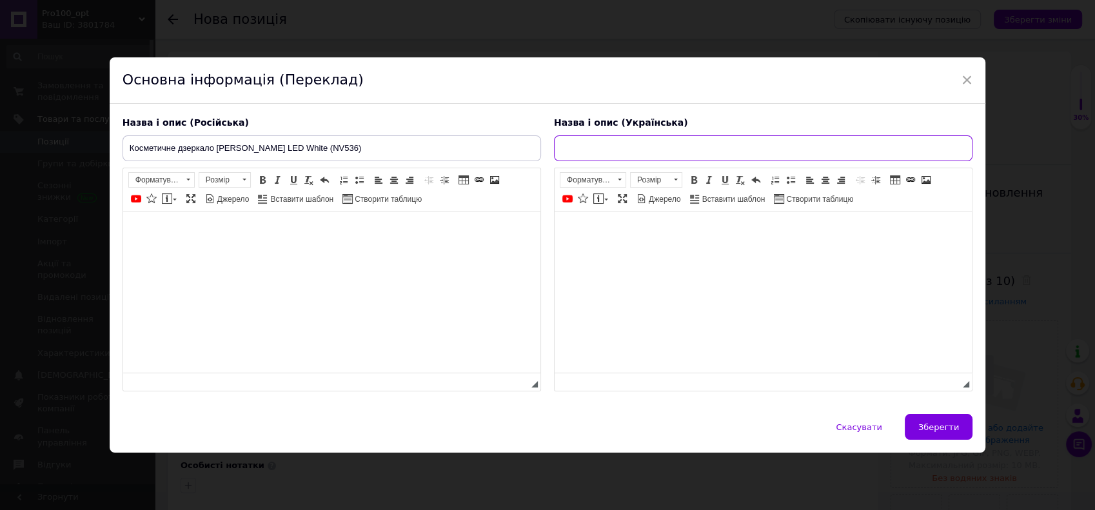
click at [562, 153] on input "text" at bounding box center [763, 148] width 418 height 26
paste input "Косметичне дзеркало [PERSON_NAME] LED White (NV536)"
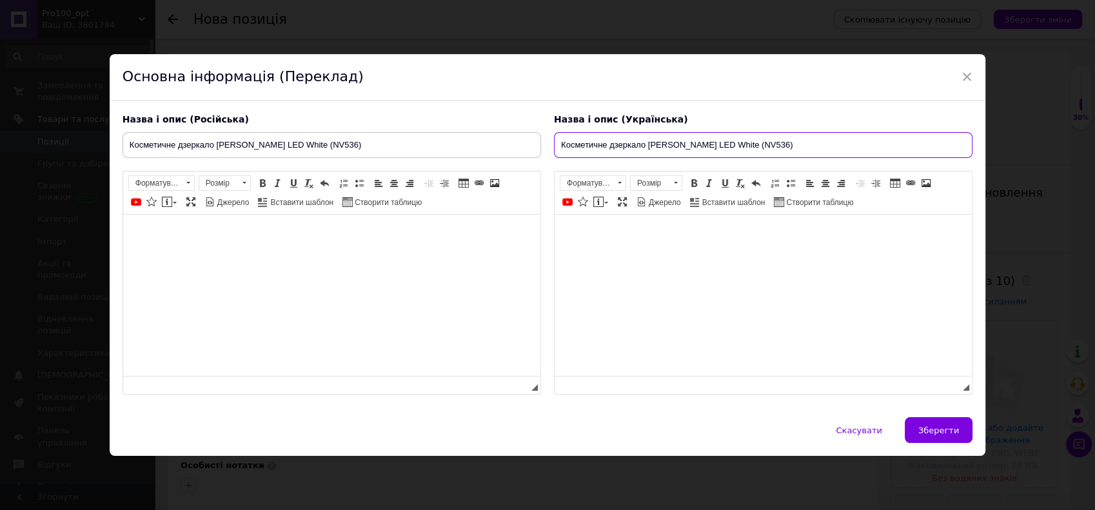
type input "Косметичне дзеркало [PERSON_NAME] LED White (NV536)"
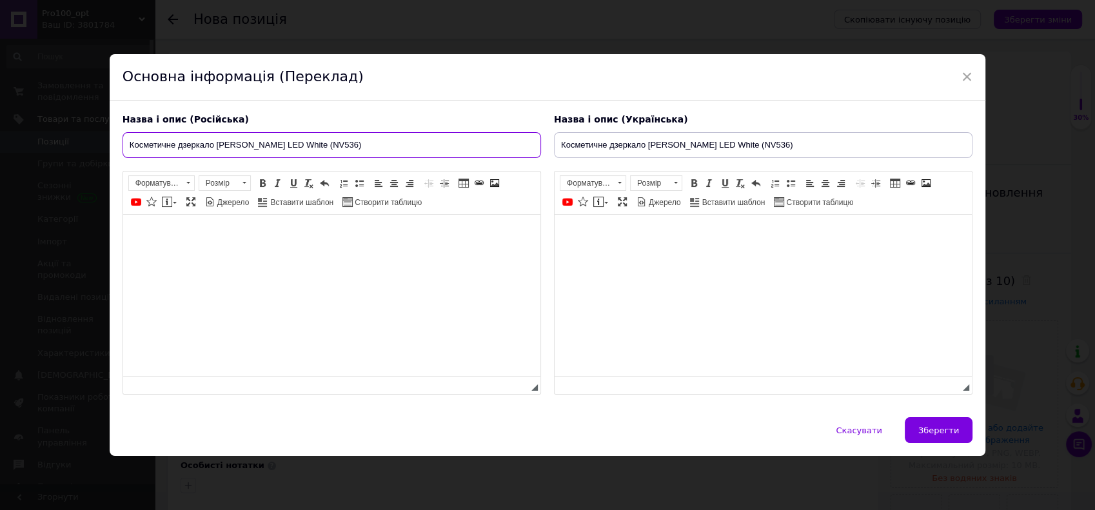
drag, startPoint x: 126, startPoint y: 142, endPoint x: 369, endPoint y: 146, distance: 242.4
click at [369, 146] on input "Косметичне дзеркало [PERSON_NAME] LED White (NV536)" at bounding box center [331, 145] width 418 height 26
paste input "ское"
type input "Косметическое зеркало Jordan&Judy LED White (NV536)"
click at [624, 236] on body "Редактор, E2375400-E5E2-48A3-B425-BE86523F7939" at bounding box center [762, 235] width 391 height 14
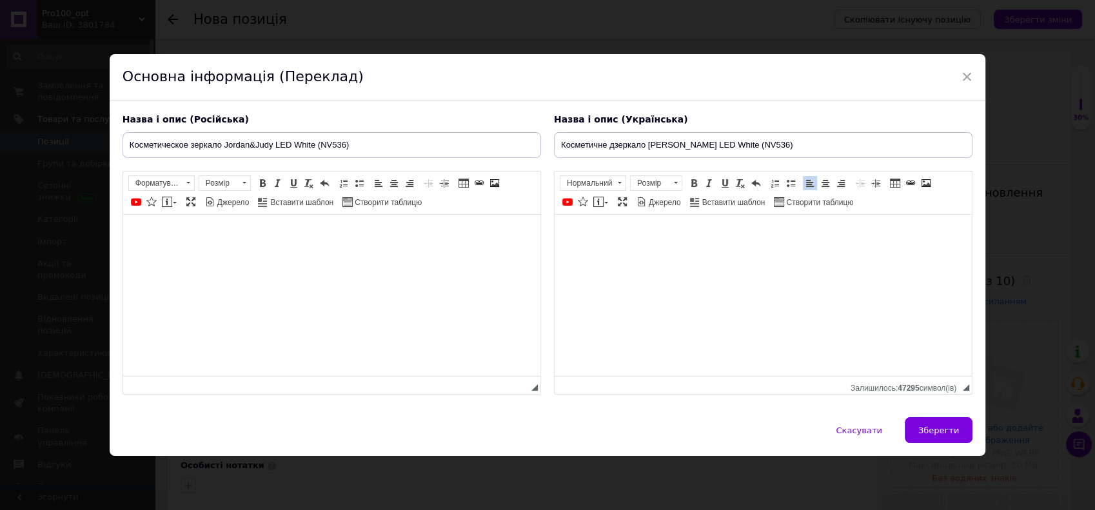
scroll to position [766, 0]
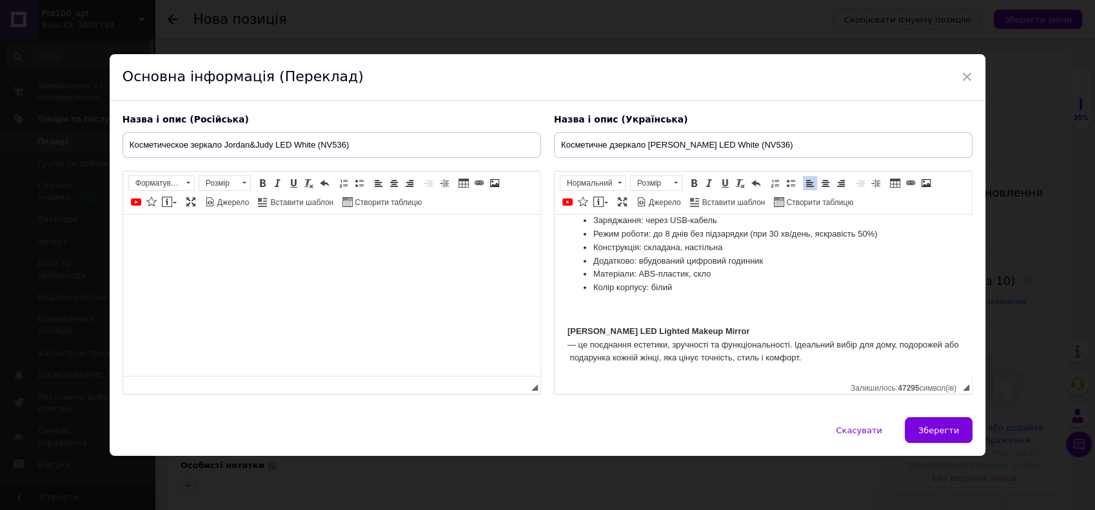
click at [636, 316] on p "Редактор, E2375400-E5E2-48A3-B425-BE86523F7939" at bounding box center [762, 310] width 391 height 14
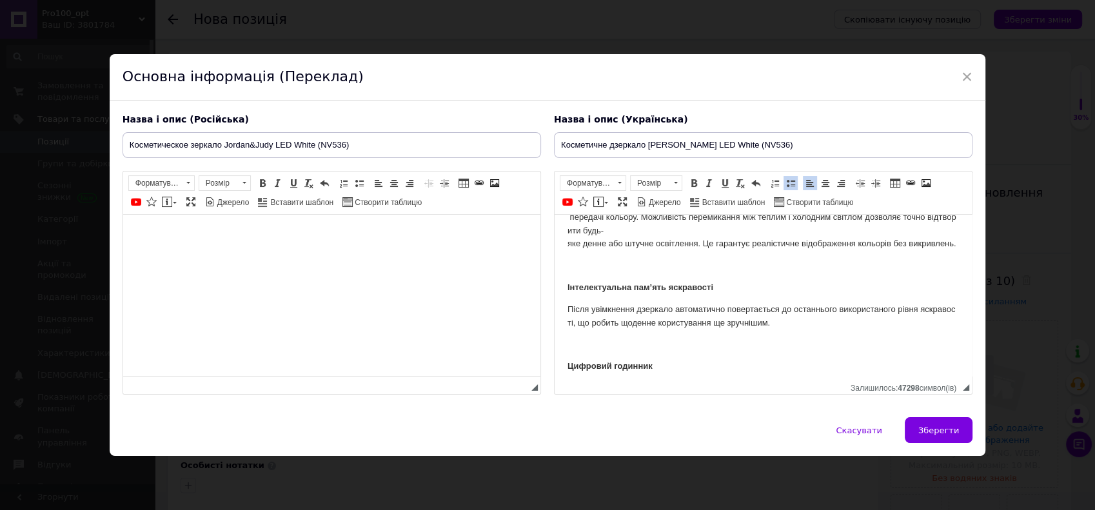
scroll to position [473, 0]
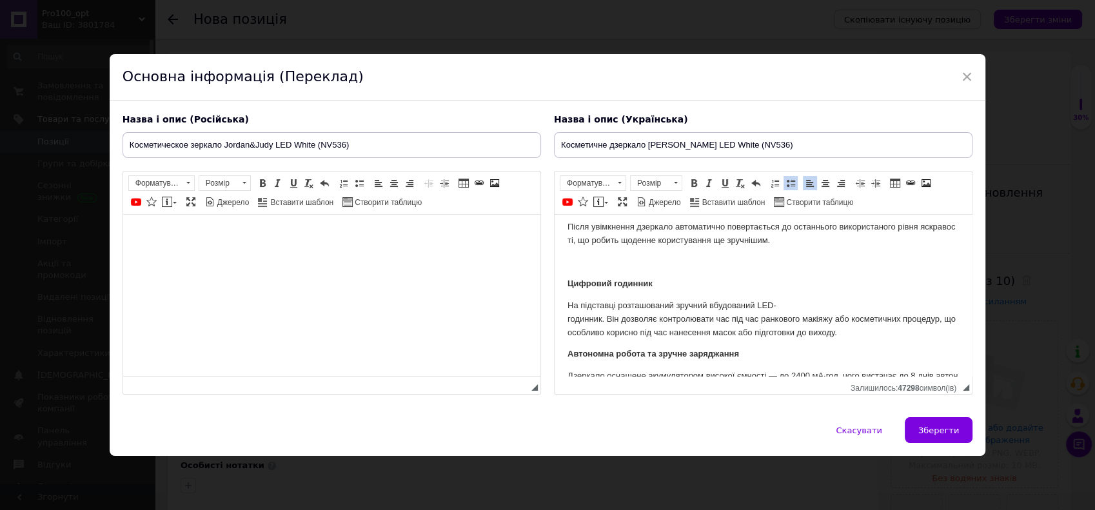
click at [610, 263] on body "Дзеркало з LED-підсвіткою [PERSON_NAME] LED Lighted Makeup Mirror Змініть свій …" at bounding box center [762, 194] width 391 height 881
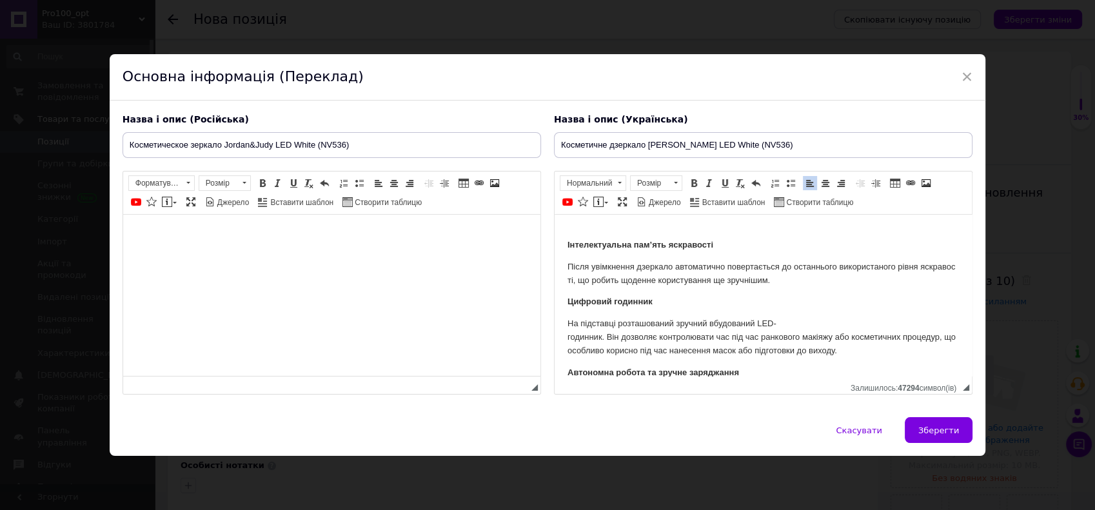
scroll to position [402, 0]
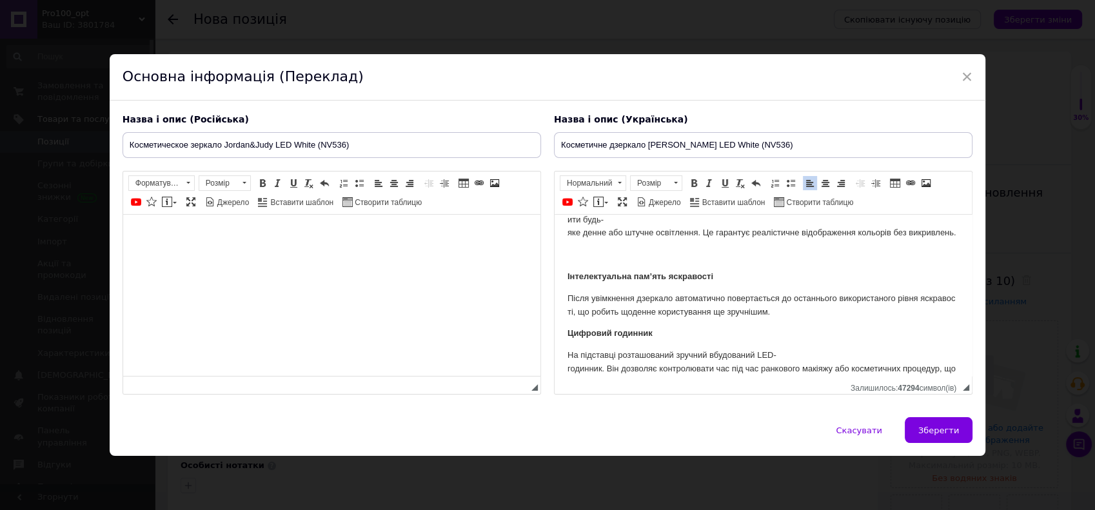
click at [596, 261] on body "Дзеркало з LED-підсвіткою [PERSON_NAME] LED Lighted Makeup Mirror Змініть свій …" at bounding box center [762, 256] width 391 height 860
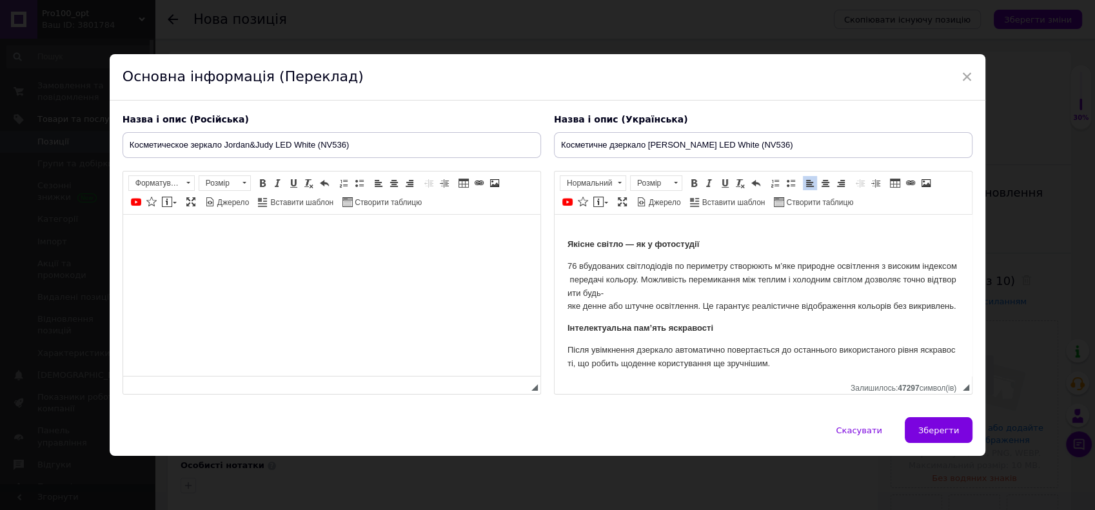
scroll to position [258, 0]
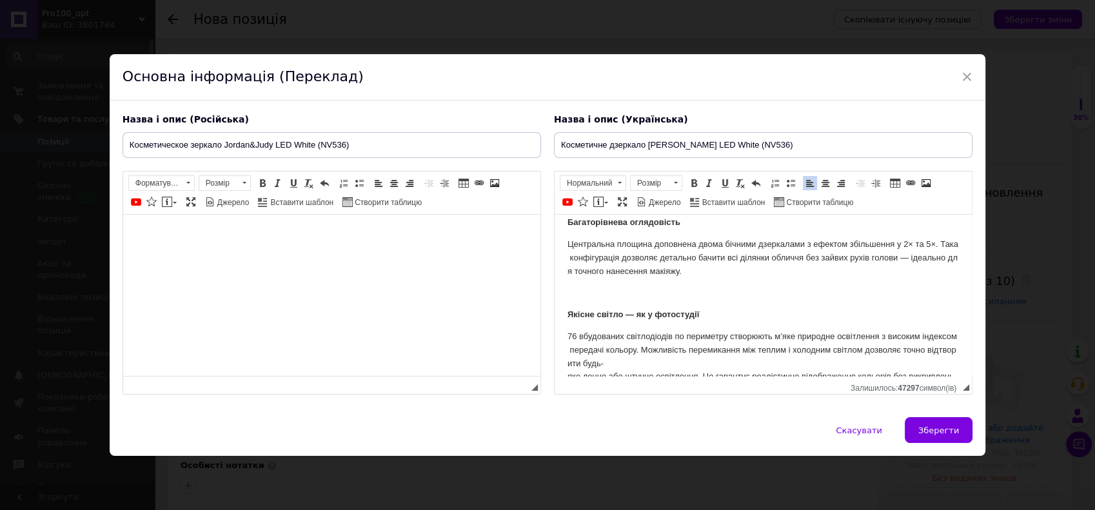
click at [601, 298] on p "Редактор, E2375400-E5E2-48A3-B425-BE86523F7939" at bounding box center [762, 293] width 391 height 14
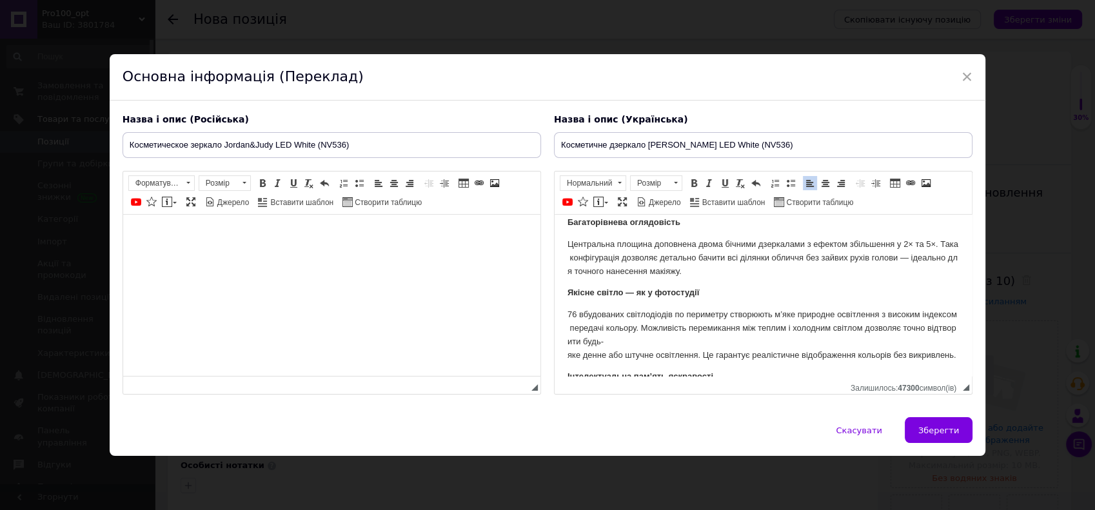
scroll to position [186, 0]
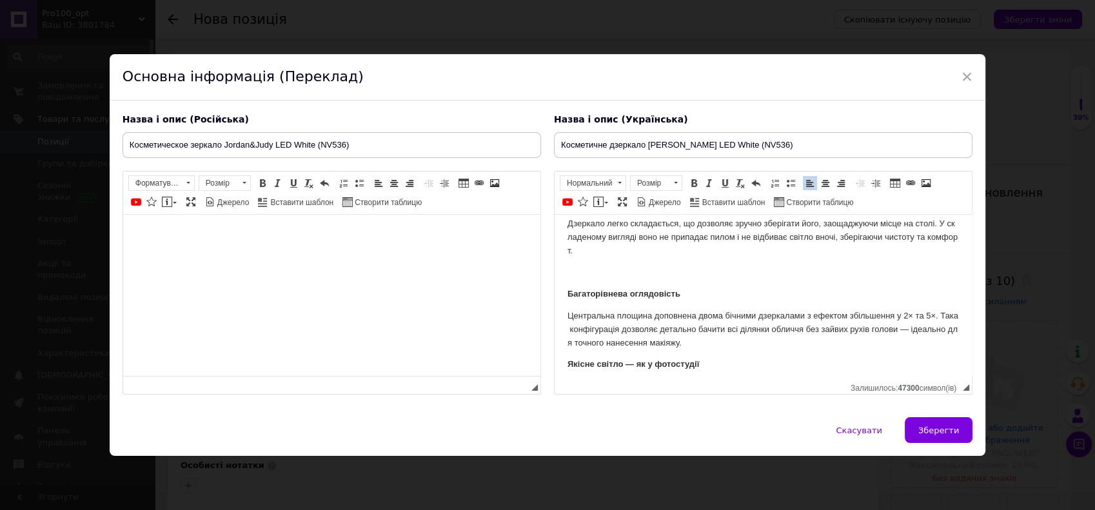
click at [586, 278] on p "Редактор, E2375400-E5E2-48A3-B425-BE86523F7939" at bounding box center [762, 273] width 391 height 14
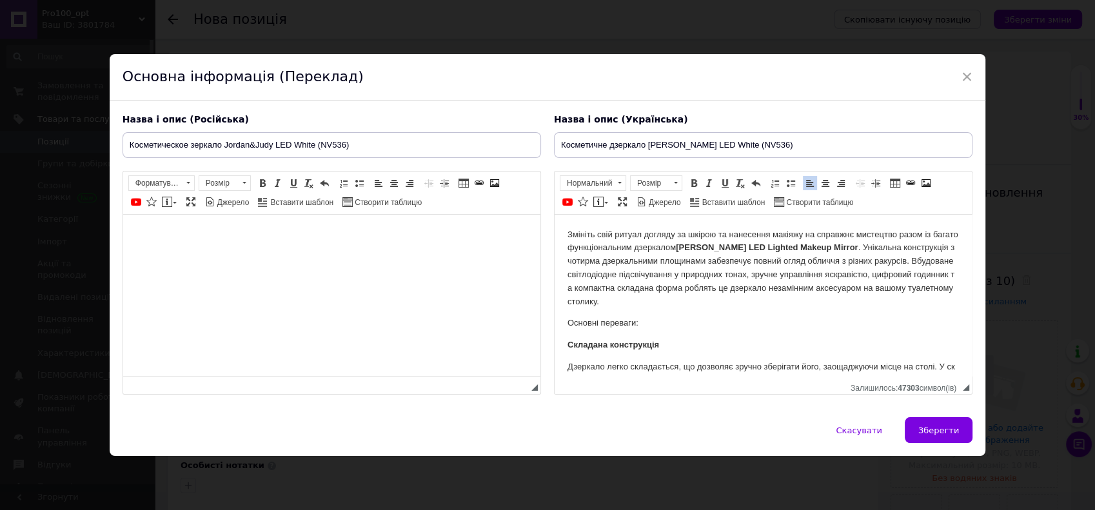
scroll to position [0, 0]
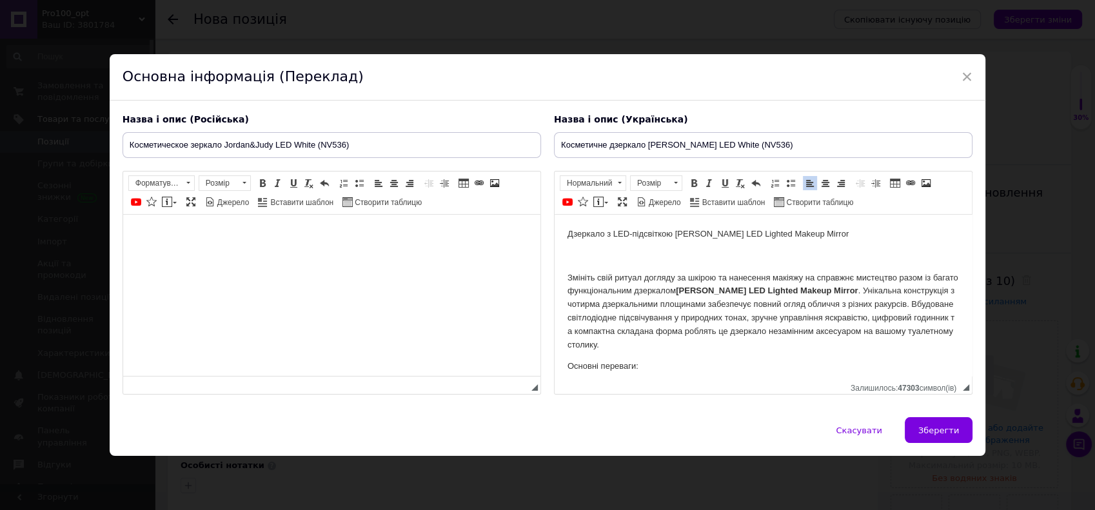
click at [595, 252] on p "Редактор, E2375400-E5E2-48A3-B425-BE86523F7939" at bounding box center [762, 256] width 391 height 14
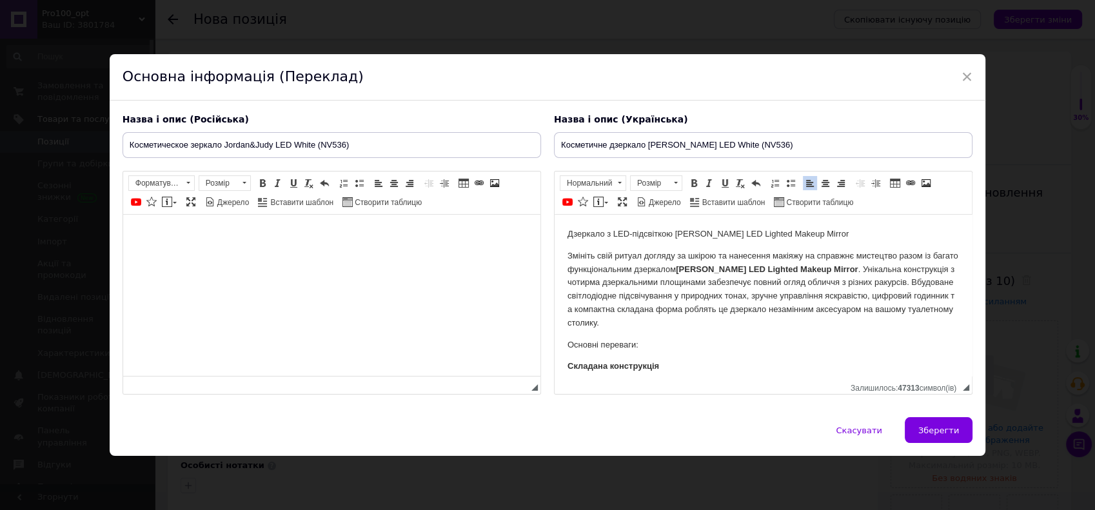
click at [281, 241] on html at bounding box center [330, 234] width 417 height 39
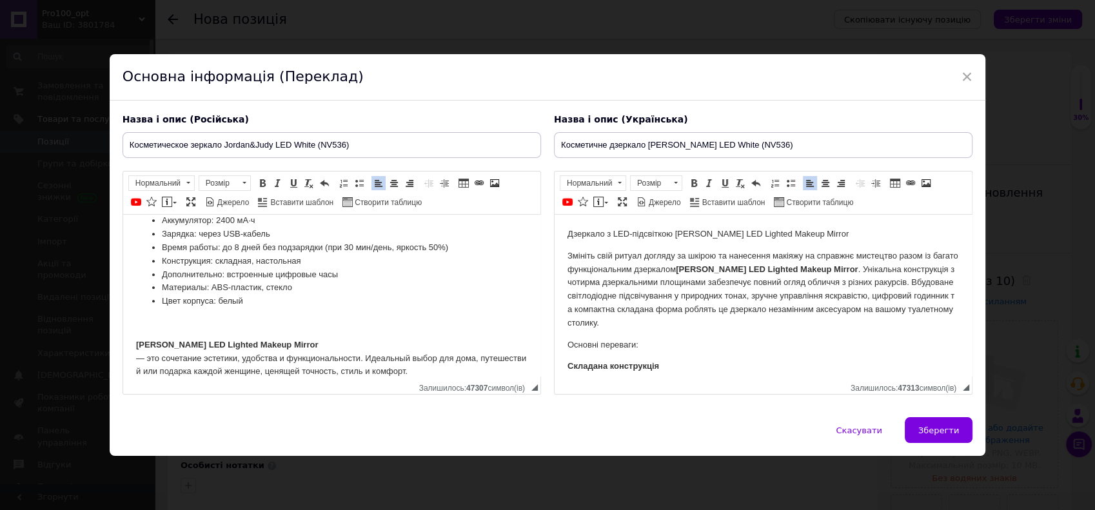
click at [282, 316] on p "Редактор, F60FB077-19D8-4726-8B19-F04ACE867B9A" at bounding box center [330, 323] width 391 height 14
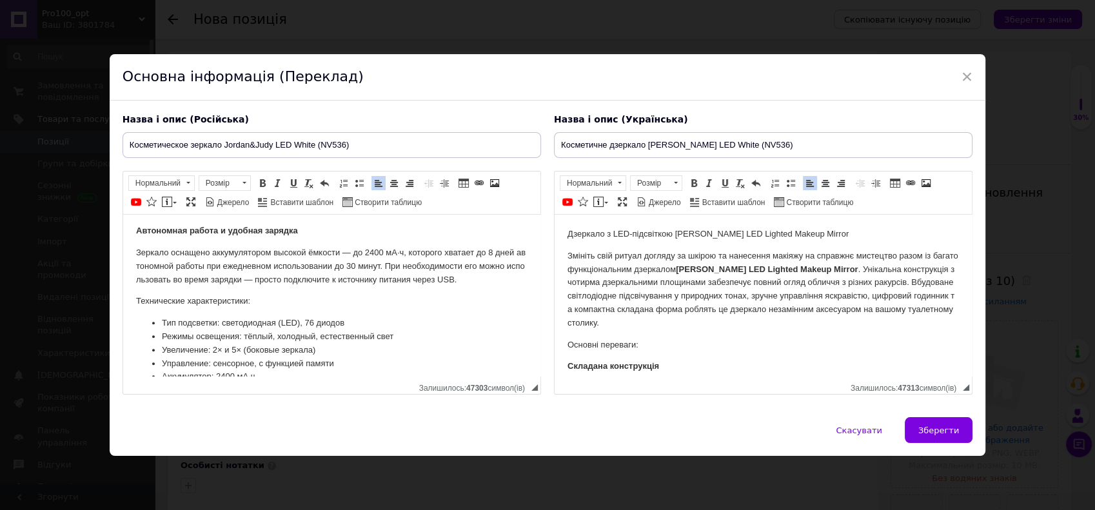
scroll to position [474, 0]
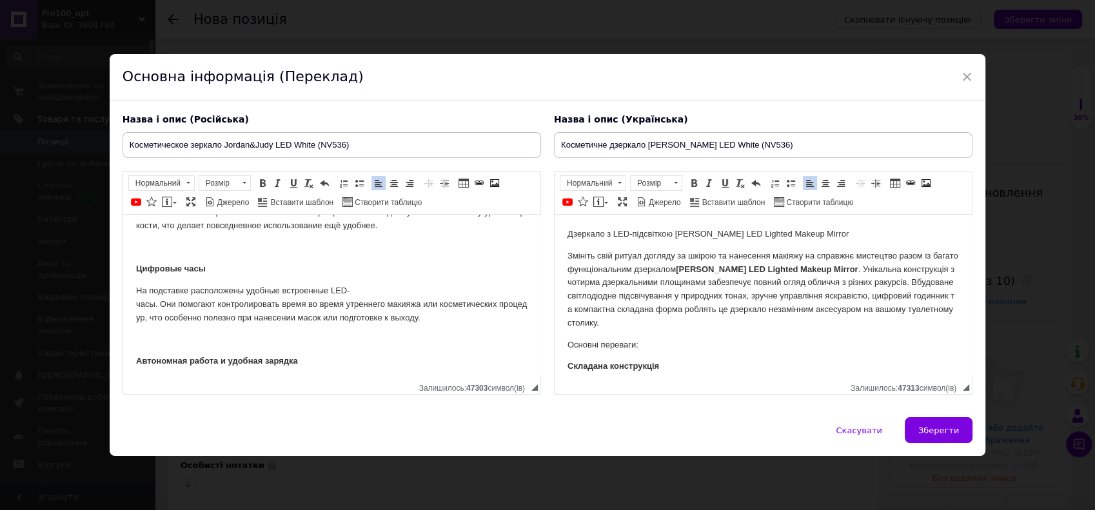
click at [181, 343] on p "Редактор, F60FB077-19D8-4726-8B19-F04ACE867B9A" at bounding box center [330, 340] width 391 height 14
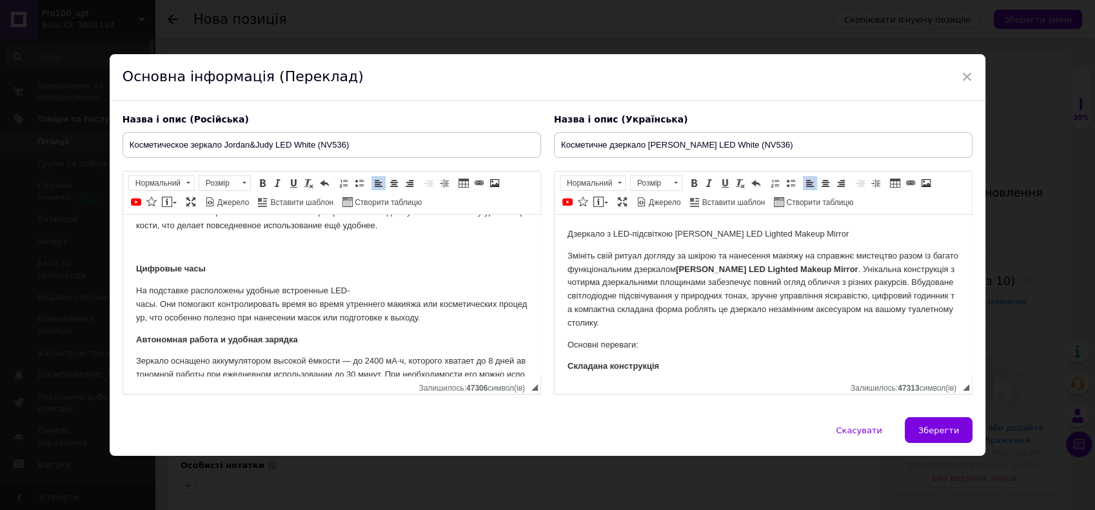
click at [164, 245] on p "Редактор, F60FB077-19D8-4726-8B19-F04ACE867B9A" at bounding box center [330, 248] width 391 height 14
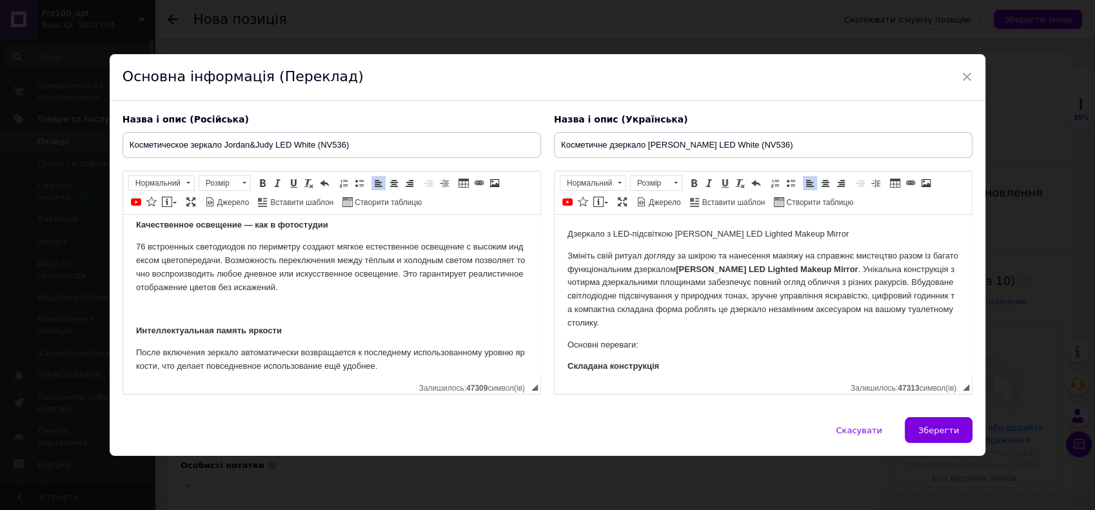
scroll to position [331, 0]
click at [164, 314] on p "Редактор, F60FB077-19D8-4726-8B19-F04ACE867B9A" at bounding box center [330, 313] width 391 height 14
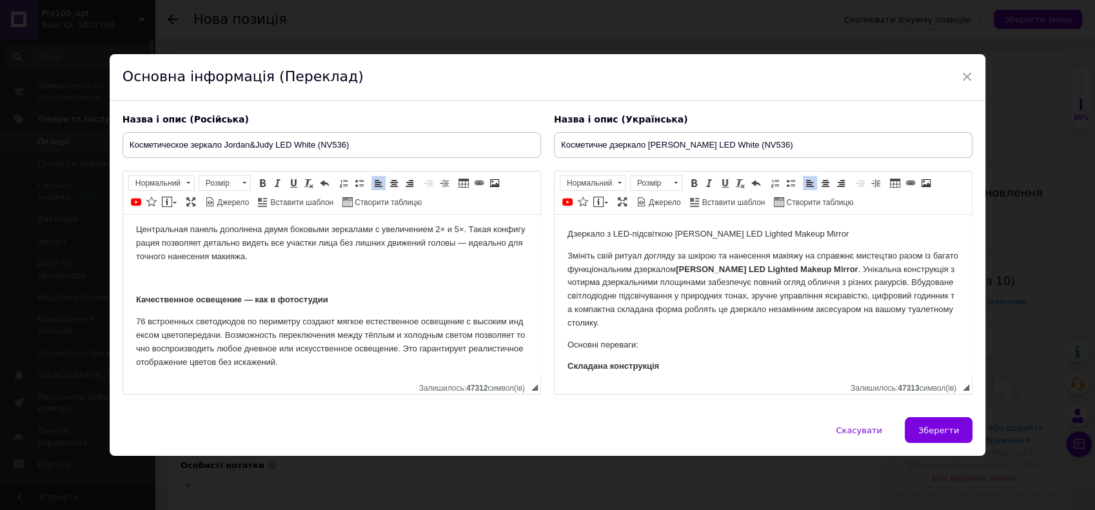
click at [156, 277] on p "Редактор, F60FB077-19D8-4726-8B19-F04ACE867B9A" at bounding box center [330, 279] width 391 height 14
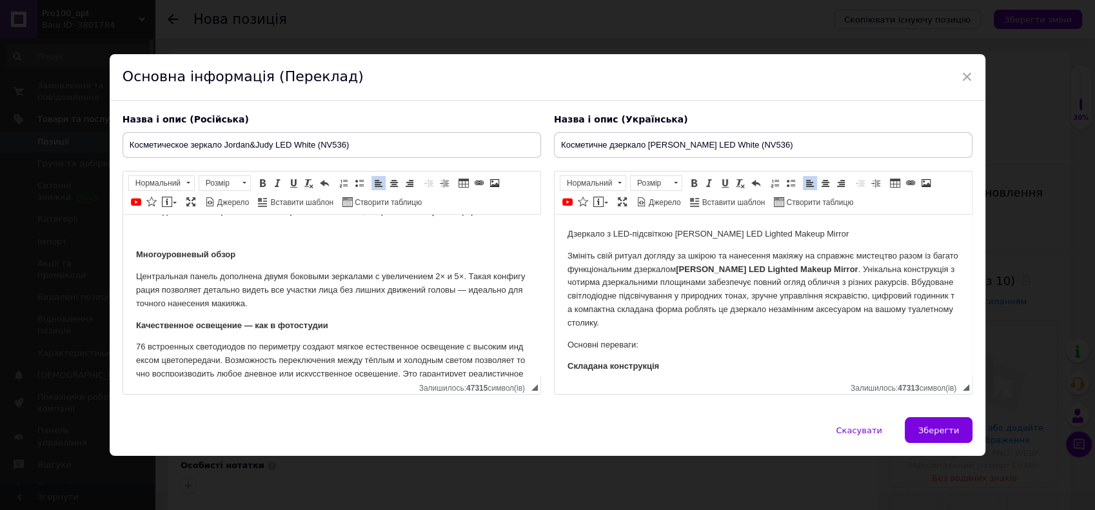
scroll to position [188, 0]
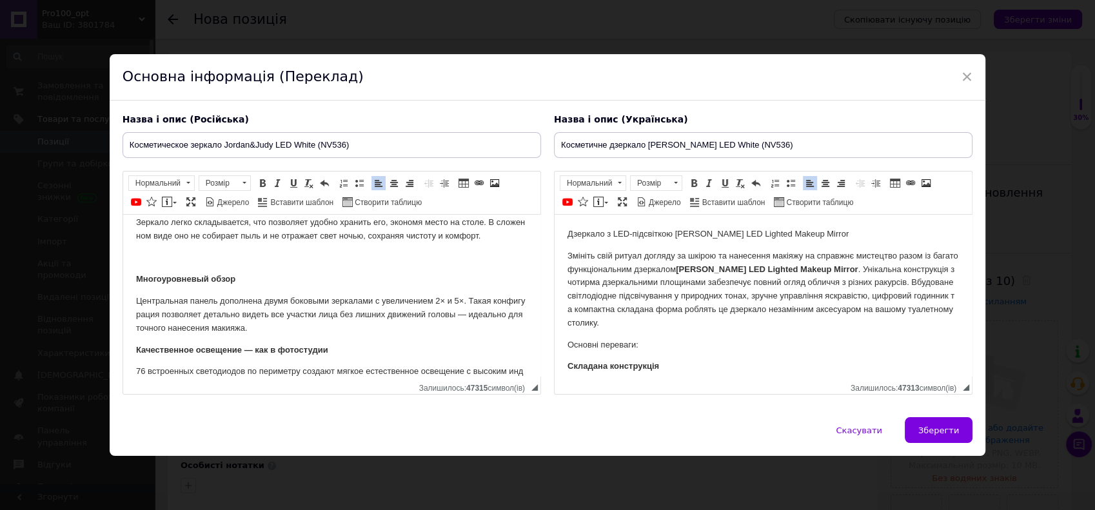
click at [153, 253] on p "Редактор, F60FB077-19D8-4726-8B19-F04ACE867B9A" at bounding box center [330, 258] width 391 height 14
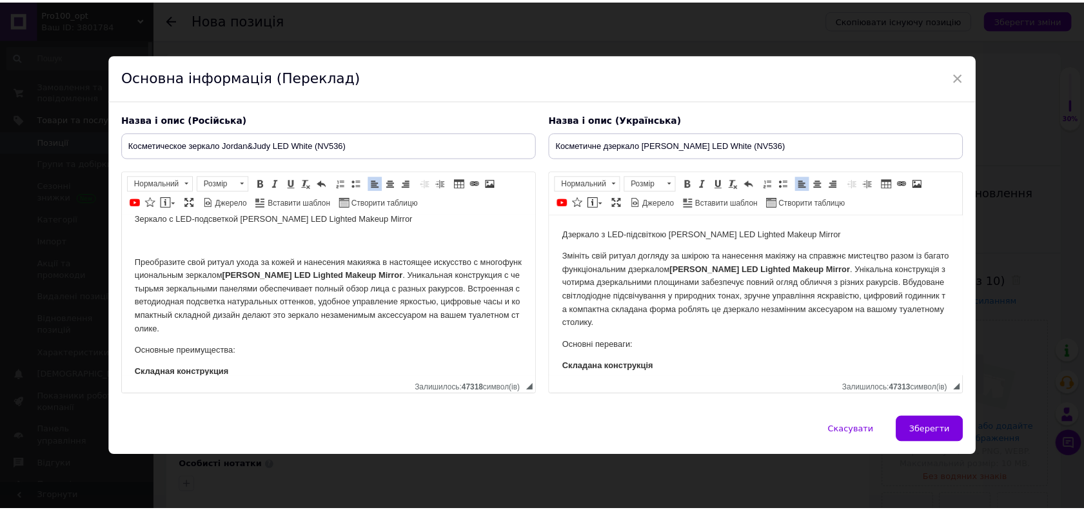
scroll to position [0, 0]
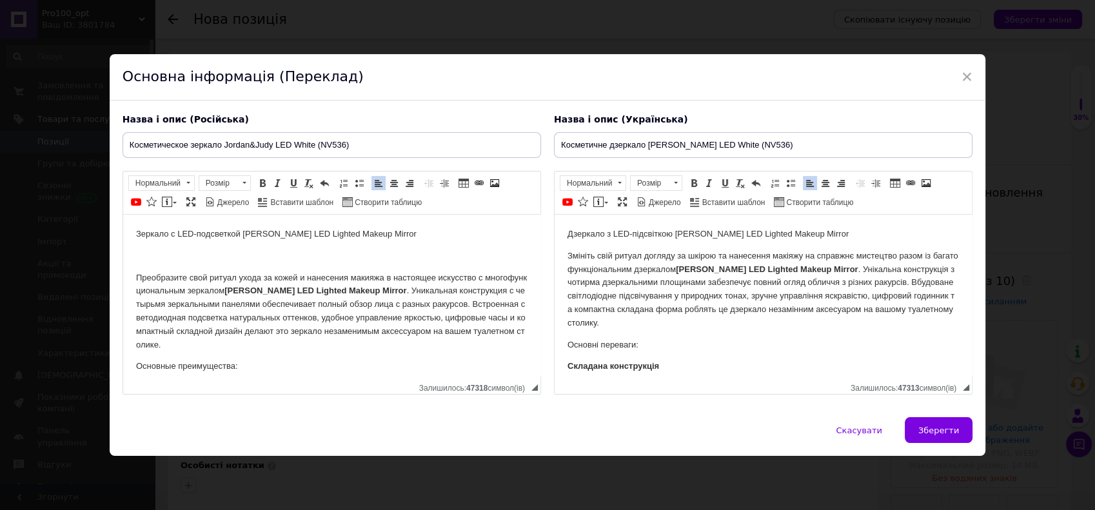
click at [160, 253] on p "Редактор, F60FB077-19D8-4726-8B19-F04ACE867B9A" at bounding box center [330, 256] width 391 height 14
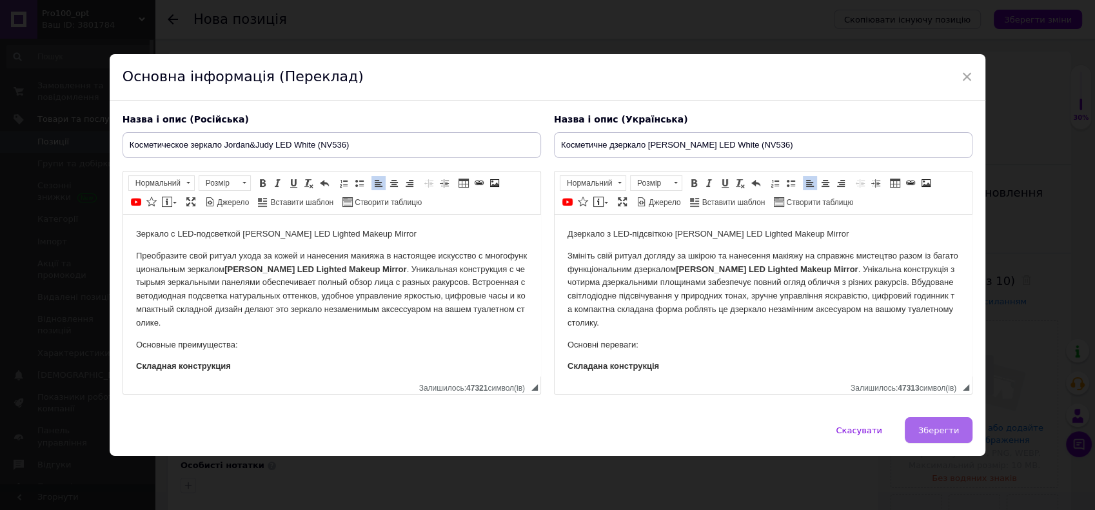
click at [939, 429] on span "Зберегти" at bounding box center [938, 430] width 41 height 10
type input "Косметическое зеркало Jordan&Judy LED White (NV536)"
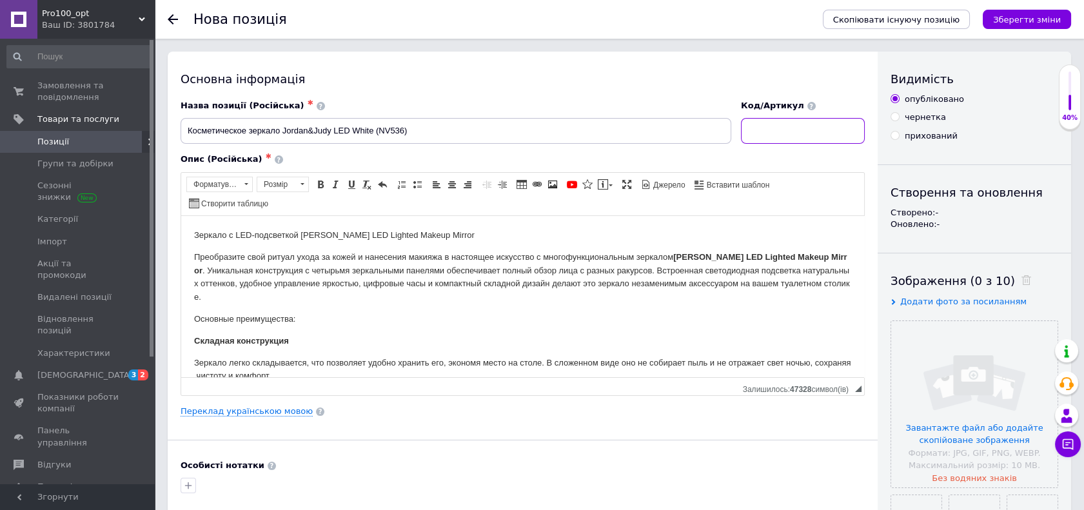
click at [796, 133] on input at bounding box center [803, 131] width 124 height 26
paste input "NV536"
type input "NV536"
click at [1008, 433] on input "file" at bounding box center [974, 404] width 166 height 166
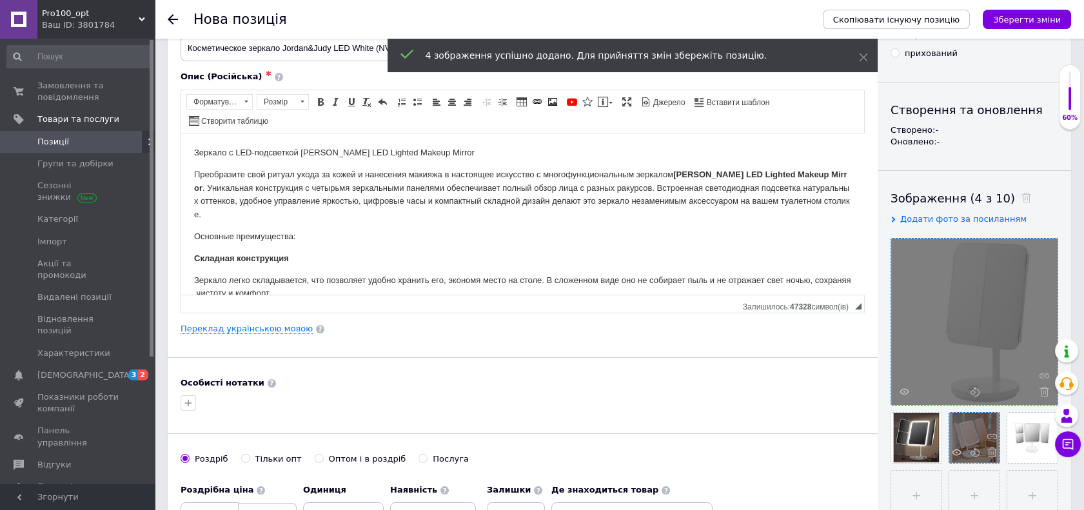
scroll to position [143, 0]
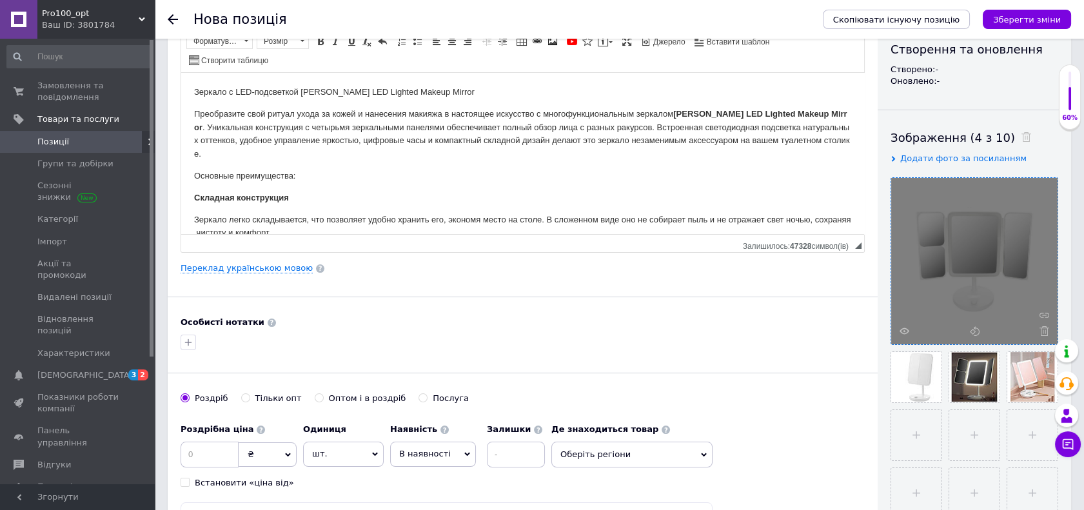
click at [760, 309] on div "Основна інформація Назва позиції (Російська) ✱ Косметическое зеркало Jordan&Jud…" at bounding box center [523, 267] width 710 height 719
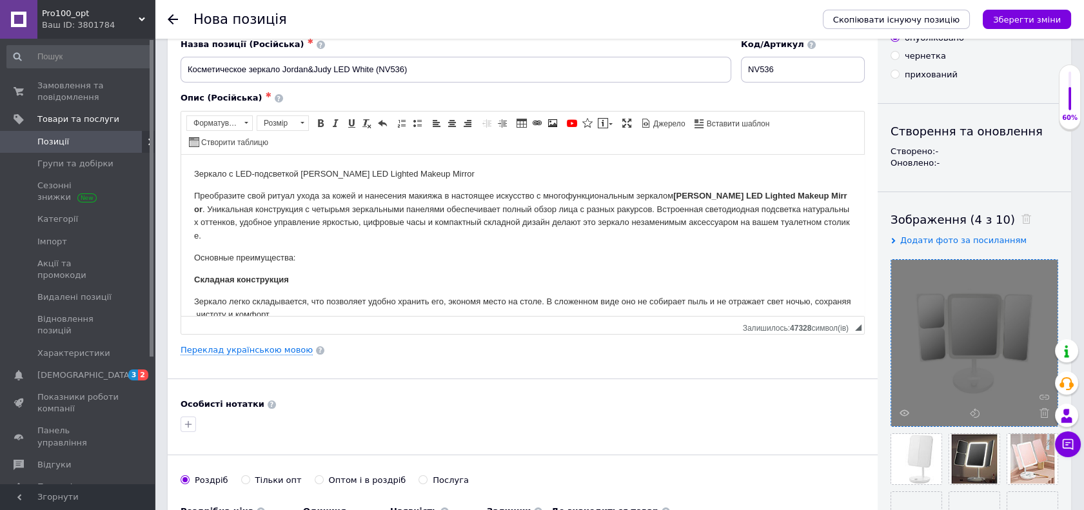
scroll to position [0, 0]
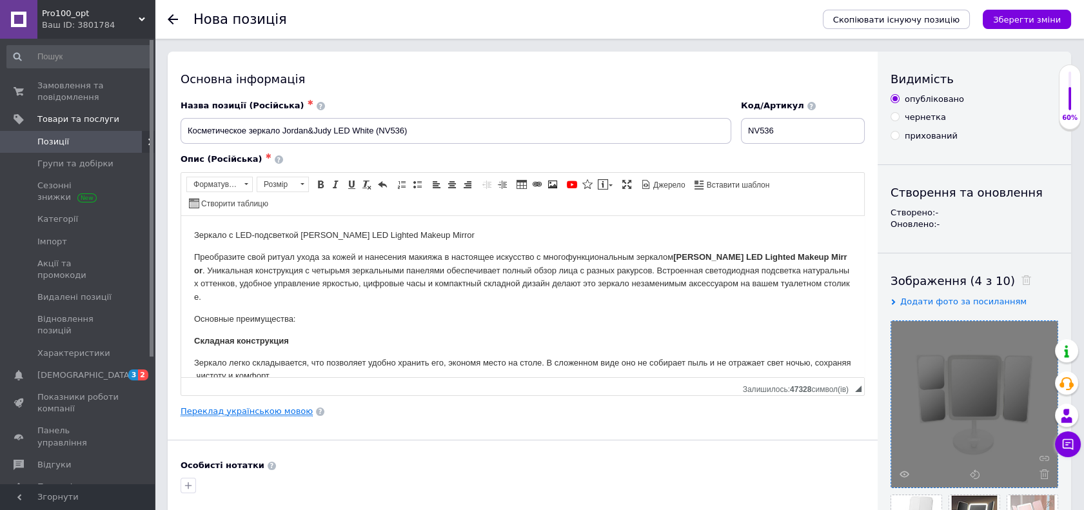
click at [253, 408] on link "Переклад українською мовою" at bounding box center [246, 411] width 132 height 10
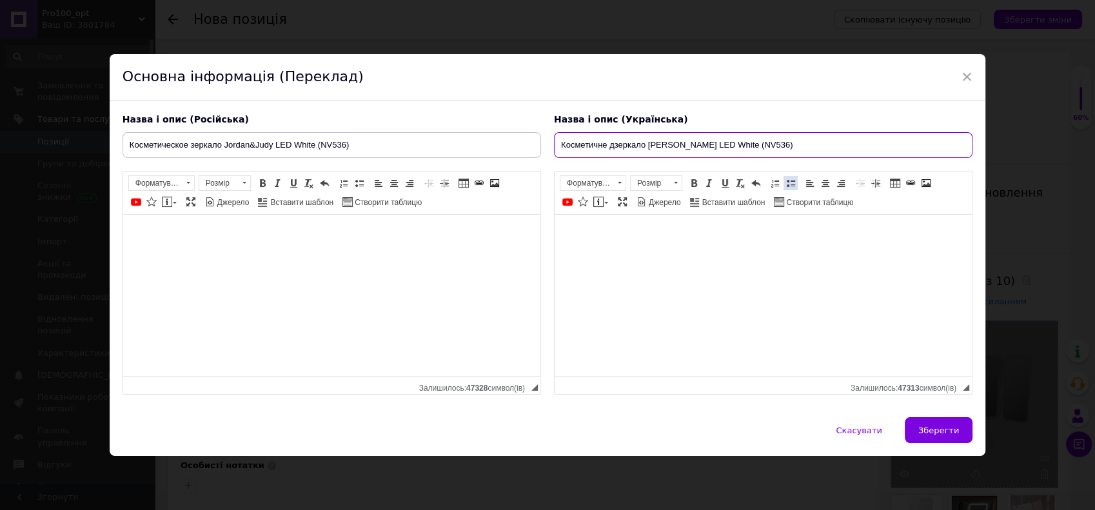
drag, startPoint x: 560, startPoint y: 148, endPoint x: 785, endPoint y: 187, distance: 228.9
click at [785, 187] on div "Назва і опис (Українська) Косметичне дзеркало [PERSON_NAME] LED White (NV536) Д…" at bounding box center [762, 254] width 431 height 295
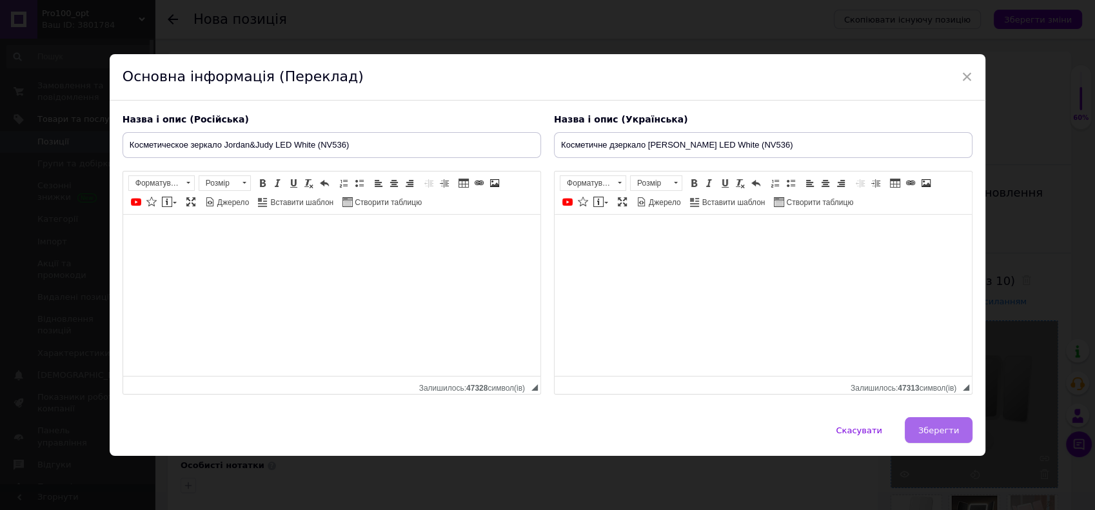
click at [947, 430] on span "Зберегти" at bounding box center [938, 430] width 41 height 10
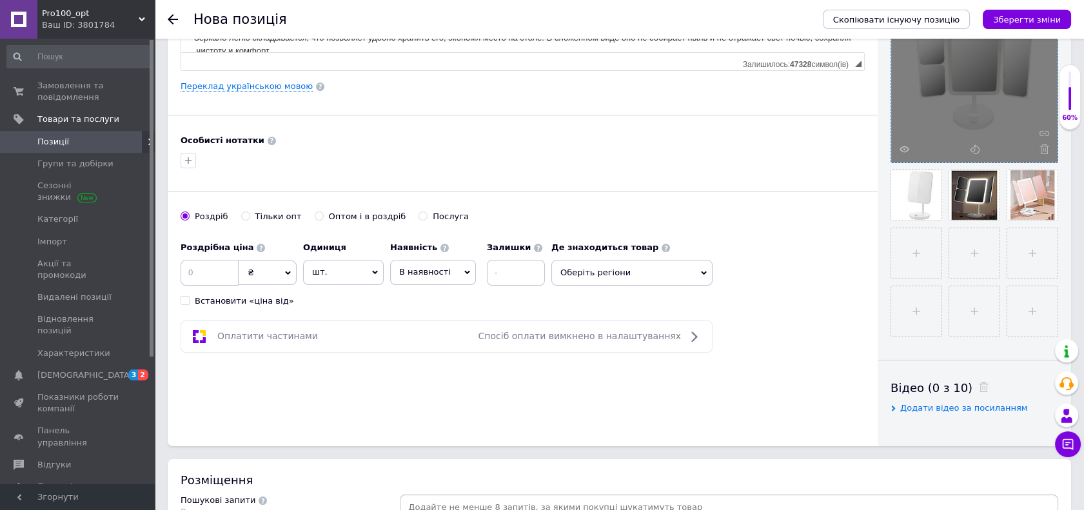
scroll to position [501, 0]
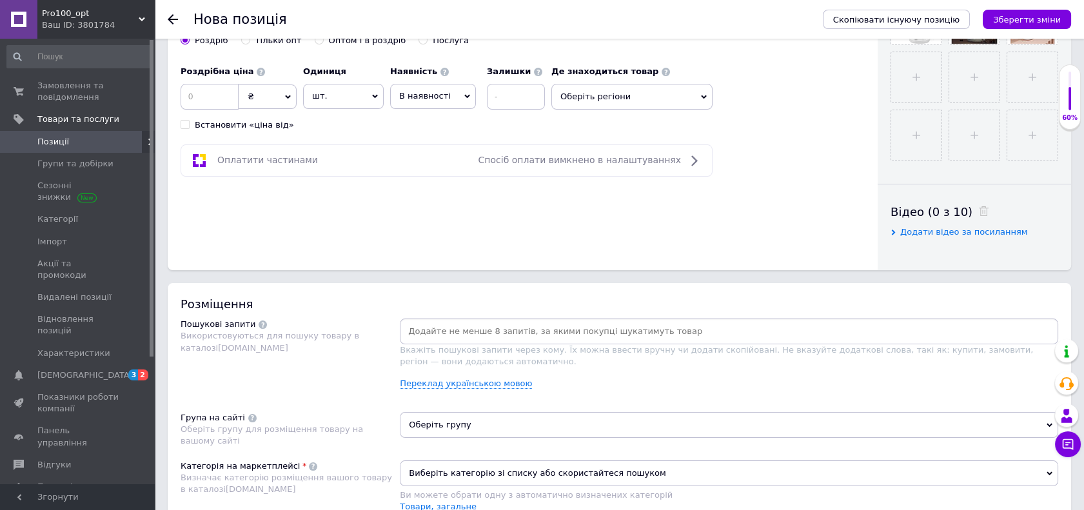
click at [511, 338] on input at bounding box center [728, 331] width 653 height 19
paste input "Косметичне дзеркало [PERSON_NAME] LED White (NV536)"
type input "Косметичне дзеркало [PERSON_NAME] LED White (NV536)"
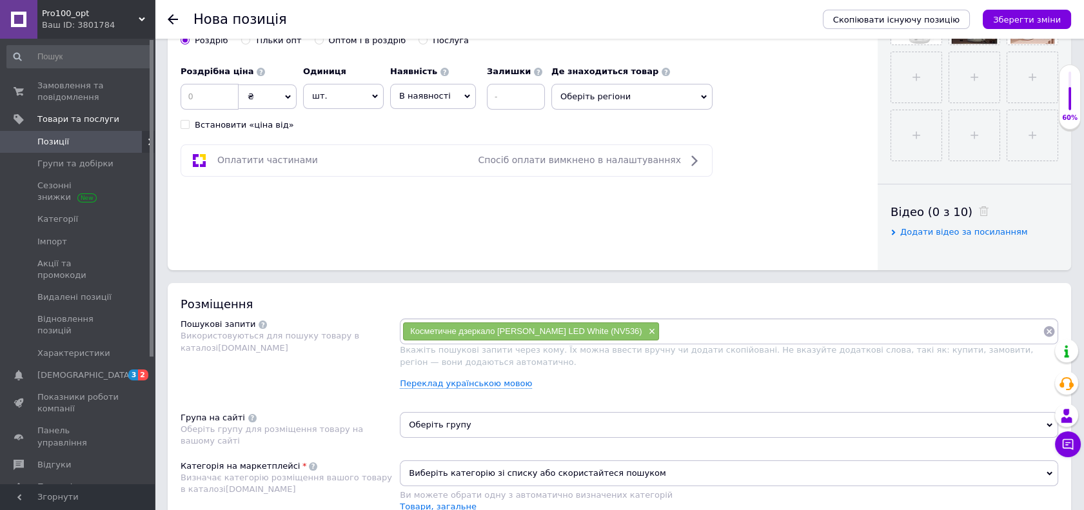
paste input "Косметичне дзеркало [PERSON_NAME] LED White (NV536)"
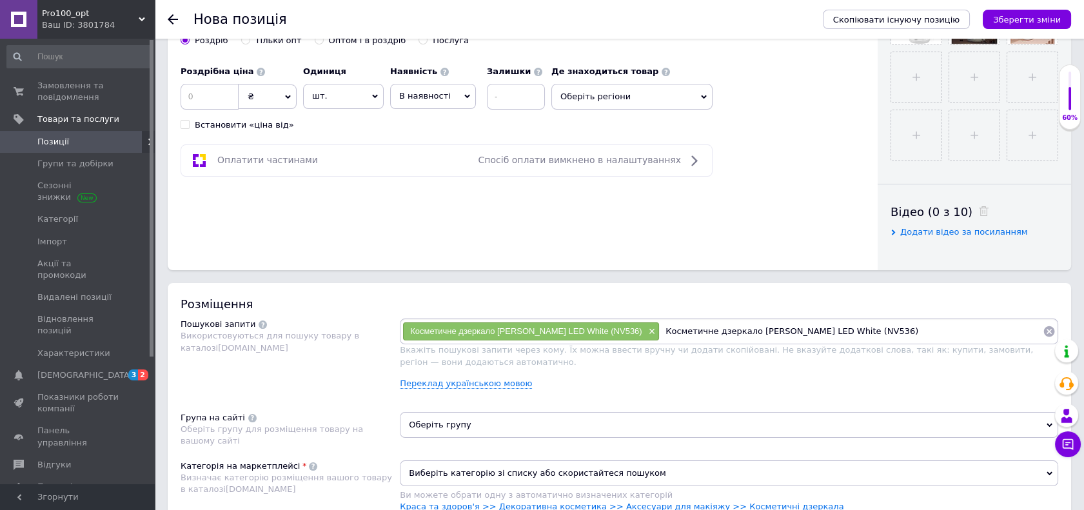
drag, startPoint x: 644, startPoint y: 327, endPoint x: 730, endPoint y: 321, distance: 86.6
click at [730, 322] on input "Косметичне дзеркало [PERSON_NAME] LED White (NV536)" at bounding box center [850, 331] width 383 height 19
type input "[PERSON_NAME] LED White (NV536)"
click at [777, 335] on input "[PERSON_NAME] LED White (NV536)" at bounding box center [850, 331] width 383 height 19
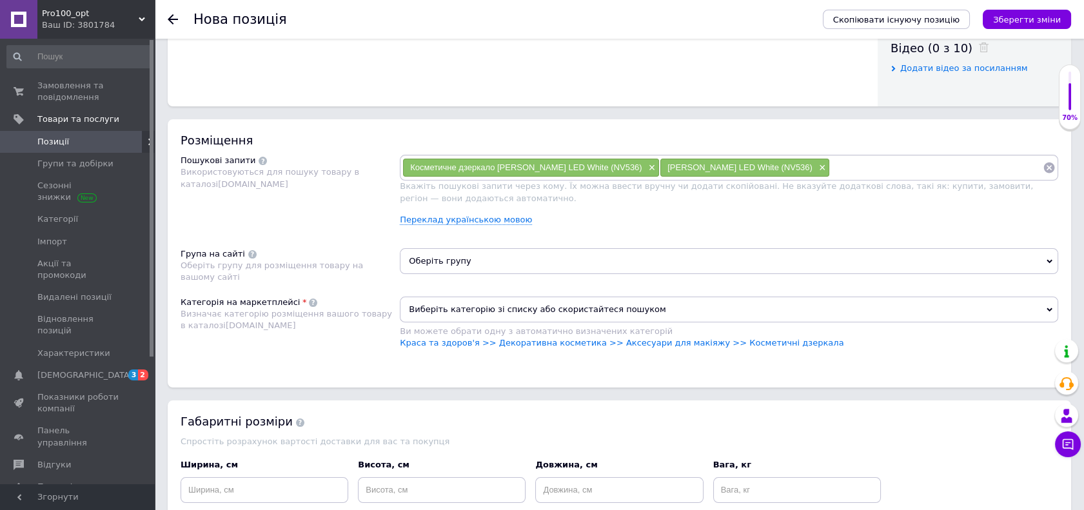
scroll to position [716, 0]
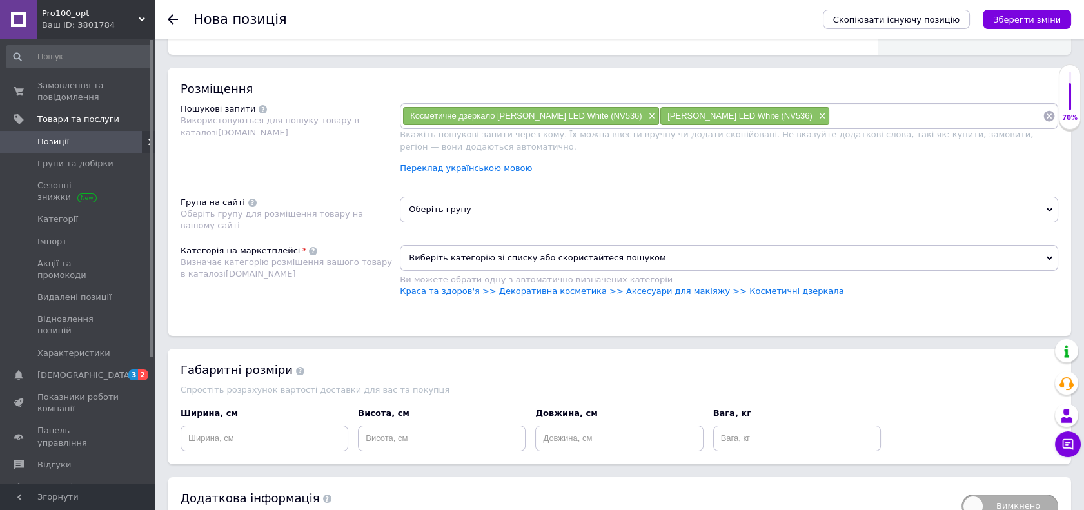
click at [467, 206] on span "Оберіть групу" at bounding box center [729, 210] width 658 height 26
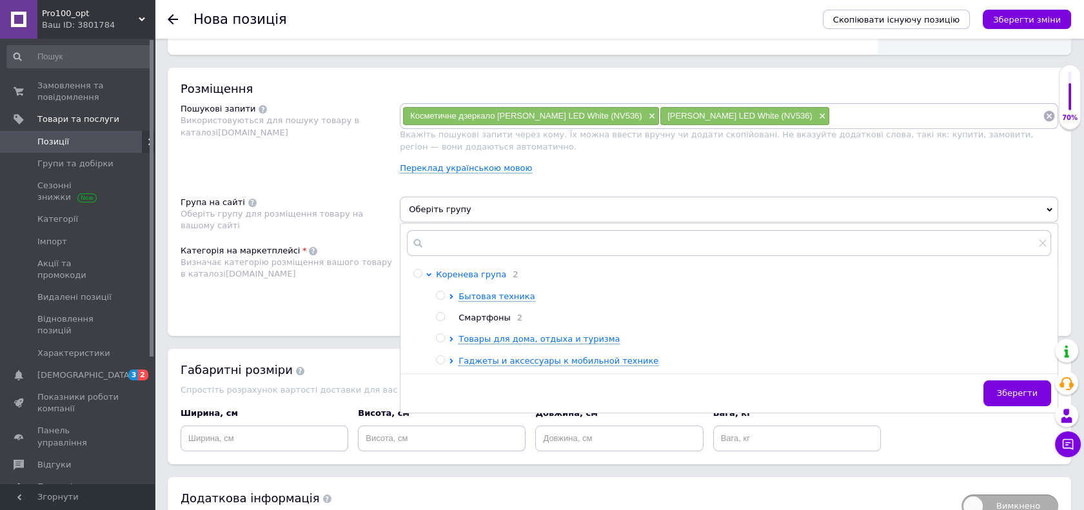
click at [484, 275] on span "Коренева група" at bounding box center [471, 274] width 70 height 10
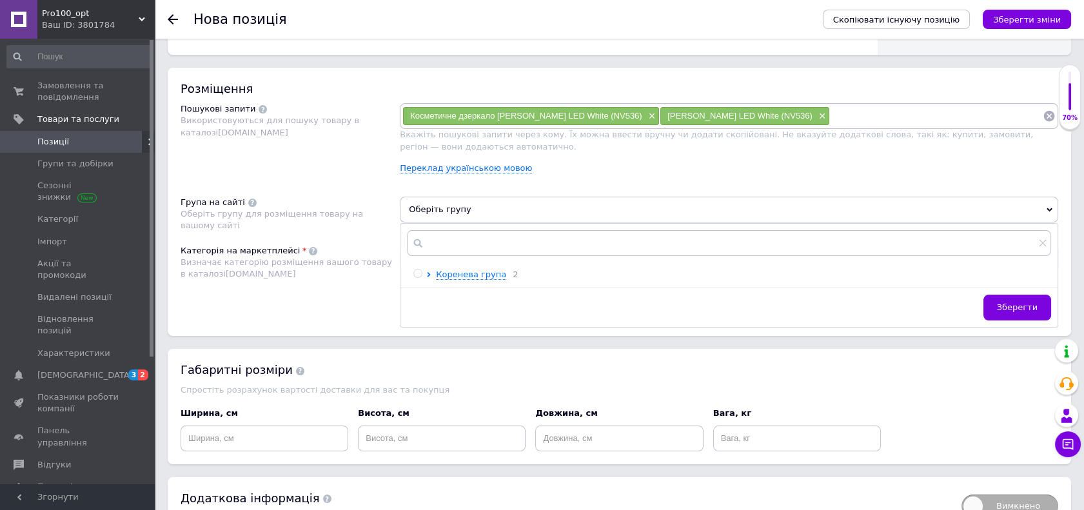
click at [418, 272] on input "radio" at bounding box center [417, 273] width 8 height 8
radio input "true"
click at [1020, 307] on span "Зберегти" at bounding box center [1017, 307] width 41 height 10
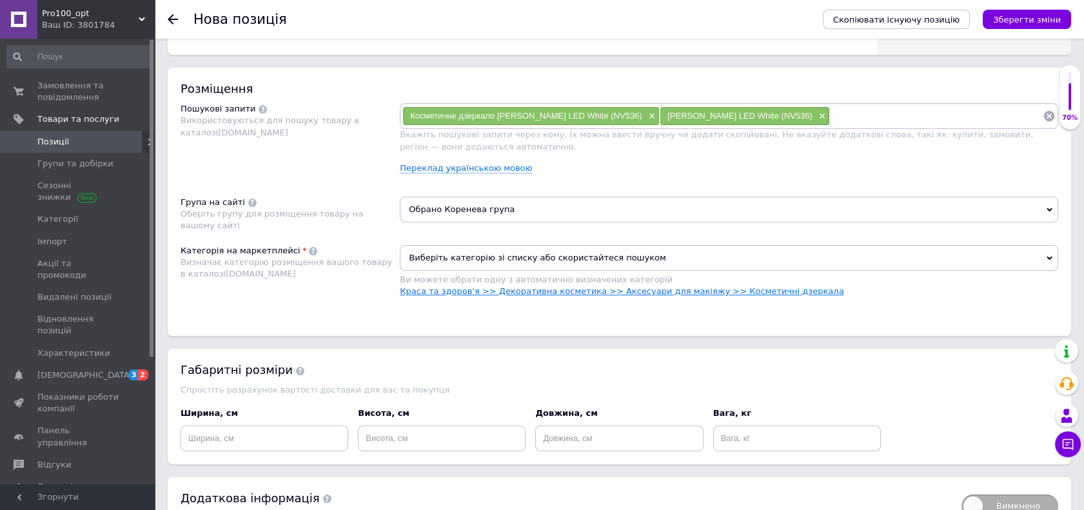
click at [634, 289] on link "Краса та здоров'я >> Декоративна косметика >> Аксесуари для макіяжу >> Косметич…" at bounding box center [621, 291] width 443 height 10
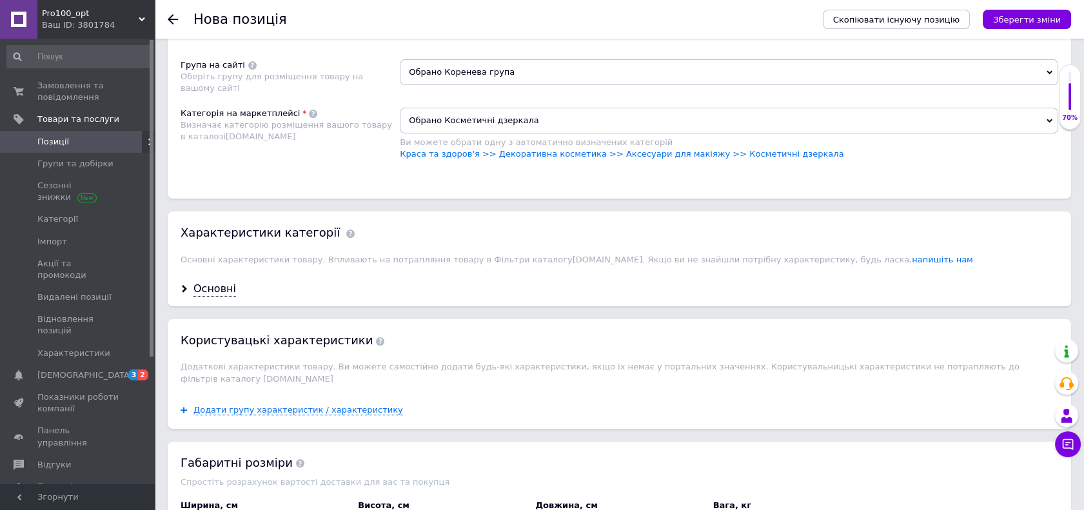
scroll to position [859, 0]
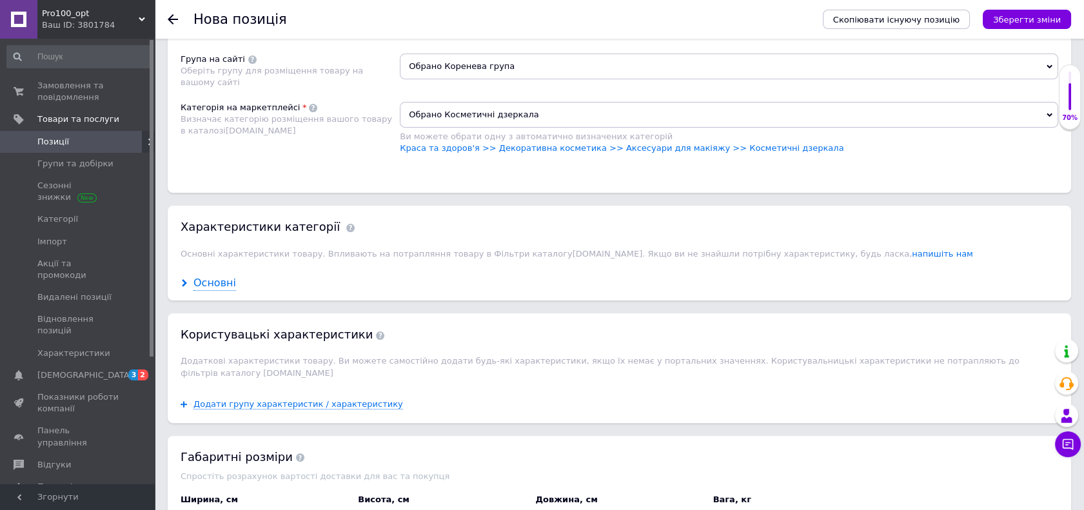
click at [212, 284] on div "Основні" at bounding box center [214, 283] width 43 height 15
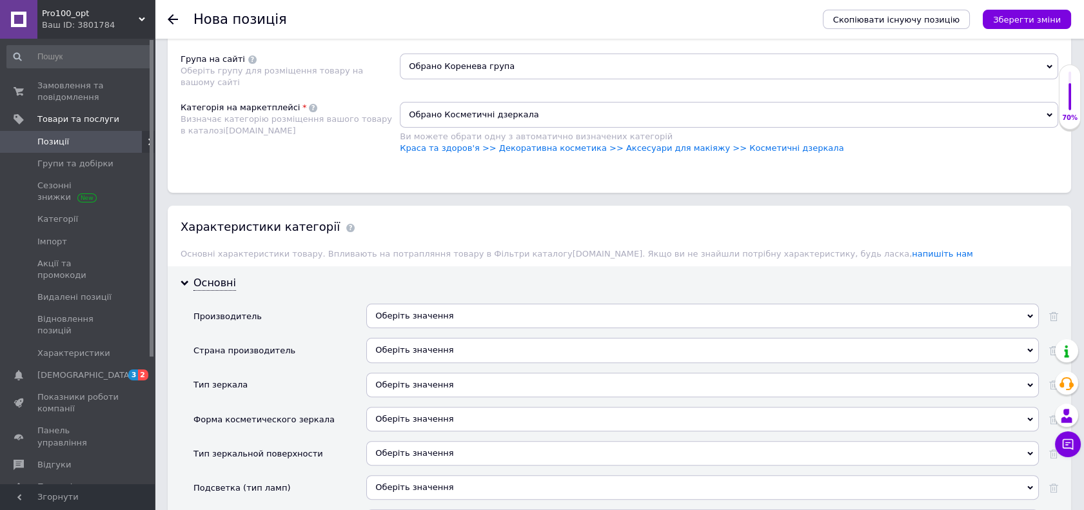
click at [536, 327] on div "Оберіть значення" at bounding box center [702, 321] width 672 height 34
click at [517, 304] on div "Оберіть значення" at bounding box center [702, 316] width 672 height 24
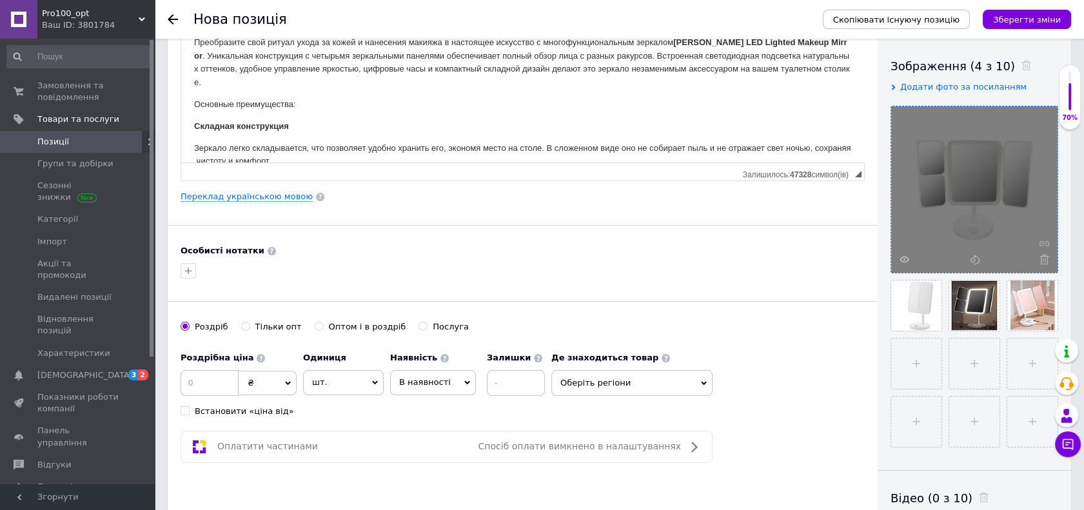
scroll to position [0, 0]
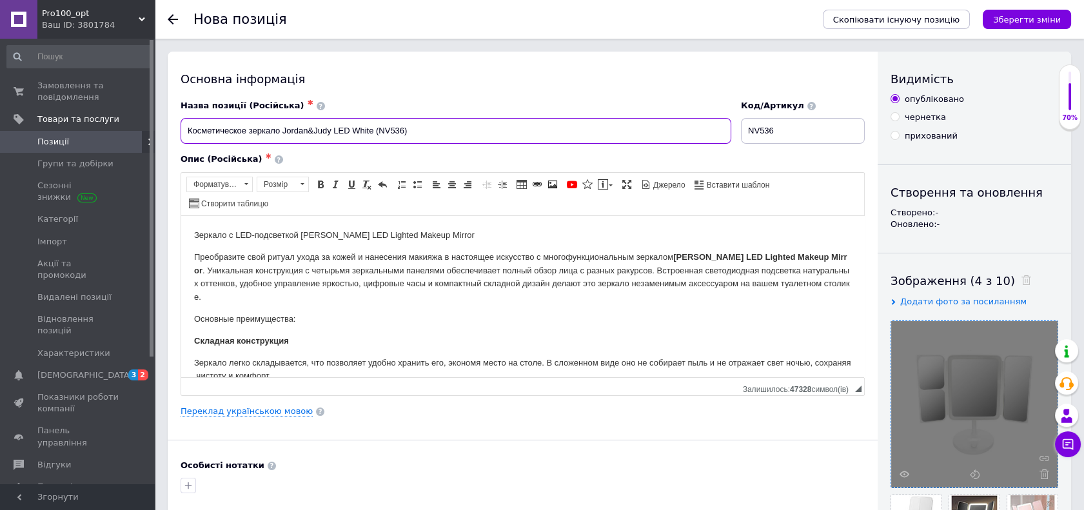
drag, startPoint x: 283, startPoint y: 131, endPoint x: 329, endPoint y: 132, distance: 46.4
click at [329, 132] on input "Косметическое зеркало Jordan&Judy LED White (NV536)" at bounding box center [455, 131] width 550 height 26
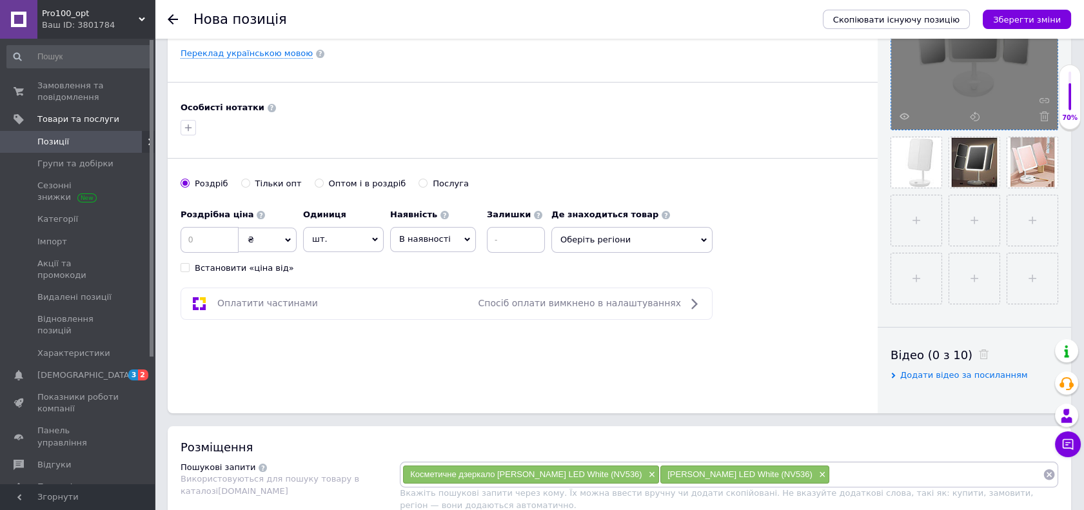
scroll to position [645, 0]
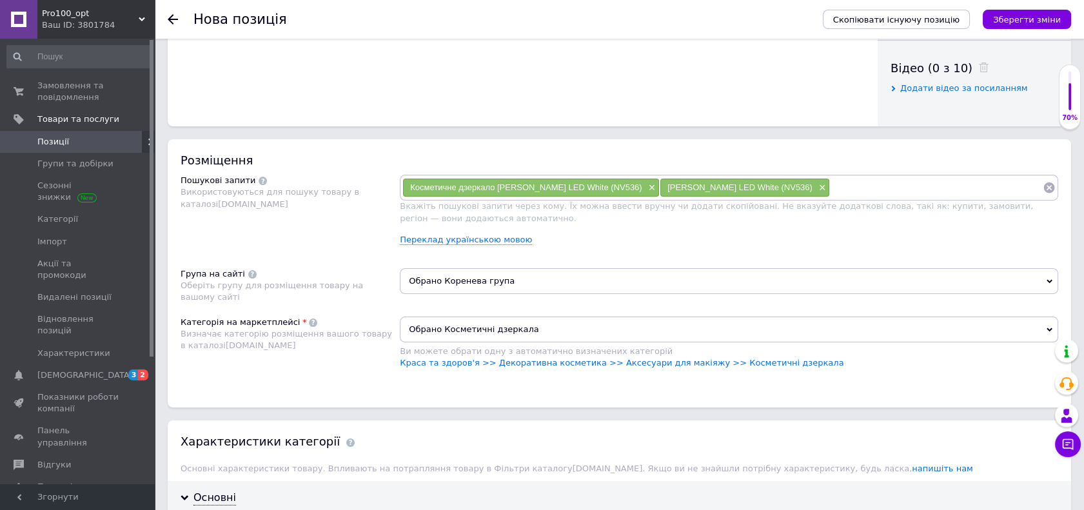
click at [441, 276] on span "Обрано Коренева група" at bounding box center [729, 281] width 658 height 26
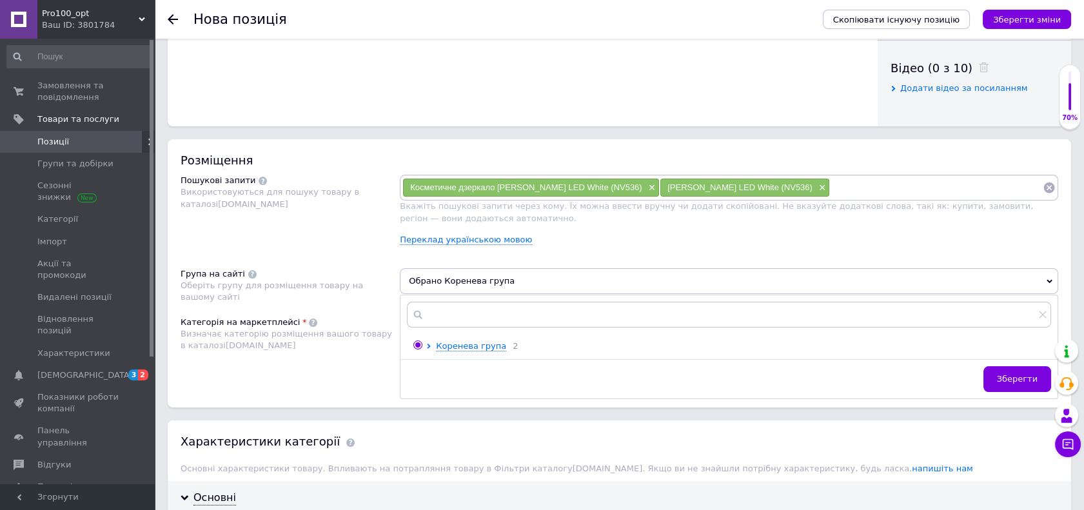
click at [355, 387] on div "Розміщення Пошукові запити Використовуються для пошуку товару в каталозі [DOMAI…" at bounding box center [619, 273] width 903 height 268
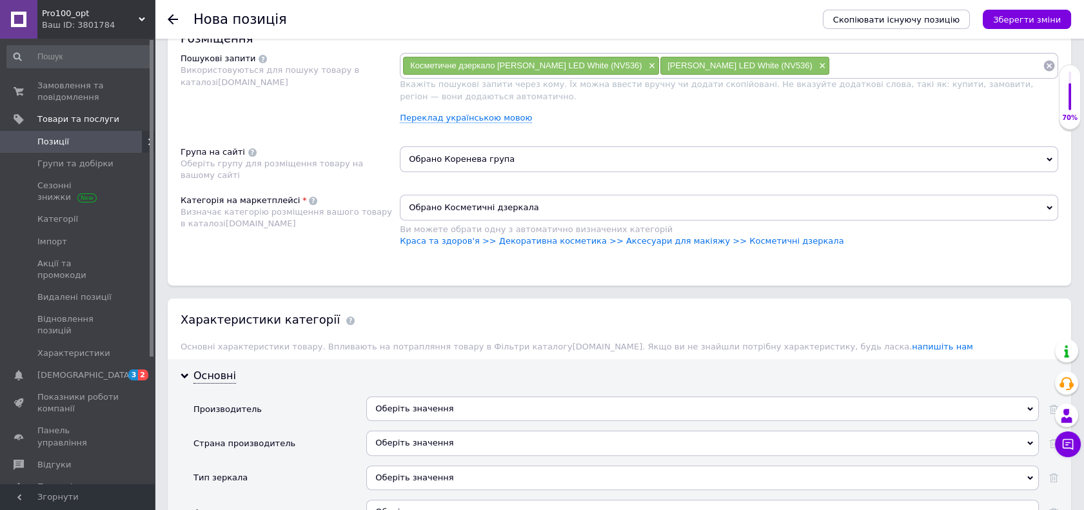
scroll to position [931, 0]
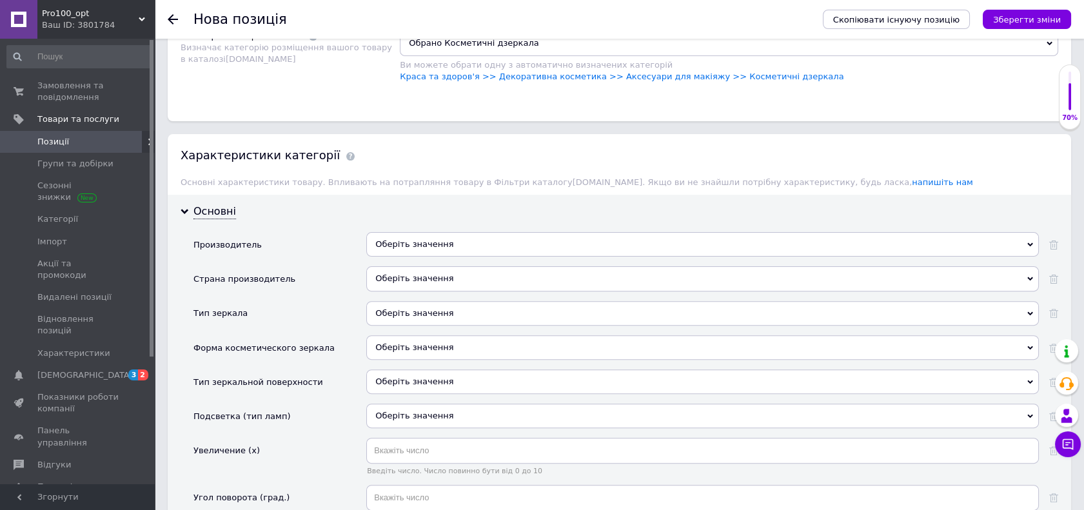
click at [447, 242] on div "Оберіть значення" at bounding box center [702, 244] width 672 height 24
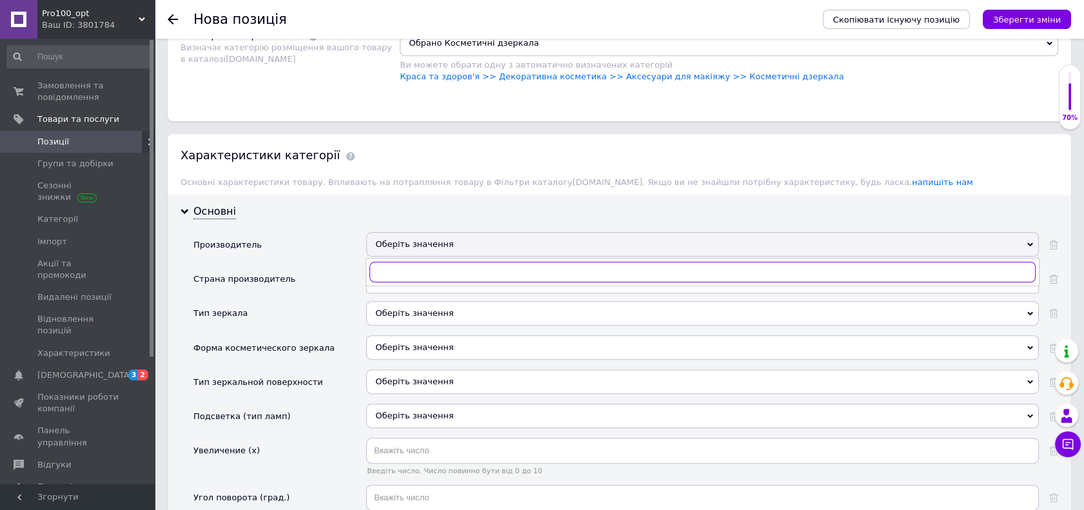
paste input "Jordan&Judy"
type input "Jordan&Judy"
click at [418, 298] on div "Jordan&Judy" at bounding box center [702, 299] width 658 height 12
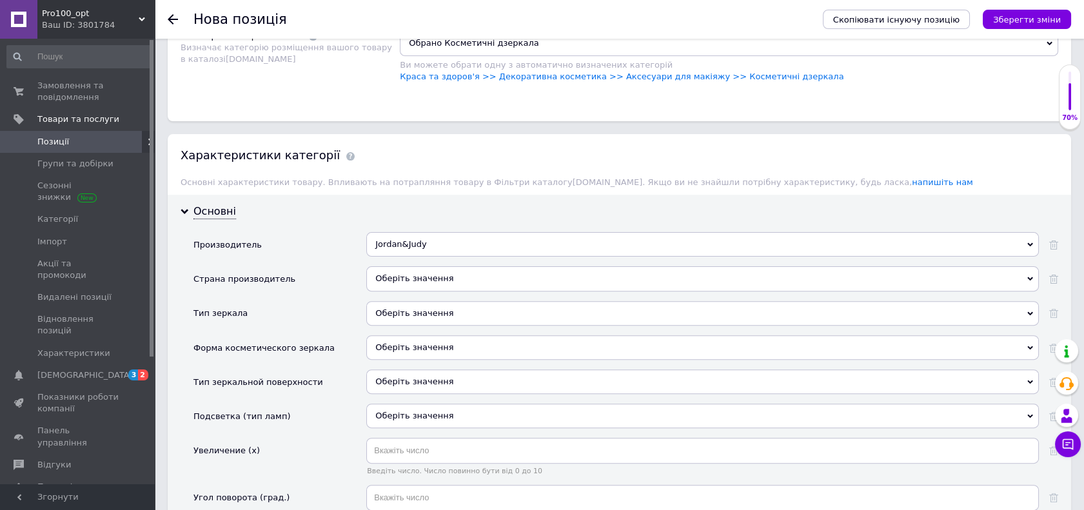
click at [418, 280] on div "Оберіть значення" at bounding box center [702, 278] width 672 height 24
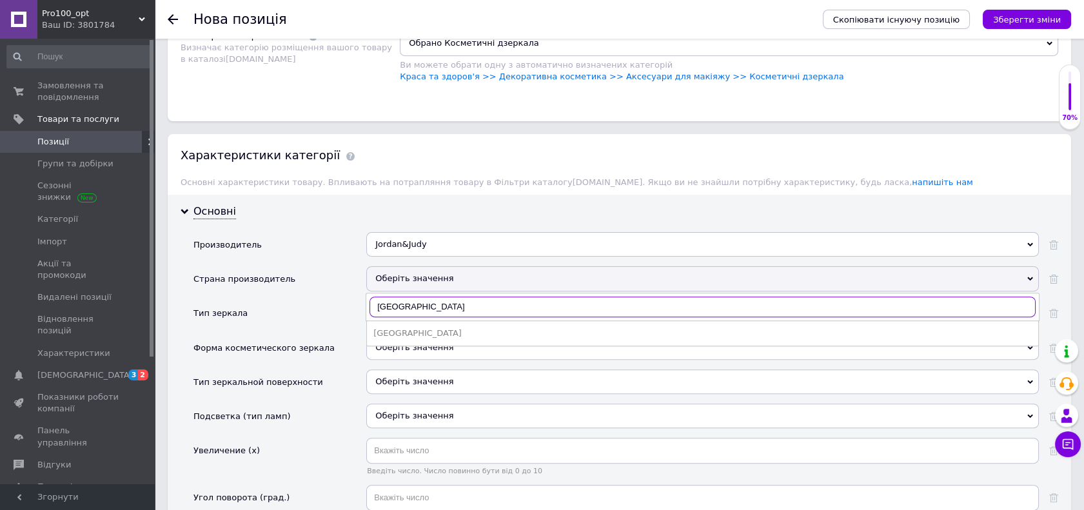
type input "[GEOGRAPHIC_DATA]"
click at [420, 330] on div "[GEOGRAPHIC_DATA]" at bounding box center [702, 333] width 658 height 12
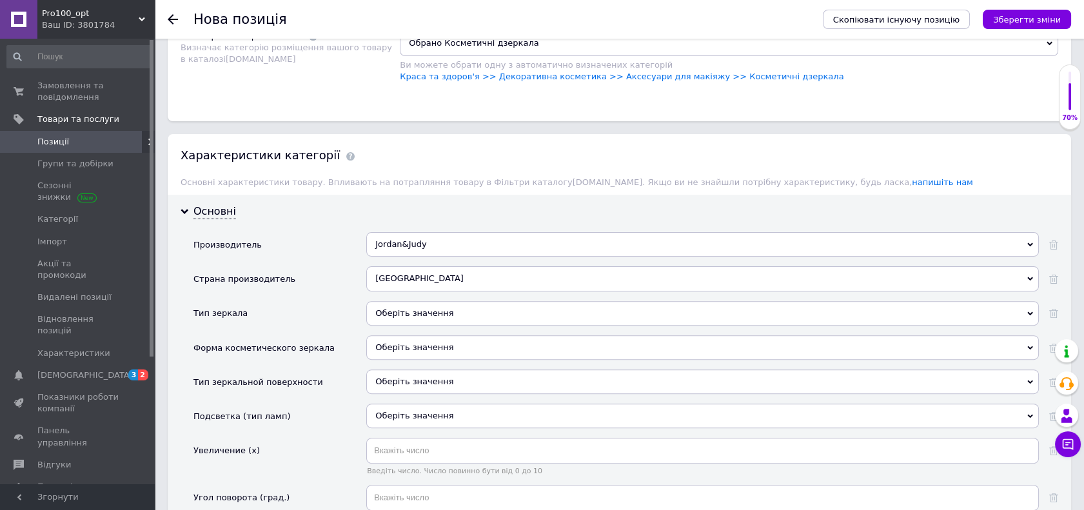
click at [423, 313] on div "Оберіть значення" at bounding box center [702, 313] width 672 height 24
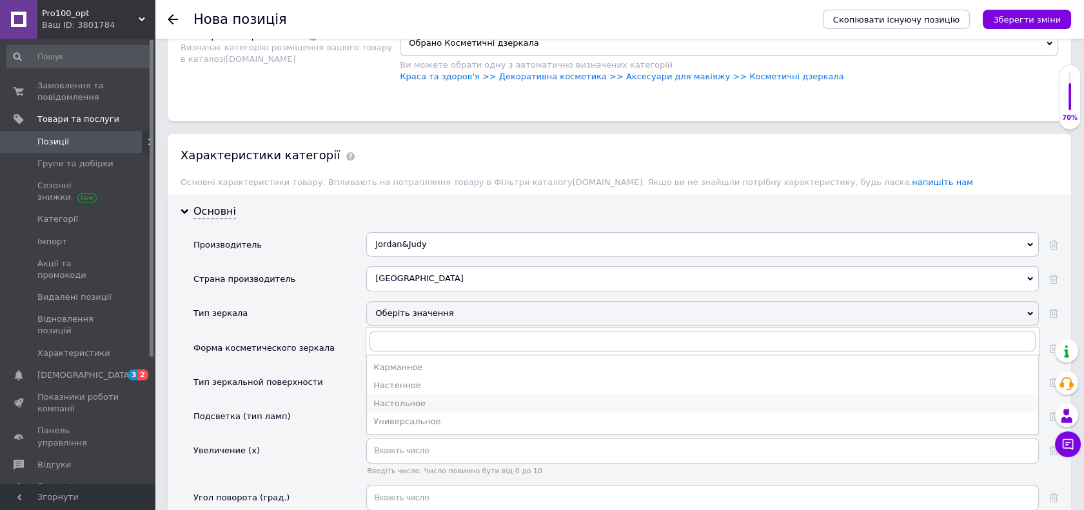
click at [428, 404] on div "Настольное" at bounding box center [702, 404] width 658 height 12
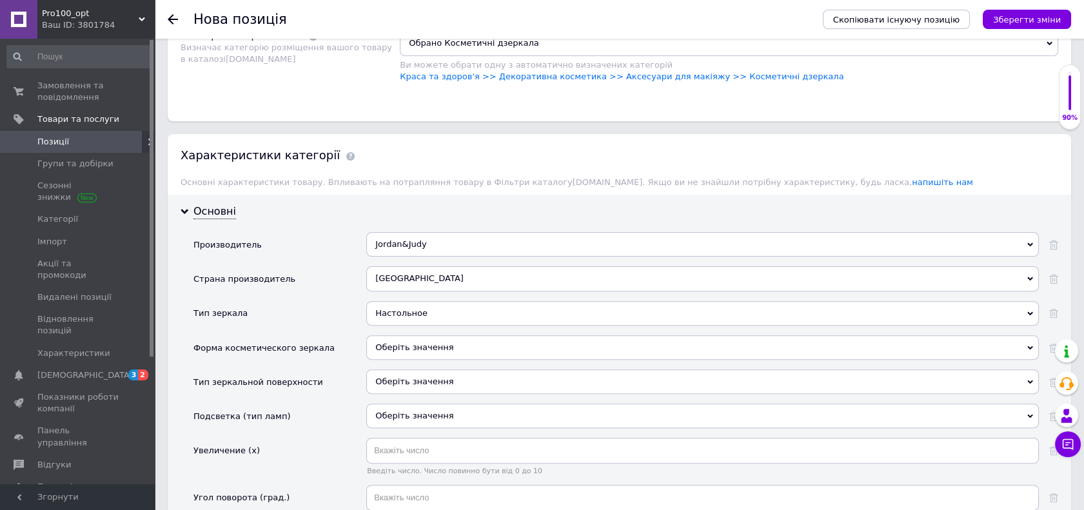
click at [401, 342] on div "Оберіть значення" at bounding box center [702, 347] width 672 height 24
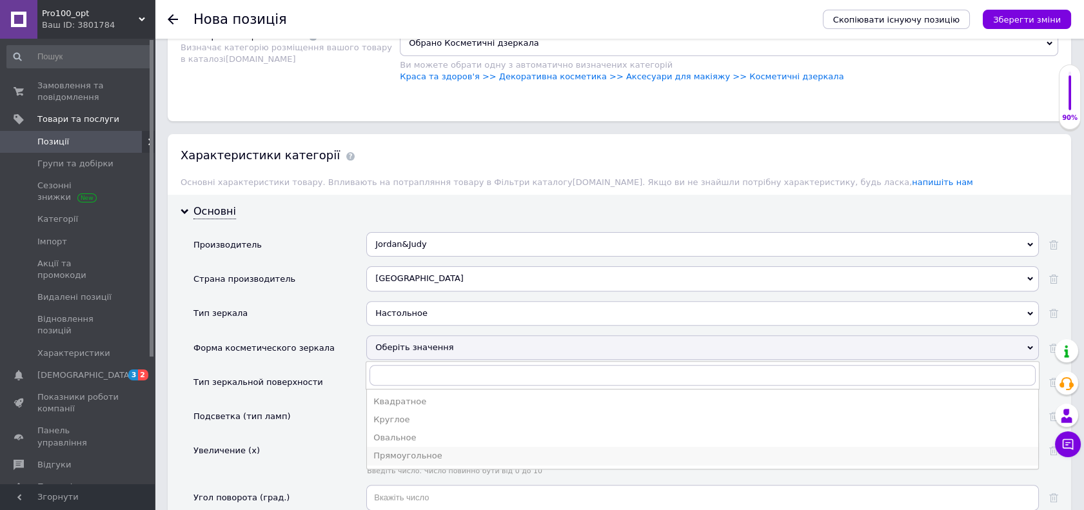
click at [420, 454] on div "Прямоугольное" at bounding box center [702, 456] width 658 height 12
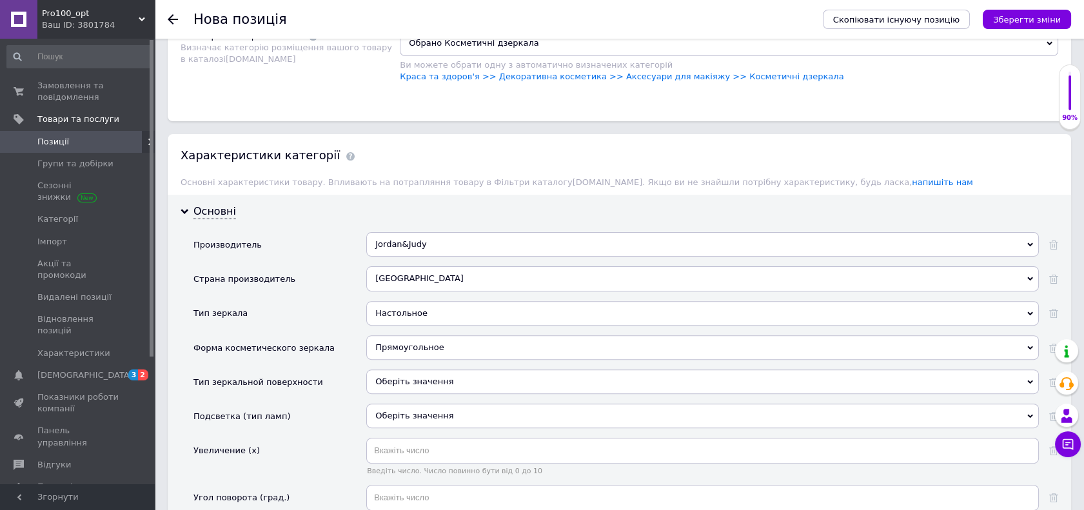
click at [411, 383] on div "Оберіть значення" at bounding box center [702, 381] width 672 height 24
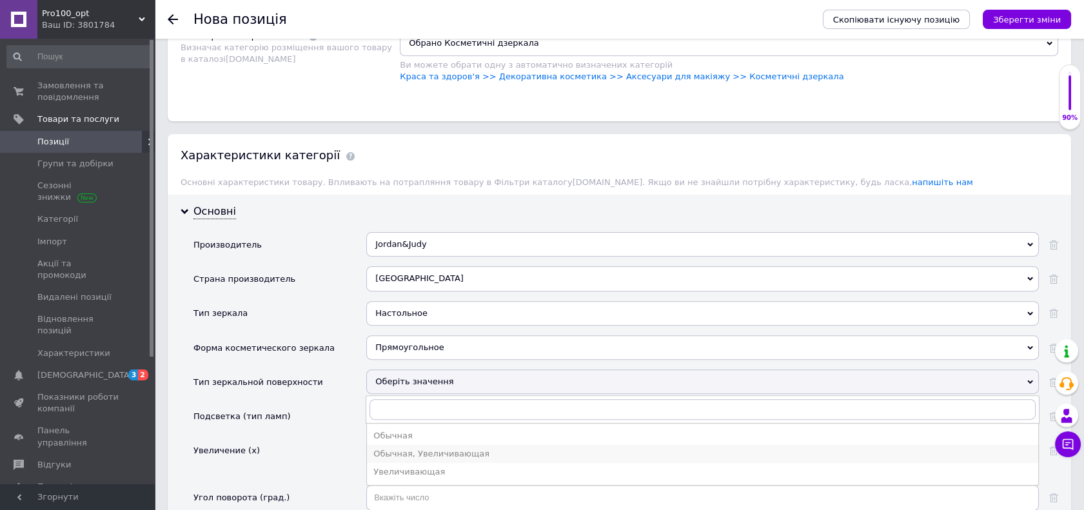
click at [459, 452] on div "Обычная, Увеличивающая" at bounding box center [702, 454] width 658 height 12
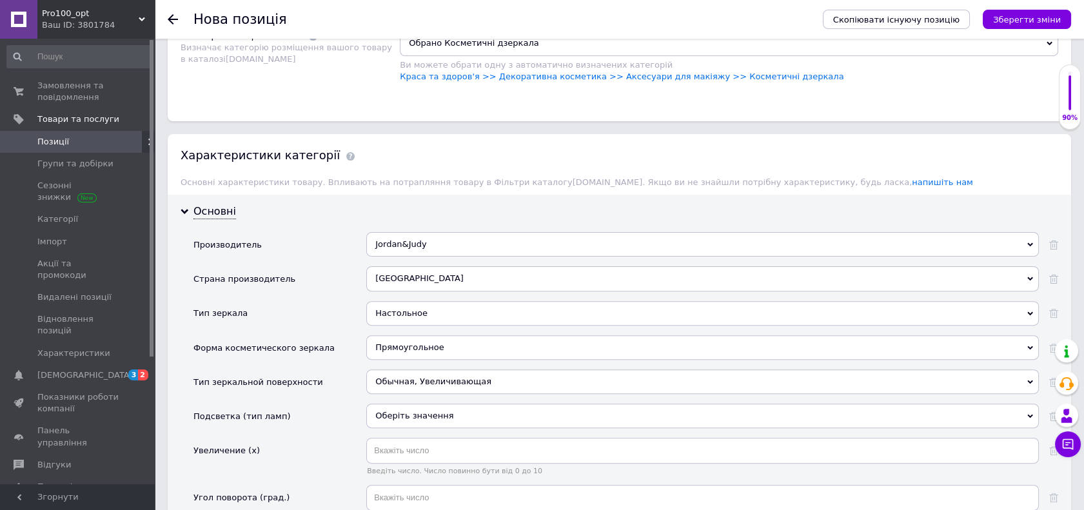
click at [419, 414] on div "Оберіть значення" at bounding box center [702, 416] width 672 height 24
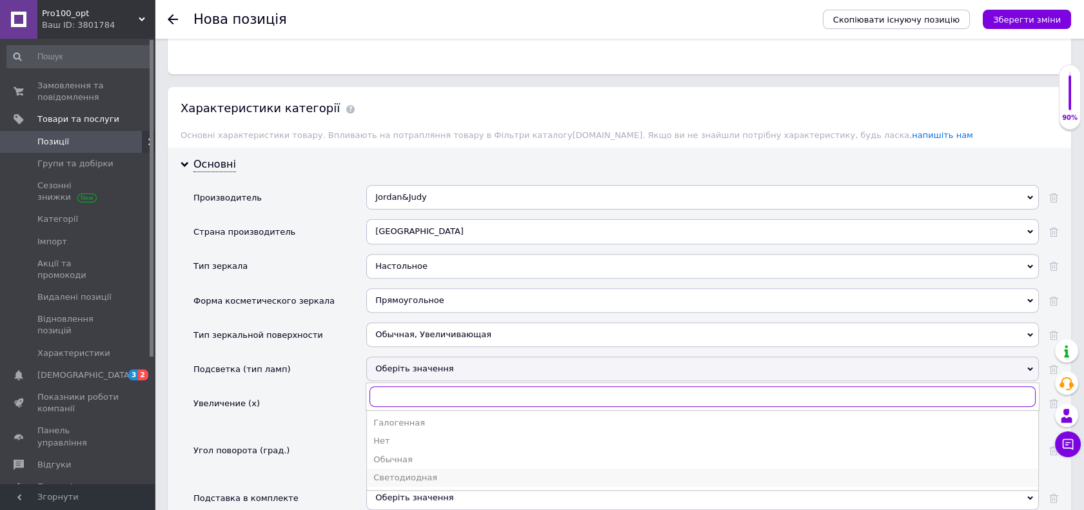
scroll to position [1002, 0]
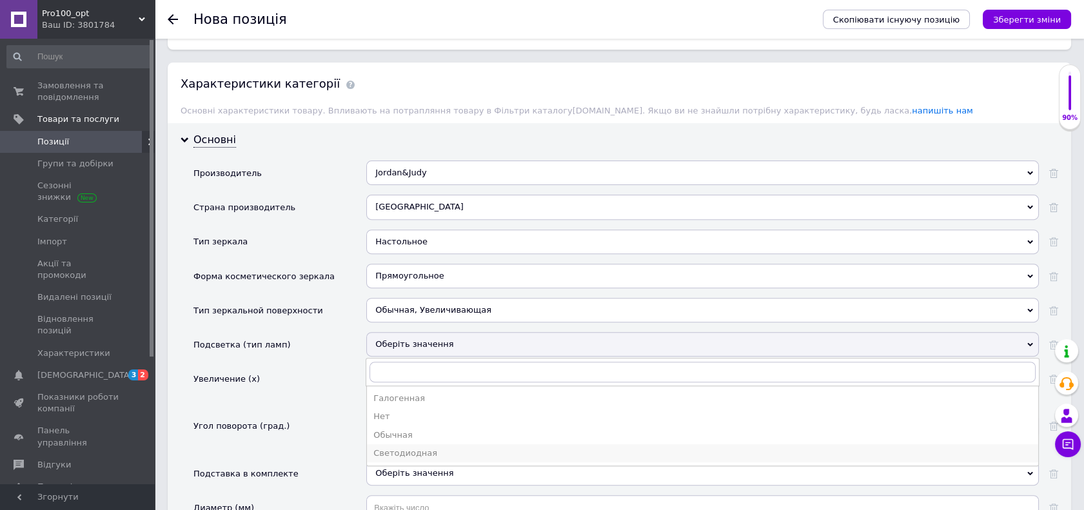
click at [429, 448] on div "Светодиодная" at bounding box center [702, 453] width 658 height 12
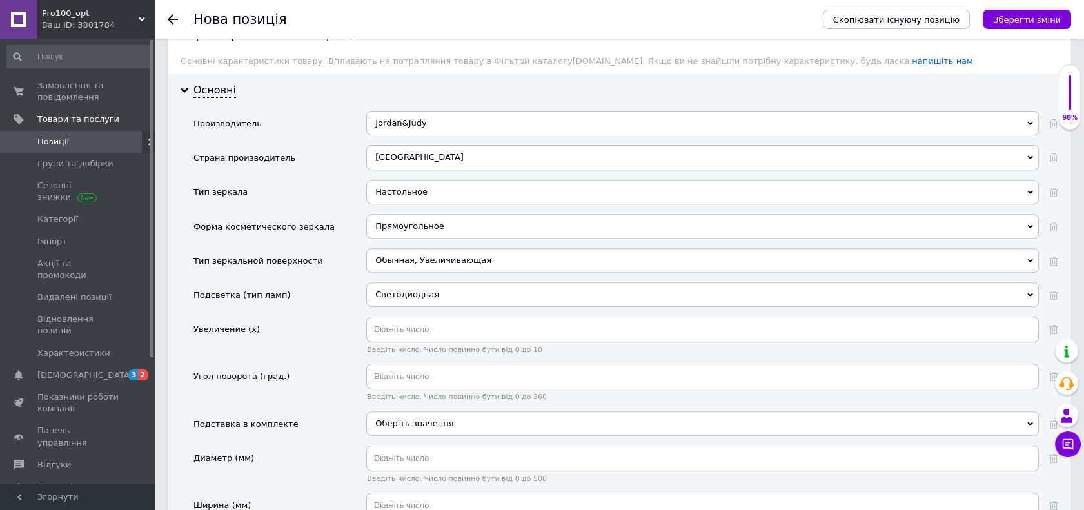
scroll to position [1074, 0]
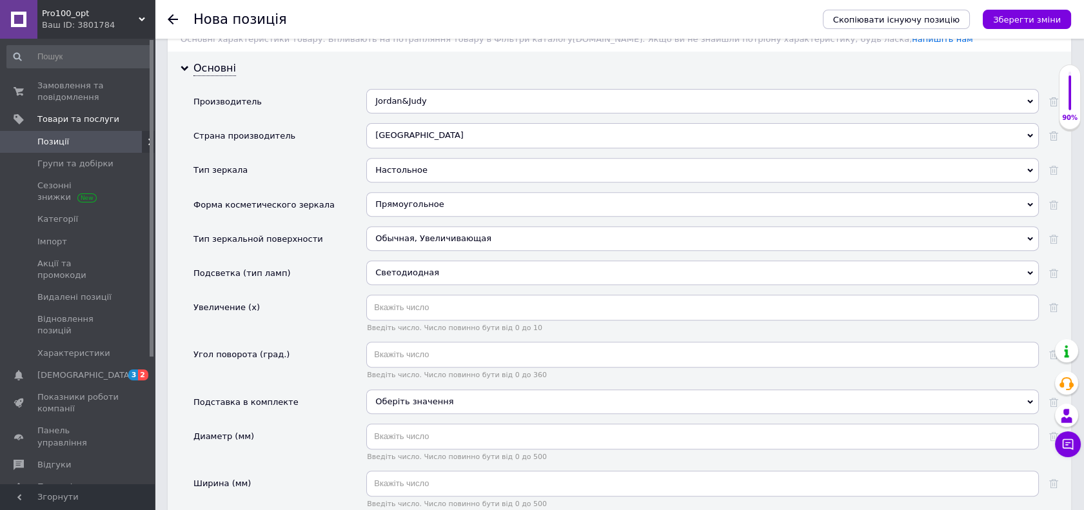
click at [419, 402] on span "Оберіть значення" at bounding box center [414, 401] width 78 height 10
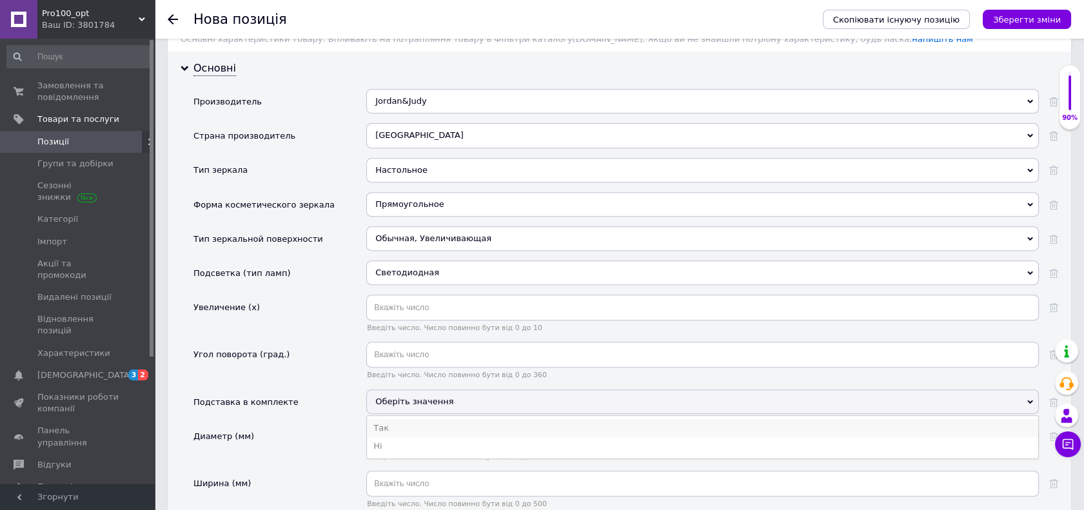
click at [414, 424] on li "Так" at bounding box center [702, 428] width 671 height 18
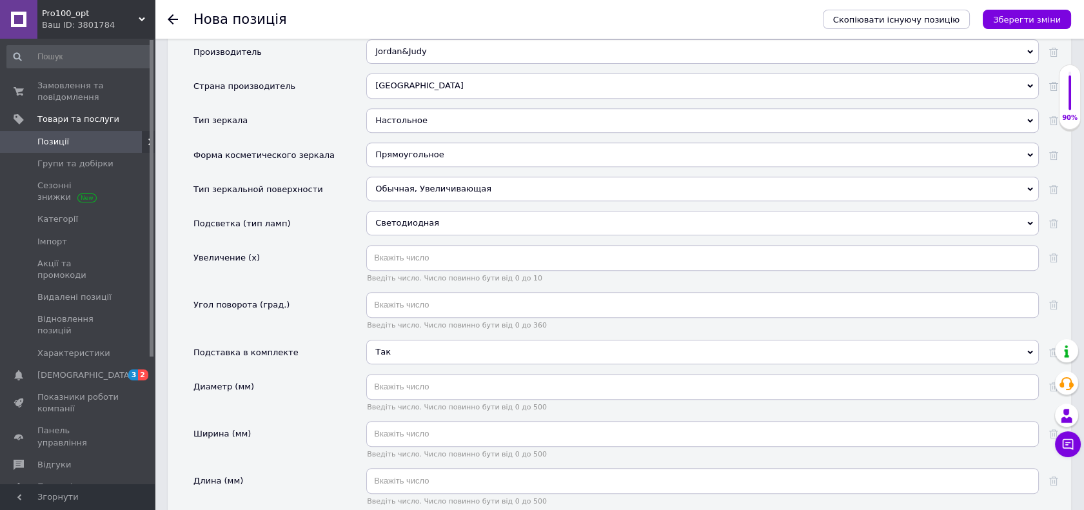
scroll to position [1145, 0]
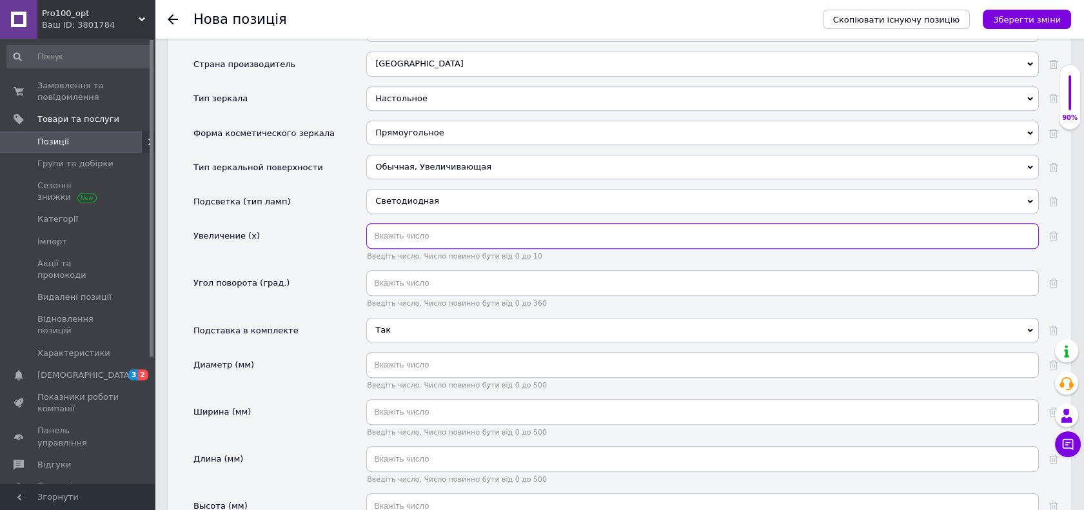
click at [421, 230] on input "text" at bounding box center [702, 236] width 672 height 26
type input "2"
type input "5"
click at [316, 260] on div "Увеличение (х)" at bounding box center [279, 246] width 173 height 47
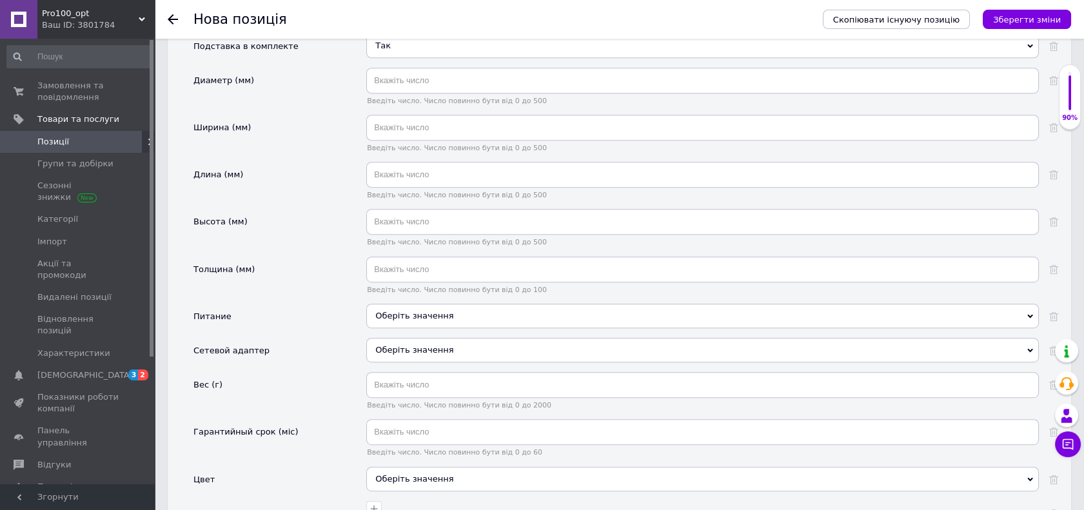
scroll to position [1432, 0]
click at [402, 307] on div "Оберіть значення" at bounding box center [702, 313] width 672 height 24
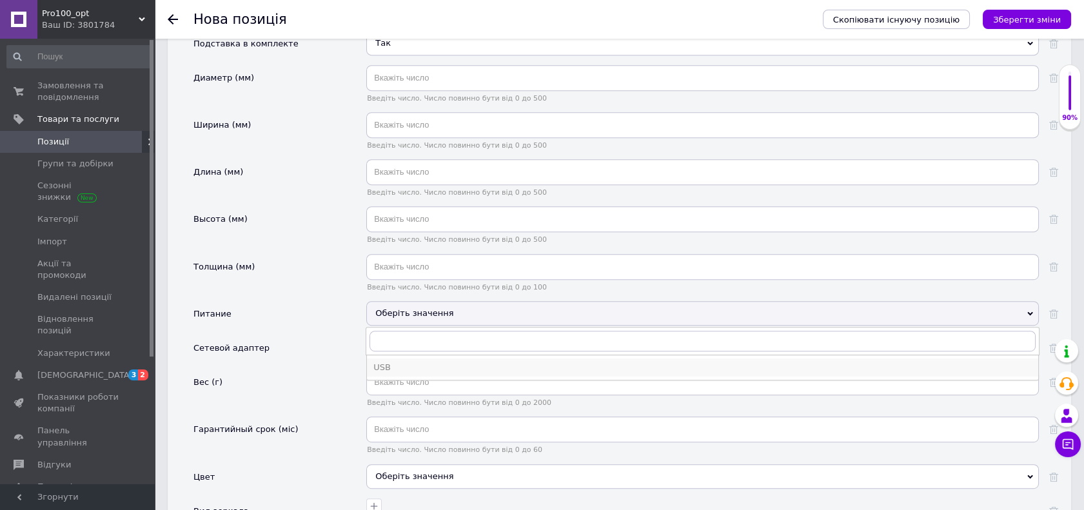
click at [396, 362] on div "USB" at bounding box center [702, 368] width 658 height 12
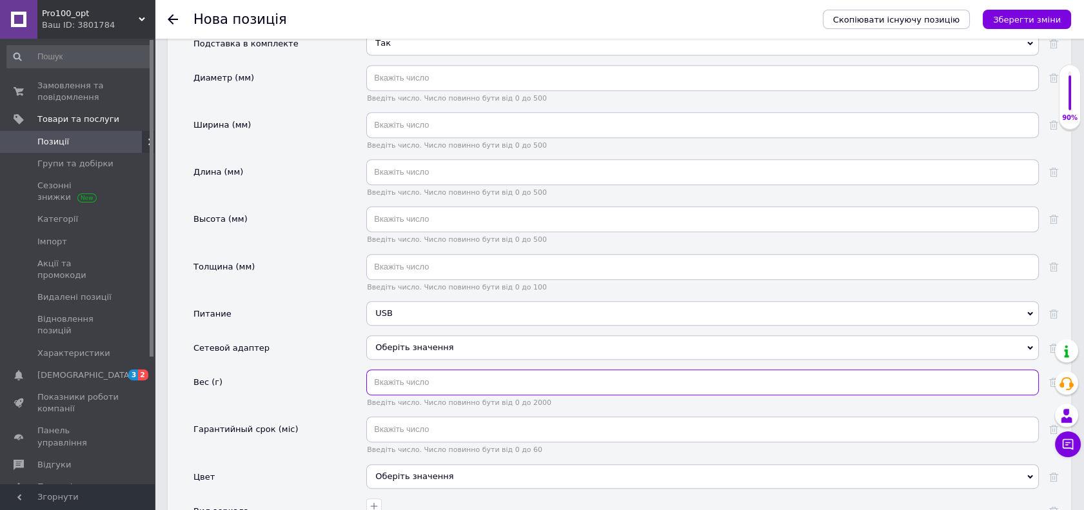
click at [395, 378] on input "text" at bounding box center [702, 382] width 672 height 26
click at [427, 382] on input "text" at bounding box center [702, 382] width 672 height 26
type input "450"
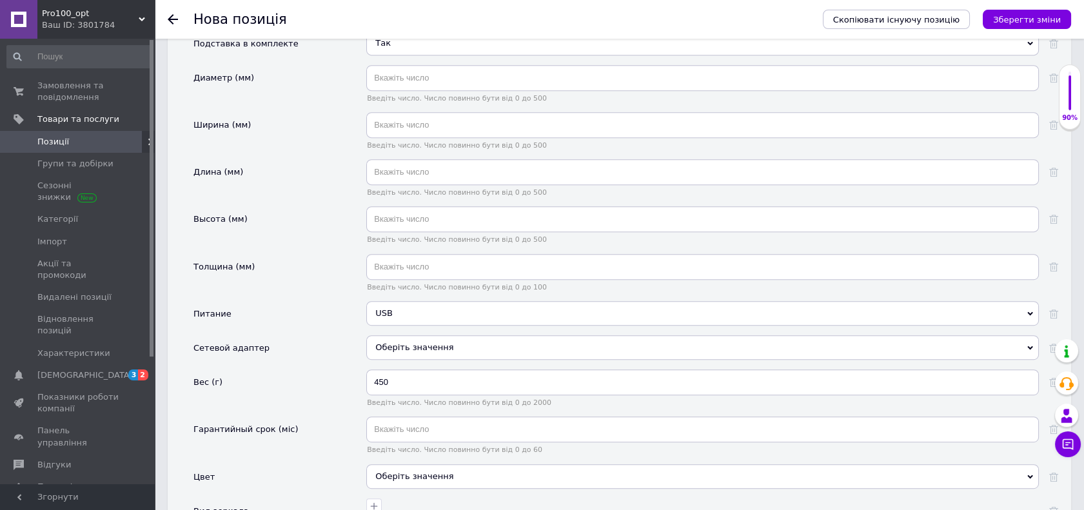
click at [278, 387] on div "Вес (г)" at bounding box center [279, 392] width 173 height 47
click at [386, 419] on input "text" at bounding box center [702, 429] width 672 height 26
type input "3"
click at [405, 471] on div "Оберіть значення" at bounding box center [702, 476] width 672 height 24
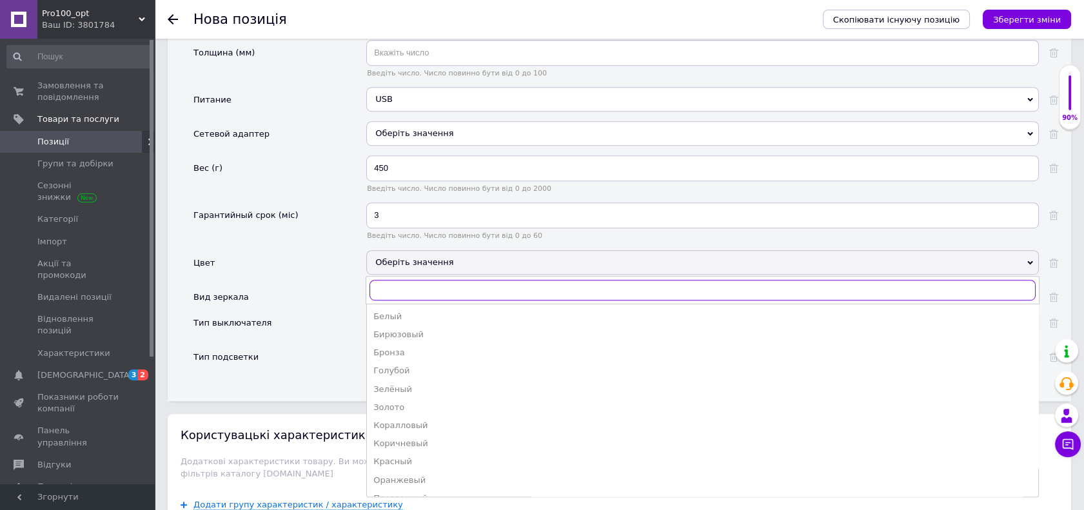
scroll to position [1647, 0]
click at [449, 310] on div "Белый" at bounding box center [702, 316] width 658 height 12
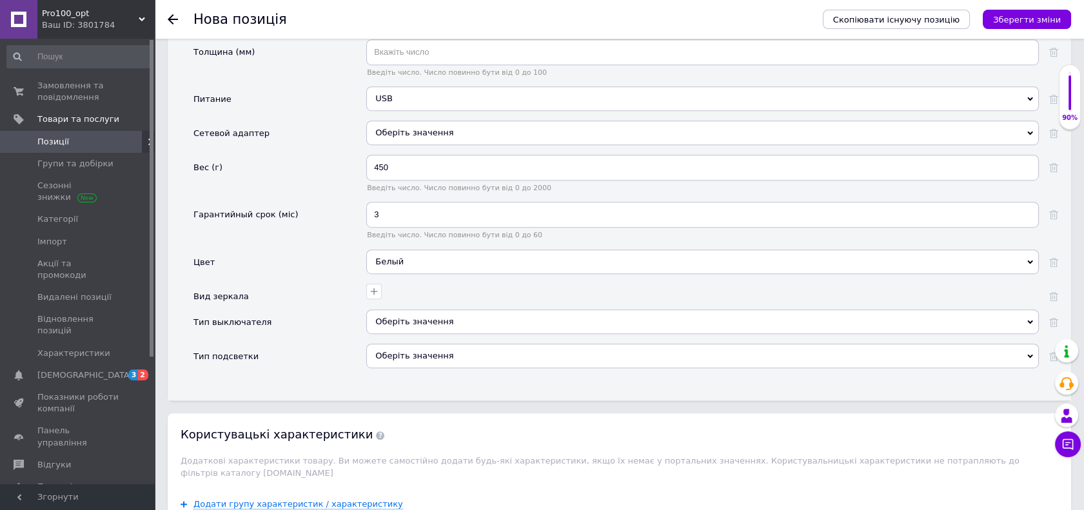
click at [449, 309] on div "Оберіть значення" at bounding box center [702, 321] width 672 height 24
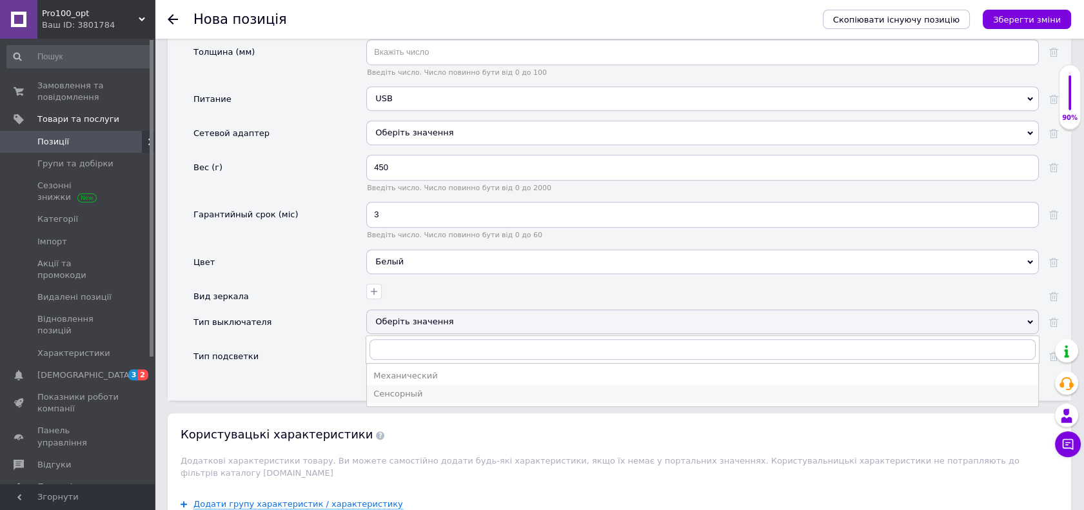
click at [434, 388] on div "Сенсорный" at bounding box center [702, 394] width 658 height 12
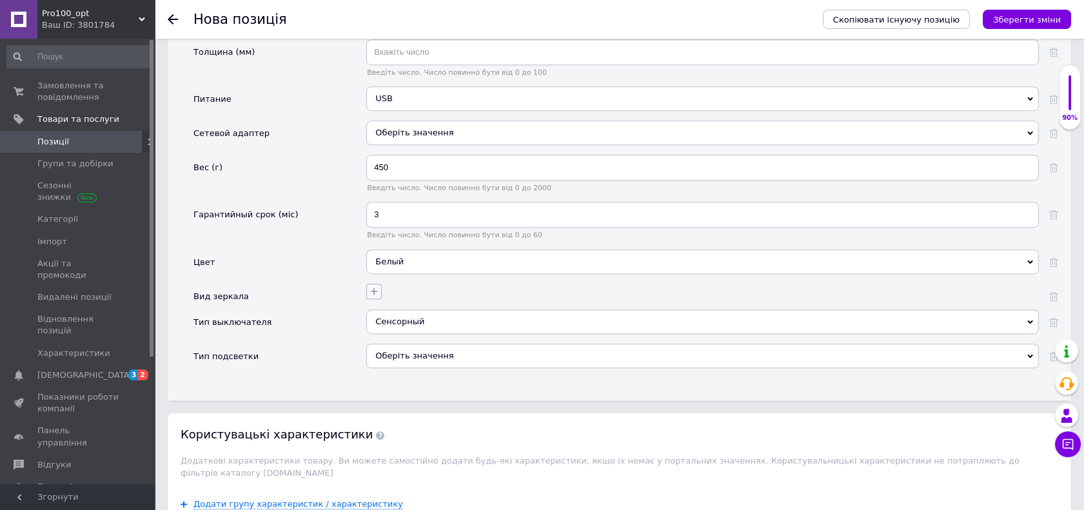
click at [376, 284] on button "button" at bounding box center [373, 291] width 15 height 15
click at [376, 289] on icon "button" at bounding box center [374, 291] width 10 height 10
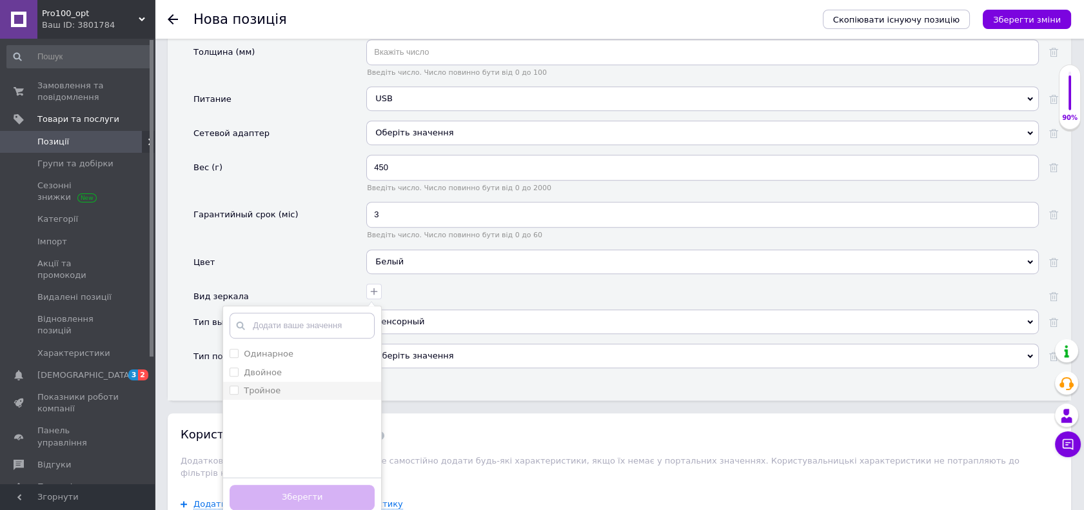
click at [296, 387] on div "Тройное" at bounding box center [301, 391] width 145 height 12
checkbox input "true"
click at [319, 486] on button "Зберегти" at bounding box center [301, 497] width 145 height 25
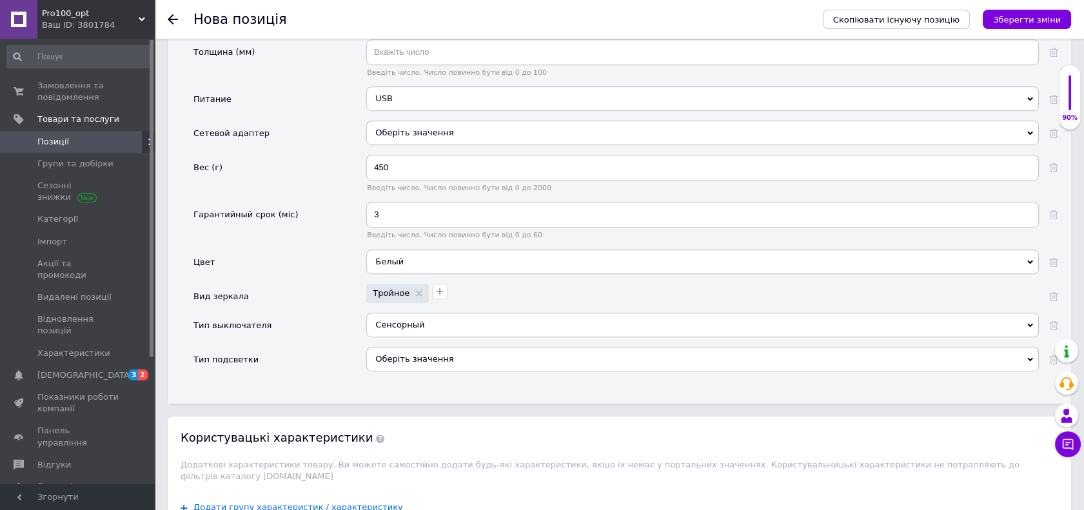
click at [430, 359] on div "Оберіть значення" at bounding box center [702, 359] width 672 height 24
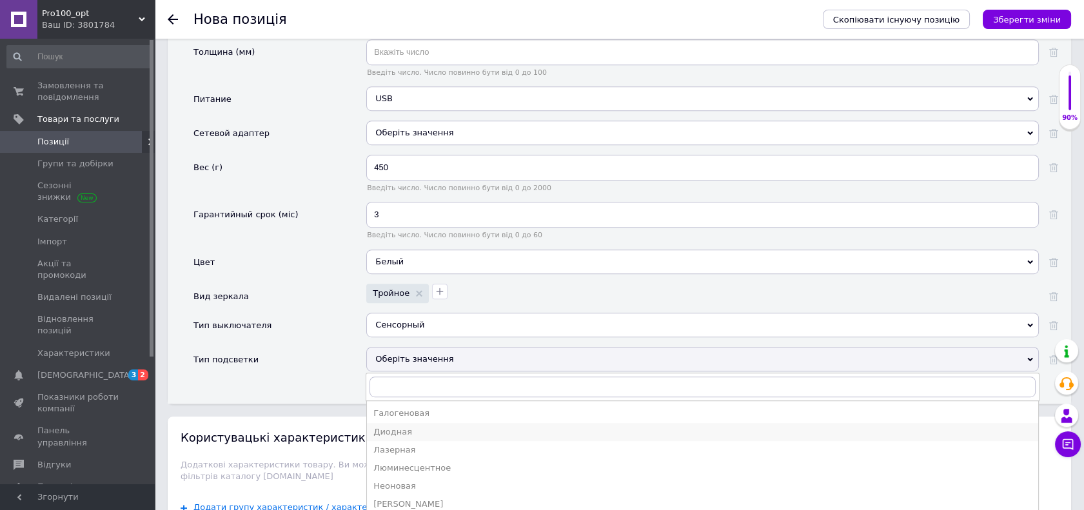
click at [409, 427] on div "Диодная" at bounding box center [702, 432] width 658 height 12
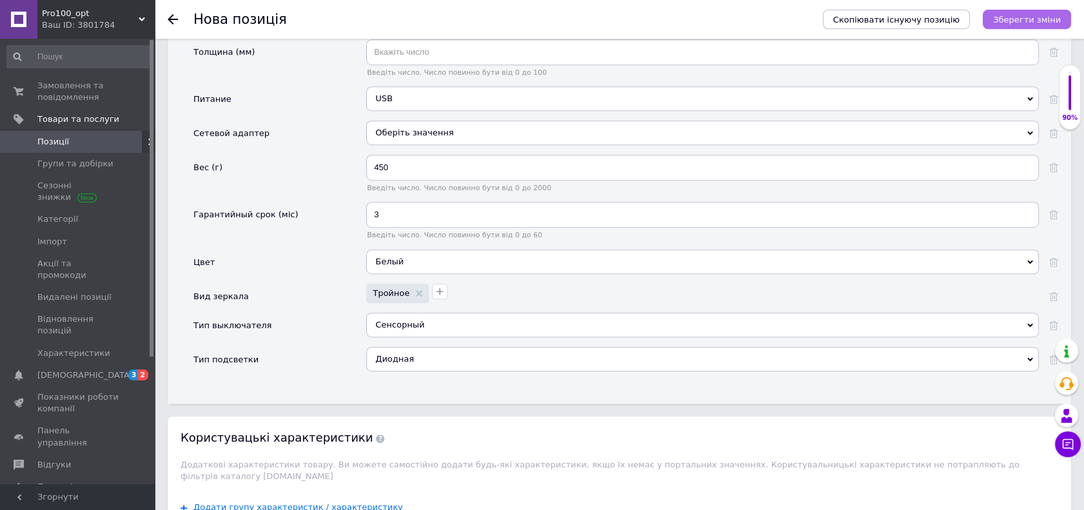
click at [1033, 23] on icon "Зберегти зміни" at bounding box center [1027, 20] width 68 height 10
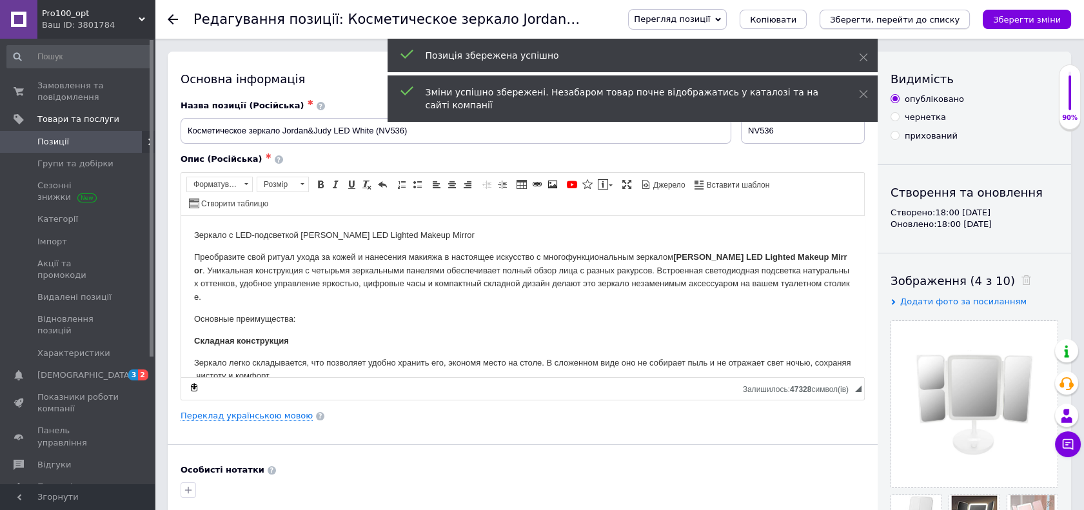
click at [908, 16] on icon "Зберегти, перейти до списку" at bounding box center [895, 20] width 130 height 10
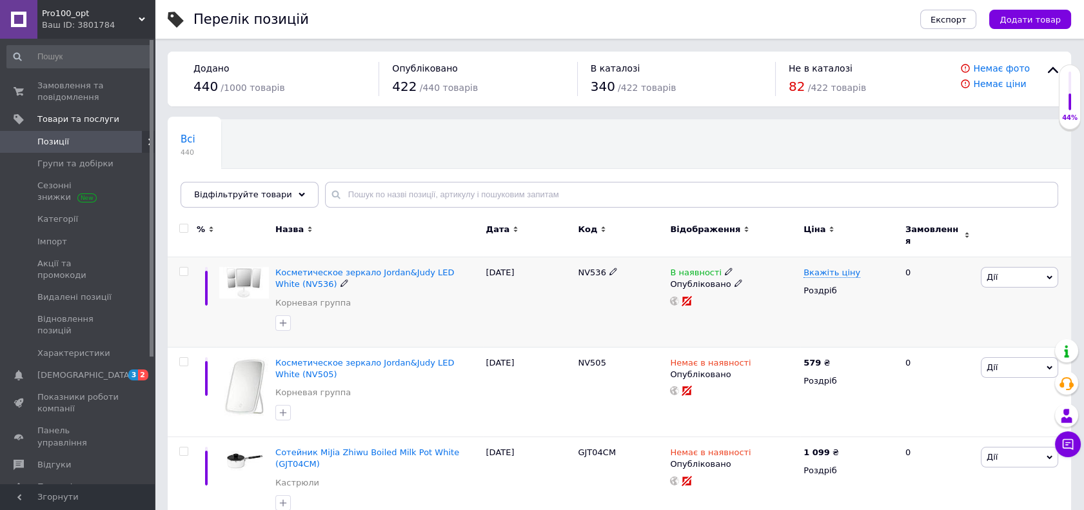
drag, startPoint x: 715, startPoint y: 258, endPoint x: 721, endPoint y: 262, distance: 7.5
click at [725, 268] on icon at bounding box center [729, 272] width 8 height 8
click at [770, 275] on li "Немає в наявності" at bounding box center [798, 282] width 122 height 18
click at [763, 304] on input at bounding box center [786, 306] width 98 height 26
type input "0"
